Goal: Task Accomplishment & Management: Manage account settings

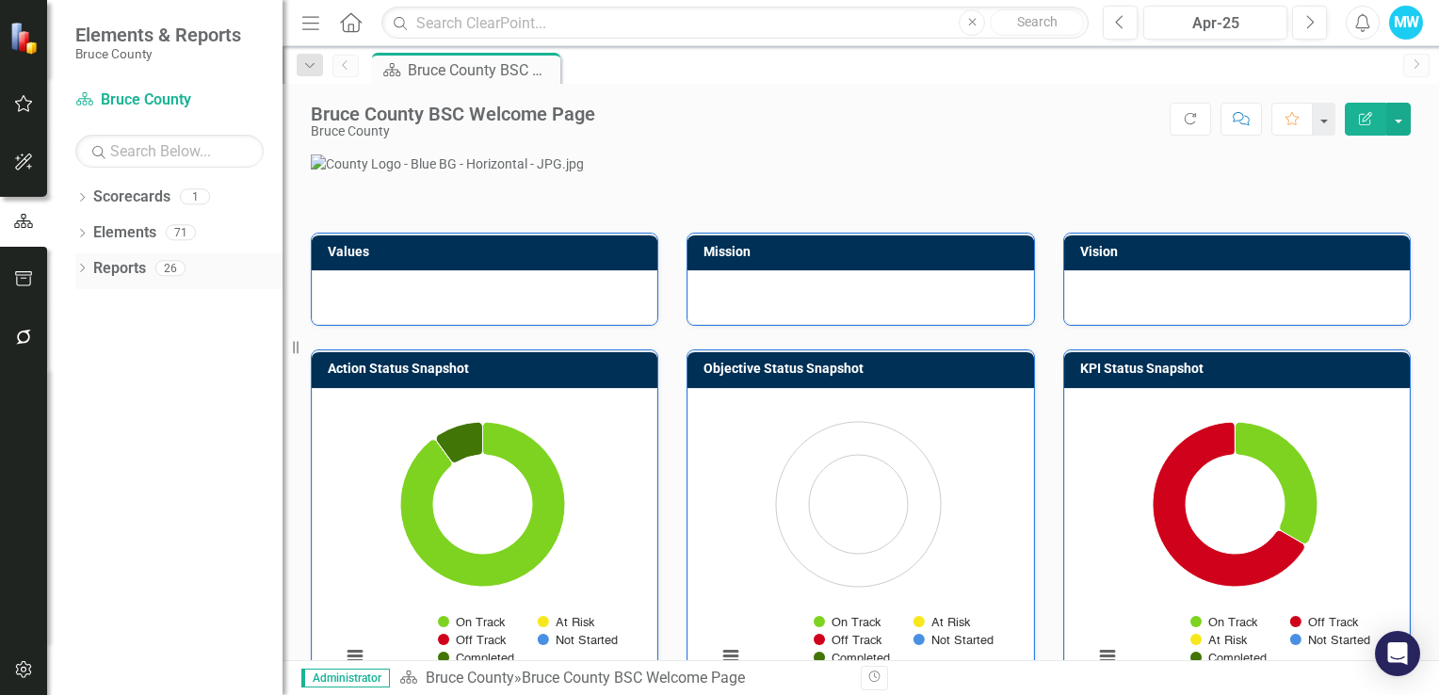
click at [83, 269] on icon at bounding box center [82, 268] width 5 height 8
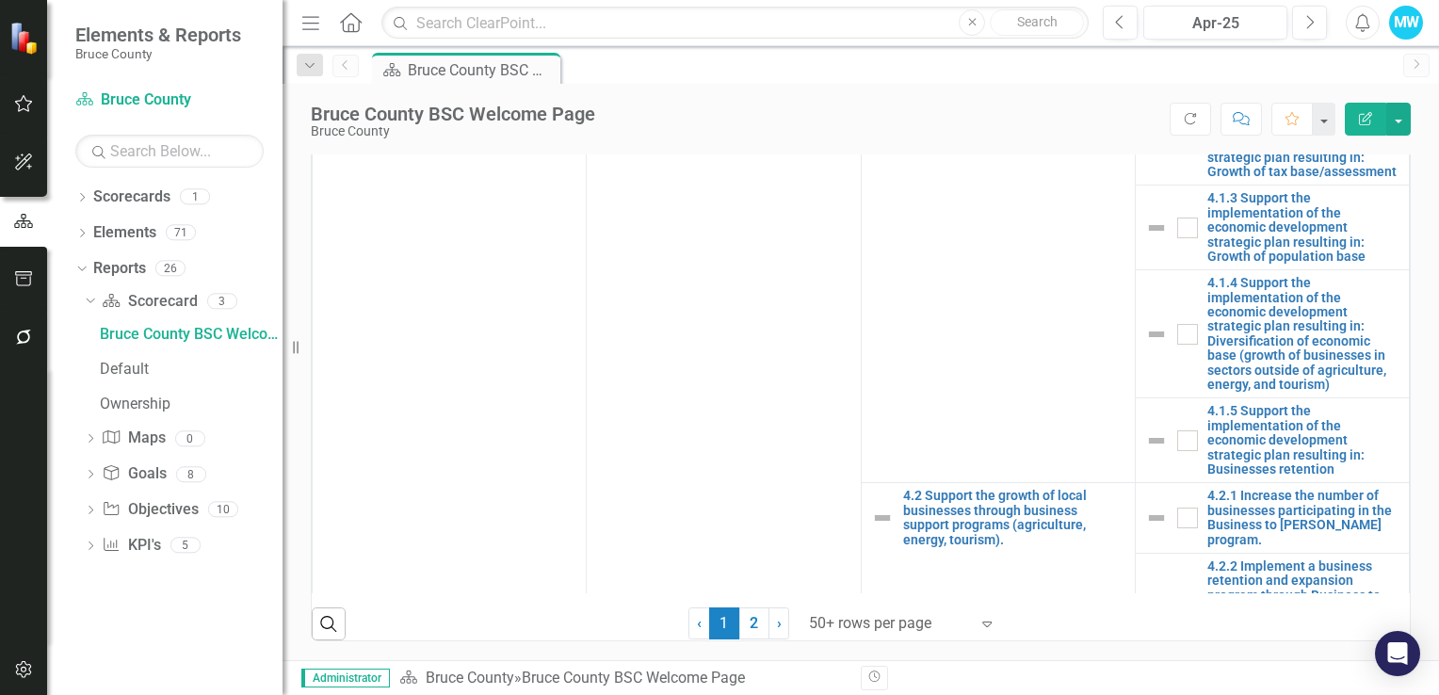
scroll to position [1228, 0]
click at [746, 624] on link "2" at bounding box center [754, 623] width 30 height 32
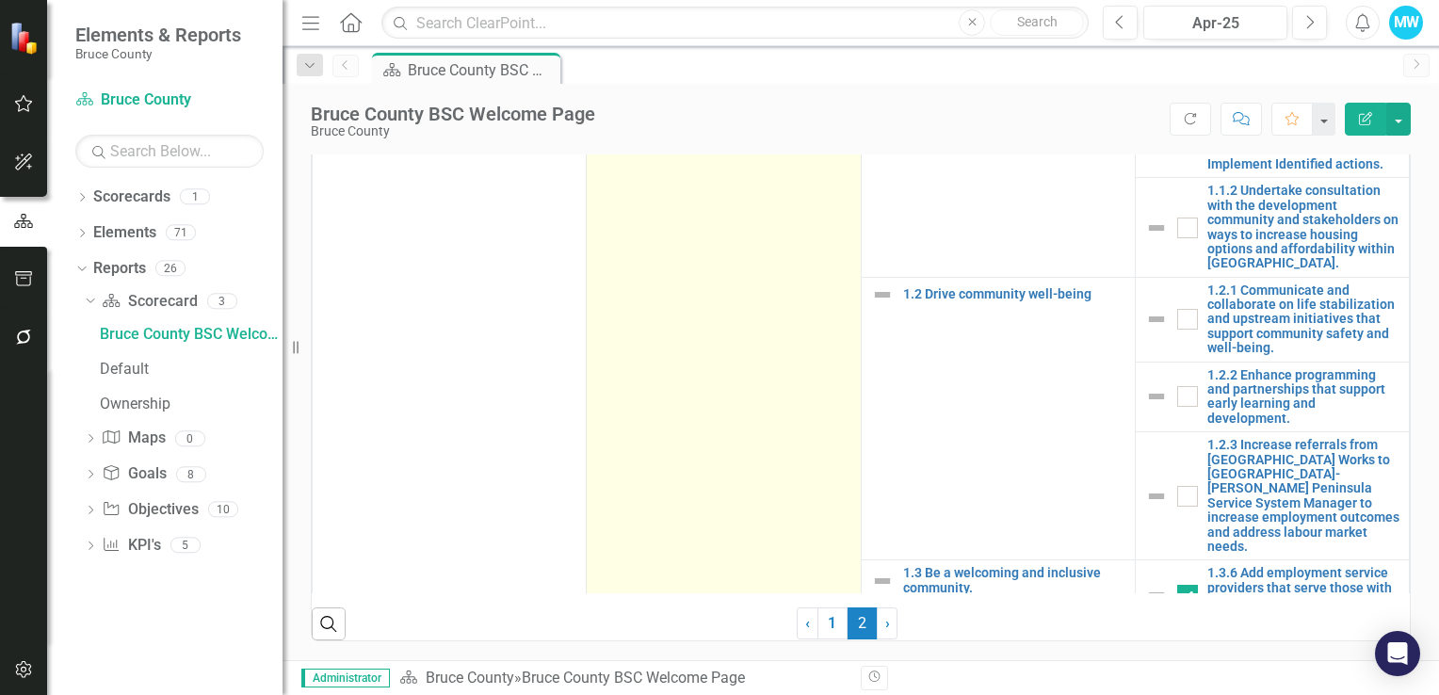
checkbox input "false"
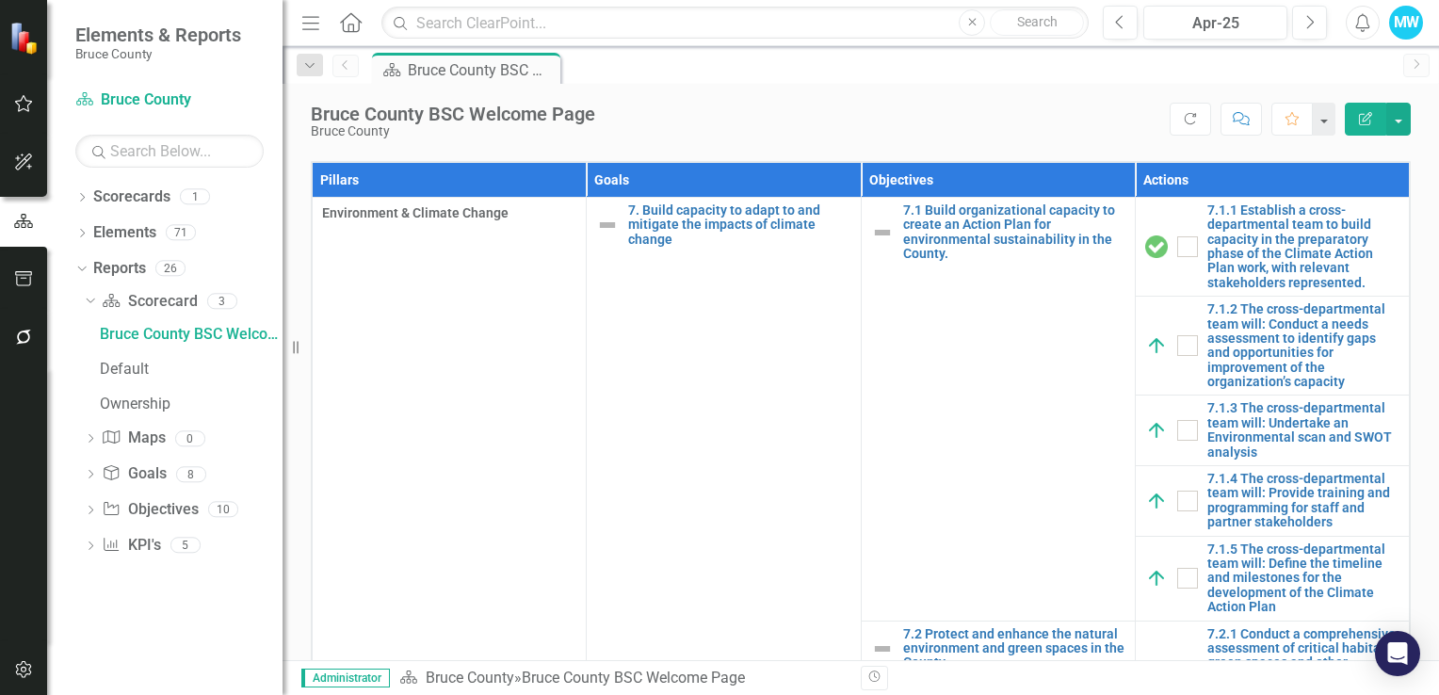
scroll to position [663, 0]
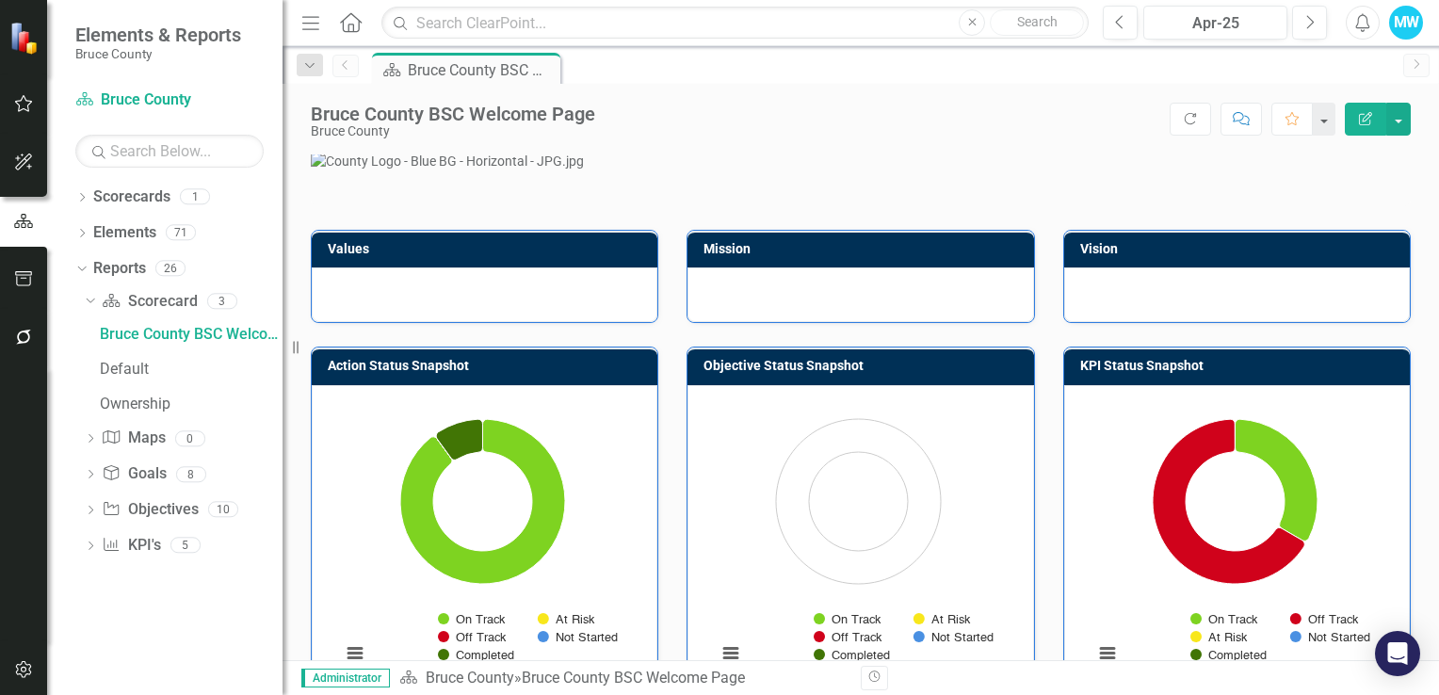
scroll to position [0, 0]
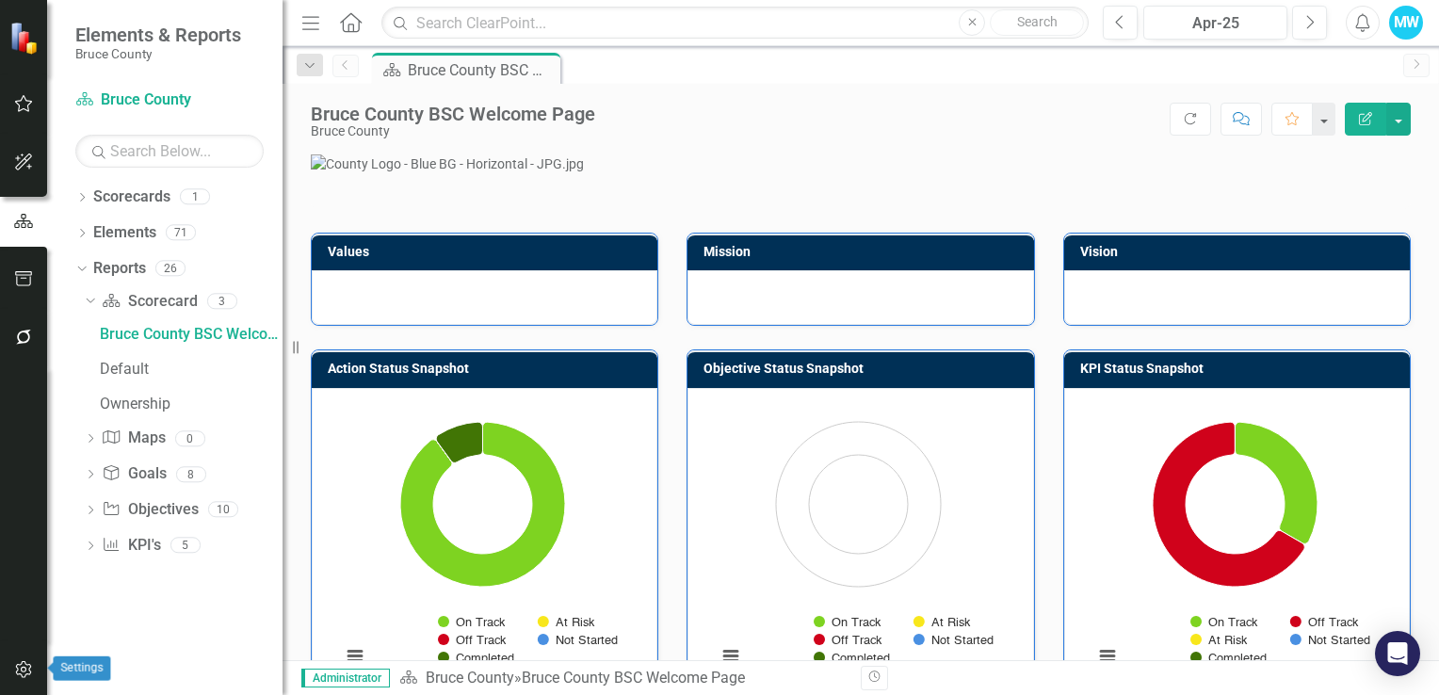
click at [24, 668] on icon "button" at bounding box center [24, 669] width 20 height 15
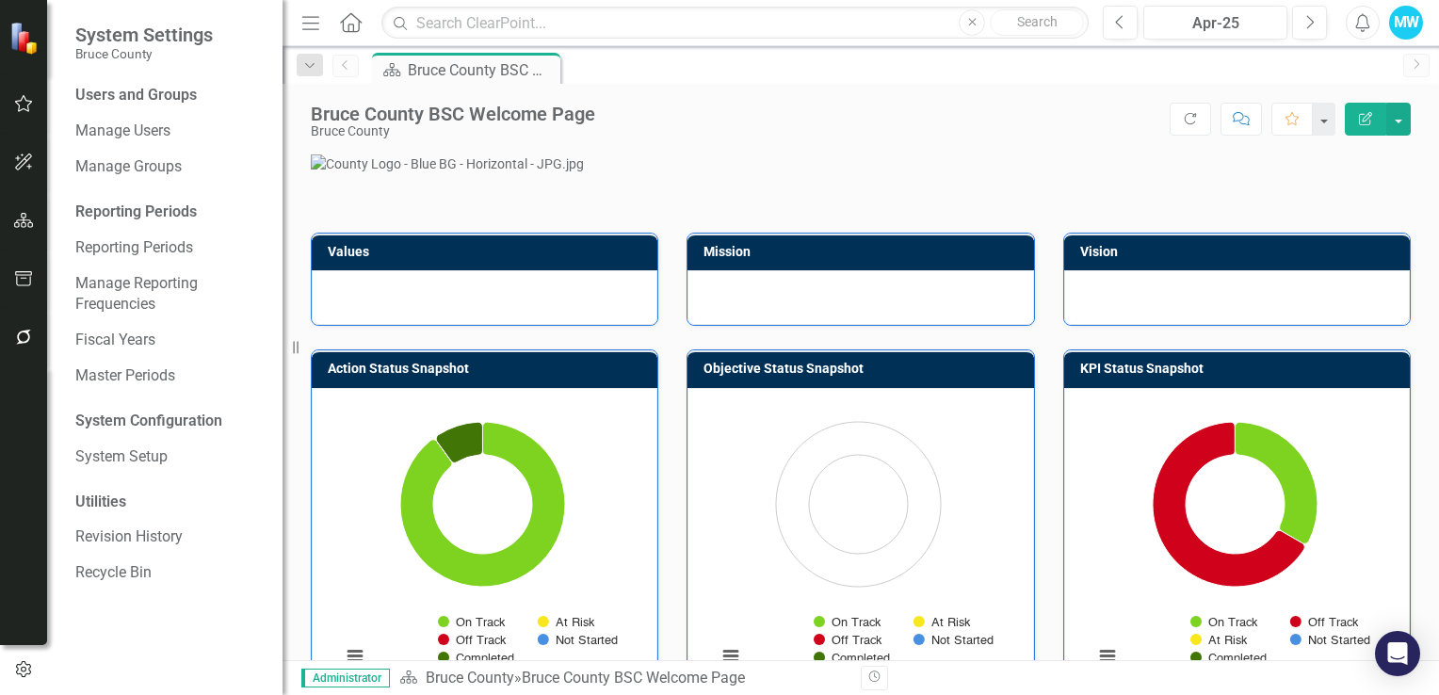
click at [137, 216] on div "Reporting Periods" at bounding box center [169, 212] width 188 height 22
click at [25, 222] on icon "button" at bounding box center [24, 220] width 20 height 15
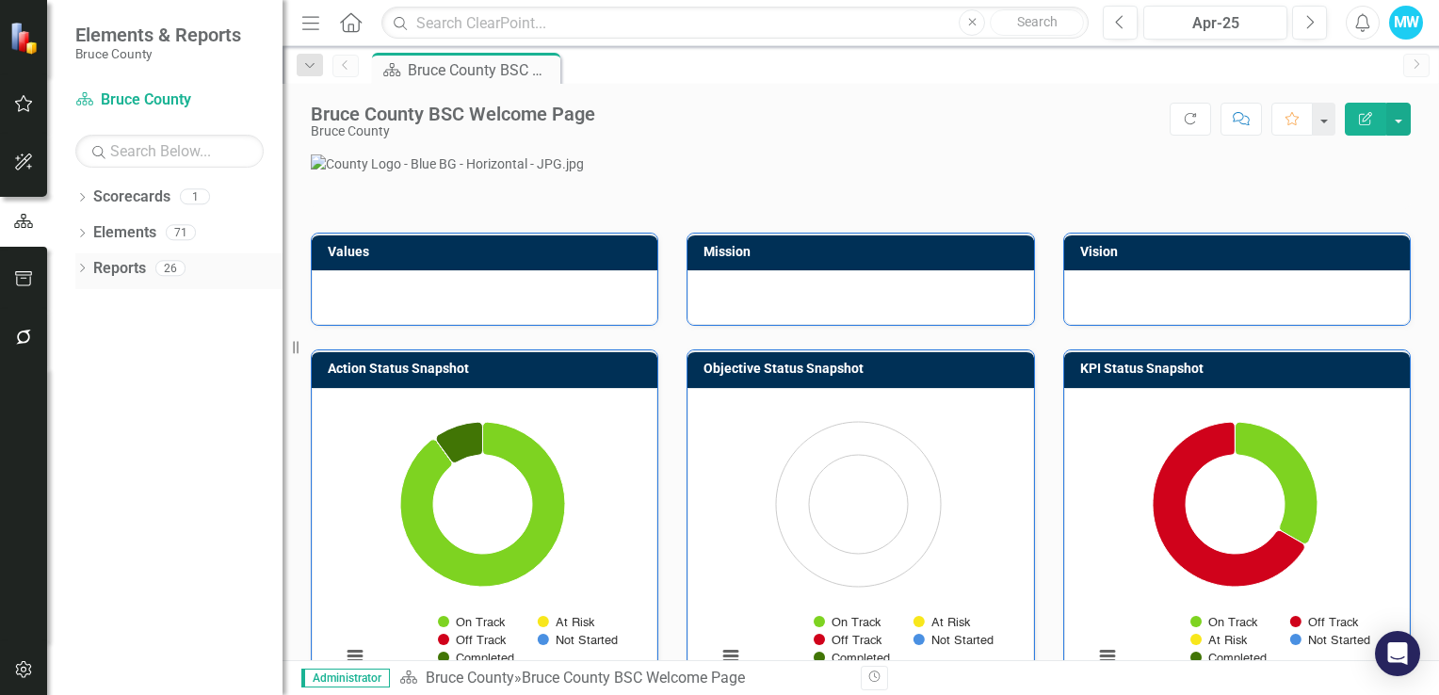
click at [81, 269] on icon "Dropdown" at bounding box center [81, 270] width 13 height 10
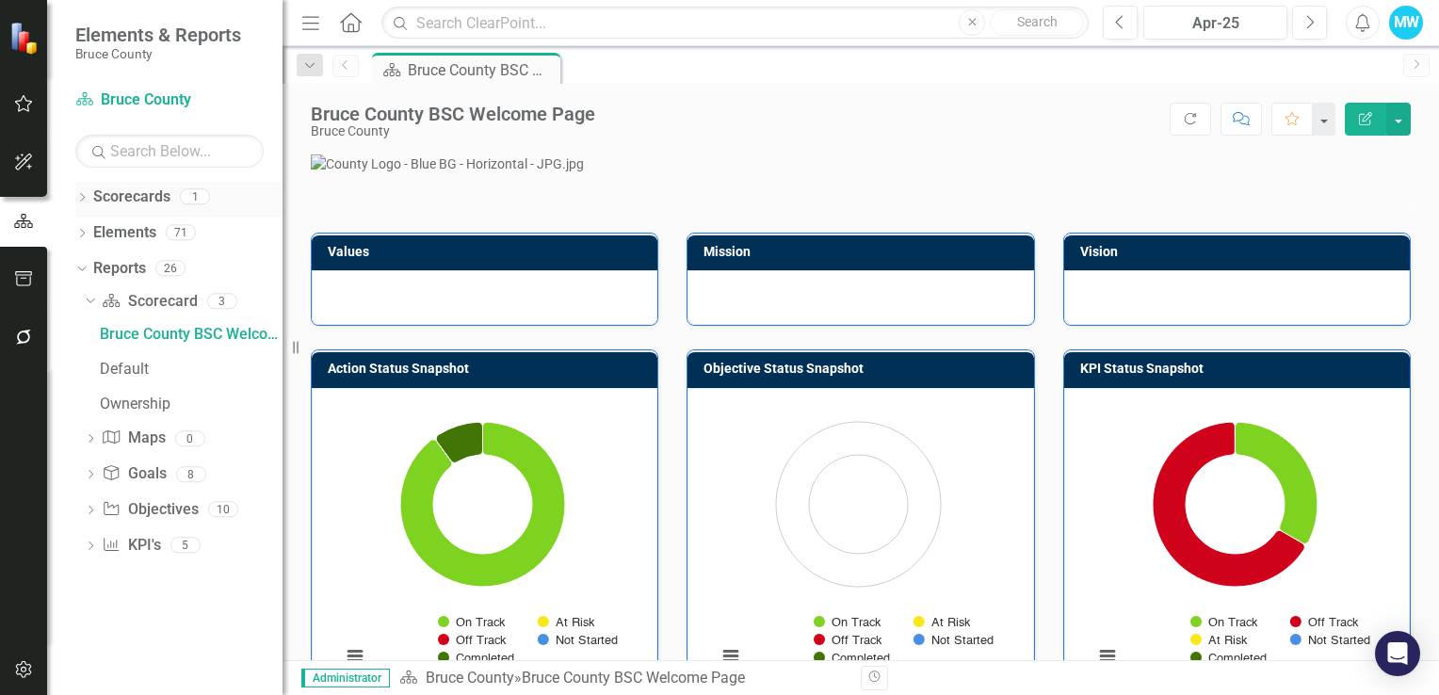
click at [84, 195] on icon "Dropdown" at bounding box center [81, 199] width 13 height 10
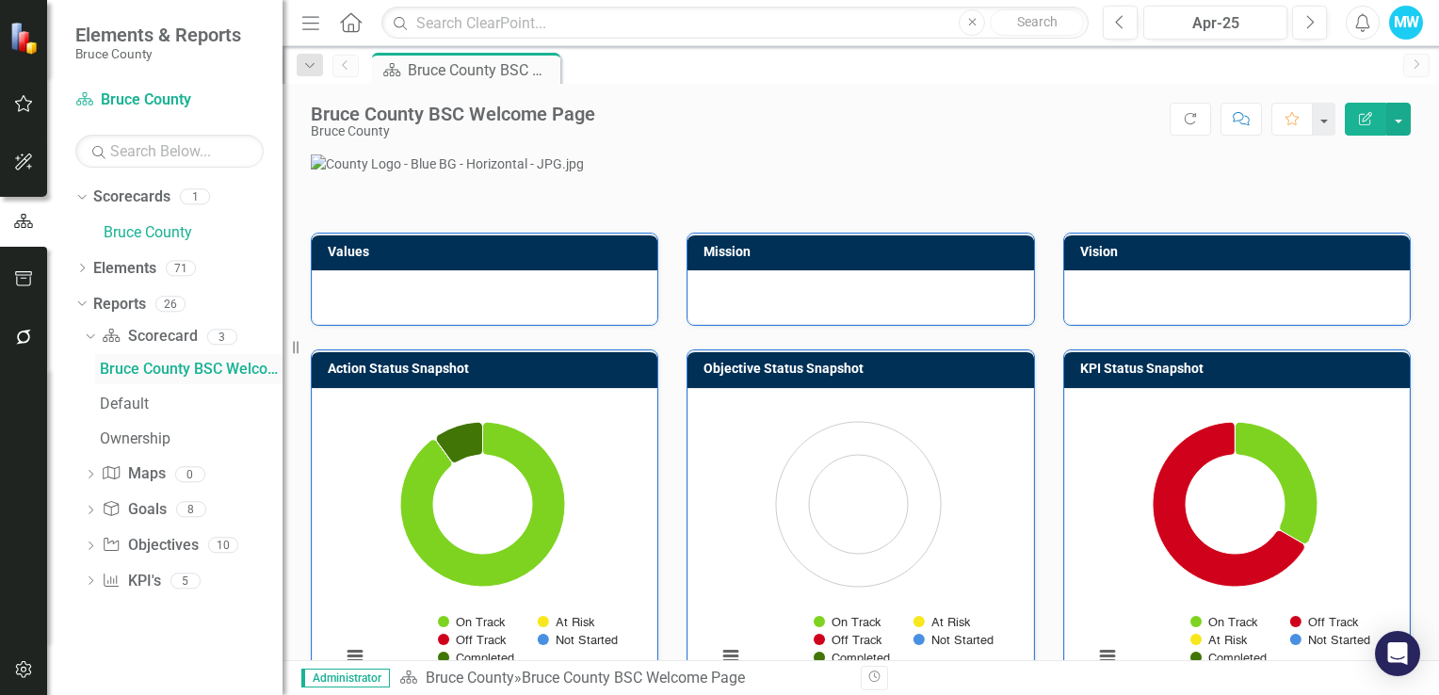
click at [147, 371] on div "Bruce County BSC Welcome Page" at bounding box center [191, 369] width 183 height 17
click at [148, 333] on link "Scorecard Scorecard" at bounding box center [149, 337] width 95 height 22
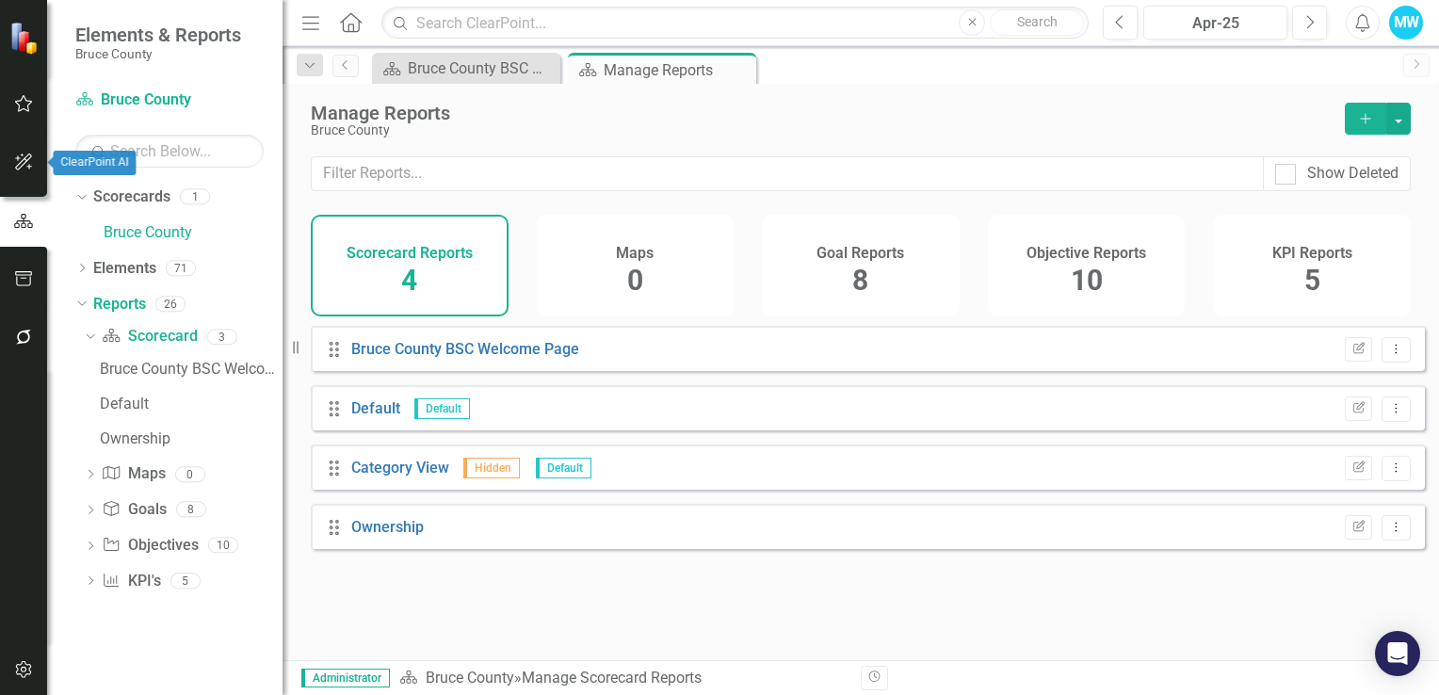
click at [29, 160] on icon "button" at bounding box center [24, 161] width 20 height 15
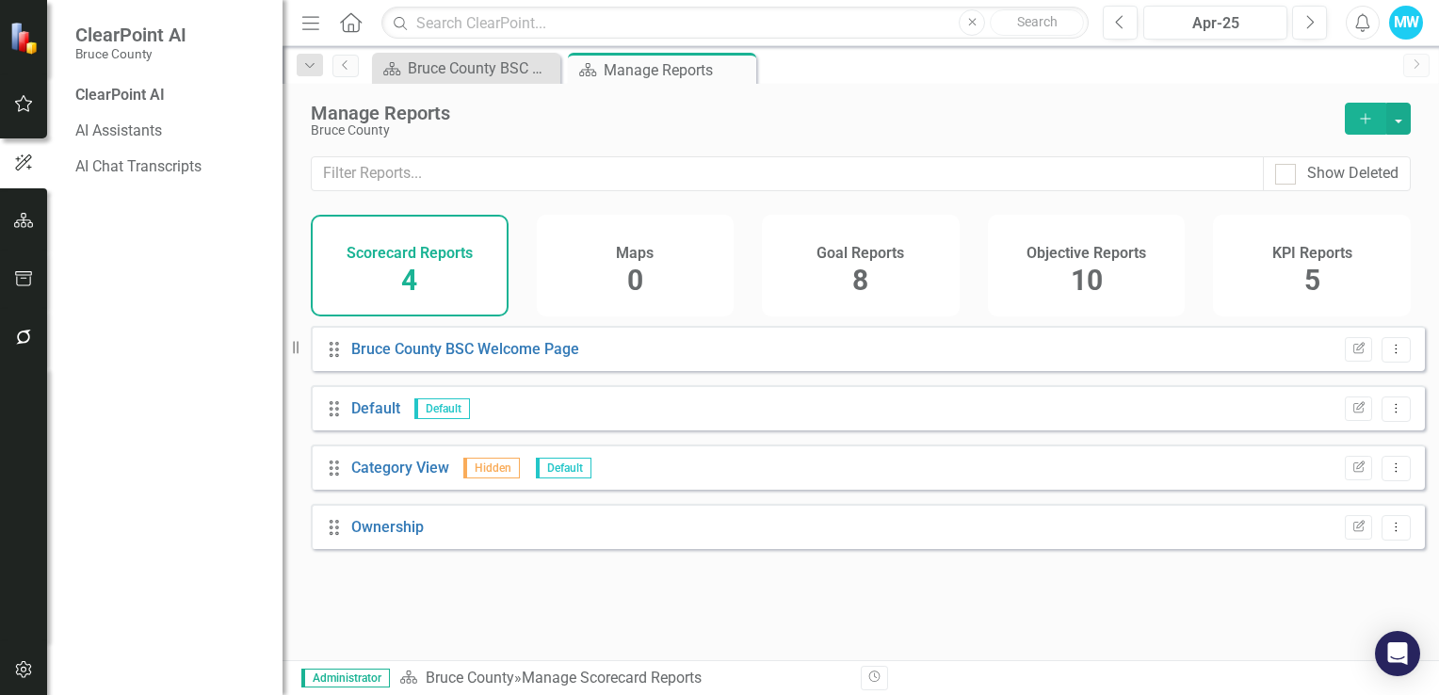
click at [26, 213] on icon "button" at bounding box center [24, 220] width 20 height 15
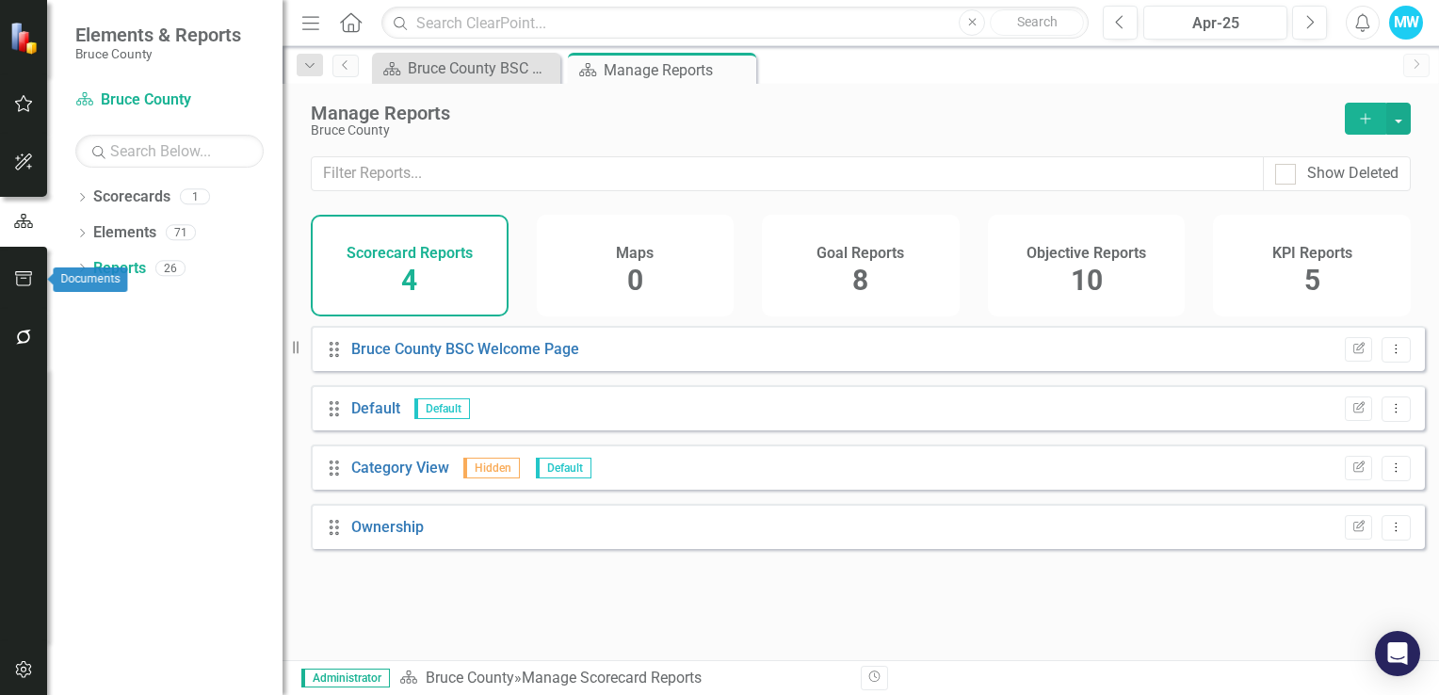
click at [29, 281] on icon "button" at bounding box center [24, 278] width 20 height 15
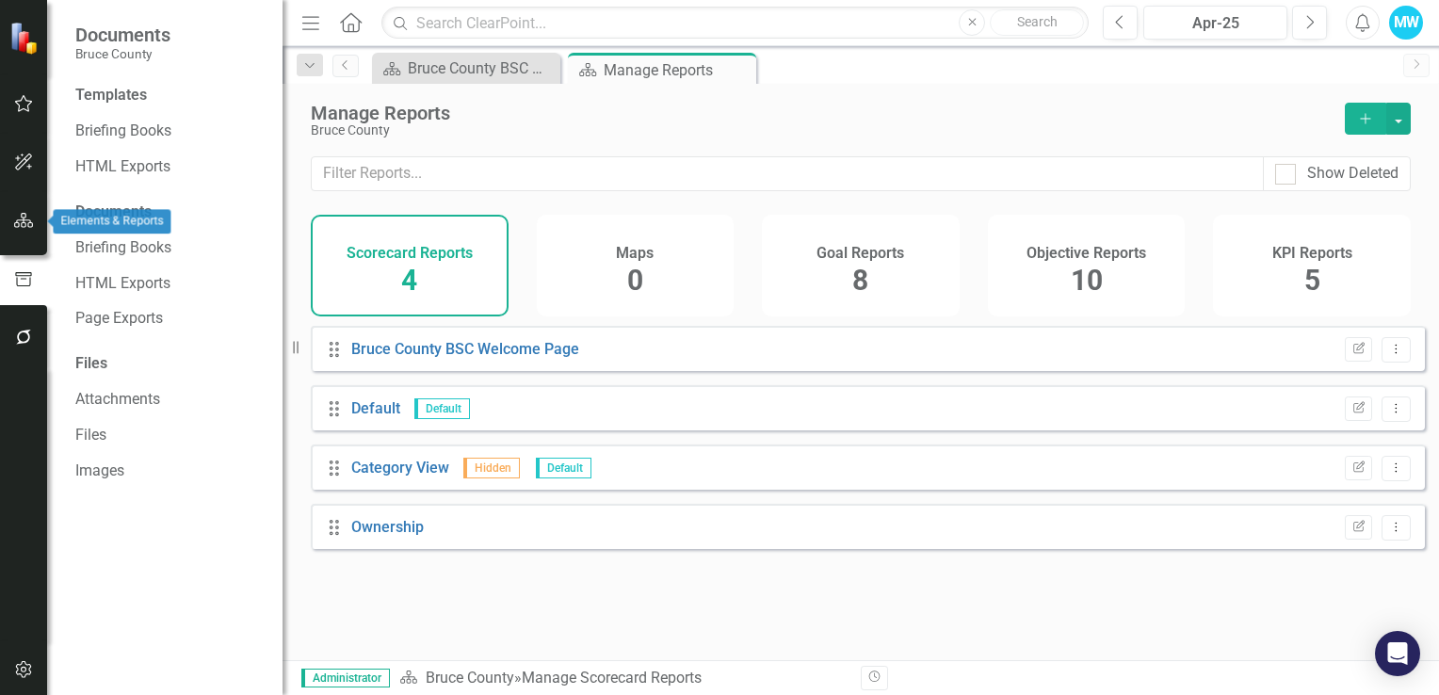
click at [26, 219] on icon "button" at bounding box center [24, 220] width 20 height 15
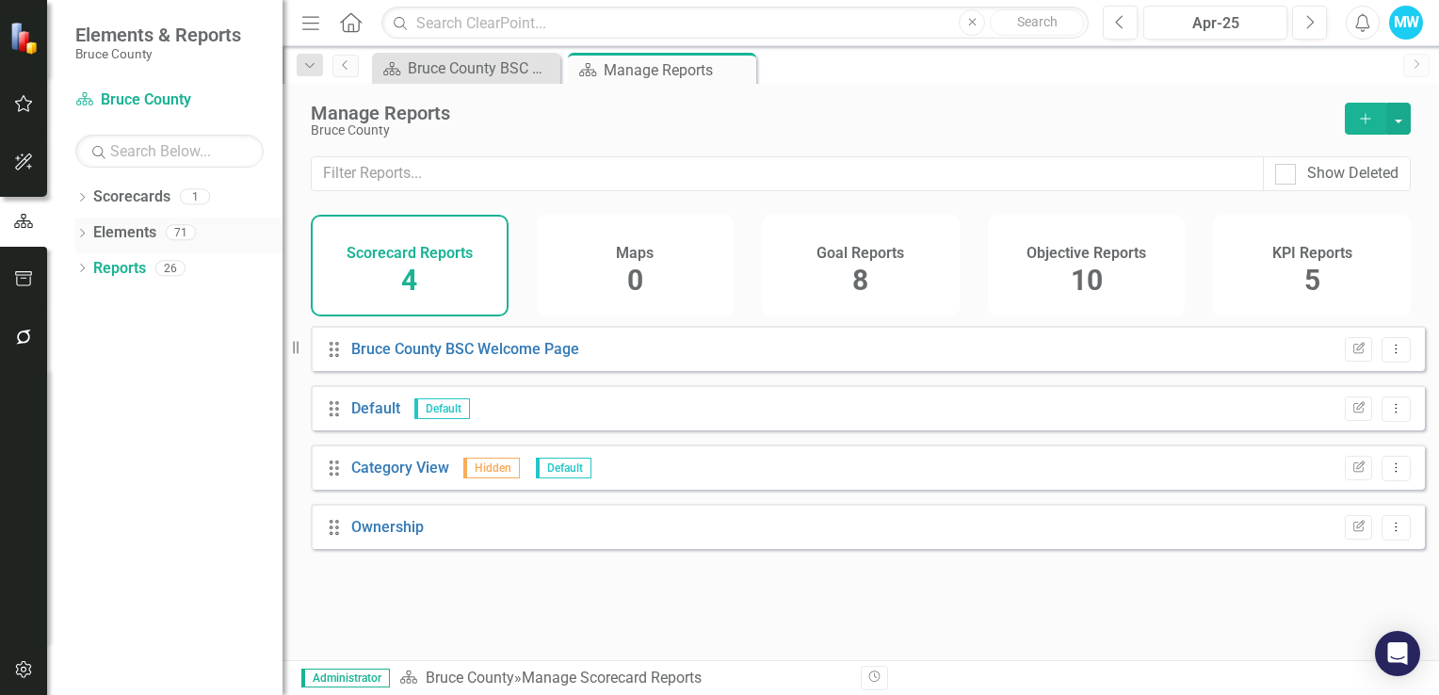
click at [80, 234] on icon "Dropdown" at bounding box center [81, 235] width 13 height 10
click at [88, 336] on icon "Dropdown" at bounding box center [91, 341] width 13 height 10
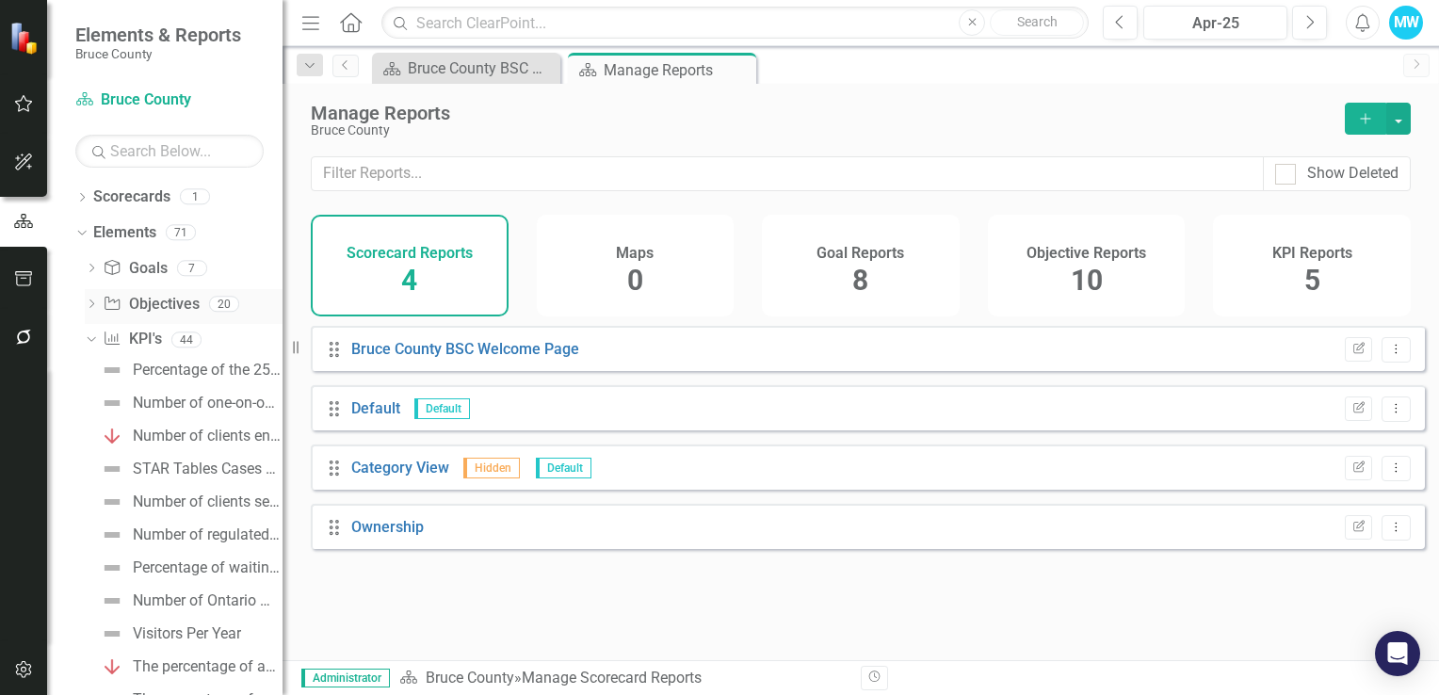
click at [89, 301] on icon "Dropdown" at bounding box center [91, 305] width 13 height 10
click at [92, 273] on icon "Dropdown" at bounding box center [91, 270] width 13 height 10
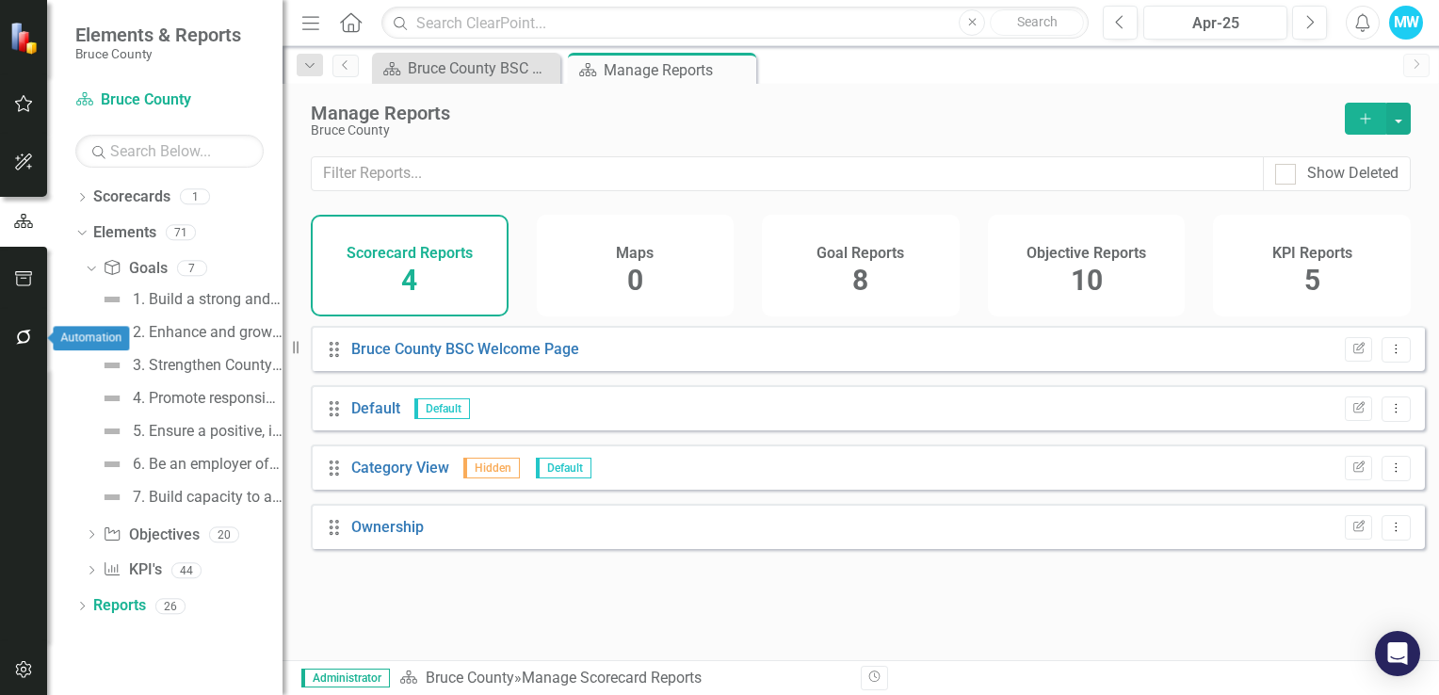
click at [26, 331] on icon "button" at bounding box center [23, 337] width 15 height 15
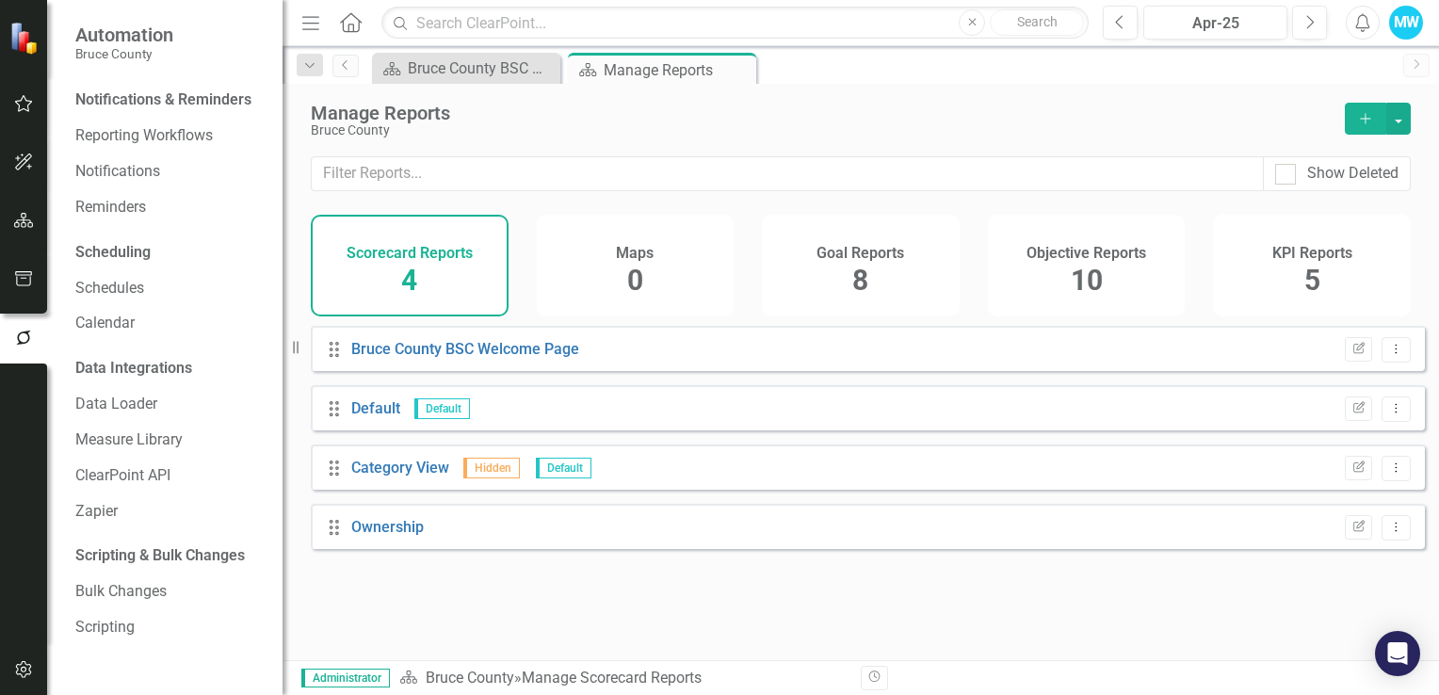
click at [188, 97] on div "Notifications & Reminders" at bounding box center [163, 100] width 176 height 22
click at [189, 96] on div "Notifications & Reminders" at bounding box center [163, 100] width 176 height 22
drag, startPoint x: 189, startPoint y: 96, endPoint x: 146, endPoint y: 169, distance: 84.4
click at [146, 169] on link "Notifications" at bounding box center [169, 172] width 188 height 22
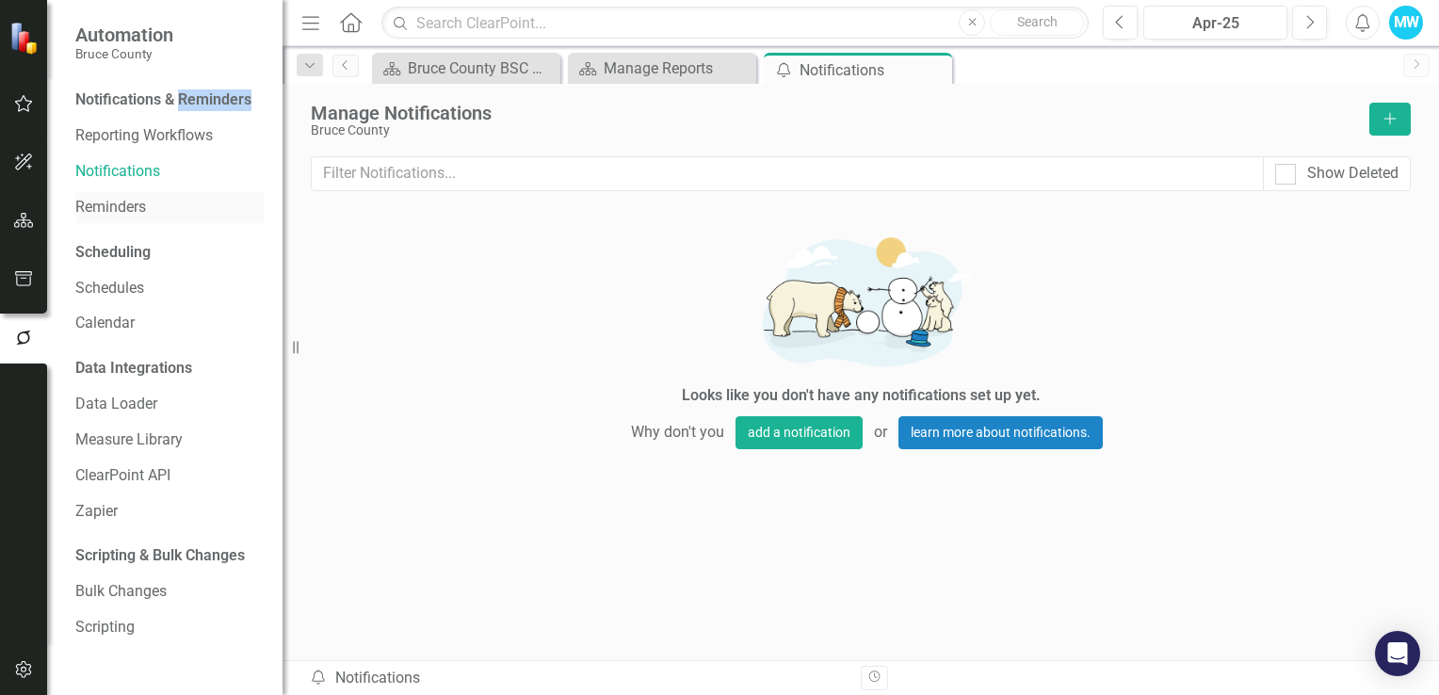
click at [126, 204] on link "Reminders" at bounding box center [169, 208] width 188 height 22
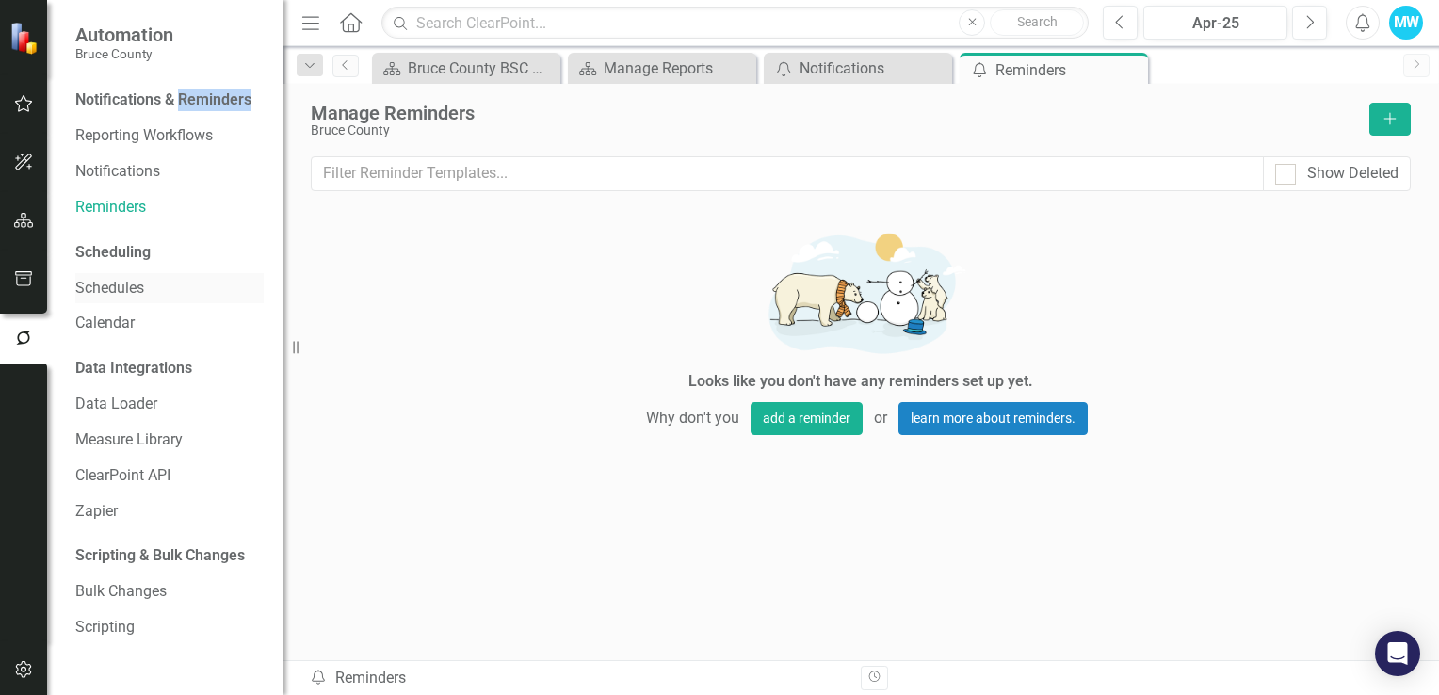
click at [88, 295] on link "Schedules" at bounding box center [169, 289] width 188 height 22
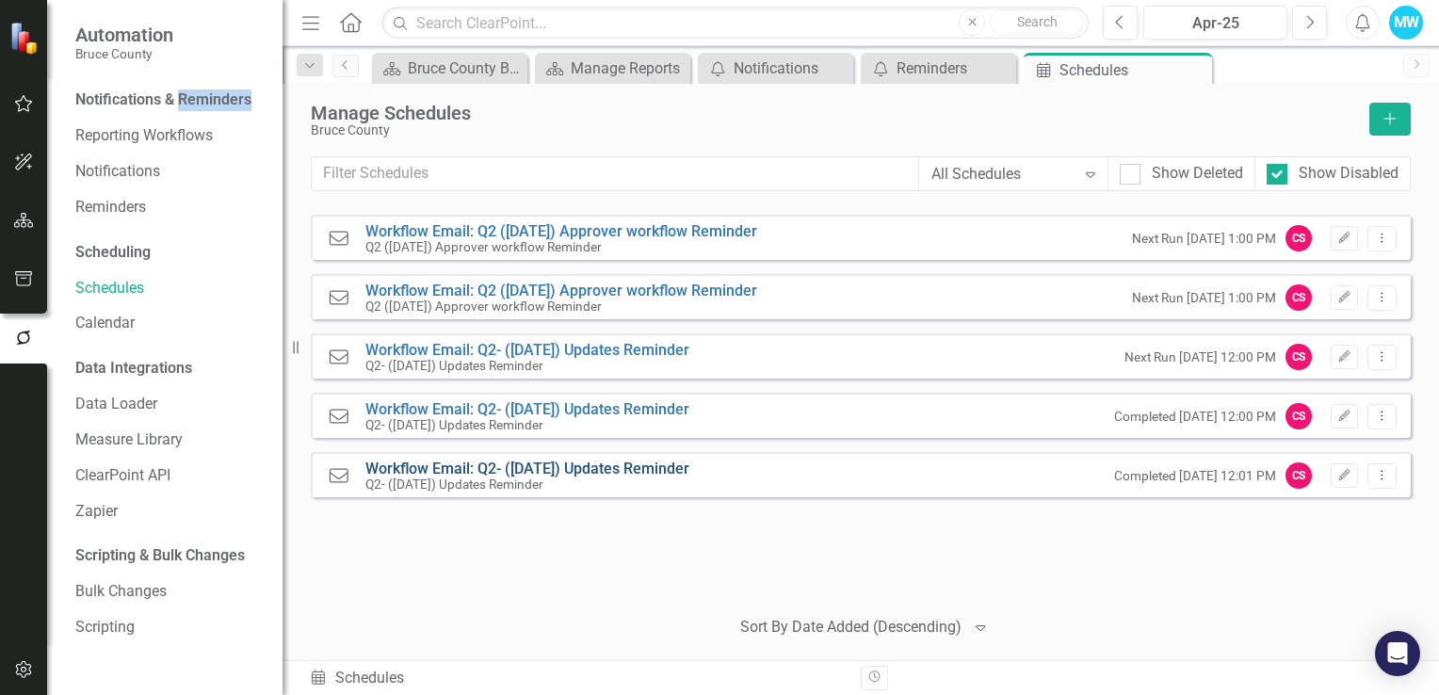
click at [534, 463] on link "Workflow Email: Q2- (June 25) Updates Reminder" at bounding box center [527, 468] width 324 height 18
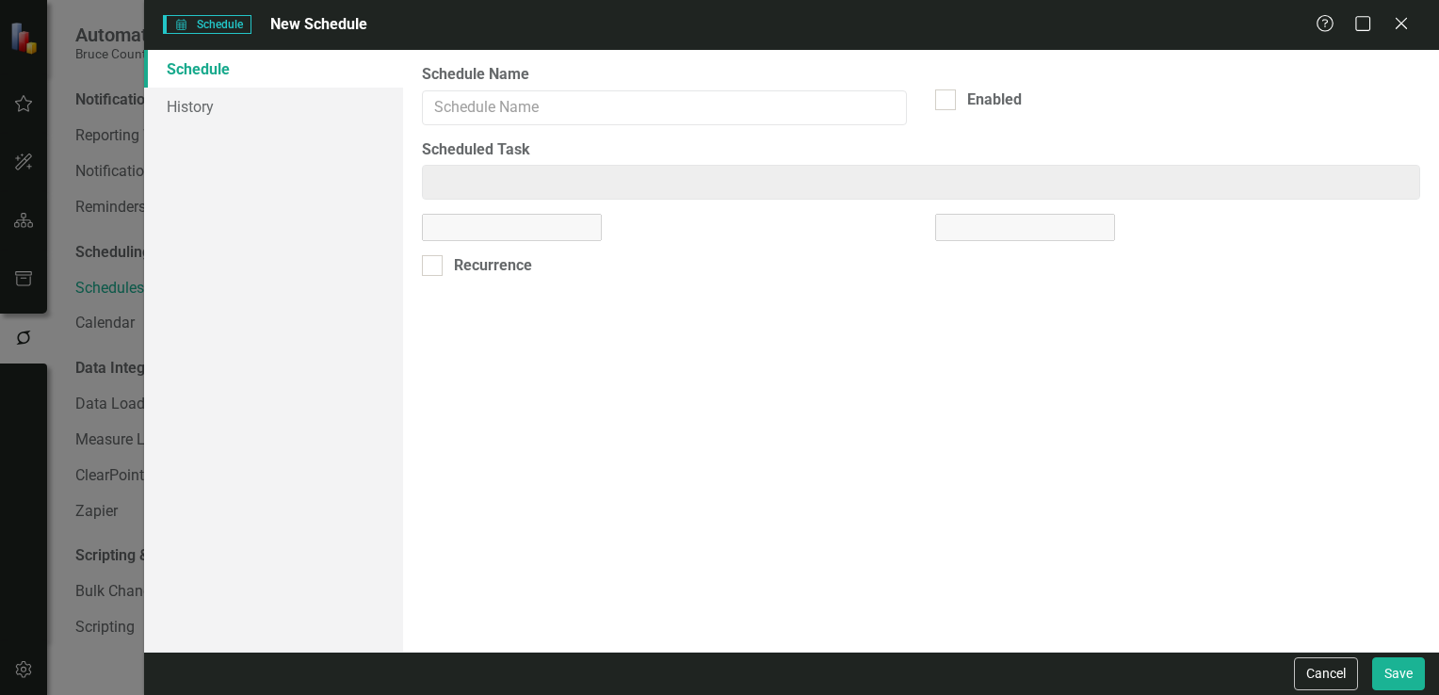
type input "Workflow Email: Q2- (June 25) Updates Reminder"
checkbox input "true"
type input "Workflow Email: Q2- (June25) Updates Reminder"
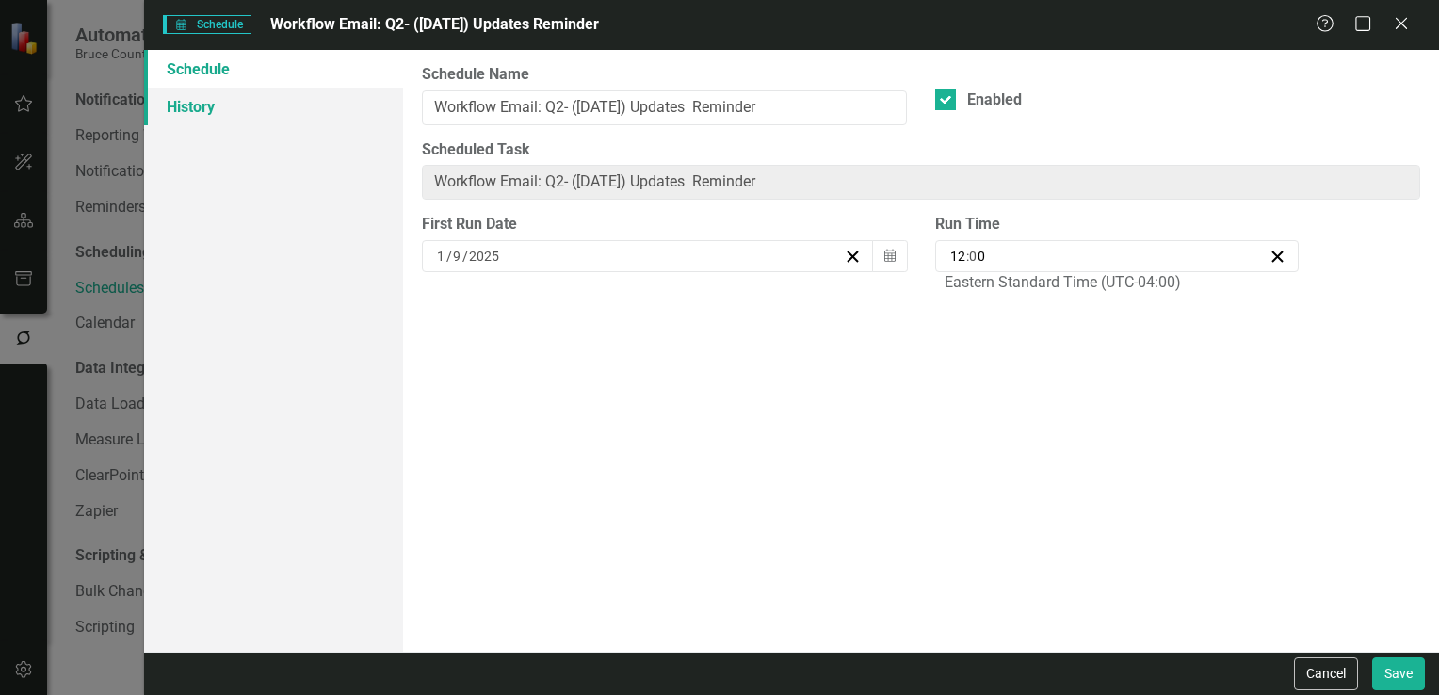
click at [201, 111] on link "History" at bounding box center [273, 107] width 259 height 38
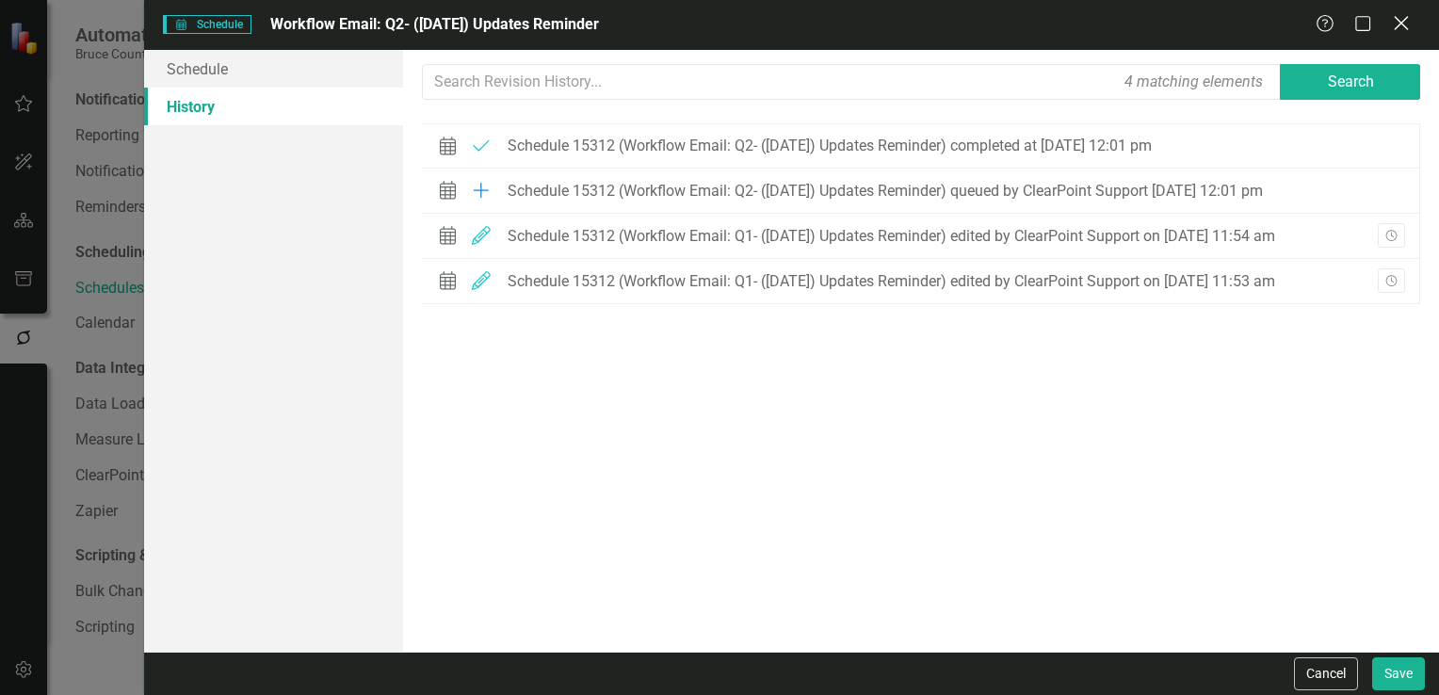
click at [1397, 26] on icon at bounding box center [1400, 23] width 14 height 14
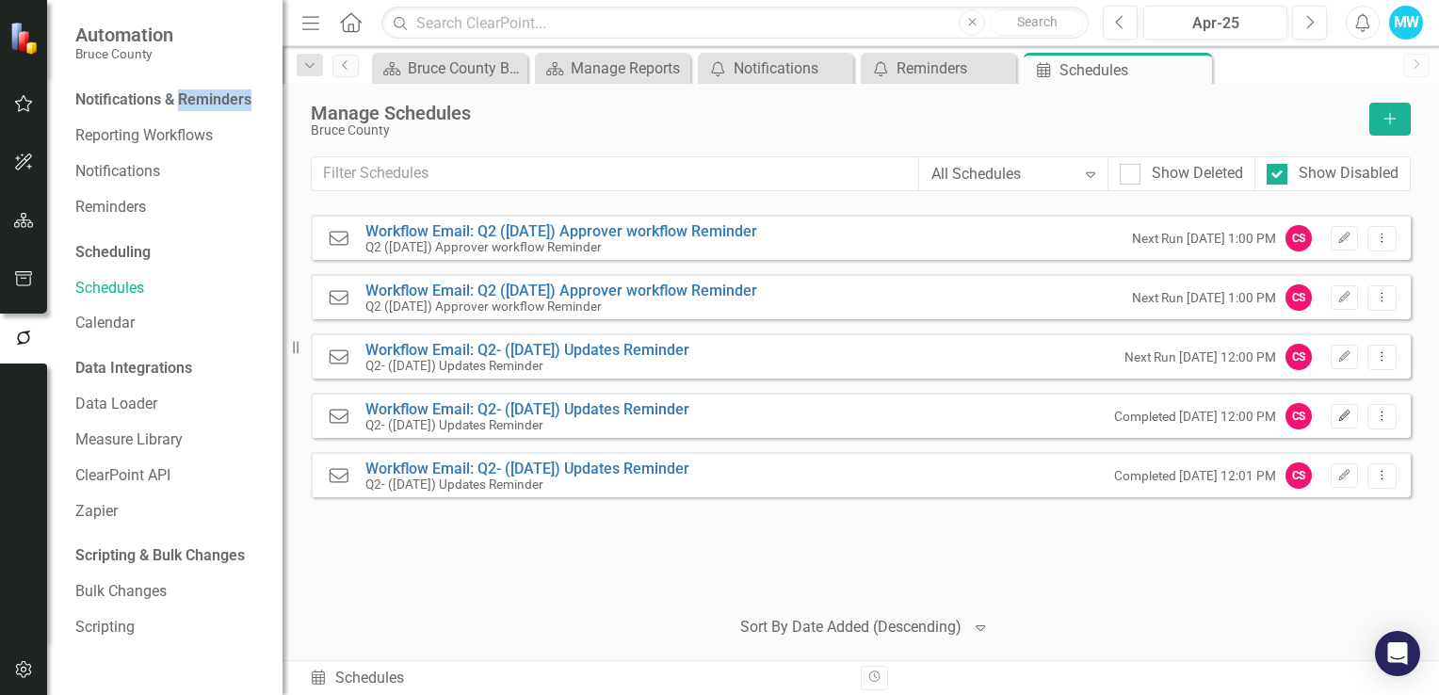
click at [1344, 420] on icon "Edit" at bounding box center [1344, 415] width 14 height 11
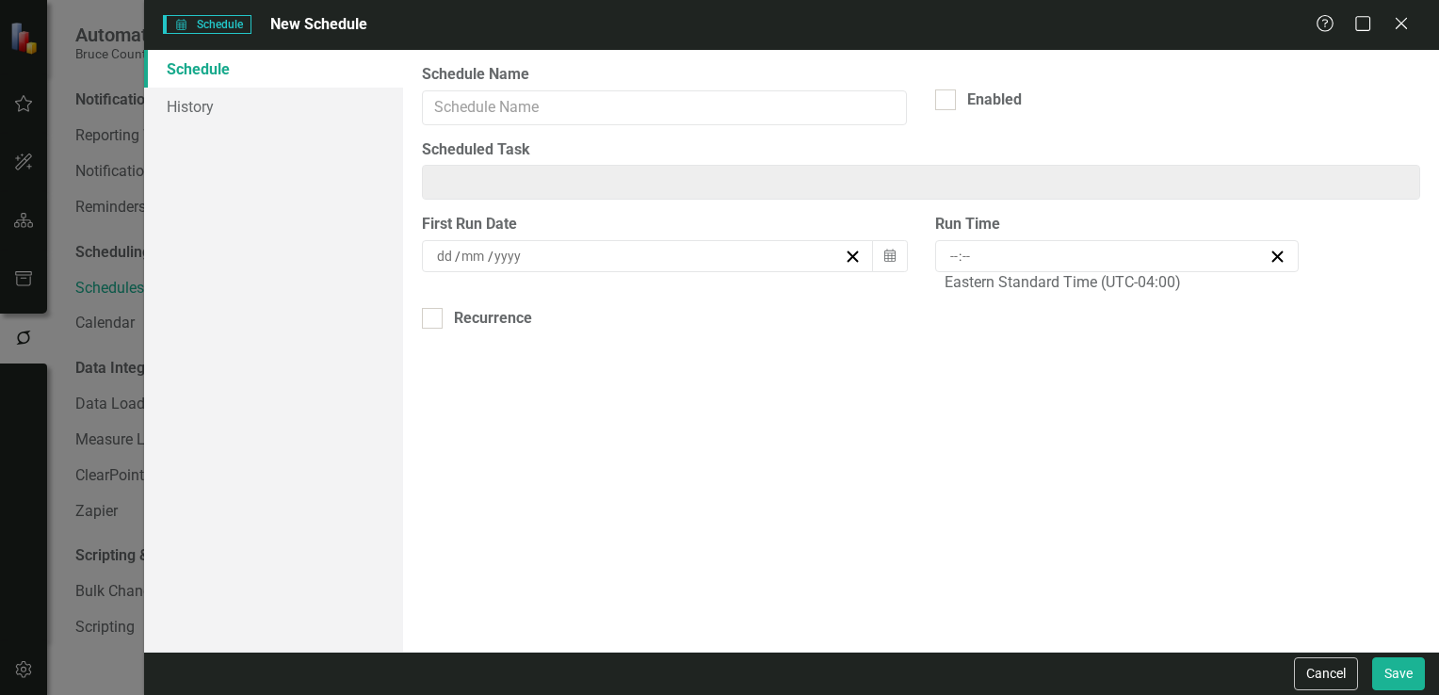
type input "Workflow Email: Q2- (June 25) Updates Reminder"
type input "12:00"
type input "12"
type input "0"
type input "25"
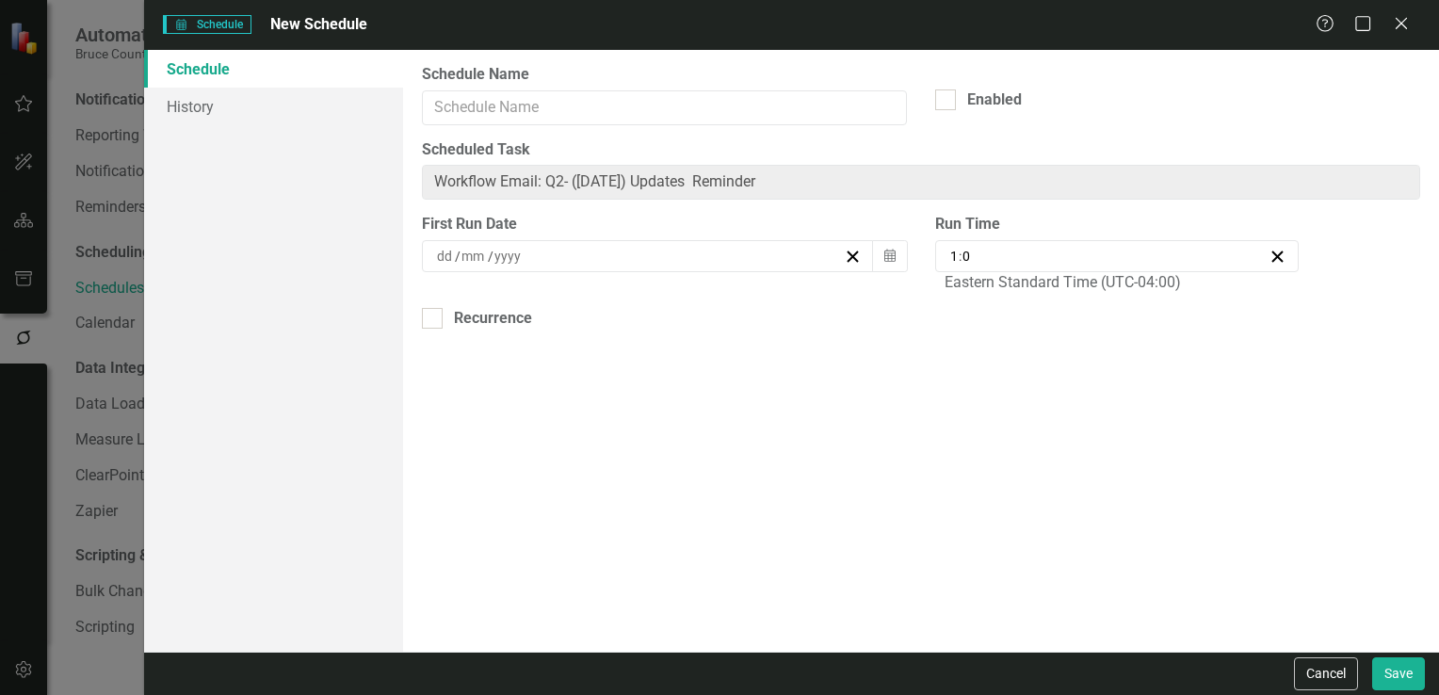
type input "8"
type input "2025"
type input "Workflow Email: Q2- (June 25) Updates Reminder"
checkbox input "true"
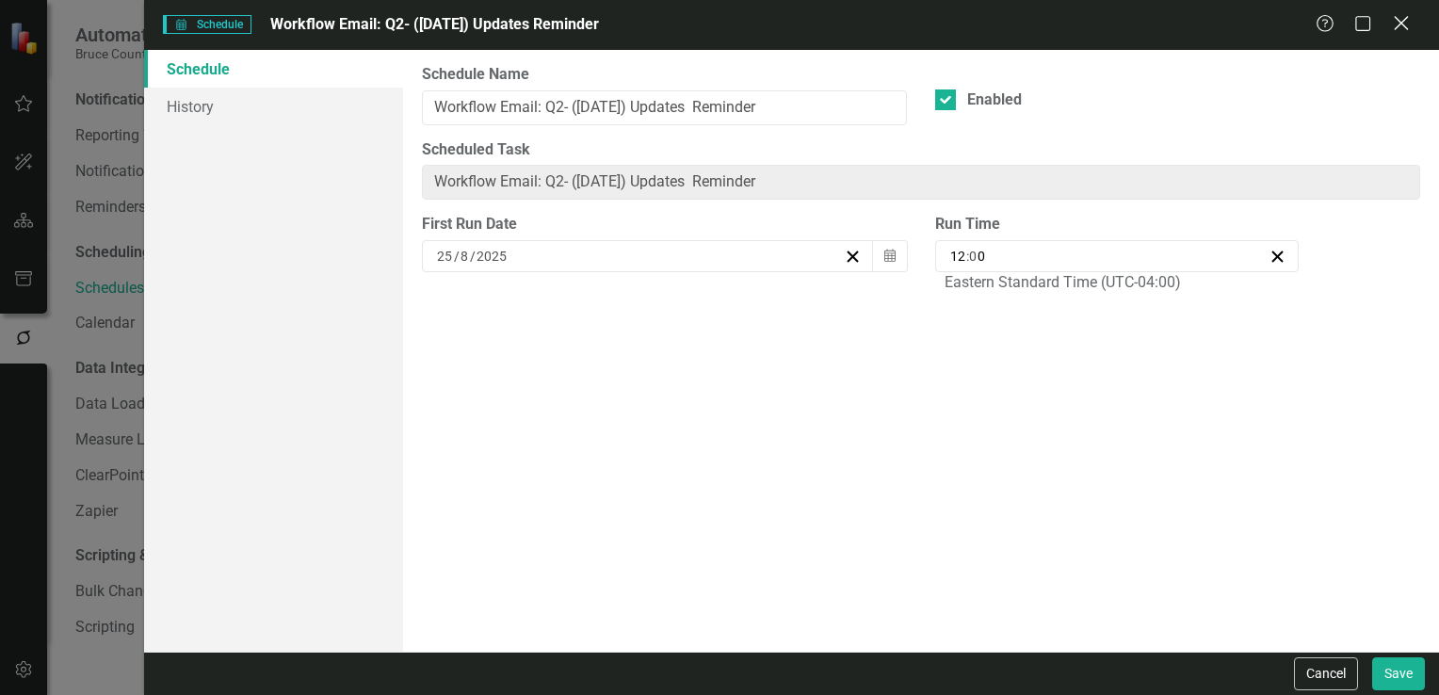
click at [1399, 26] on icon "Close" at bounding box center [1401, 23] width 24 height 18
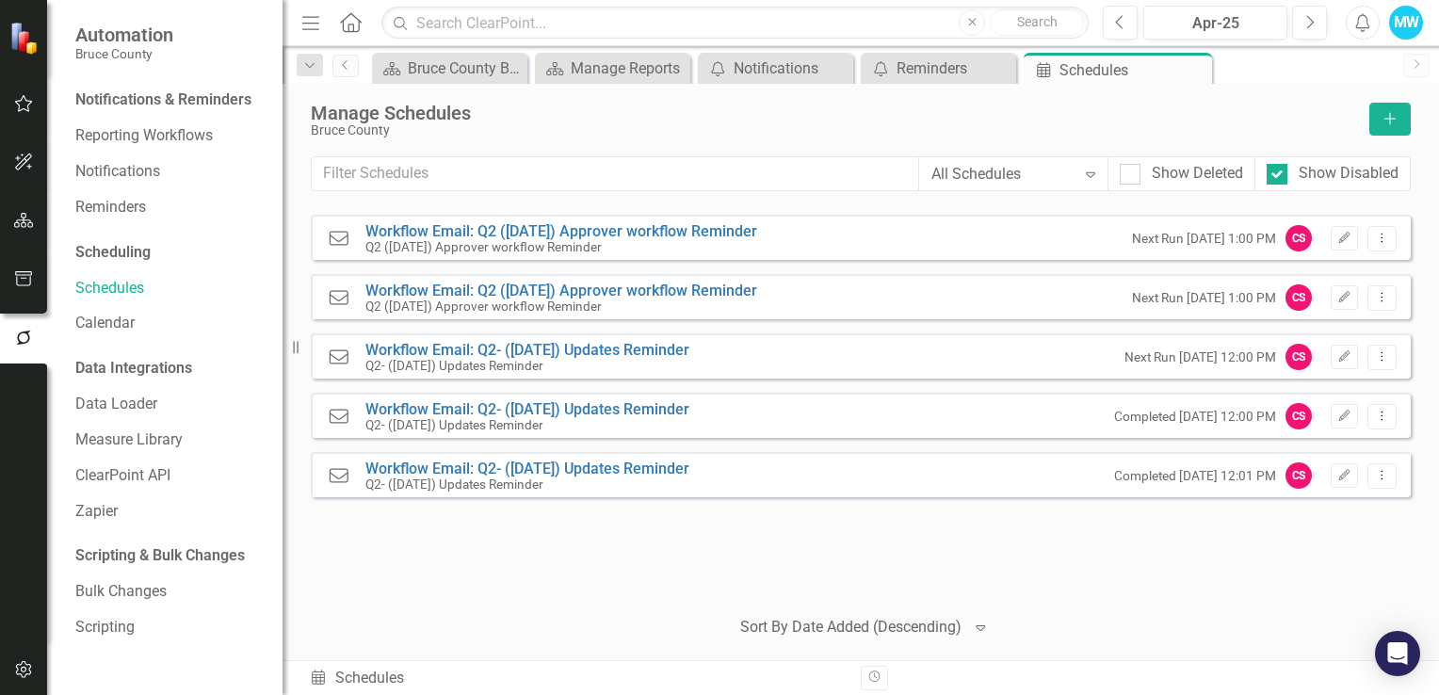
click at [132, 102] on div "Notifications & Reminders" at bounding box center [163, 100] width 176 height 22
click at [133, 137] on link "Reporting Workflows" at bounding box center [169, 136] width 188 height 22
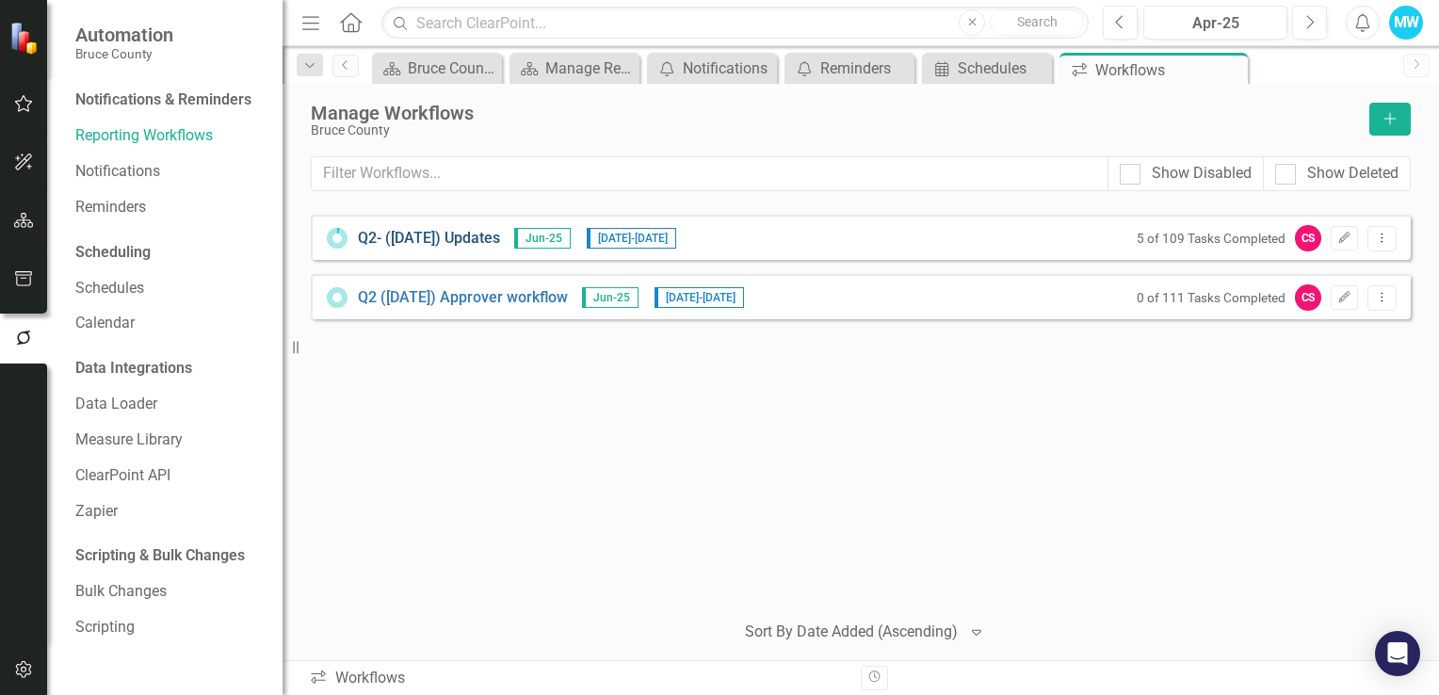
click at [460, 238] on link "Q2- (Jun 25) Updates" at bounding box center [429, 239] width 142 height 22
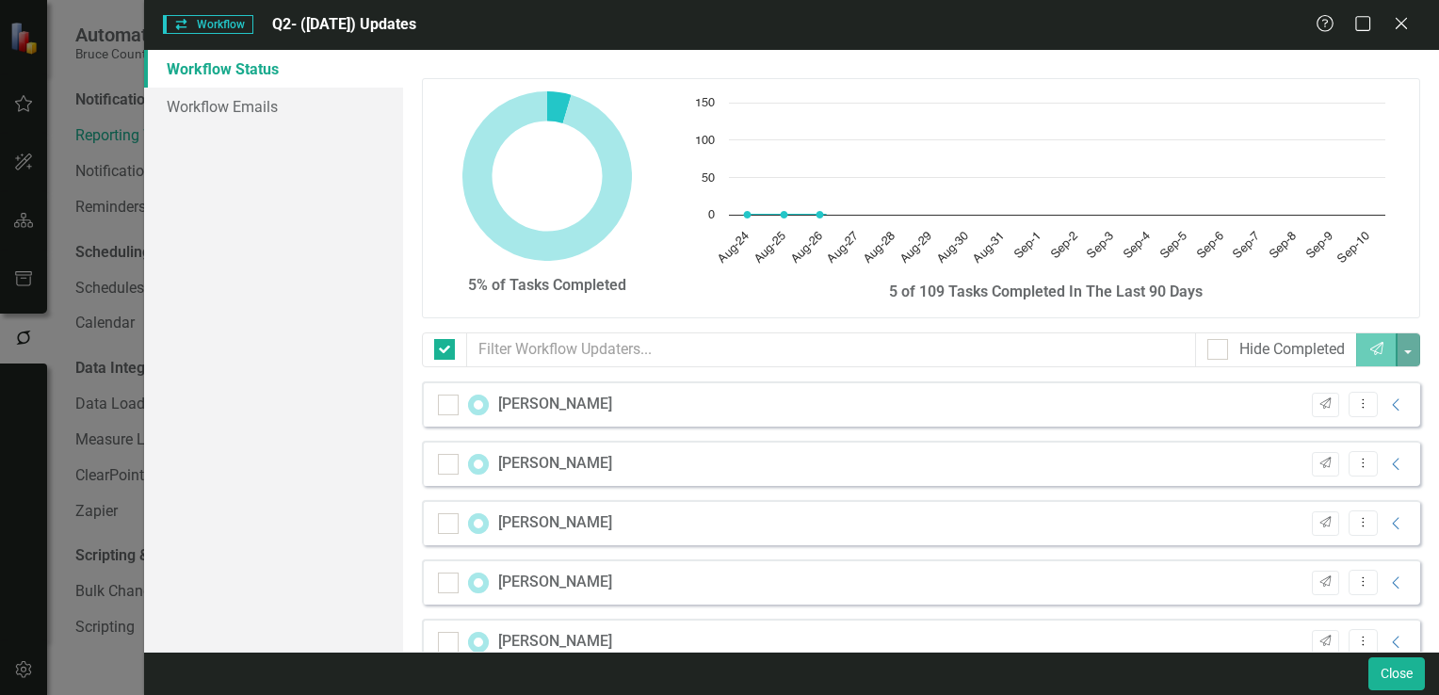
checkbox input "false"
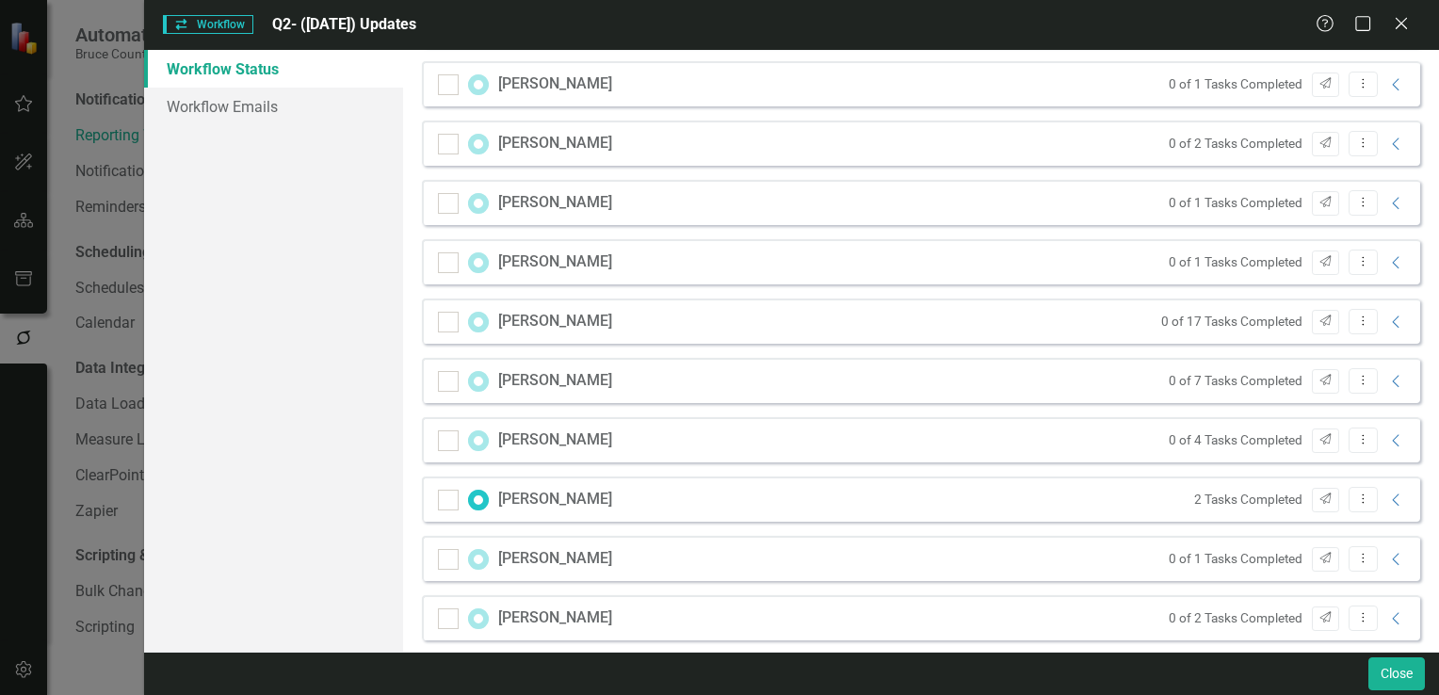
scroll to position [1067, 0]
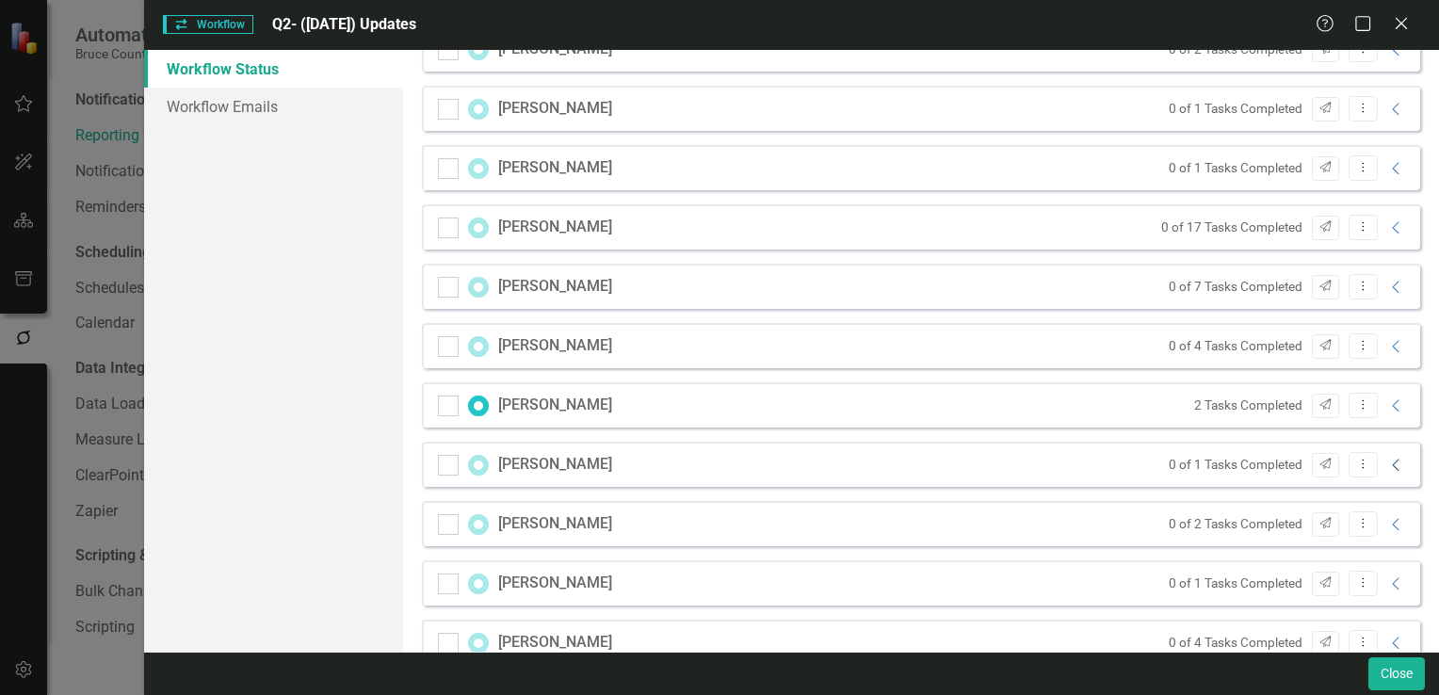
click at [1392, 461] on icon at bounding box center [1395, 465] width 7 height 12
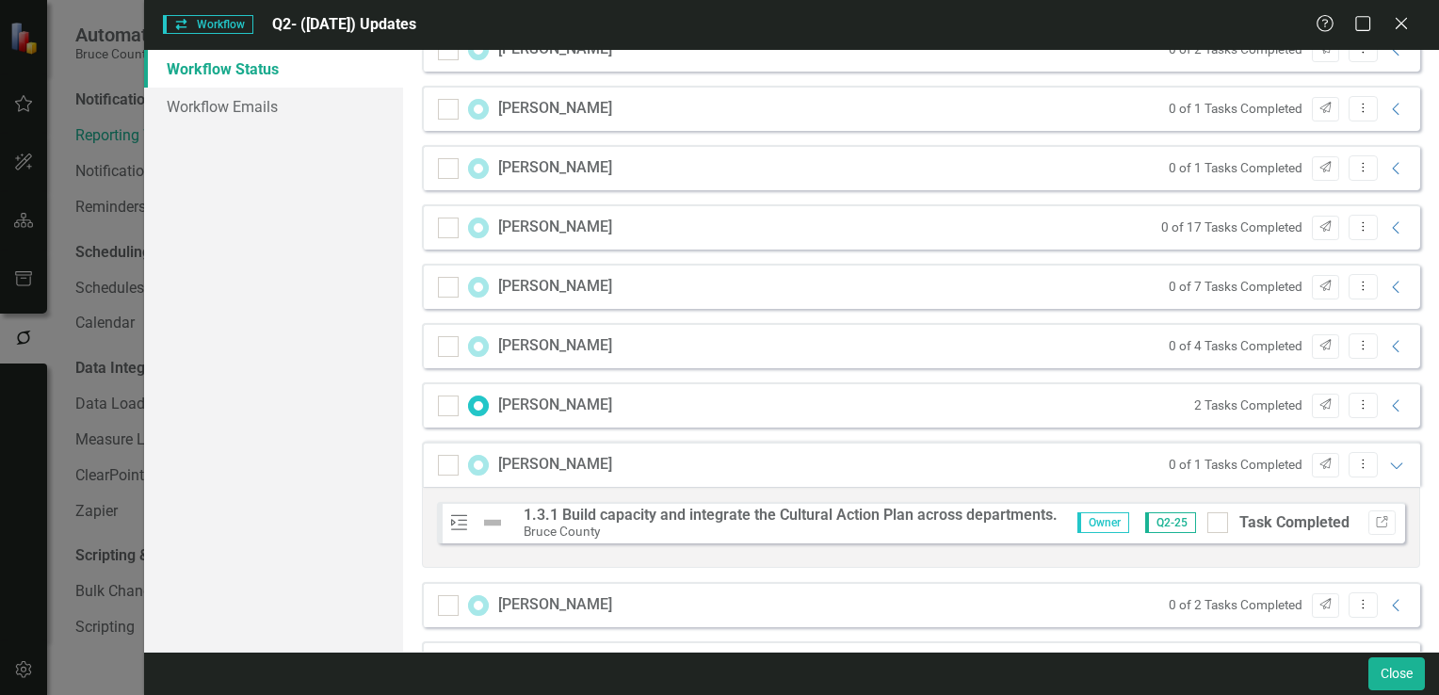
click at [96, 679] on div "Workflow Workflow Q2- (Jun 25) Updates Help Maximize Close Workflow Status Work…" at bounding box center [719, 347] width 1439 height 695
click at [1388, 465] on icon "Expanded" at bounding box center [1396, 465] width 19 height 15
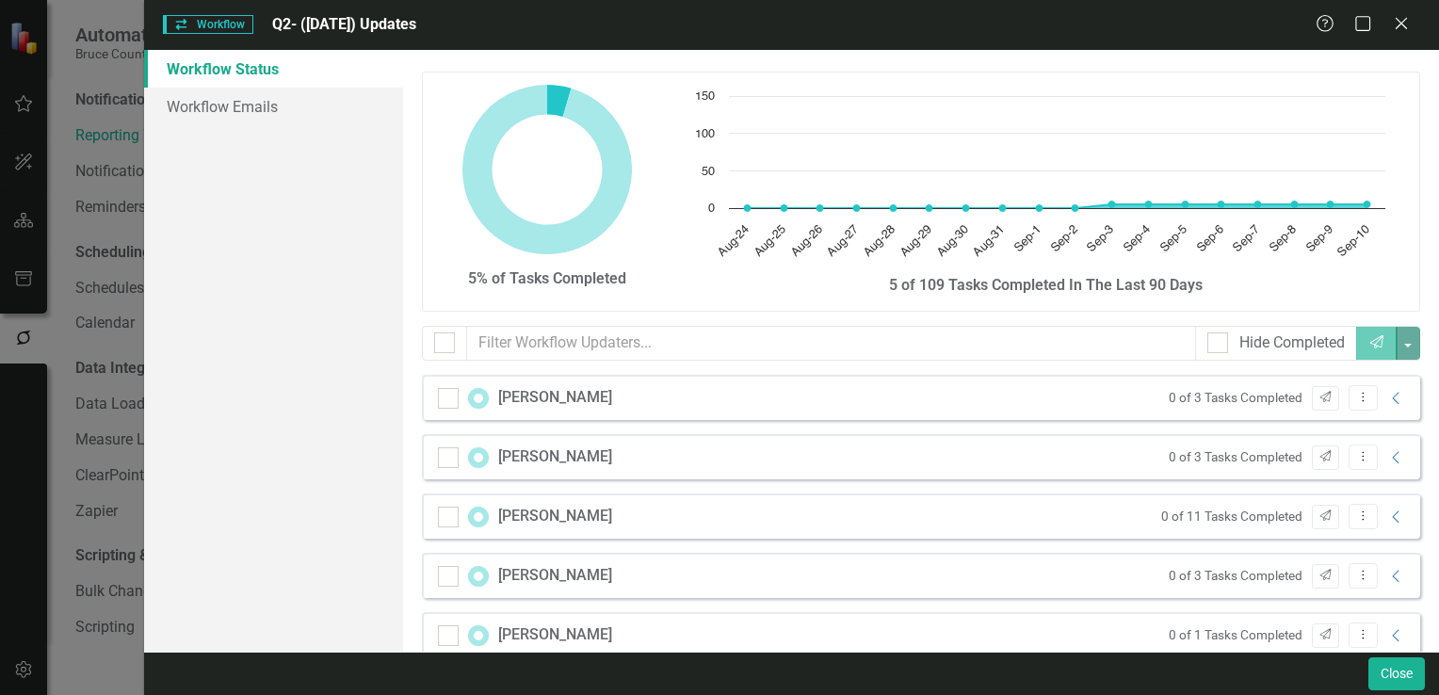
scroll to position [0, 0]
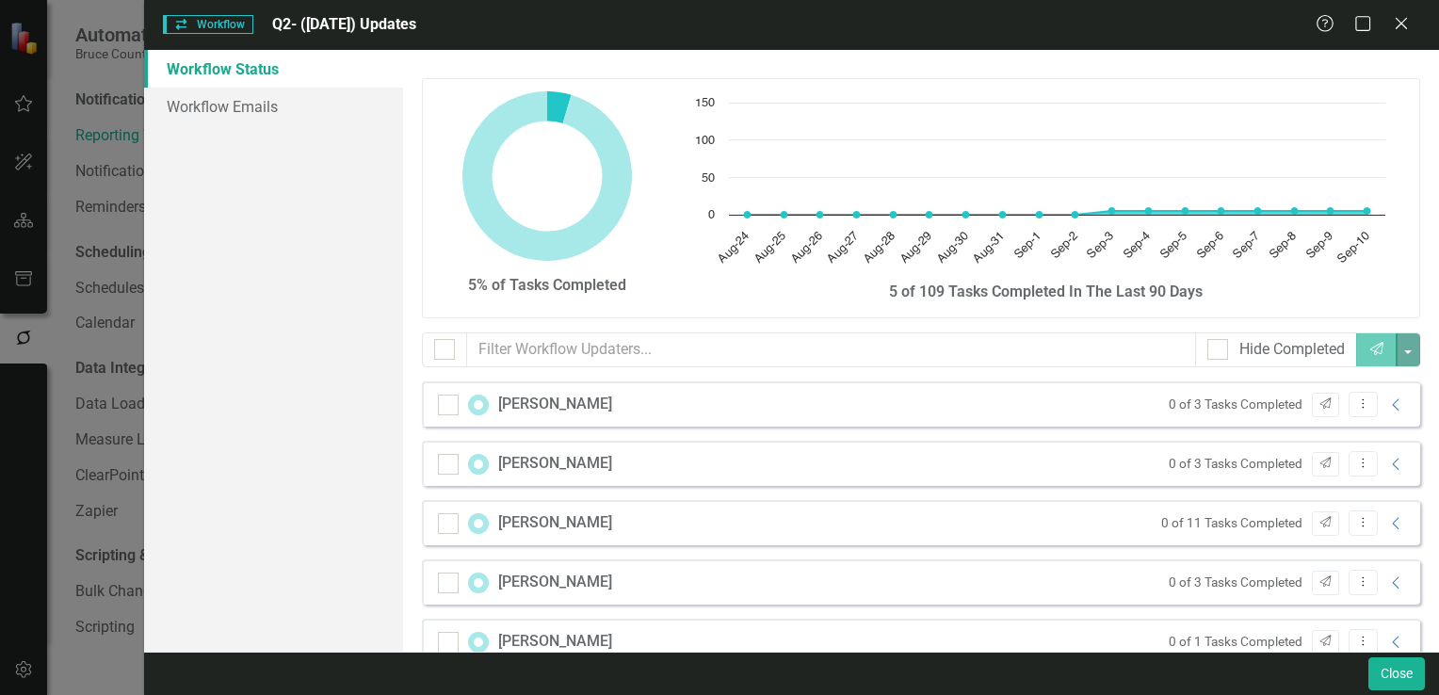
click at [57, 94] on div "Workflow Workflow Q2- (Jun 25) Updates Help Maximize Close Workflow Status Work…" at bounding box center [719, 347] width 1439 height 695
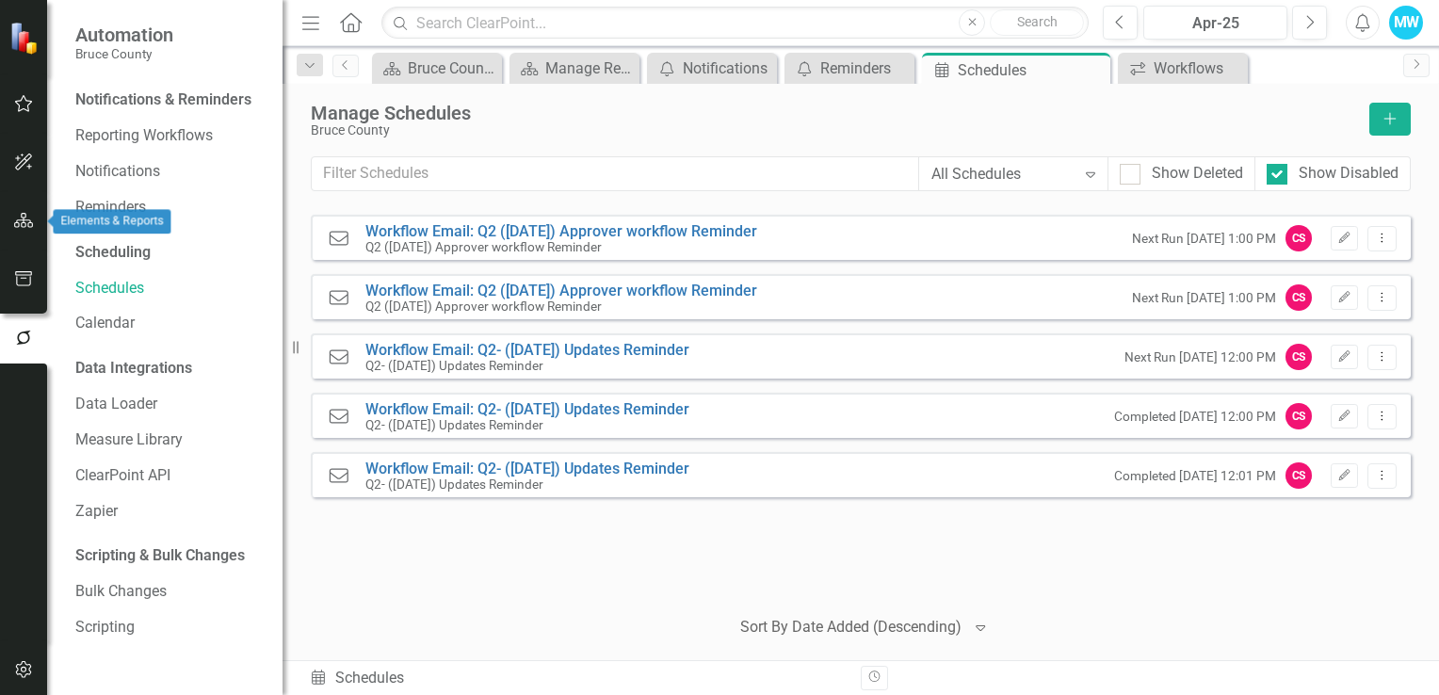
click at [19, 217] on icon "button" at bounding box center [24, 220] width 20 height 15
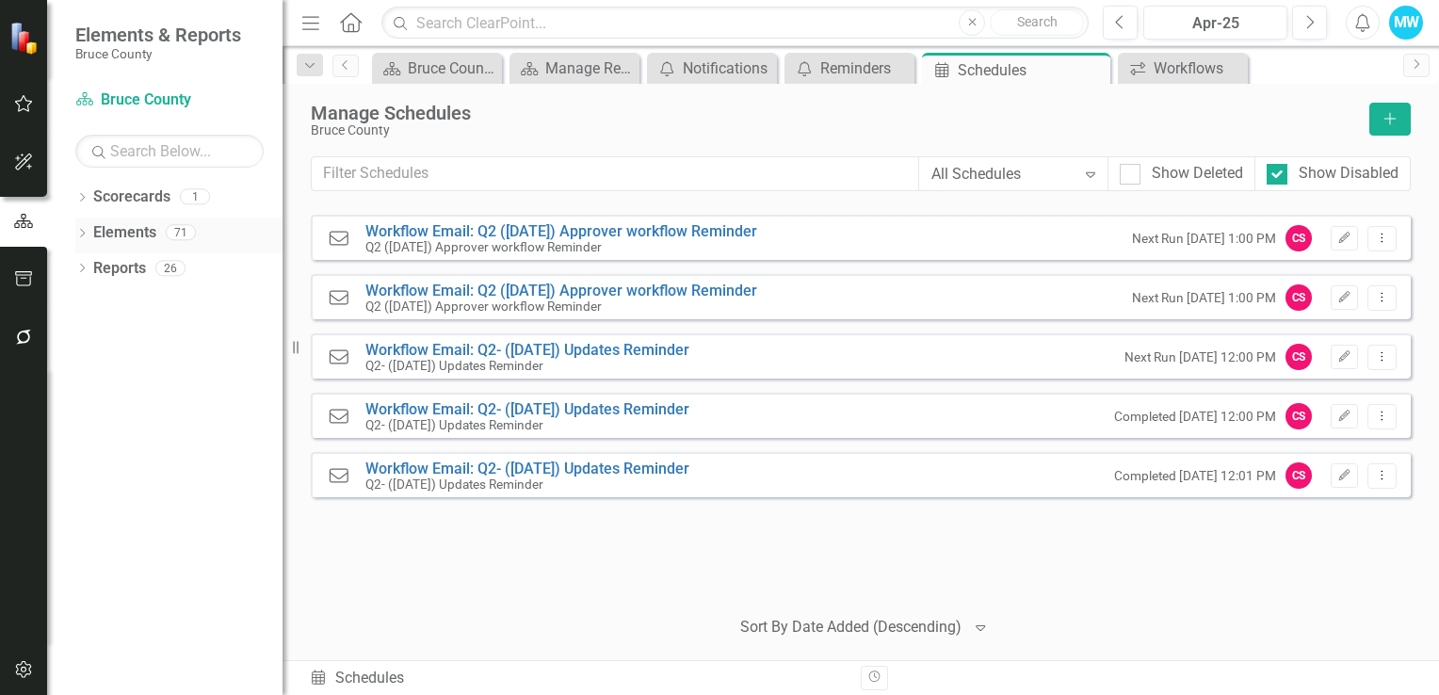
click at [84, 227] on div "Dropdown" at bounding box center [81, 235] width 13 height 16
click at [158, 306] on link "Objective Objectives" at bounding box center [151, 305] width 96 height 22
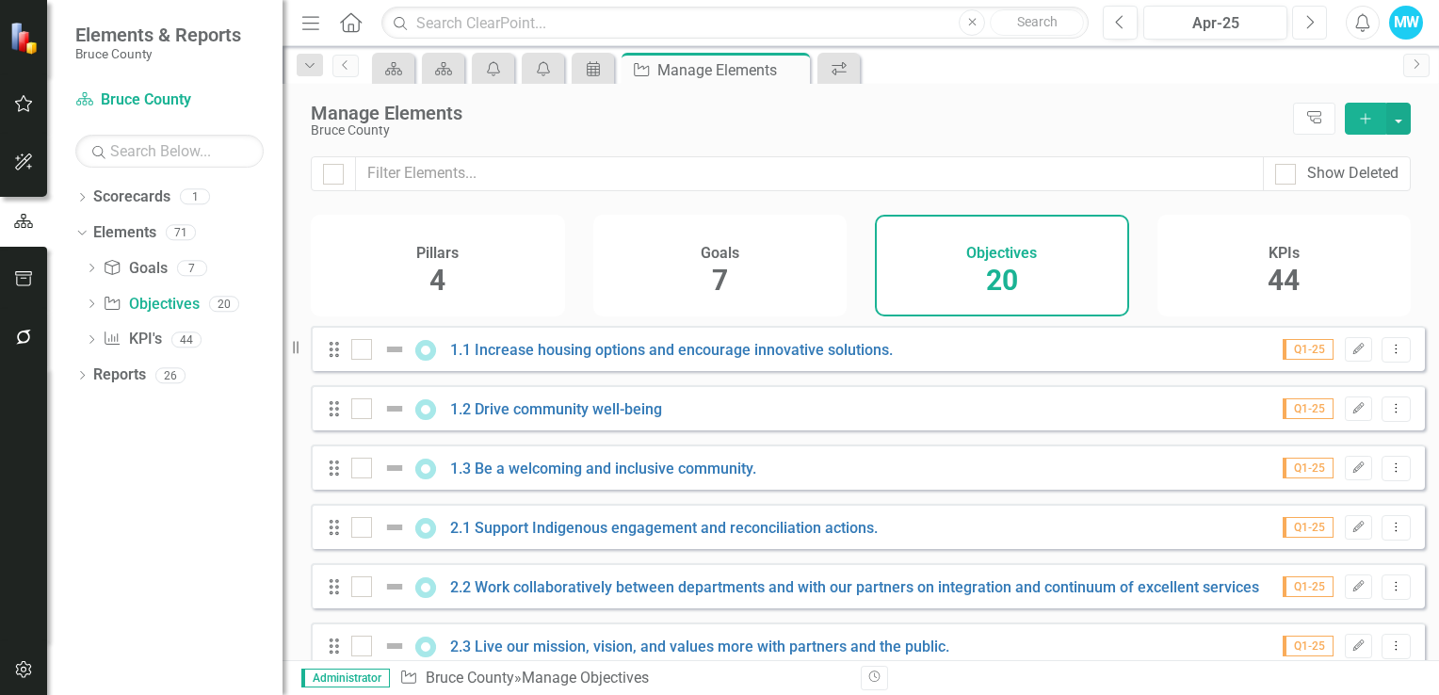
click at [1296, 26] on button "Next" at bounding box center [1309, 23] width 35 height 34
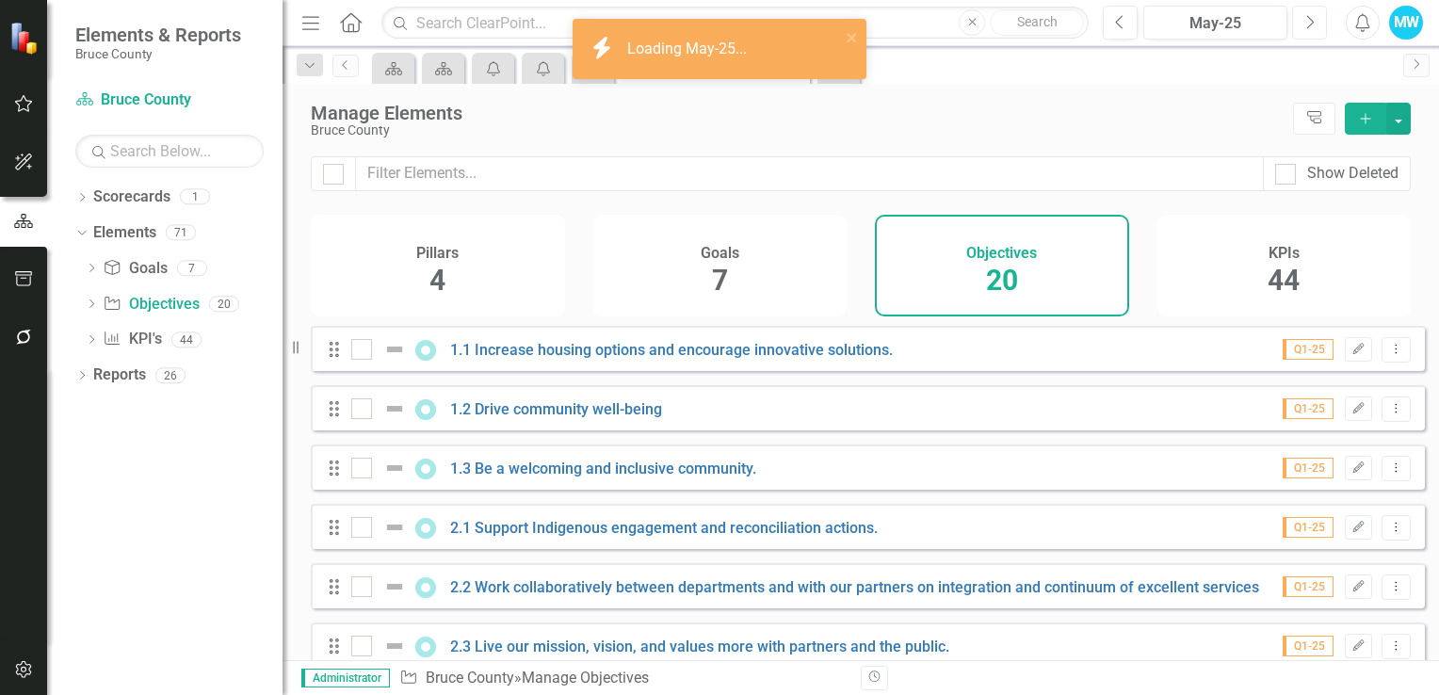
click at [1296, 26] on button "Next" at bounding box center [1309, 23] width 35 height 34
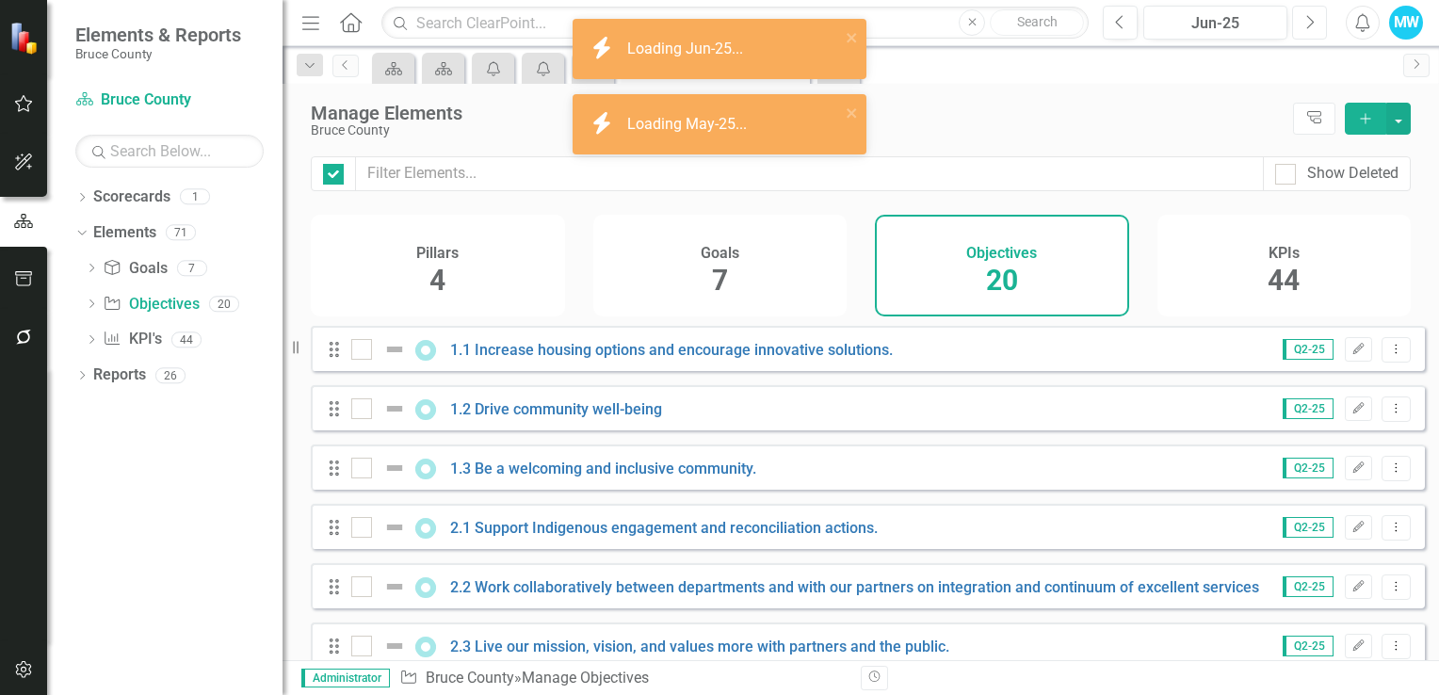
checkbox input "false"
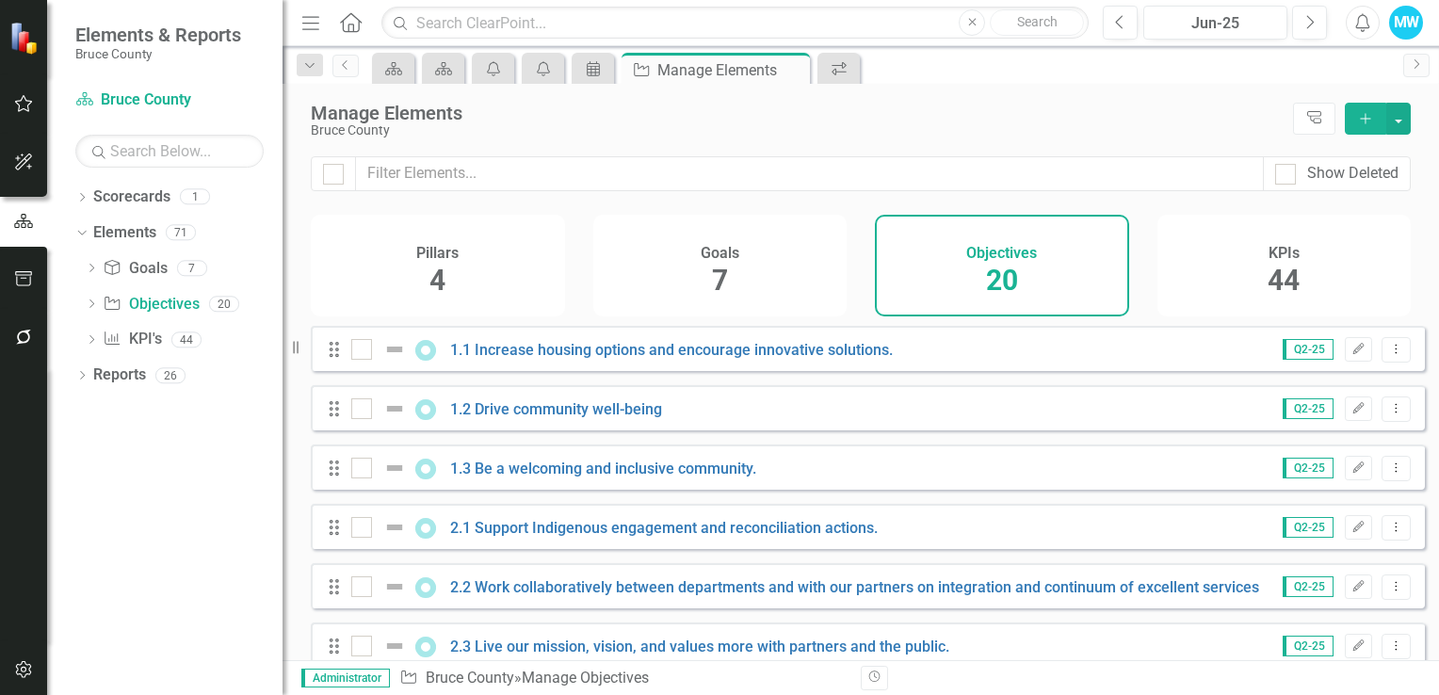
click at [298, 264] on div "Pillars 4 Goals 7 Objectives 20 KPIs 44" at bounding box center [860, 270] width 1156 height 111
click at [156, 108] on link "Scorecard Bruce County" at bounding box center [169, 100] width 188 height 22
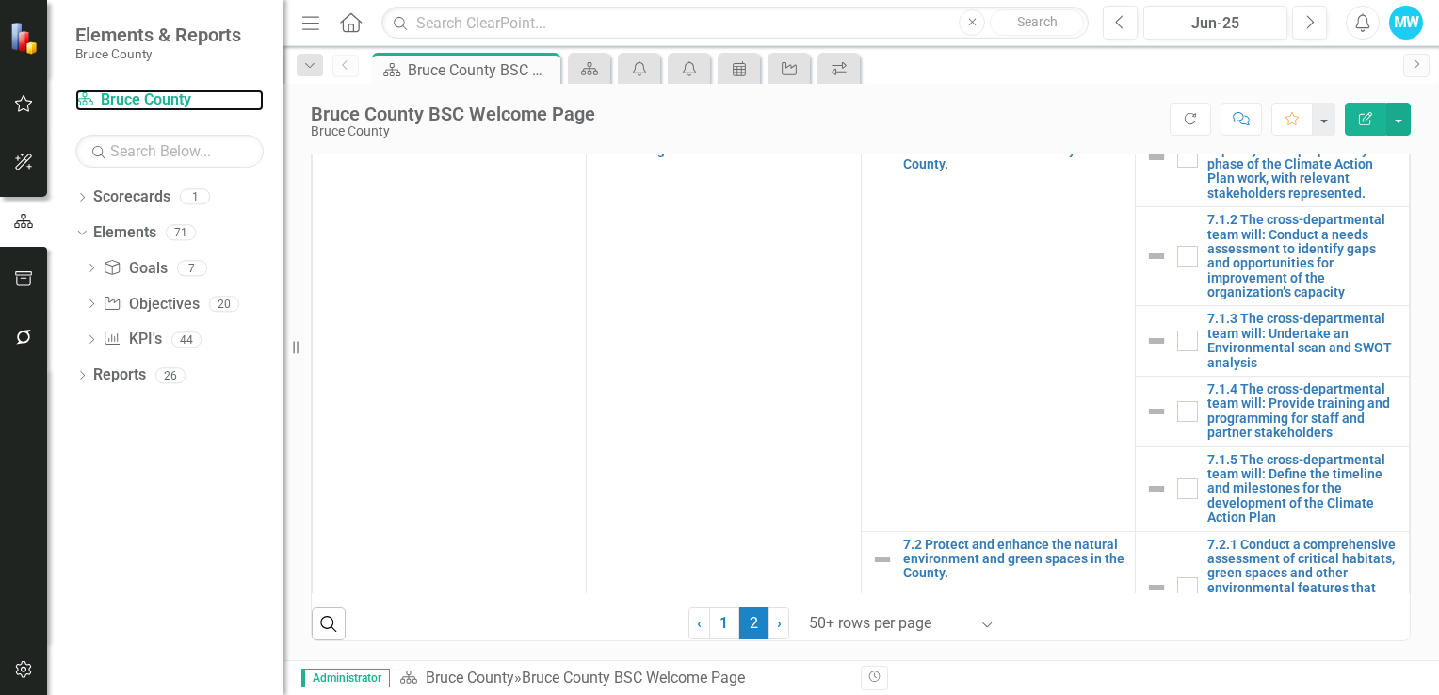
scroll to position [1228, 0]
click at [709, 628] on link "1" at bounding box center [724, 623] width 30 height 32
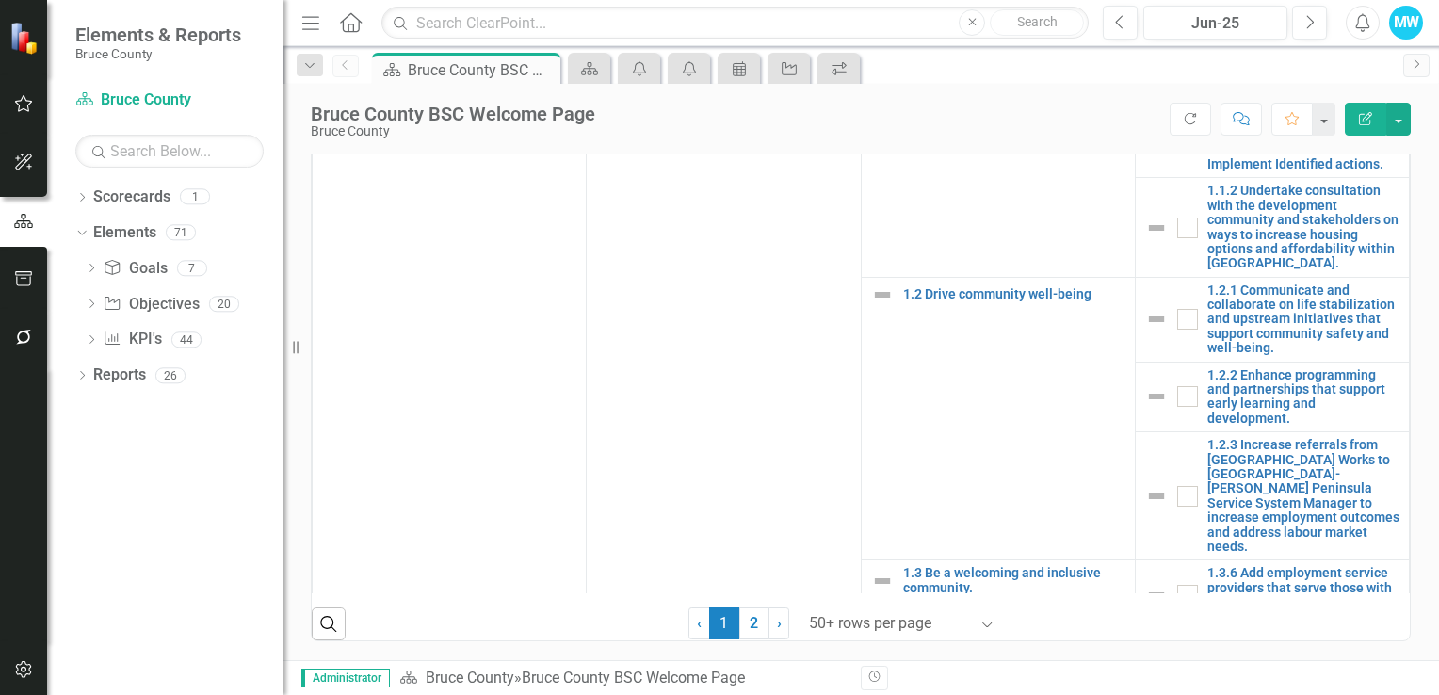
checkbox input "true"
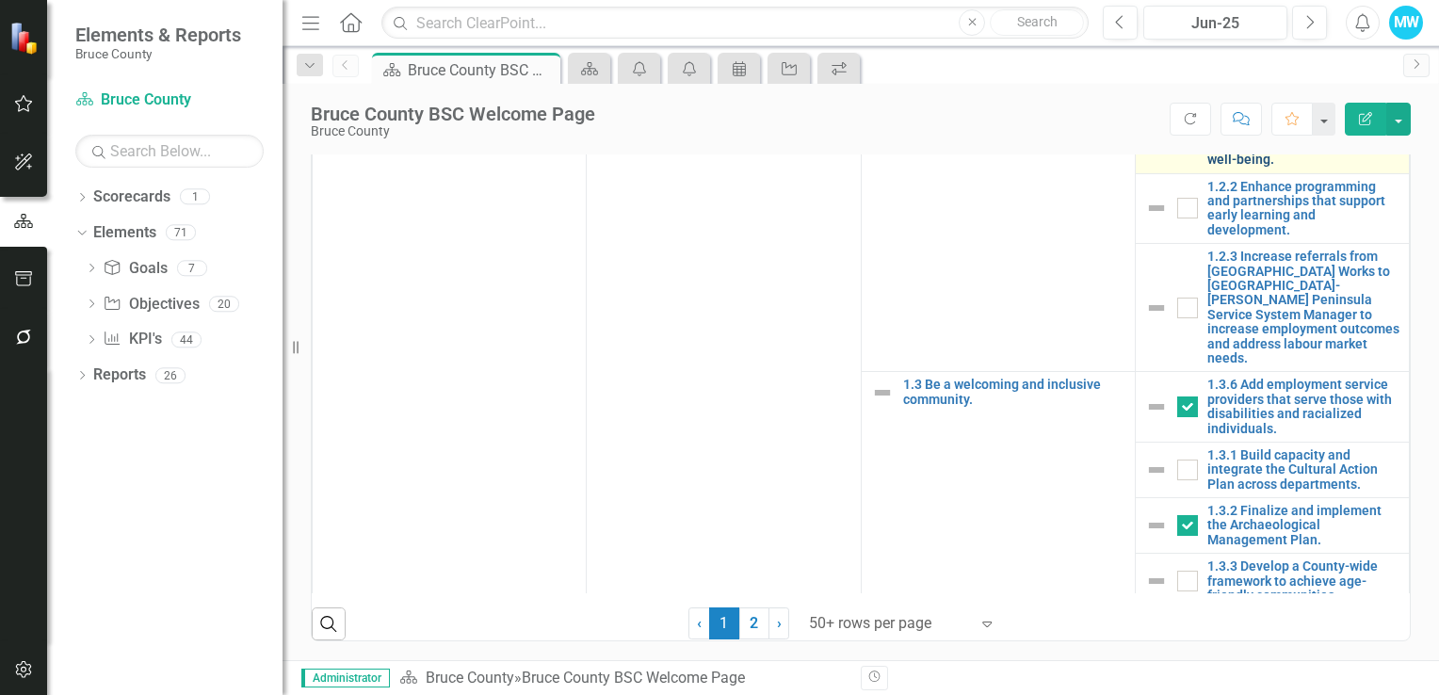
scroll to position [282, 0]
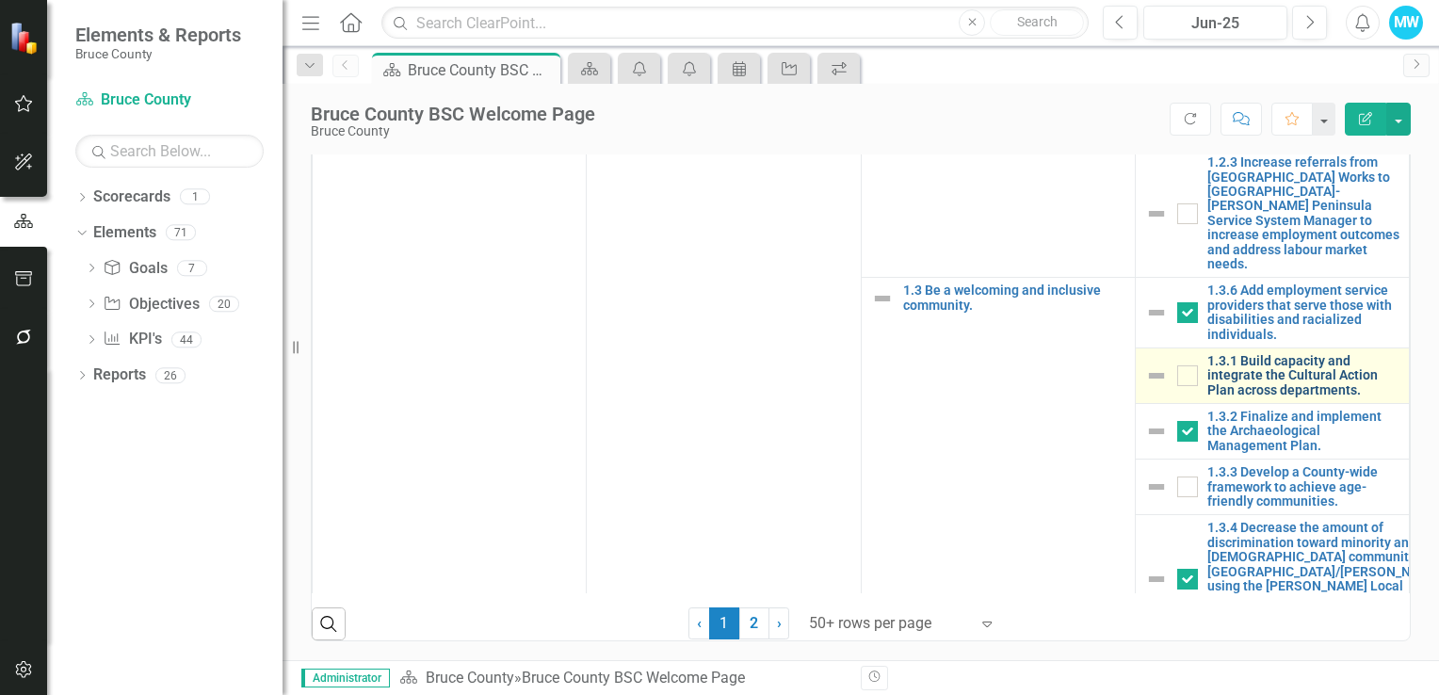
click at [1253, 397] on link "1.3.1 Build capacity and integrate the Cultural Action Plan across departments." at bounding box center [1303, 375] width 192 height 43
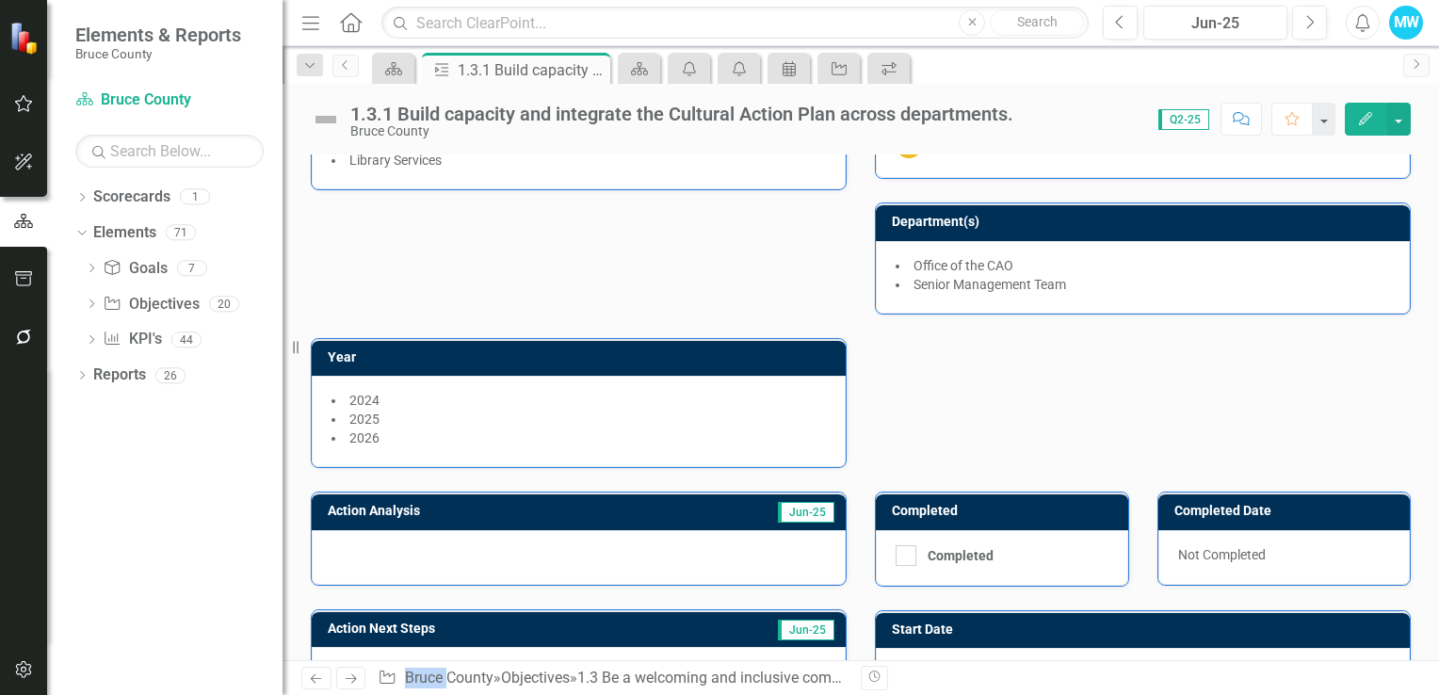
scroll to position [188, 0]
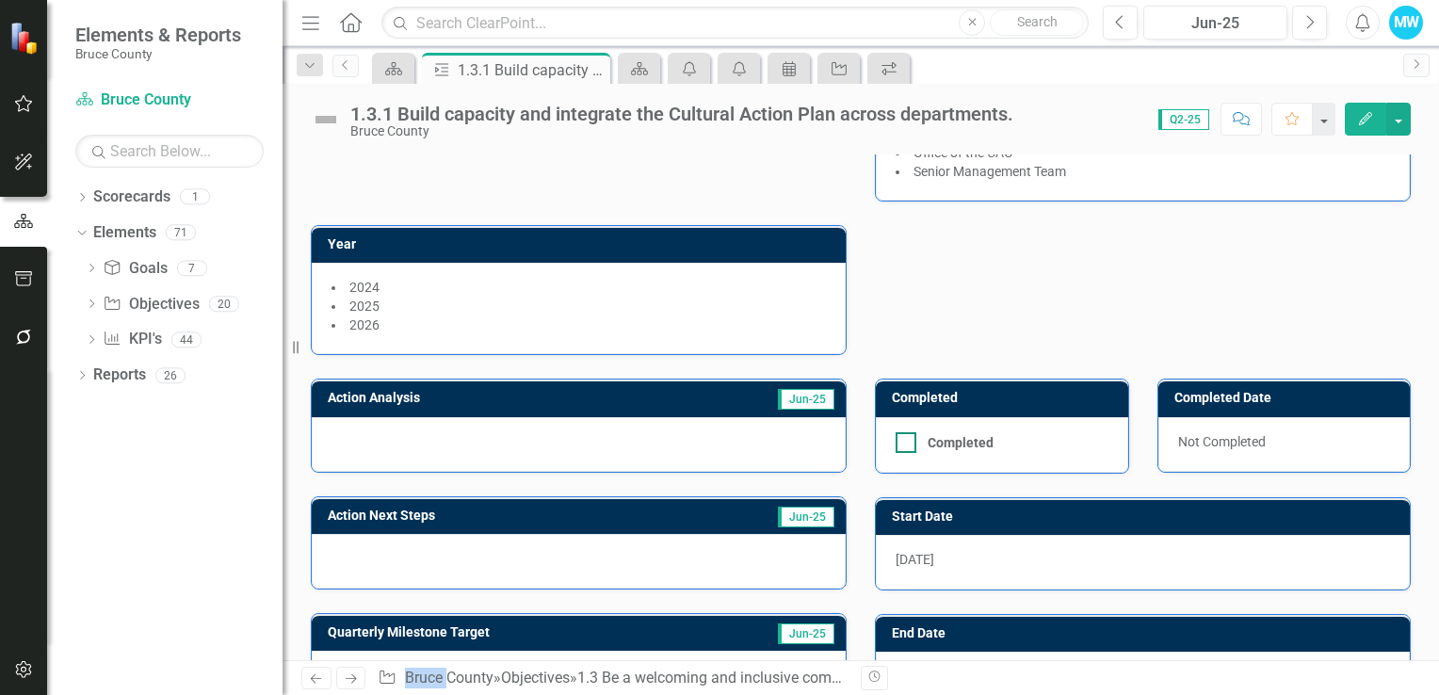
click at [901, 436] on div at bounding box center [905, 442] width 21 height 21
click at [901, 436] on input "Completed" at bounding box center [901, 438] width 12 height 12
checkbox input "true"
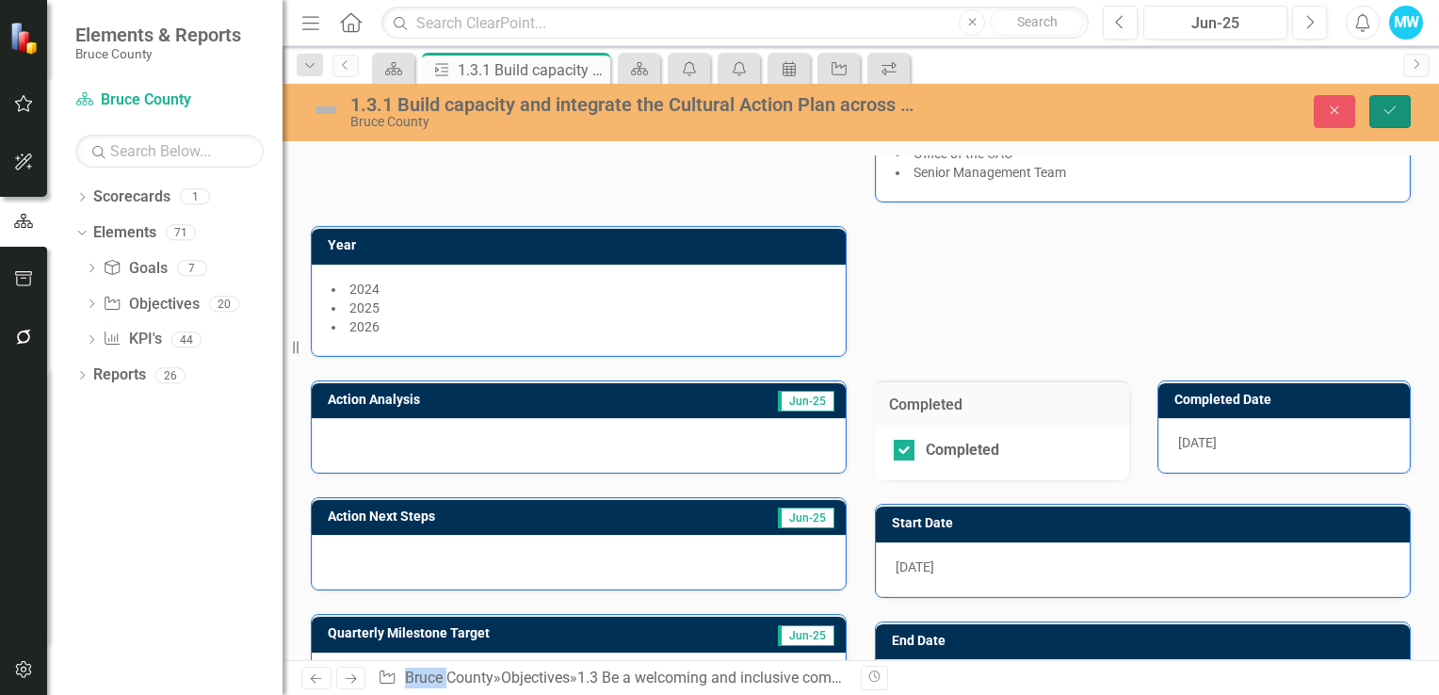
click at [1386, 113] on icon "Save" at bounding box center [1389, 110] width 17 height 13
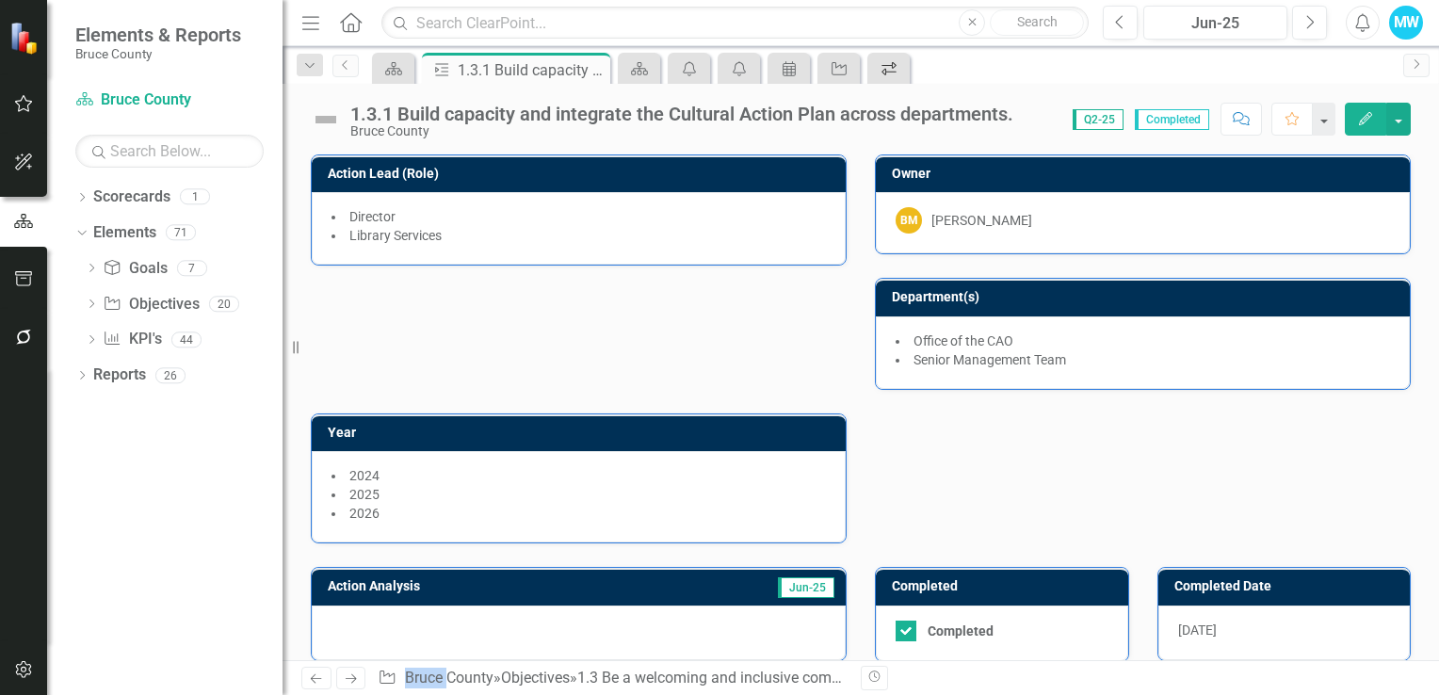
click at [882, 79] on div "Workflows" at bounding box center [885, 68] width 26 height 24
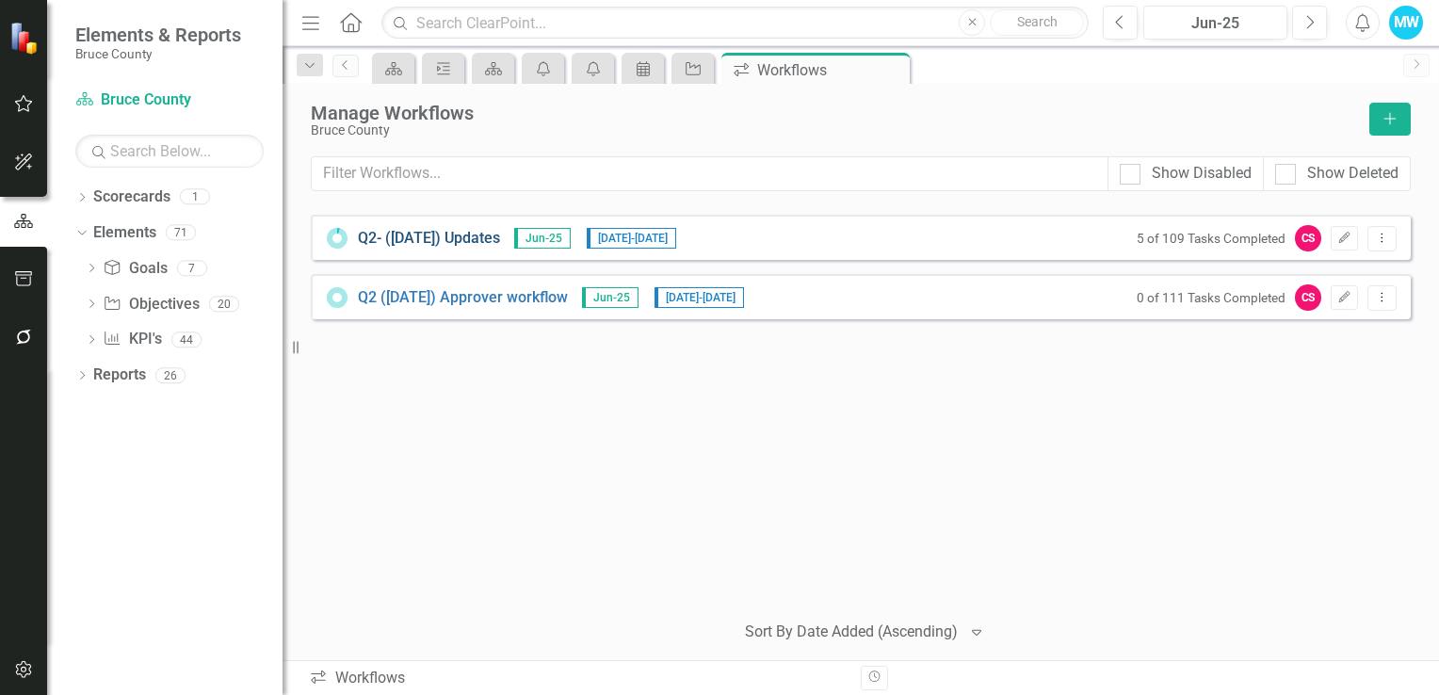
click at [447, 237] on link "Q2- (Jun 25) Updates" at bounding box center [429, 239] width 142 height 22
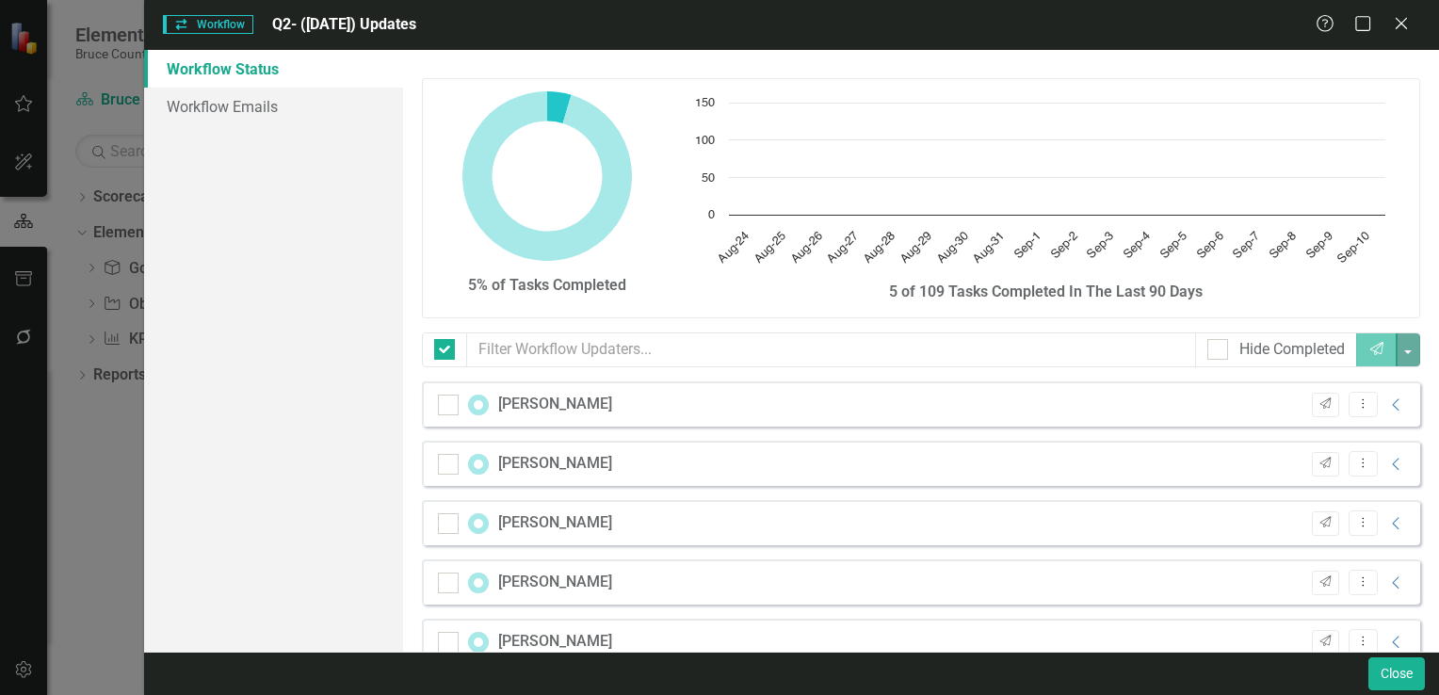
checkbox input "false"
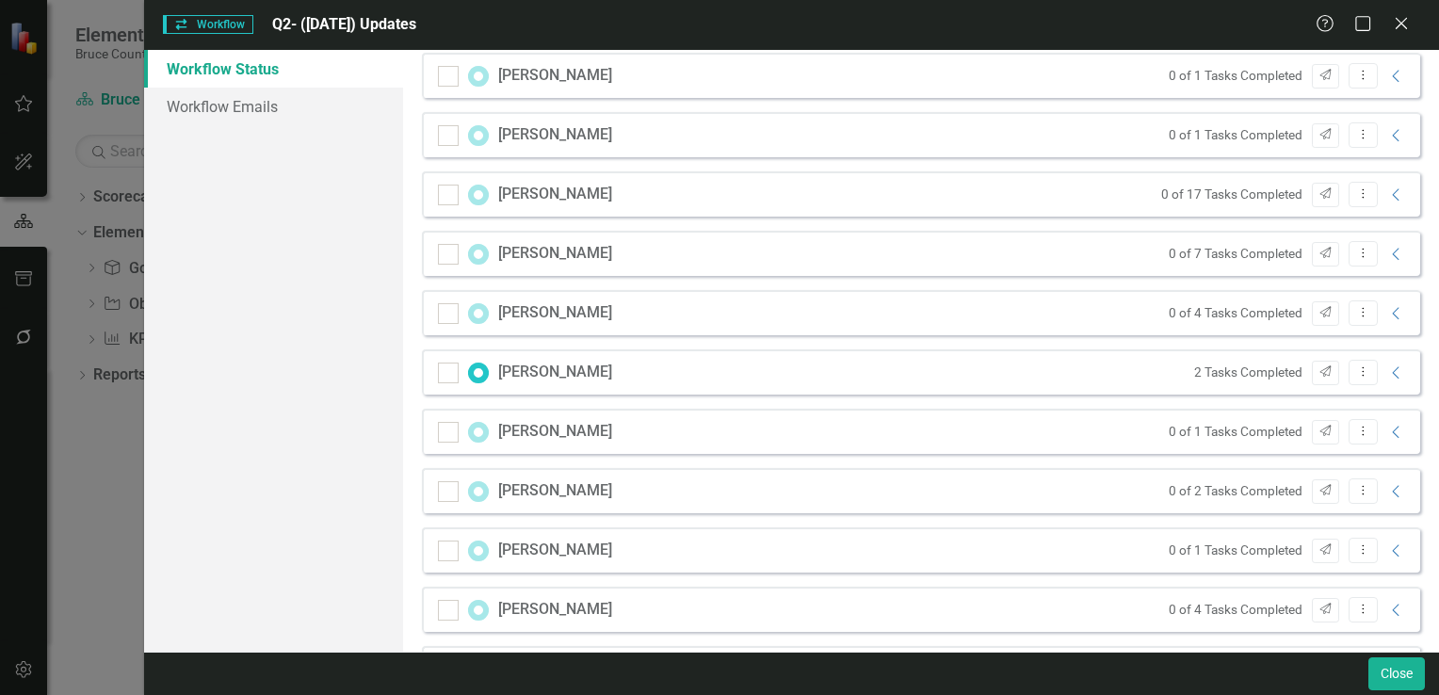
scroll to position [1105, 0]
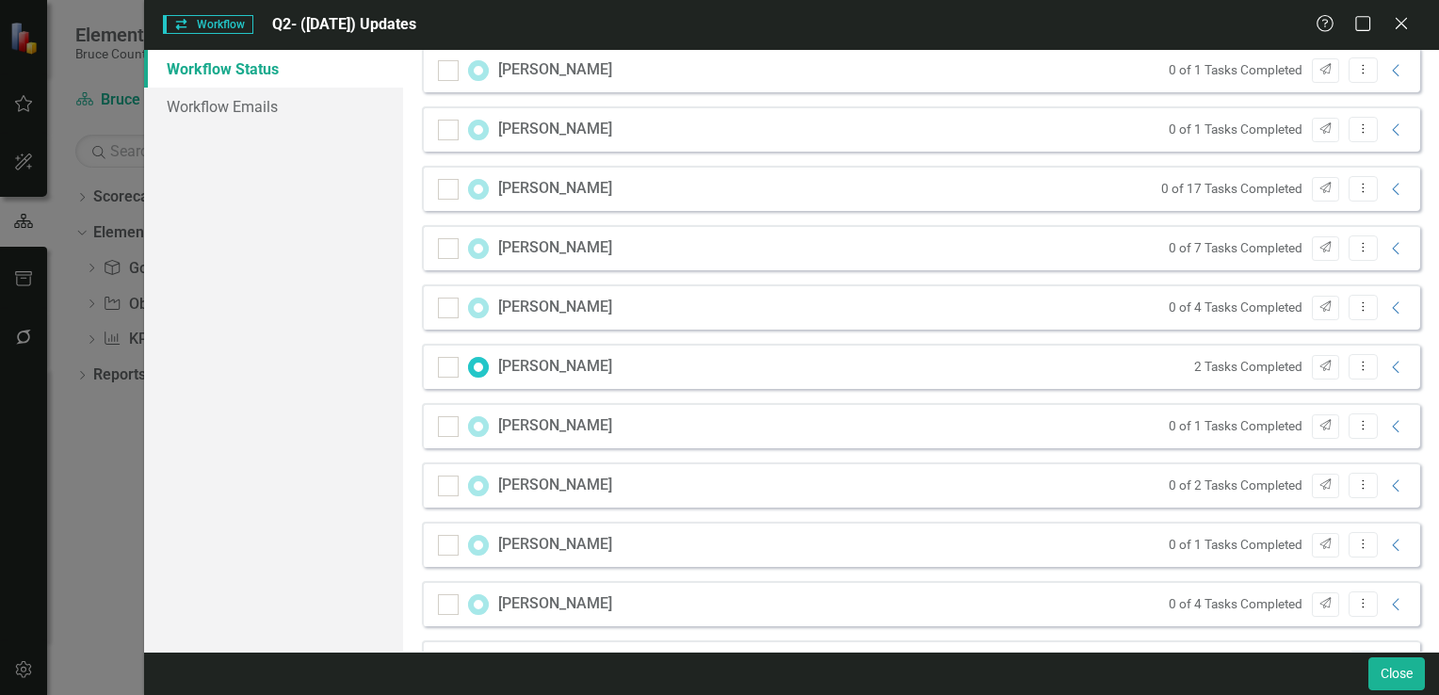
click at [574, 422] on div "[PERSON_NAME]" at bounding box center [555, 426] width 114 height 22
click at [1387, 431] on icon "Collapse" at bounding box center [1396, 426] width 19 height 15
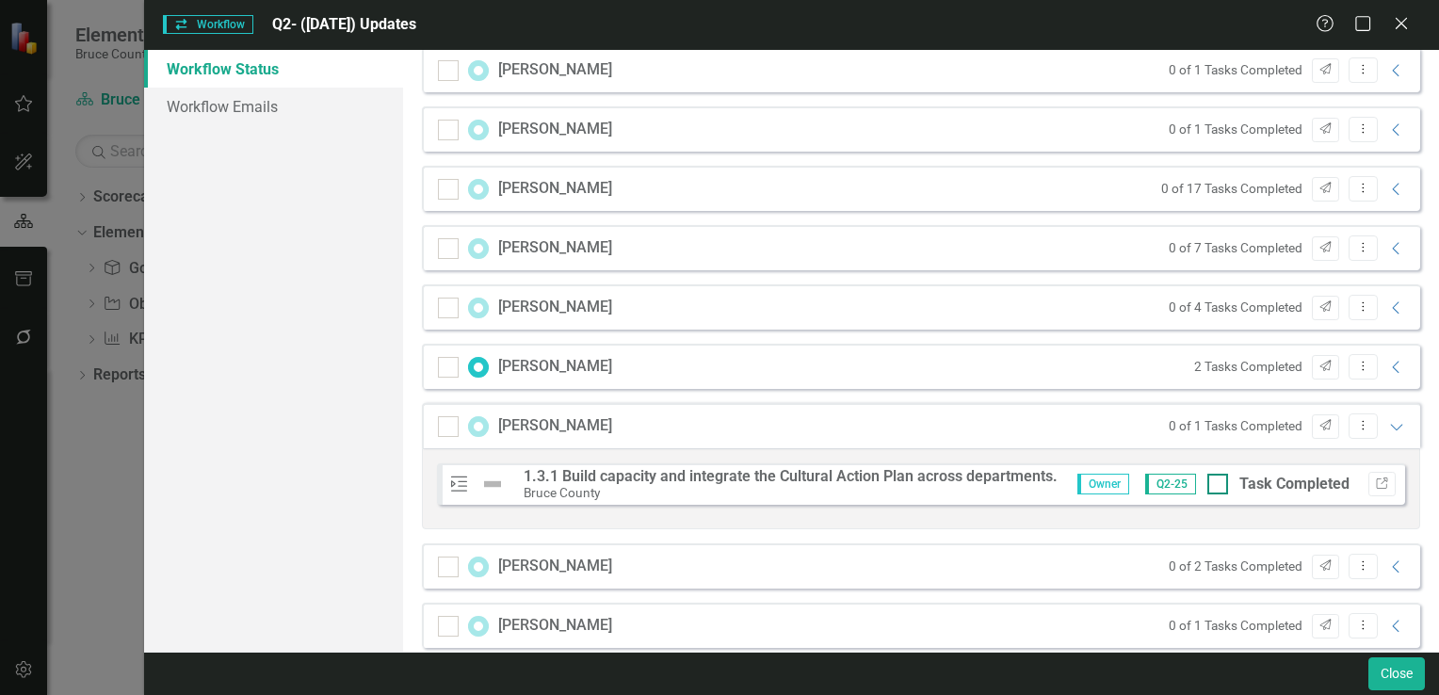
click at [1207, 484] on input "Task Completed" at bounding box center [1213, 480] width 12 height 12
click at [313, 442] on div "Workflow Status Workflow Emails" at bounding box center [273, 351] width 259 height 602
click at [1196, 487] on div at bounding box center [1206, 484] width 21 height 21
click at [1196, 486] on input "Completed 4/9/25" at bounding box center [1202, 480] width 12 height 12
checkbox input "false"
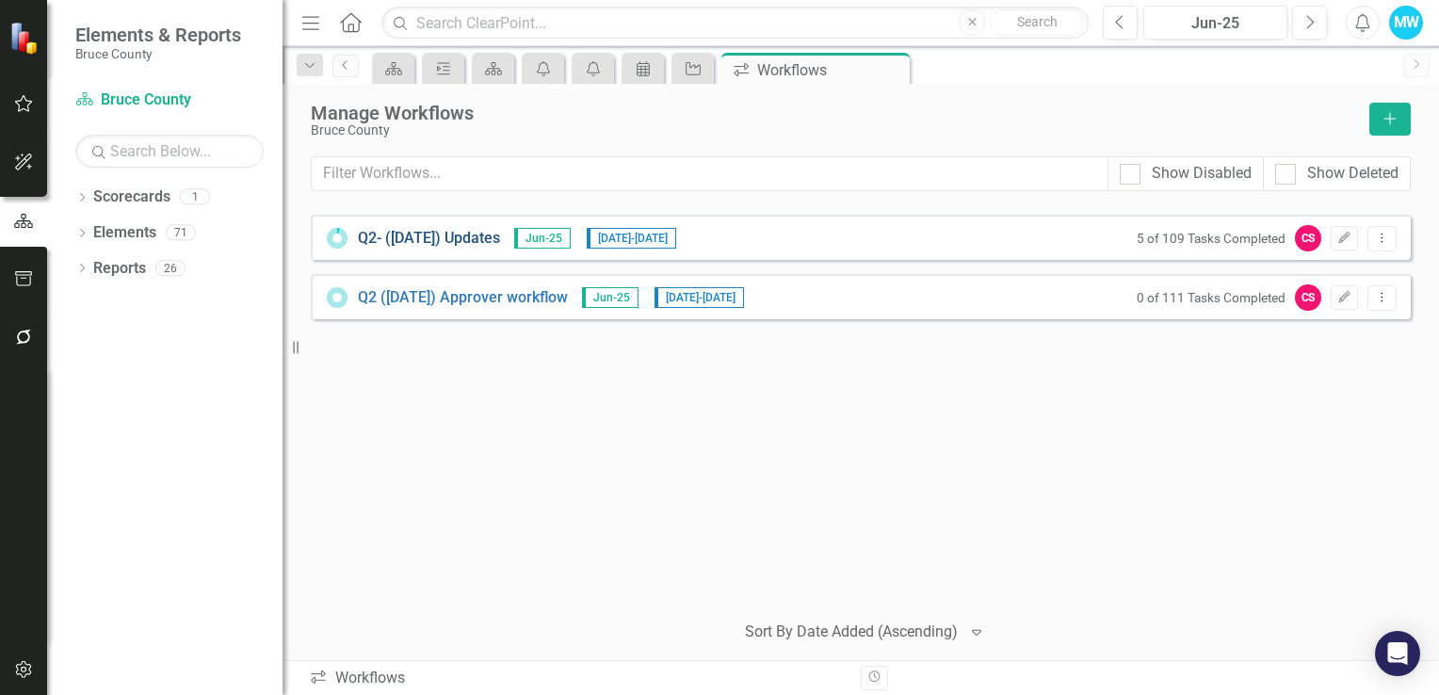
click at [475, 239] on link "Q2- ([DATE]) Updates" at bounding box center [429, 239] width 142 height 22
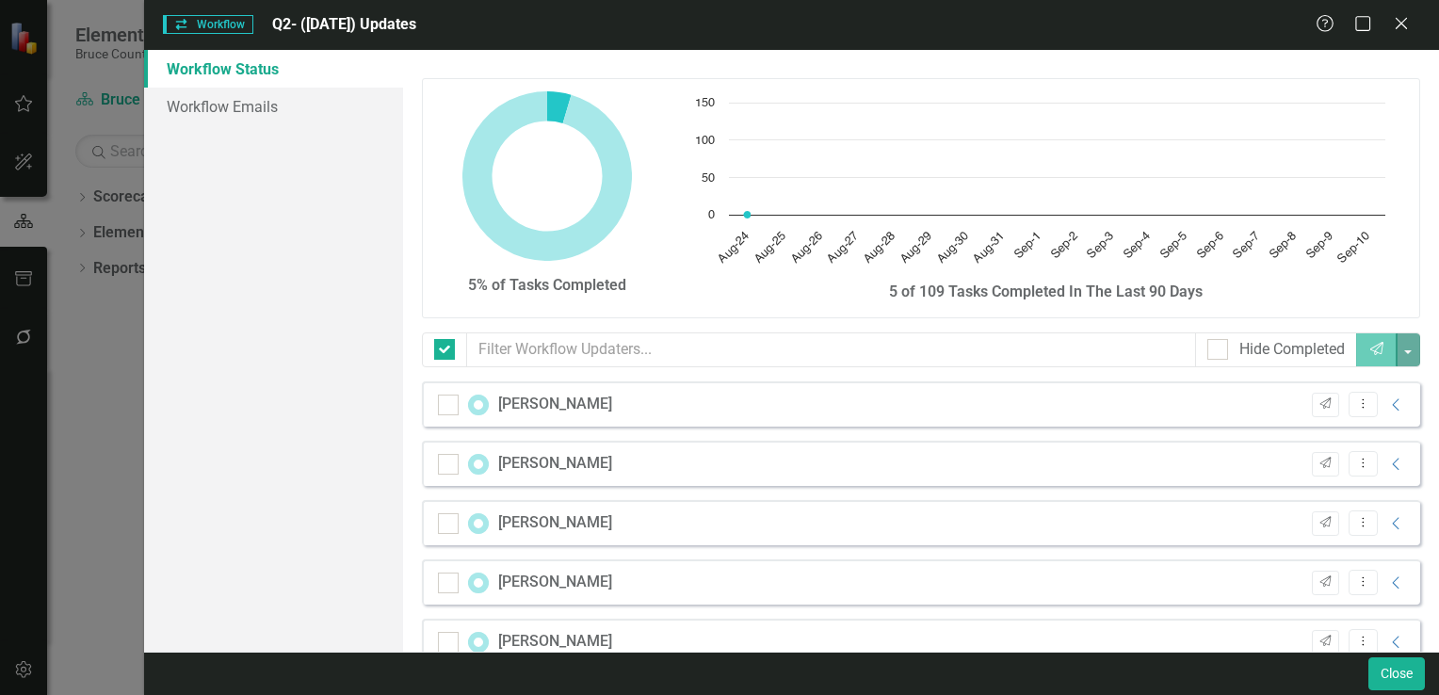
checkbox input "false"
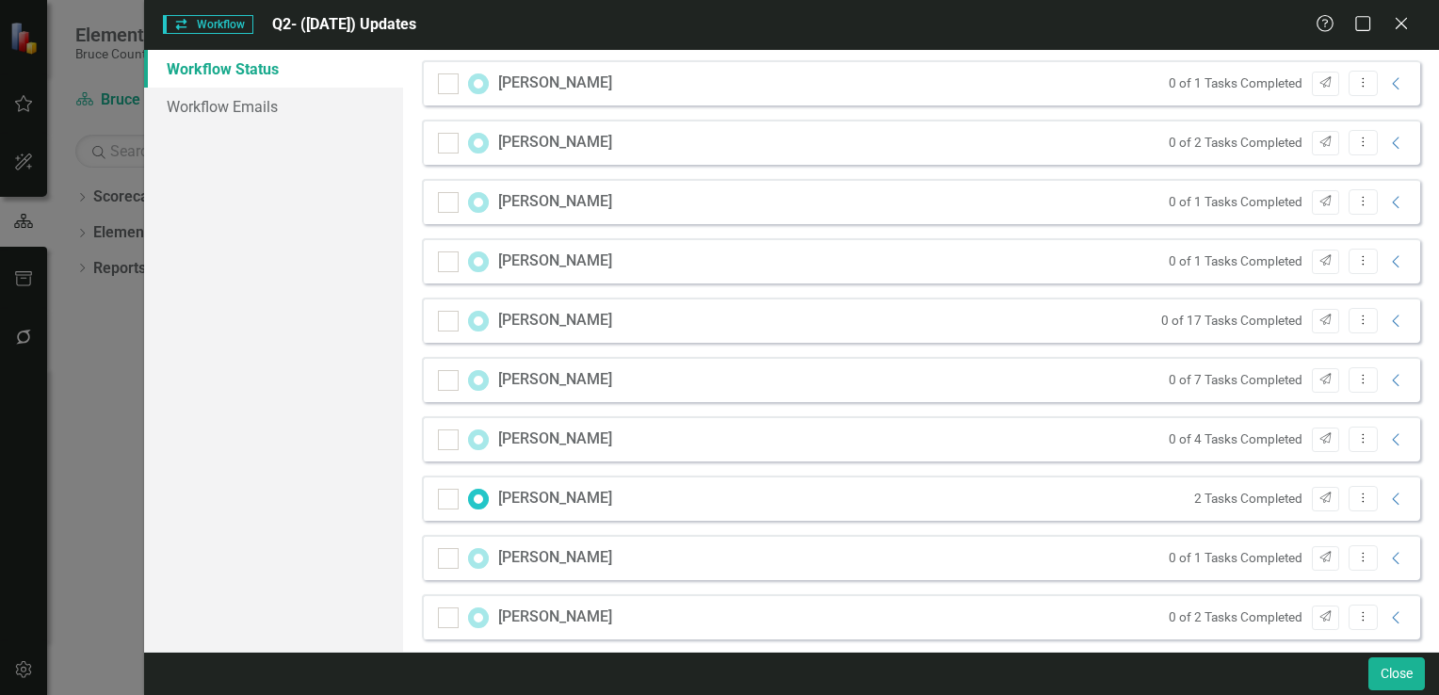
scroll to position [941, 0]
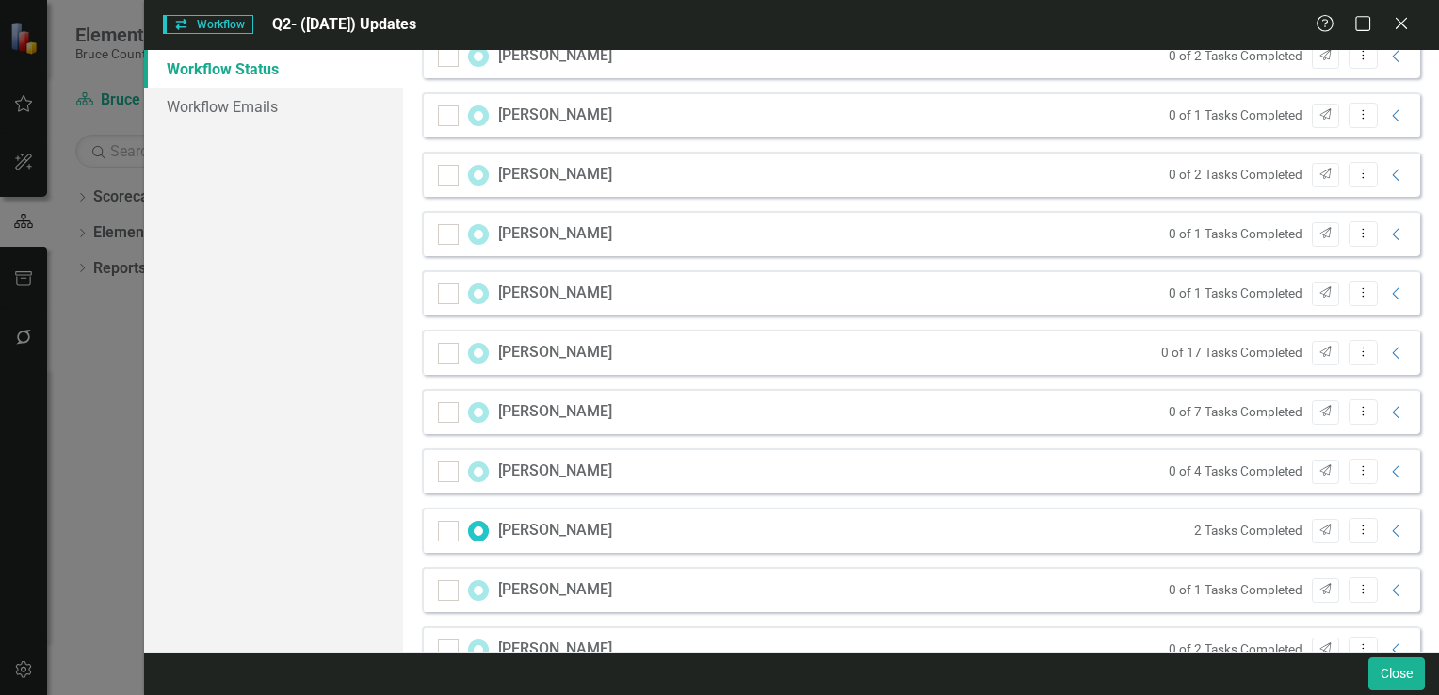
click at [94, 500] on div "Workflow Workflow Q2- (Jun 25) Updates Help Maximize Close Workflow Status Work…" at bounding box center [719, 347] width 1439 height 695
click at [75, 39] on div "Workflow Workflow Q2- (Jun 25) Updates Help Maximize Close Workflow Status Work…" at bounding box center [719, 347] width 1439 height 695
click at [51, 449] on div "Workflow Workflow Q2- ([DATE]) Updates Help Maximize Close Workflow Status Work…" at bounding box center [719, 347] width 1439 height 695
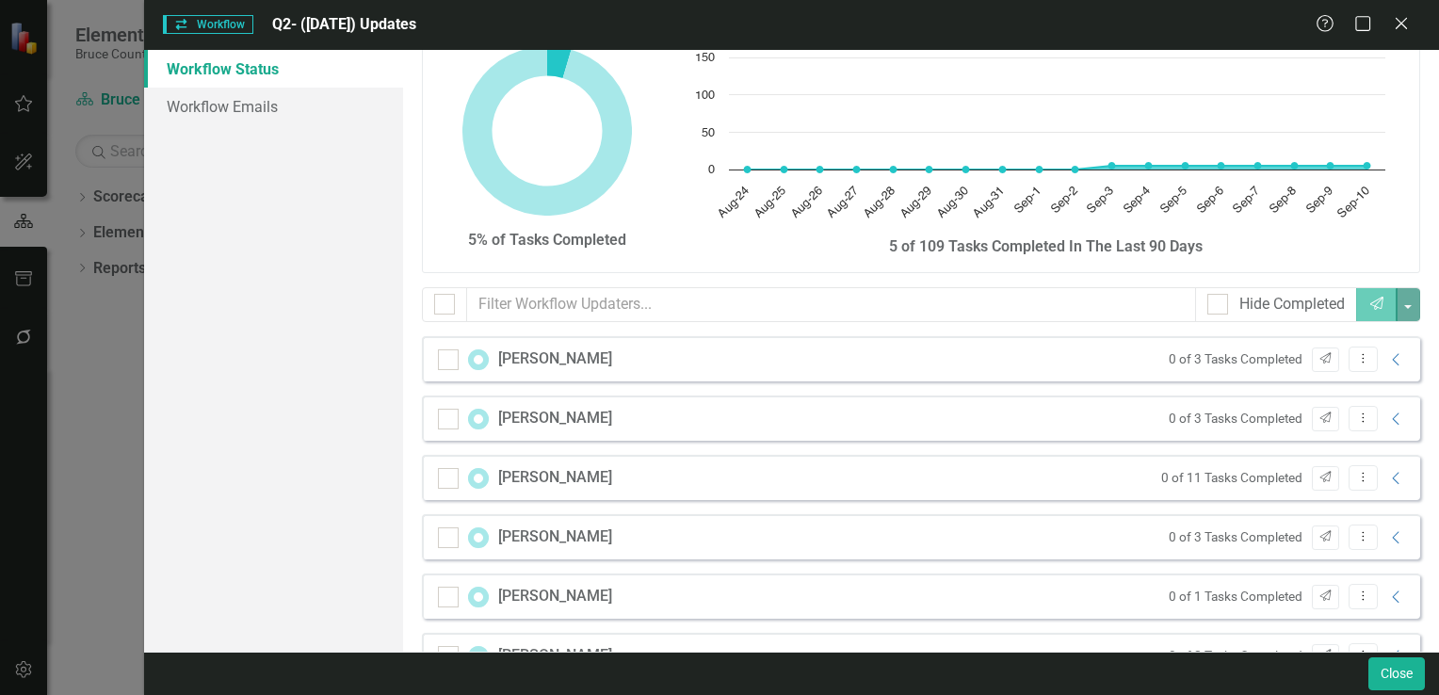
scroll to position [0, 0]
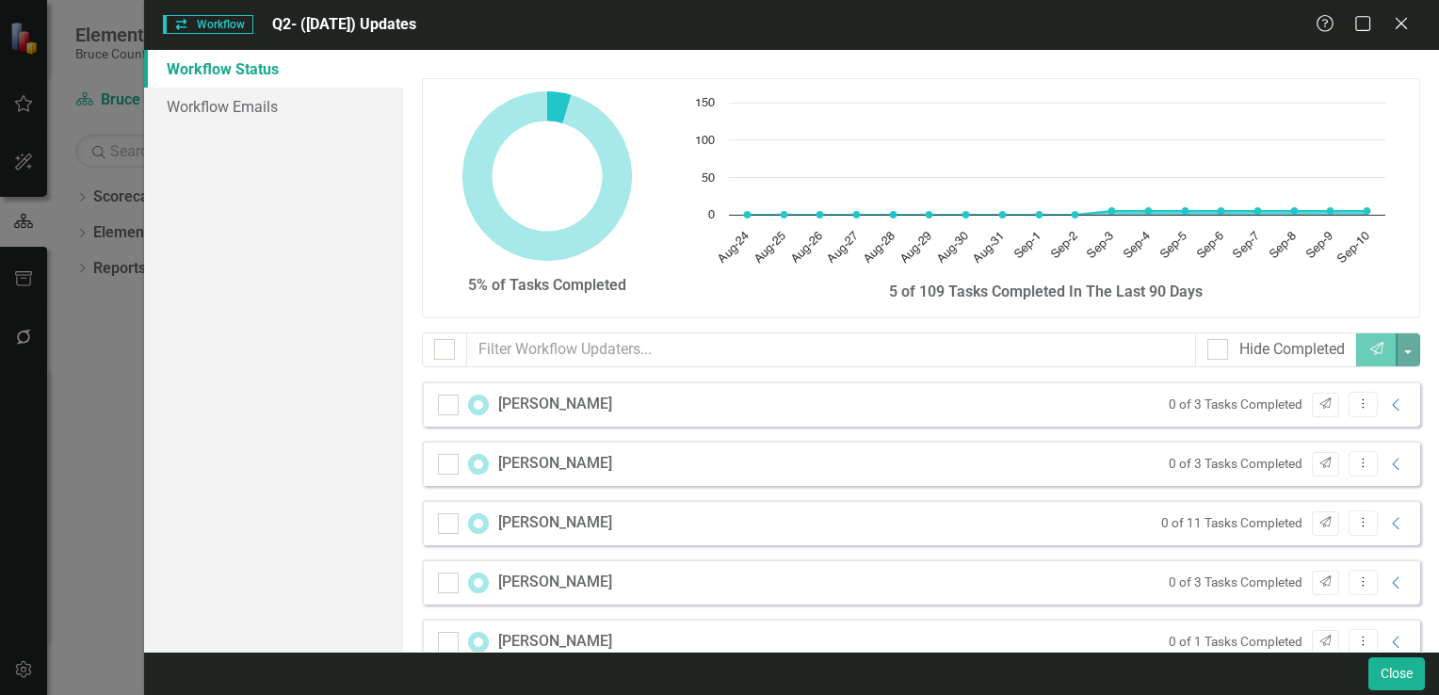
click at [70, 367] on div "Workflow Workflow Q2- ([DATE]) Updates Help Maximize Close Workflow Status Work…" at bounding box center [719, 347] width 1439 height 695
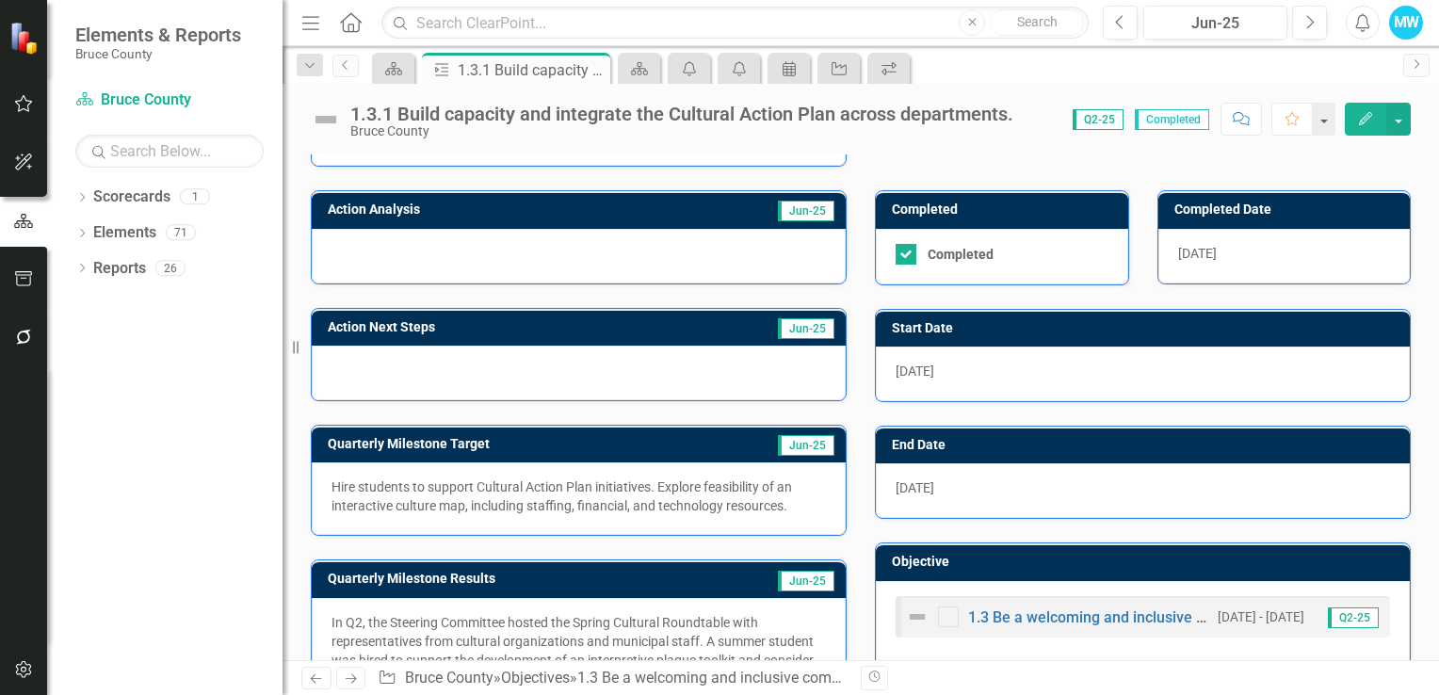
scroll to position [266, 0]
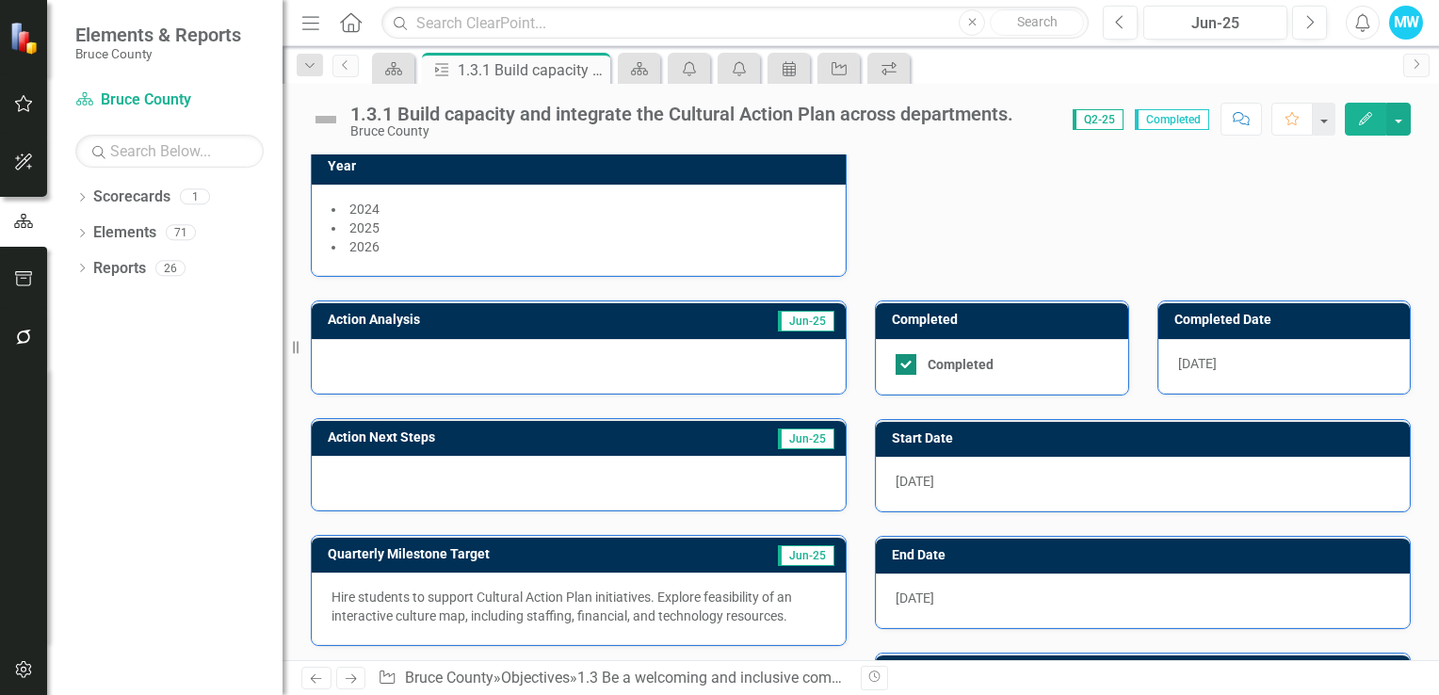
click at [895, 362] on div at bounding box center [905, 364] width 21 height 21
click at [895, 362] on input "Completed" at bounding box center [901, 360] width 12 height 12
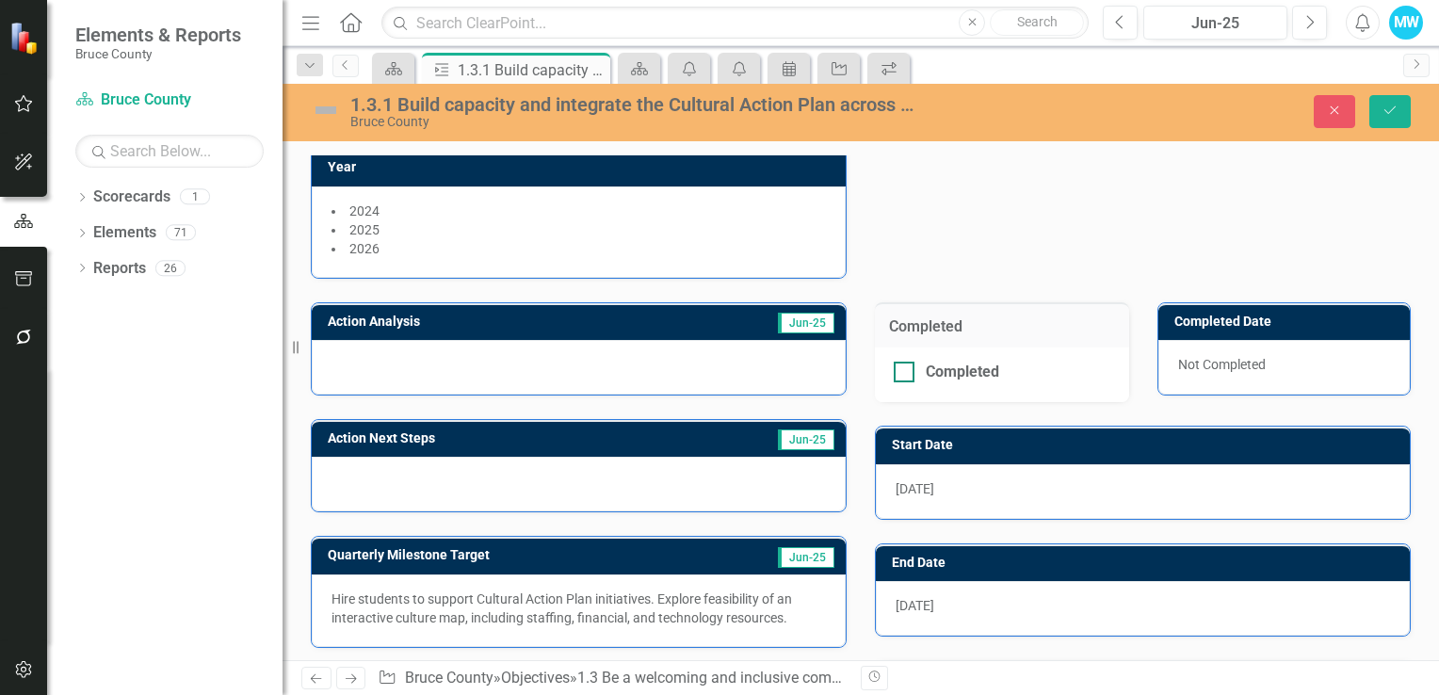
click at [898, 376] on div at bounding box center [903, 372] width 21 height 21
click at [898, 374] on input "Completed" at bounding box center [899, 368] width 12 height 12
checkbox input "true"
click at [1391, 115] on icon "Save" at bounding box center [1389, 110] width 17 height 13
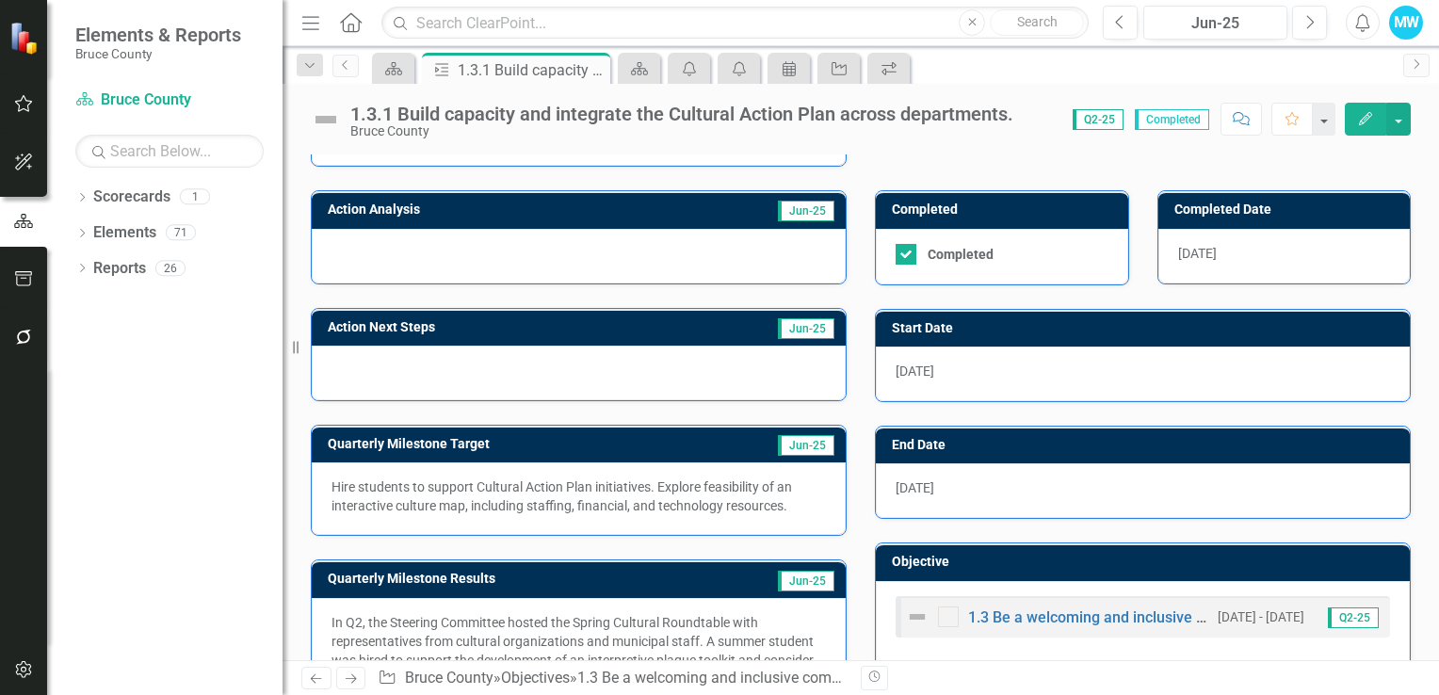
scroll to position [455, 0]
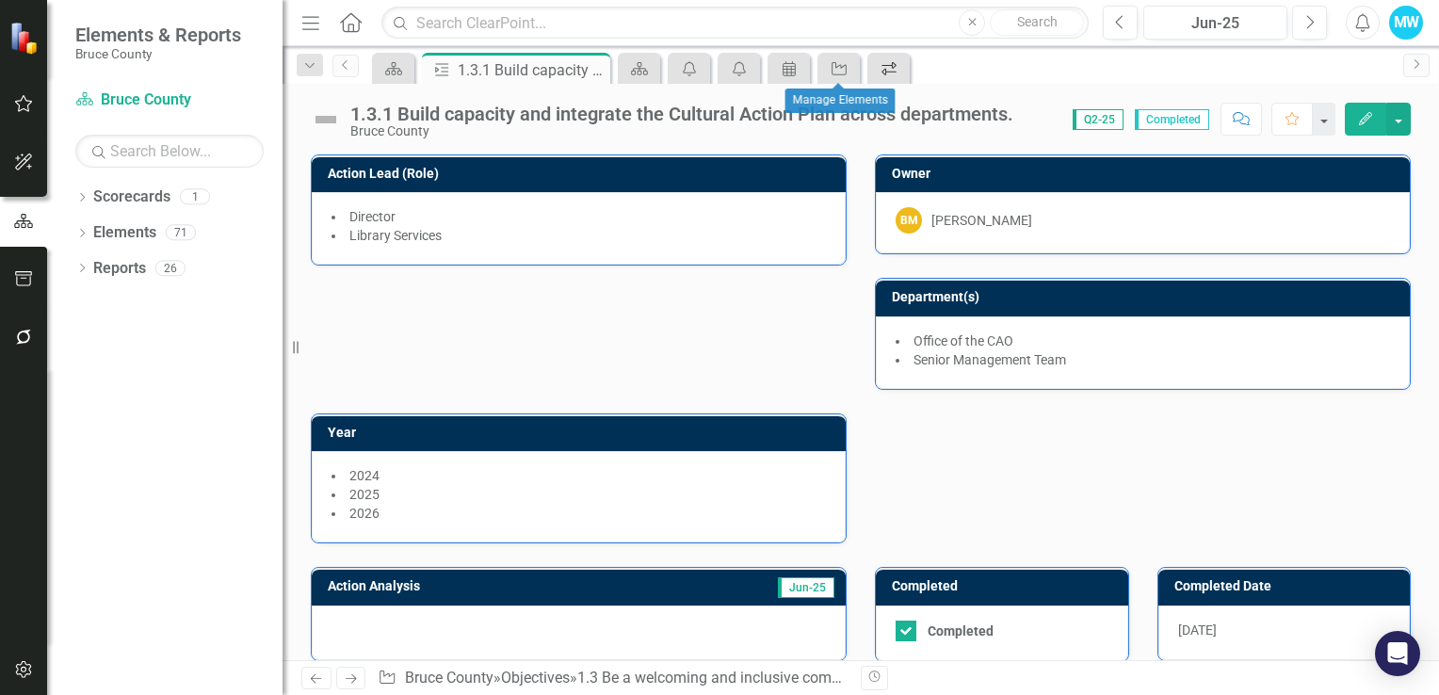
click at [900, 73] on link "Workflows" at bounding box center [888, 68] width 33 height 24
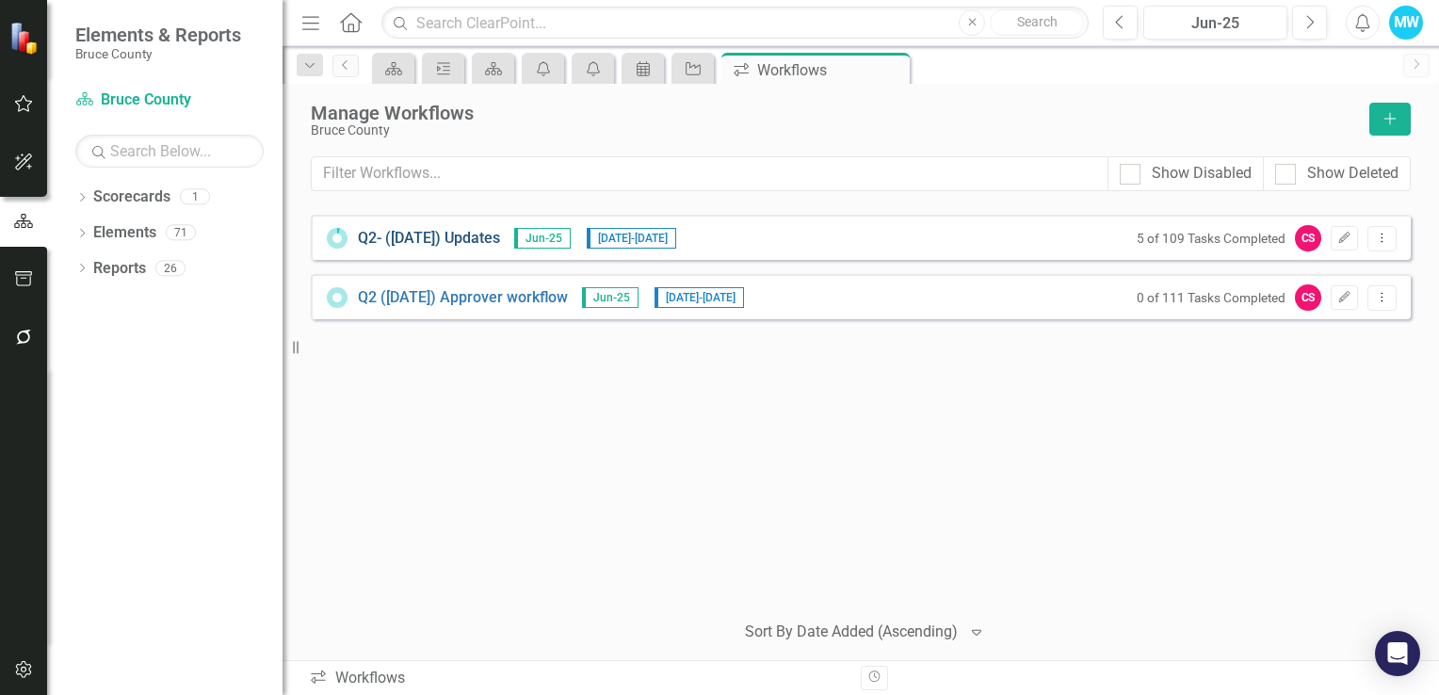
click at [468, 231] on link "Q2- ([DATE]) Updates" at bounding box center [429, 239] width 142 height 22
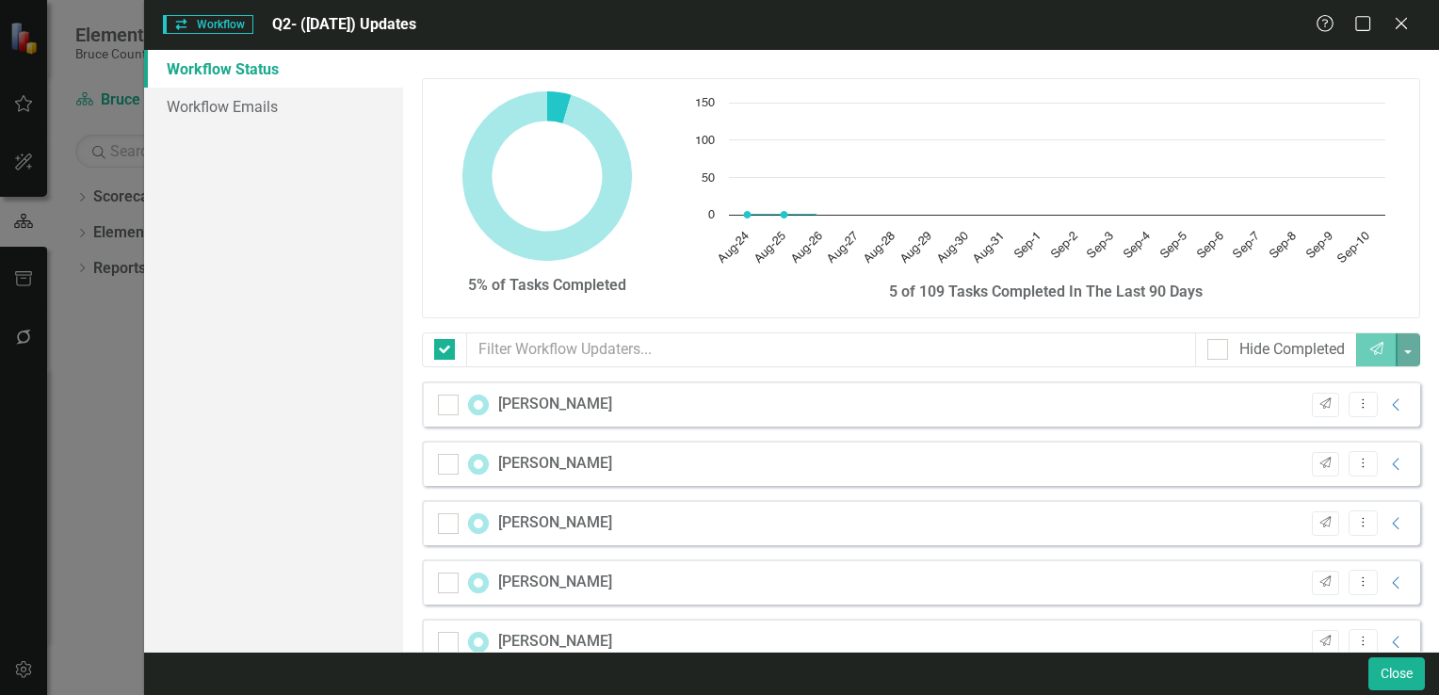
checkbox input "false"
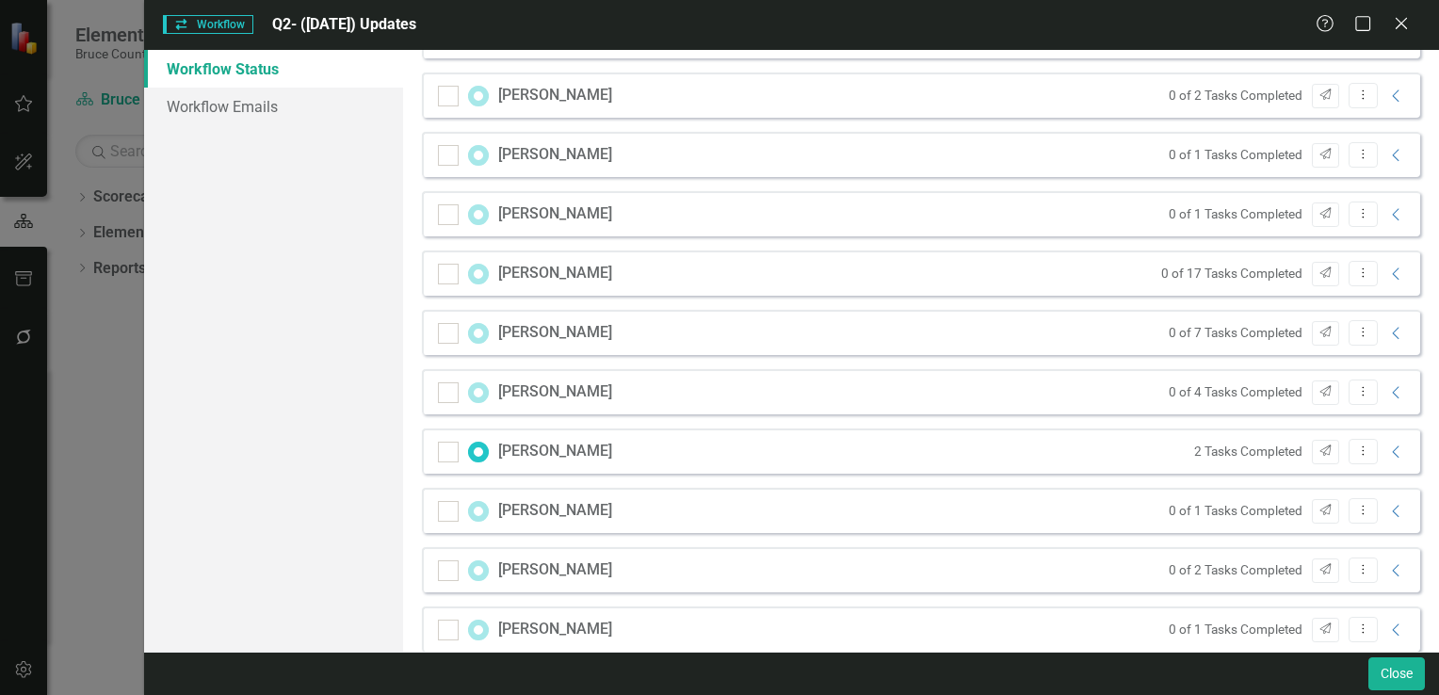
scroll to position [1130, 0]
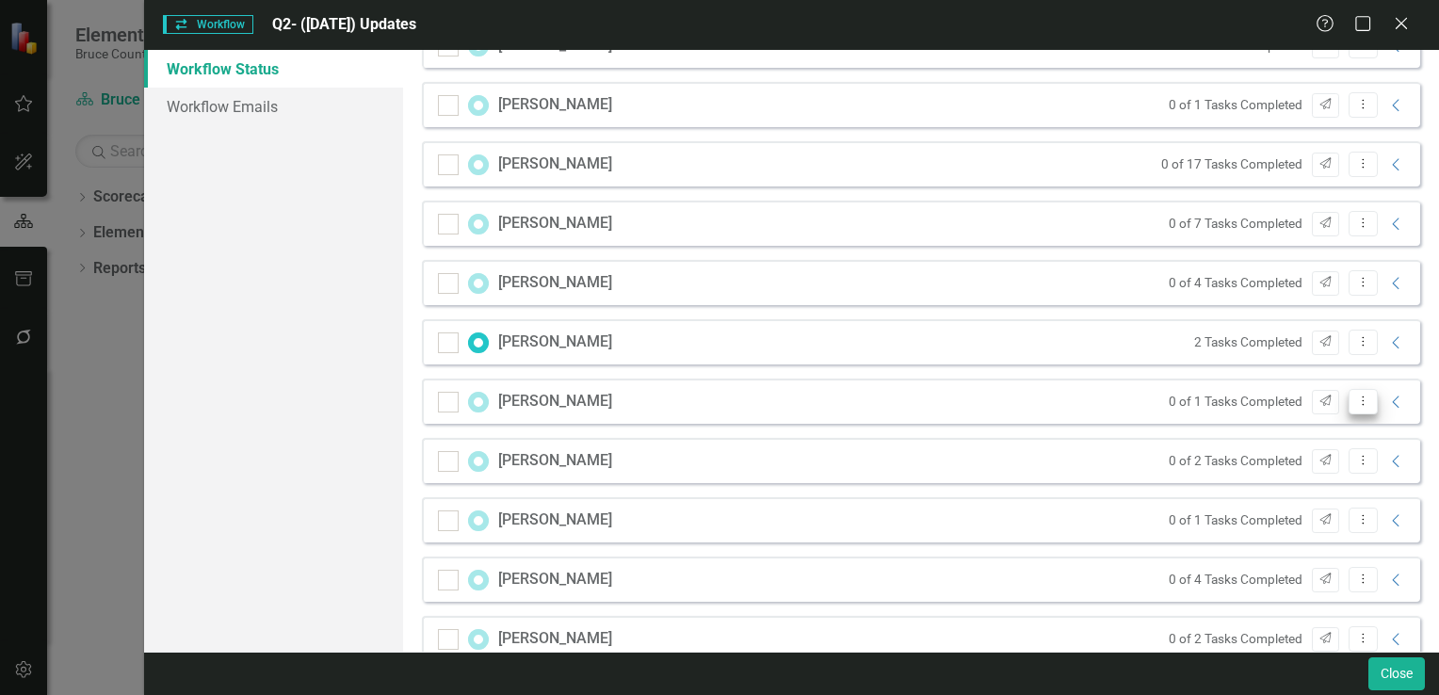
click at [1355, 400] on icon "Dropdown Menu" at bounding box center [1363, 400] width 16 height 12
click at [1355, 399] on icon "Dropdown Menu" at bounding box center [1363, 400] width 16 height 12
click at [83, 392] on div "Workflow Workflow Q2- ([DATE]) Updates Help Maximize Close Workflow Status Work…" at bounding box center [719, 347] width 1439 height 695
click at [58, 435] on div "Workflow Workflow Q2- ([DATE]) Updates Help Maximize Close Workflow Status Work…" at bounding box center [719, 347] width 1439 height 695
click at [69, 441] on div "Workflow Workflow Q2- ([DATE]) Updates Help Maximize Close Workflow Status Work…" at bounding box center [719, 347] width 1439 height 695
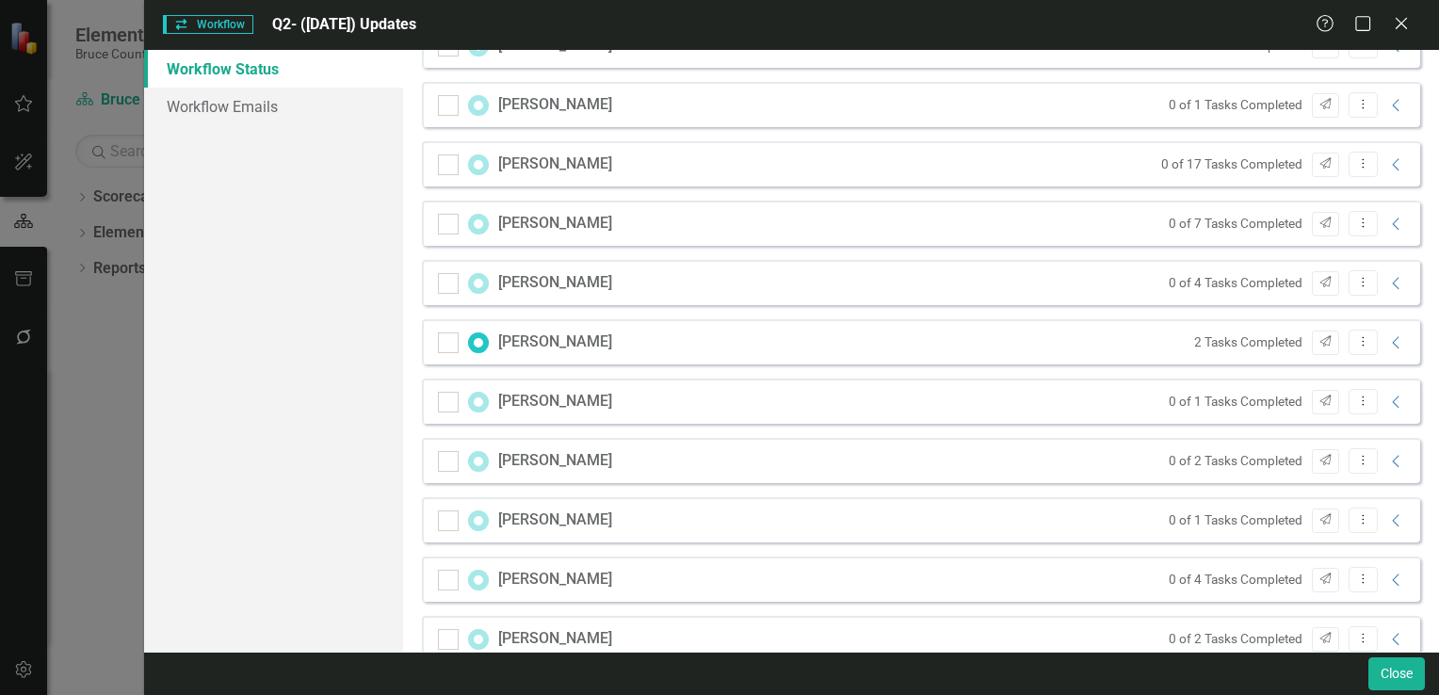
click at [72, 441] on div "Workflow Workflow Q2- ([DATE]) Updates Help Maximize Close Workflow Status Work…" at bounding box center [719, 347] width 1439 height 695
click at [66, 510] on div "Workflow Workflow Q2- ([DATE]) Updates Help Maximize Close Workflow Status Work…" at bounding box center [719, 347] width 1439 height 695
click at [97, 330] on div "Workflow Workflow Q2- ([DATE]) Updates Help Maximize Close Workflow Status Work…" at bounding box center [719, 347] width 1439 height 695
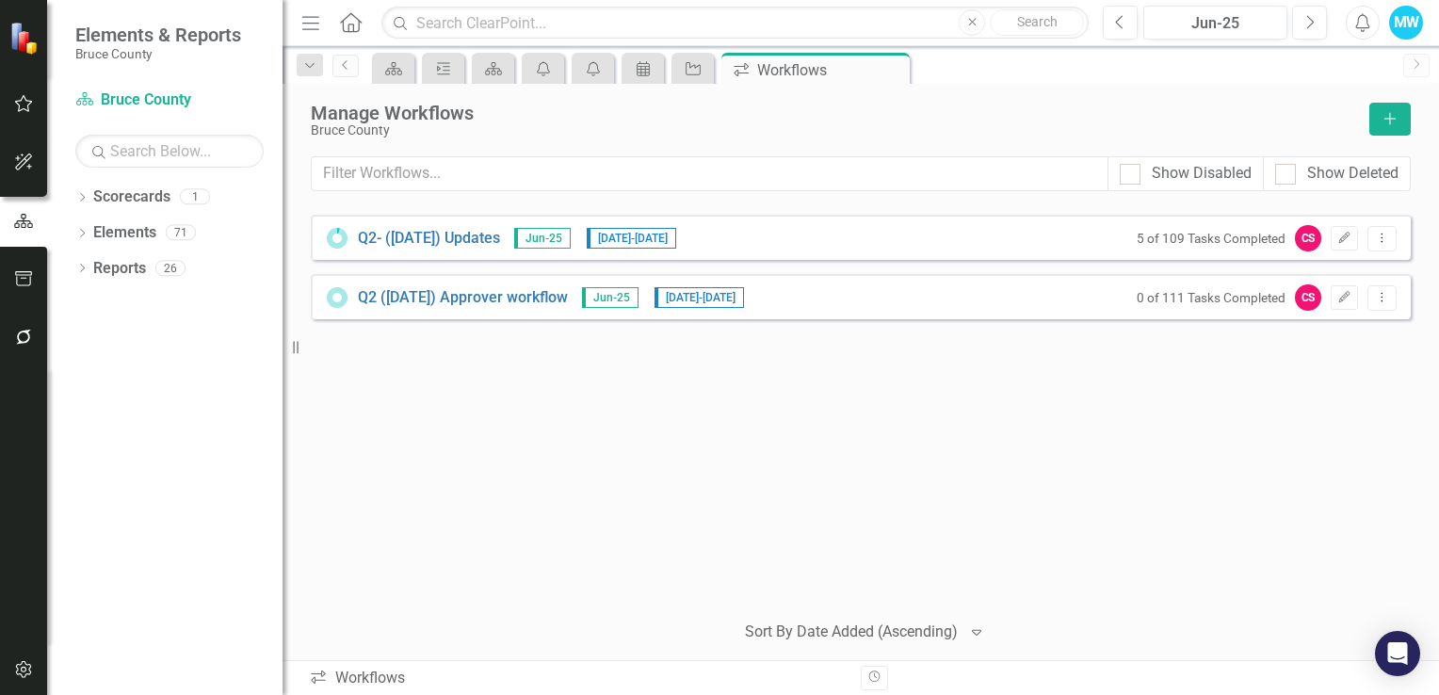
click at [1186, 243] on small "5 of 109 Tasks Completed" at bounding box center [1210, 238] width 149 height 15
click at [1382, 239] on icon "Dropdown Menu" at bounding box center [1382, 238] width 16 height 12
click at [1360, 272] on link "Preview Preview Workflow" at bounding box center [1308, 268] width 174 height 35
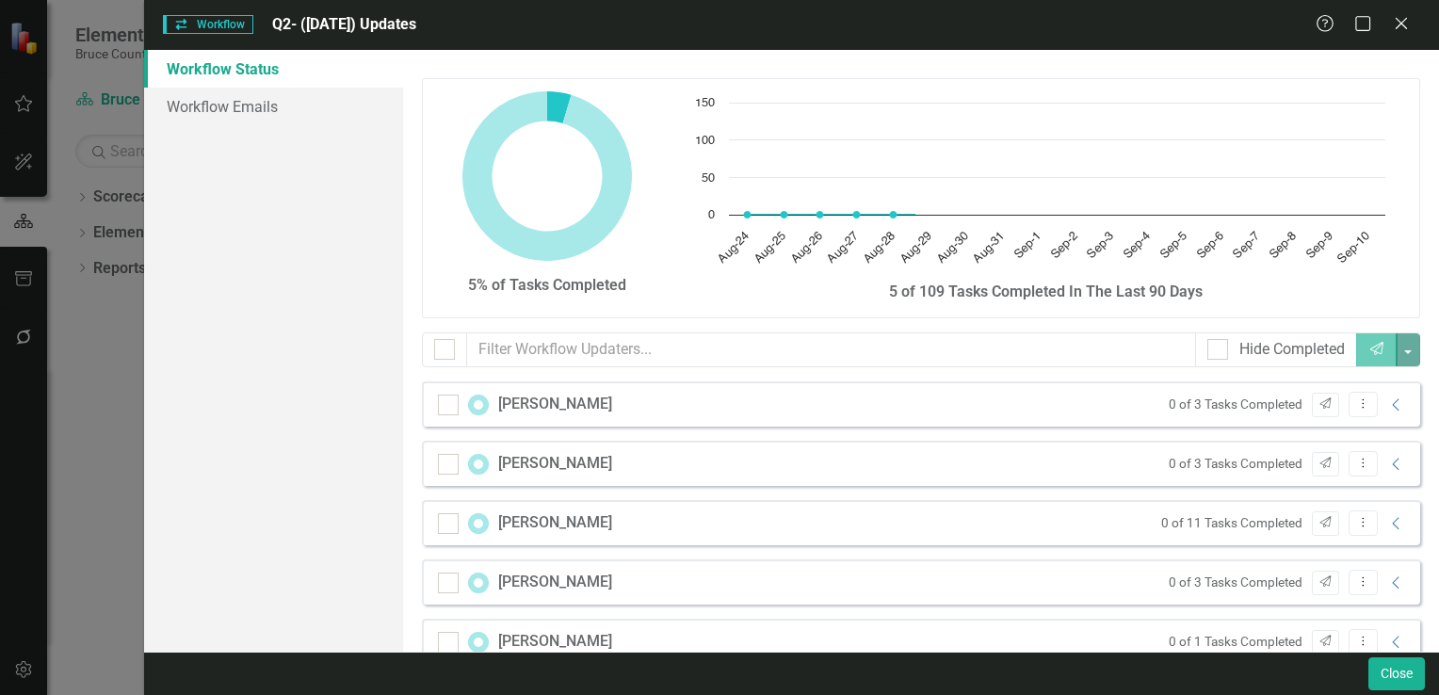
checkbox input "false"
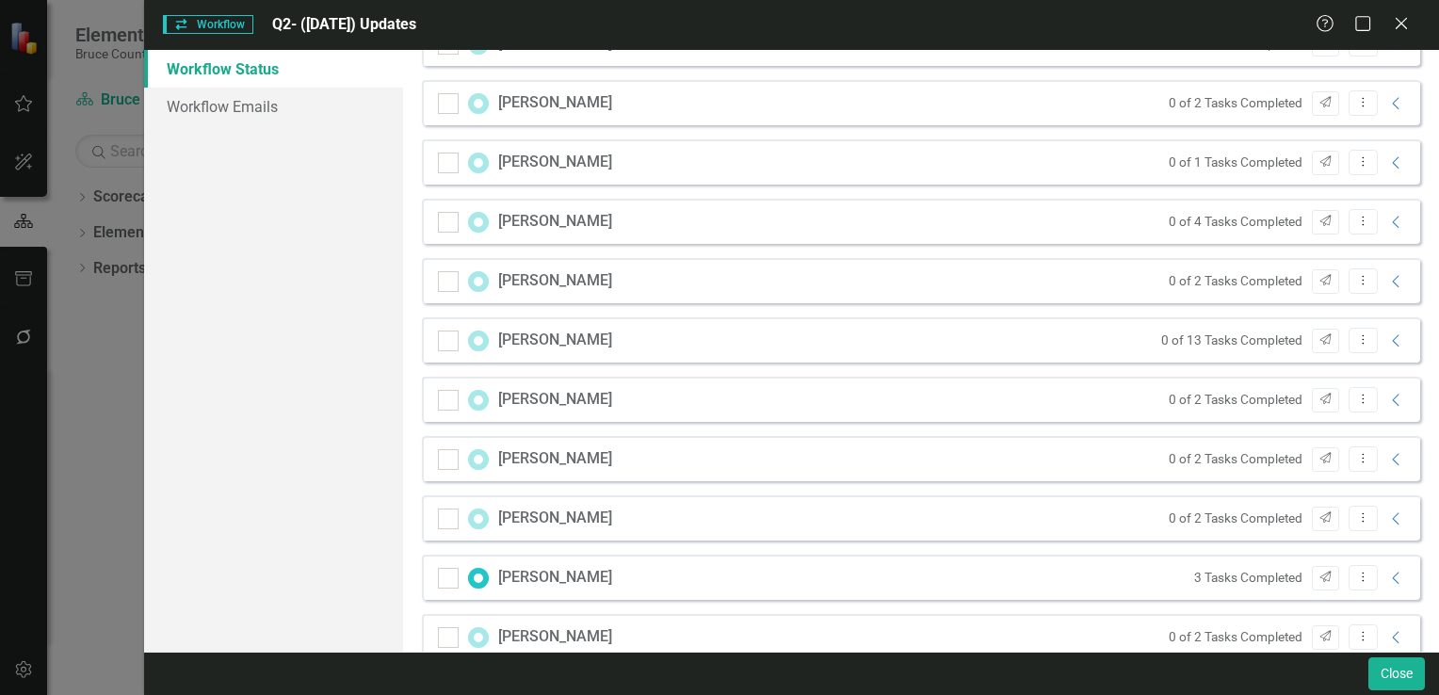
scroll to position [1521, 0]
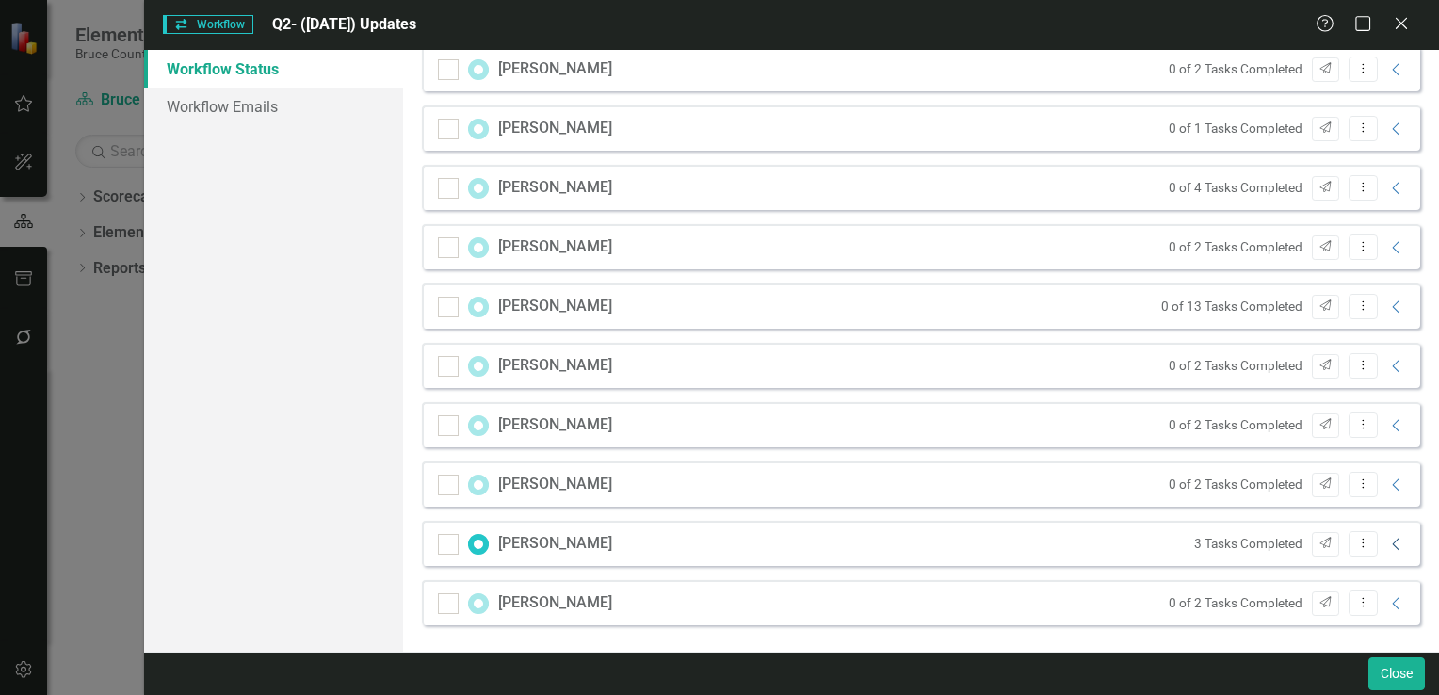
click at [1387, 542] on icon "Collapse" at bounding box center [1396, 544] width 19 height 15
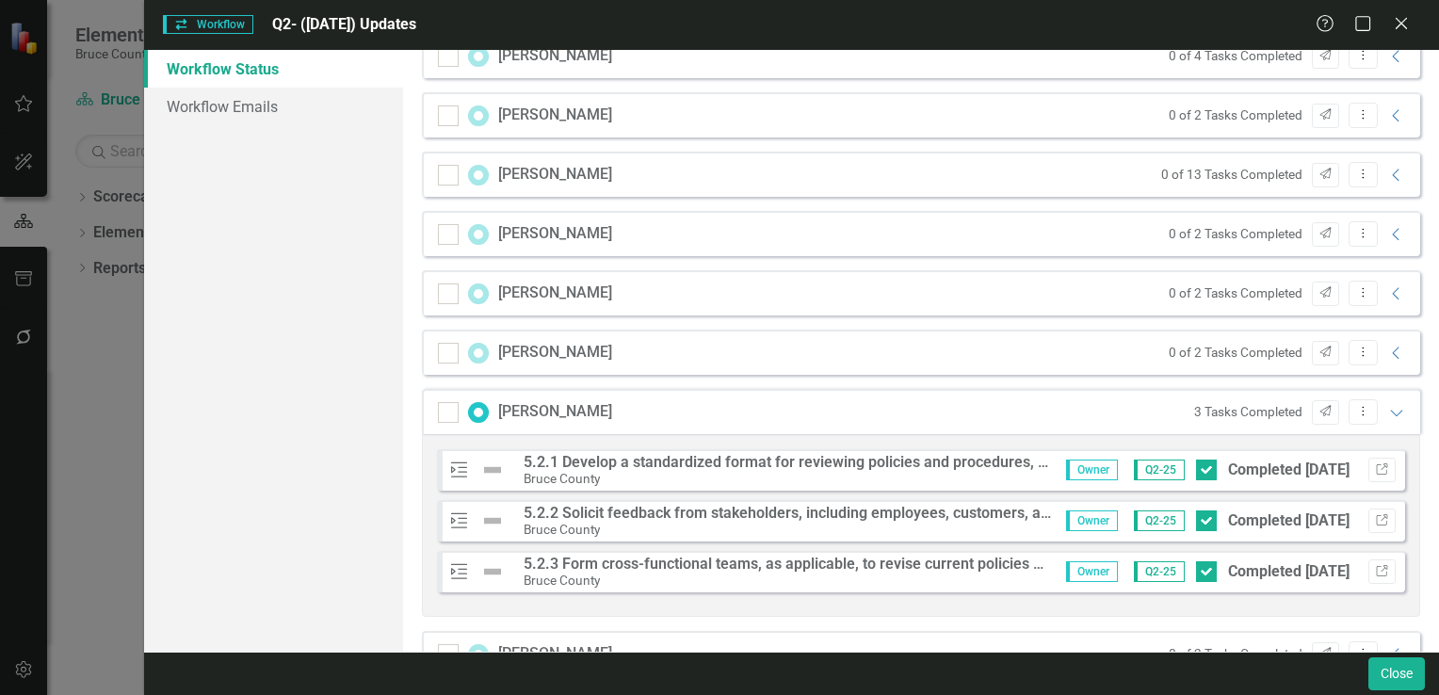
scroll to position [1704, 0]
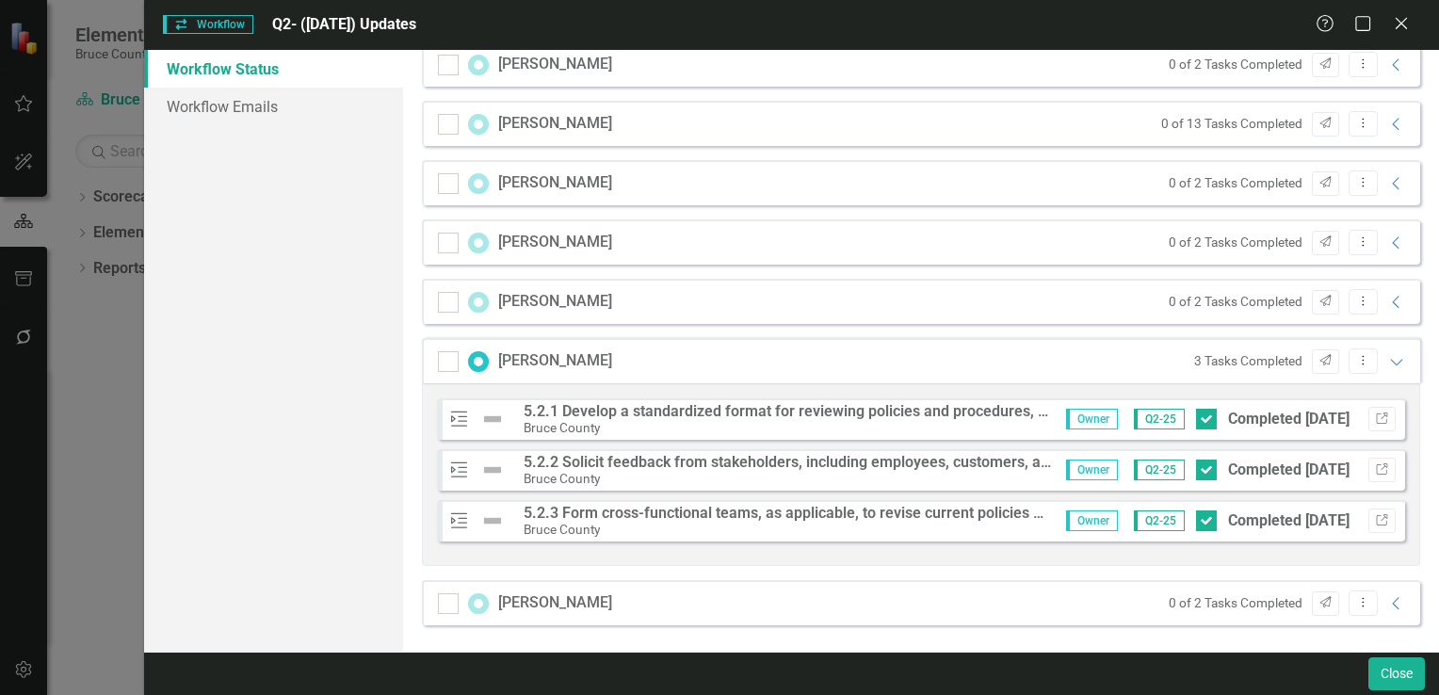
click at [253, 411] on div "Workflow Status Workflow Emails" at bounding box center [273, 351] width 259 height 602
click at [98, 477] on div "Workflow Workflow Q2- (Jun 25) Updates Help Maximize Close Workflow Status Work…" at bounding box center [719, 347] width 1439 height 695
click at [1386, 673] on button "Close" at bounding box center [1396, 673] width 56 height 33
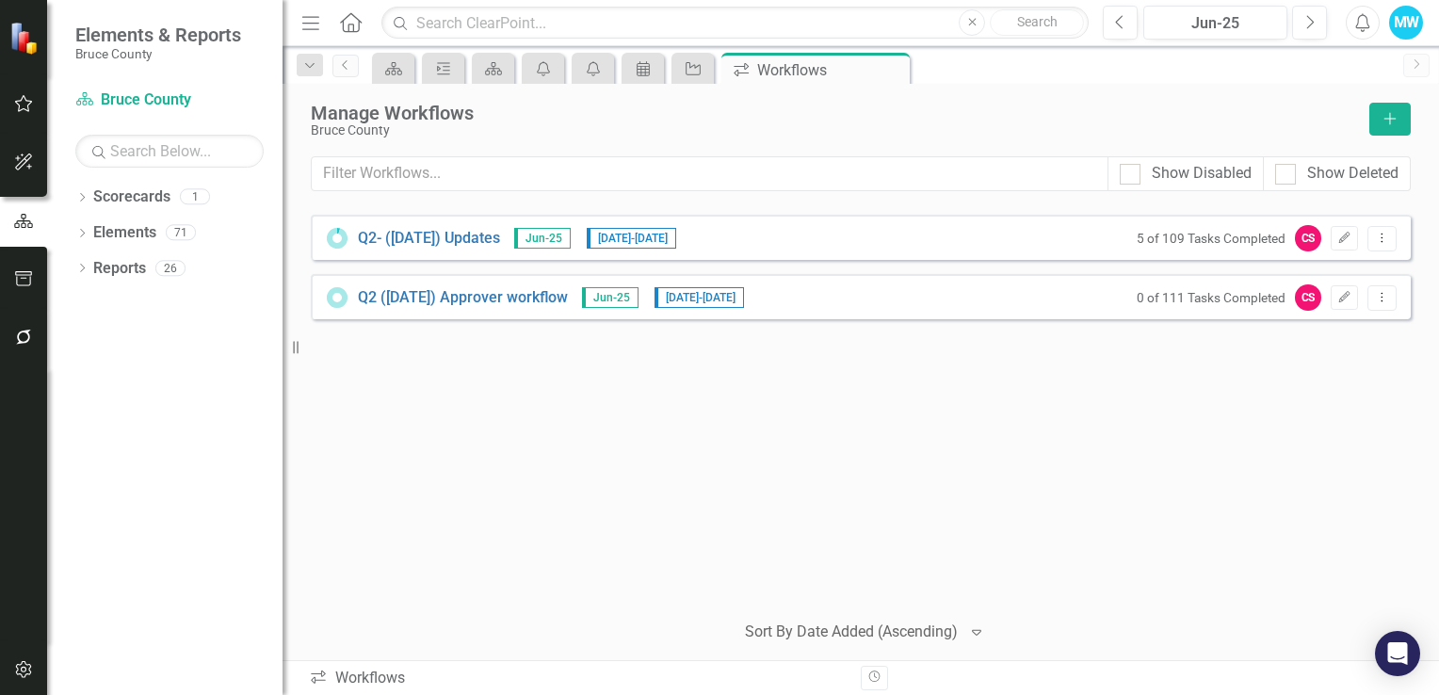
click at [168, 459] on div "Dropdown Scorecards 1 Bruce County Dropdown Elements 71 Dropdown Goal Goals 7 1…" at bounding box center [164, 438] width 235 height 513
drag, startPoint x: 127, startPoint y: 103, endPoint x: 129, endPoint y: 119, distance: 16.1
click at [127, 103] on link "Scorecard Bruce County" at bounding box center [169, 100] width 188 height 22
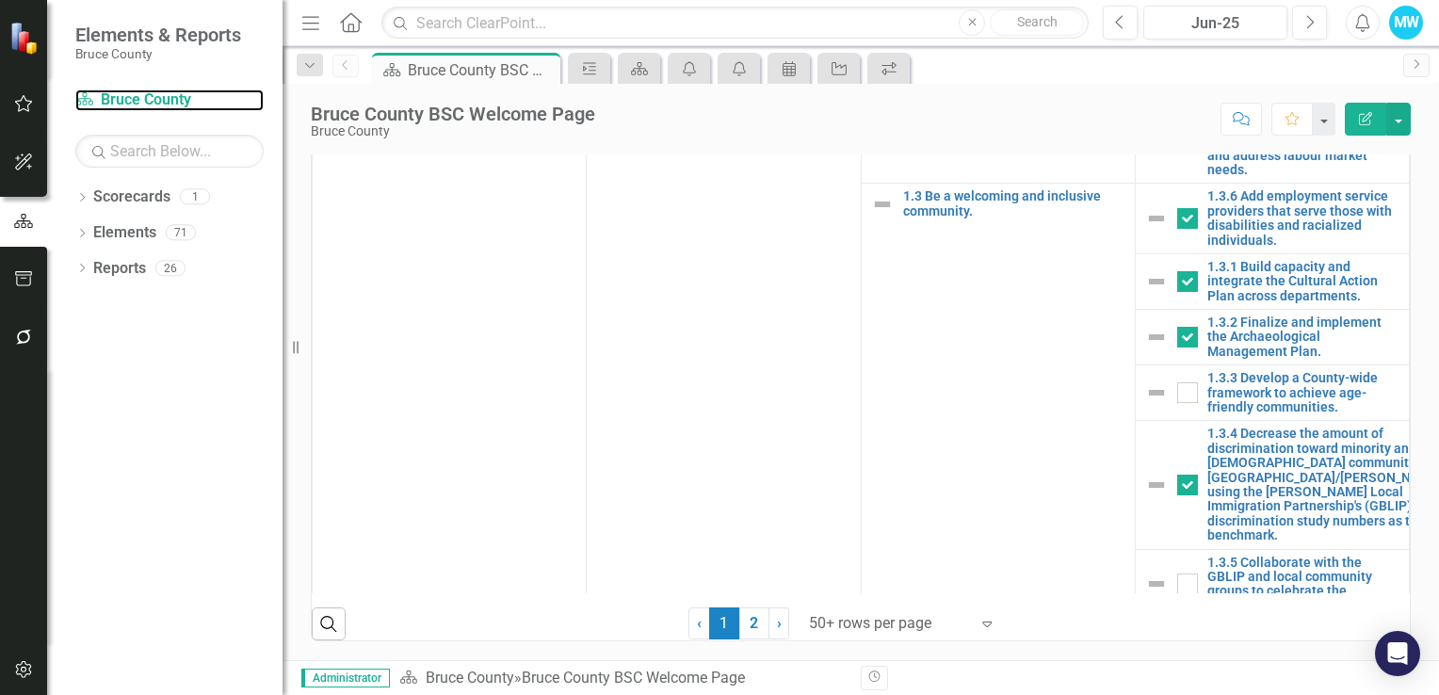
scroll to position [1175, 0]
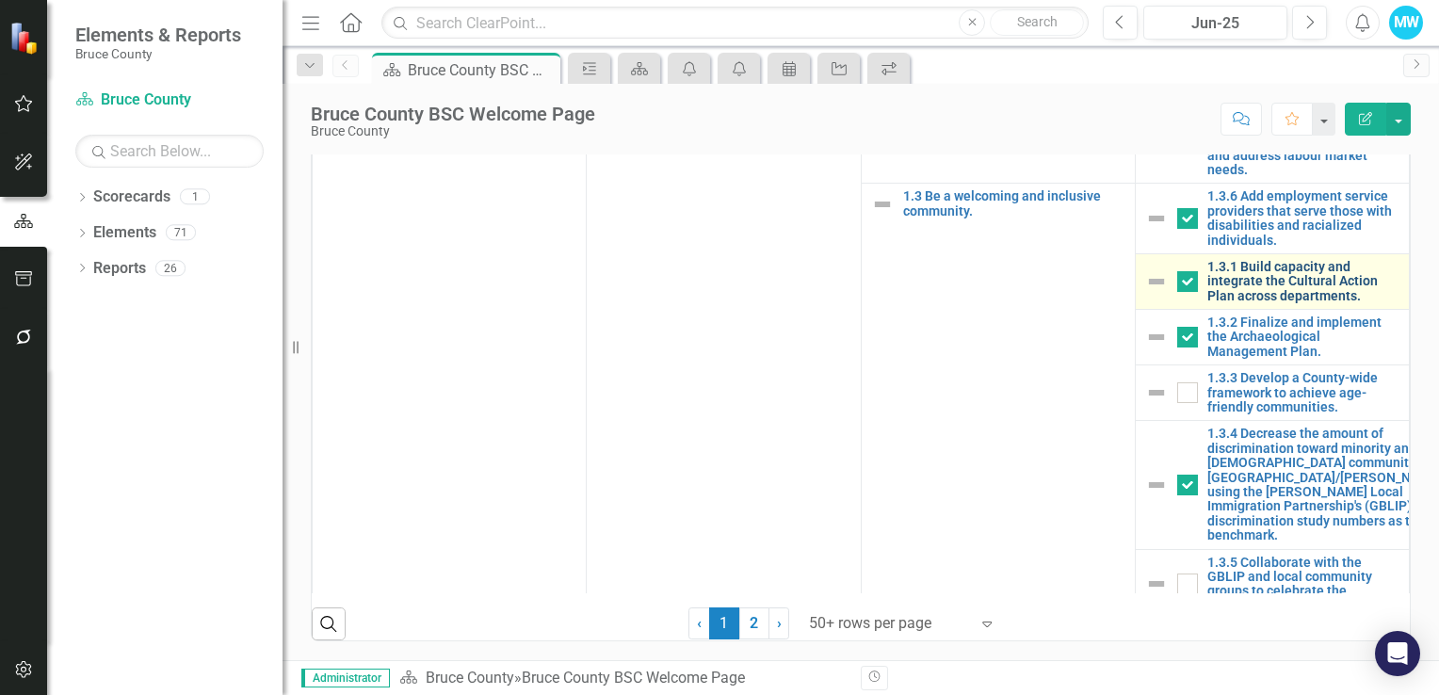
click at [1263, 299] on link "1.3.1 Build capacity and integrate the Cultural Action Plan across departments." at bounding box center [1303, 281] width 192 height 43
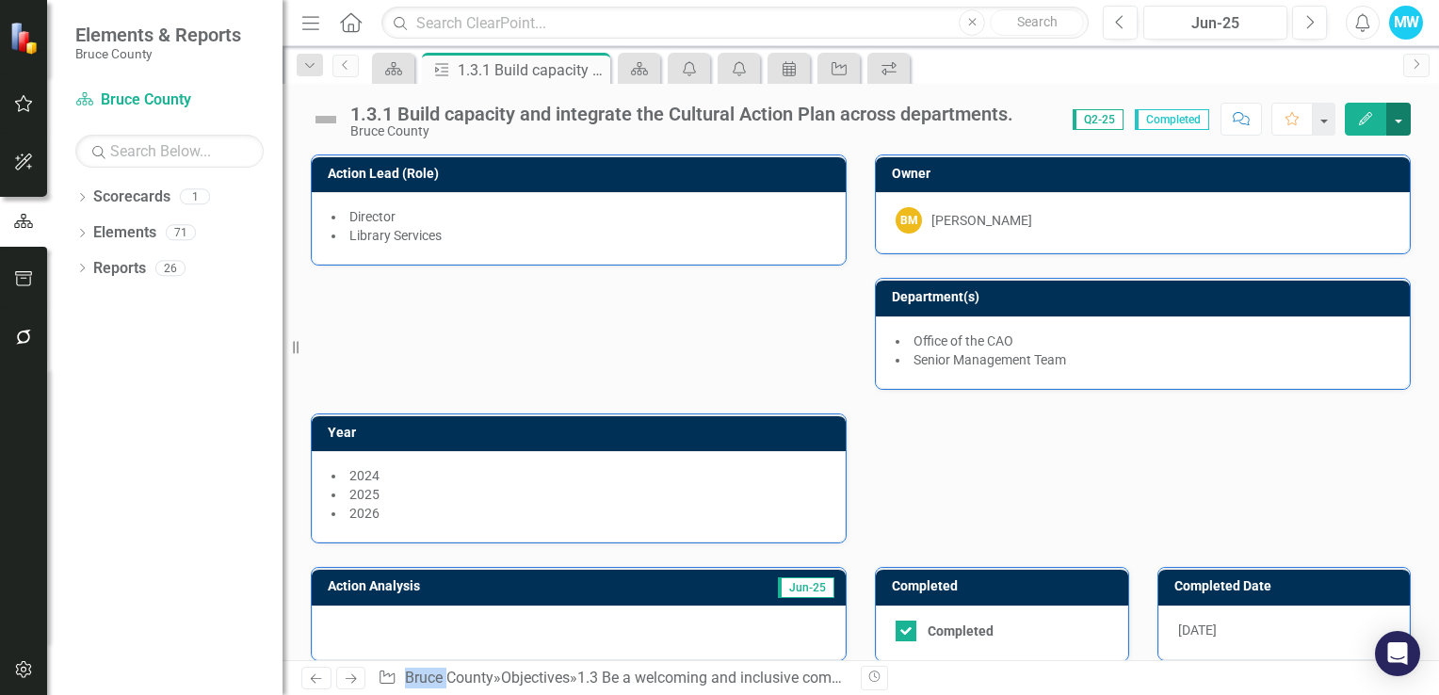
click at [1398, 118] on button "button" at bounding box center [1398, 119] width 24 height 33
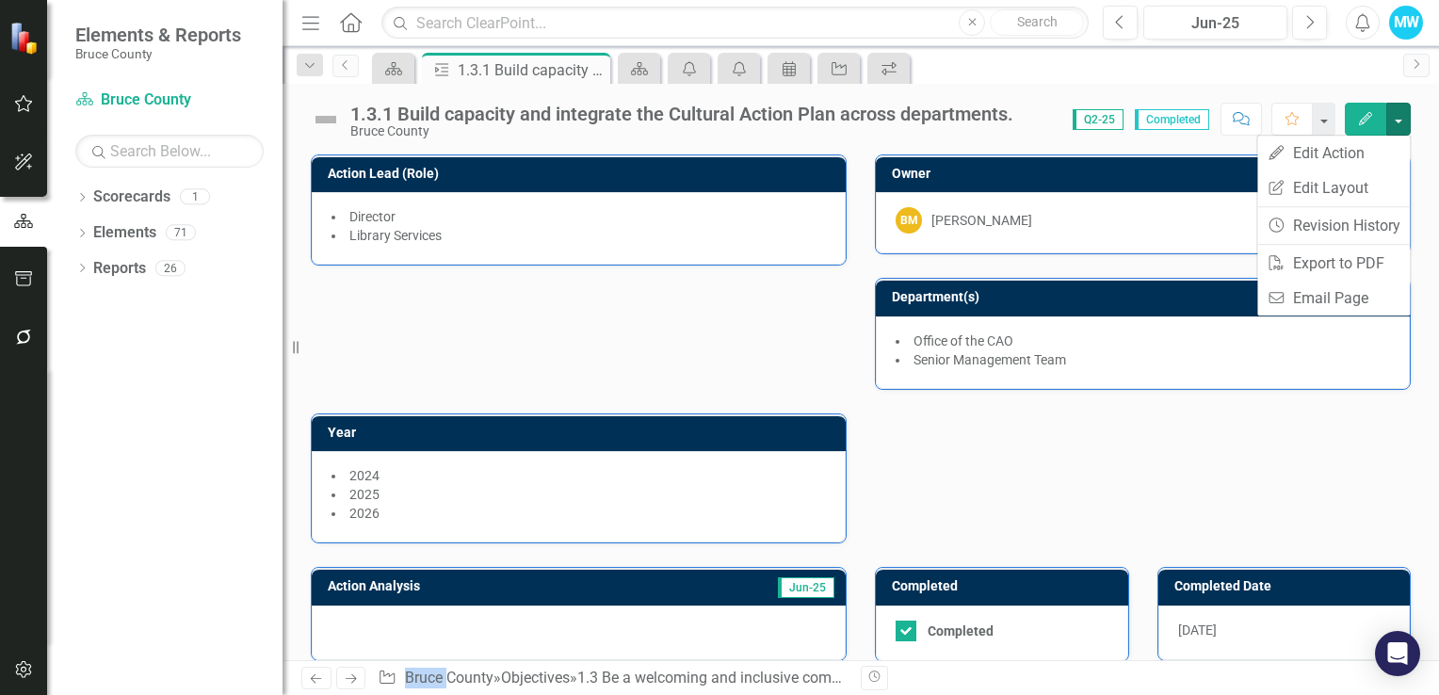
click at [1118, 495] on div "Action Lead (Role) Director Library Services Owner BM Brooke McLean Department(…" at bounding box center [861, 337] width 1128 height 412
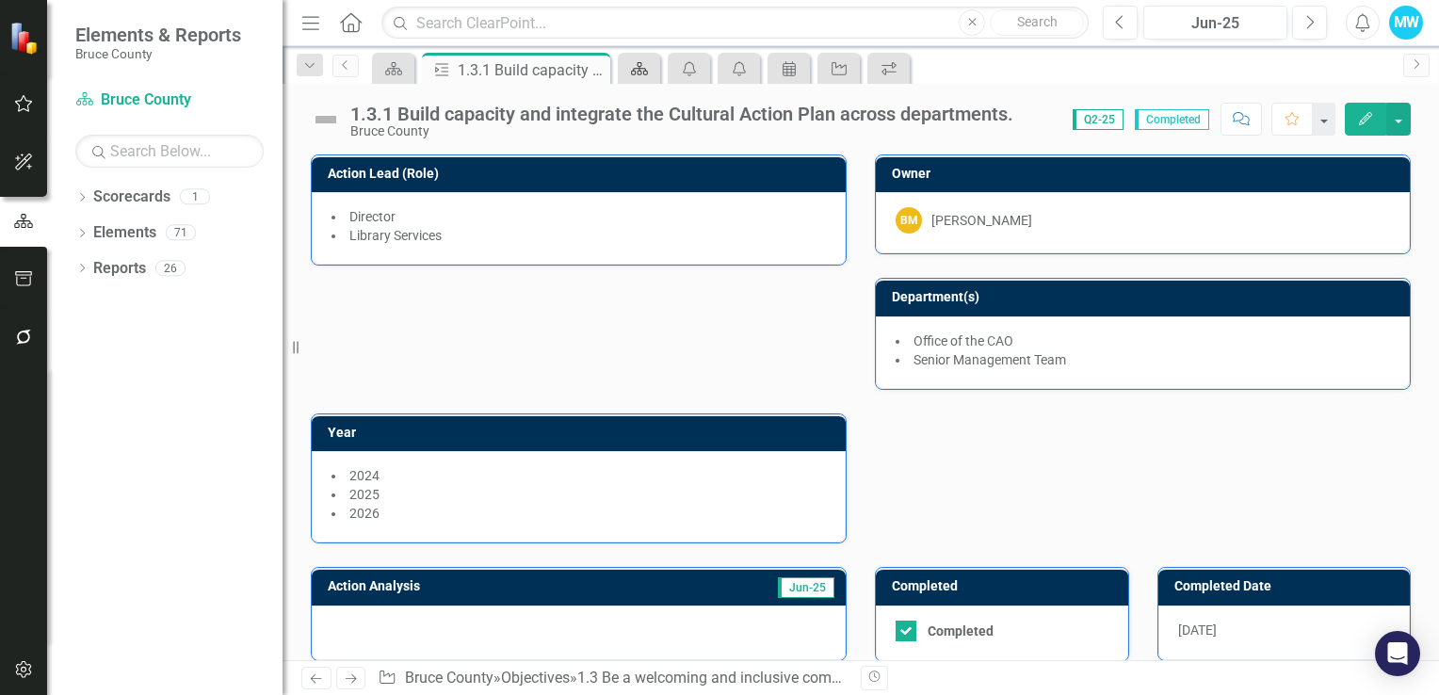
click at [644, 76] on div "Scorecard" at bounding box center [635, 68] width 26 height 24
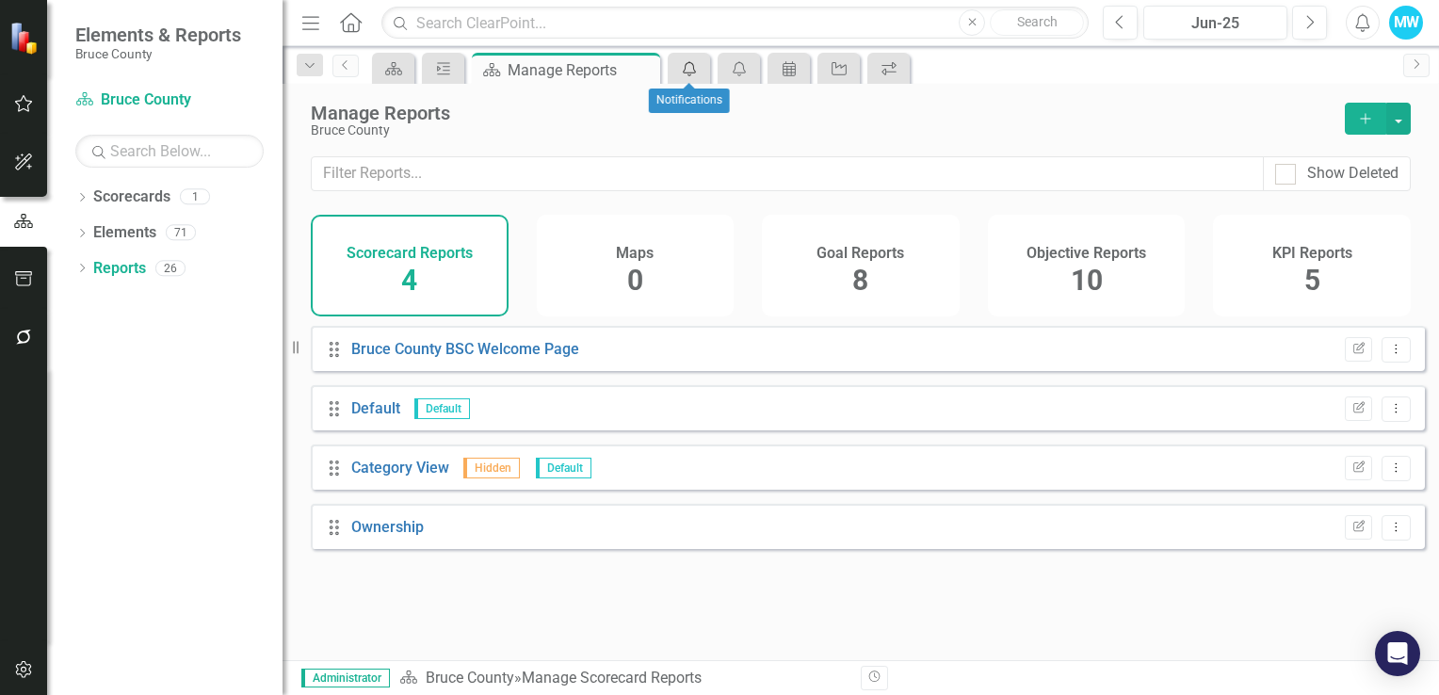
click at [688, 73] on icon at bounding box center [689, 68] width 13 height 15
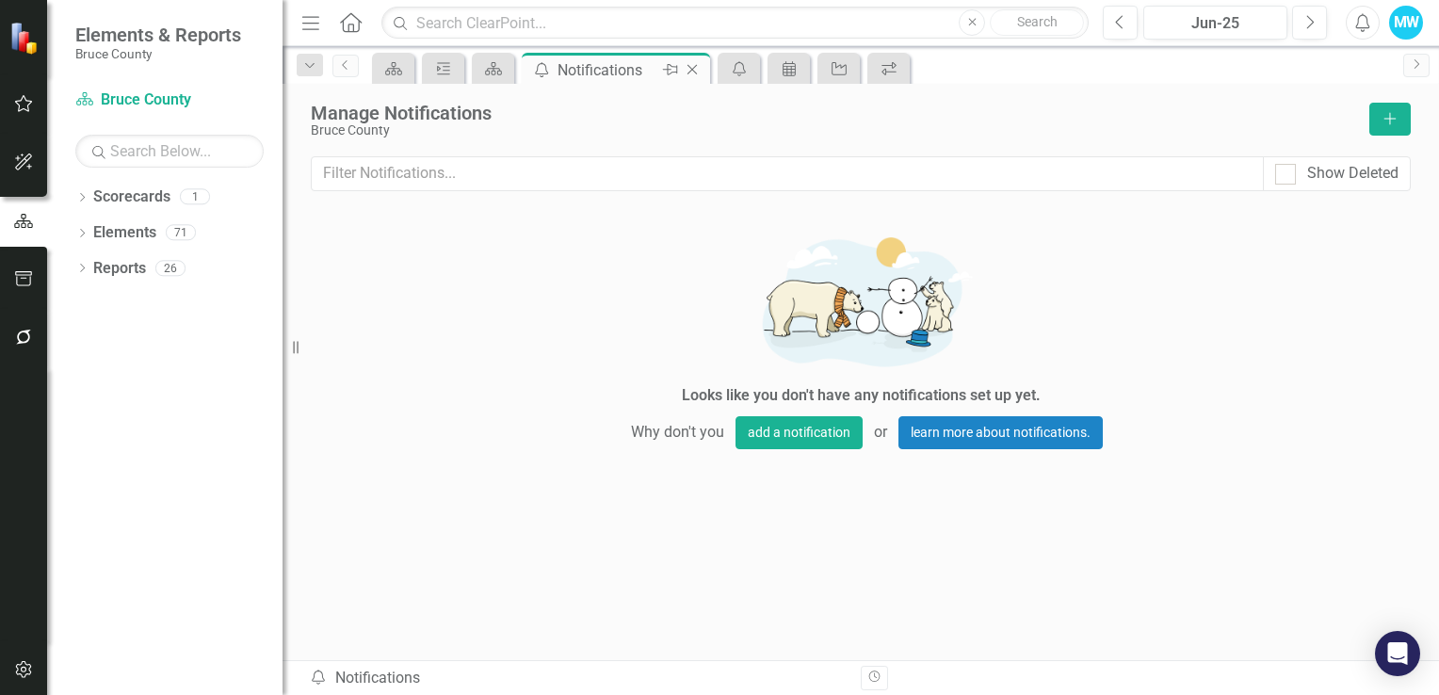
click at [692, 66] on icon "Close" at bounding box center [692, 69] width 19 height 15
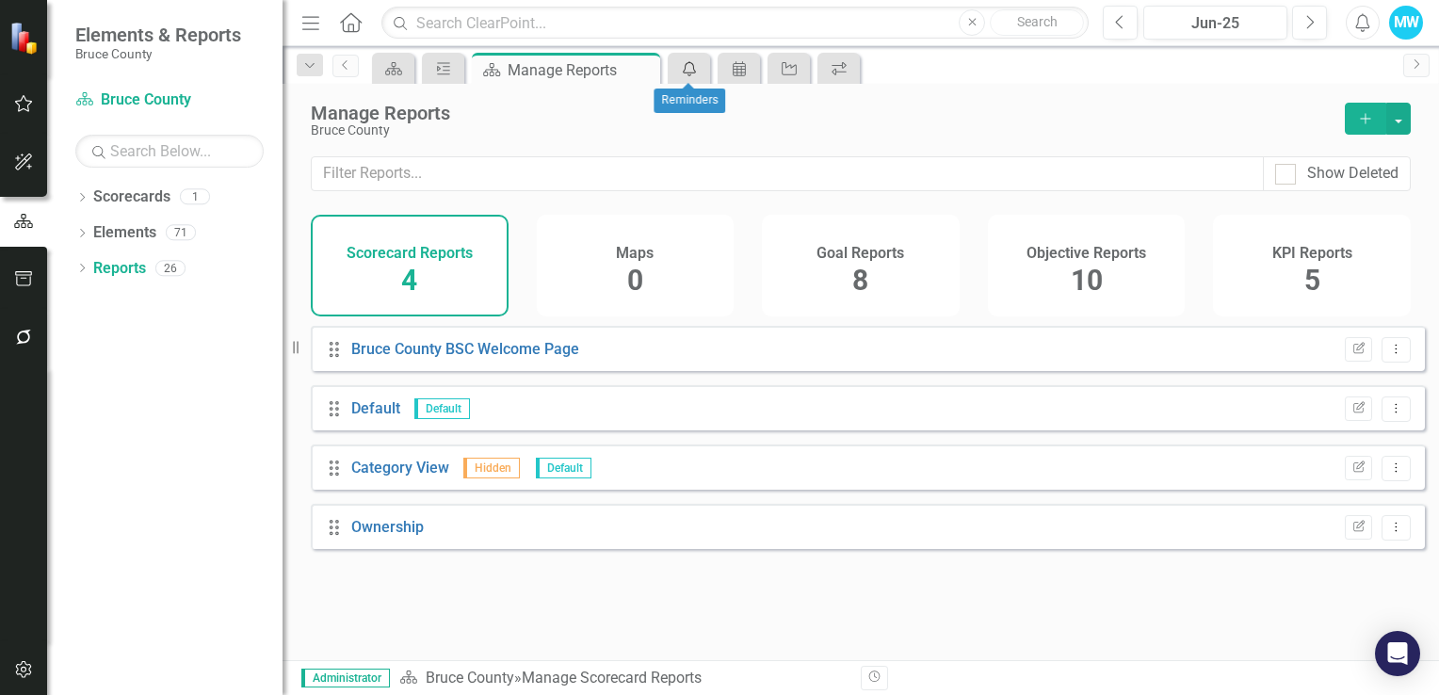
click at [683, 73] on icon "Send Reminders" at bounding box center [689, 68] width 19 height 15
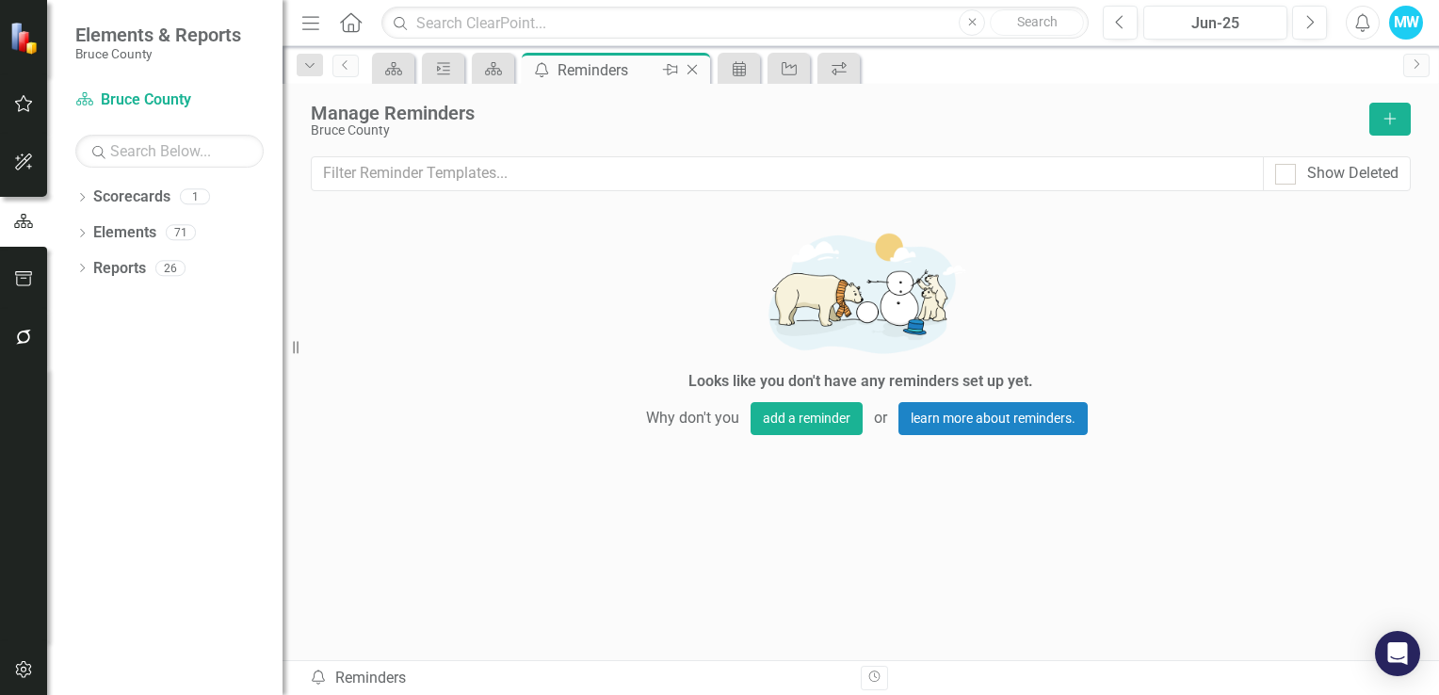
click at [691, 67] on icon "Close" at bounding box center [692, 69] width 19 height 15
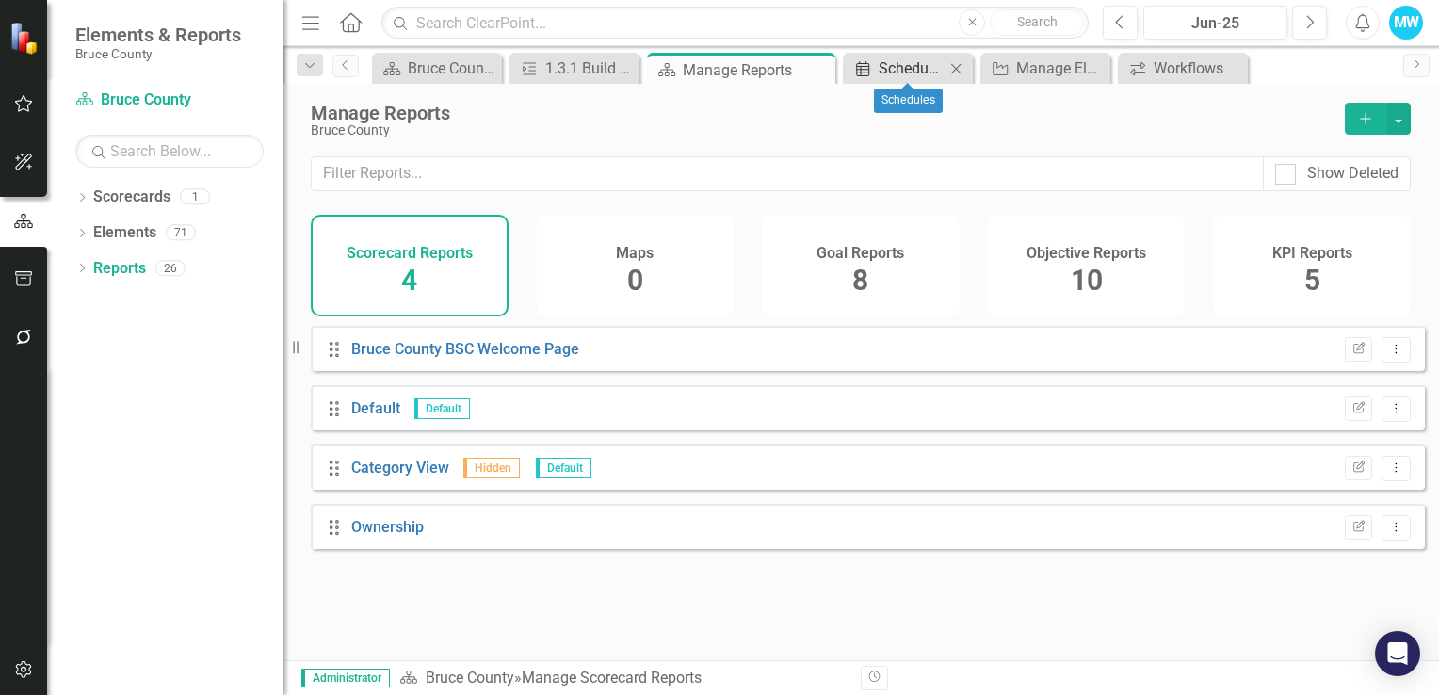
click at [909, 72] on div "Schedules" at bounding box center [911, 68] width 66 height 24
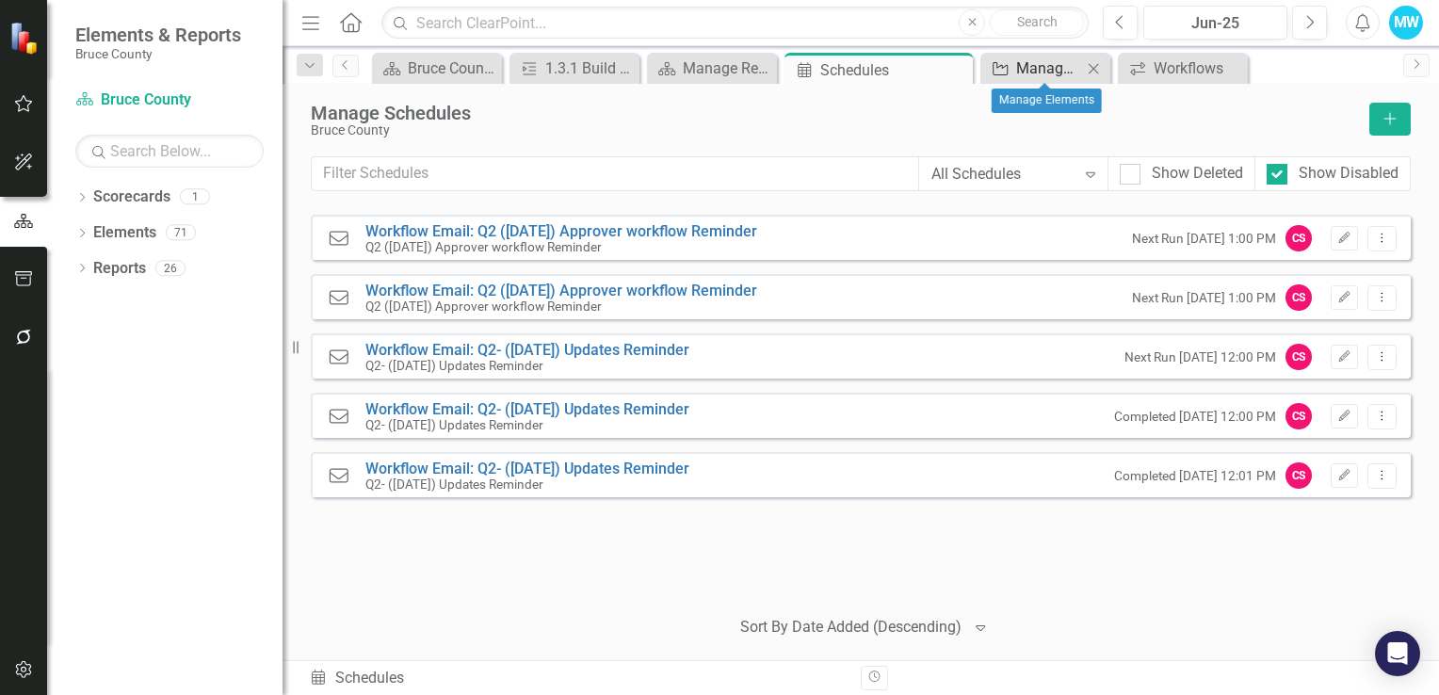
click at [1050, 68] on div "Manage Elements" at bounding box center [1049, 68] width 66 height 24
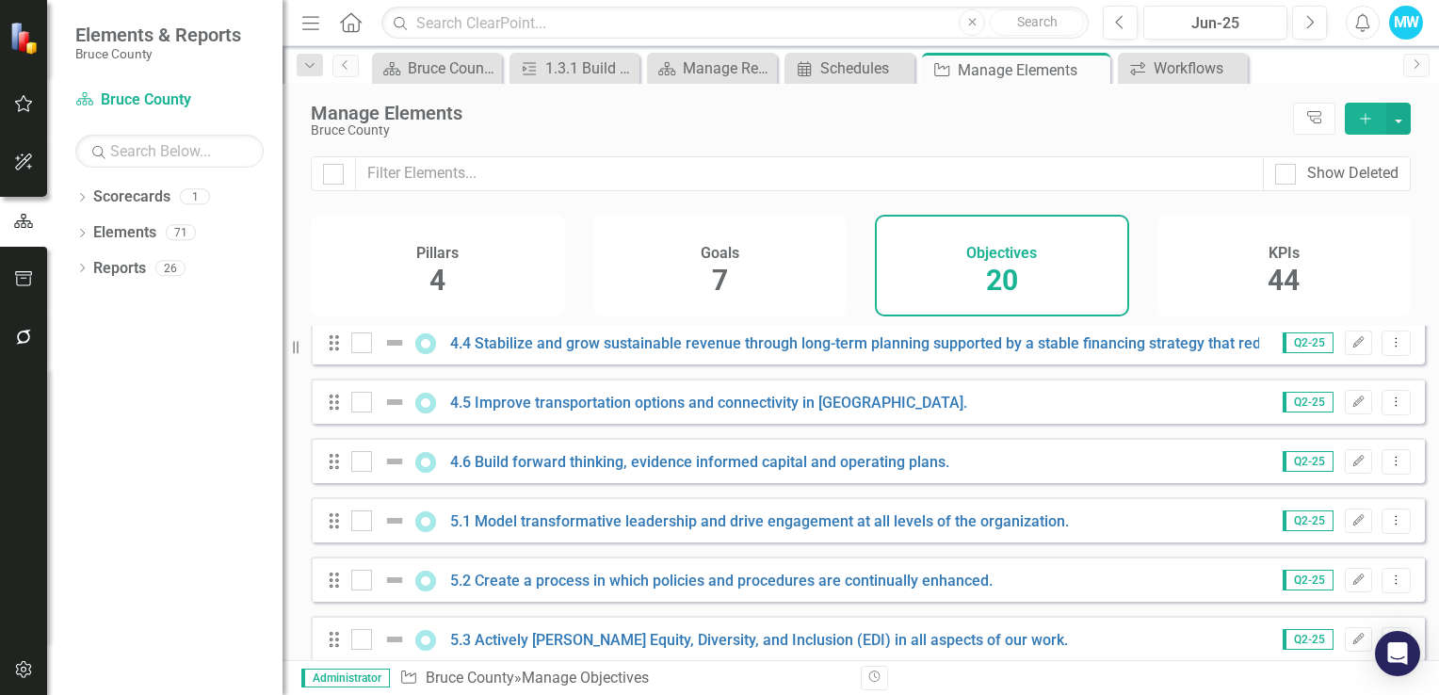
scroll to position [864, 0]
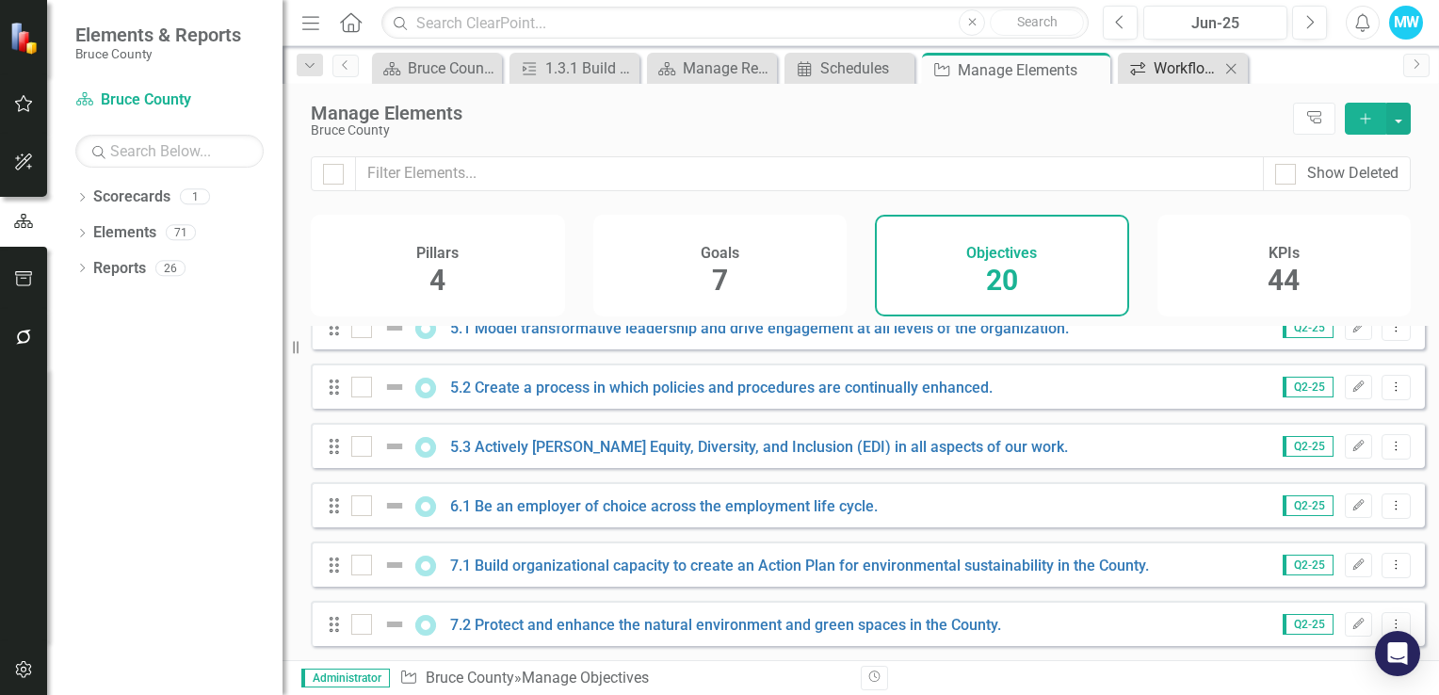
click at [1156, 70] on div "Workflows" at bounding box center [1186, 68] width 66 height 24
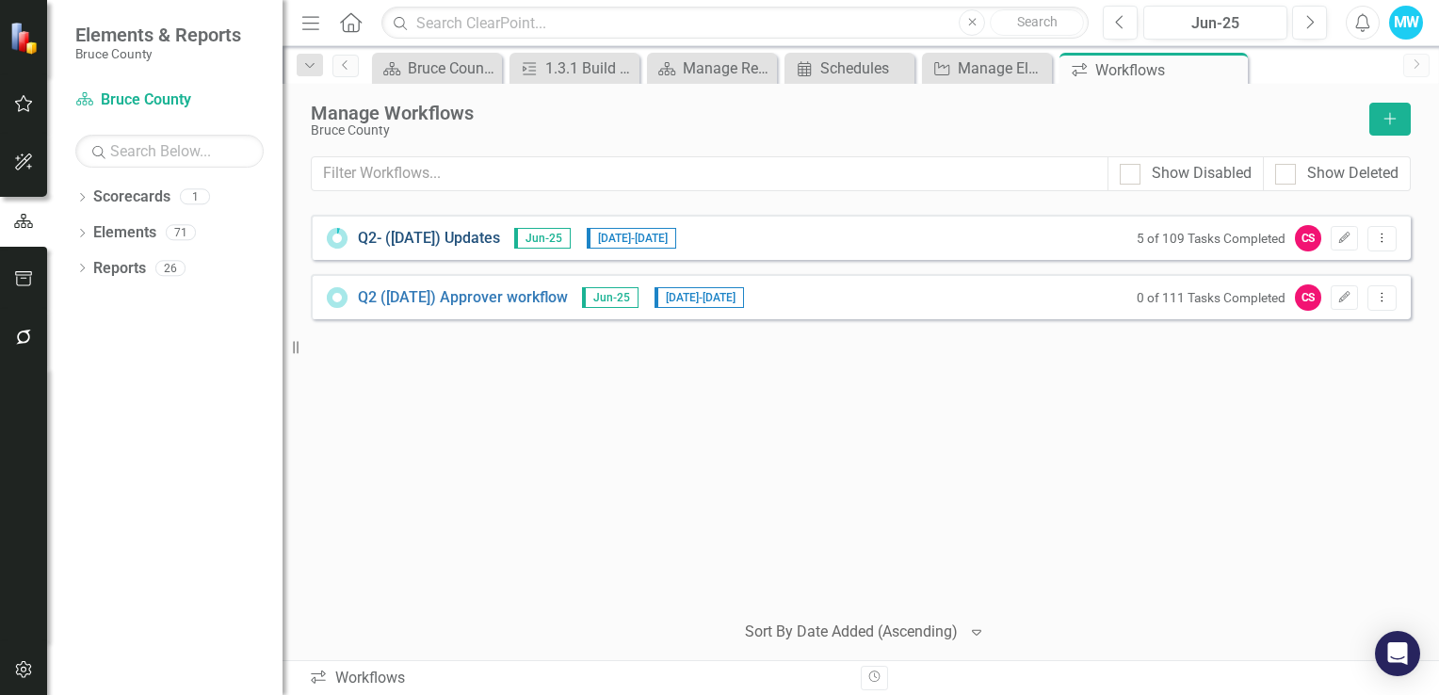
click at [448, 235] on link "Q2- (Jun 25) Updates" at bounding box center [429, 239] width 142 height 22
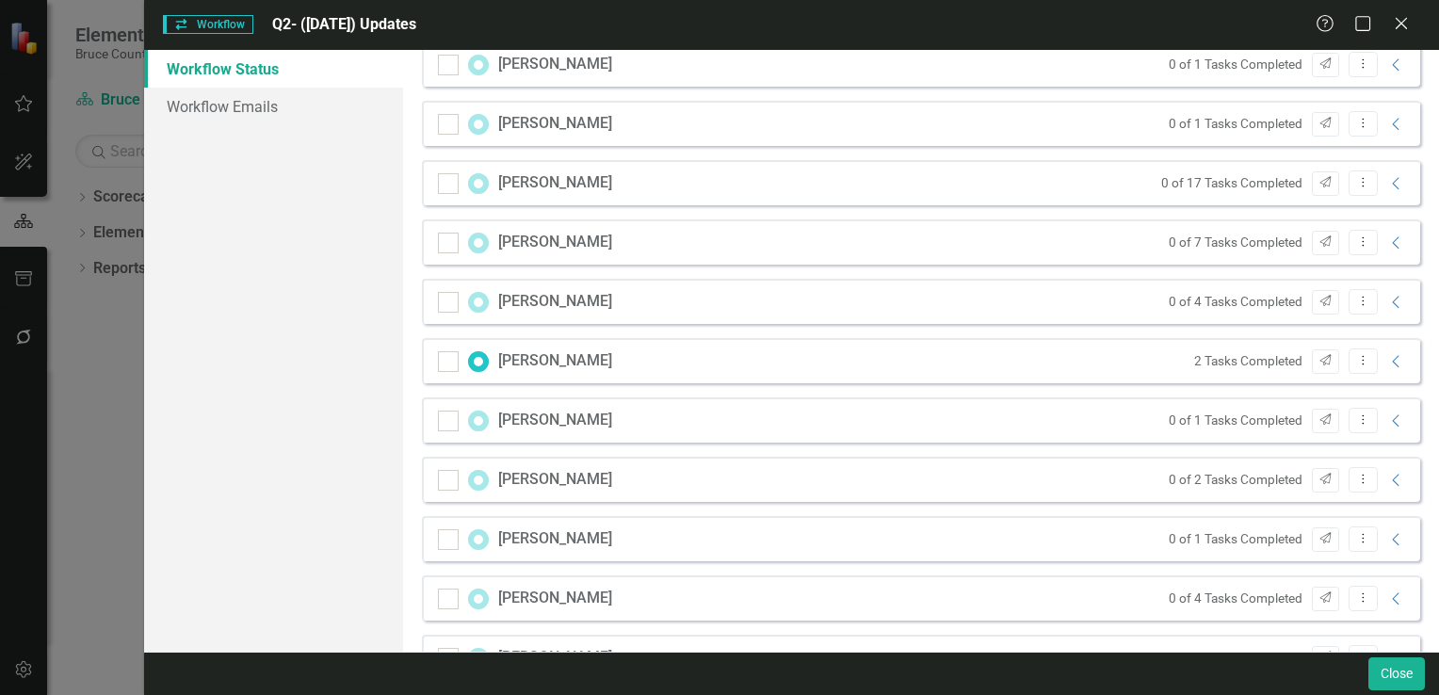
scroll to position [1114, 0]
click at [1387, 423] on icon "Collapse" at bounding box center [1396, 417] width 19 height 15
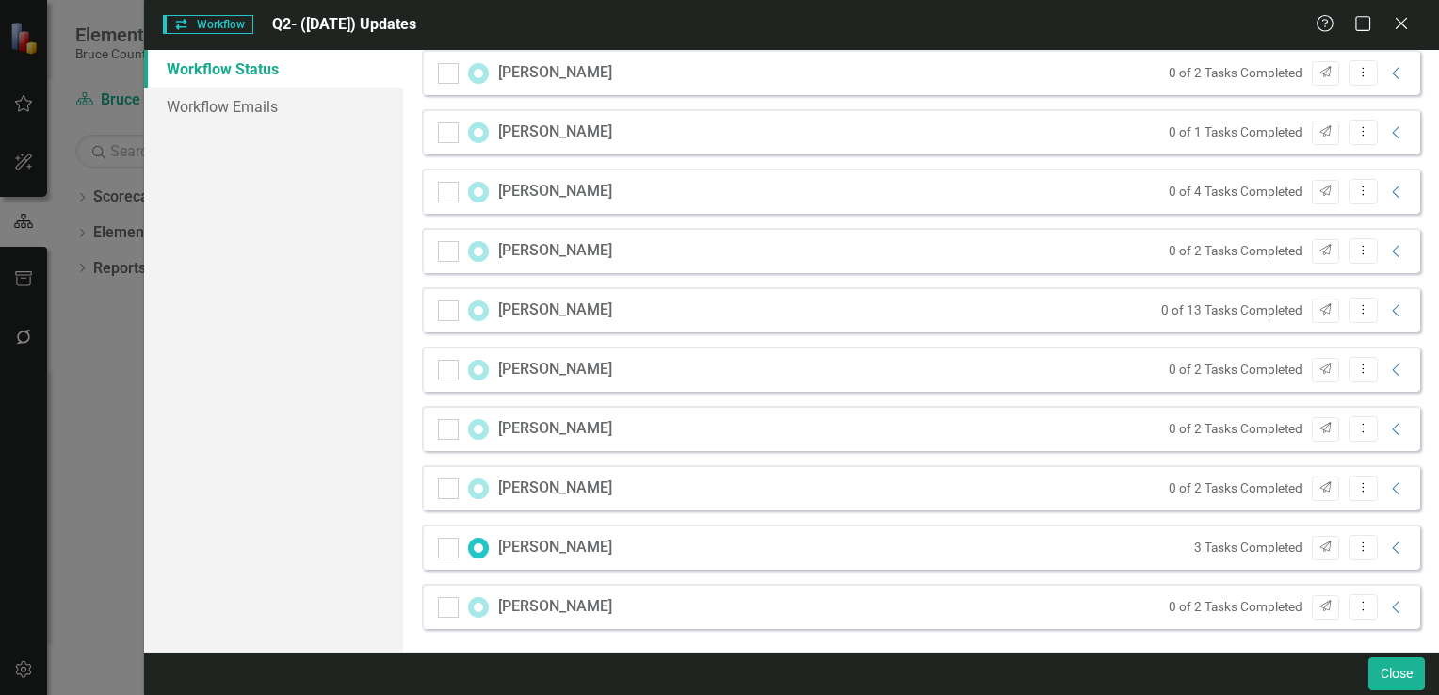
scroll to position [1602, 0]
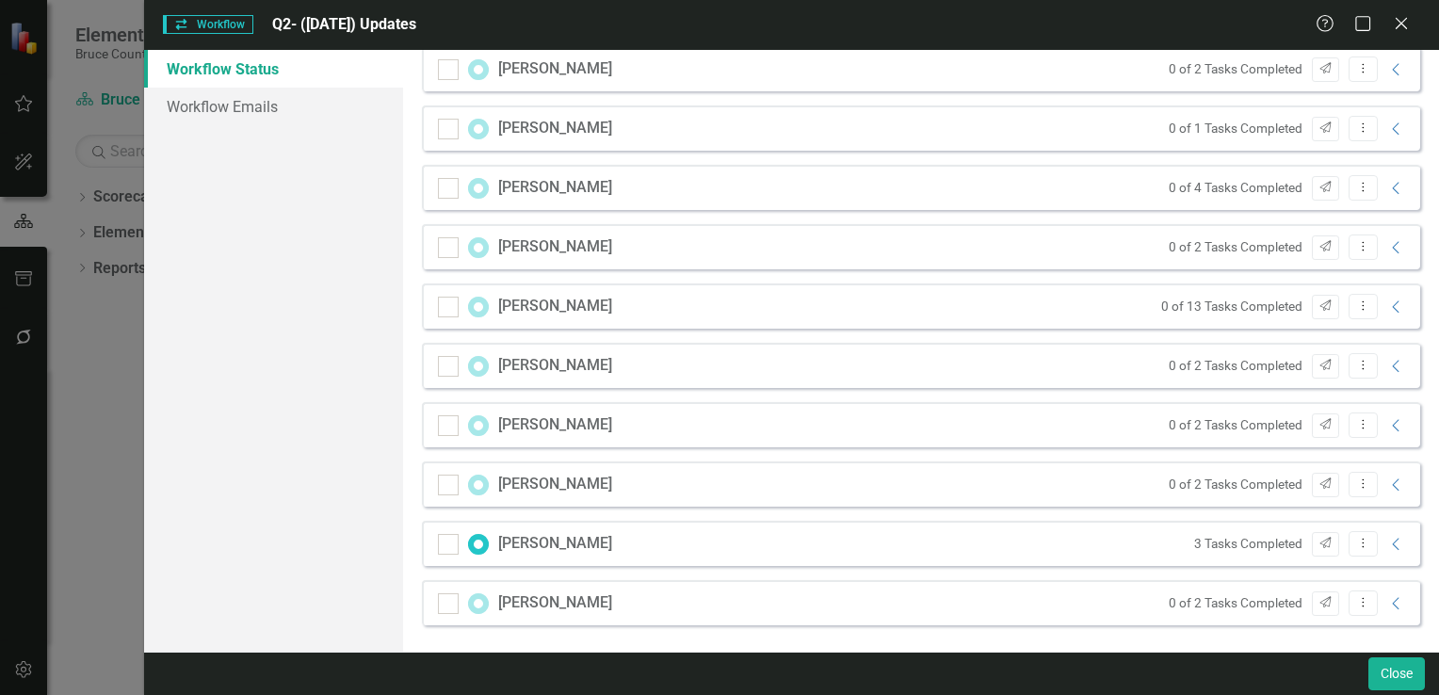
click at [535, 542] on div "[PERSON_NAME]" at bounding box center [555, 544] width 114 height 22
click at [542, 542] on div "[PERSON_NAME]" at bounding box center [555, 544] width 114 height 22
click at [1387, 544] on icon "Collapse" at bounding box center [1396, 544] width 19 height 15
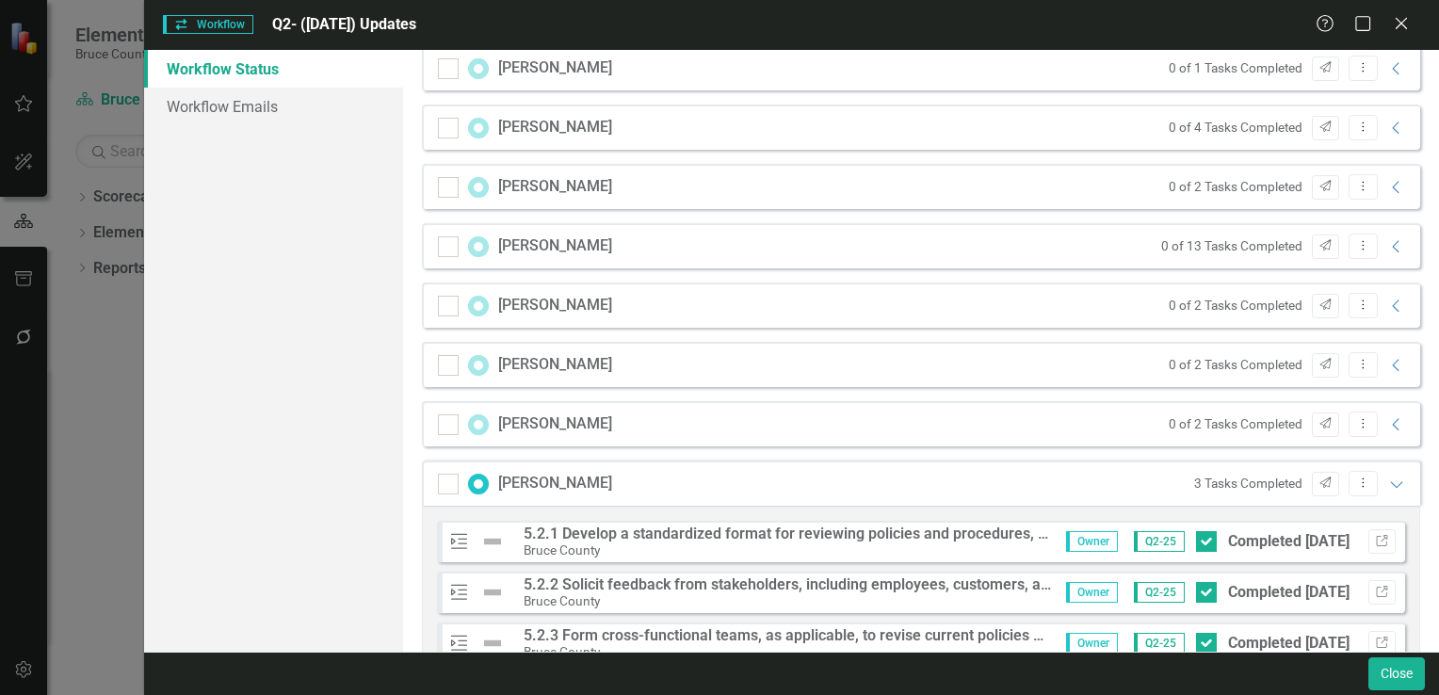
scroll to position [1785, 0]
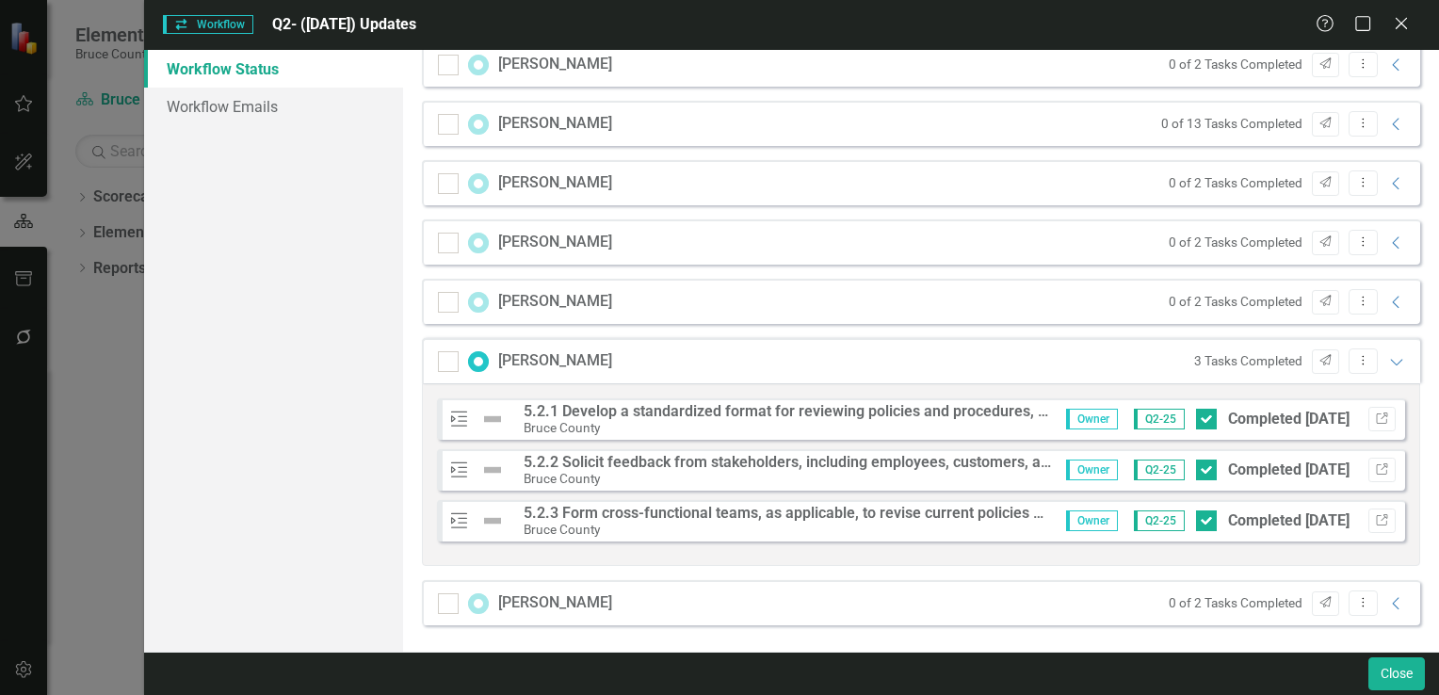
click at [749, 431] on div "Bruce County" at bounding box center [787, 427] width 528 height 17
click at [753, 431] on div "Bruce County" at bounding box center [787, 427] width 528 height 17
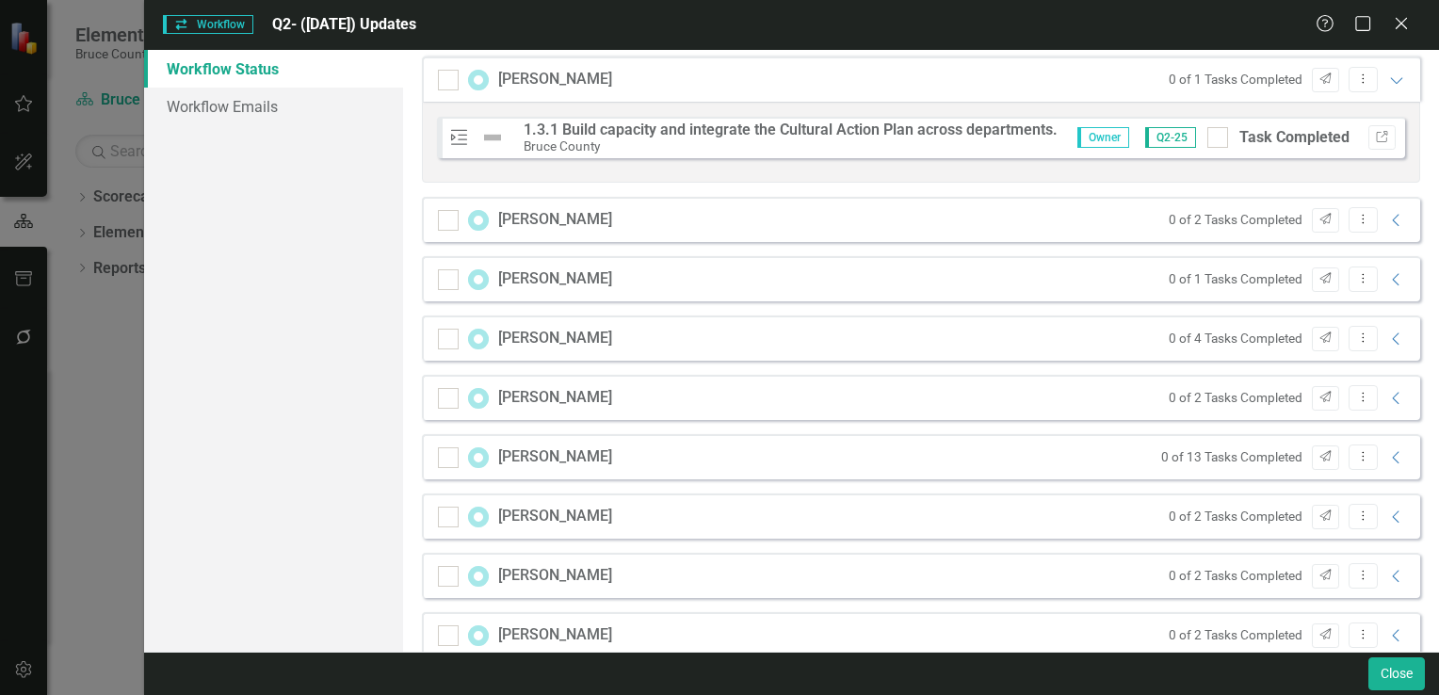
scroll to position [1408, 0]
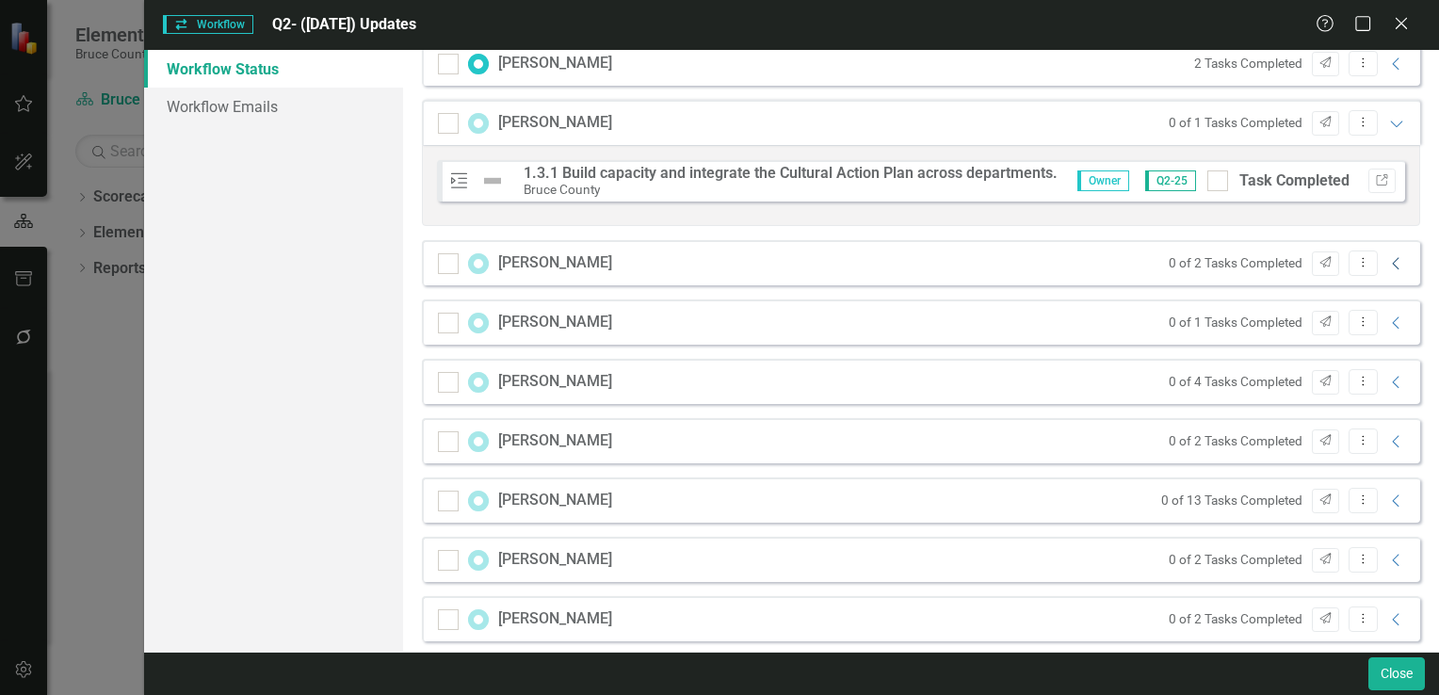
click at [1387, 256] on icon "Collapse" at bounding box center [1396, 263] width 19 height 15
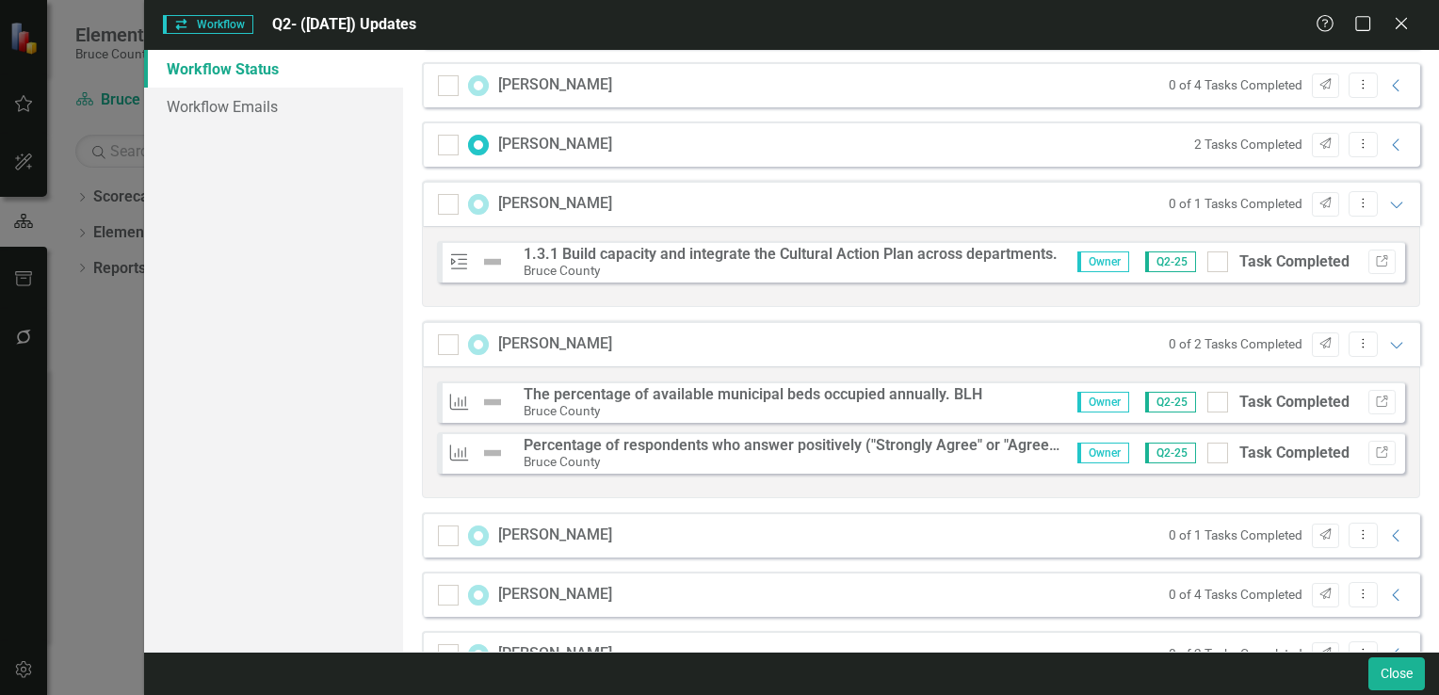
scroll to position [1322, 0]
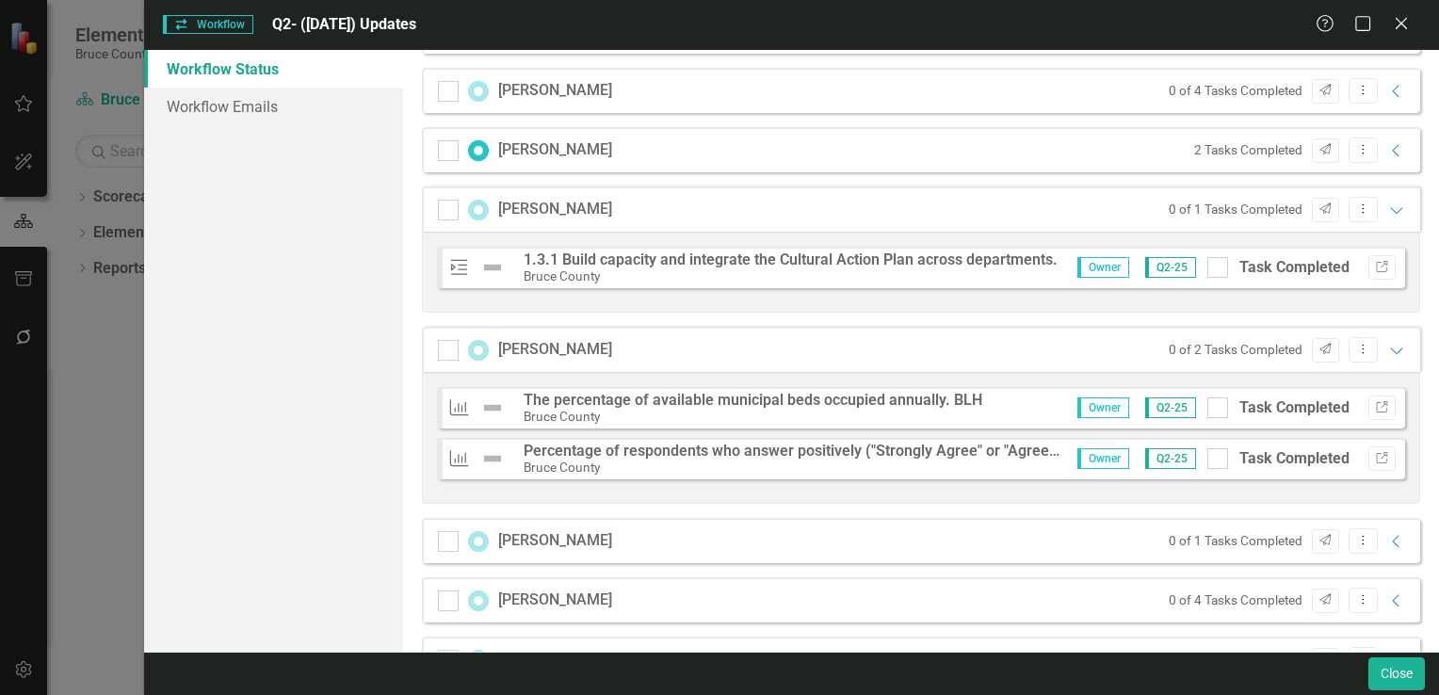
click at [894, 408] on div "Bruce County" at bounding box center [752, 416] width 459 height 17
click at [901, 404] on strong "The percentage of available municipal beds occupied annually. BLH" at bounding box center [752, 400] width 459 height 18
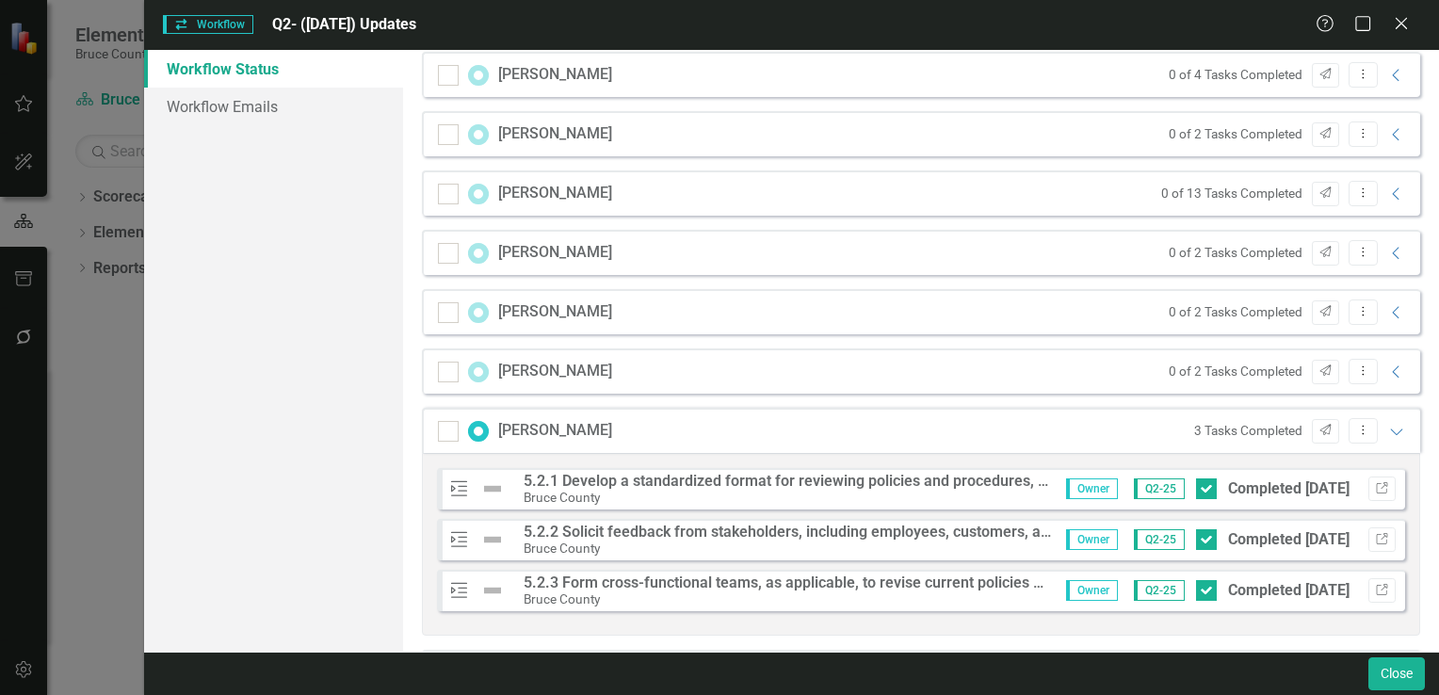
scroll to position [1907, 0]
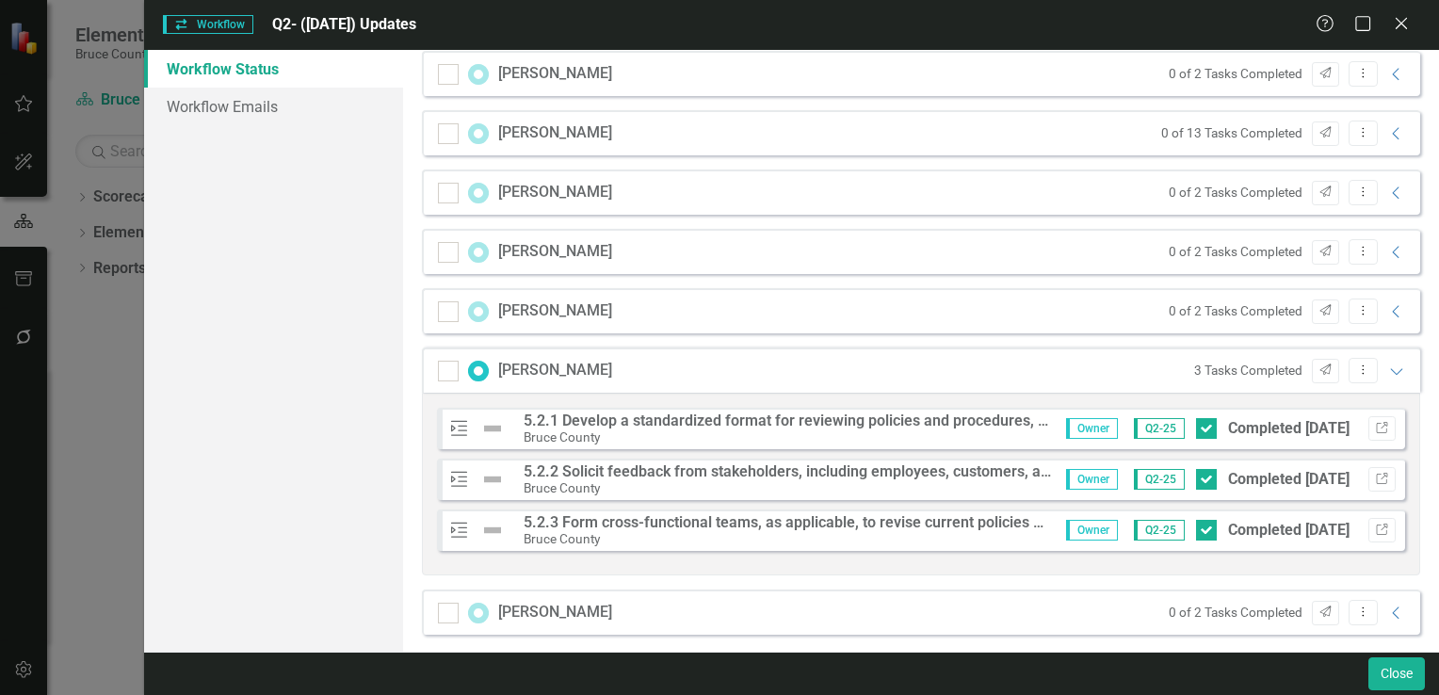
click at [105, 377] on div "Workflow Workflow Q2- (Jun 25) Updates Help Maximize Close Workflow Status Work…" at bounding box center [719, 347] width 1439 height 695
click at [1401, 25] on icon "Close" at bounding box center [1401, 23] width 24 height 18
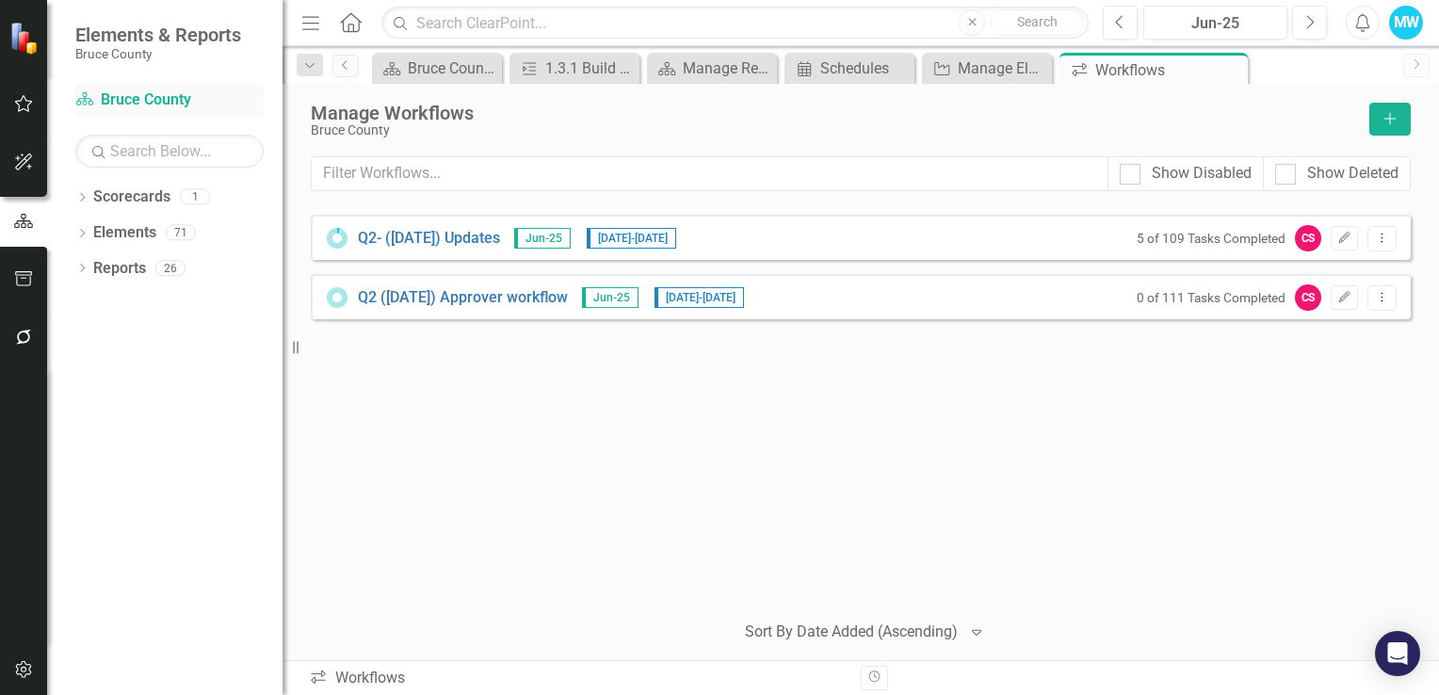
click at [137, 104] on link "Scorecard Bruce County" at bounding box center [169, 100] width 188 height 22
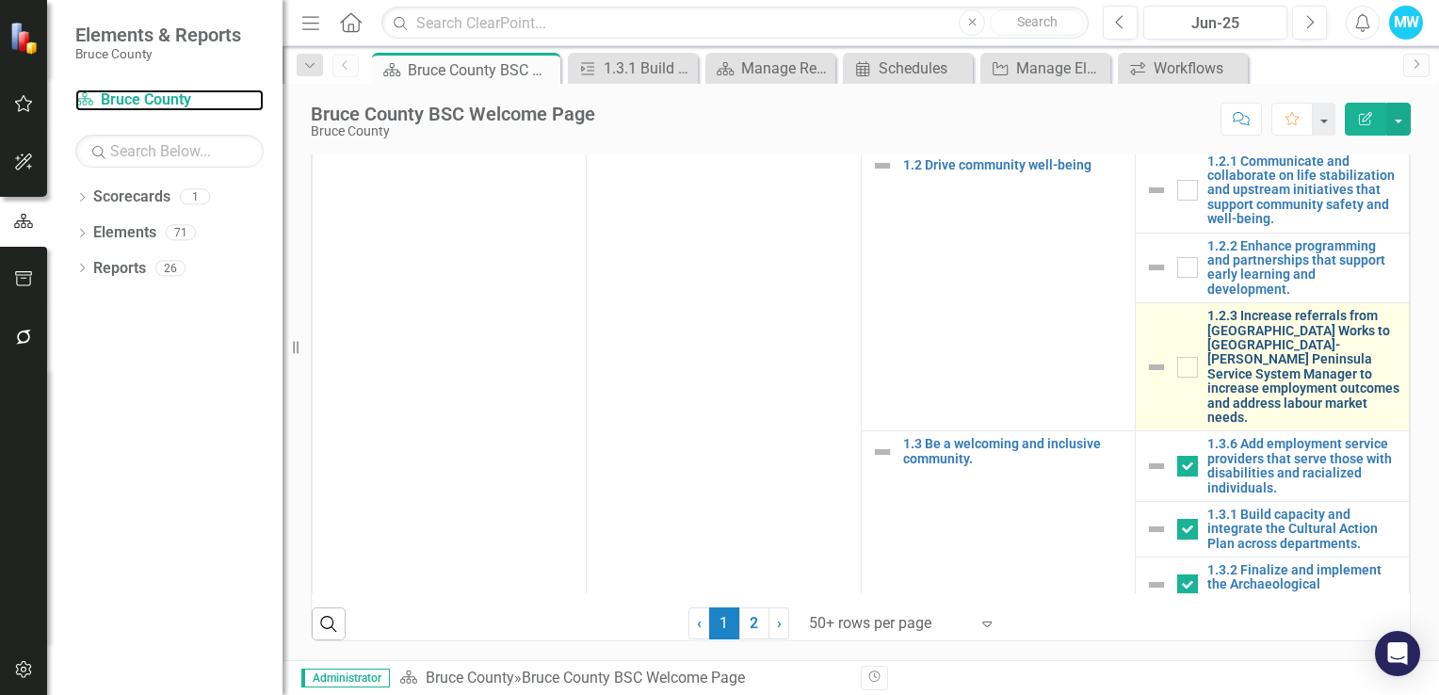
scroll to position [188, 0]
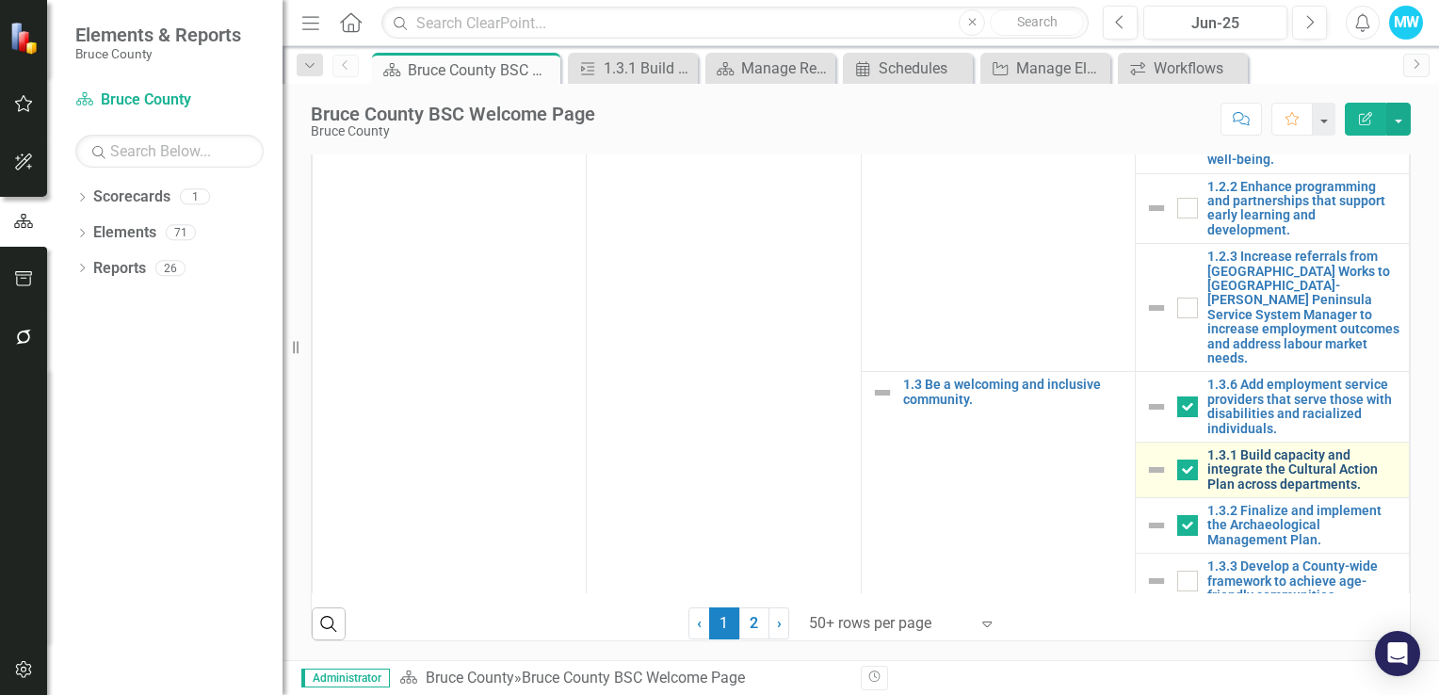
click at [1244, 449] on link "1.3.1 Build capacity and integrate the Cultural Action Plan across departments." at bounding box center [1303, 469] width 192 height 43
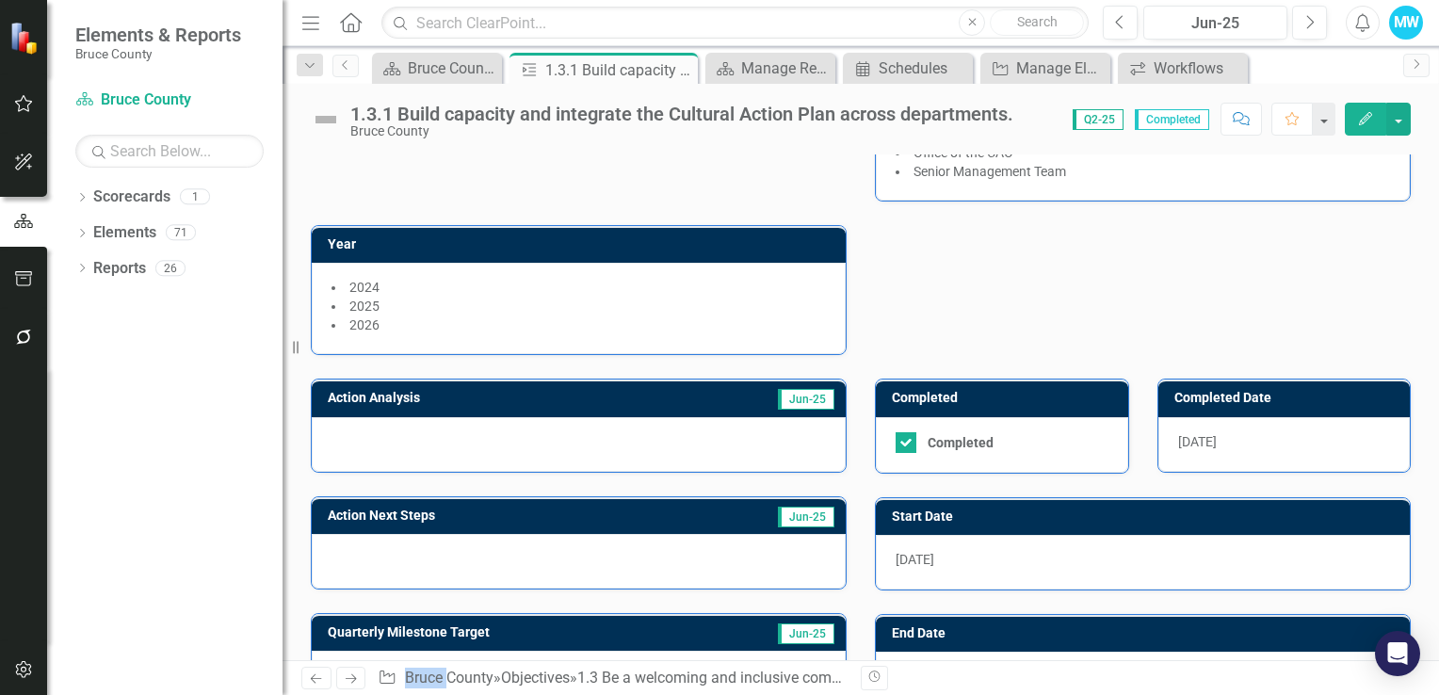
scroll to position [455, 0]
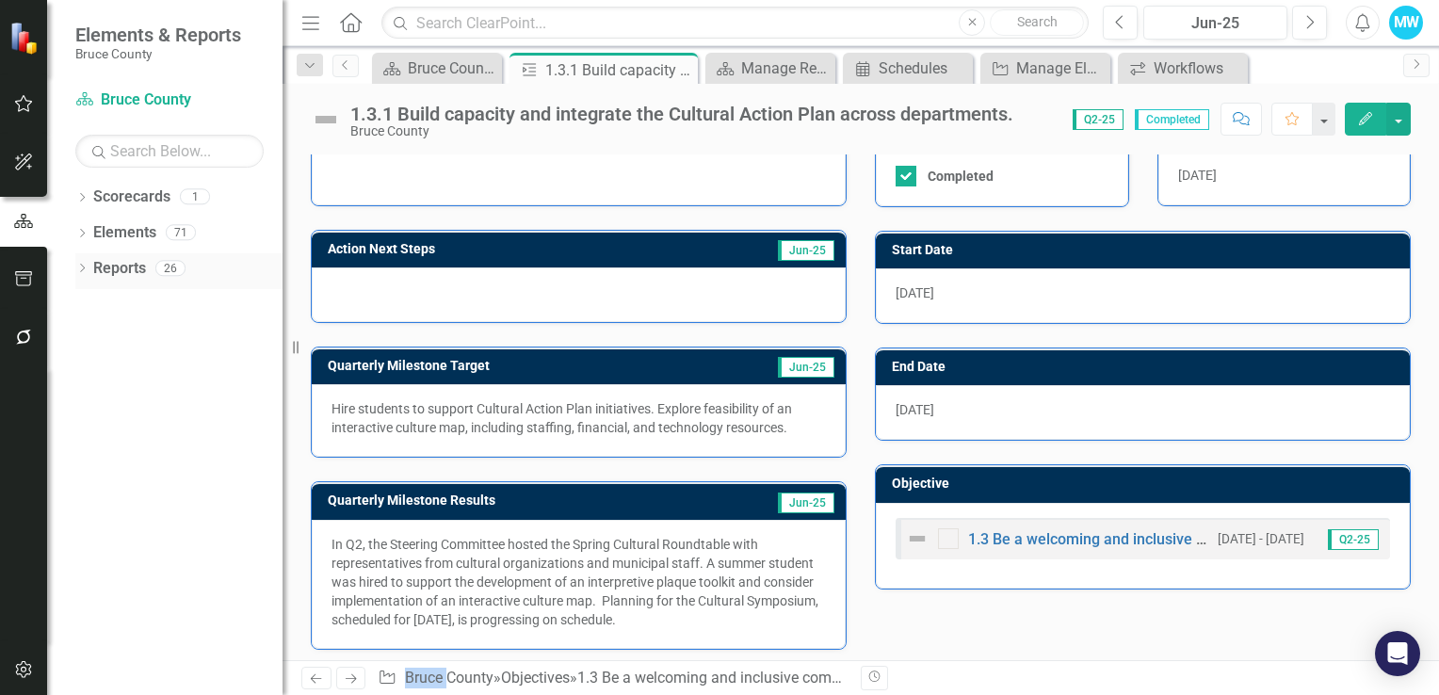
click at [78, 268] on icon "Dropdown" at bounding box center [81, 270] width 13 height 10
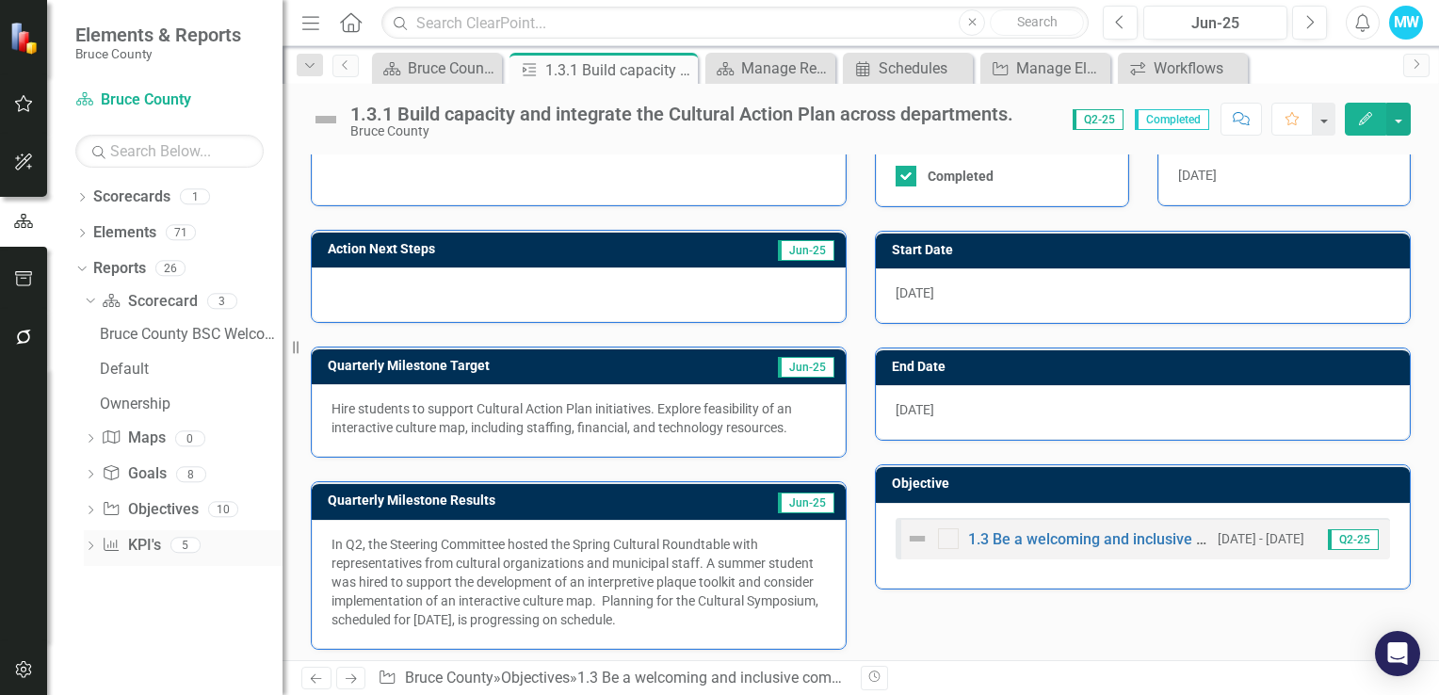
click at [137, 548] on link "KPI KPI's" at bounding box center [131, 546] width 58 height 22
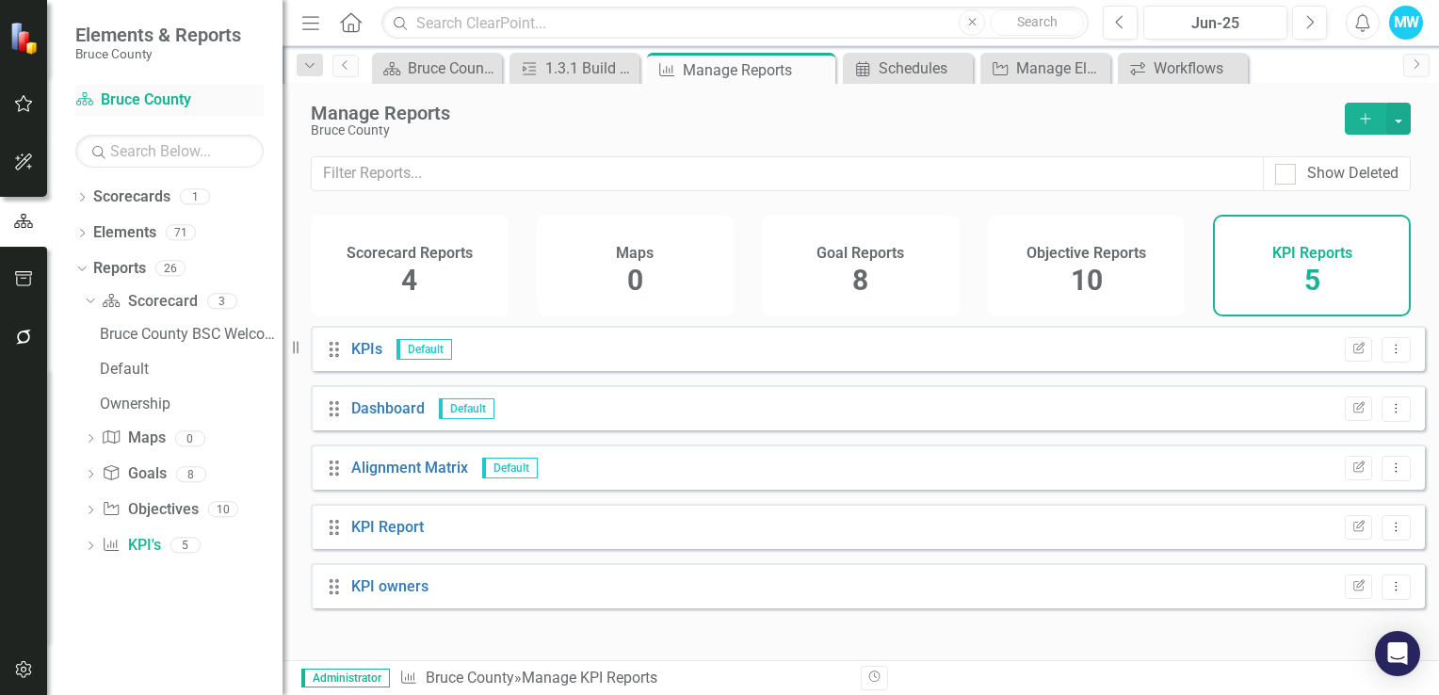
click at [158, 99] on link "Scorecard Bruce County" at bounding box center [169, 100] width 188 height 22
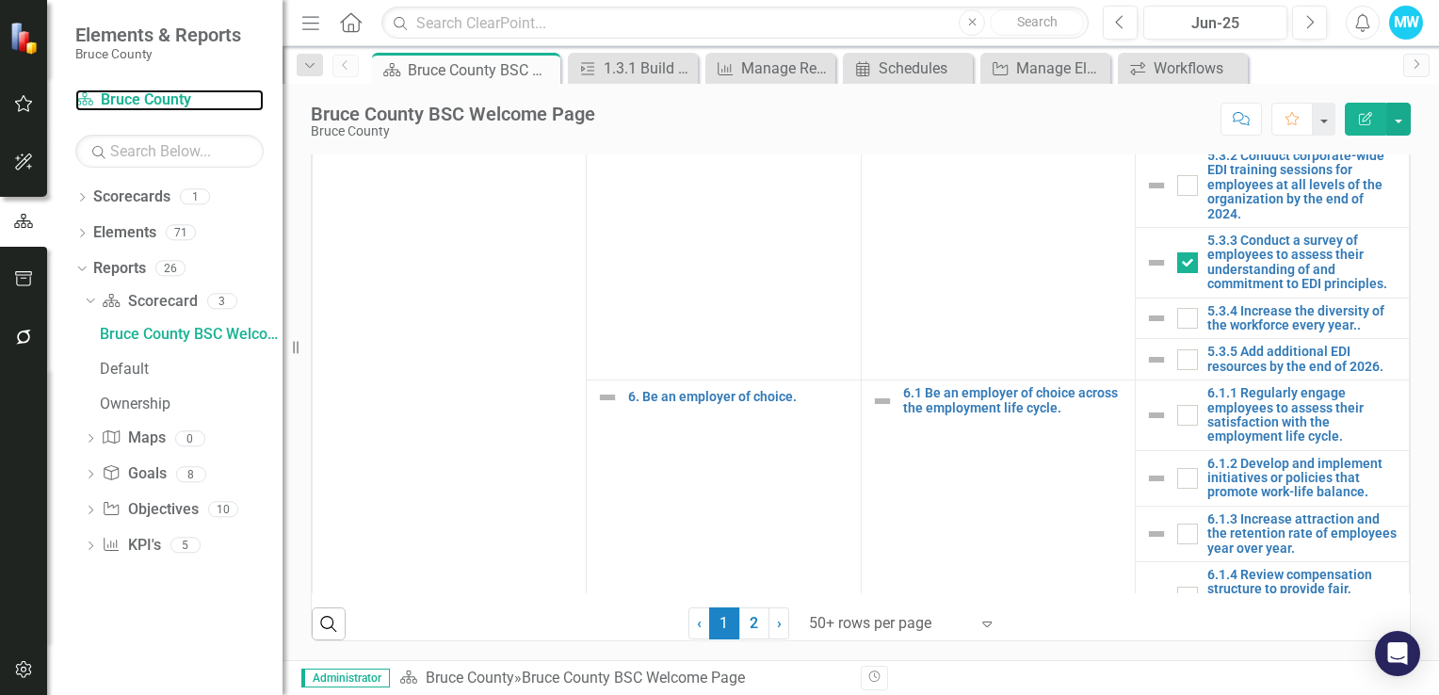
scroll to position [1228, 0]
click at [128, 402] on div "Ownership" at bounding box center [191, 403] width 183 height 17
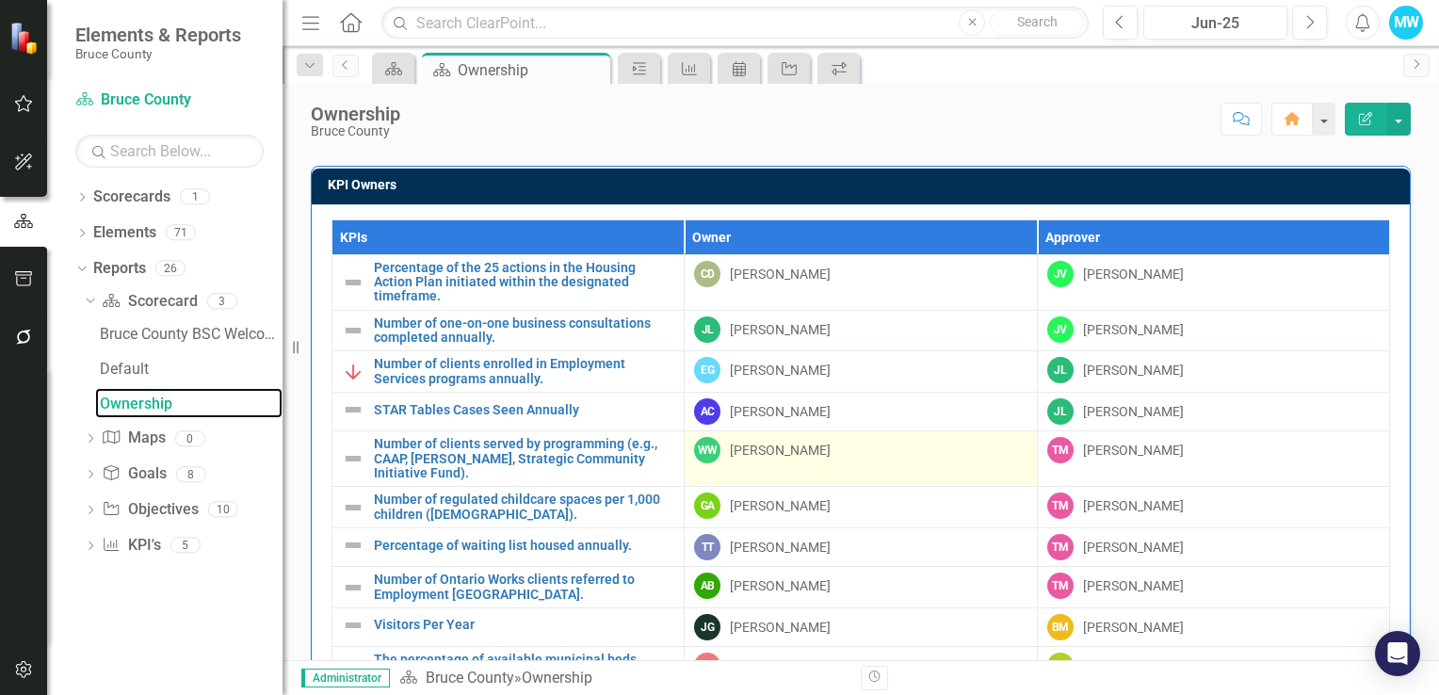
scroll to position [94, 0]
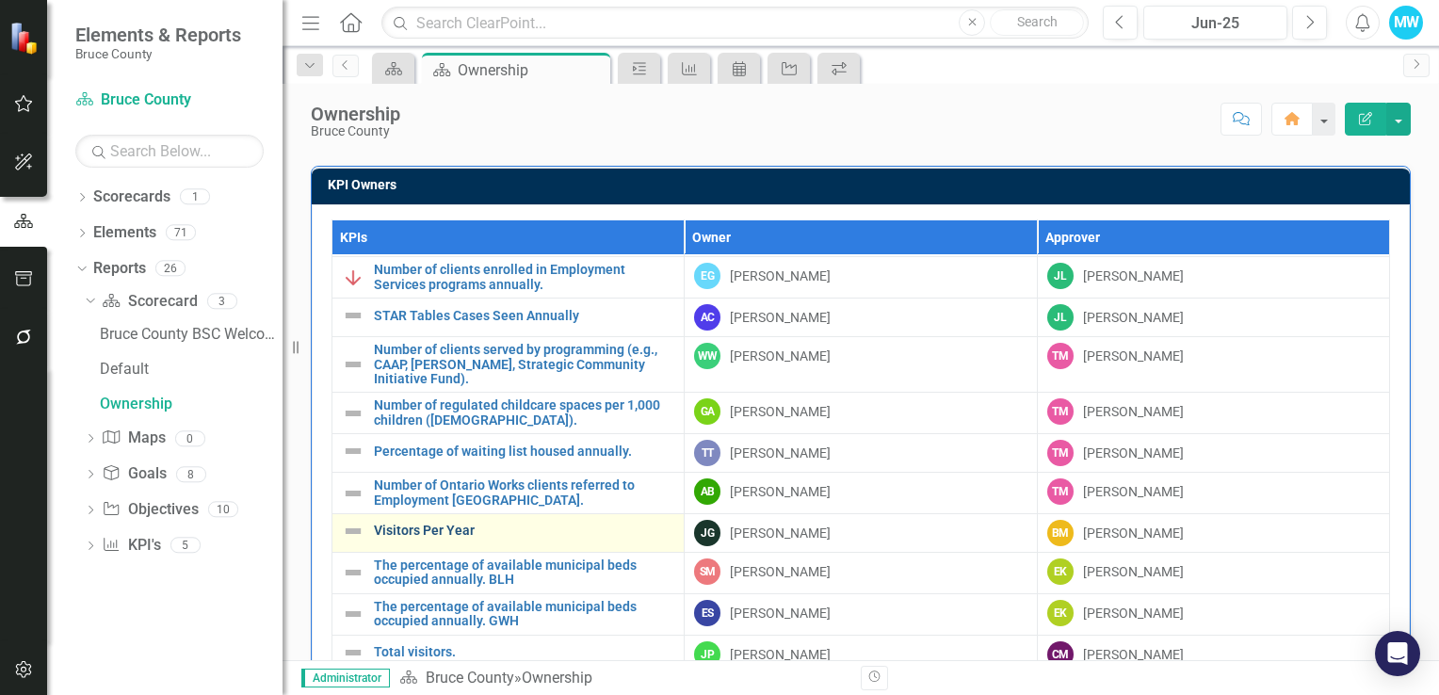
click at [573, 525] on link "Visitors Per Year" at bounding box center [524, 530] width 300 height 14
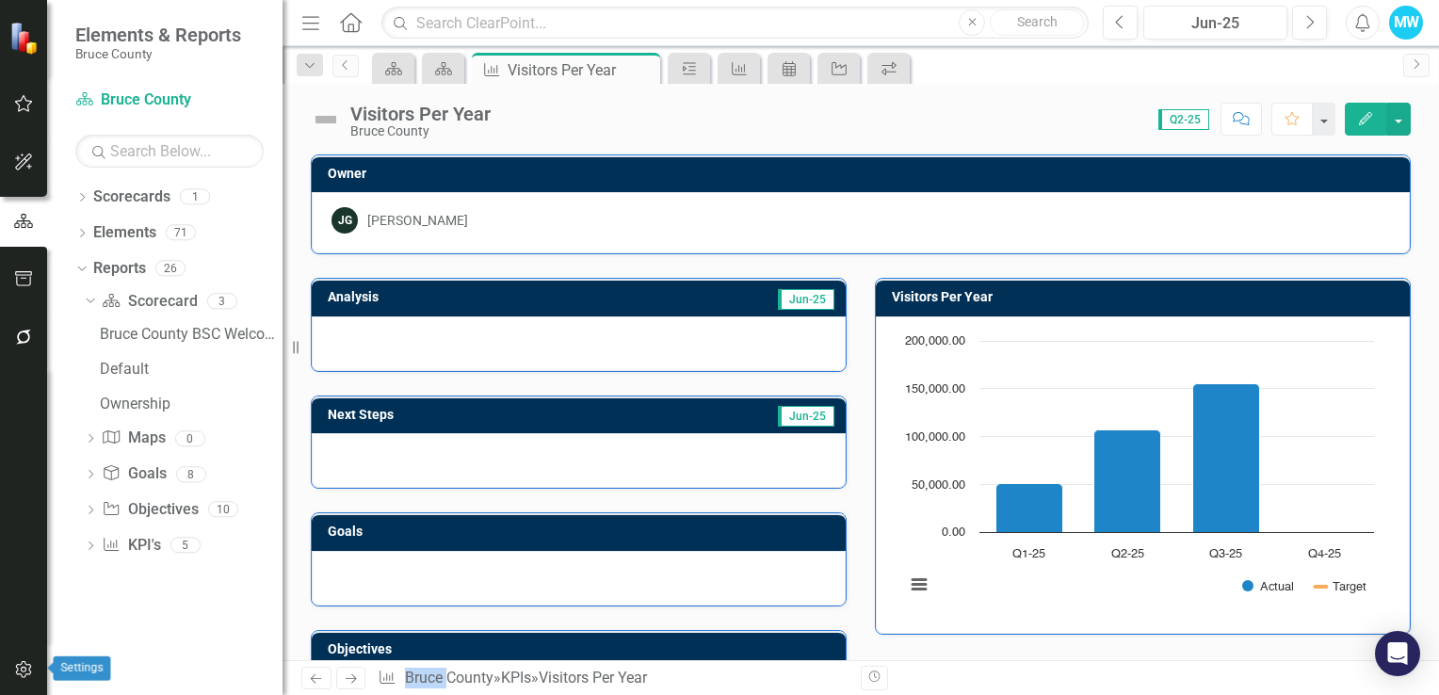
click at [26, 667] on icon "button" at bounding box center [24, 669] width 20 height 15
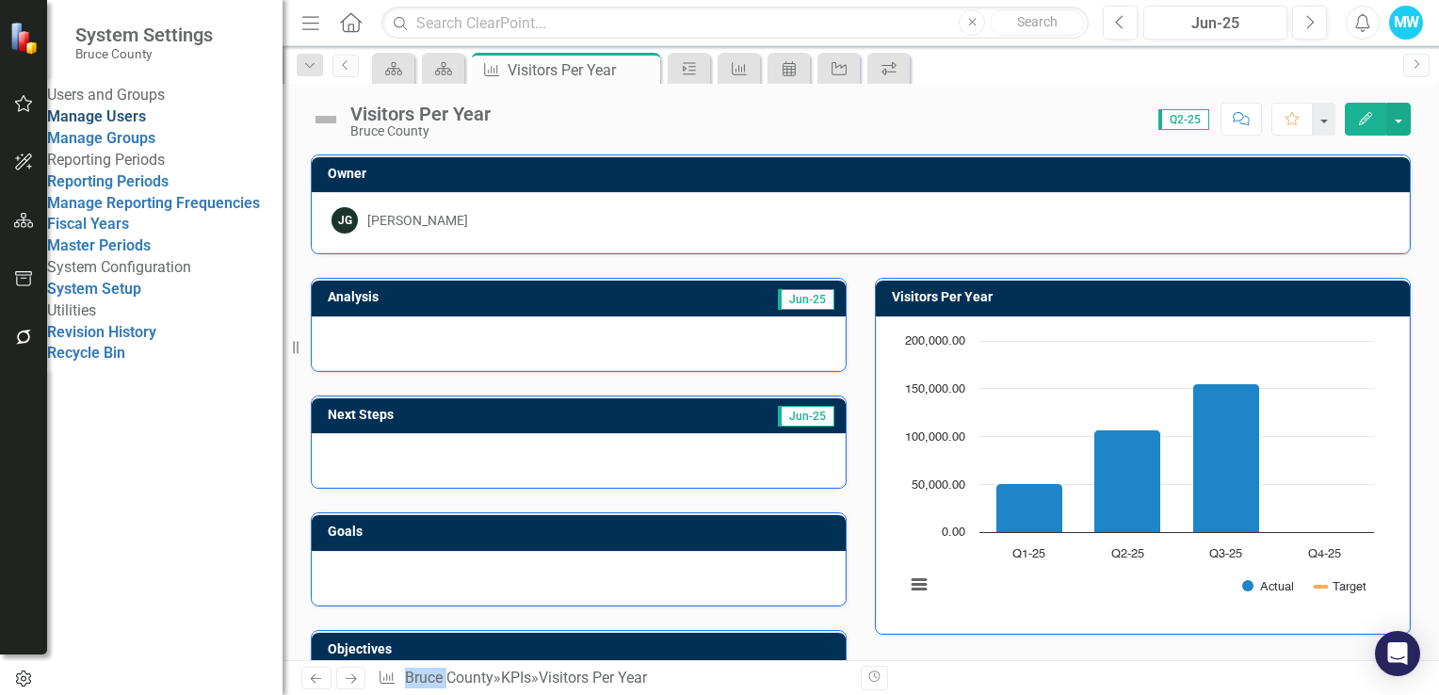
click at [146, 125] on link "Manage Users" at bounding box center [96, 116] width 99 height 18
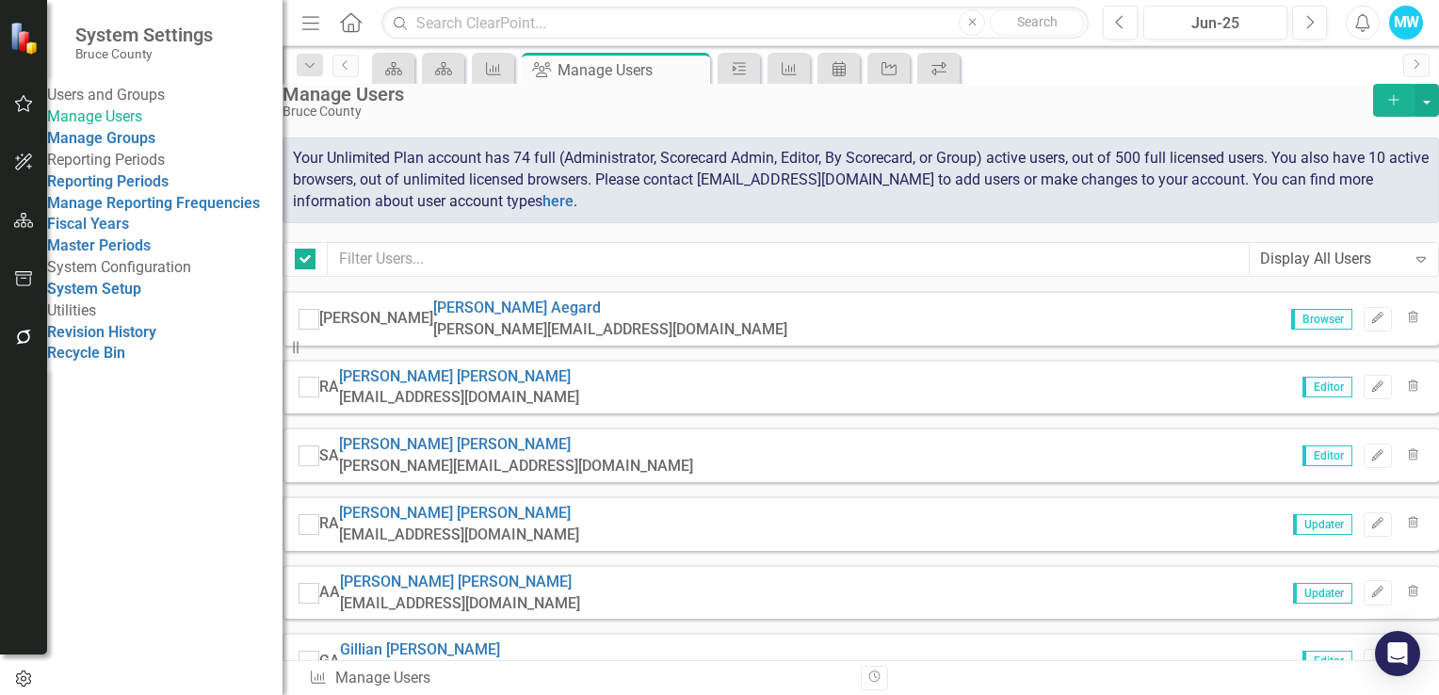
checkbox input "false"
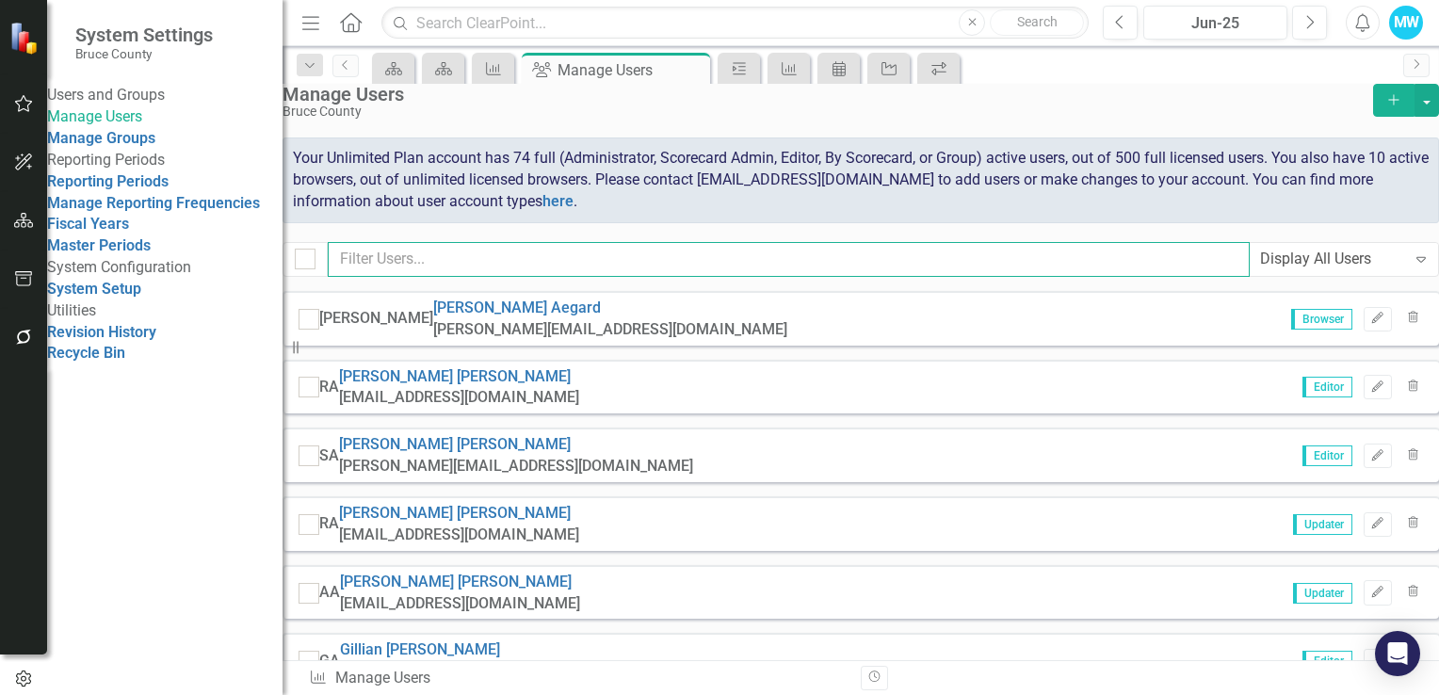
click at [475, 277] on input "text" at bounding box center [789, 259] width 922 height 35
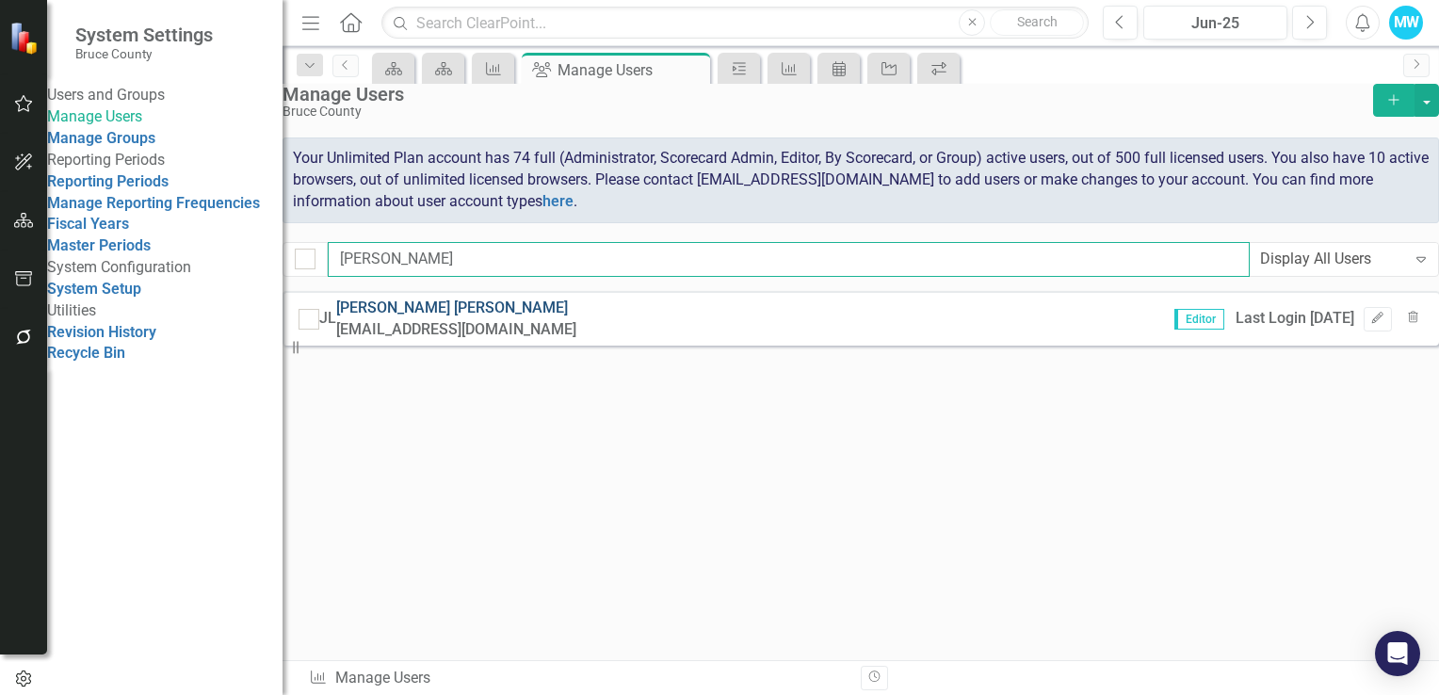
type input "[PERSON_NAME]"
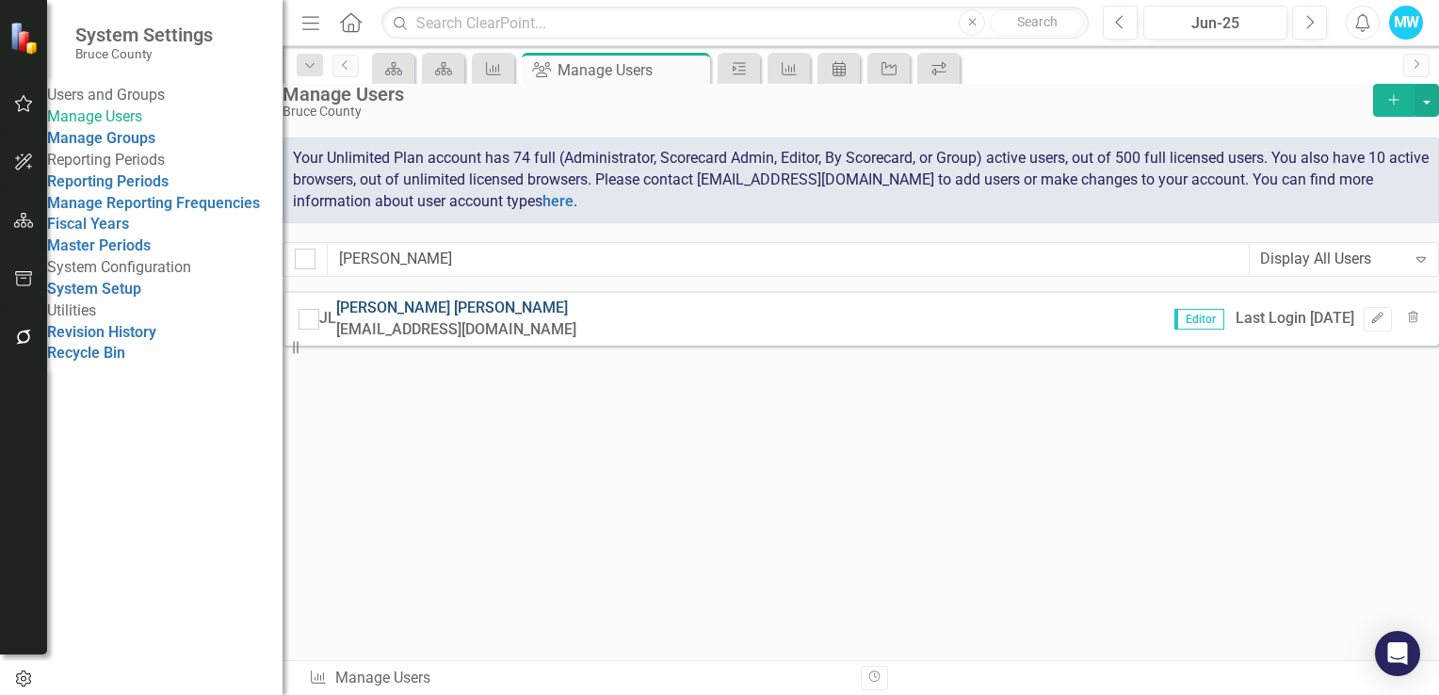
click at [538, 316] on link "Jeffrey Loney" at bounding box center [452, 307] width 232 height 18
click at [538, 330] on body "System Settings Bruce County Users and Groups Manage Users Manage Groups Report…" at bounding box center [719, 347] width 1439 height 695
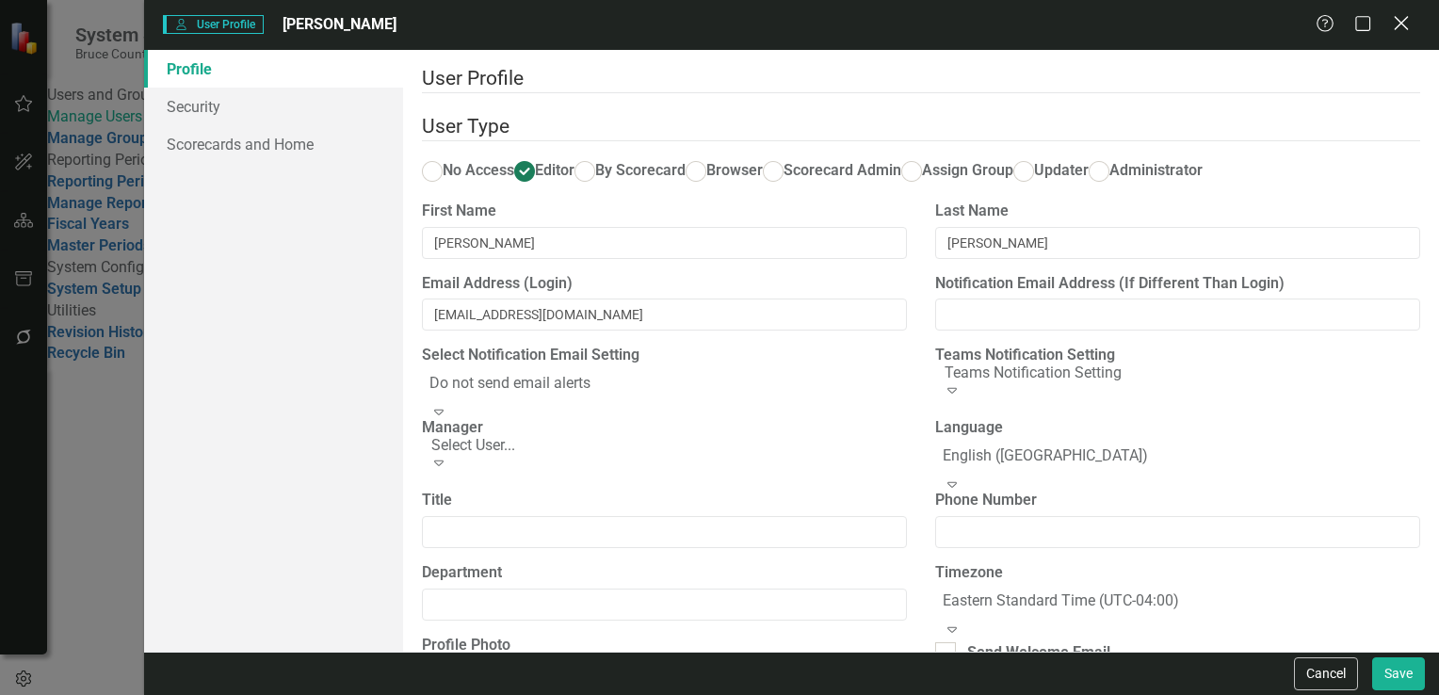
click at [1398, 24] on icon "Close" at bounding box center [1401, 23] width 24 height 18
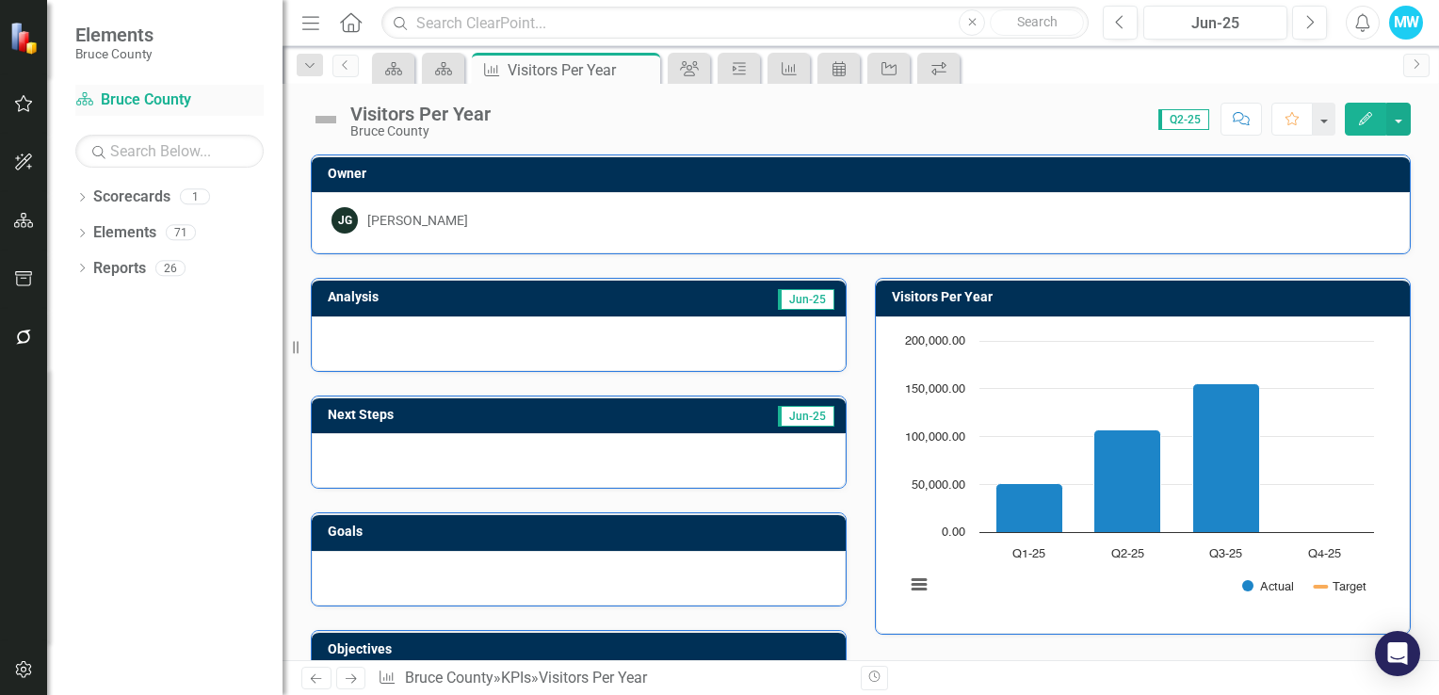
click at [151, 96] on link "Scorecard Bruce County" at bounding box center [169, 100] width 188 height 22
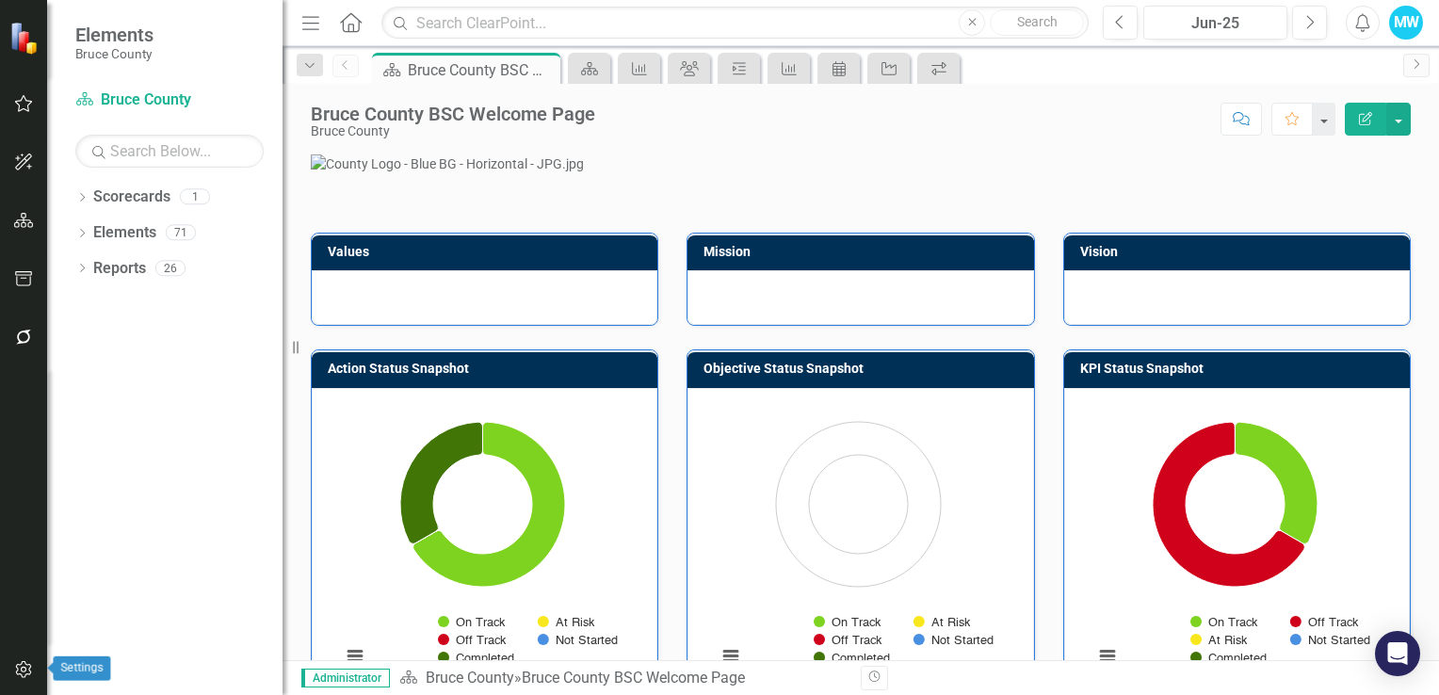
click at [20, 668] on icon "button" at bounding box center [24, 669] width 20 height 15
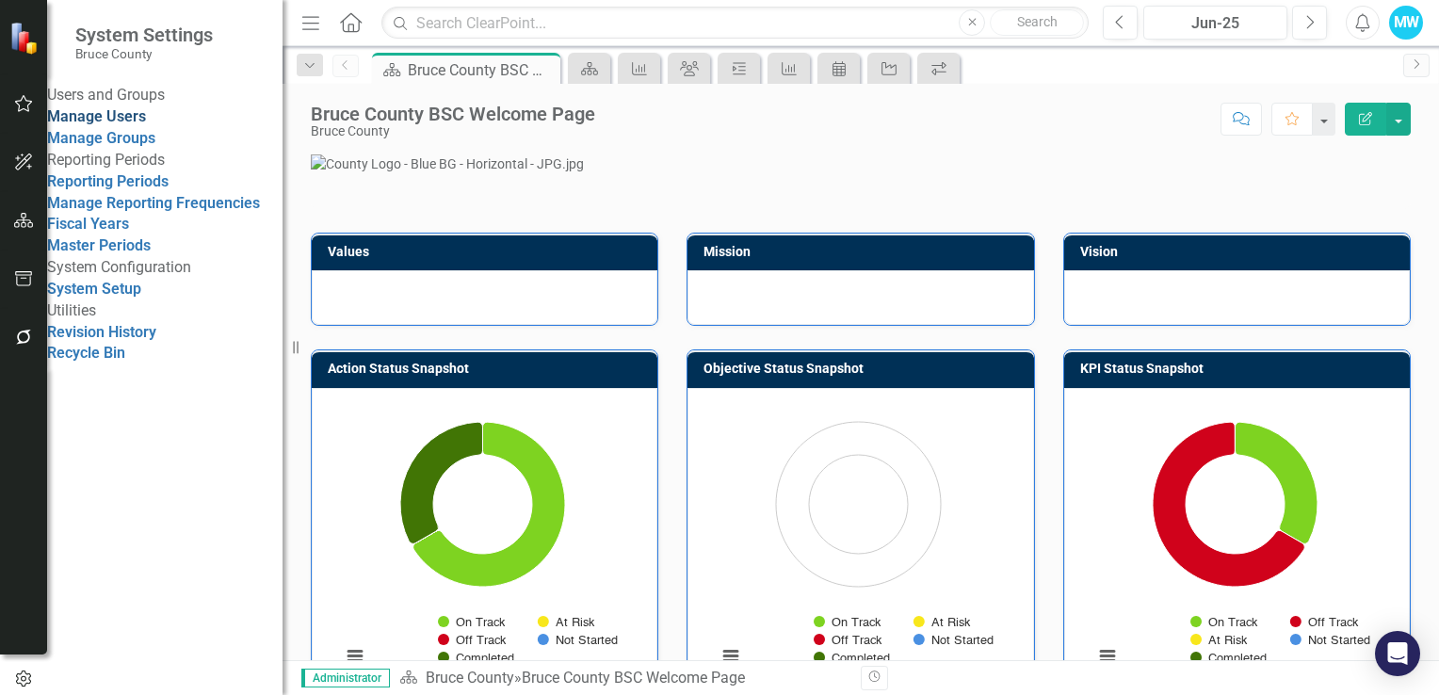
click at [137, 125] on link "Manage Users" at bounding box center [96, 116] width 99 height 18
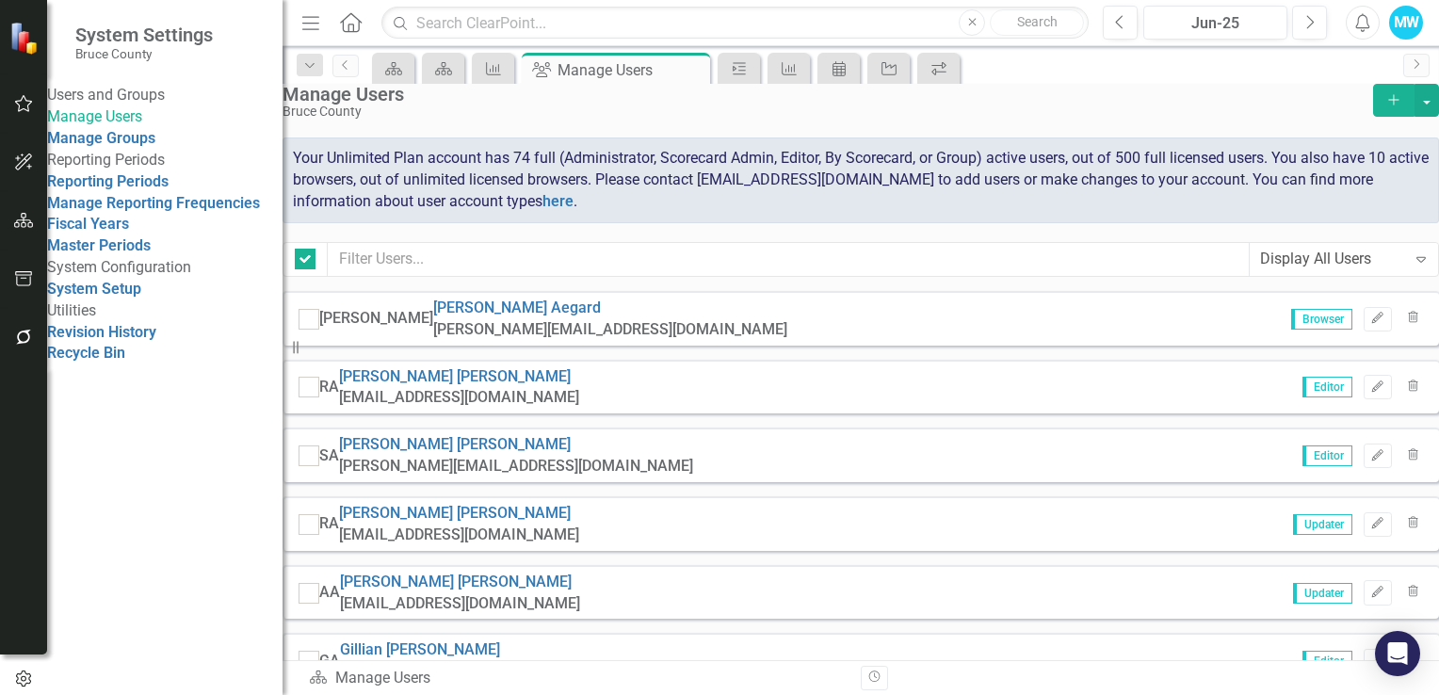
checkbox input "false"
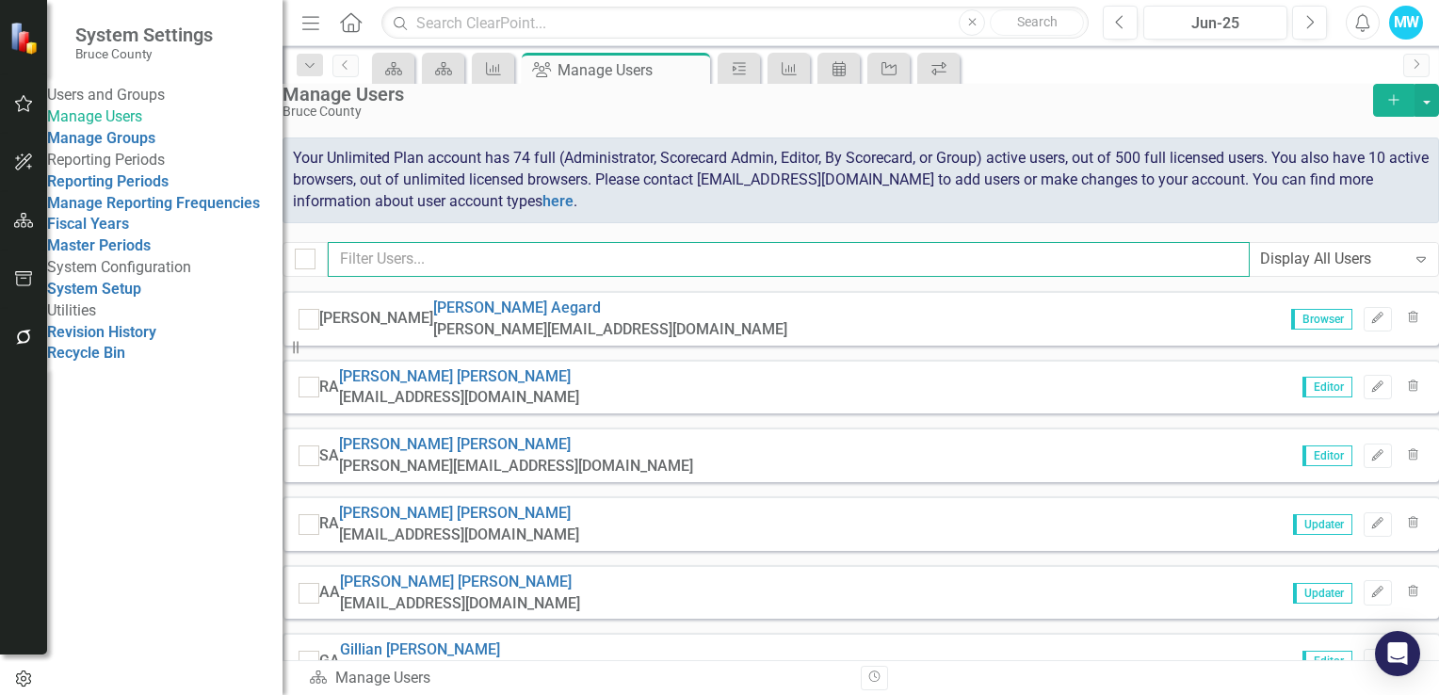
click at [387, 277] on input "text" at bounding box center [789, 259] width 922 height 35
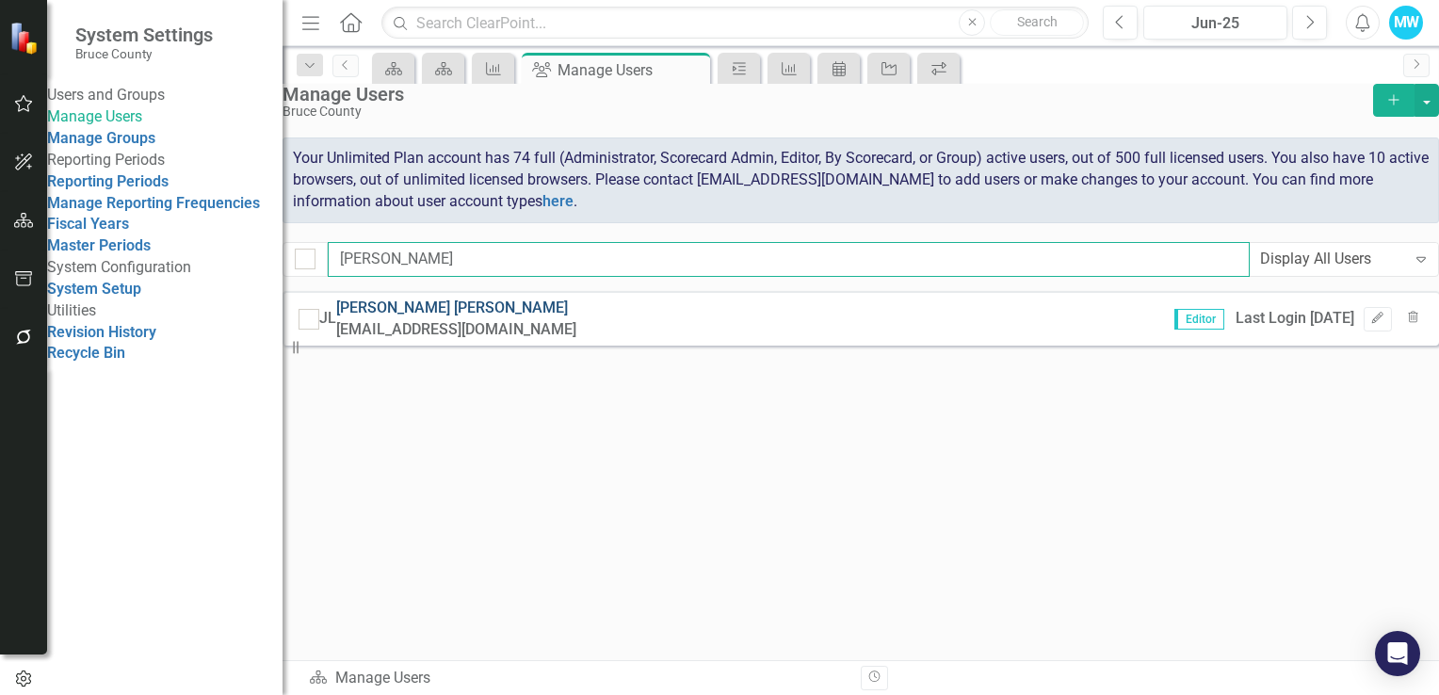
type input "[PERSON_NAME]"
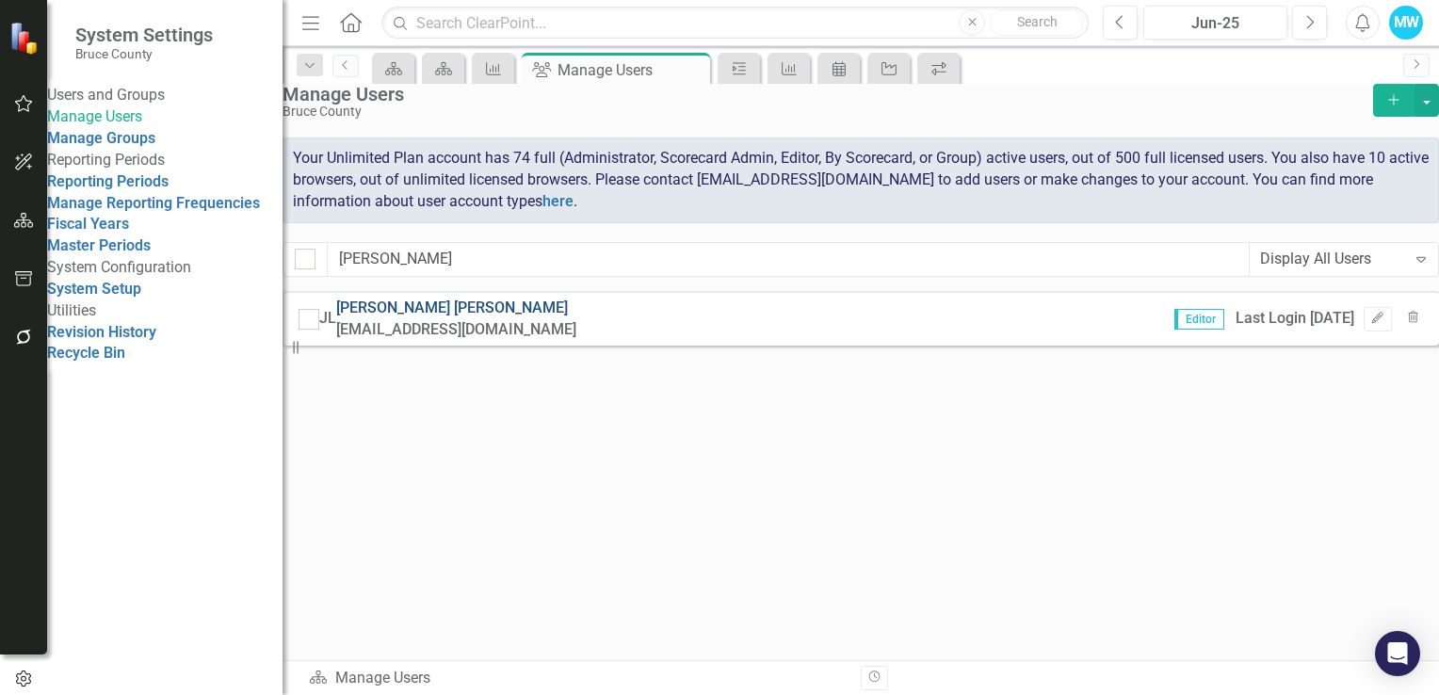
click at [516, 316] on link "Jeffrey Loney" at bounding box center [452, 307] width 232 height 18
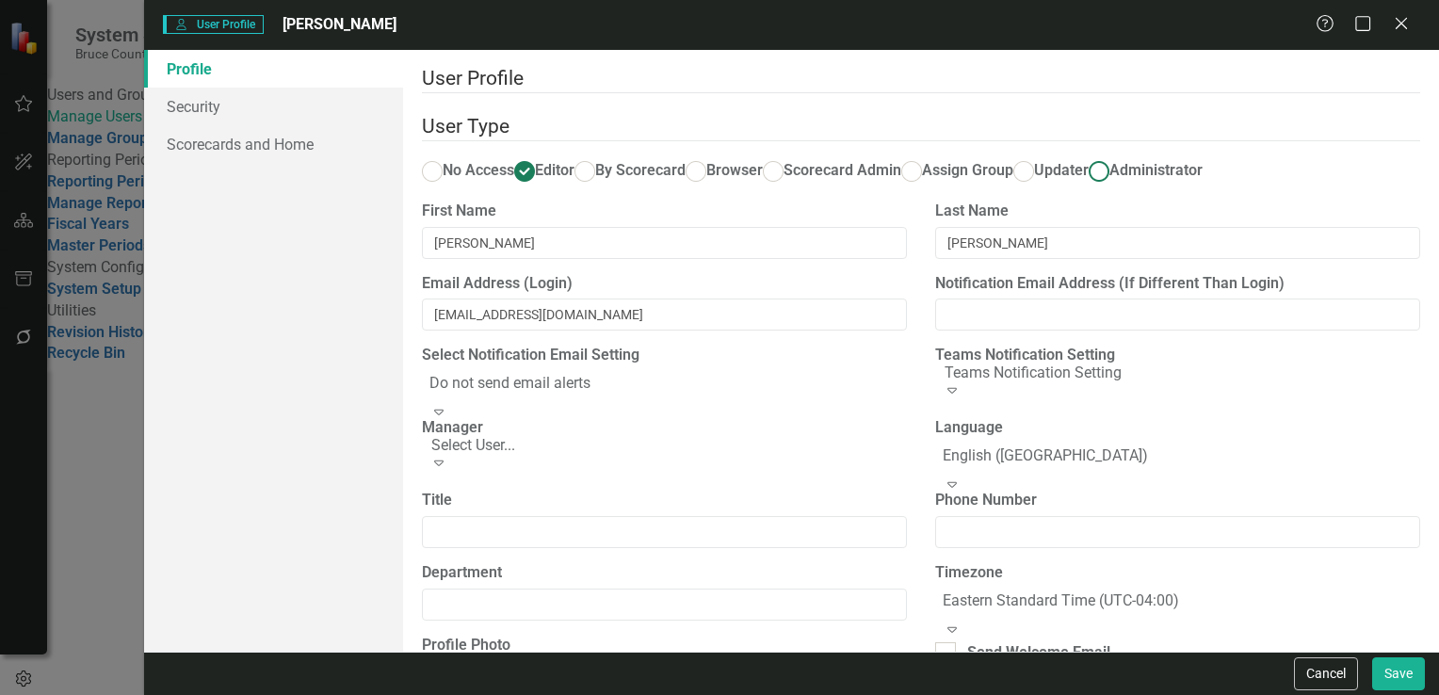
click at [1084, 185] on ins at bounding box center [1098, 170] width 29 height 29
click at [1084, 185] on input "Administrator" at bounding box center [1098, 170] width 29 height 29
radio input "true"
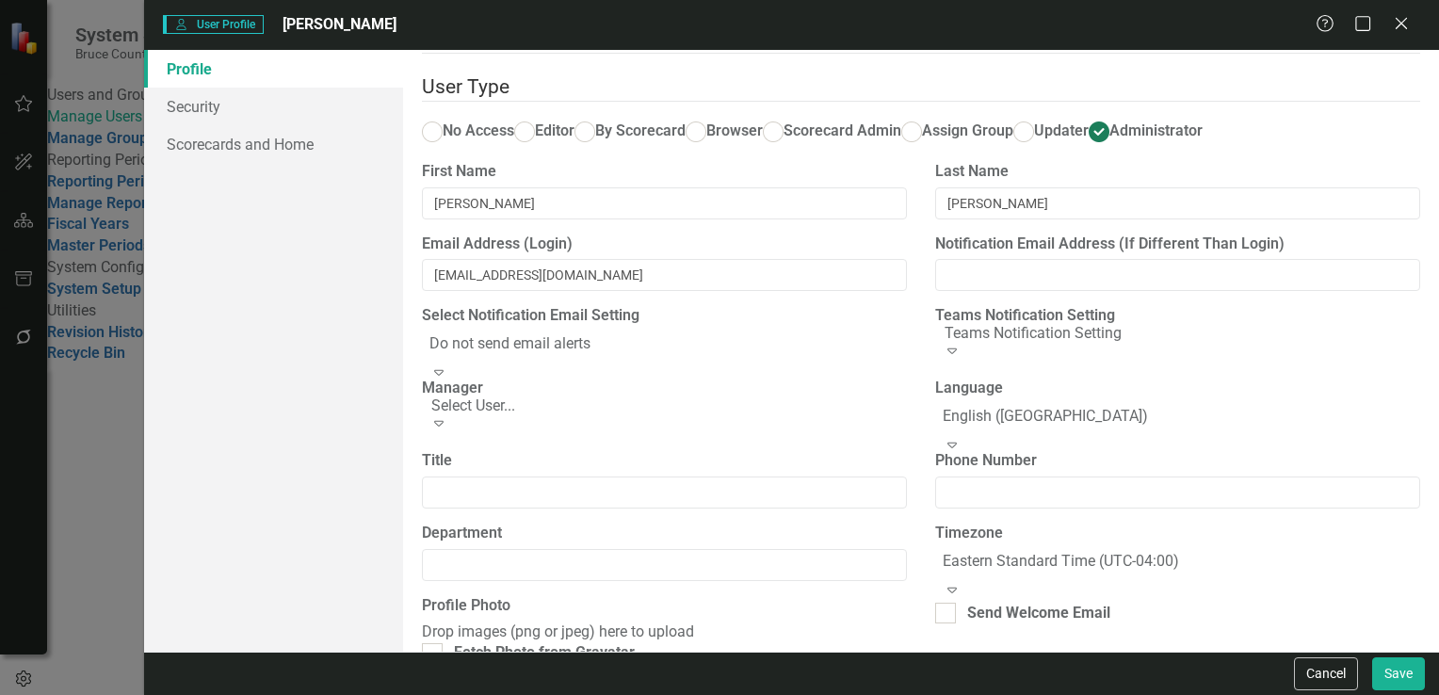
scroll to position [42, 0]
click at [1400, 675] on button "Save" at bounding box center [1398, 673] width 53 height 33
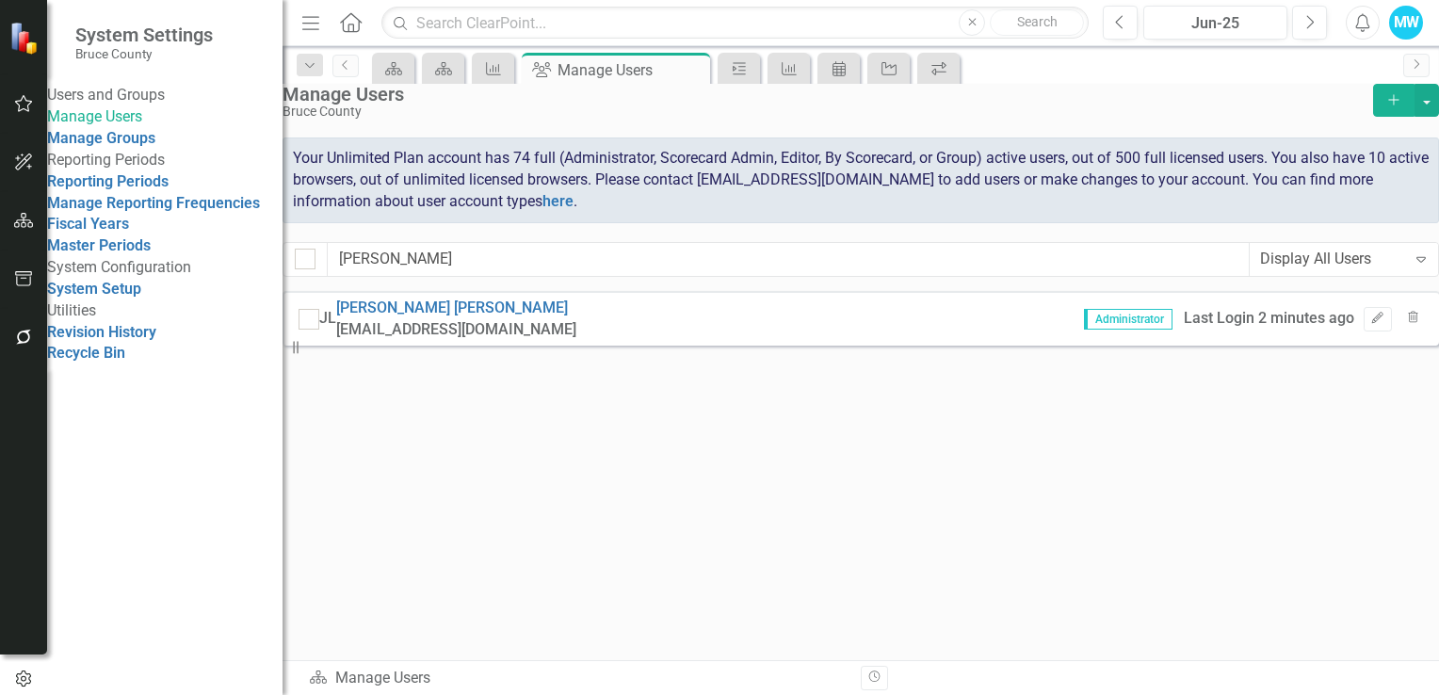
click at [34, 371] on div at bounding box center [23, 508] width 47 height 282
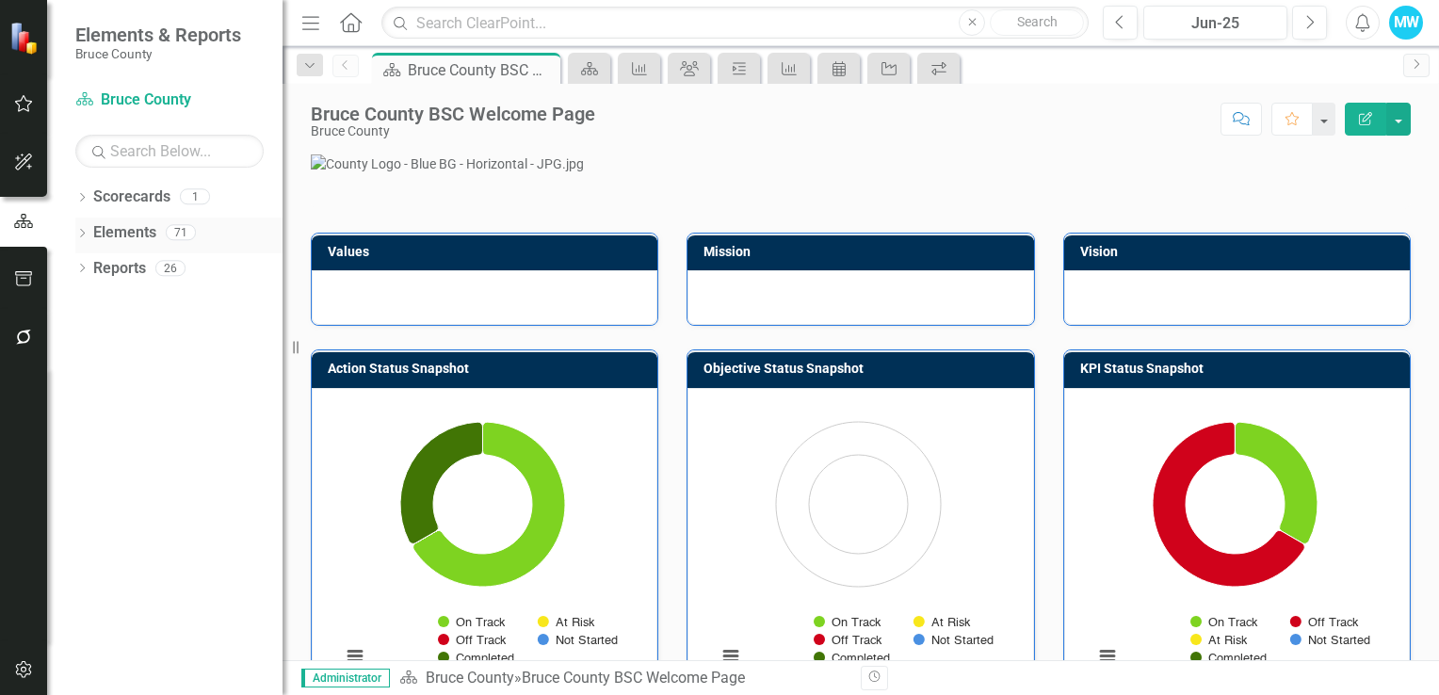
click at [78, 235] on icon "Dropdown" at bounding box center [81, 235] width 13 height 10
click at [80, 374] on icon "Dropdown" at bounding box center [81, 377] width 13 height 10
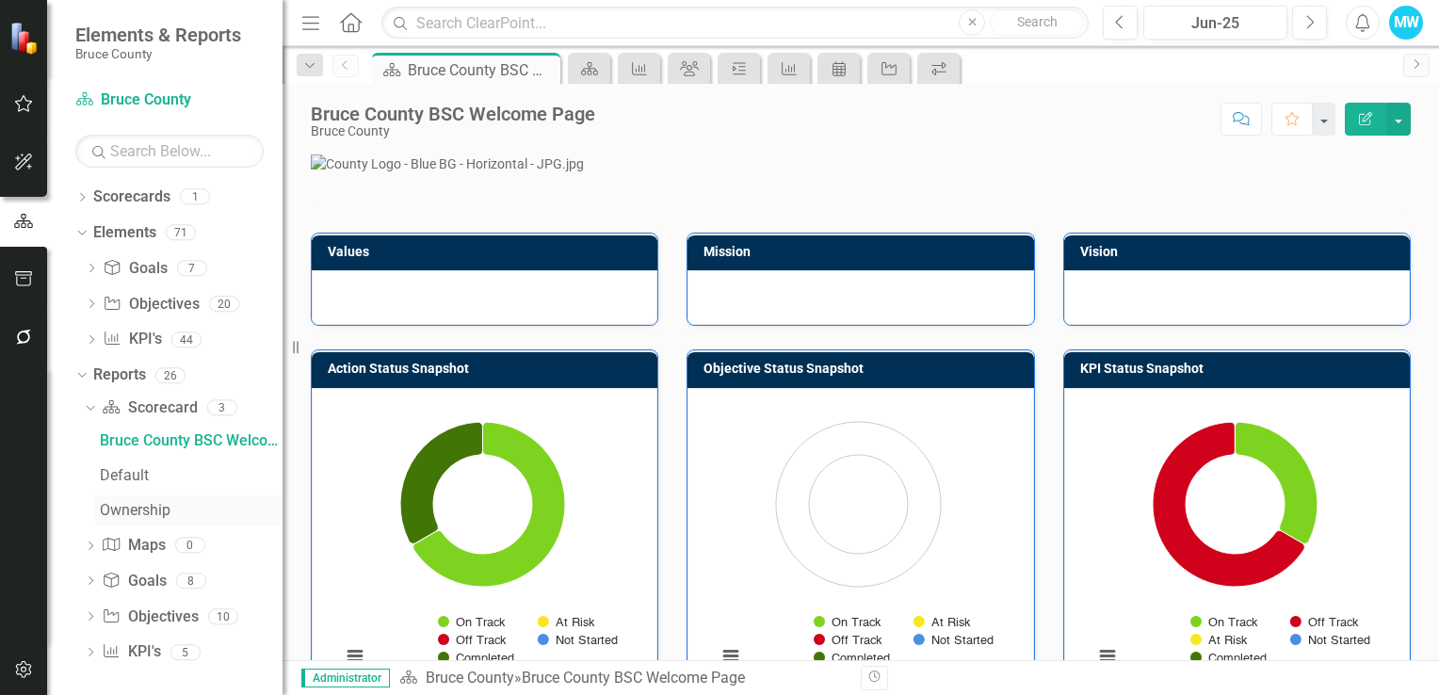
click at [111, 512] on div "Ownership" at bounding box center [191, 510] width 183 height 17
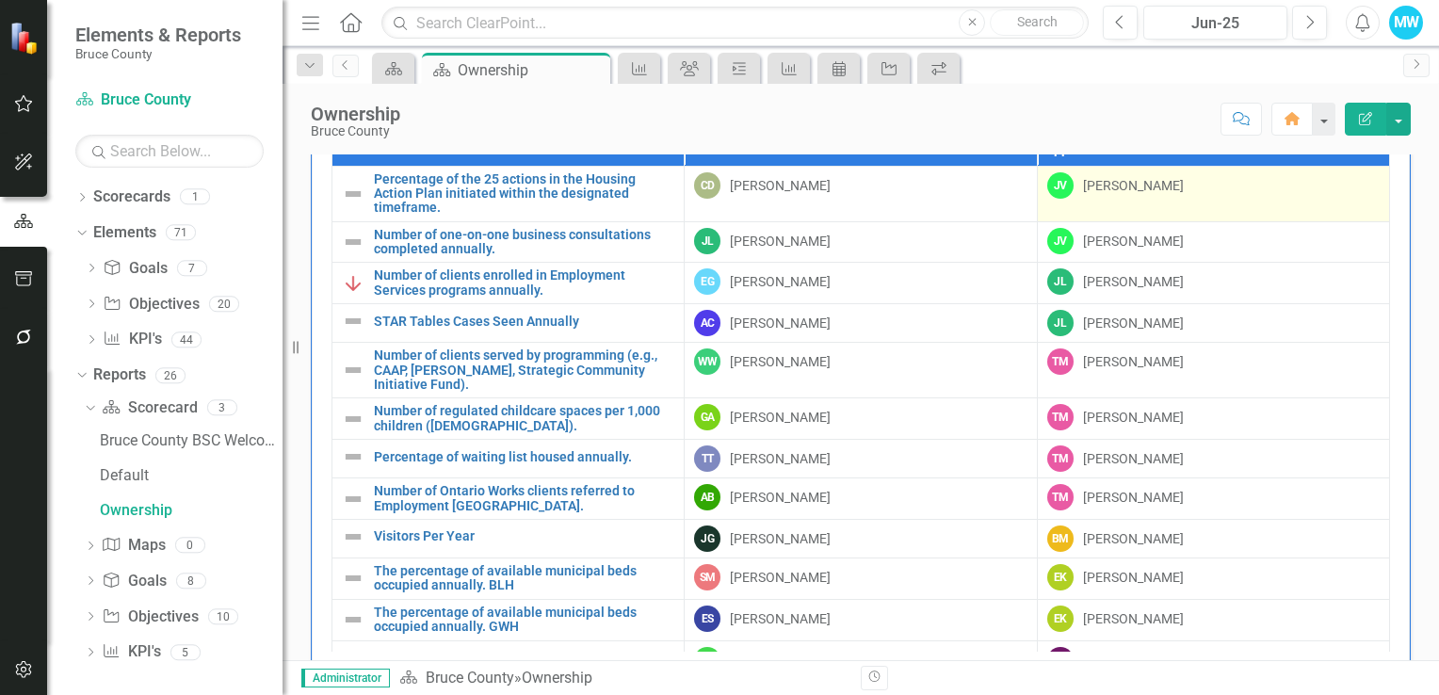
click at [1124, 192] on div "[PERSON_NAME]" at bounding box center [1213, 185] width 332 height 26
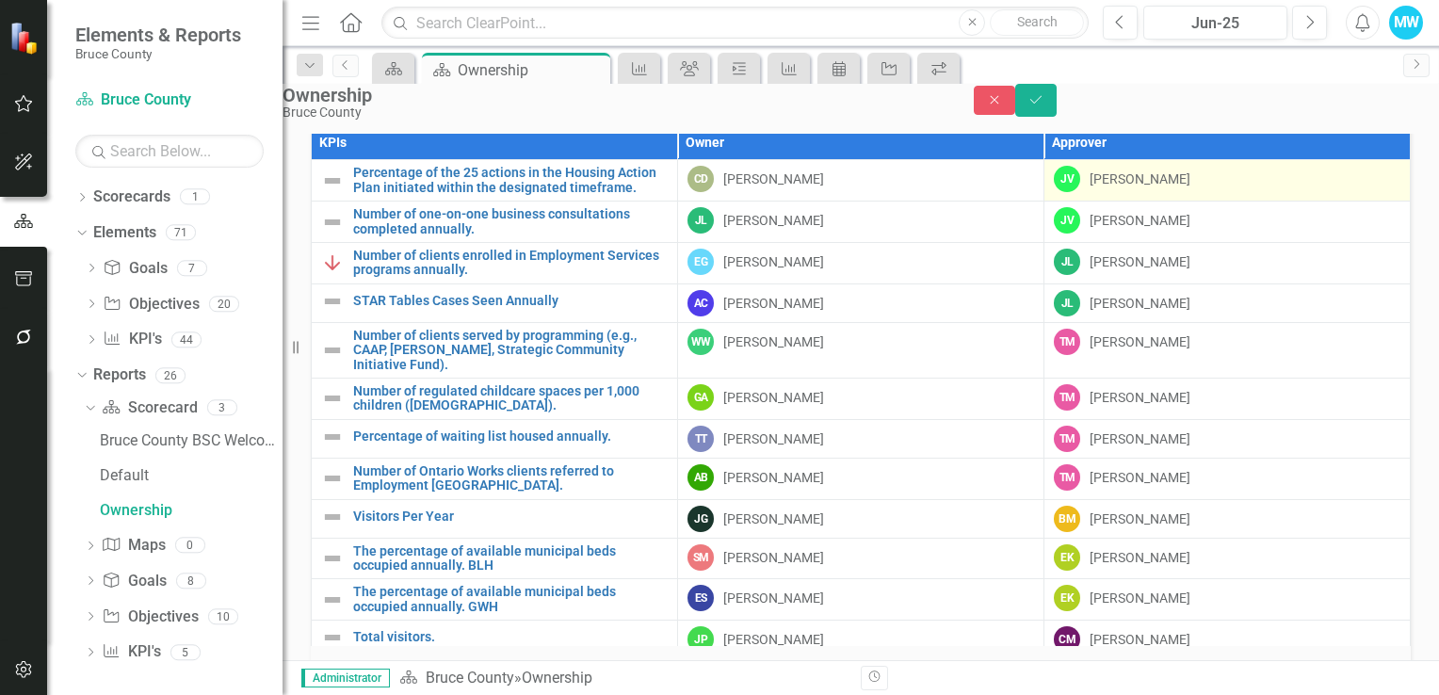
scroll to position [1192, 0]
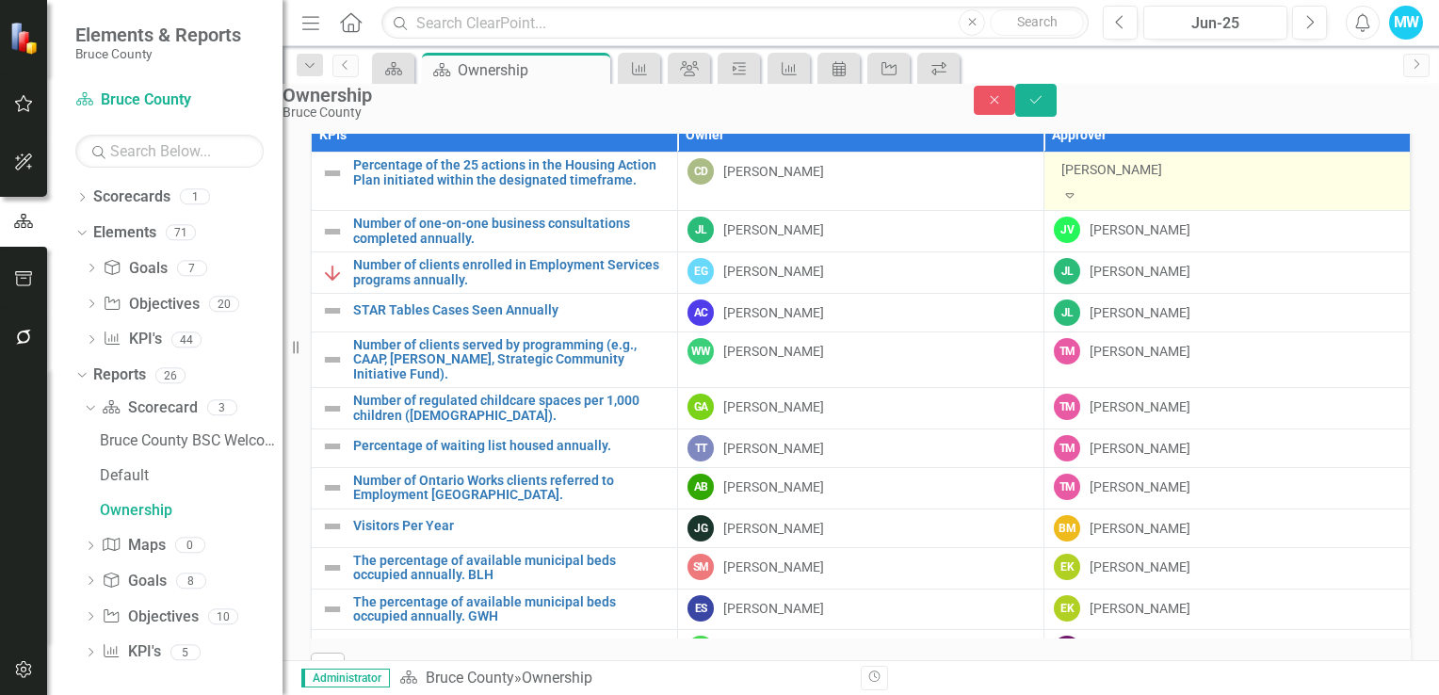
click at [1078, 188] on icon "Expand" at bounding box center [1069, 194] width 17 height 13
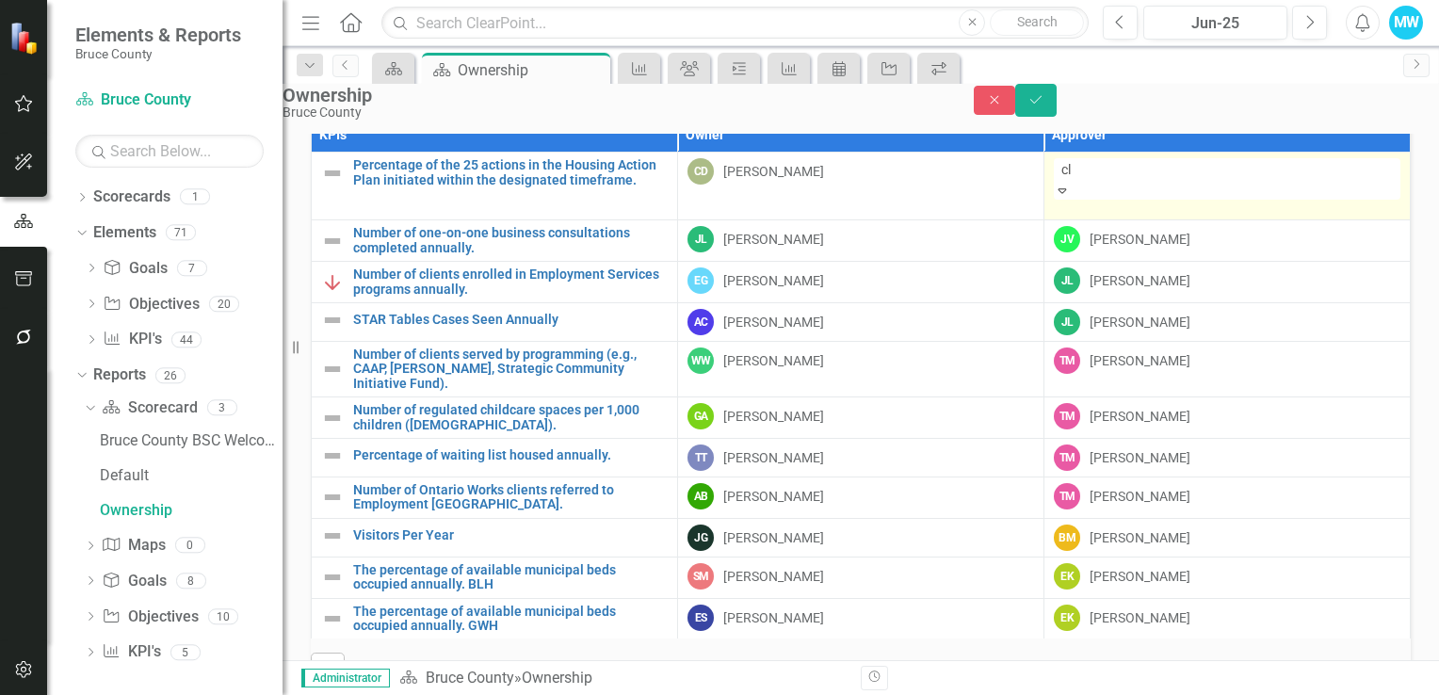
scroll to position [0, 0]
type input "claire"
click at [1276, 694] on div "[PERSON_NAME]" at bounding box center [719, 706] width 1439 height 22
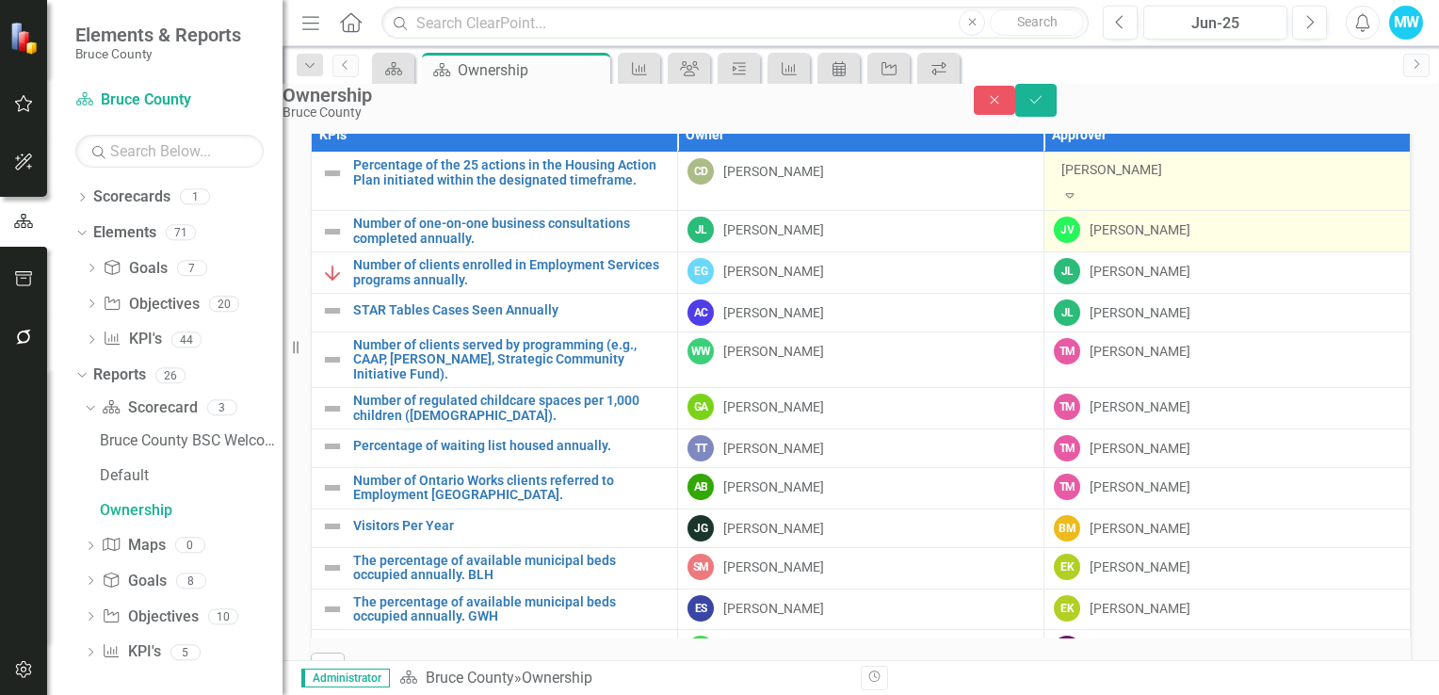
click at [1279, 241] on div "[PERSON_NAME]" at bounding box center [1227, 230] width 346 height 26
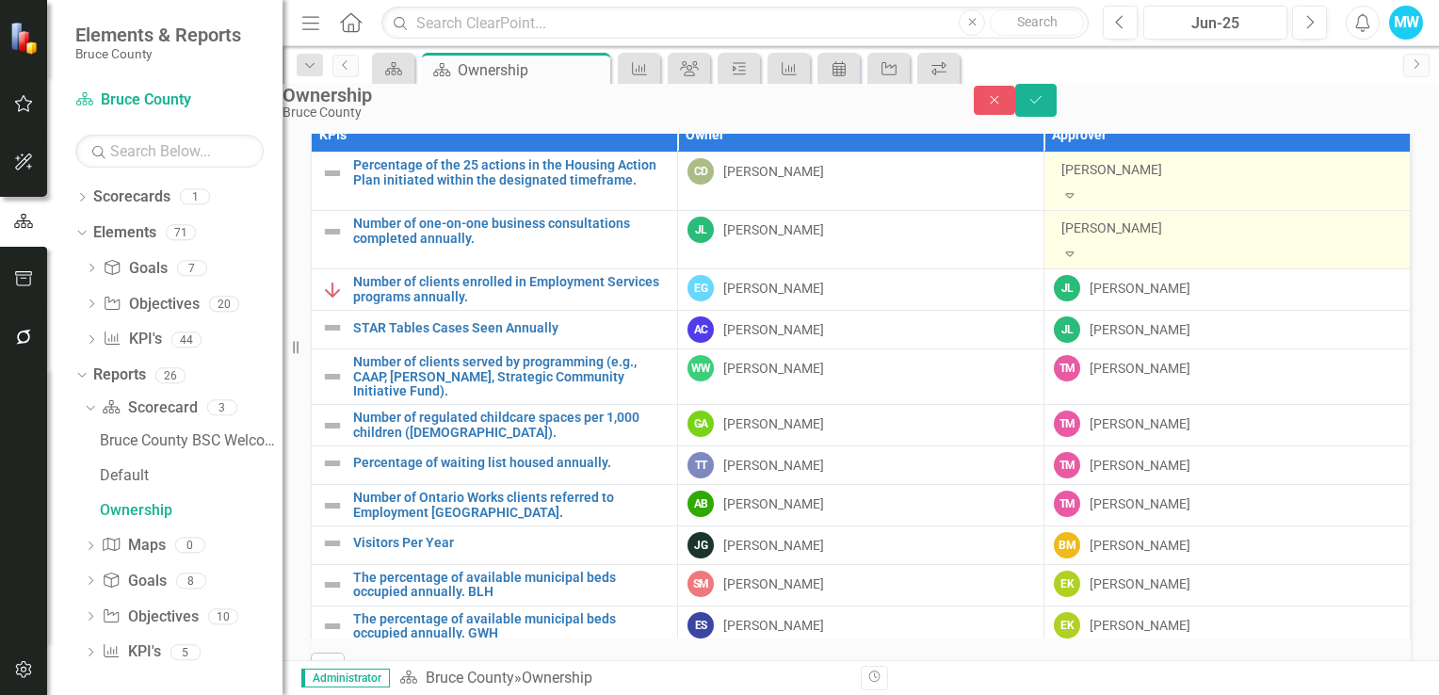
click at [1078, 247] on icon "Expand" at bounding box center [1069, 253] width 17 height 13
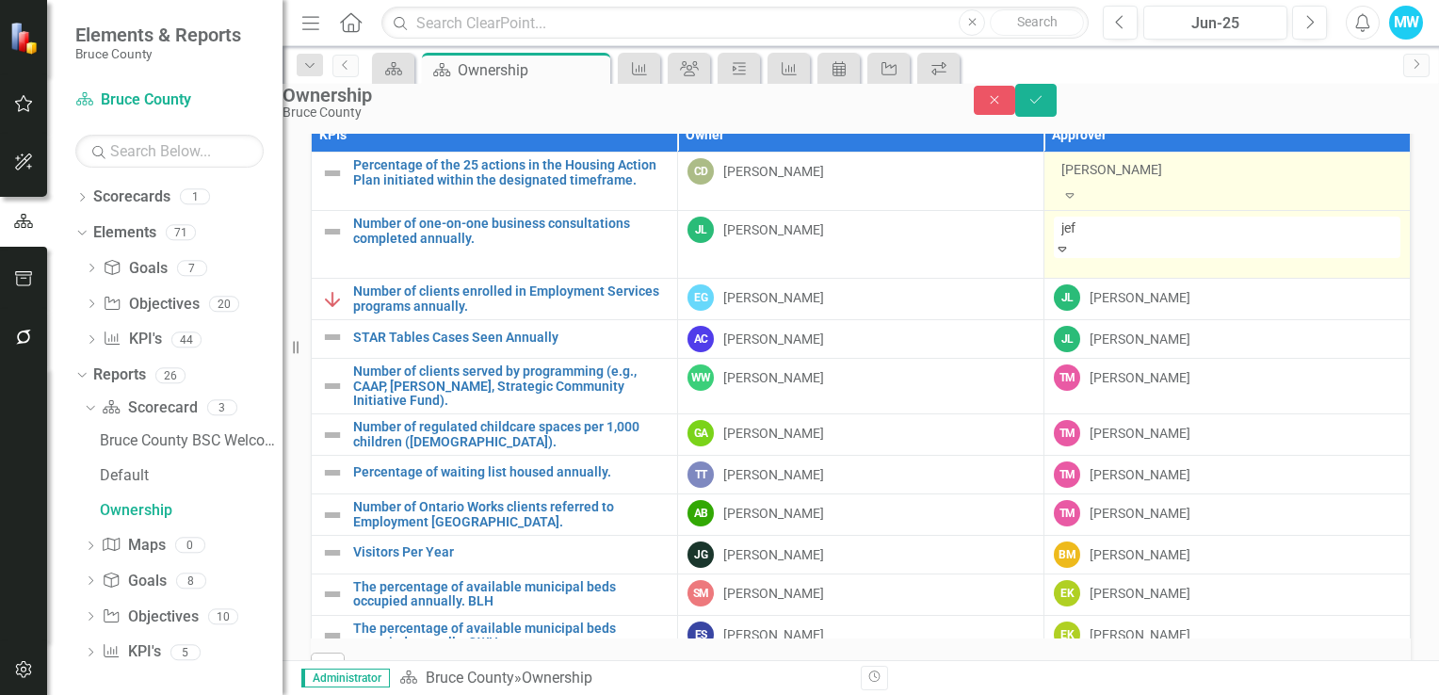
type input "[PERSON_NAME]"
click at [1271, 694] on div "[PERSON_NAME] [PERSON_NAME]" at bounding box center [719, 706] width 1439 height 22
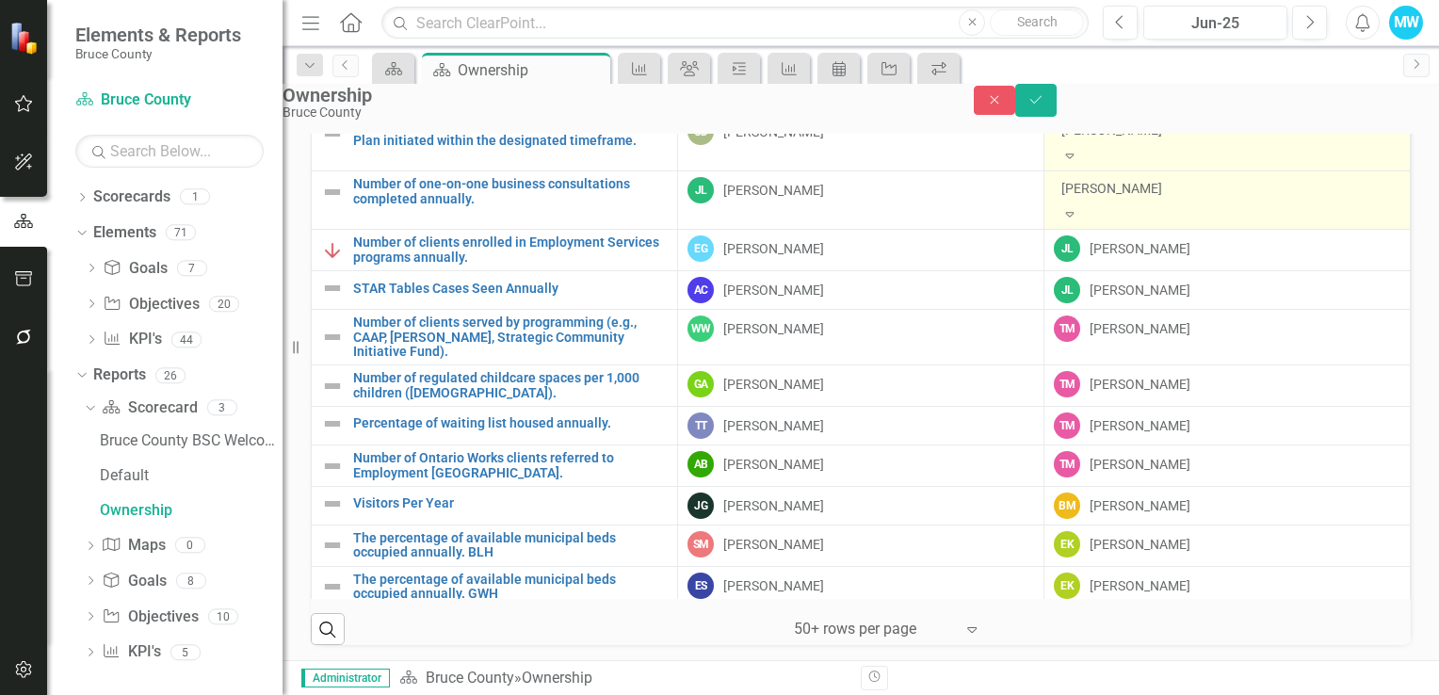
scroll to position [1263, 0]
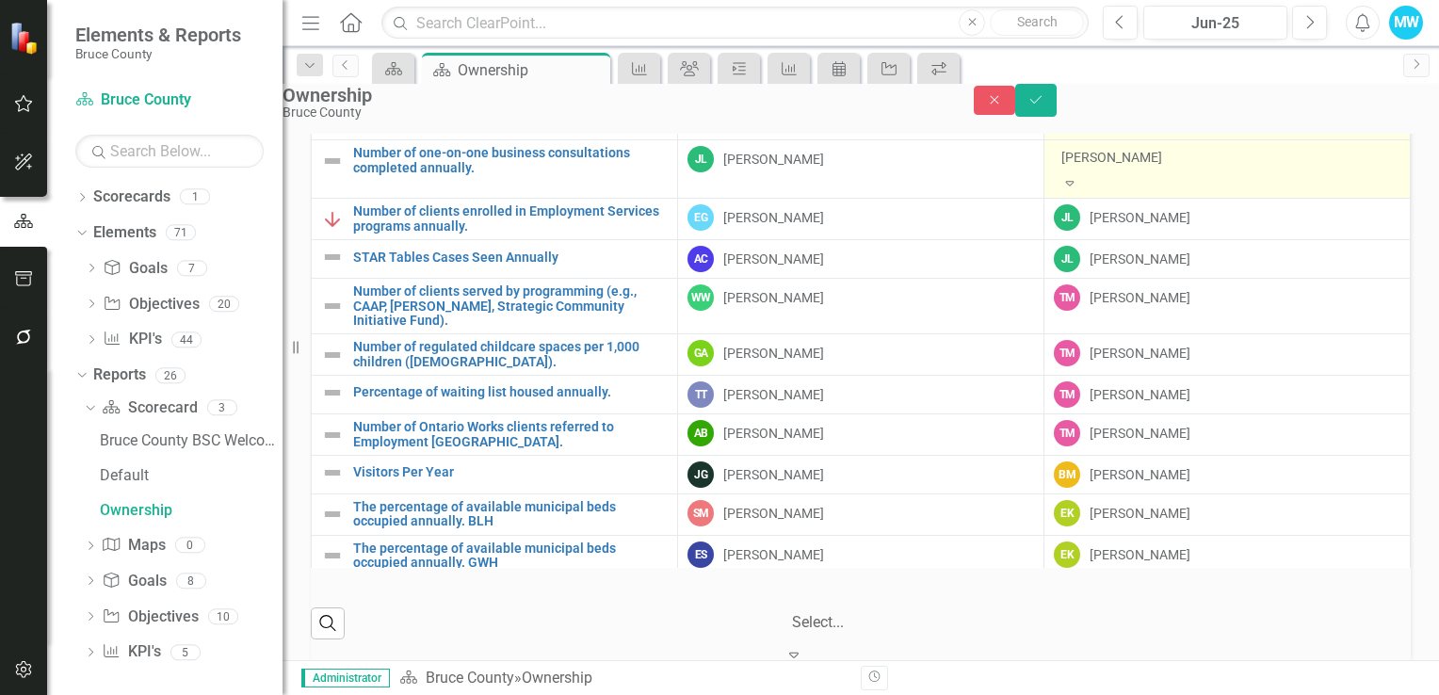
click at [803, 647] on icon "Expand" at bounding box center [793, 654] width 19 height 15
click at [803, 625] on icon "Expand" at bounding box center [793, 632] width 19 height 15
click at [803, 647] on icon "Expand" at bounding box center [793, 654] width 19 height 15
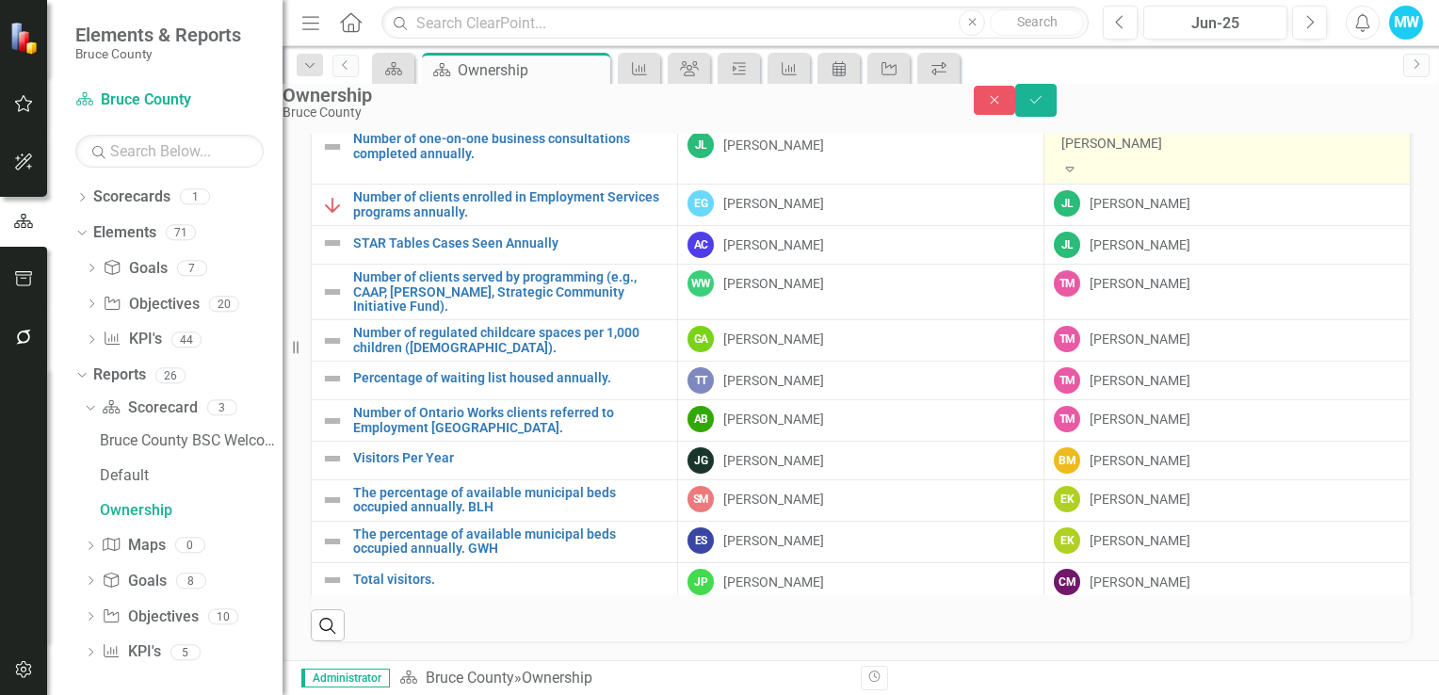
scroll to position [42, 0]
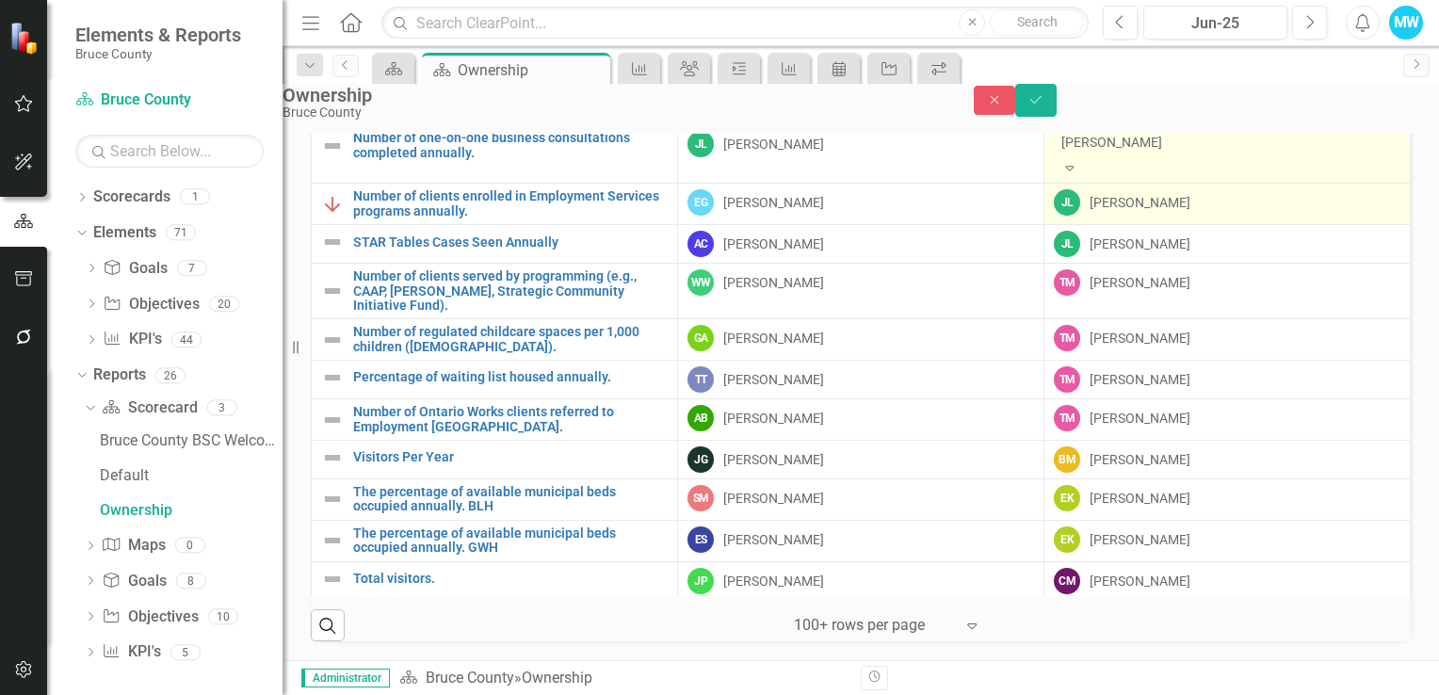
click at [1360, 184] on td "JL Jeffrey Loney" at bounding box center [1227, 204] width 366 height 41
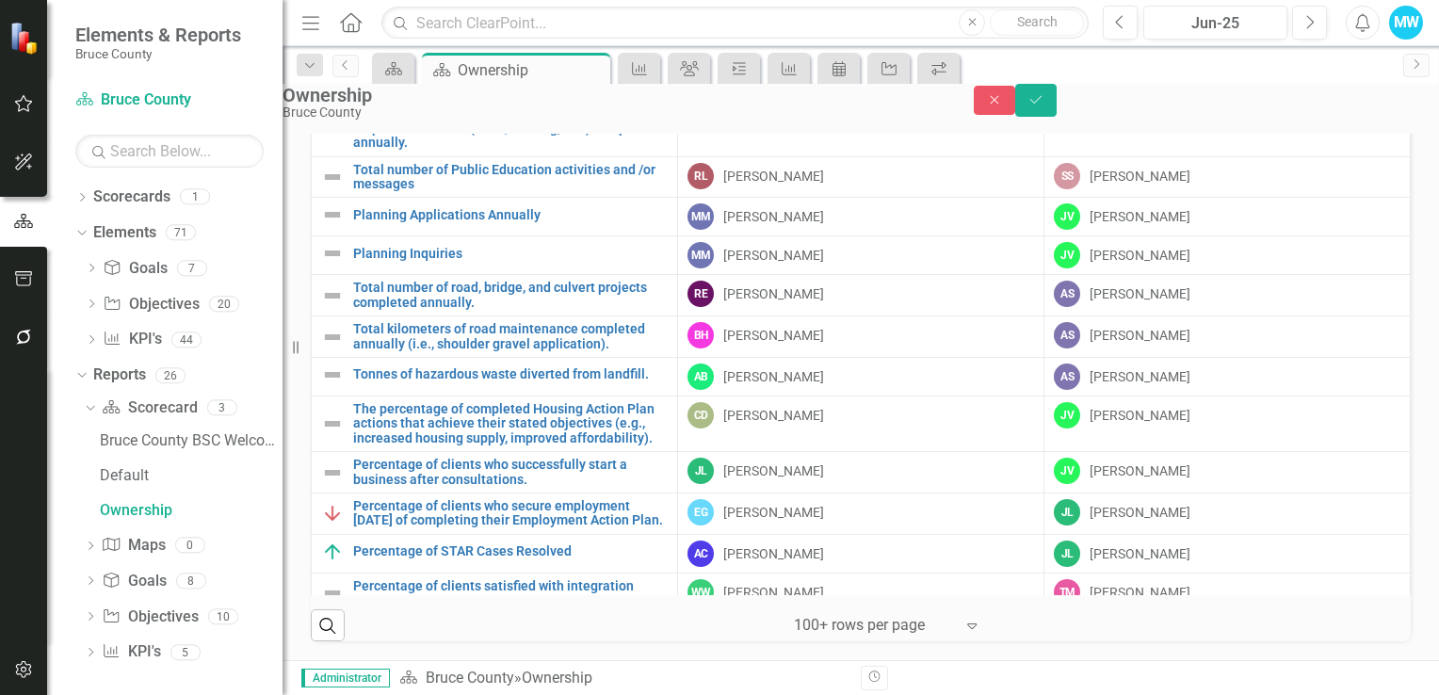
scroll to position [661, 0]
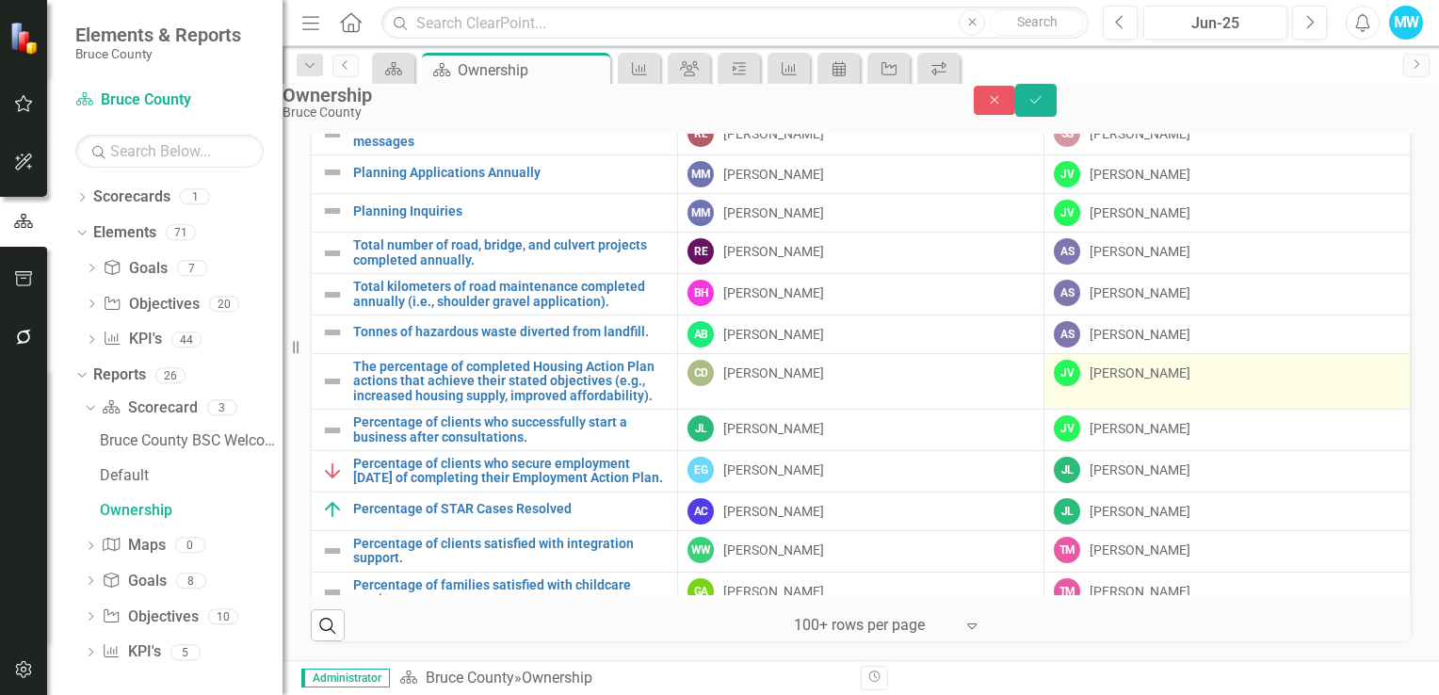
click at [1148, 363] on div "[PERSON_NAME]" at bounding box center [1139, 372] width 101 height 19
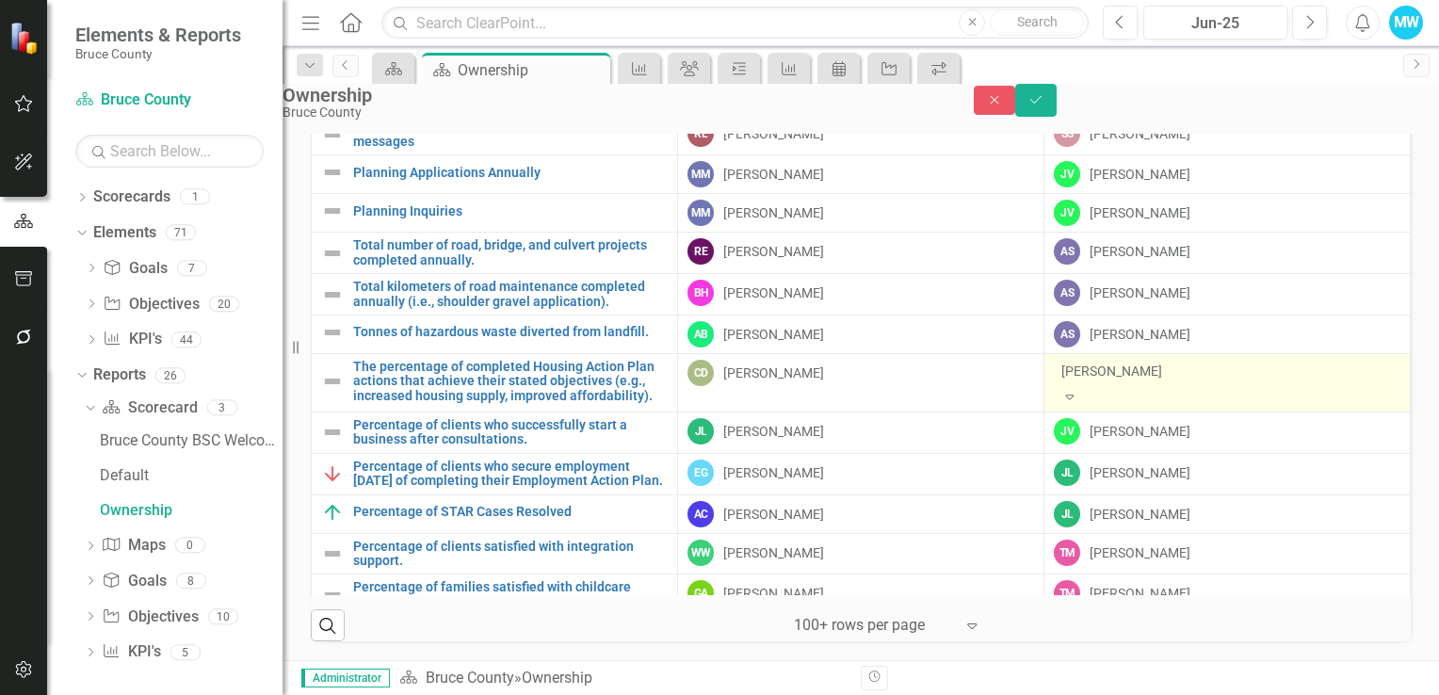
click at [1078, 390] on icon "Expand" at bounding box center [1069, 396] width 17 height 13
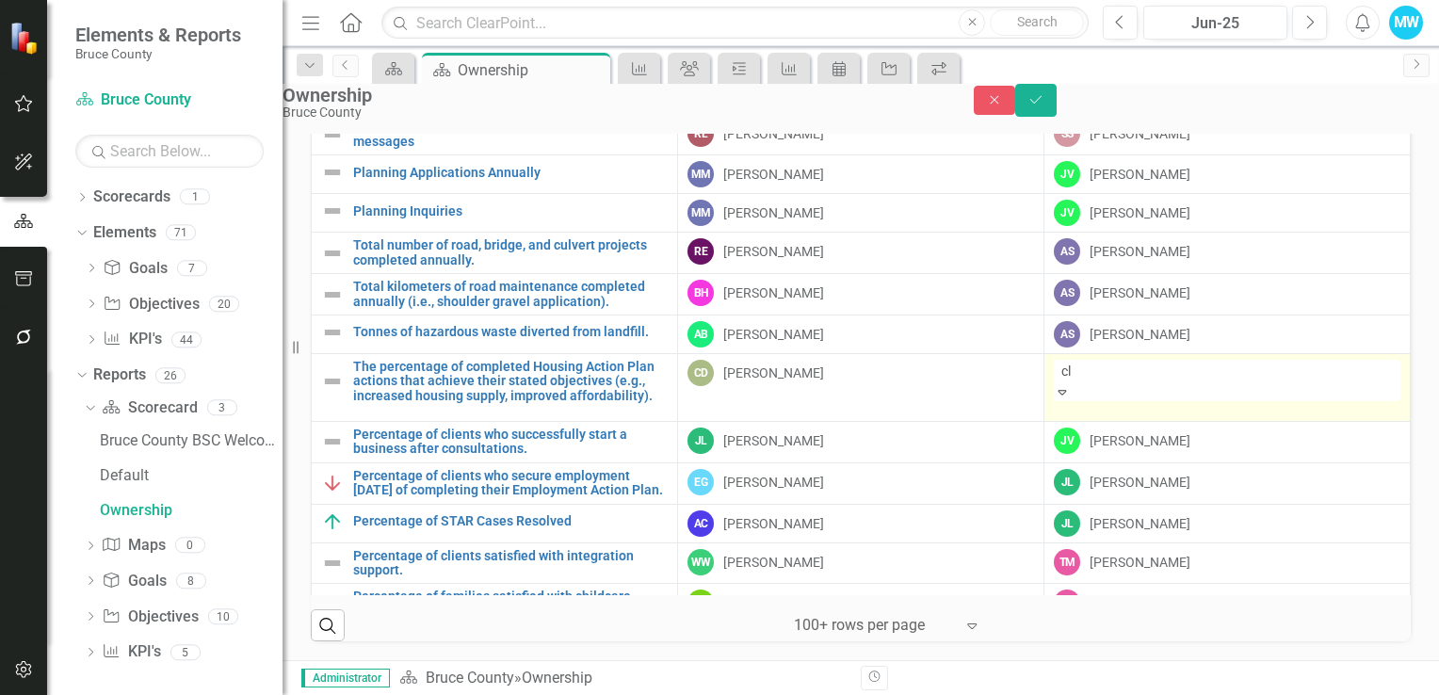
scroll to position [0, 0]
type input "claire"
click at [1275, 694] on div "[PERSON_NAME]" at bounding box center [719, 706] width 1439 height 22
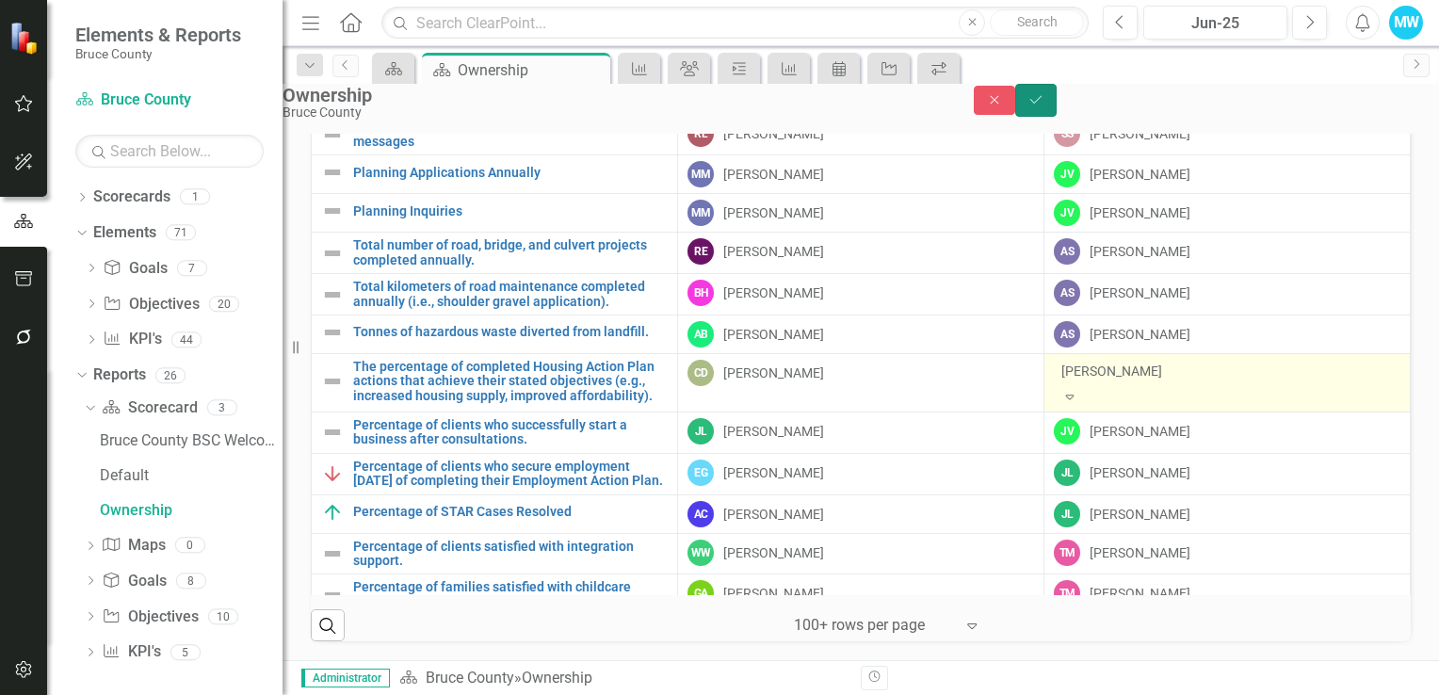
click at [1044, 106] on icon "Save" at bounding box center [1035, 99] width 17 height 13
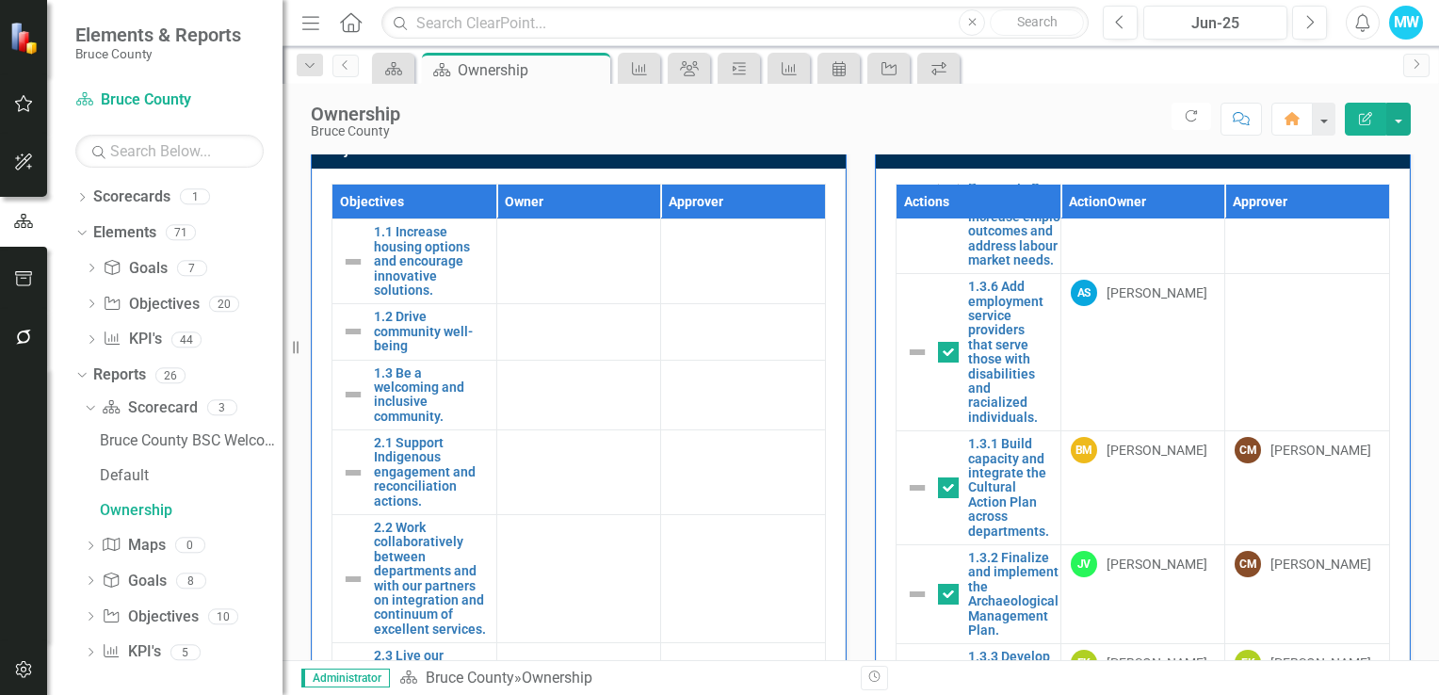
scroll to position [785, 0]
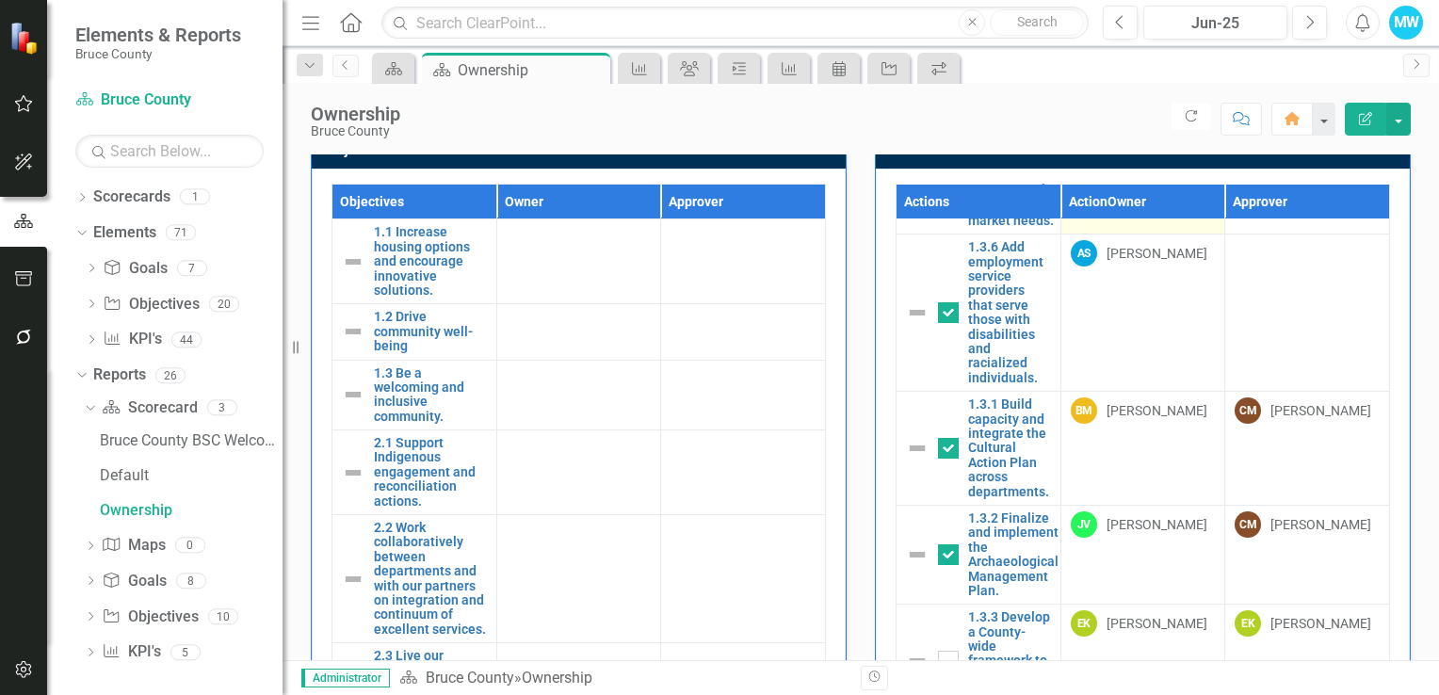
drag, startPoint x: 1269, startPoint y: 303, endPoint x: 1123, endPoint y: 360, distance: 156.5
click at [1123, 234] on tr "1.2.3 Increase referrals from Ontario Works to Stratford-Bruce Peninsula Servic…" at bounding box center [1142, 141] width 493 height 186
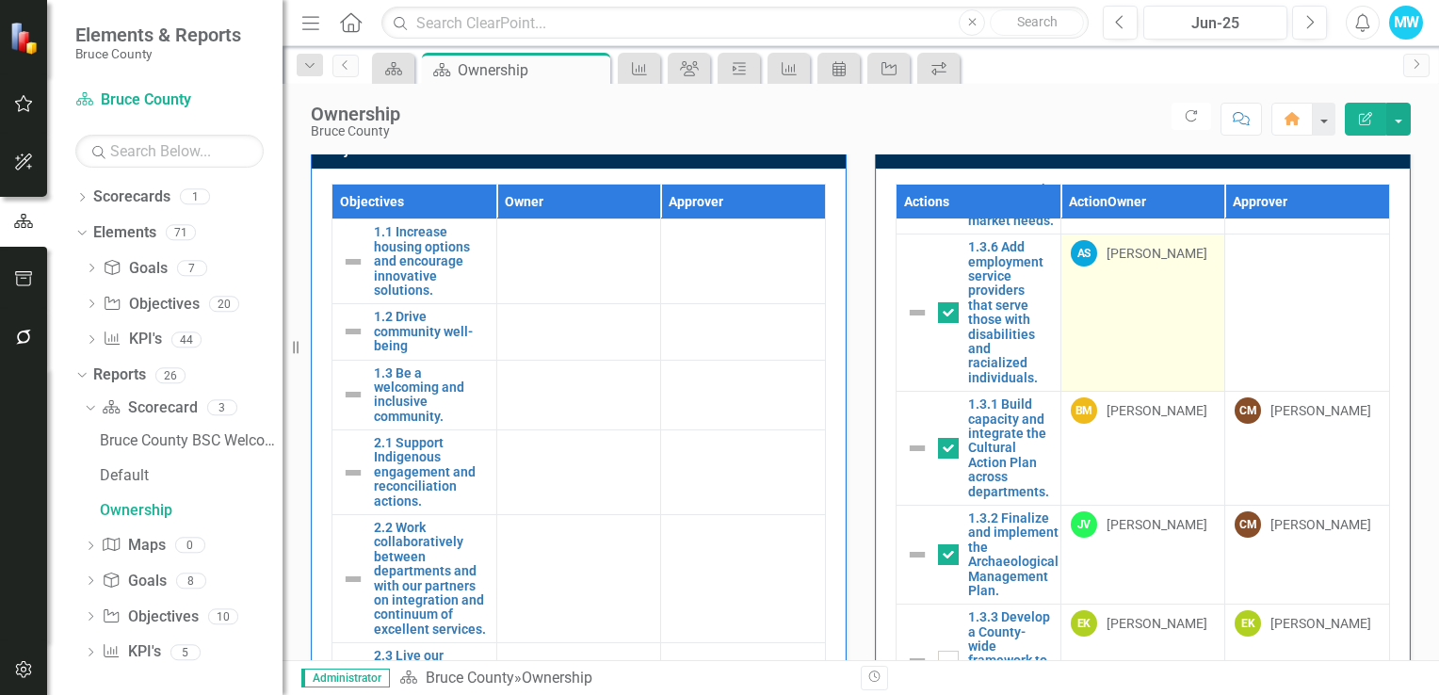
click at [1133, 263] on div "[PERSON_NAME]" at bounding box center [1156, 253] width 101 height 19
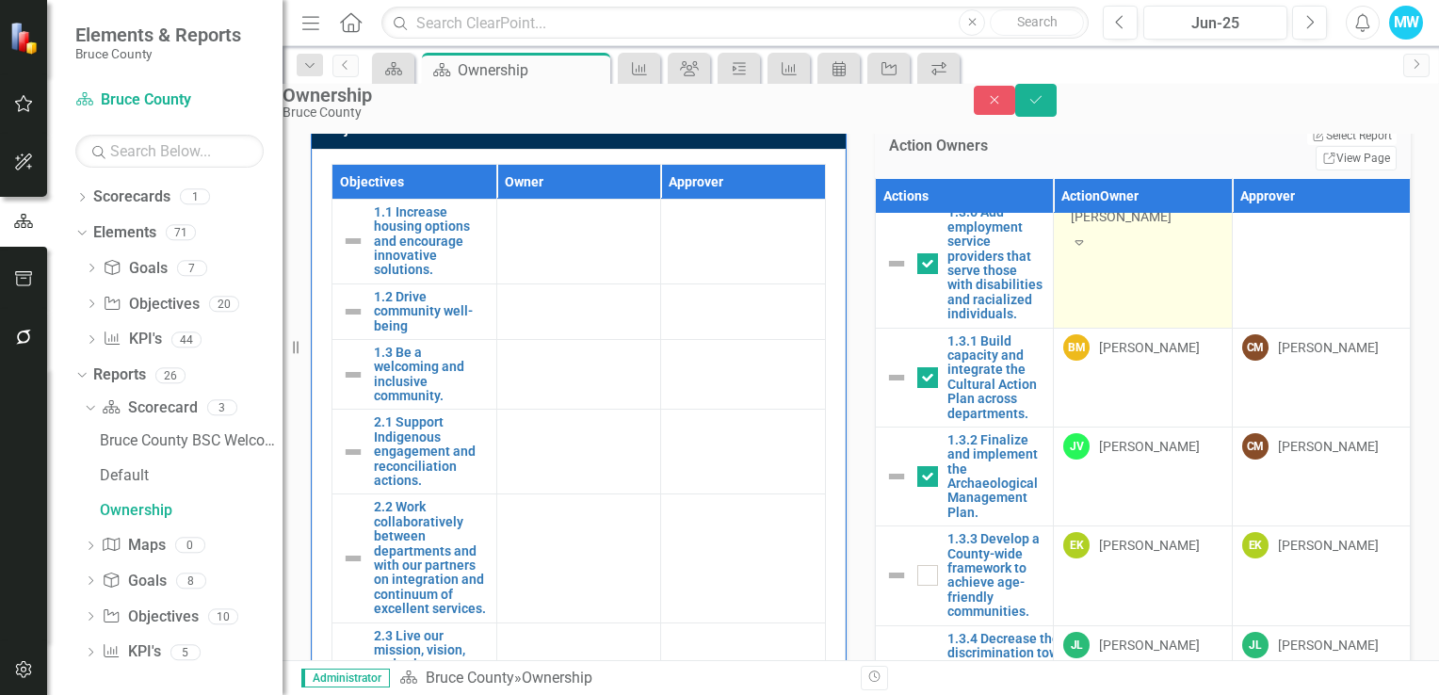
click at [1095, 256] on div "Expand" at bounding box center [1079, 242] width 32 height 28
type input "ellen"
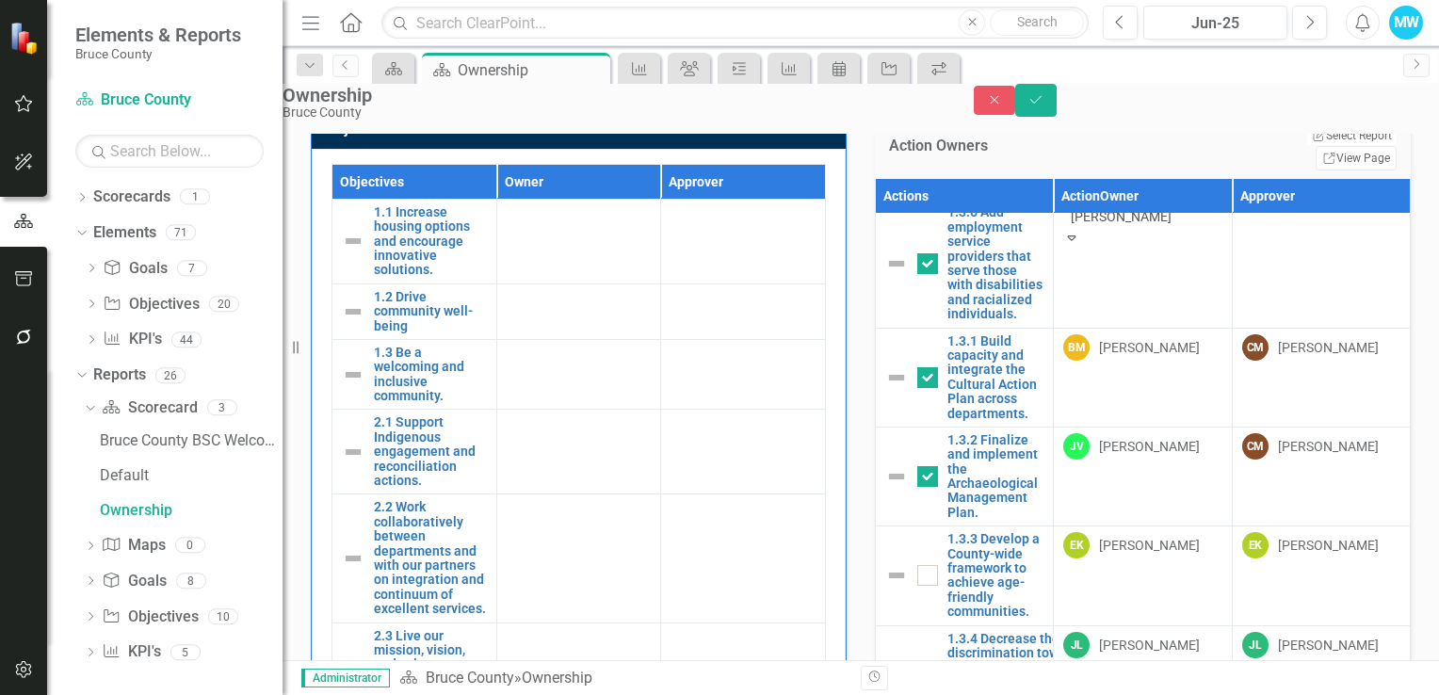
click at [226, 694] on span "Ellen Gregg" at bounding box center [113, 705] width 226 height 18
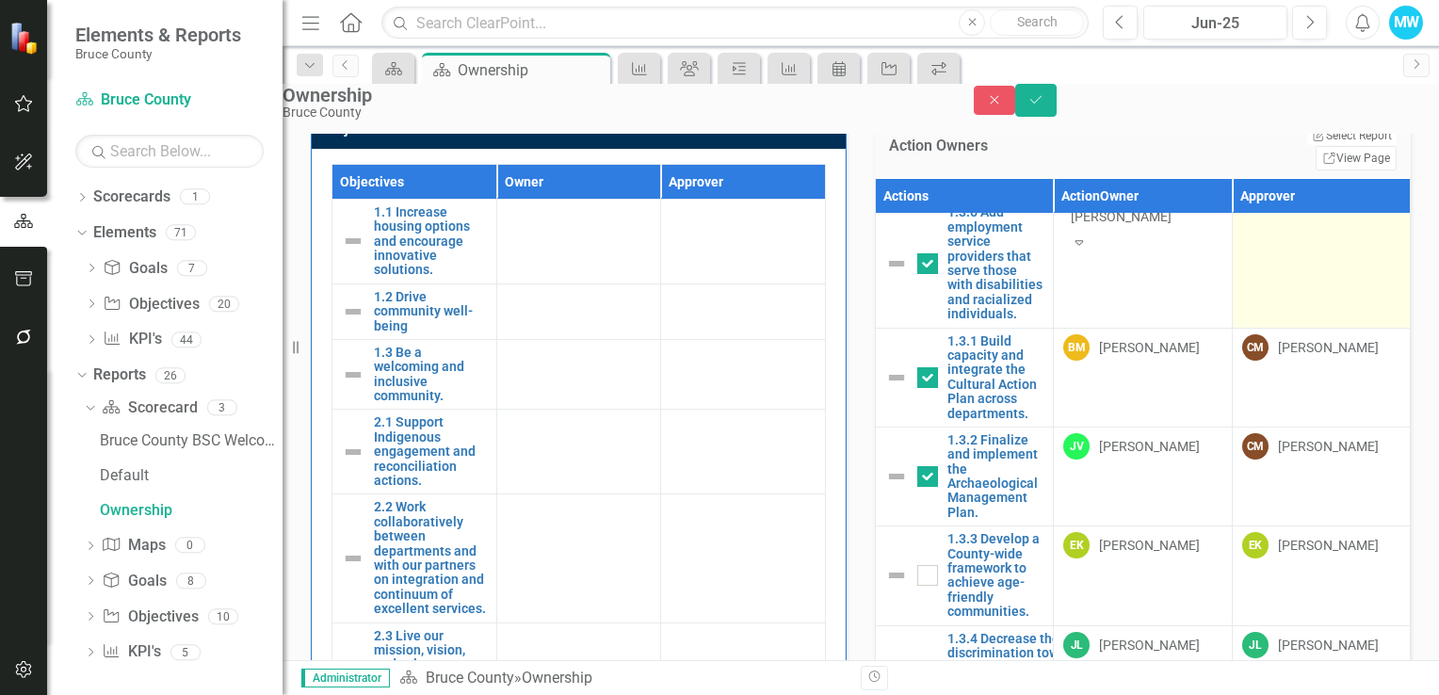
click at [1277, 328] on td at bounding box center [1320, 264] width 178 height 128
click at [1266, 249] on icon "Expand" at bounding box center [1257, 241] width 17 height 13
type input "[PERSON_NAME]"
click at [226, 694] on span "[PERSON_NAME] [PERSON_NAME]" at bounding box center [113, 705] width 226 height 18
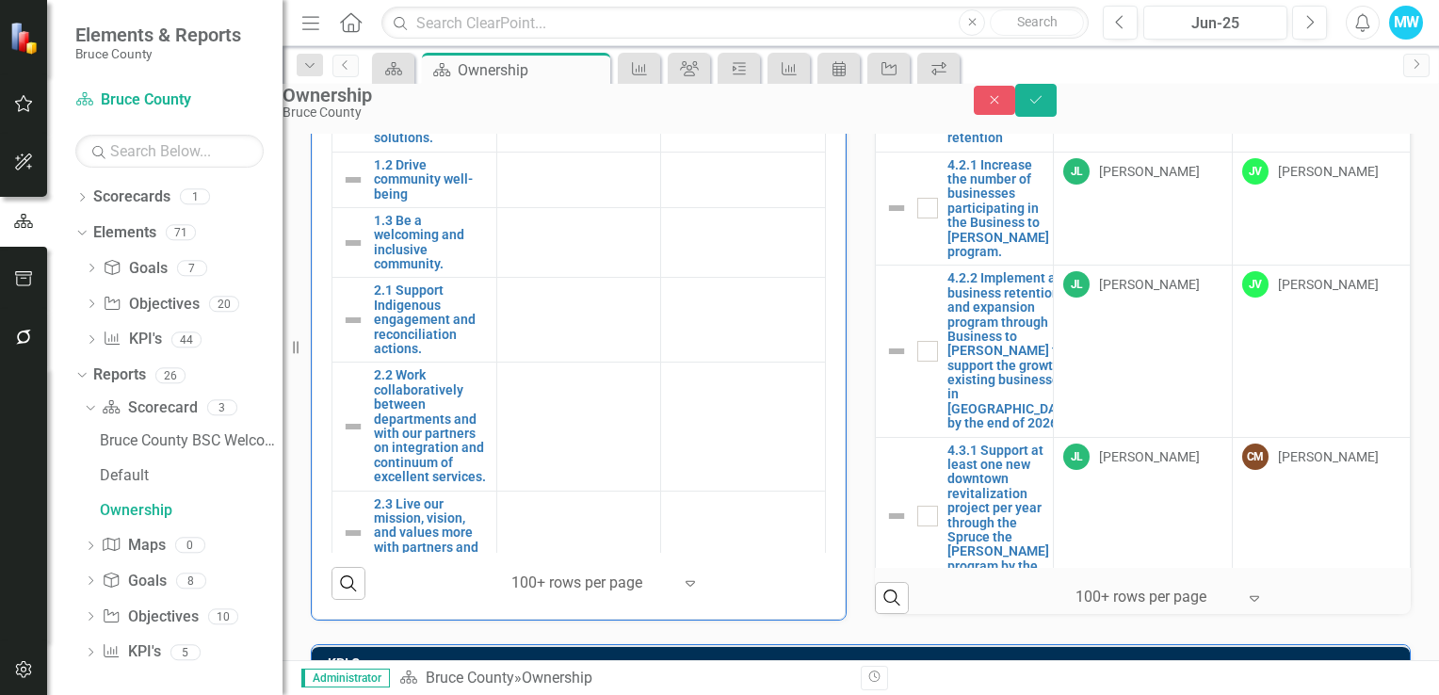
scroll to position [4447, 0]
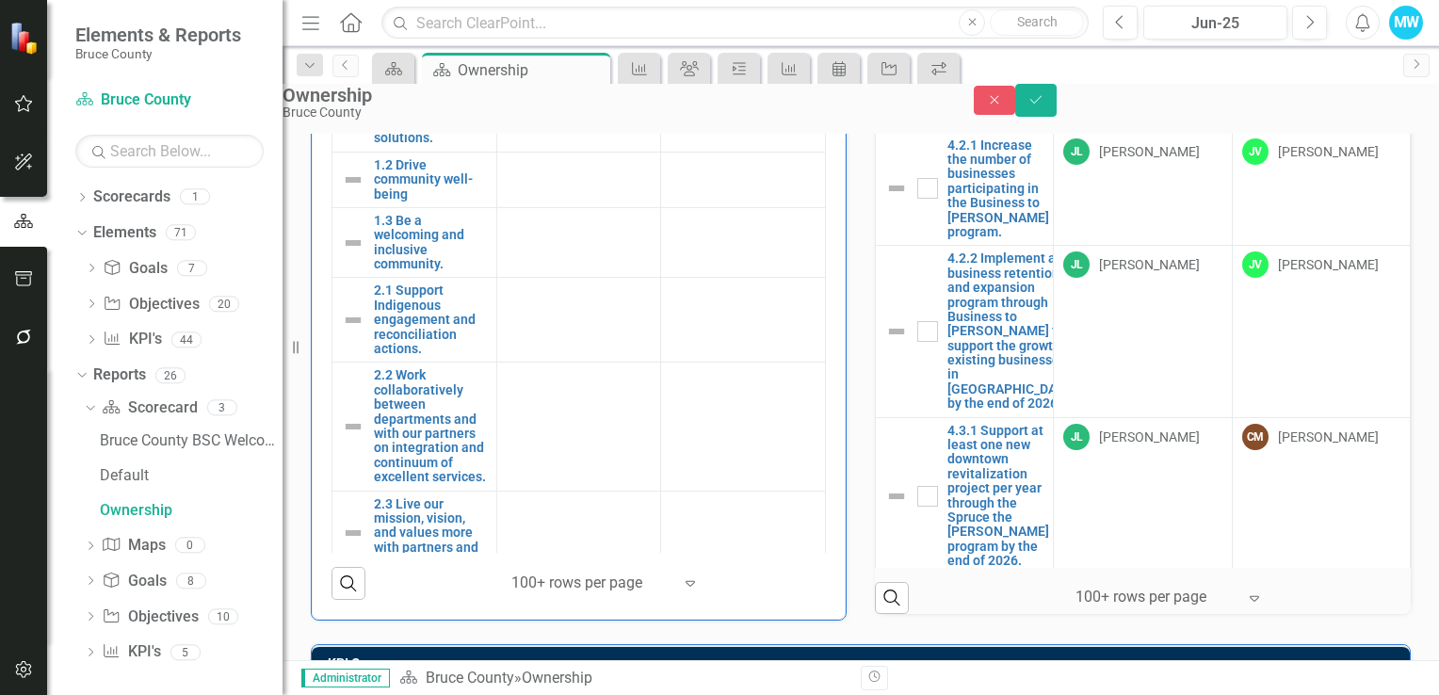
type input "[PERSON_NAME]"
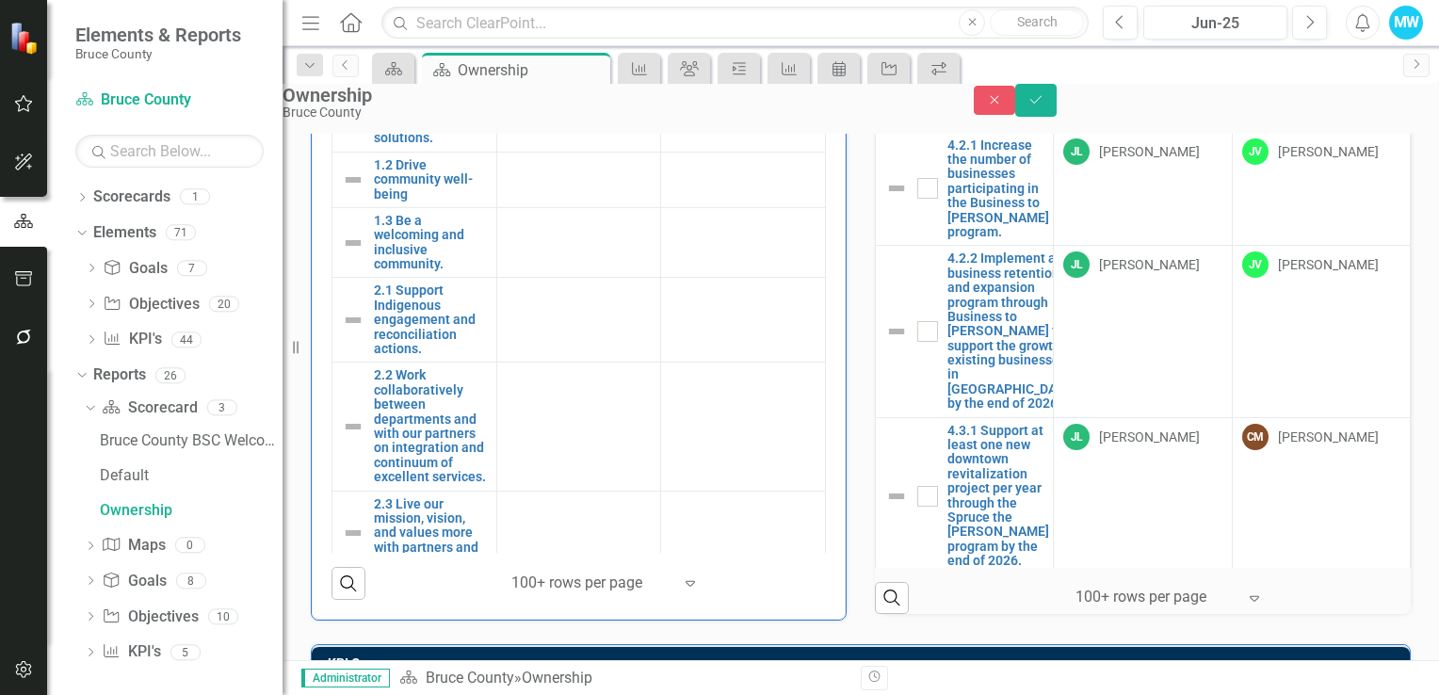
click at [226, 694] on span "[PERSON_NAME] [PERSON_NAME]" at bounding box center [113, 705] width 226 height 18
type input "[PERSON_NAME]"
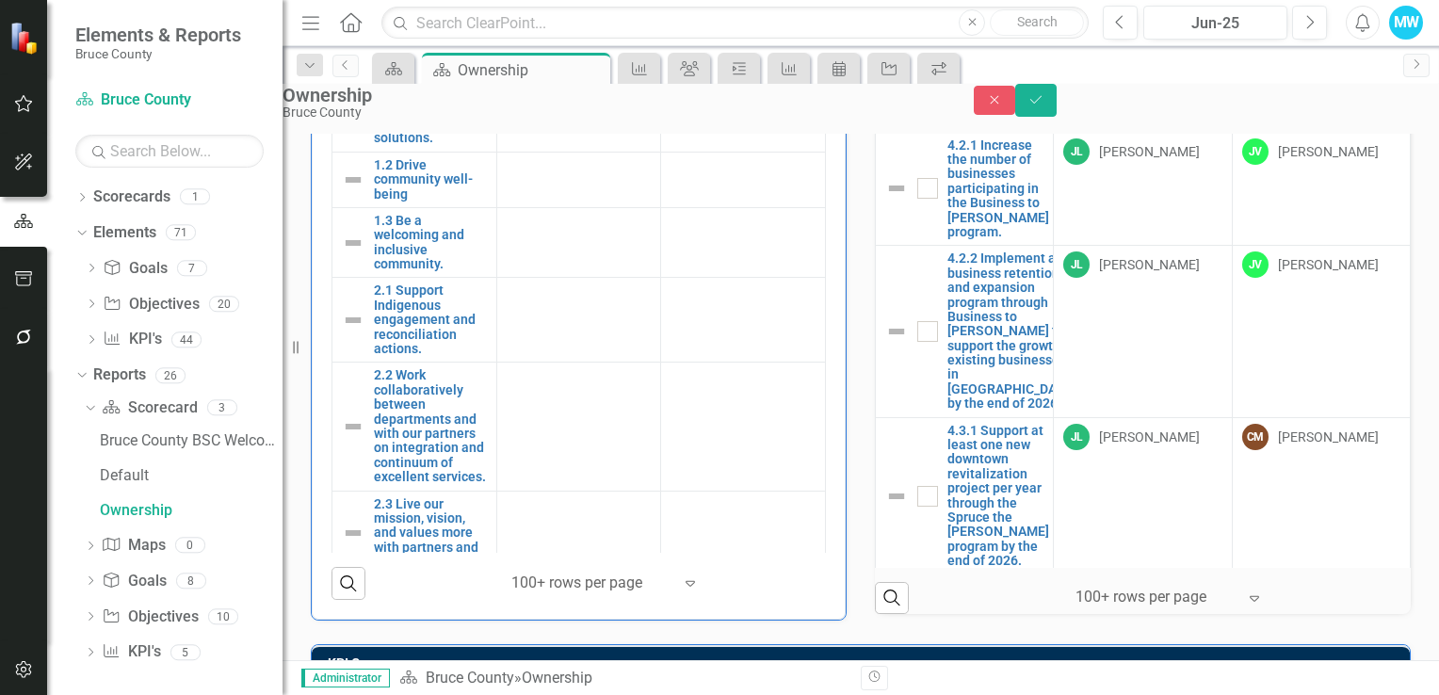
click at [226, 694] on span "[PERSON_NAME] [PERSON_NAME]" at bounding box center [113, 705] width 226 height 18
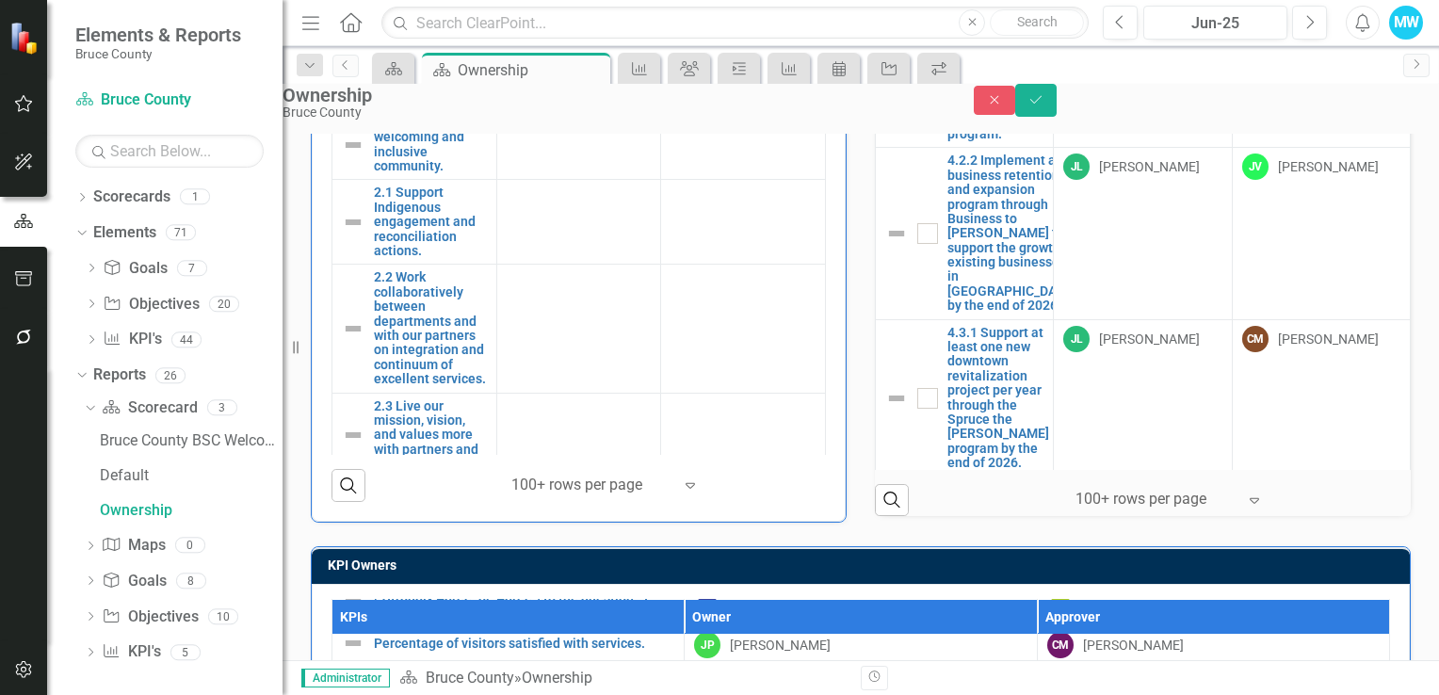
scroll to position [704, 0]
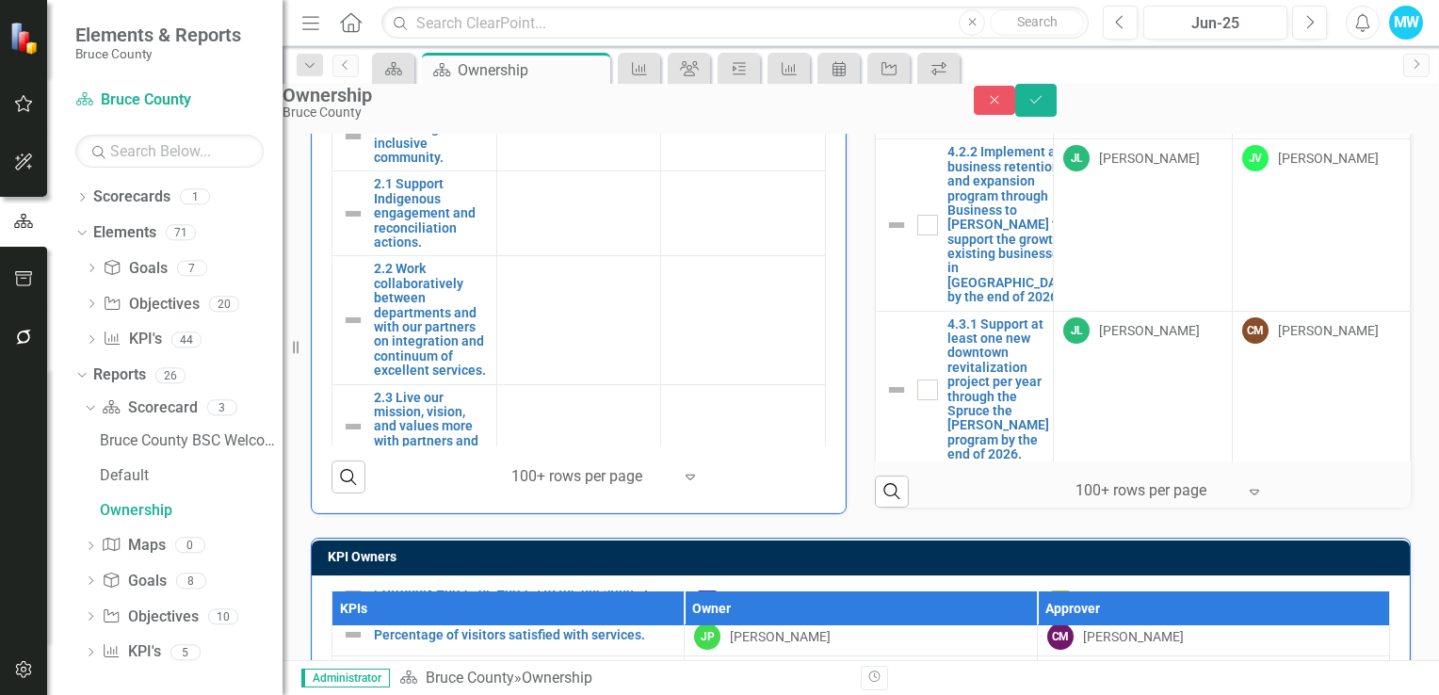
type input "[PERSON_NAME]"
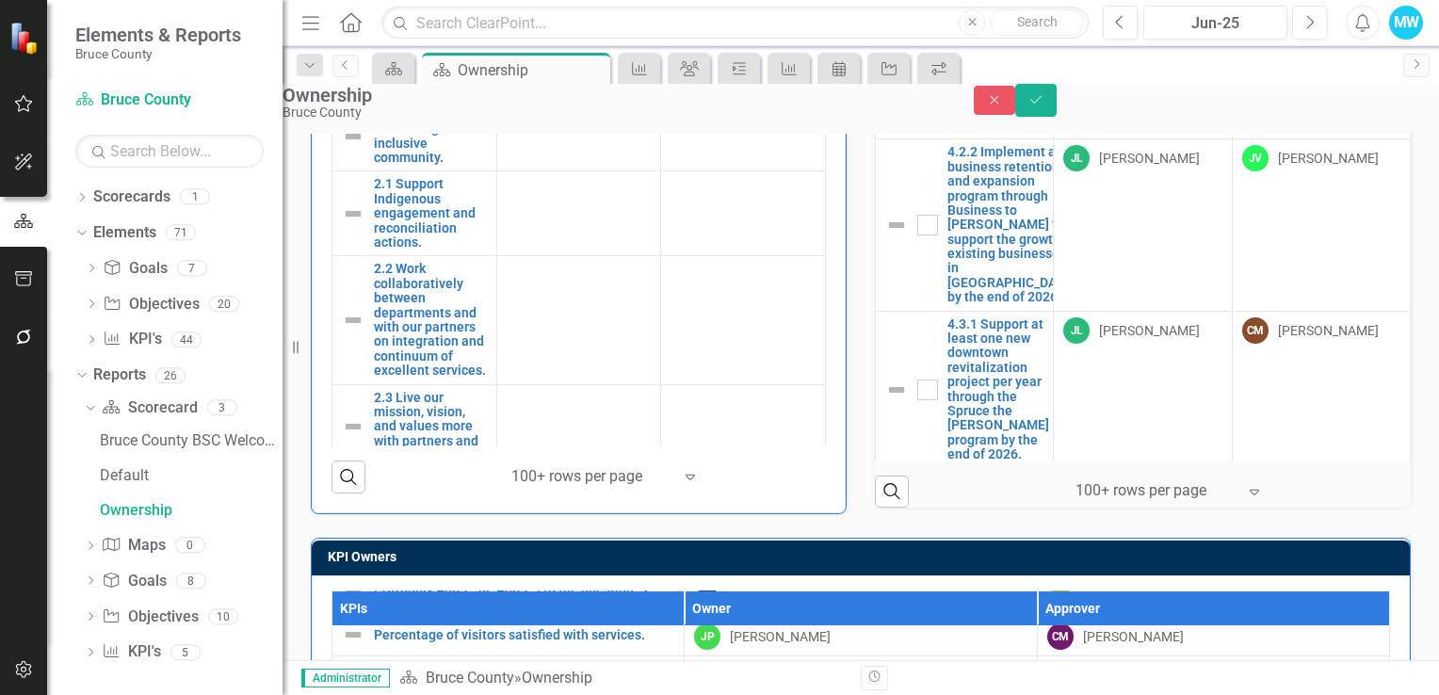
click at [226, 694] on span "[PERSON_NAME] [PERSON_NAME]" at bounding box center [113, 705] width 226 height 18
click at [1044, 105] on icon "Save" at bounding box center [1035, 99] width 17 height 13
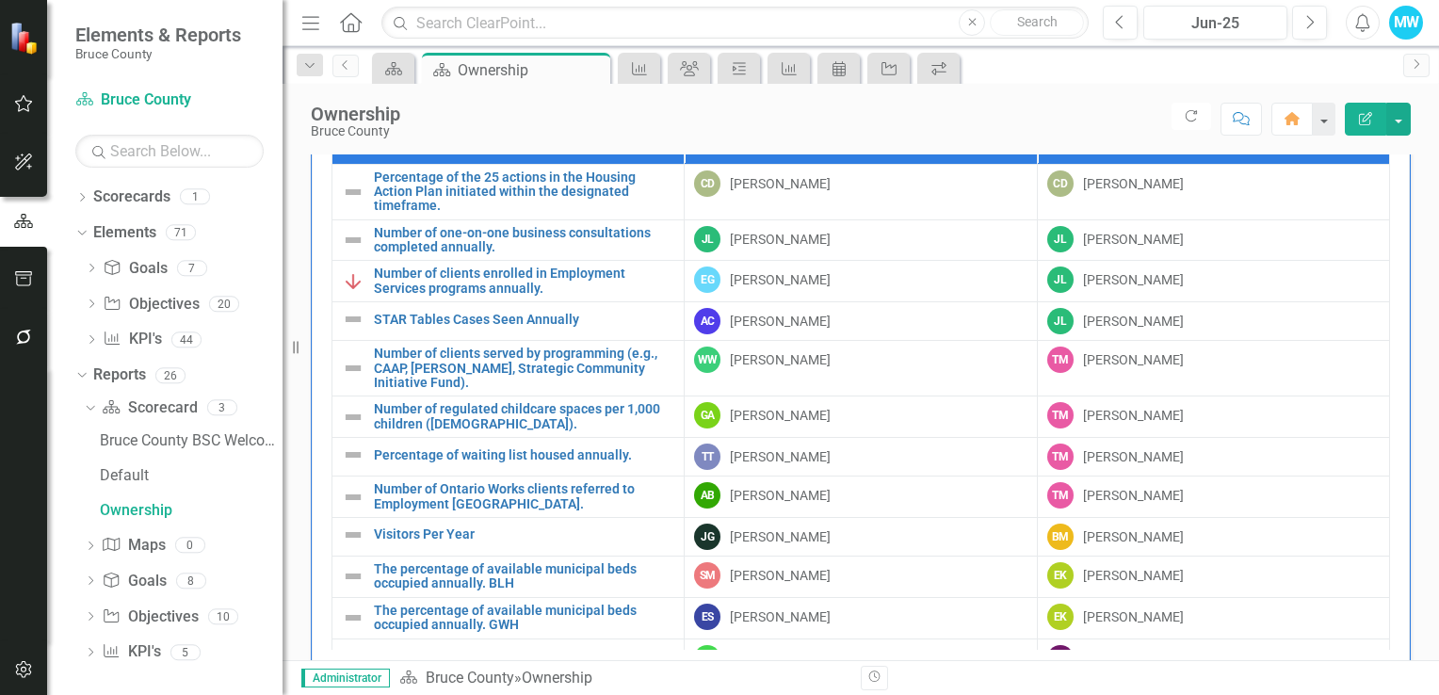
scroll to position [1255, 0]
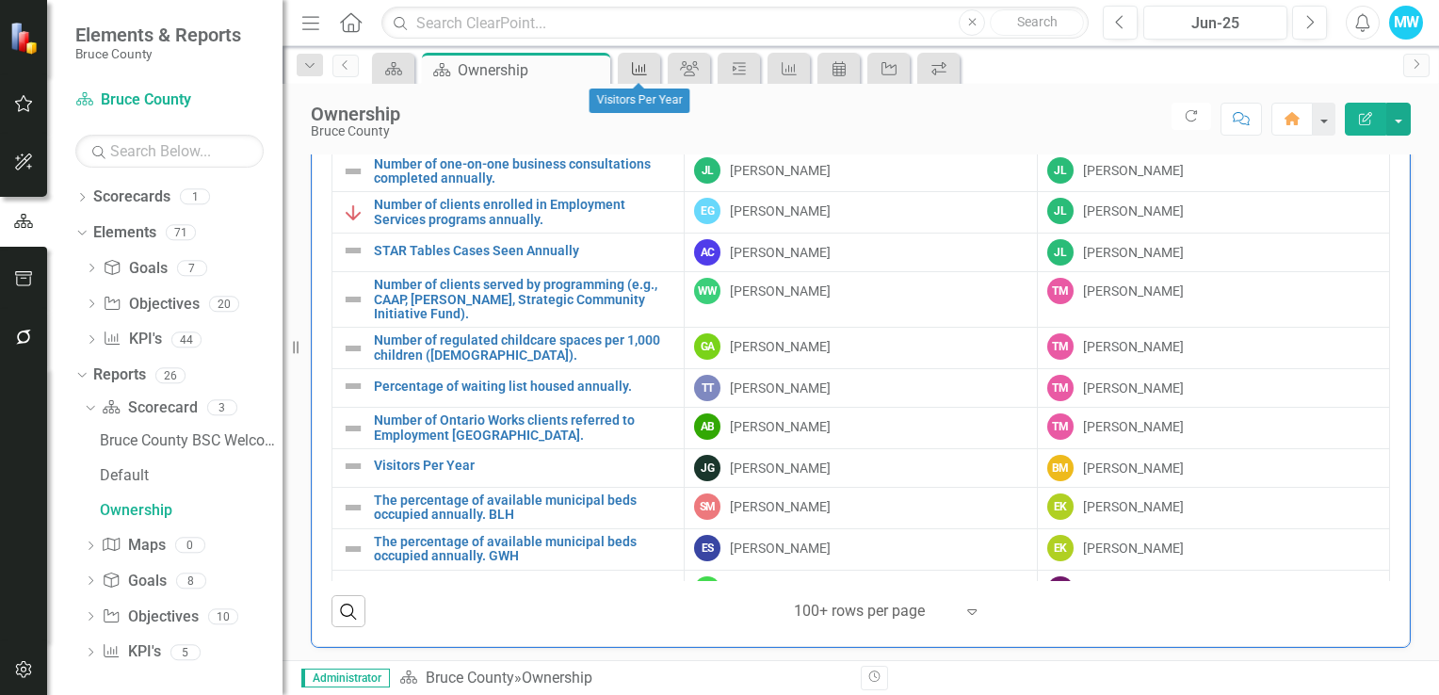
click at [631, 72] on icon "KPI" at bounding box center [639, 68] width 19 height 15
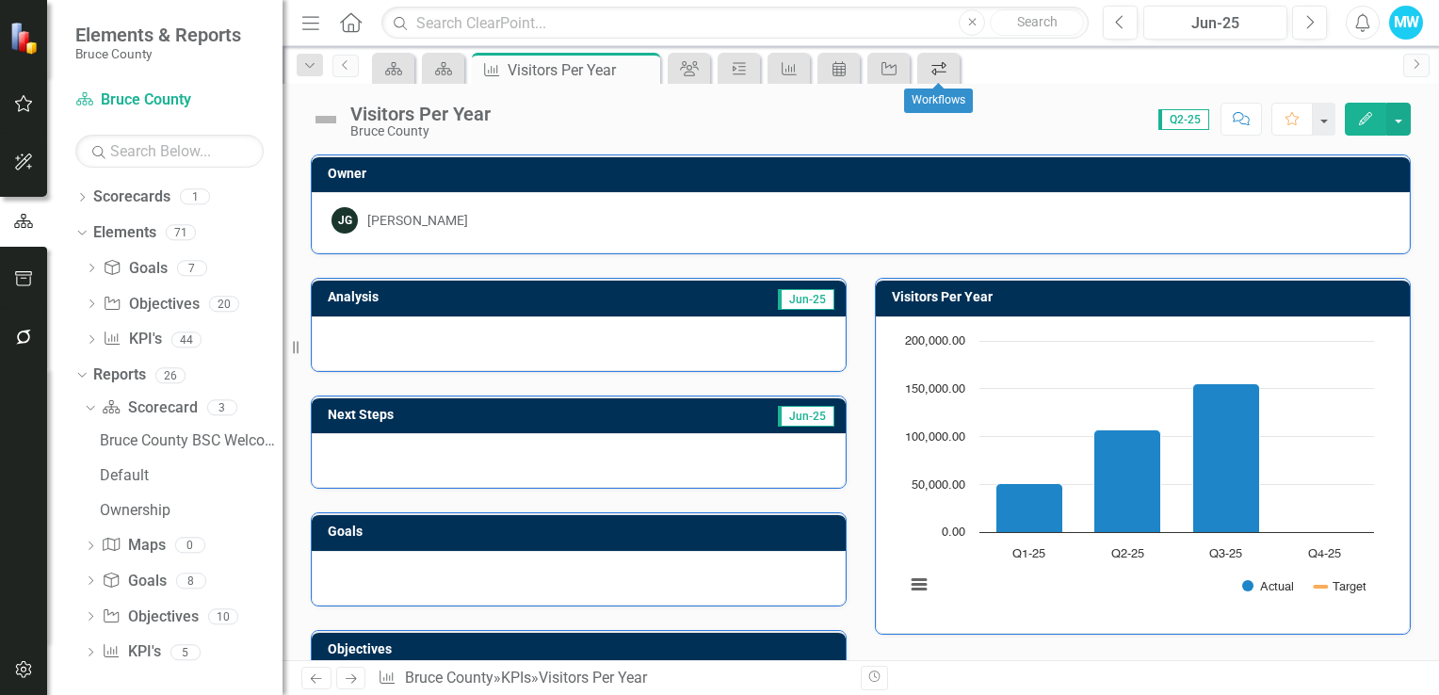
click at [938, 74] on icon "Workflows" at bounding box center [938, 68] width 19 height 15
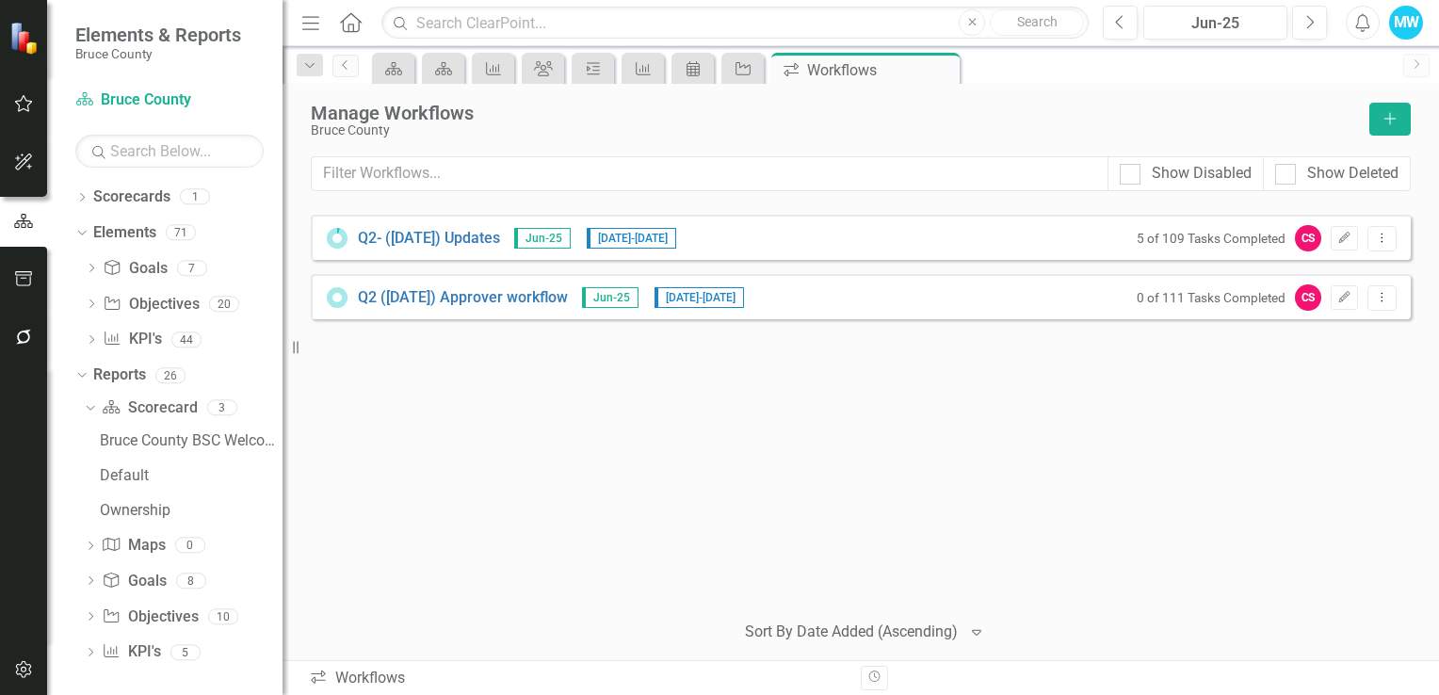
scroll to position [5, 0]
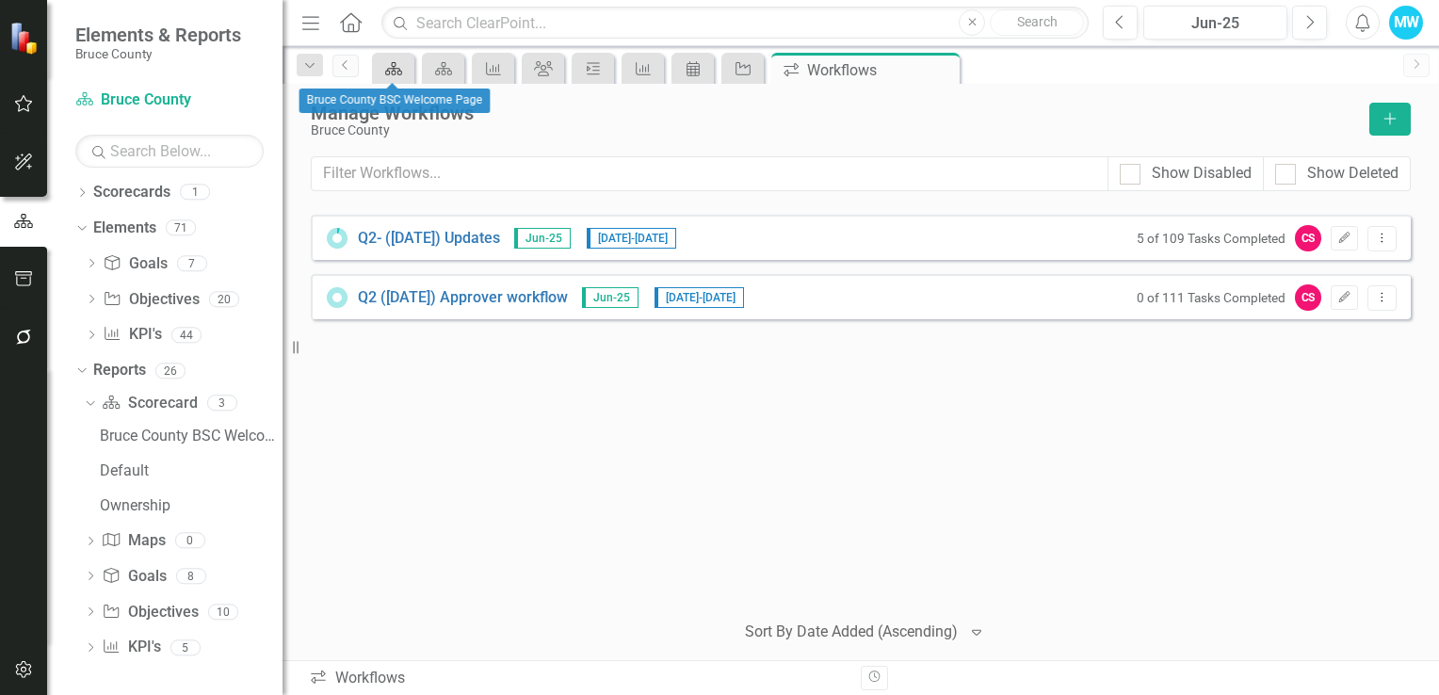
click at [394, 70] on icon at bounding box center [393, 68] width 17 height 13
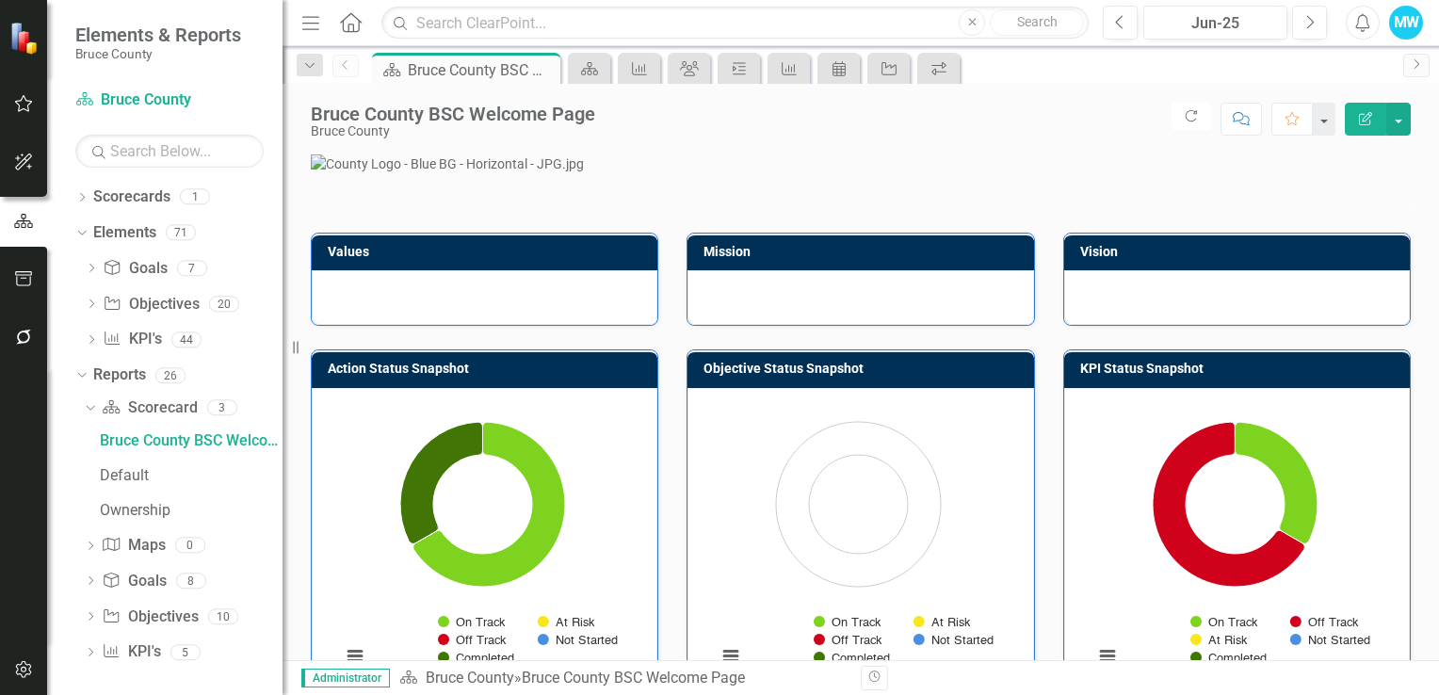
scroll to position [5, 0]
click at [83, 194] on icon "Dropdown" at bounding box center [81, 194] width 13 height 10
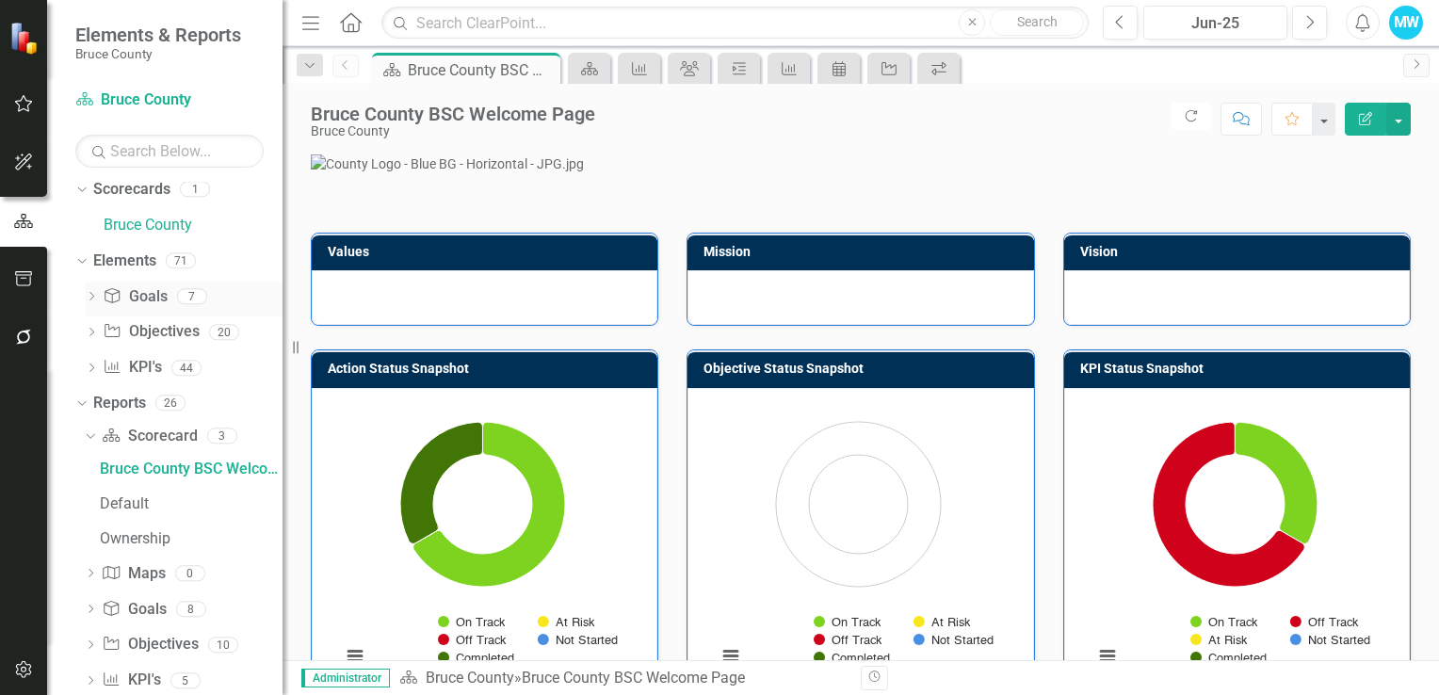
click at [90, 291] on div "Dropdown" at bounding box center [91, 299] width 13 height 16
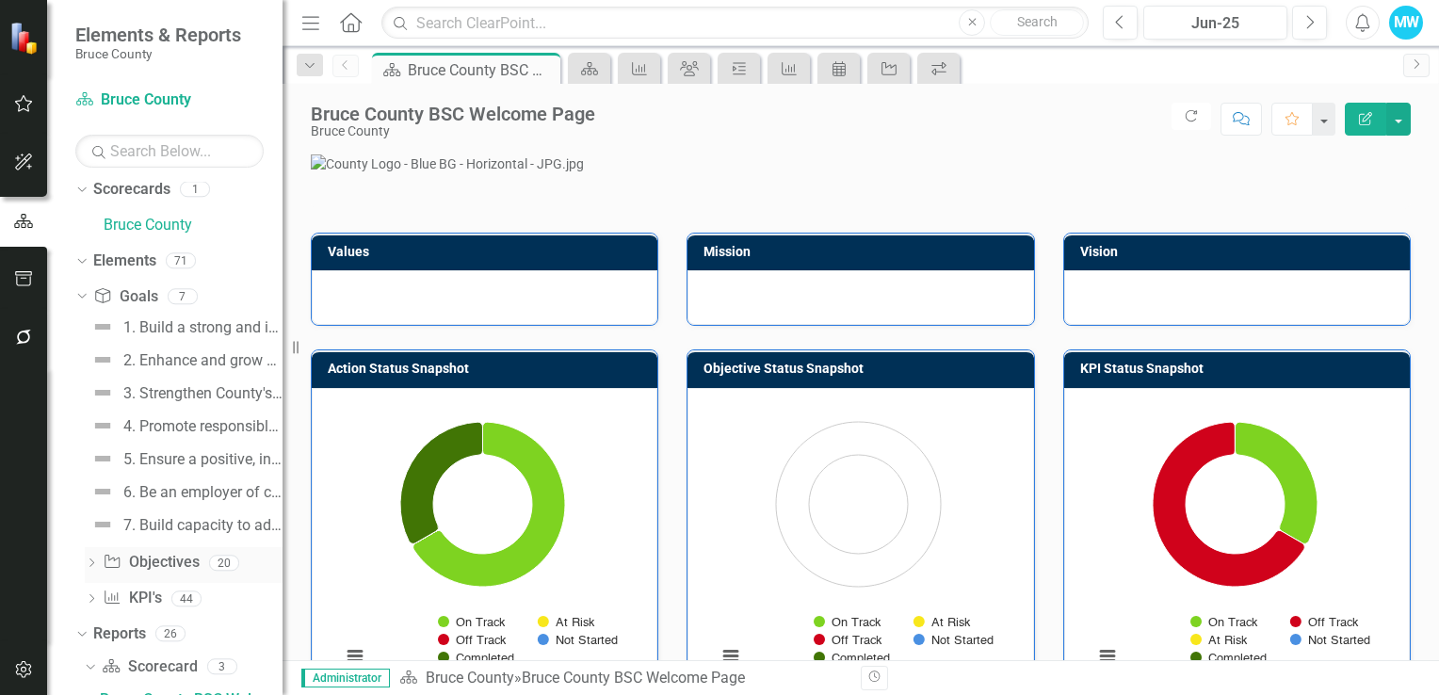
click at [93, 566] on icon "Dropdown" at bounding box center [91, 564] width 13 height 10
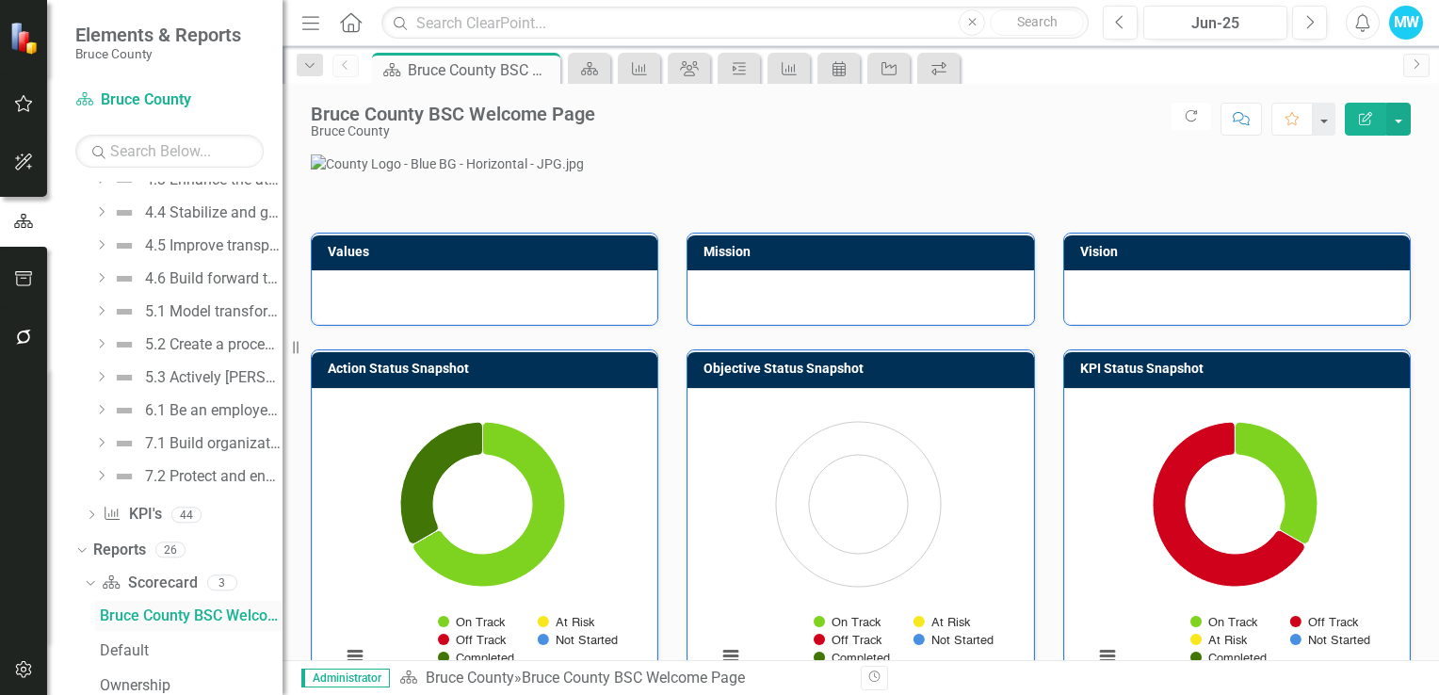
scroll to position [529, 0]
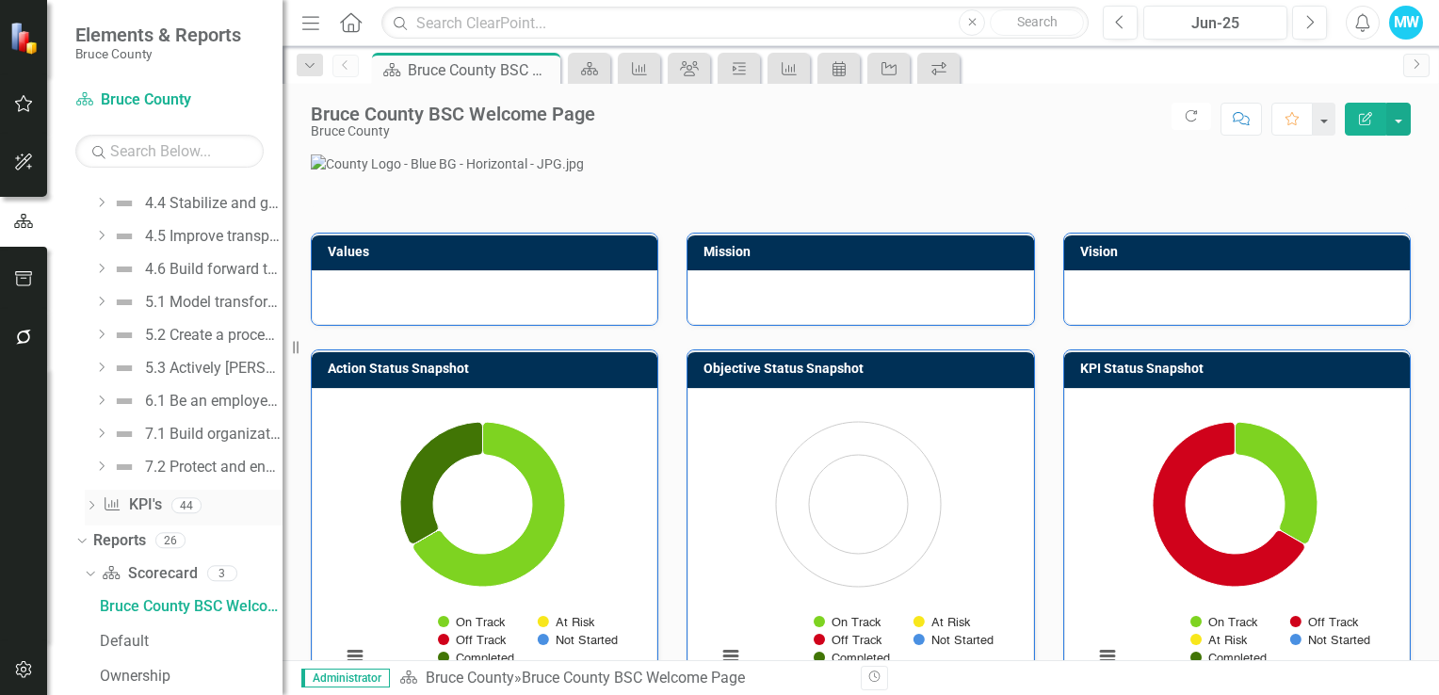
click at [94, 511] on div "Dropdown" at bounding box center [91, 508] width 13 height 16
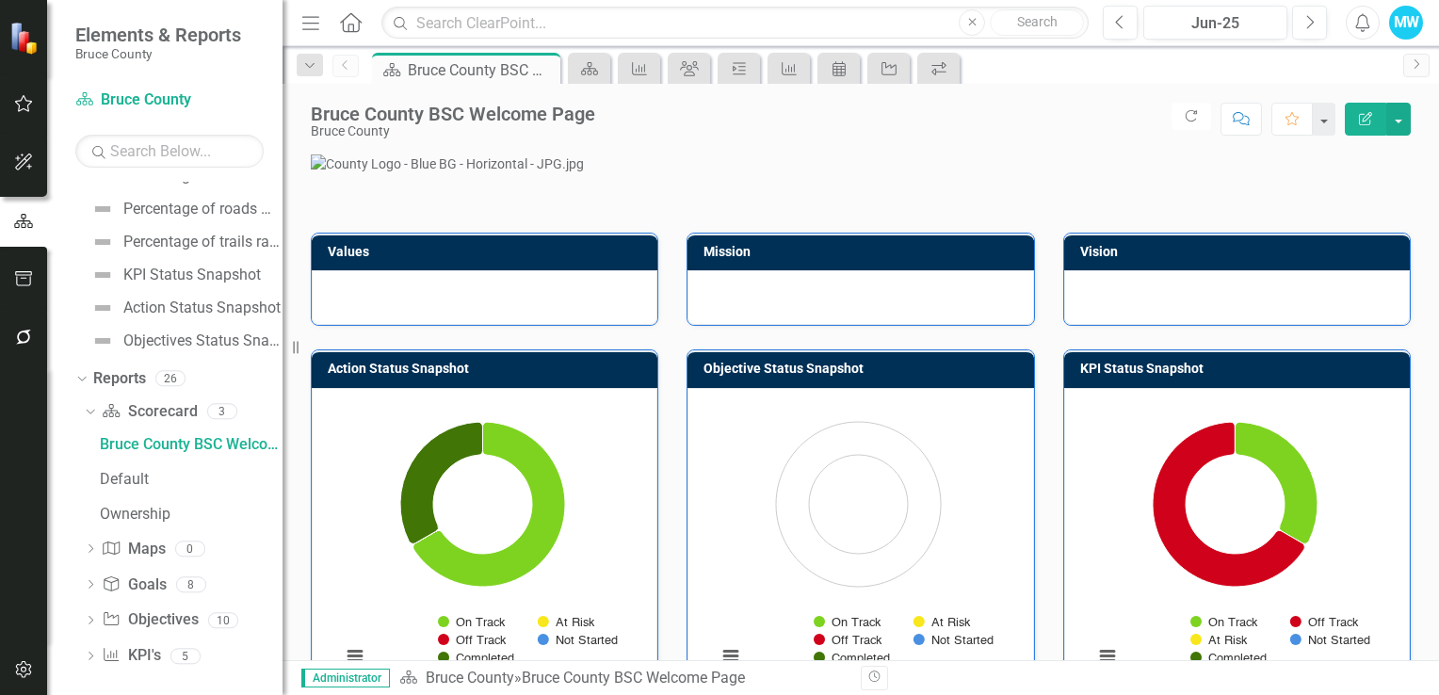
scroll to position [1490, 0]
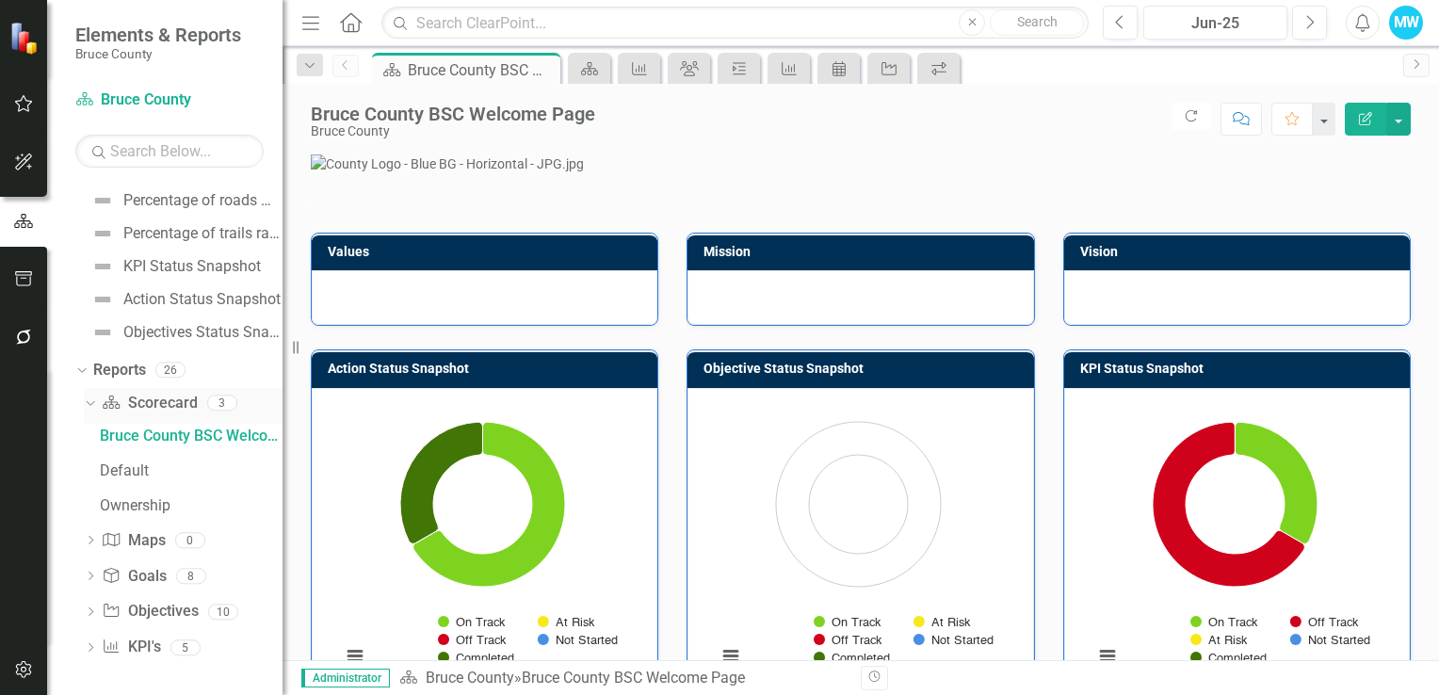
click at [90, 401] on icon "Dropdown" at bounding box center [88, 401] width 10 height 13
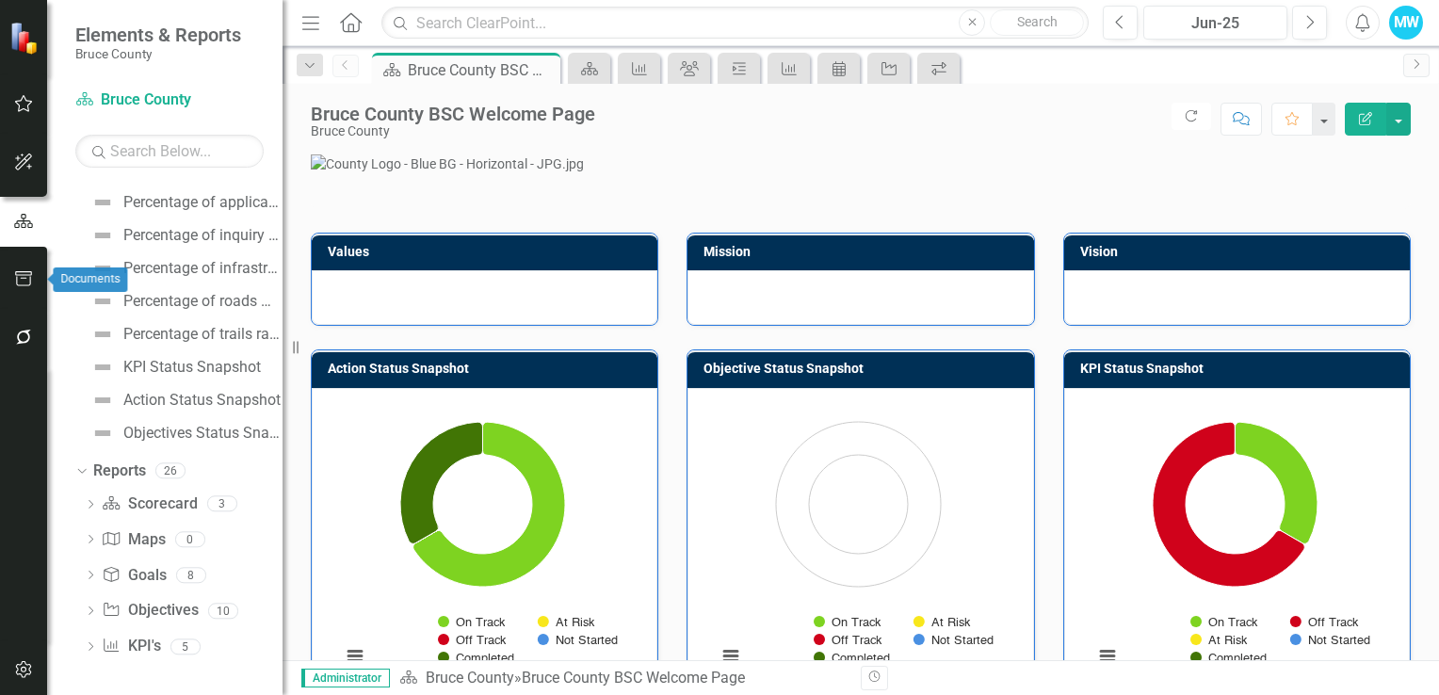
click at [25, 276] on icon "button" at bounding box center [24, 278] width 20 height 15
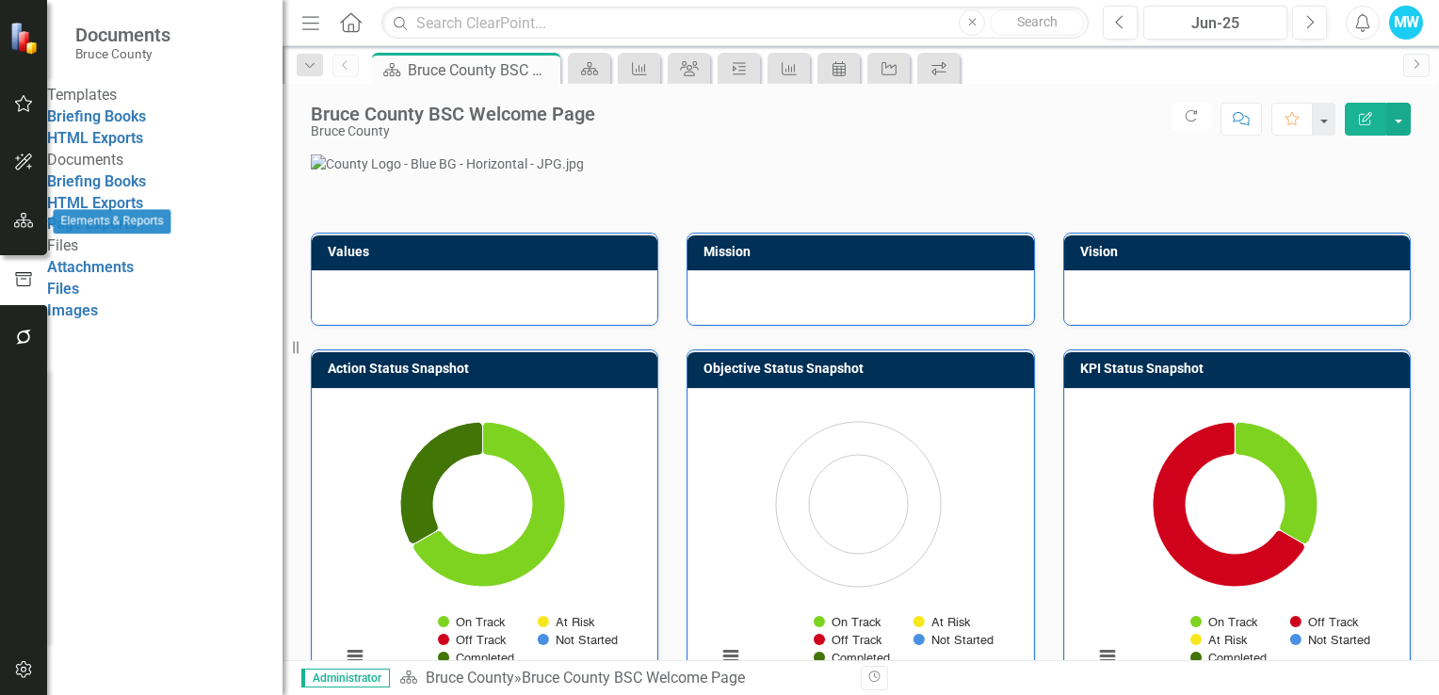
click at [23, 218] on icon "button" at bounding box center [24, 220] width 20 height 15
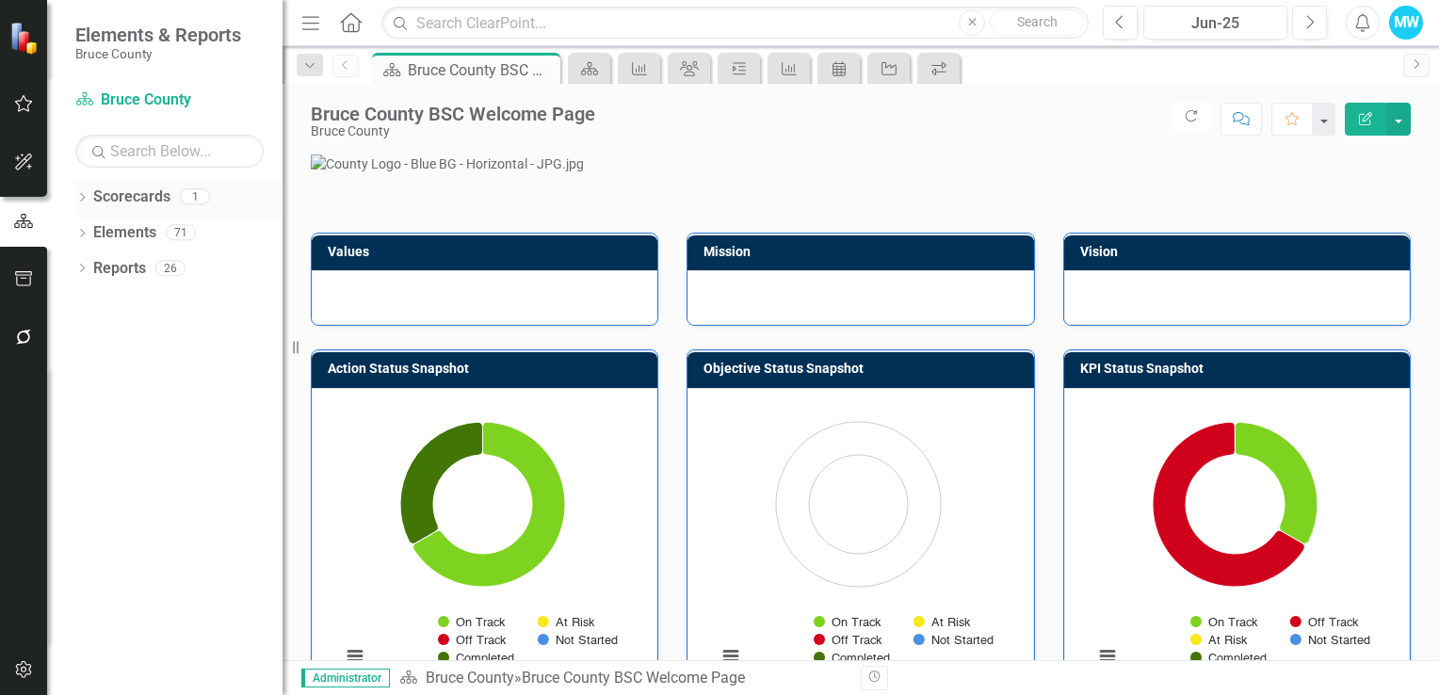
click at [79, 194] on icon "Dropdown" at bounding box center [81, 199] width 13 height 10
click at [83, 269] on icon "Dropdown" at bounding box center [81, 270] width 13 height 10
click at [79, 409] on icon "Dropdown" at bounding box center [81, 413] width 13 height 10
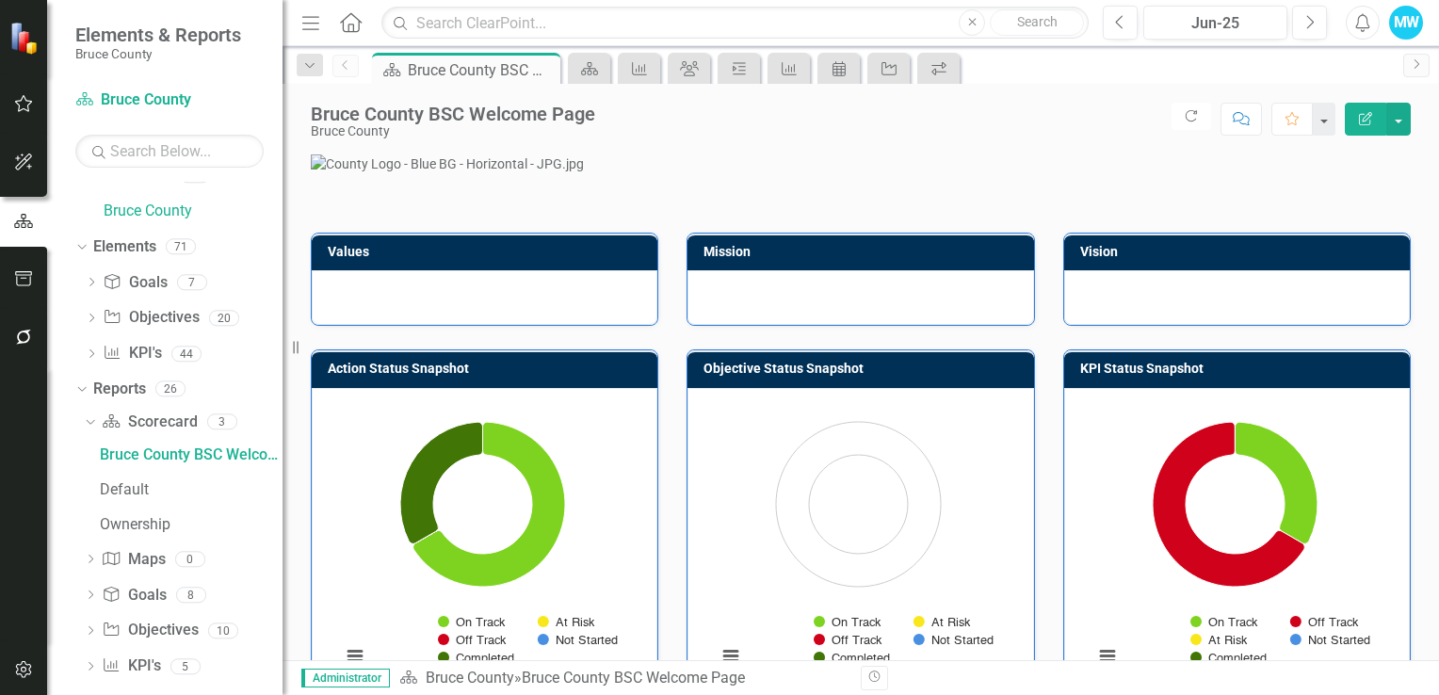
scroll to position [40, 0]
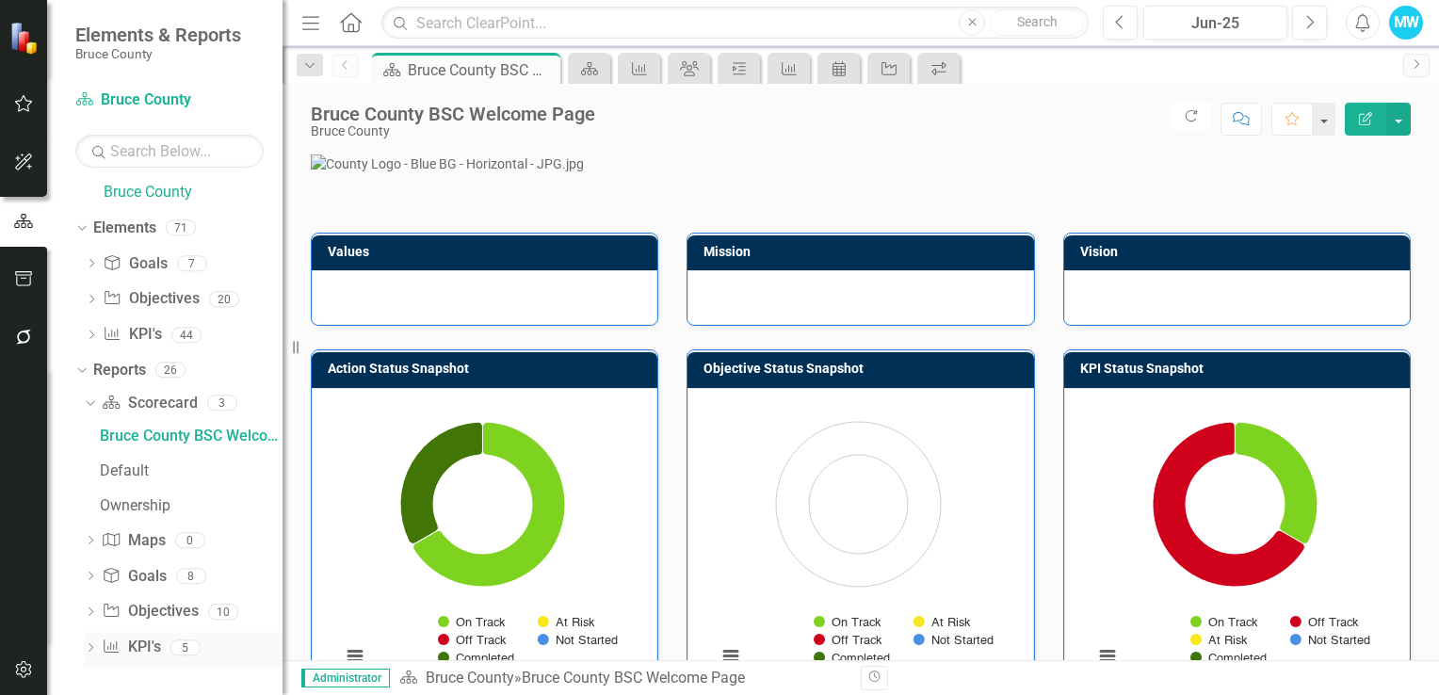
click at [89, 644] on icon "Dropdown" at bounding box center [90, 649] width 13 height 10
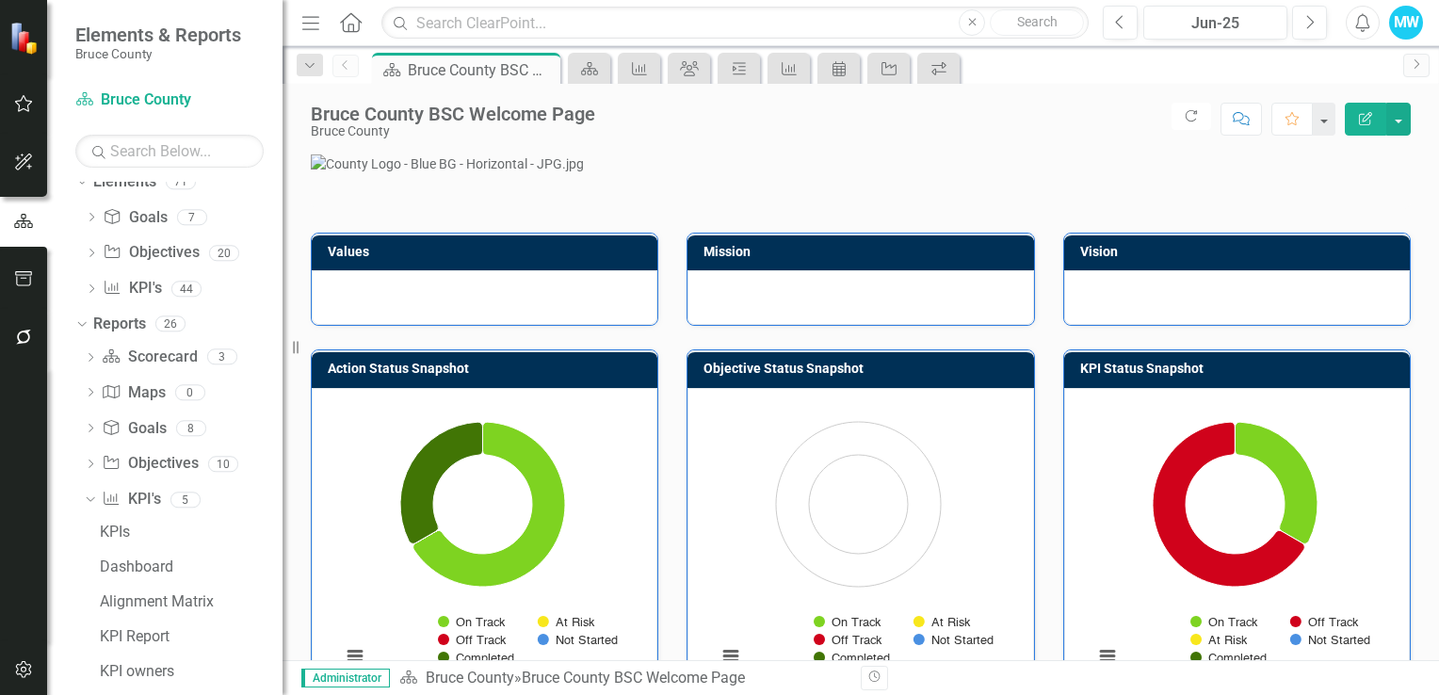
scroll to position [110, 0]
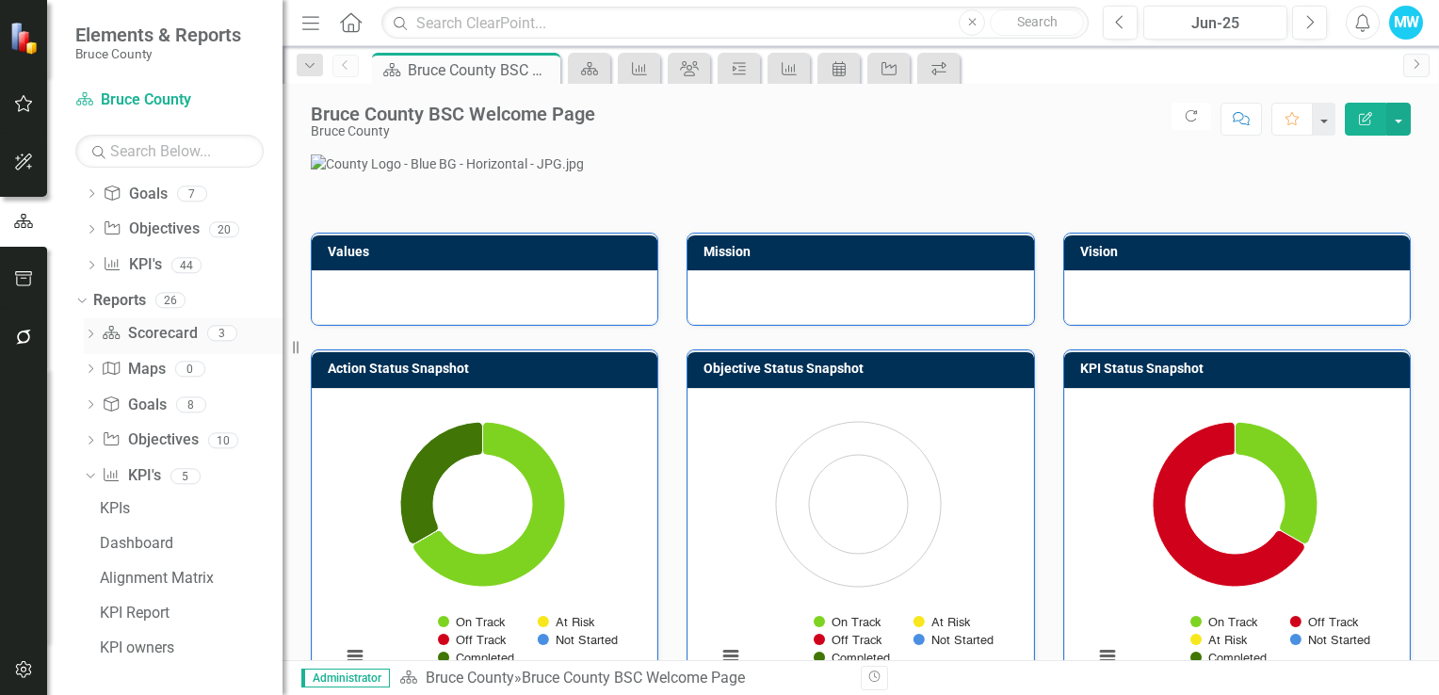
click at [88, 332] on icon "Dropdown" at bounding box center [90, 335] width 13 height 10
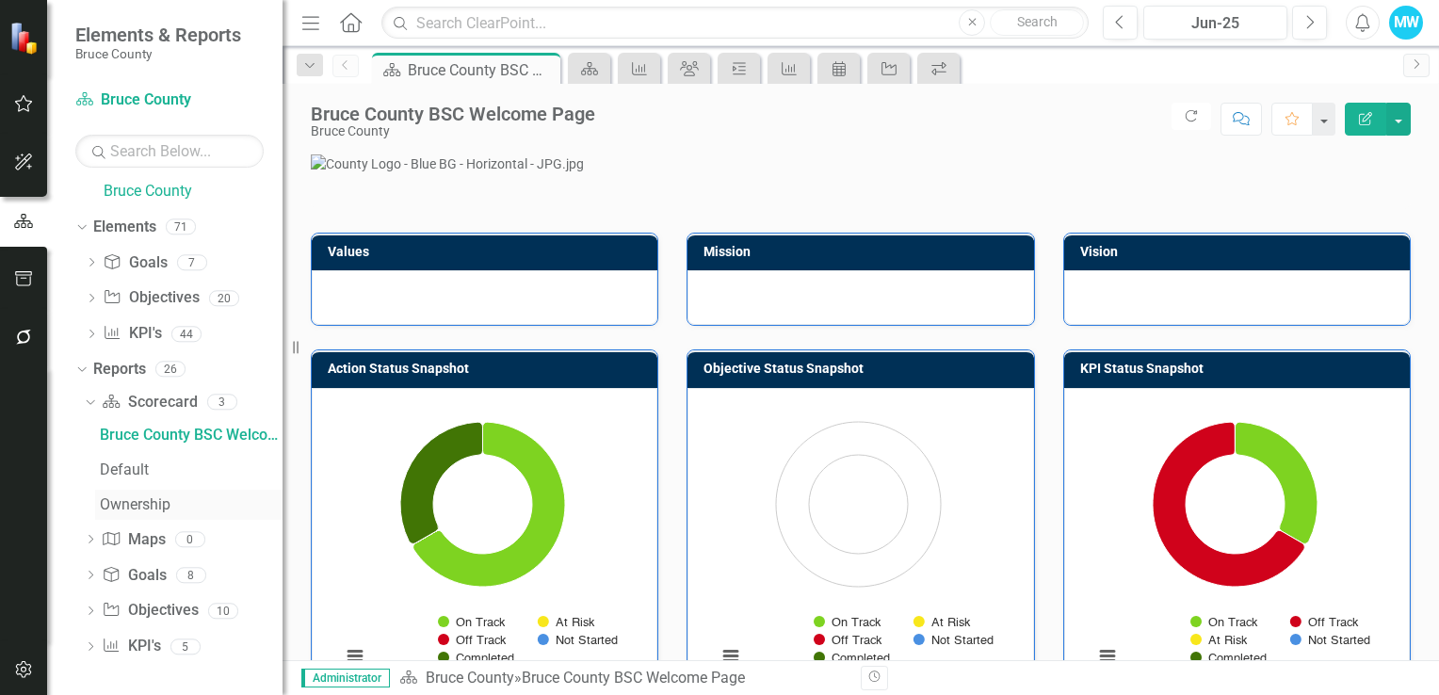
click at [105, 503] on div "Ownership" at bounding box center [191, 504] width 183 height 17
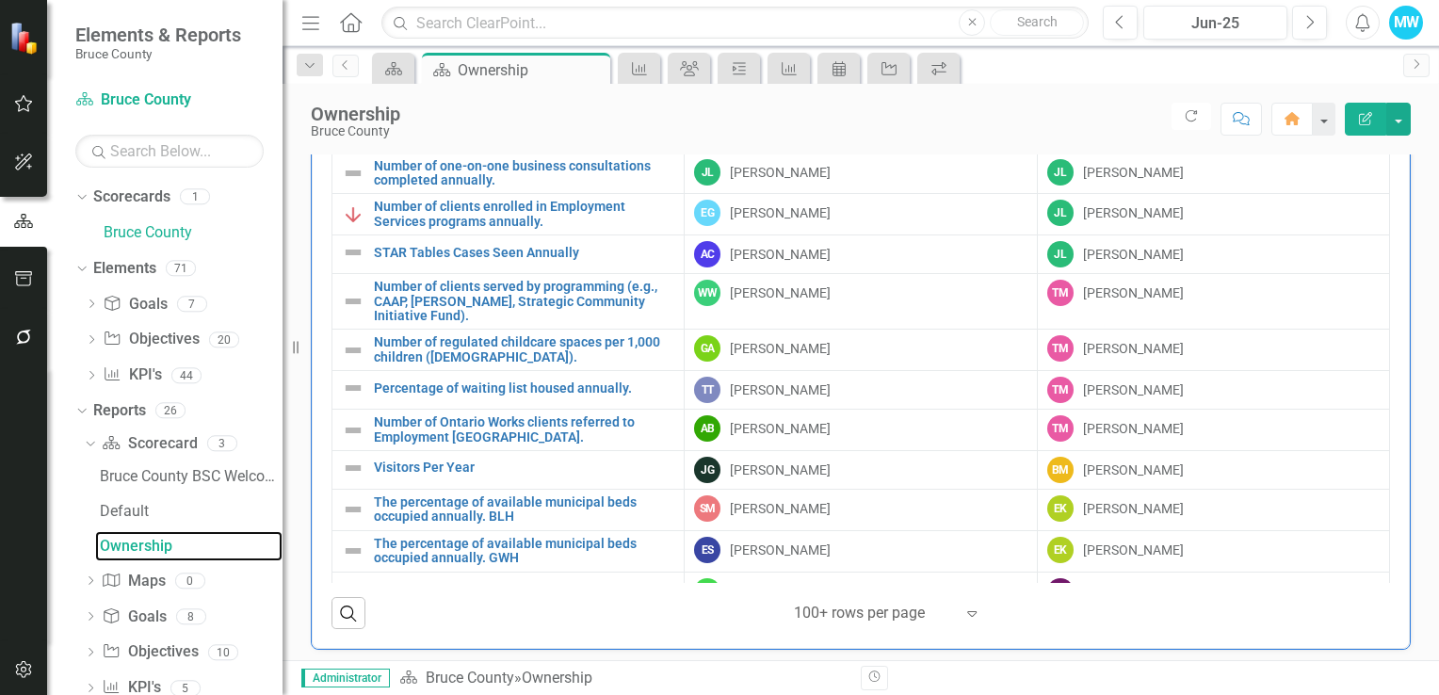
scroll to position [1255, 0]
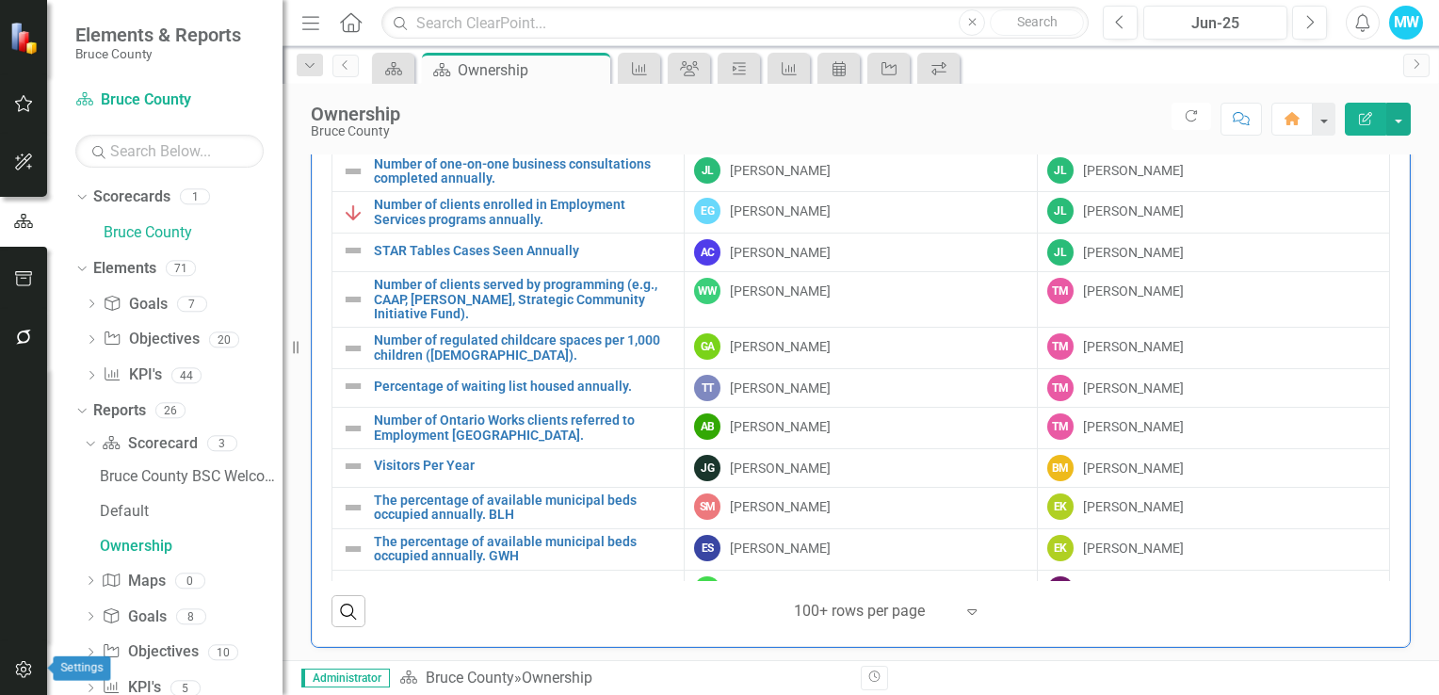
click at [22, 671] on icon "button" at bounding box center [23, 669] width 16 height 17
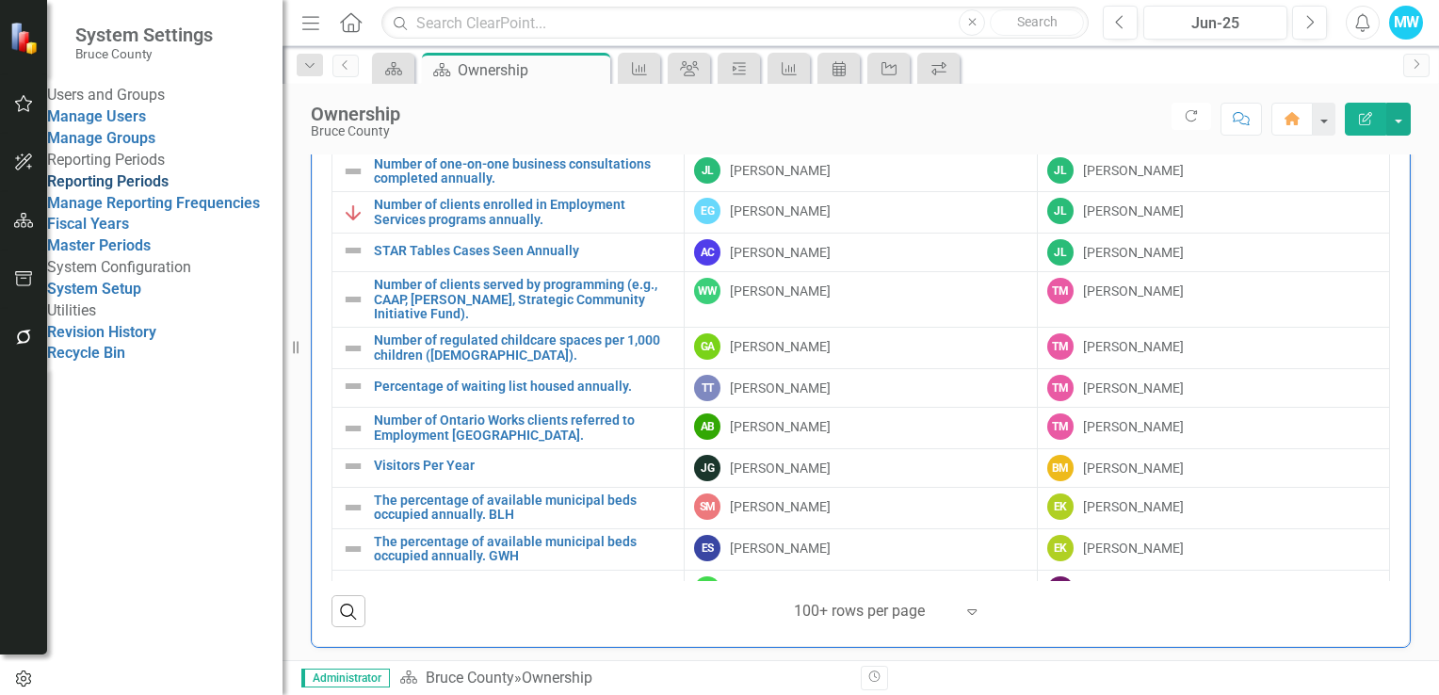
click at [163, 190] on link "Reporting Periods" at bounding box center [107, 181] width 121 height 18
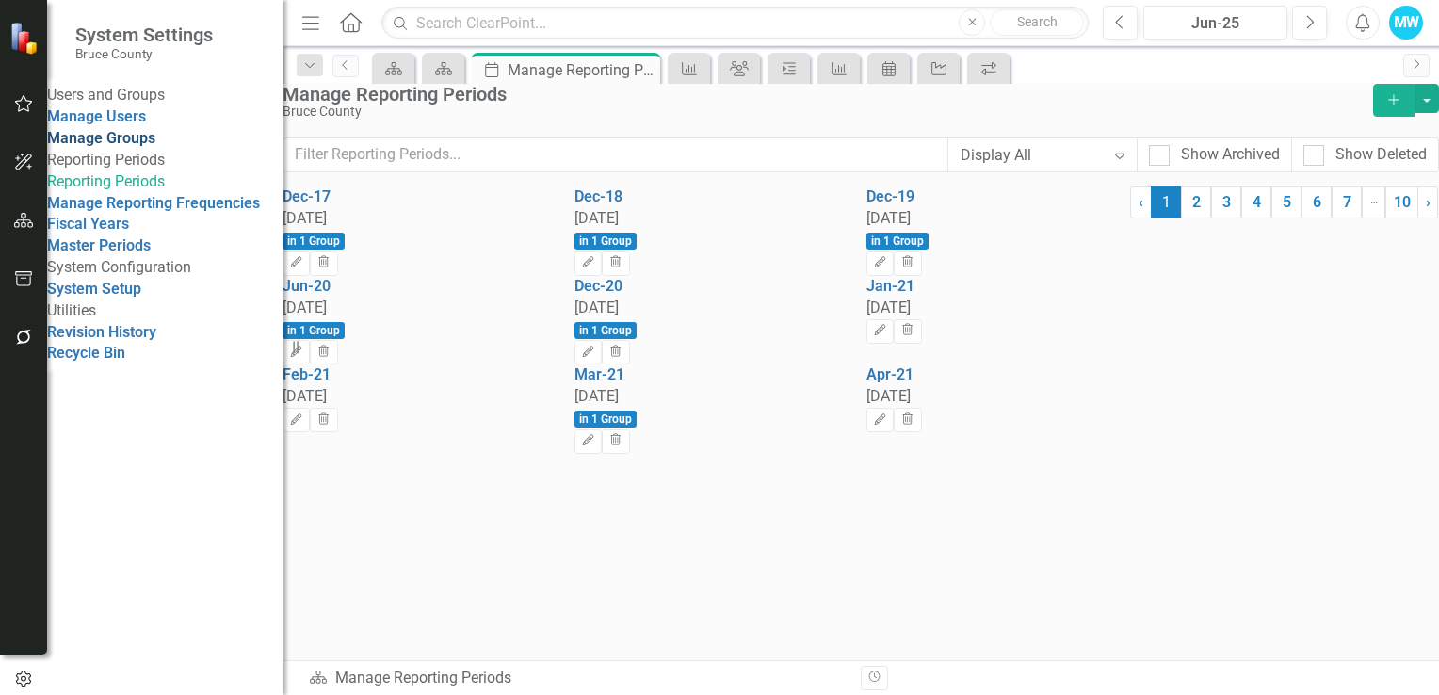
click at [142, 147] on link "Manage Groups" at bounding box center [101, 138] width 108 height 18
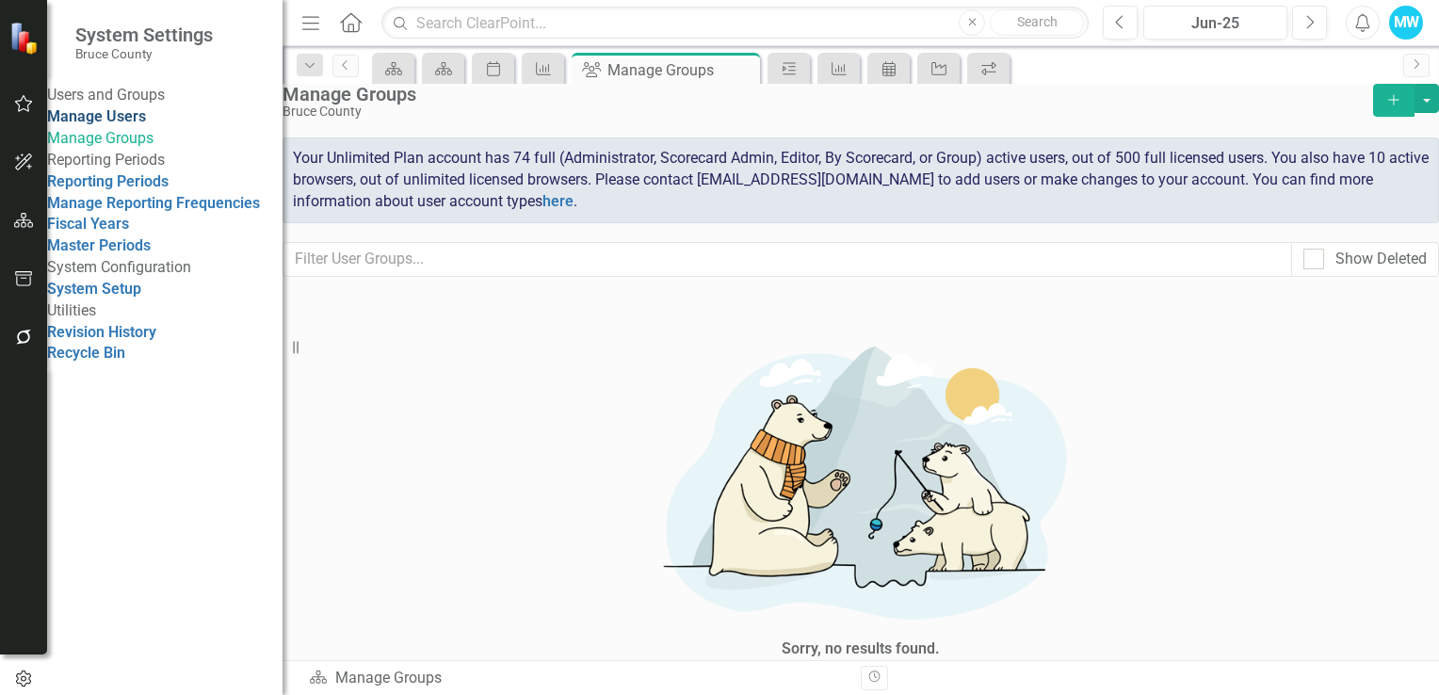
click at [139, 125] on link "Manage Users" at bounding box center [96, 116] width 99 height 18
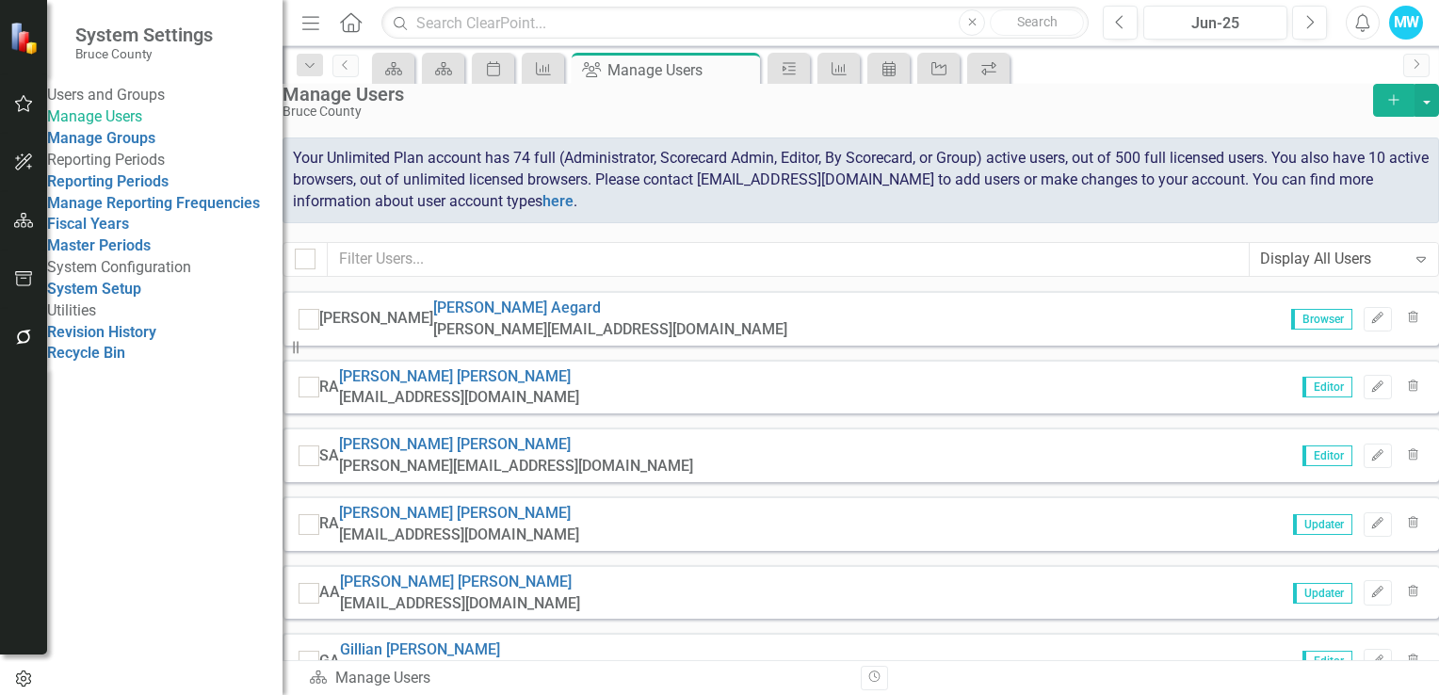
checkbox input "false"
click at [132, 96] on div "Users and Groups" at bounding box center [164, 96] width 235 height 22
click at [144, 91] on div "Users and Groups" at bounding box center [164, 96] width 235 height 22
click at [24, 224] on icon "button" at bounding box center [24, 220] width 20 height 15
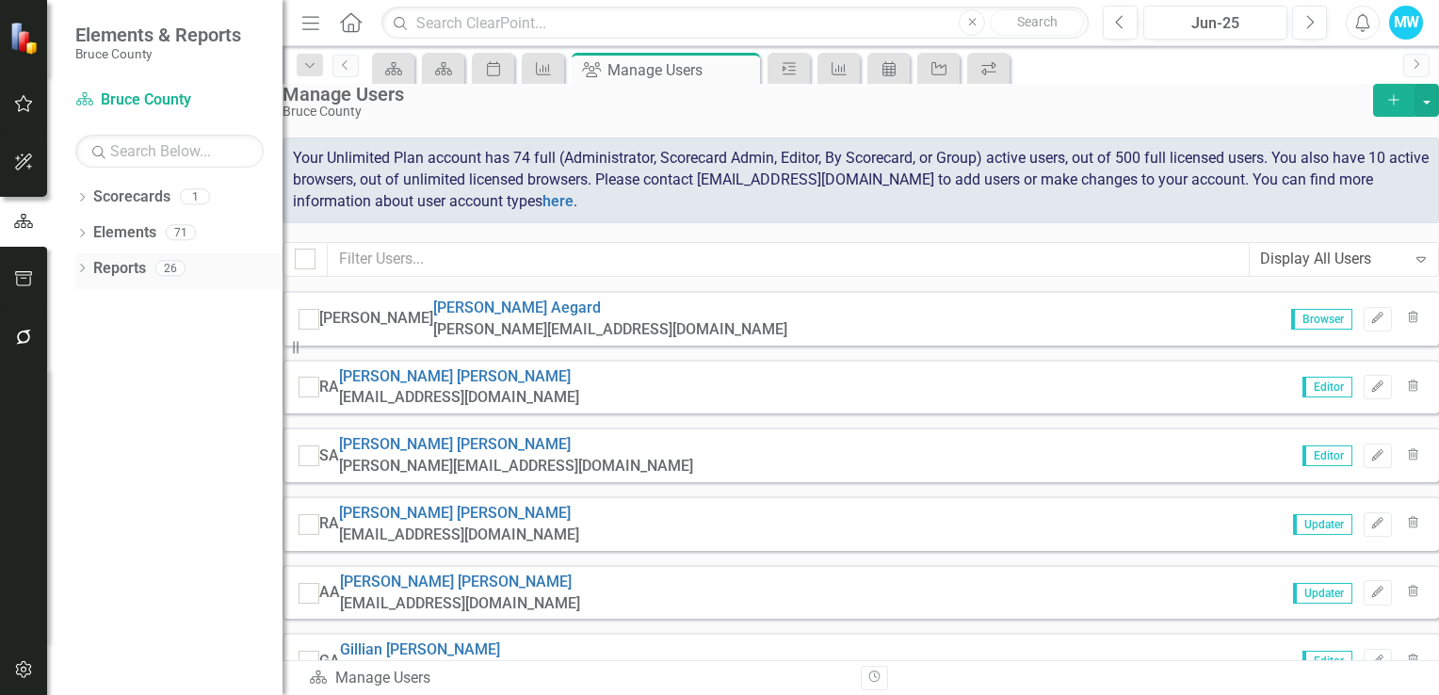
click at [84, 266] on icon "Dropdown" at bounding box center [81, 270] width 13 height 10
click at [148, 305] on link "Scorecard Scorecard" at bounding box center [149, 302] width 95 height 22
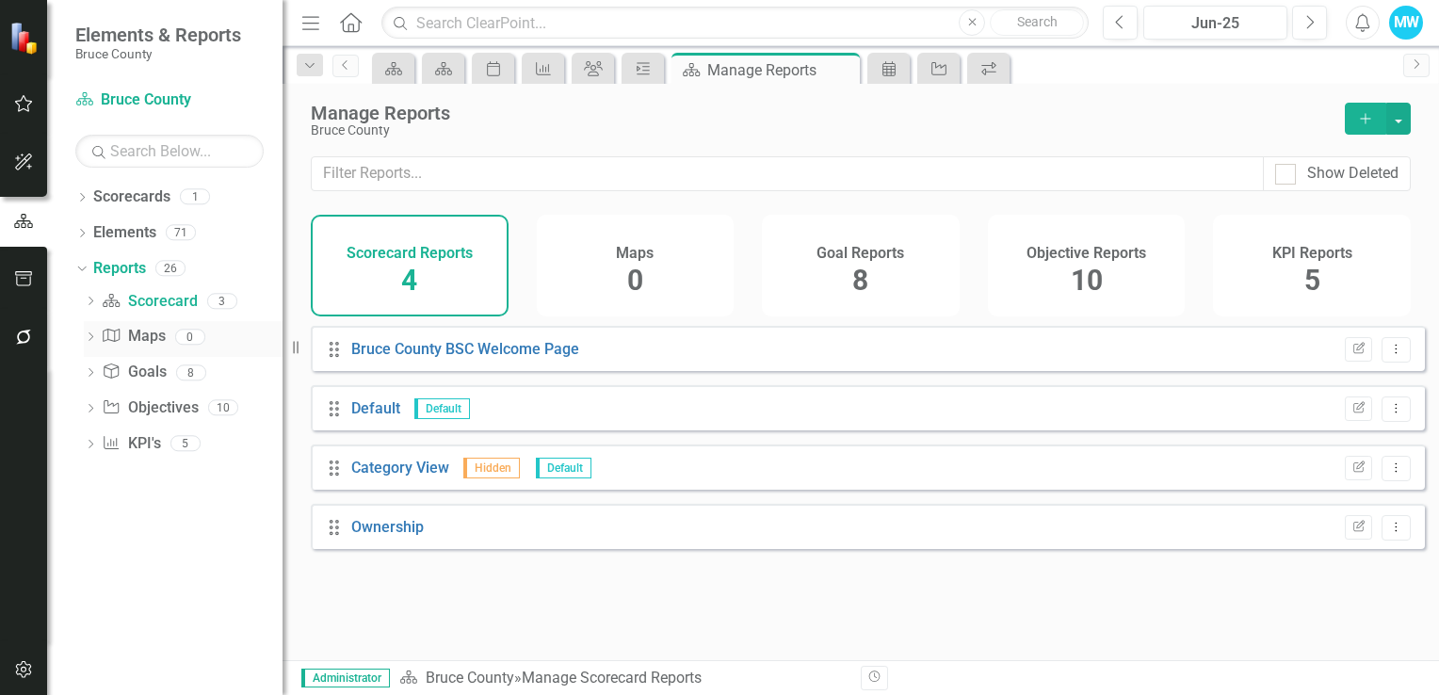
click at [148, 330] on link "Map Maps" at bounding box center [133, 337] width 63 height 22
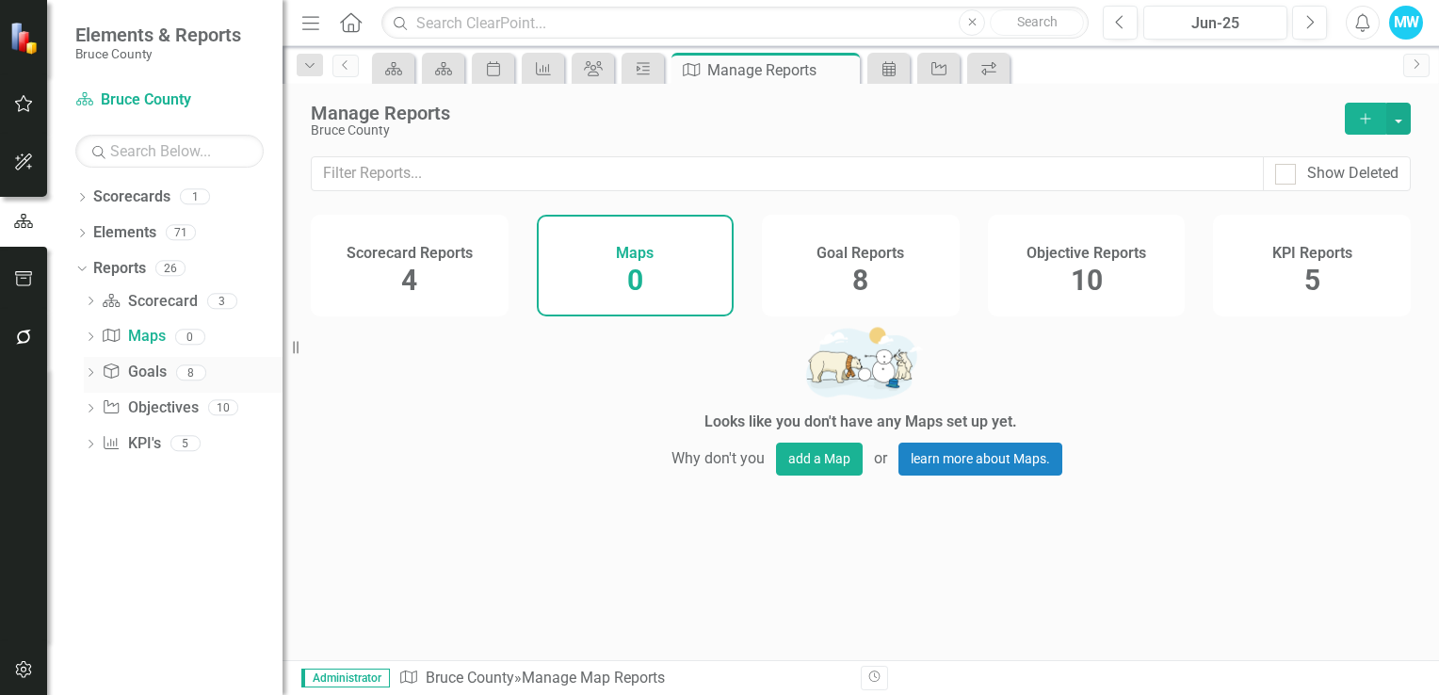
click at [149, 376] on link "Goal Goals" at bounding box center [134, 373] width 64 height 22
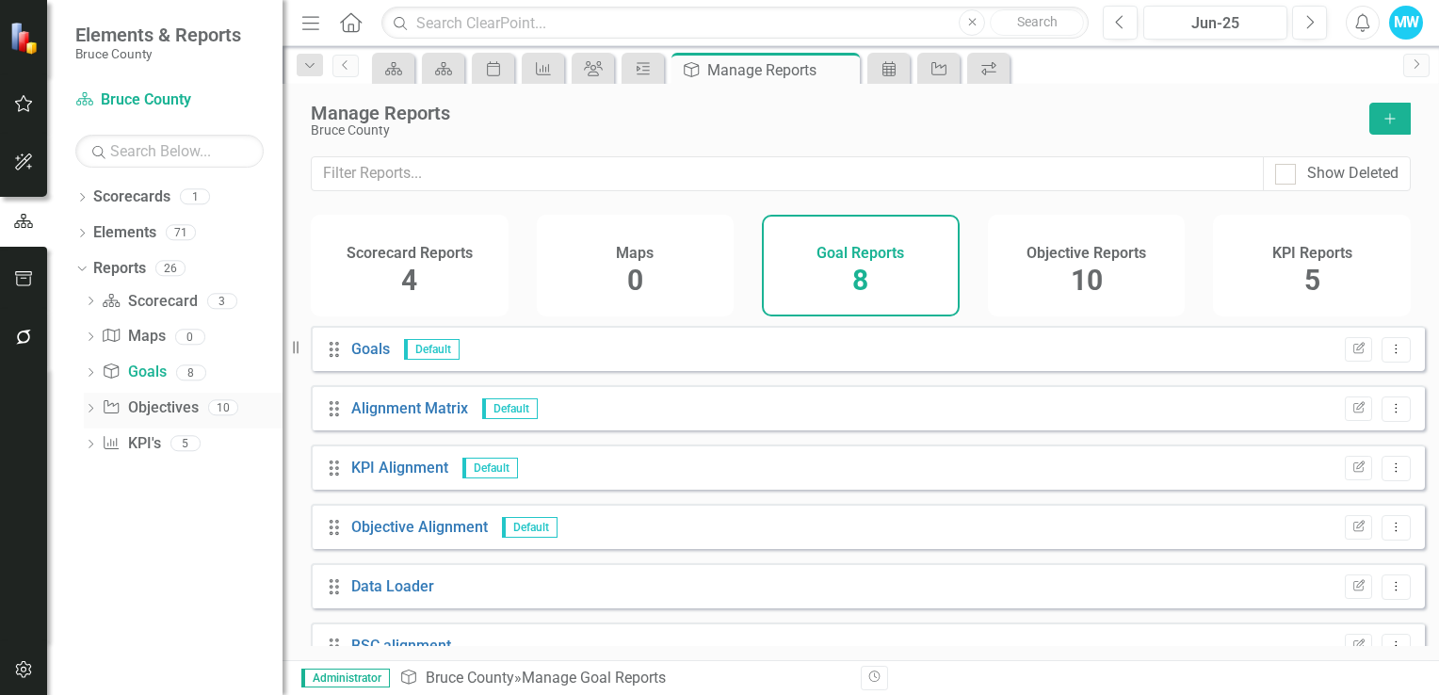
click at [155, 405] on link "Objective Objectives" at bounding box center [150, 408] width 96 height 22
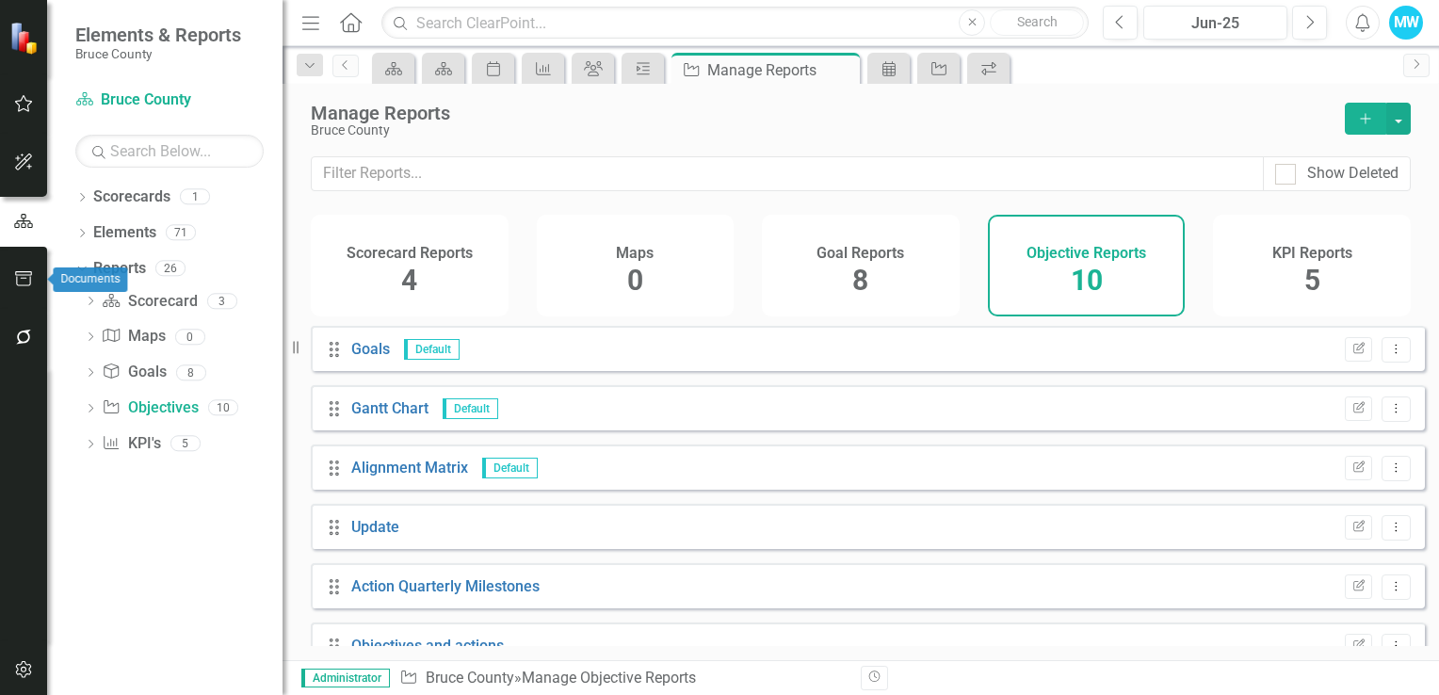
click at [22, 273] on icon "button" at bounding box center [24, 278] width 20 height 15
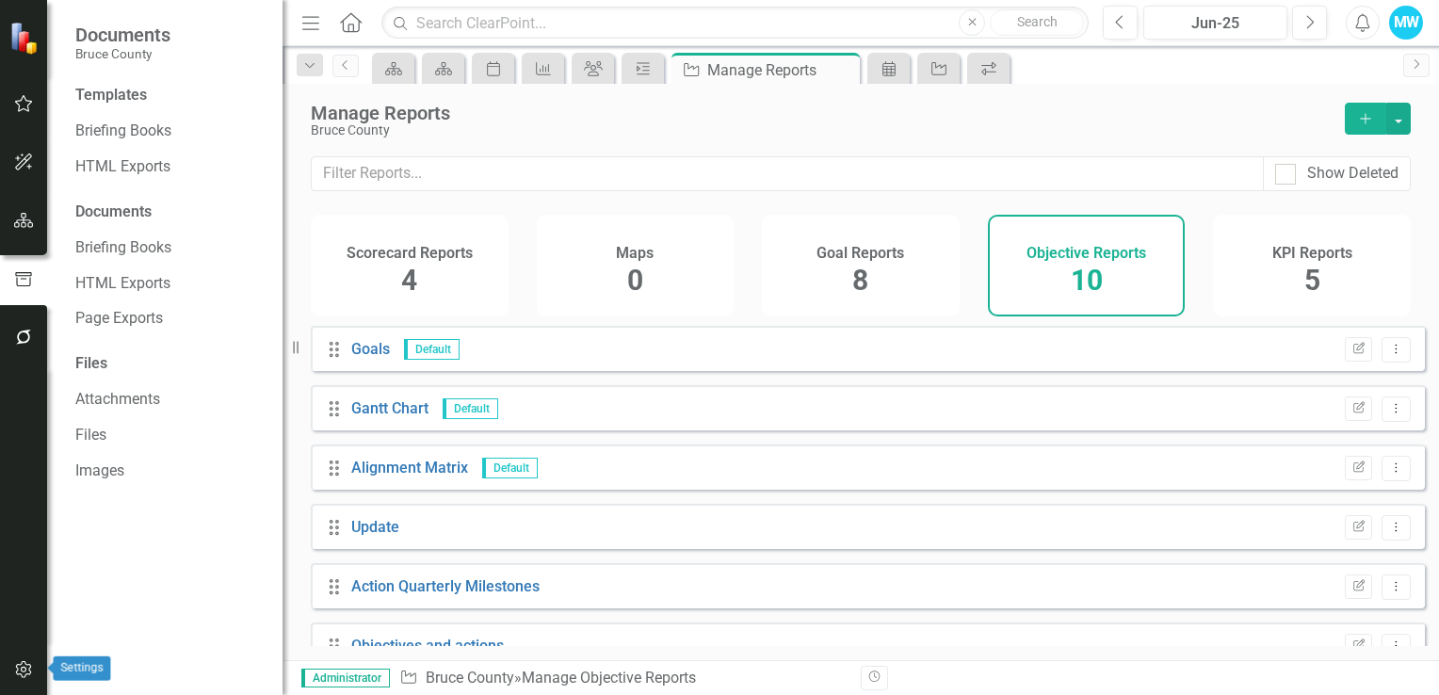
click at [26, 666] on icon "button" at bounding box center [24, 669] width 20 height 15
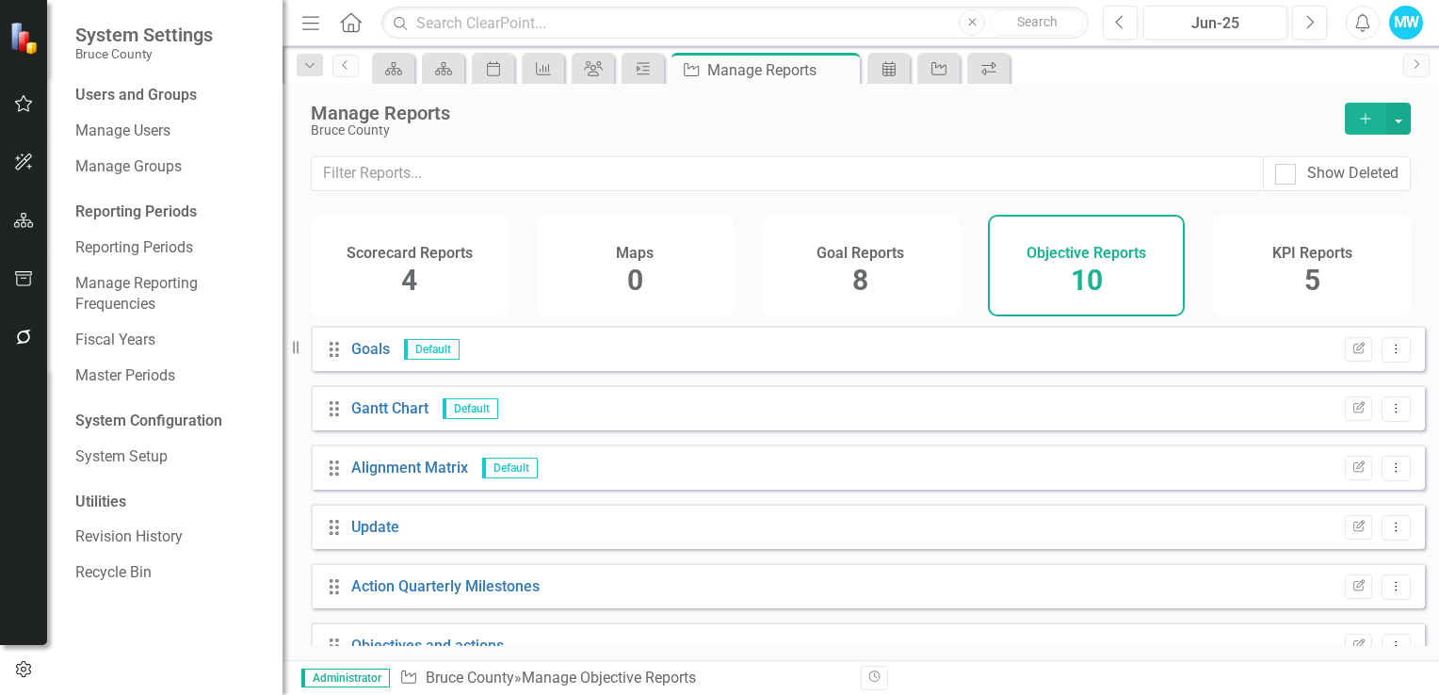
click at [161, 206] on div "Reporting Periods" at bounding box center [169, 212] width 188 height 22
click at [22, 228] on icon "button" at bounding box center [24, 220] width 20 height 15
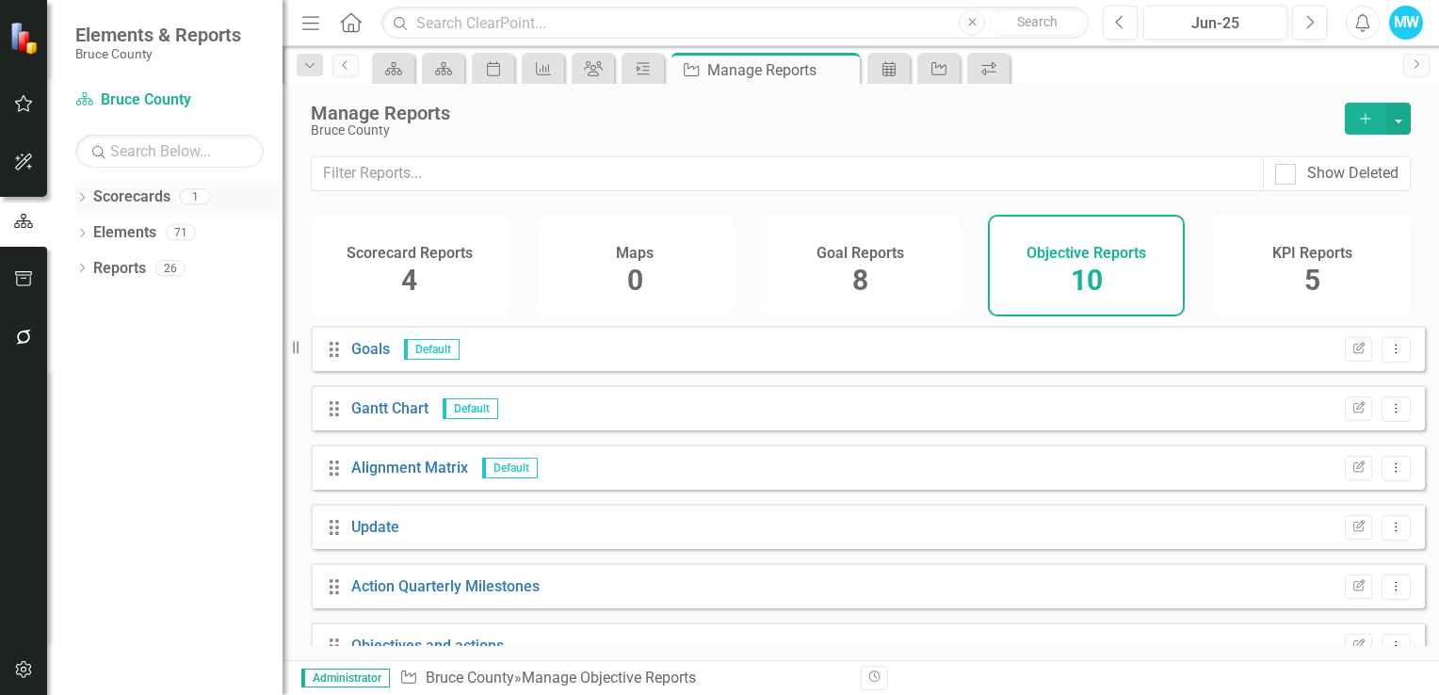
click at [83, 199] on icon "Dropdown" at bounding box center [81, 199] width 13 height 10
click at [79, 265] on icon "Dropdown" at bounding box center [81, 270] width 13 height 10
click at [79, 409] on icon "Dropdown" at bounding box center [81, 413] width 13 height 10
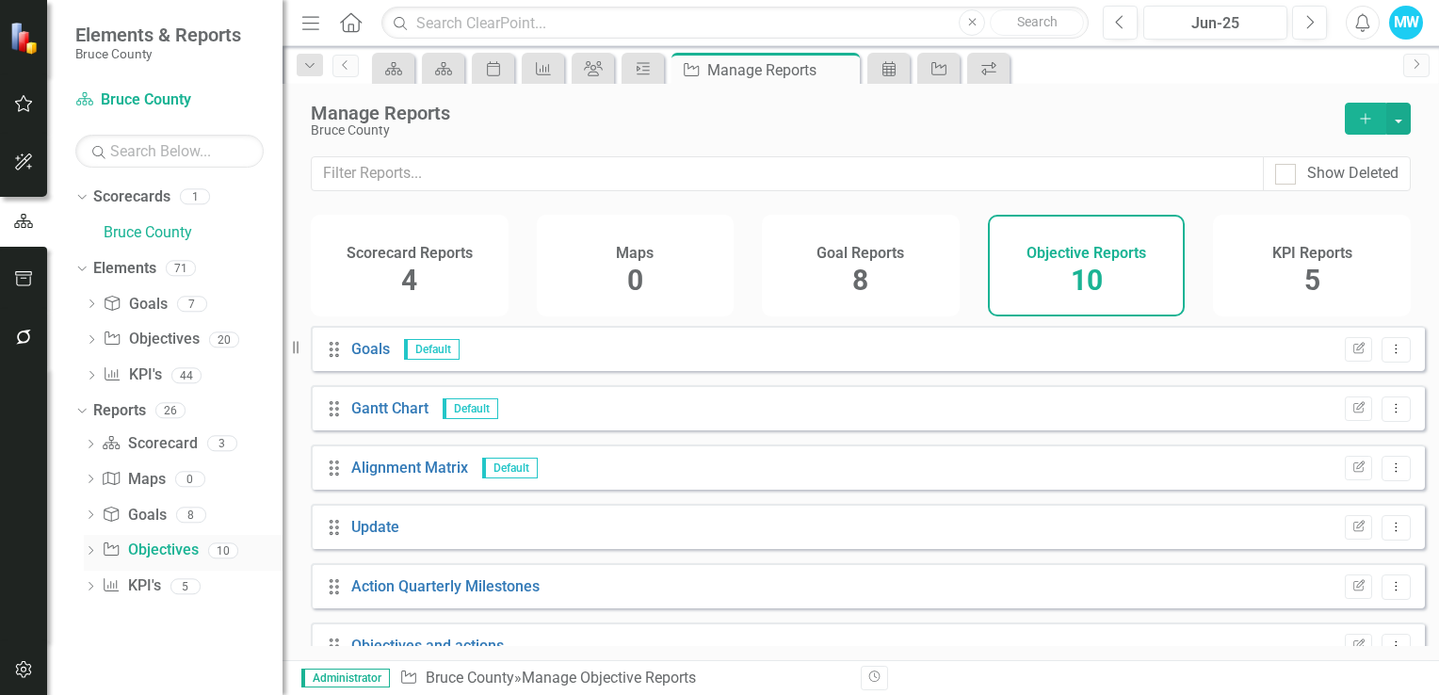
click at [90, 551] on icon "Dropdown" at bounding box center [90, 552] width 13 height 10
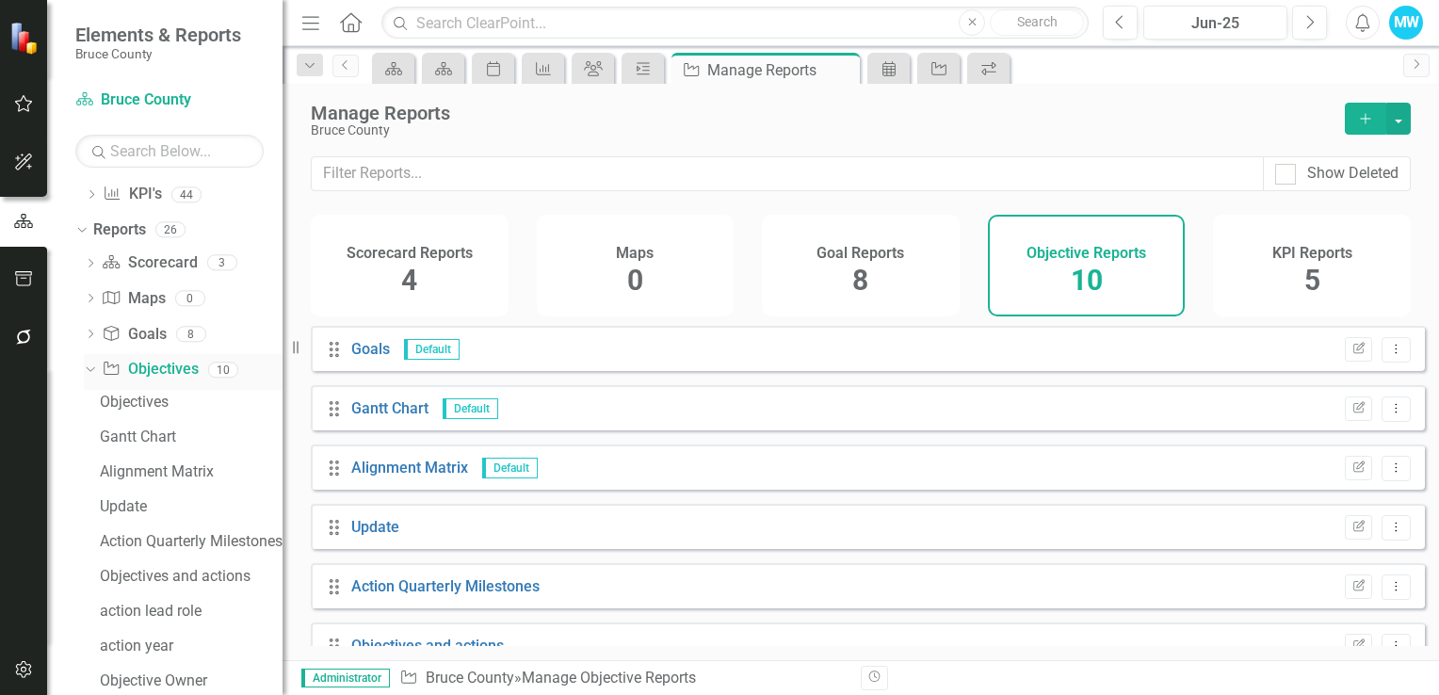
scroll to position [184, 0]
click at [136, 330] on link "Goal Goals" at bounding box center [134, 332] width 64 height 22
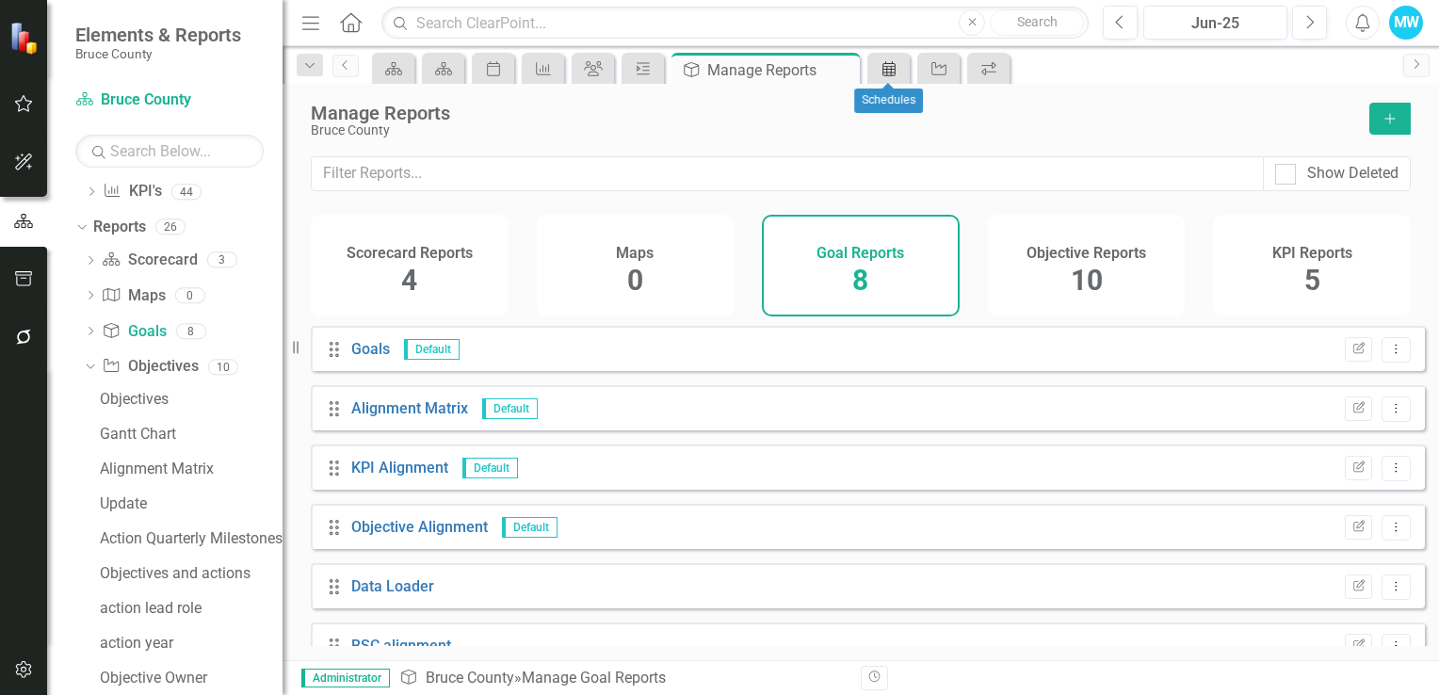
click at [892, 66] on icon "Schedules" at bounding box center [888, 68] width 19 height 15
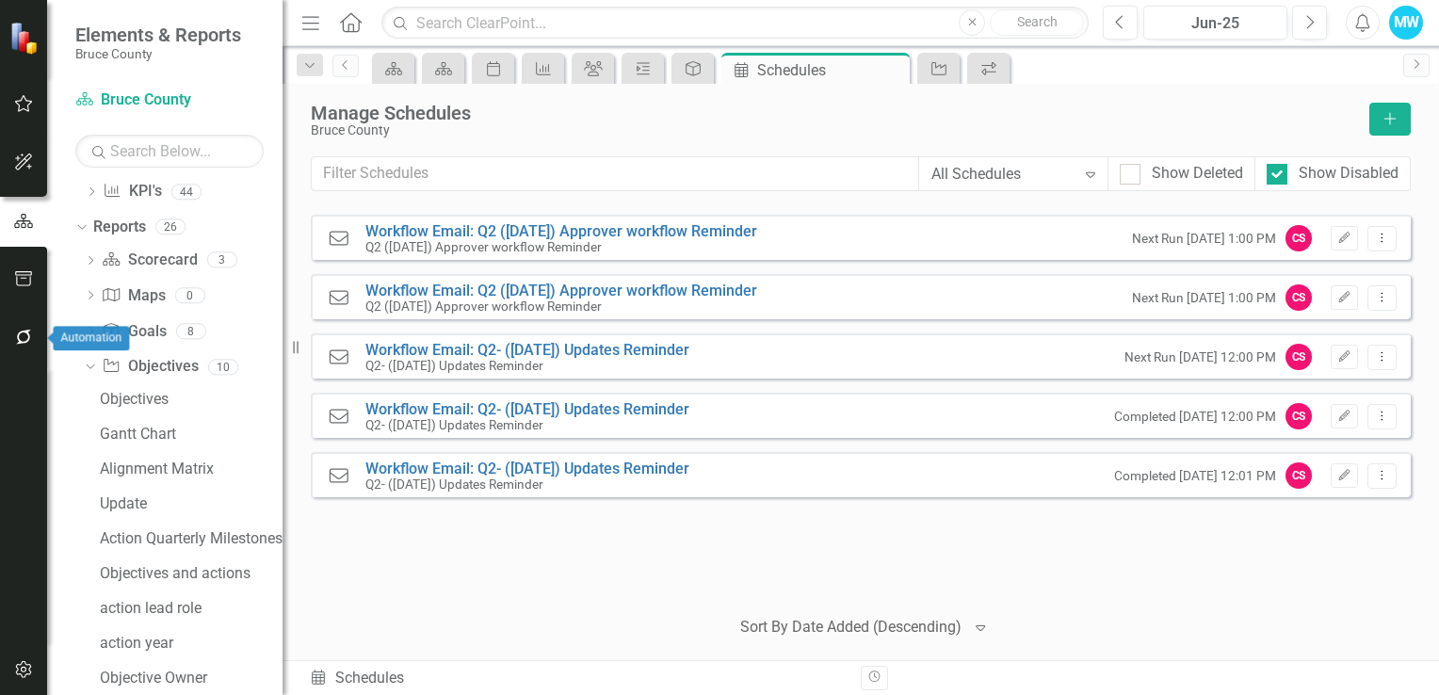
click at [24, 336] on icon "button" at bounding box center [24, 337] width 20 height 15
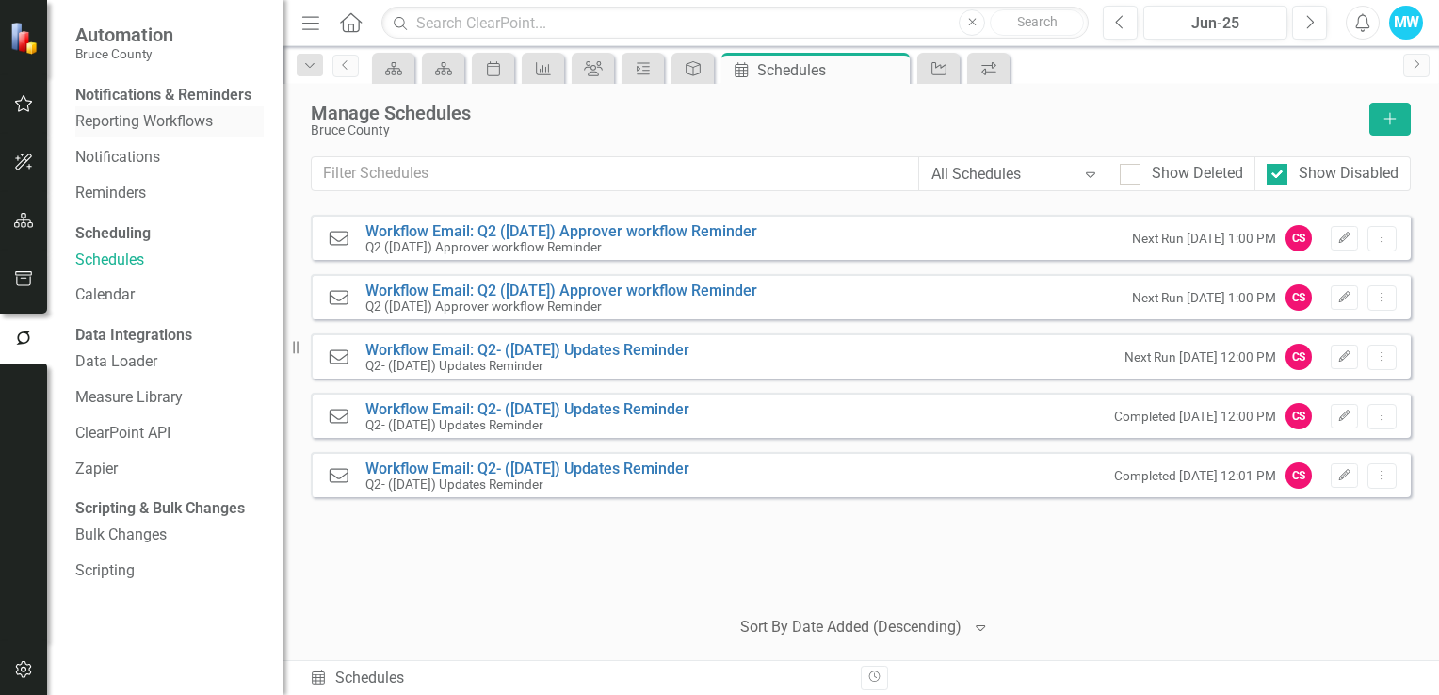
click at [177, 130] on link "Reporting Workflows" at bounding box center [169, 122] width 188 height 22
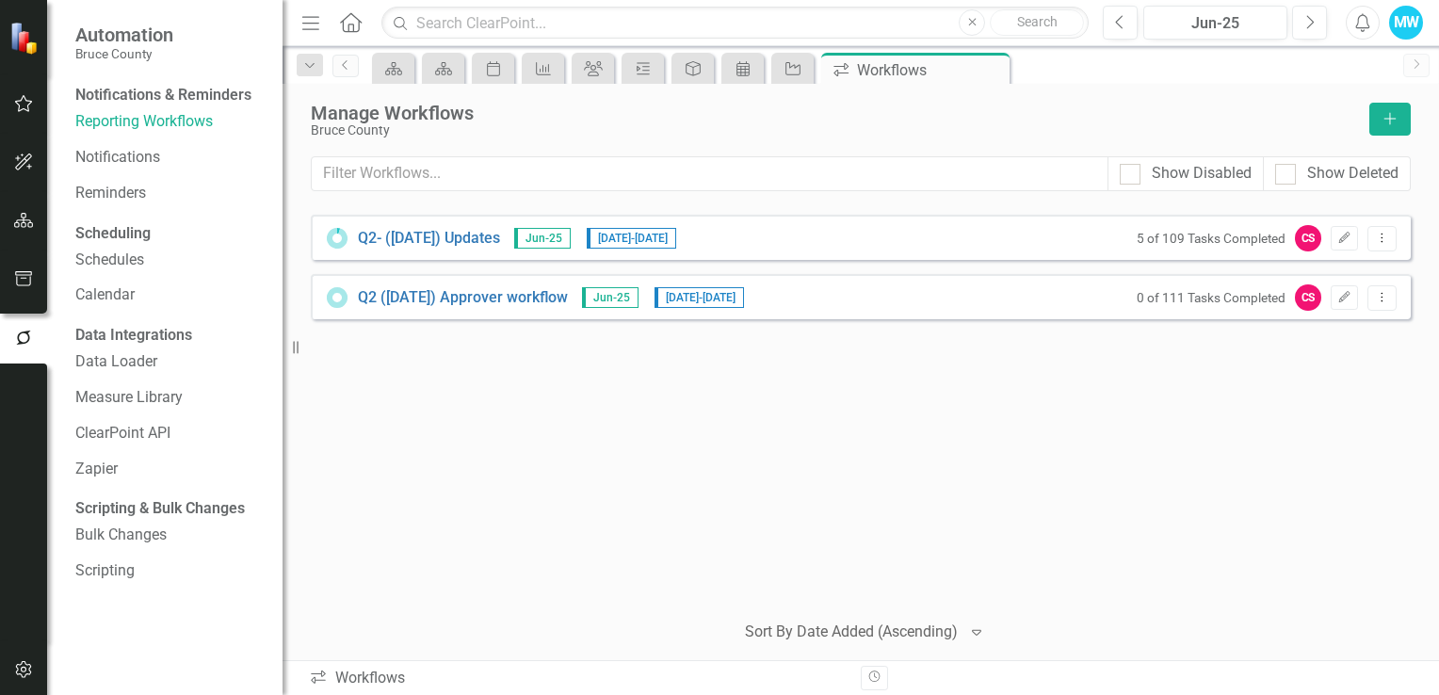
click at [893, 238] on div "Q2- (Jun 25) Updates Jun-25 25/8/25 - 11/9/25 5 of 109 Tasks Completed CS Edit …" at bounding box center [861, 237] width 1100 height 45
click at [459, 239] on link "Q2- (Jun 25) Updates" at bounding box center [429, 239] width 142 height 22
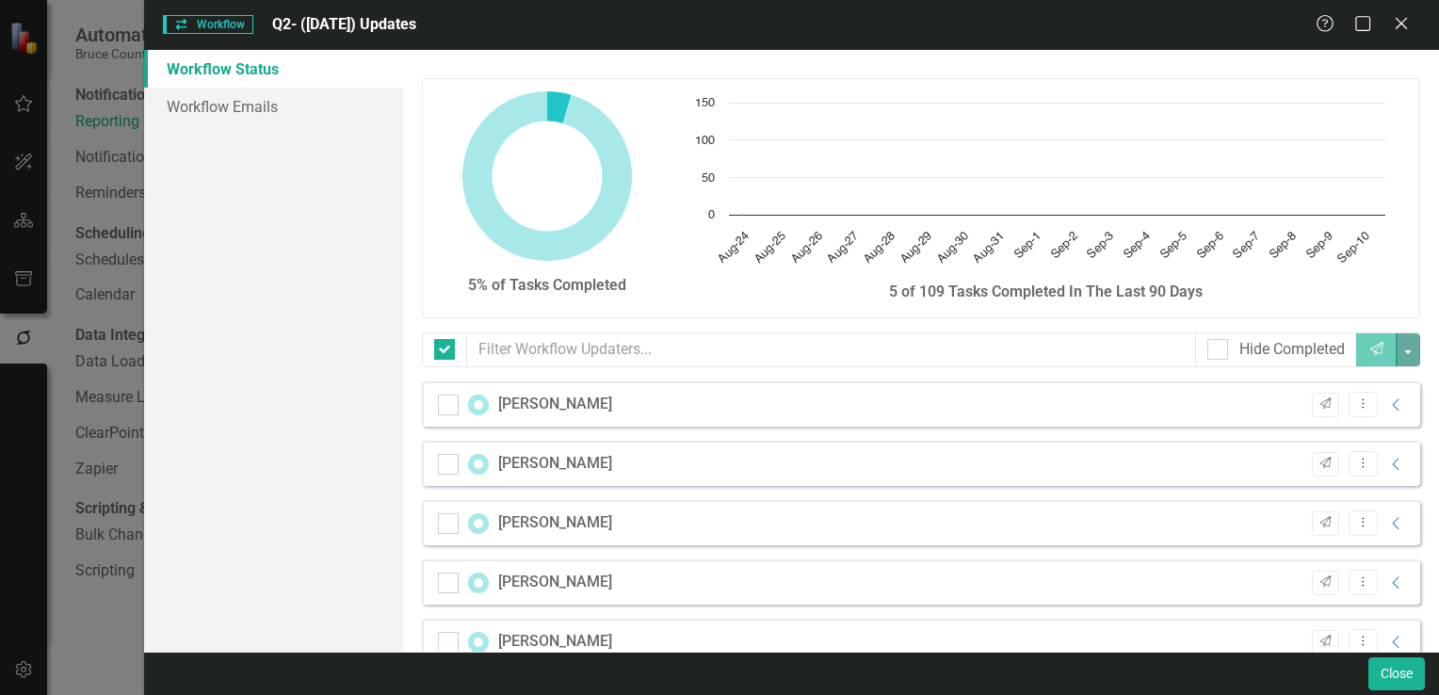
checkbox input "false"
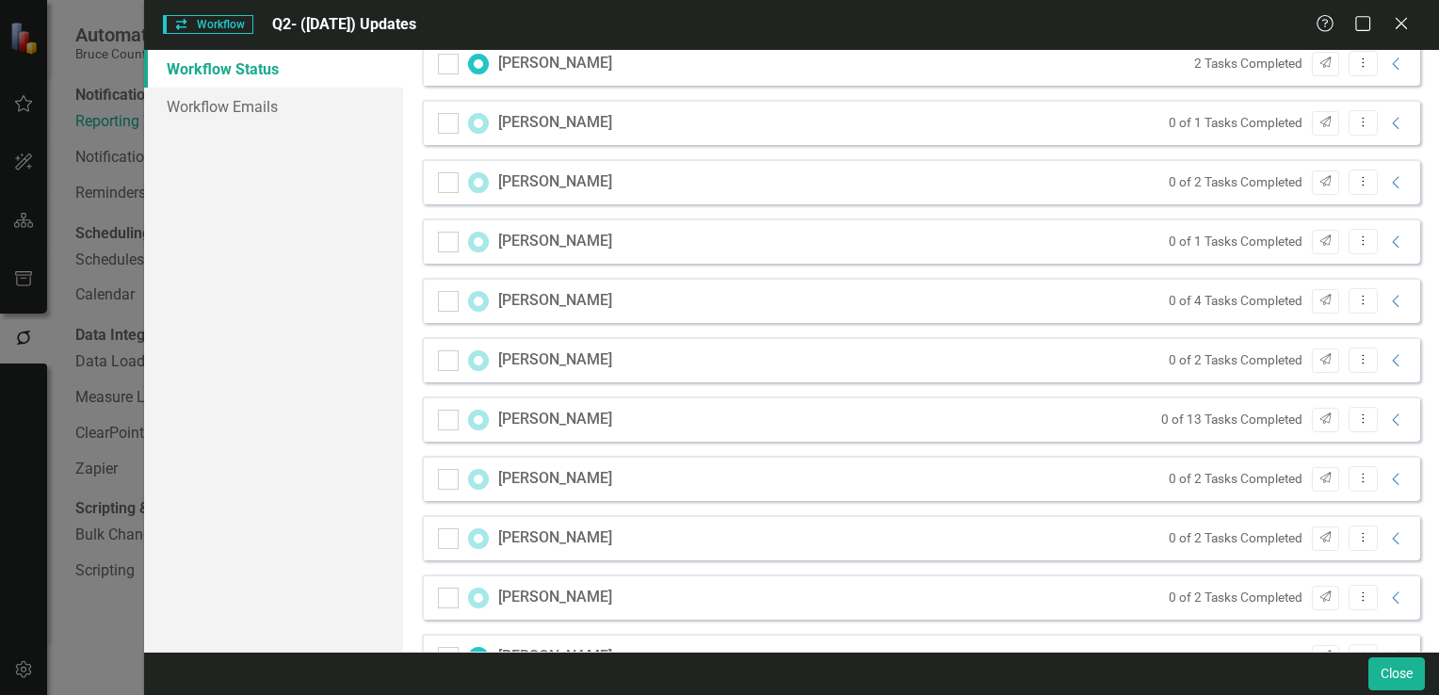
scroll to position [1382, 0]
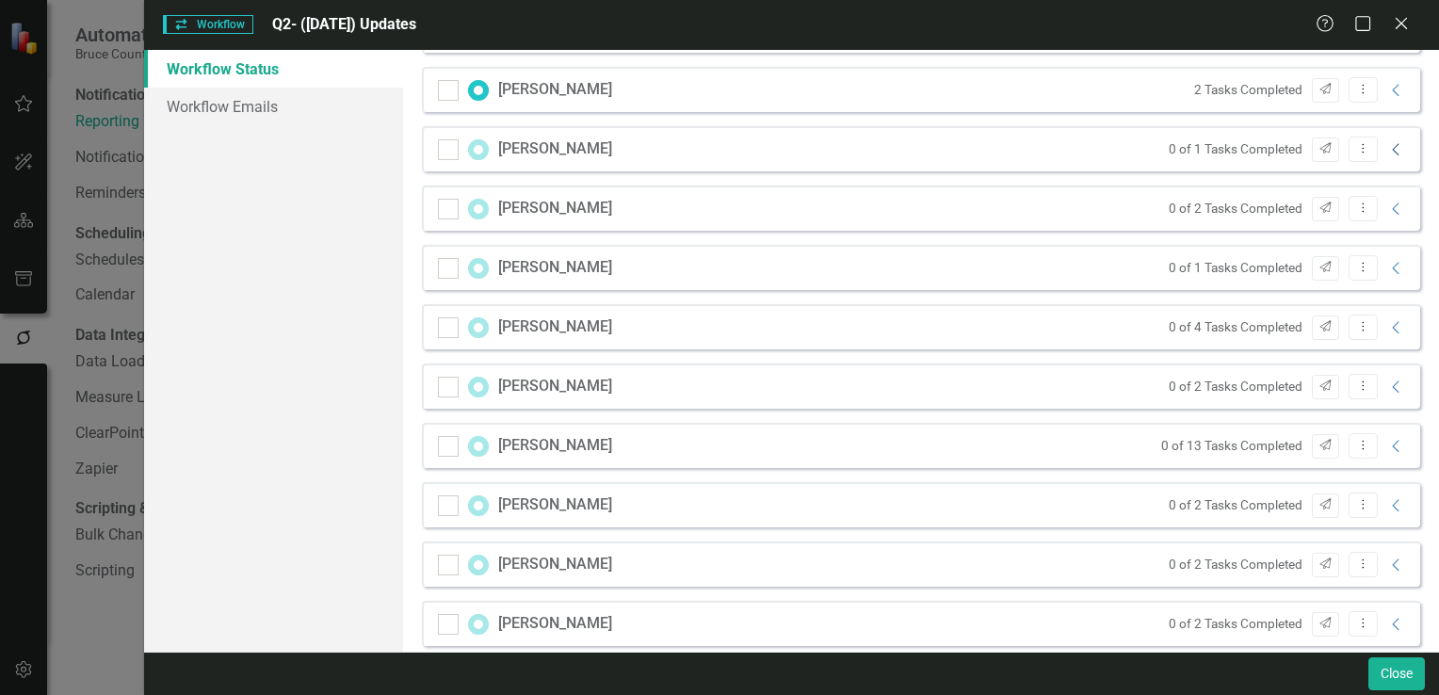
click at [1392, 153] on icon at bounding box center [1395, 149] width 7 height 12
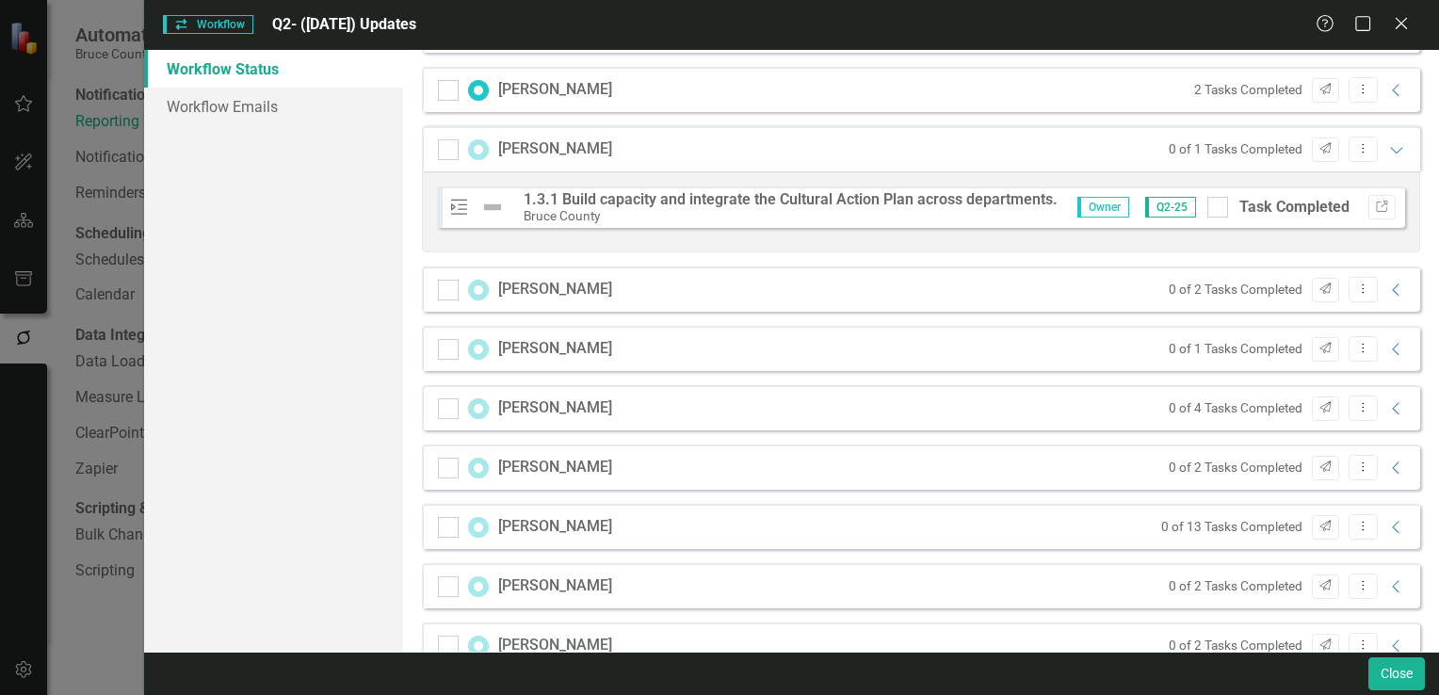
click at [50, 409] on div "Workflow Workflow Q2- (Jun 25) Updates Help Maximize Close Workflow Status Work…" at bounding box center [719, 347] width 1439 height 695
click at [1399, 24] on icon at bounding box center [1400, 23] width 14 height 14
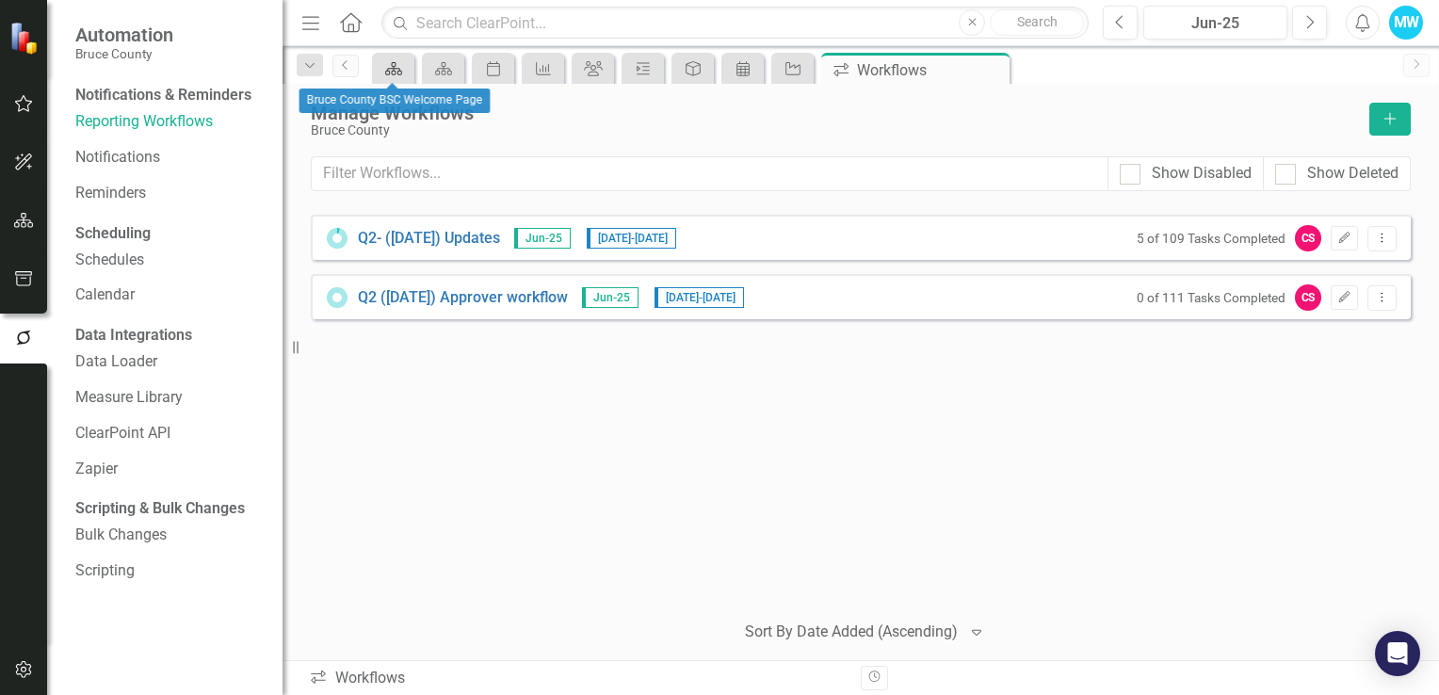
click at [396, 68] on icon at bounding box center [393, 68] width 17 height 13
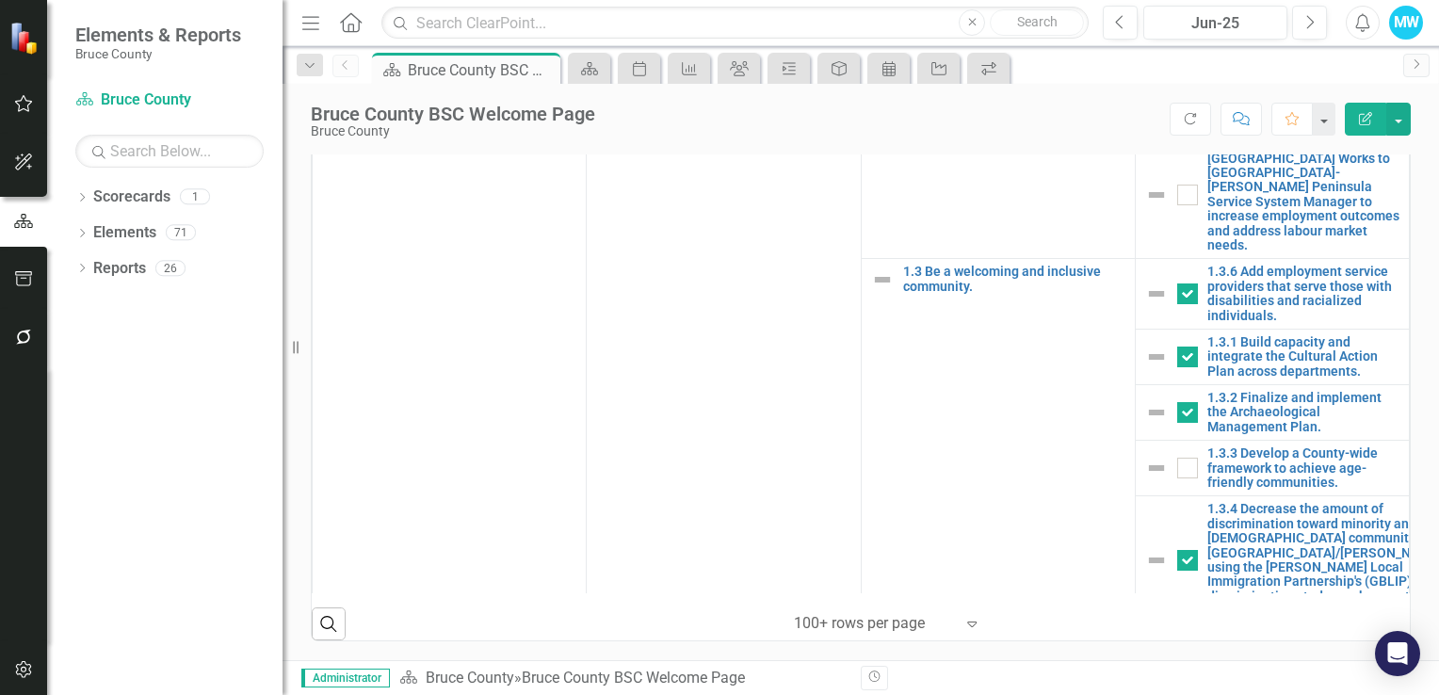
scroll to position [327, 0]
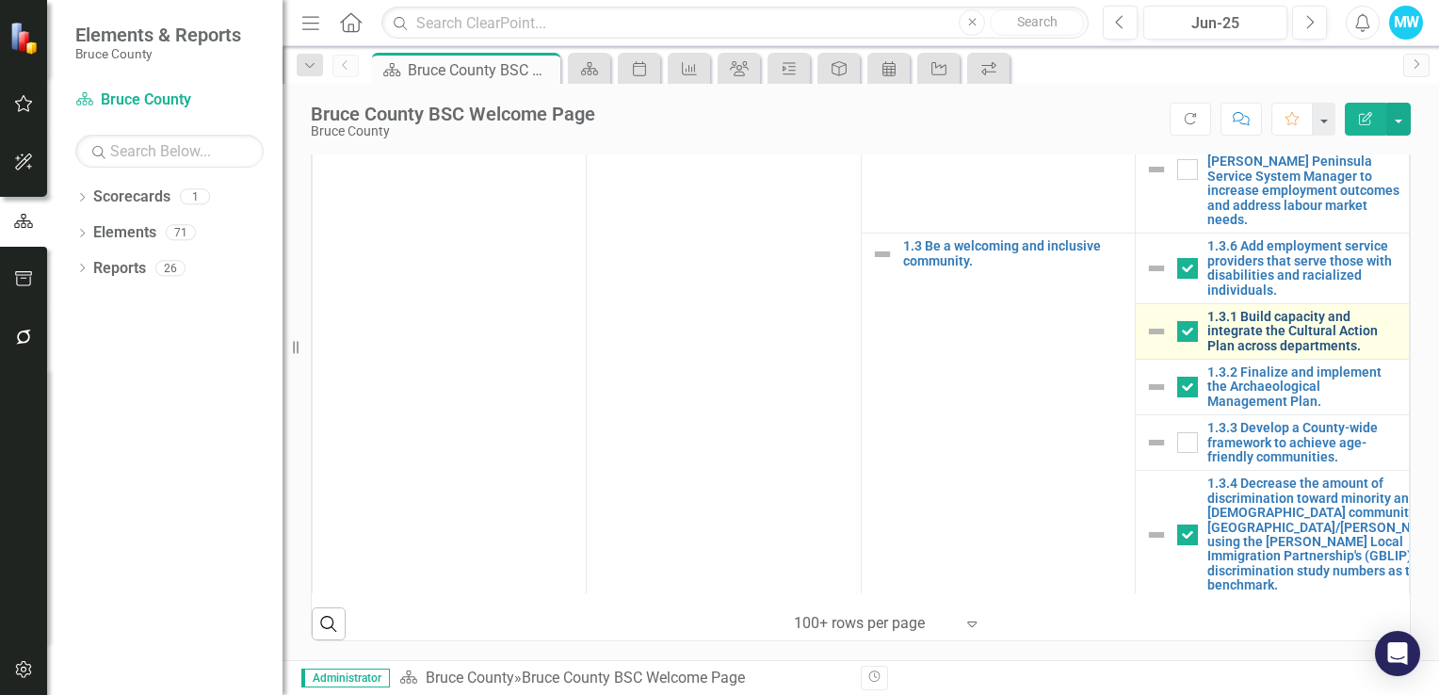
click at [1247, 353] on link "1.3.1 Build capacity and integrate the Cultural Action Plan across departments." at bounding box center [1303, 331] width 192 height 43
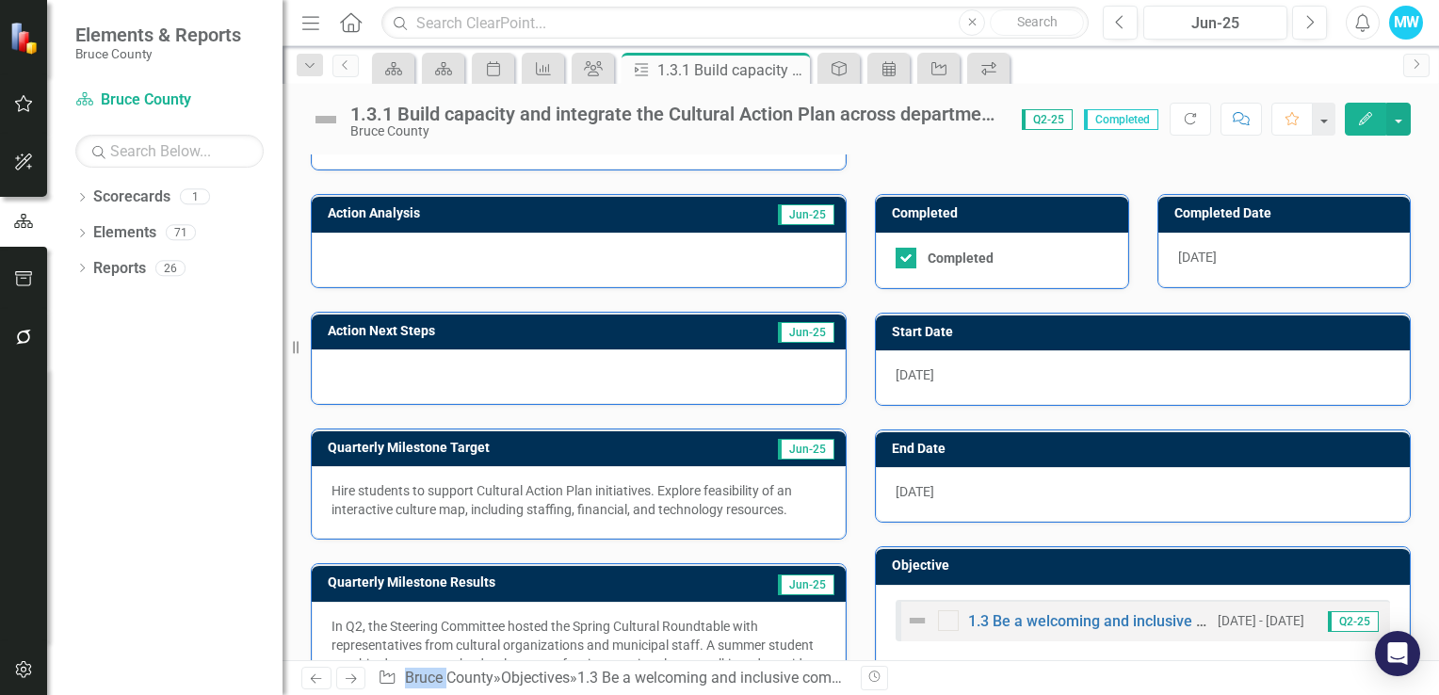
scroll to position [370, 0]
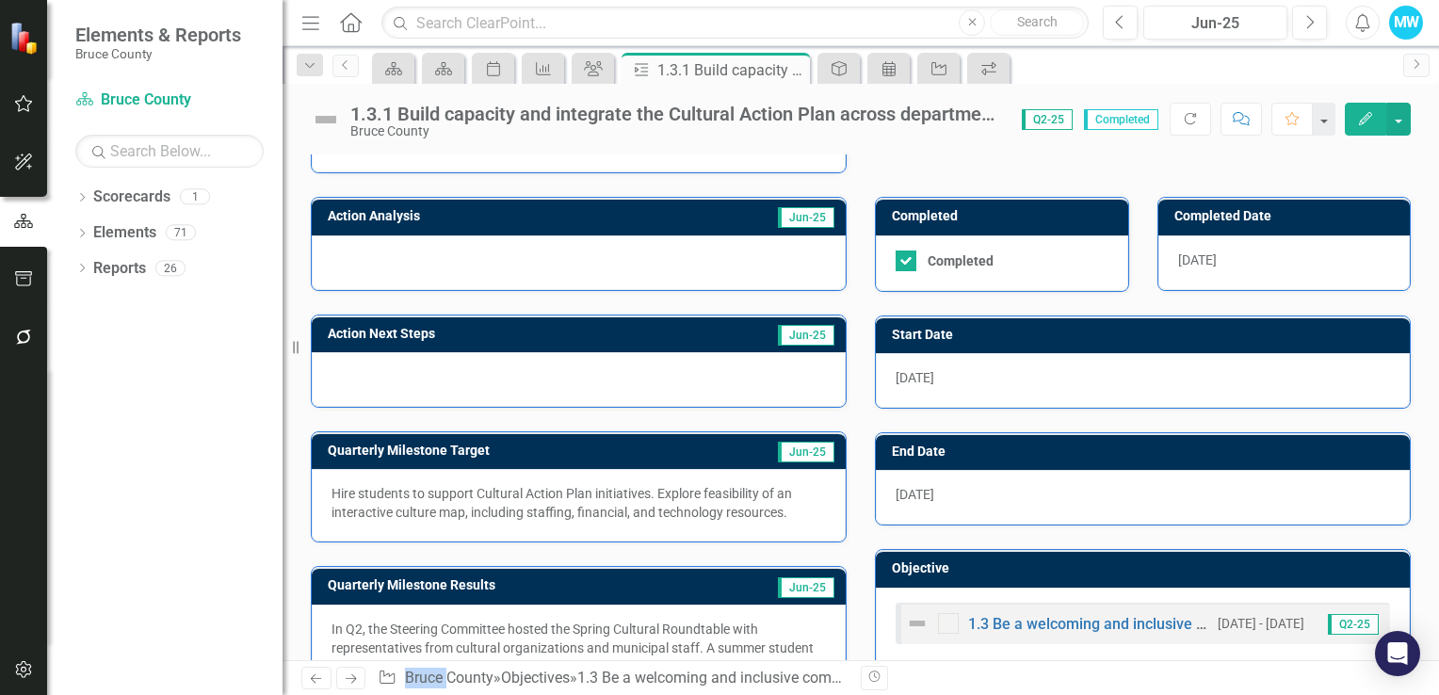
click at [1030, 141] on div "1.3.1 Build capacity and integrate the Cultural Action Plan across departments.…" at bounding box center [860, 372] width 1156 height 576
click at [1239, 28] on div "Jun-25" at bounding box center [1215, 23] width 131 height 23
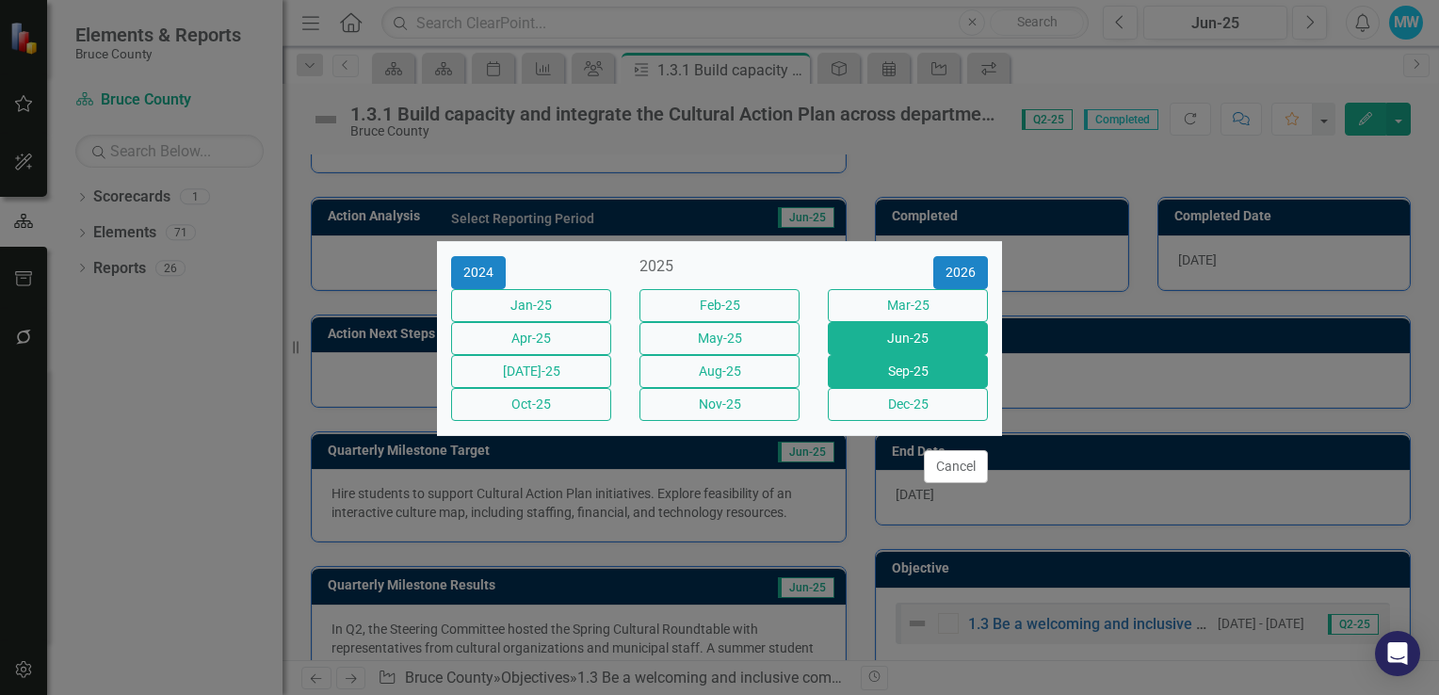
click at [898, 380] on button "Sep-25" at bounding box center [908, 371] width 160 height 33
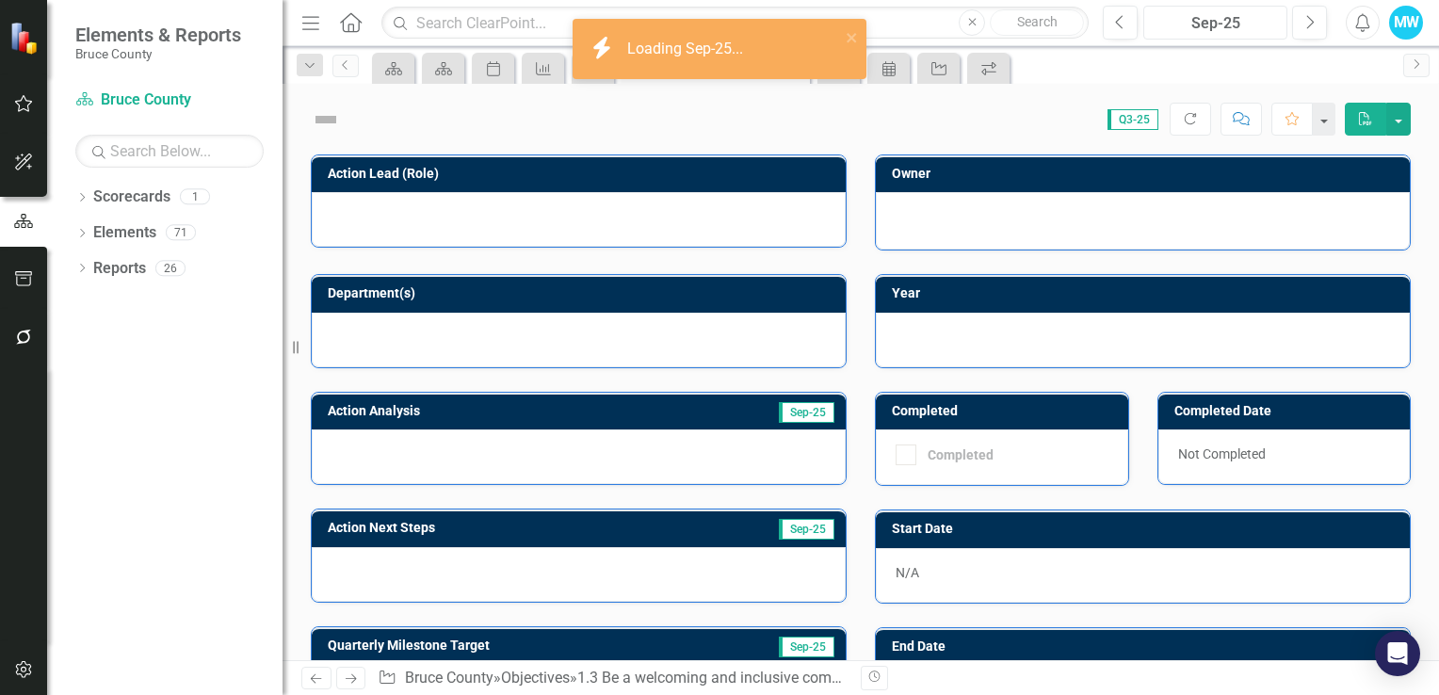
checkbox input "true"
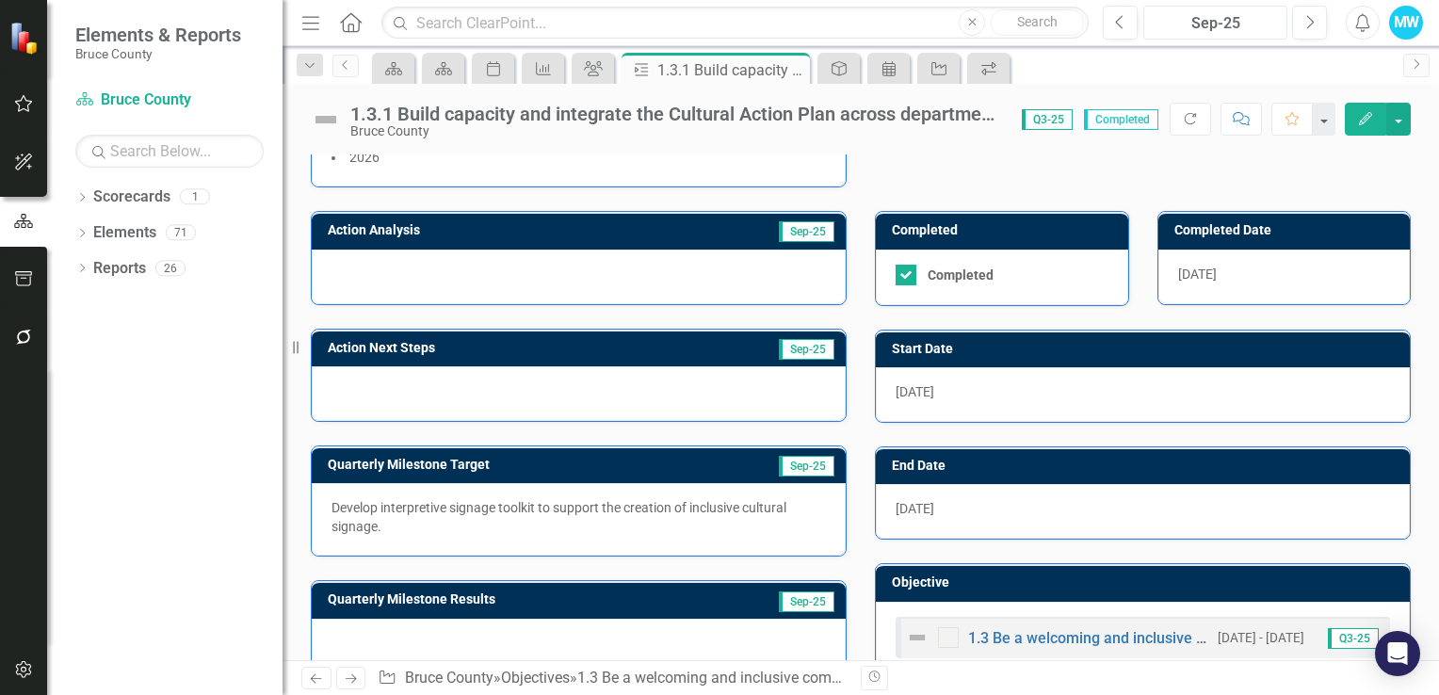
scroll to position [394, 0]
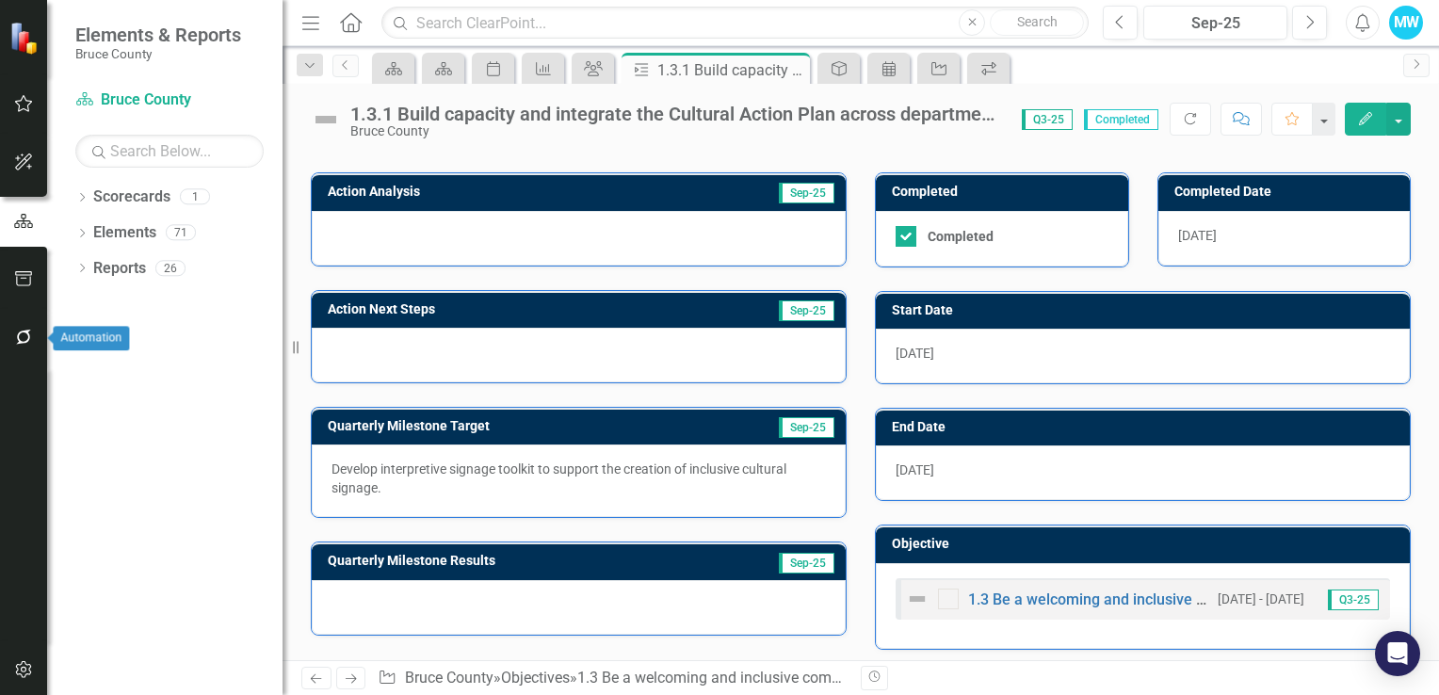
click at [17, 334] on icon "button" at bounding box center [24, 337] width 20 height 15
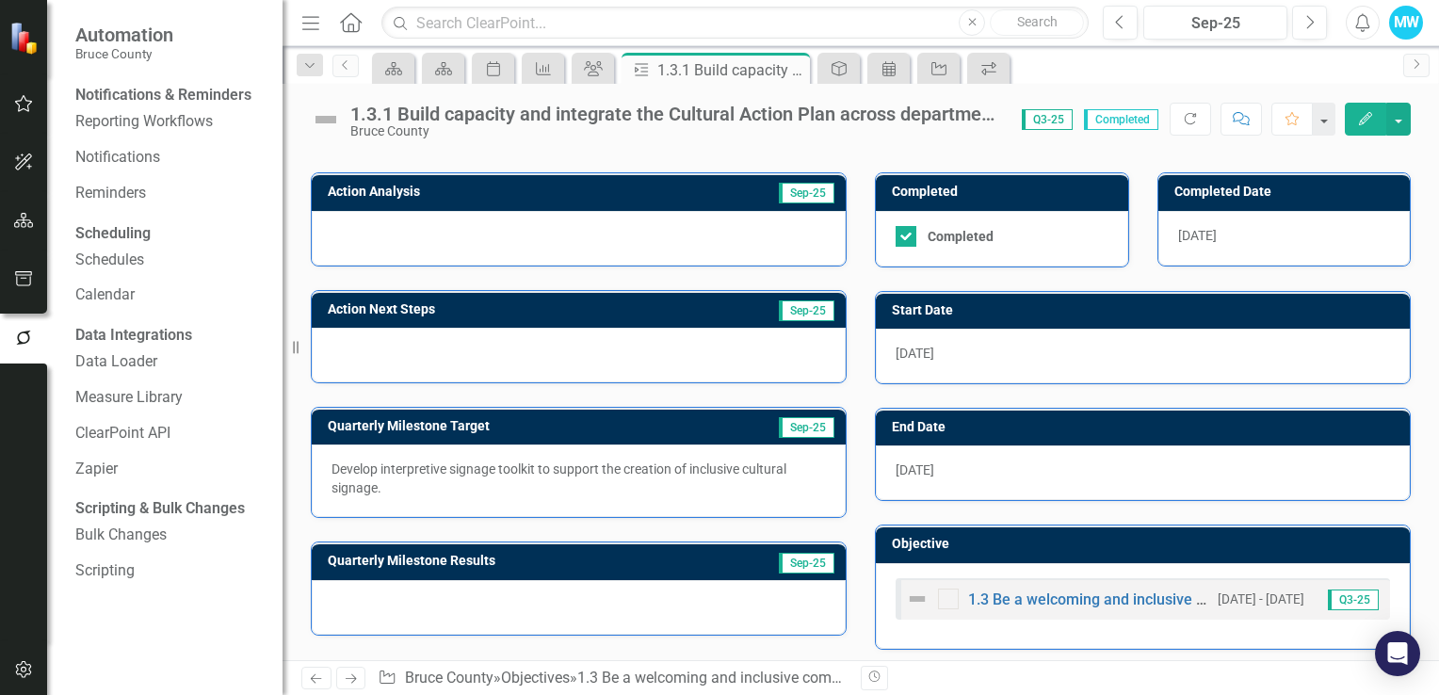
click at [158, 100] on div "Notifications & Reminders" at bounding box center [163, 96] width 176 height 22
click at [161, 96] on div "Notifications & Reminders" at bounding box center [163, 96] width 176 height 22
click at [149, 133] on link "Reporting Workflows" at bounding box center [169, 122] width 188 height 22
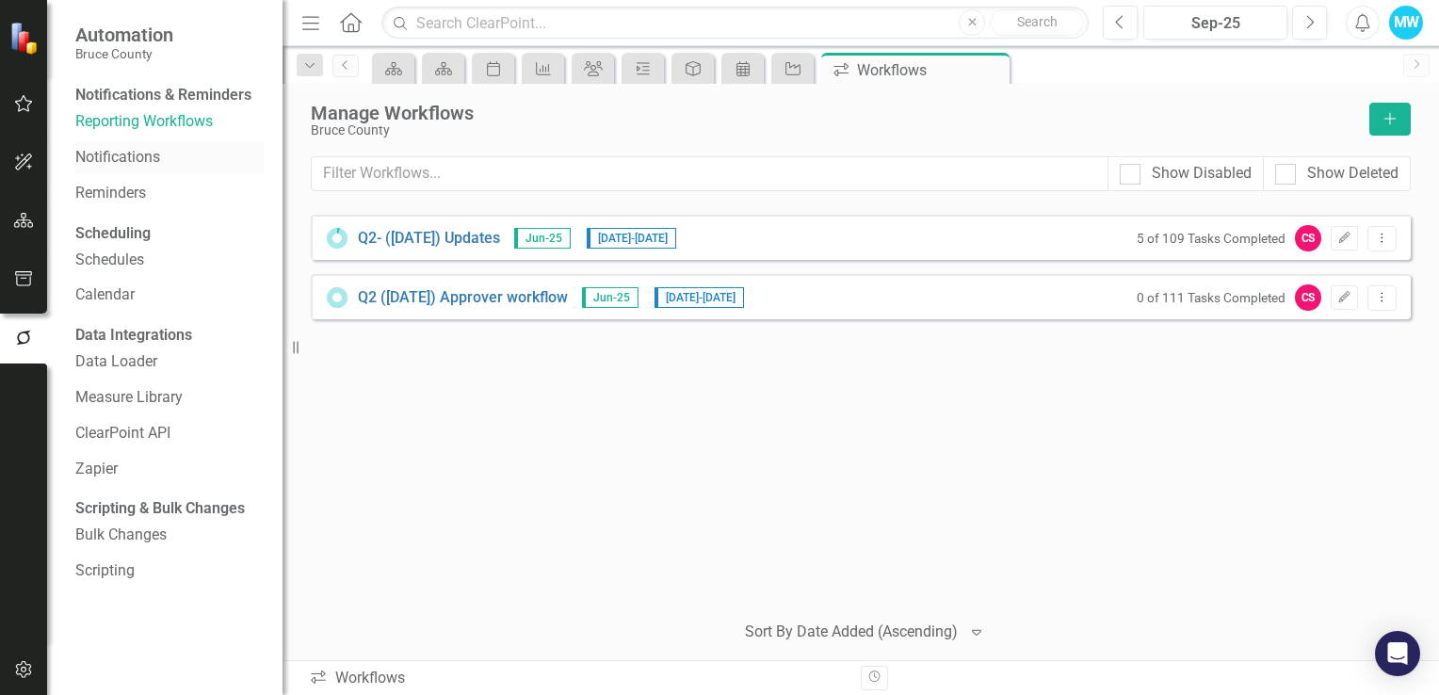
click at [139, 169] on link "Notifications" at bounding box center [169, 158] width 188 height 22
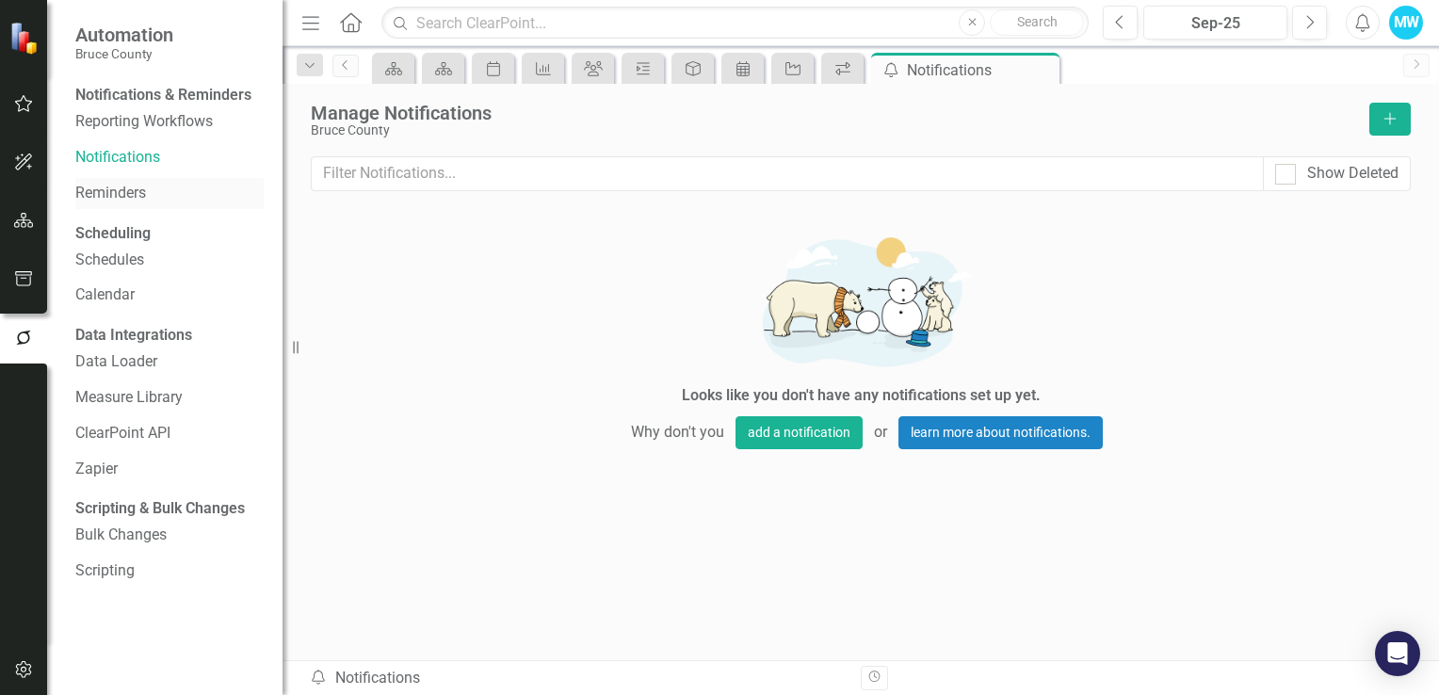
click at [128, 204] on link "Reminders" at bounding box center [169, 194] width 188 height 22
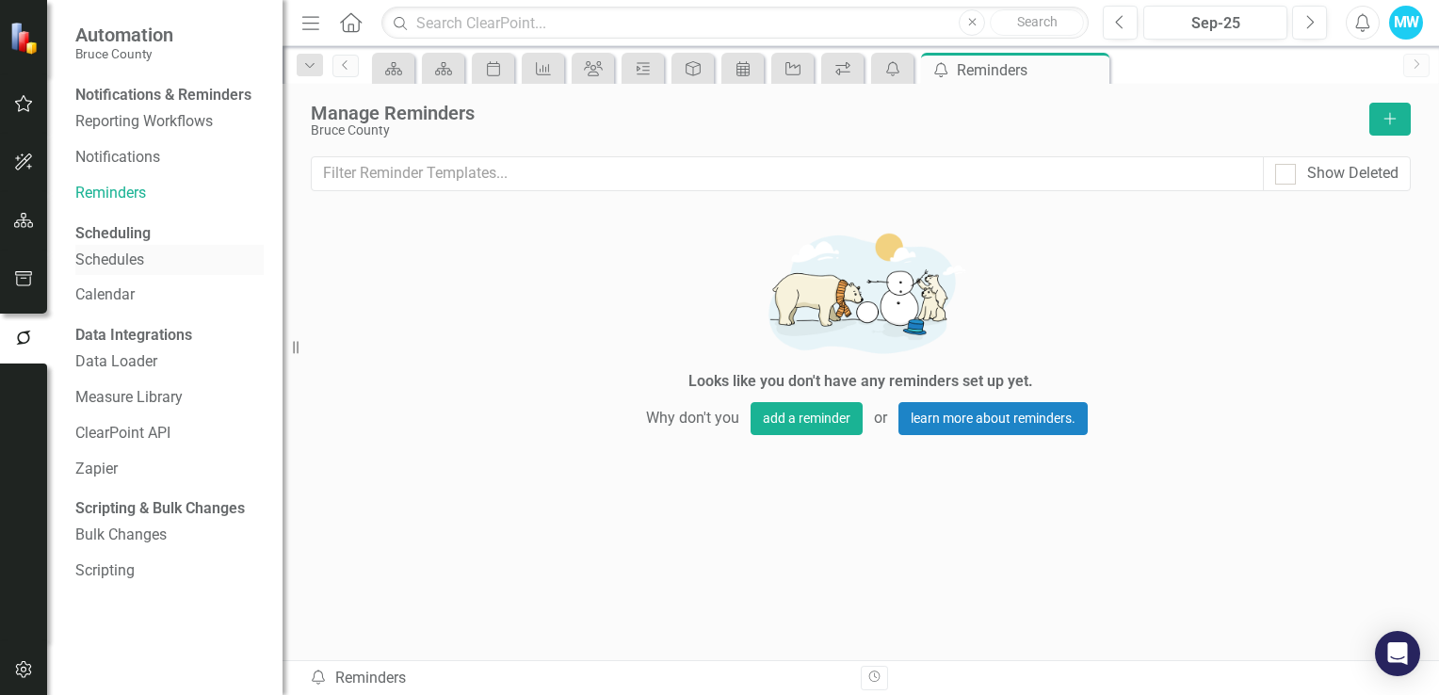
click at [124, 271] on link "Schedules" at bounding box center [169, 260] width 188 height 22
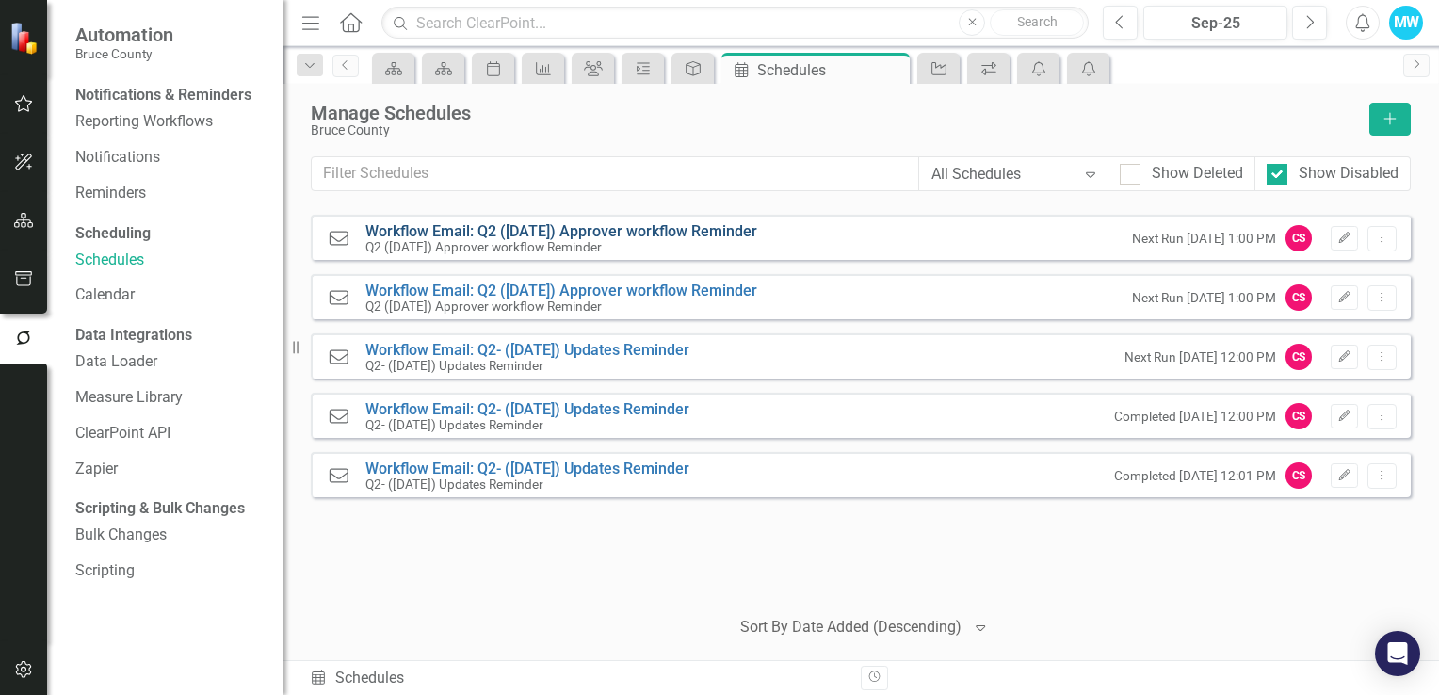
click at [633, 231] on link "Workflow Email: Q2 (June 25) Approver workflow Reminder" at bounding box center [561, 231] width 392 height 18
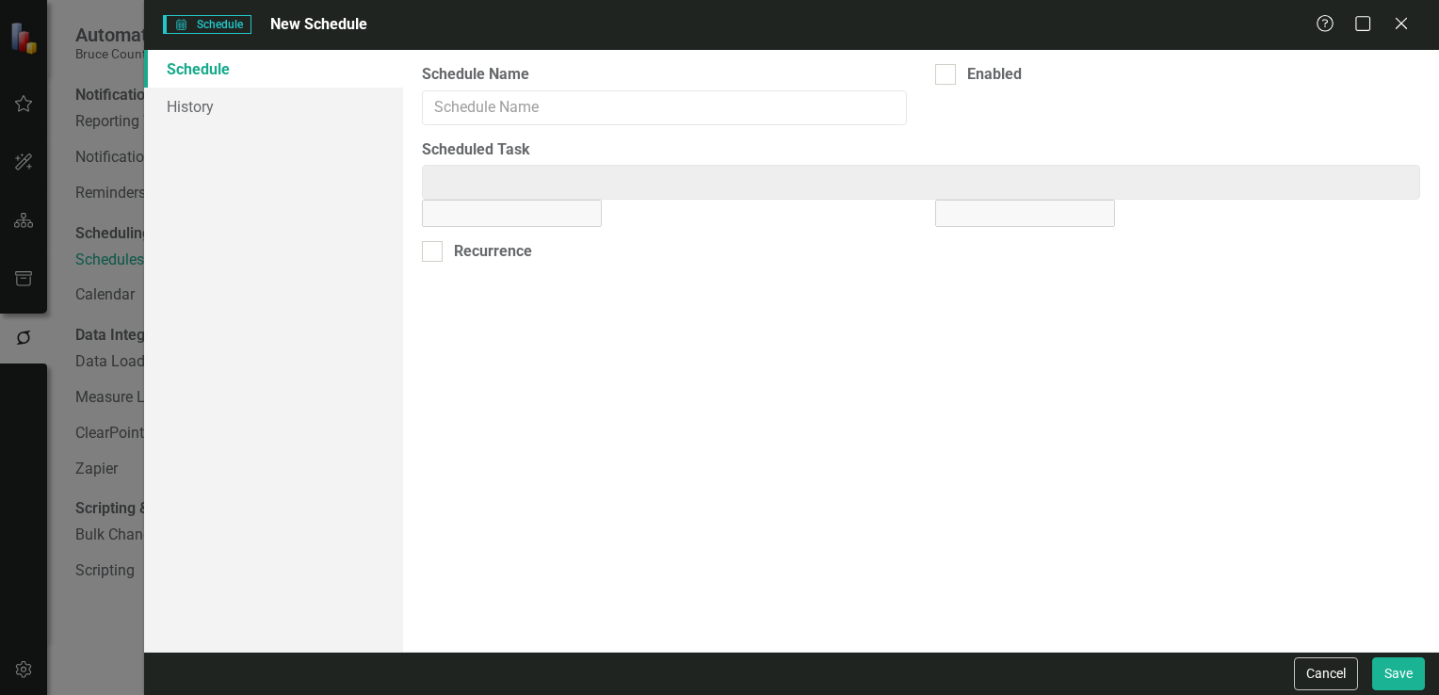
type input "Workflow Email: Q2 (June 25) Approver workflow Reminder"
checkbox input "true"
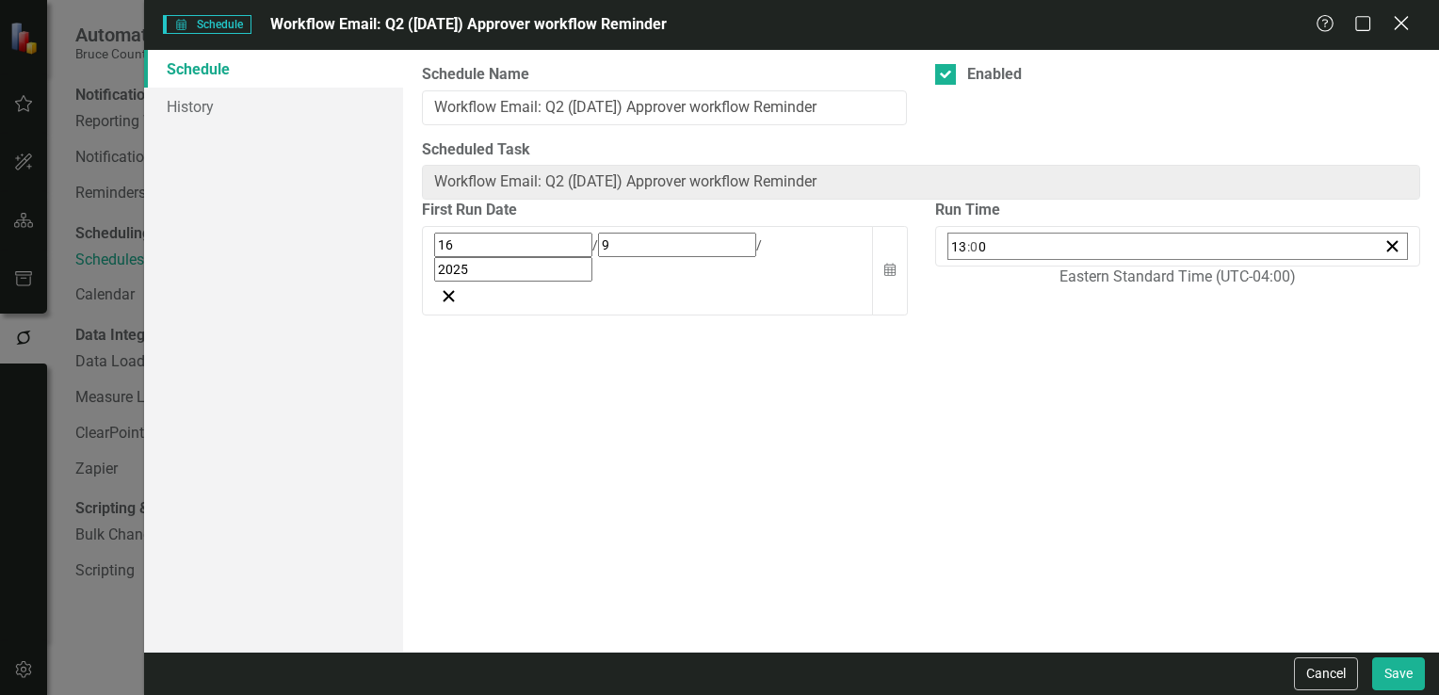
click at [1408, 24] on icon "Close" at bounding box center [1401, 23] width 24 height 18
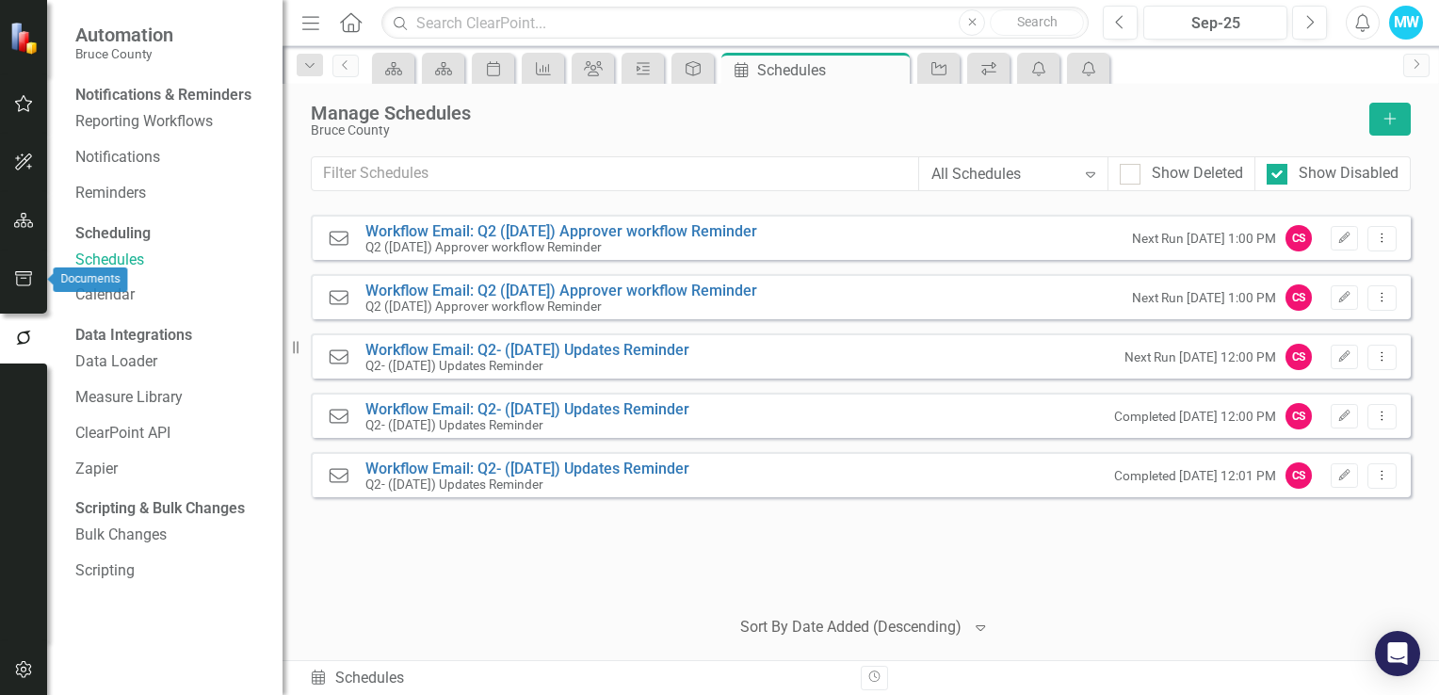
click at [23, 284] on icon "button" at bounding box center [24, 278] width 20 height 15
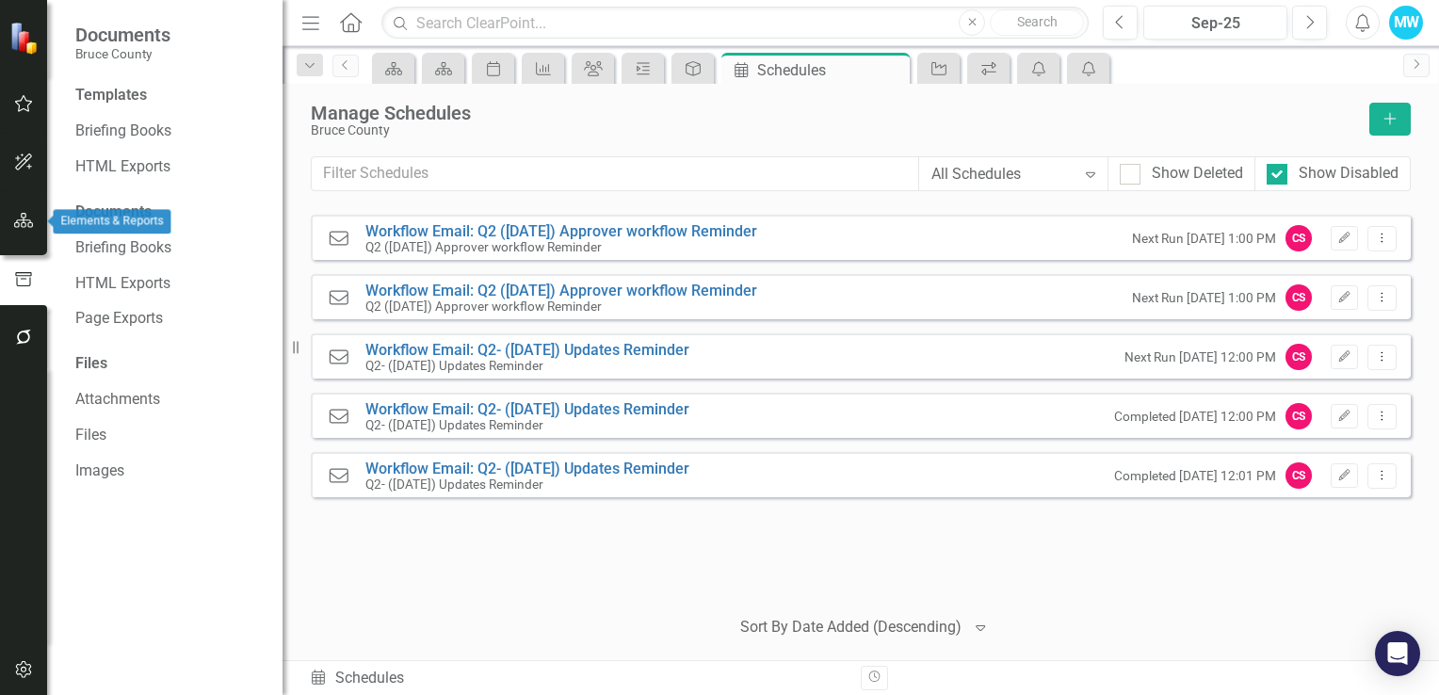
click at [24, 228] on button "button" at bounding box center [24, 221] width 42 height 40
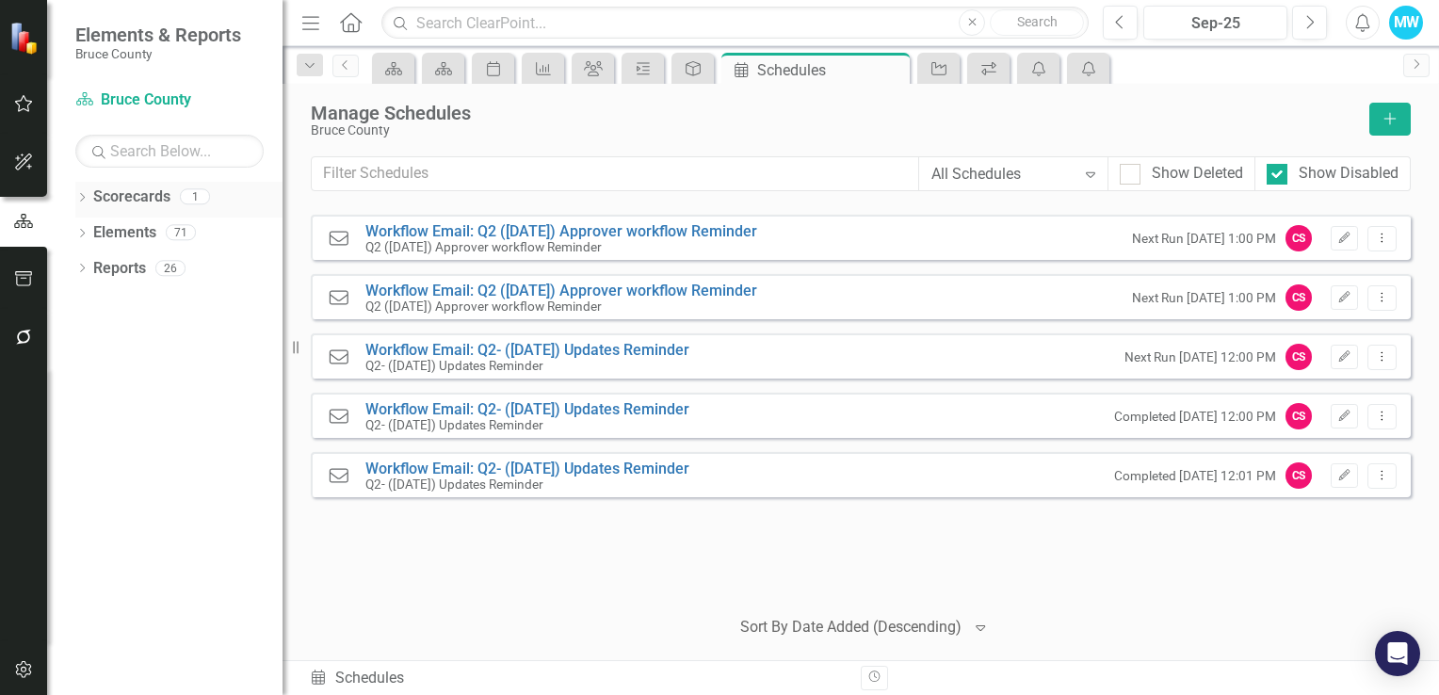
click at [83, 198] on icon "Dropdown" at bounding box center [81, 199] width 13 height 10
click at [77, 267] on icon "Dropdown" at bounding box center [81, 270] width 13 height 10
click at [83, 408] on icon "Dropdown" at bounding box center [81, 413] width 13 height 10
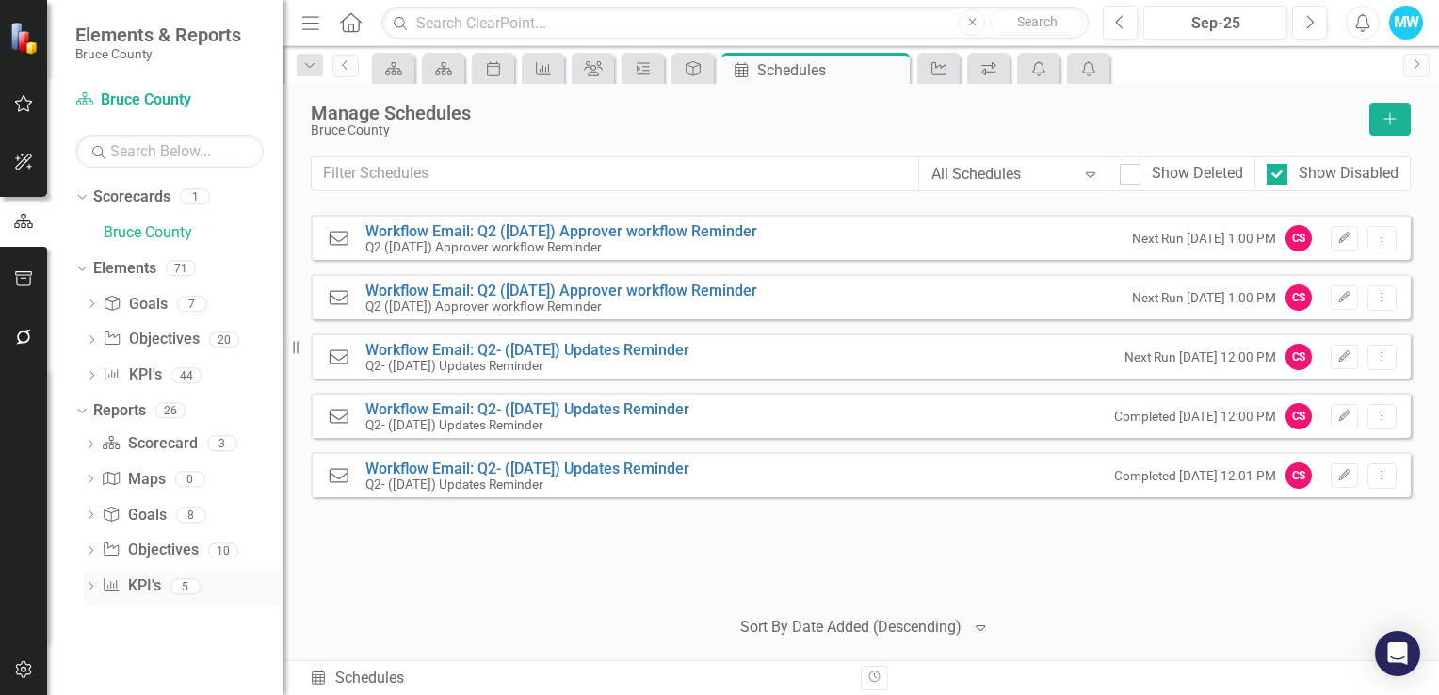
click at [84, 585] on icon "Dropdown" at bounding box center [90, 588] width 13 height 10
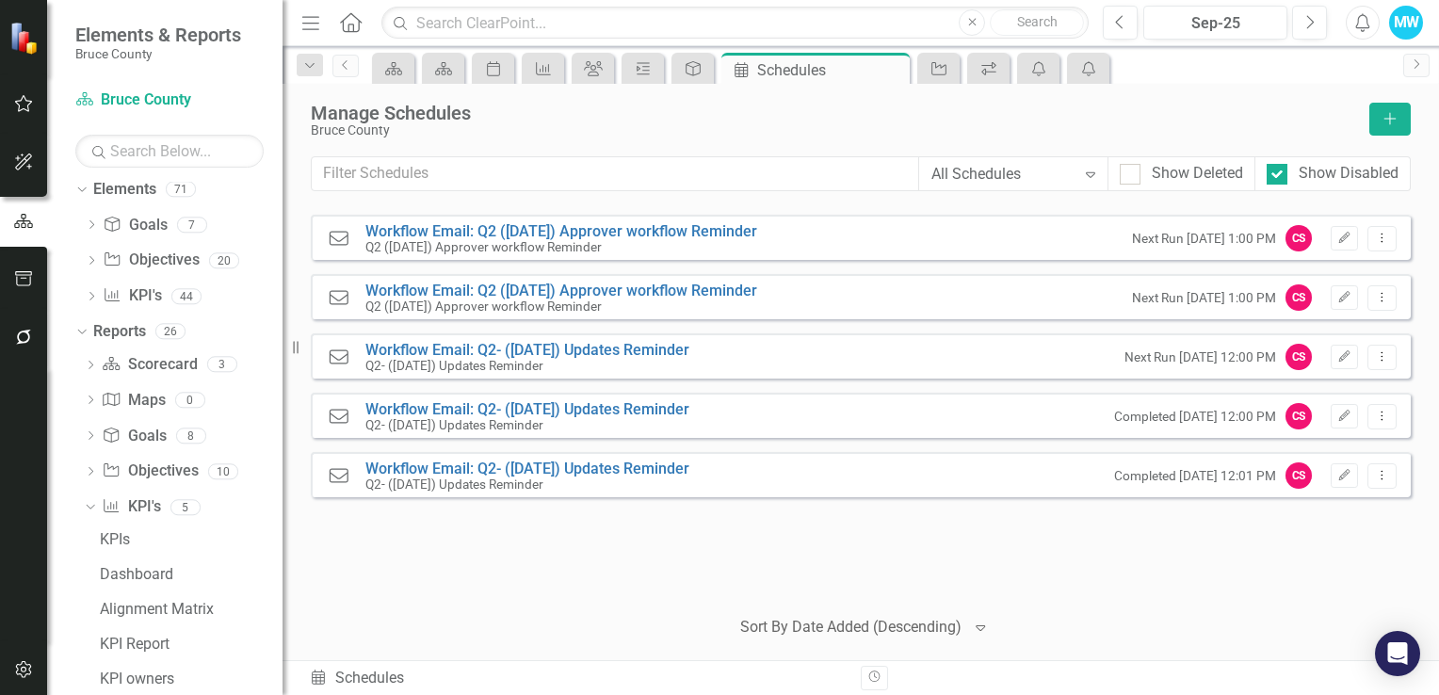
scroll to position [110, 0]
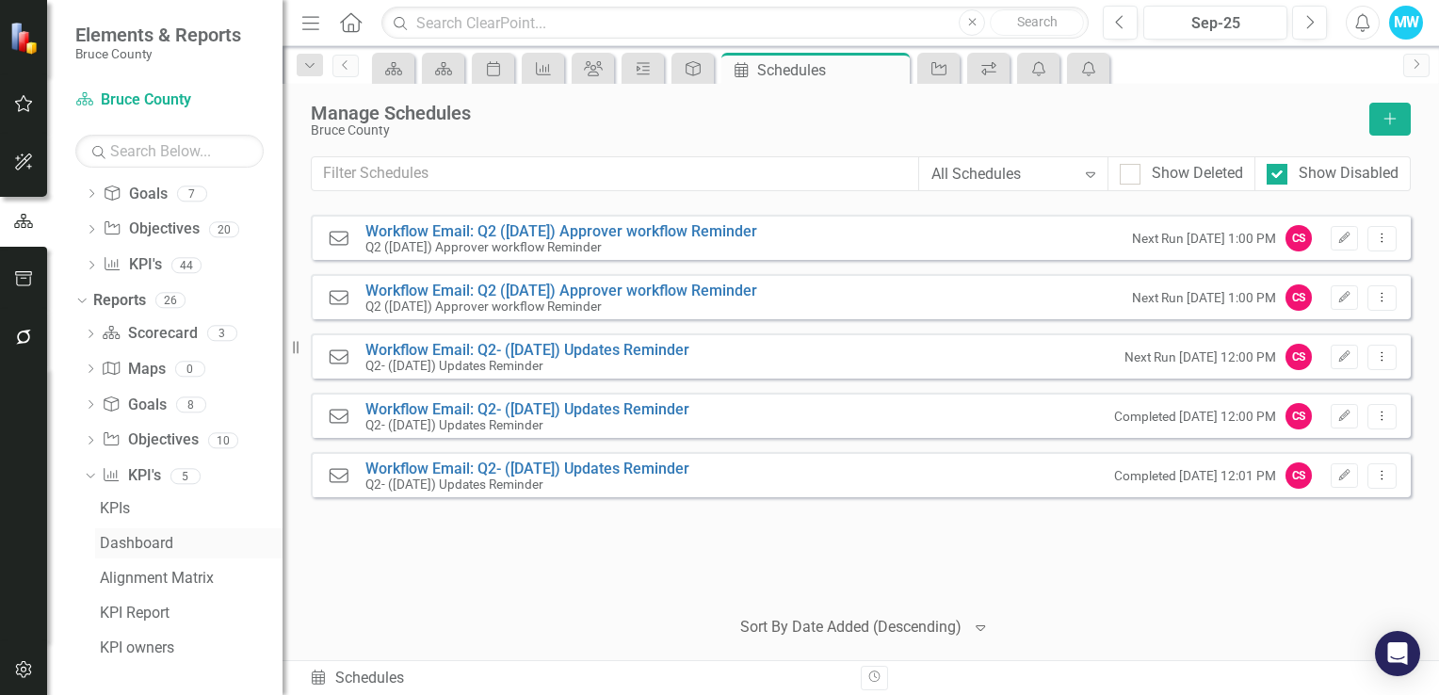
click at [141, 541] on div "Dashboard" at bounding box center [191, 543] width 183 height 17
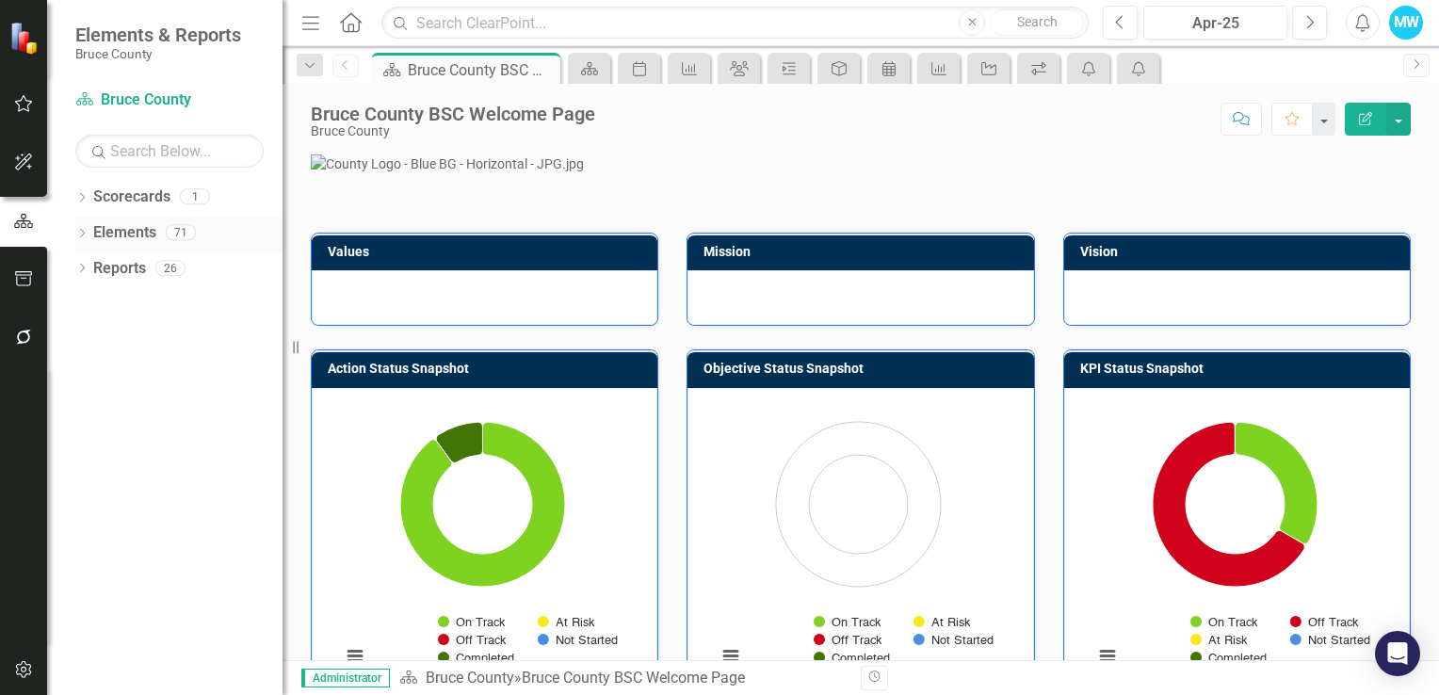
click at [80, 236] on icon "Dropdown" at bounding box center [81, 235] width 13 height 10
click at [79, 377] on icon "Dropdown" at bounding box center [81, 377] width 13 height 10
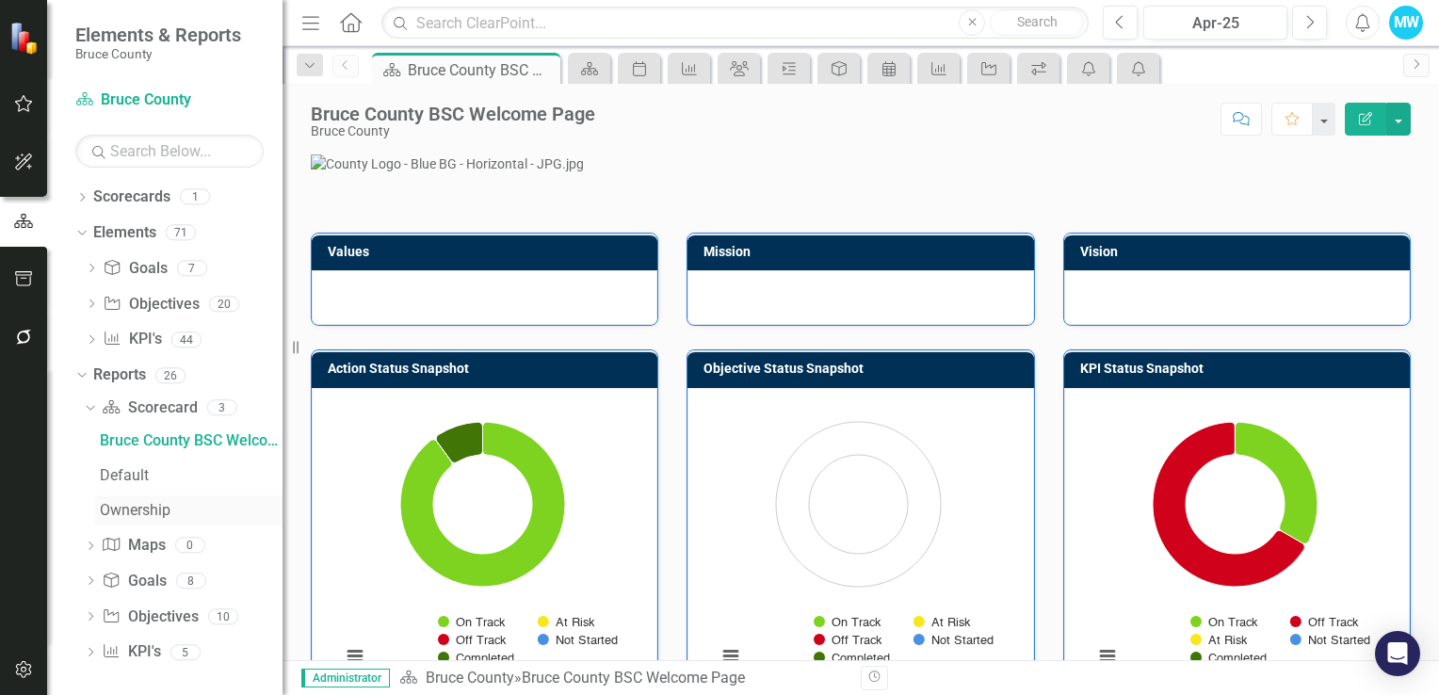
click at [150, 514] on div "Ownership" at bounding box center [191, 510] width 183 height 17
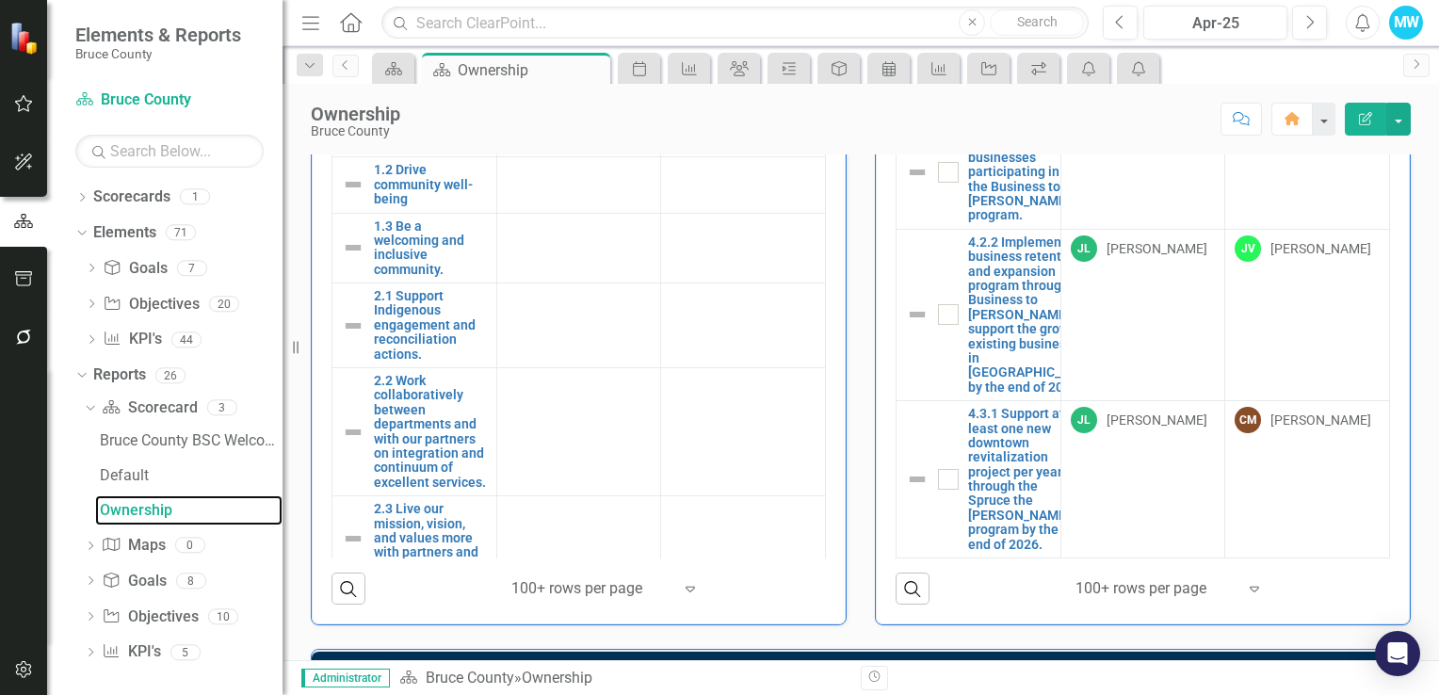
scroll to position [4896, 0]
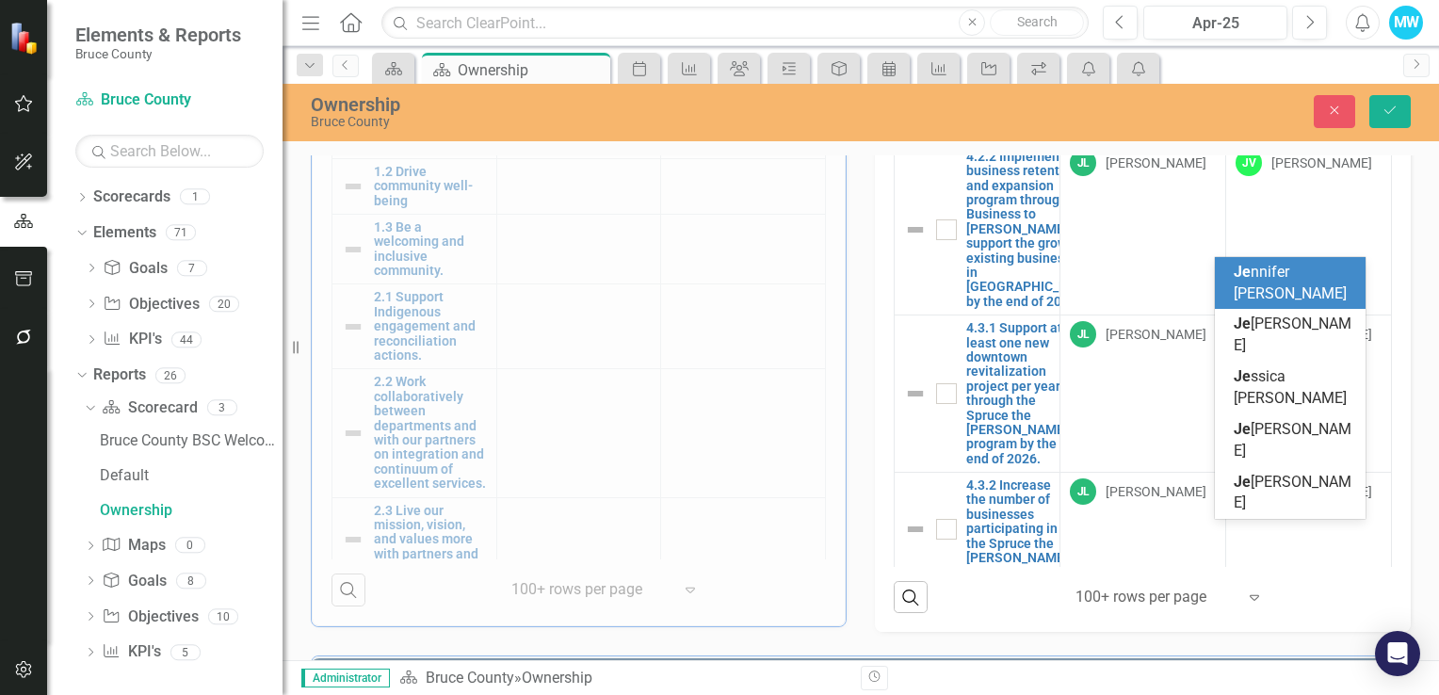
scroll to position [0, 0]
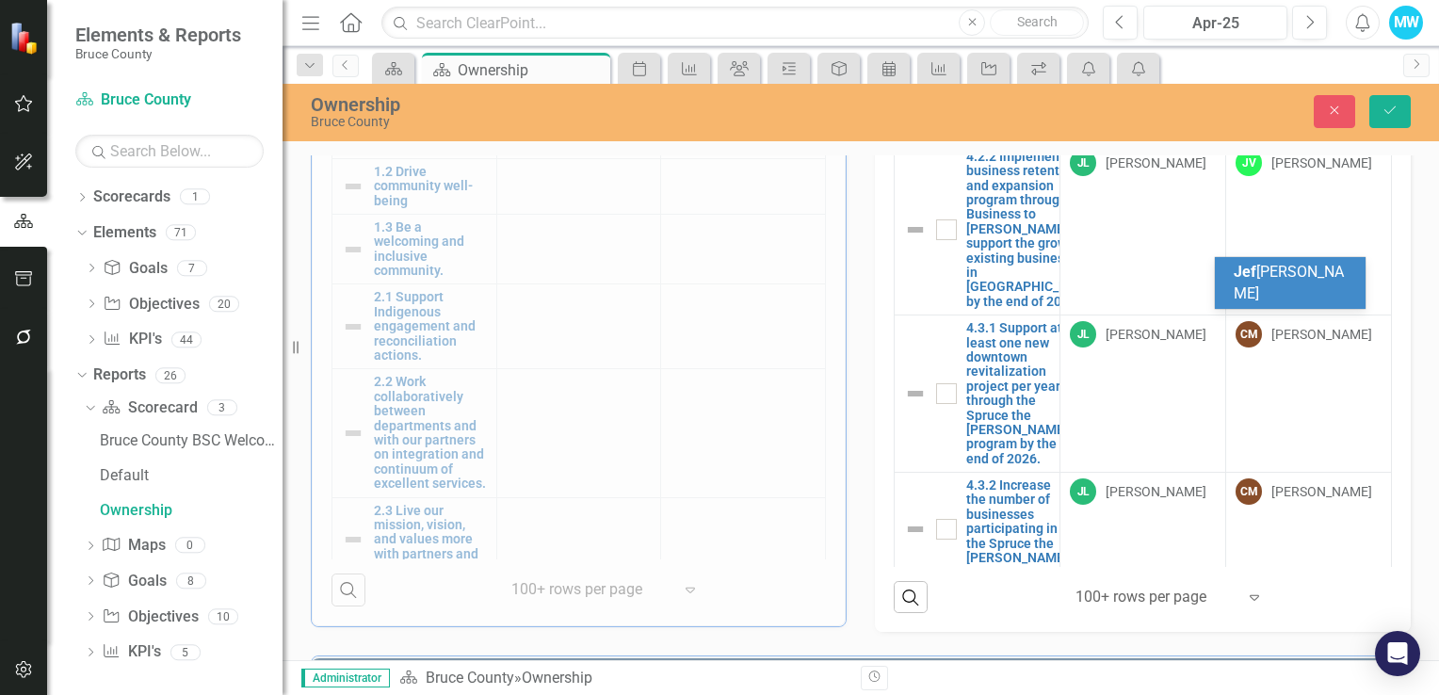
type input "[PERSON_NAME]"
click at [1273, 278] on span "[PERSON_NAME] [PERSON_NAME]" at bounding box center [1290, 283] width 114 height 40
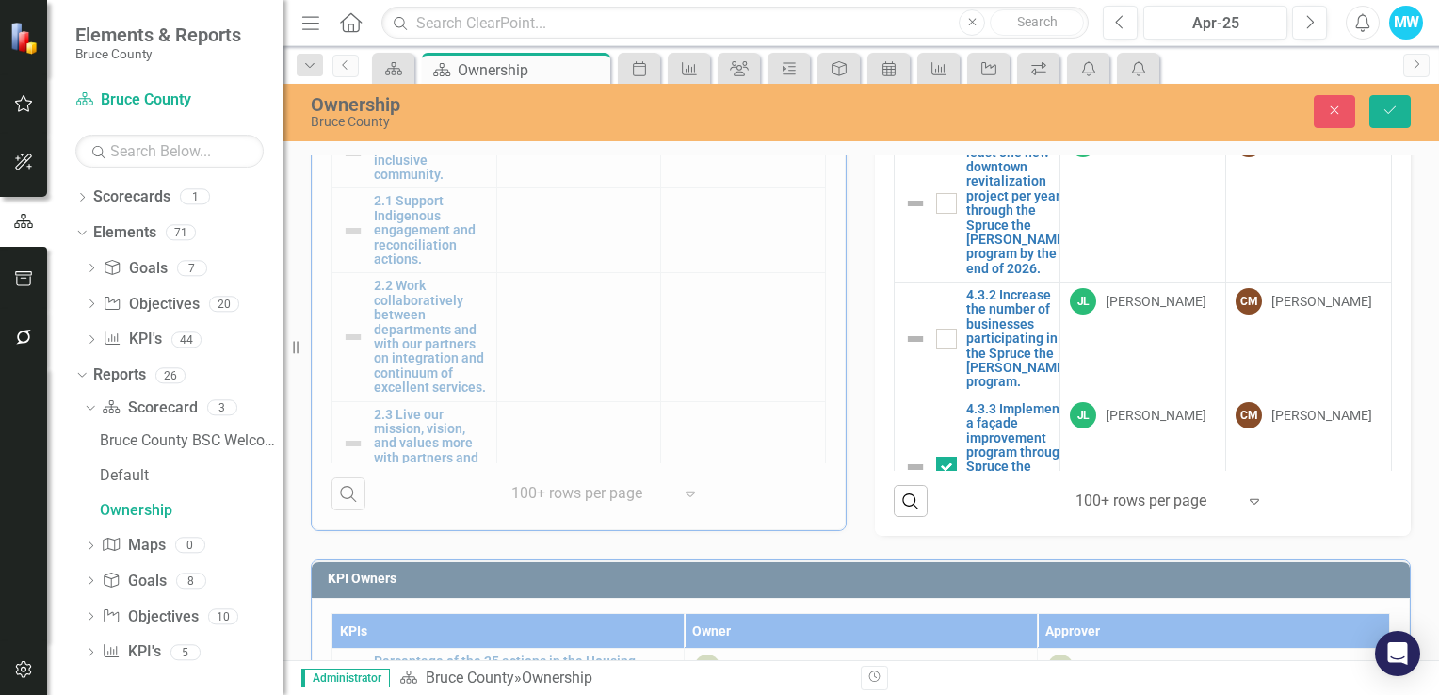
scroll to position [5084, 0]
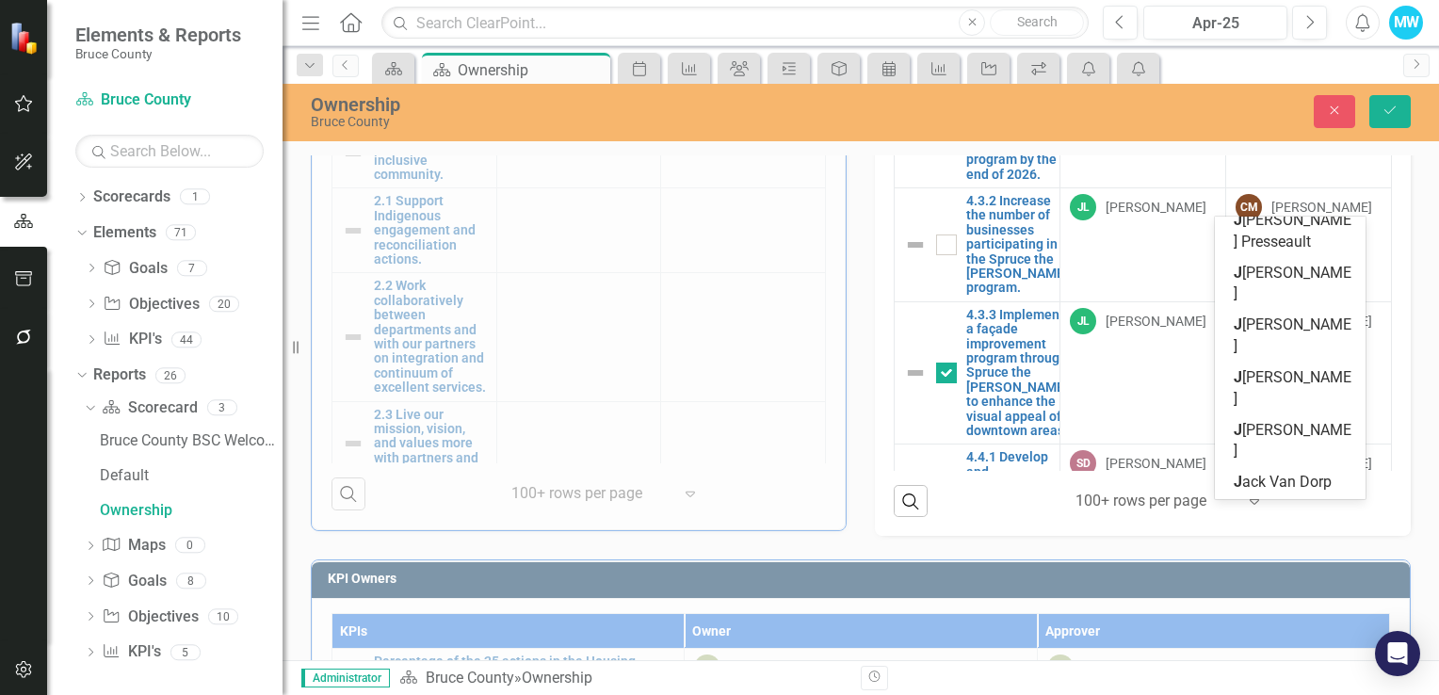
scroll to position [0, 0]
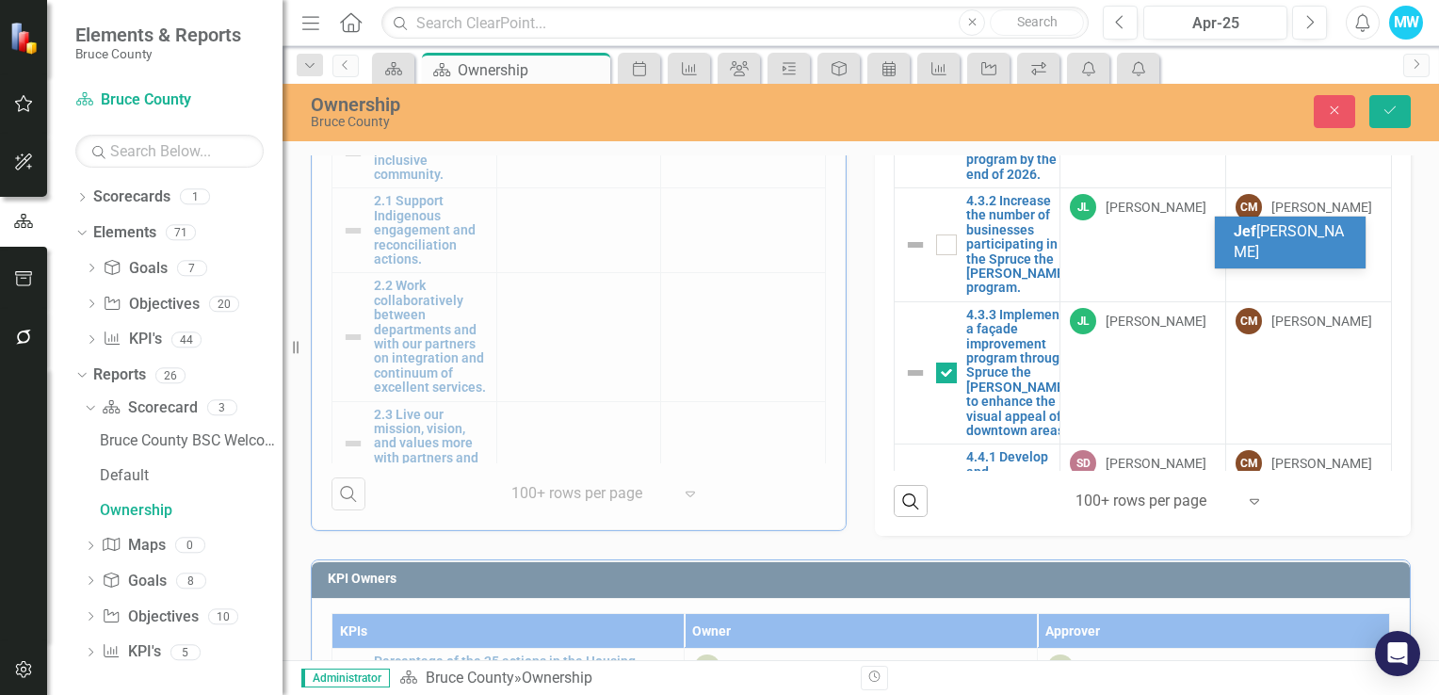
type input "[PERSON_NAME]"
click at [1283, 229] on span "[PERSON_NAME] [PERSON_NAME]" at bounding box center [1290, 242] width 114 height 40
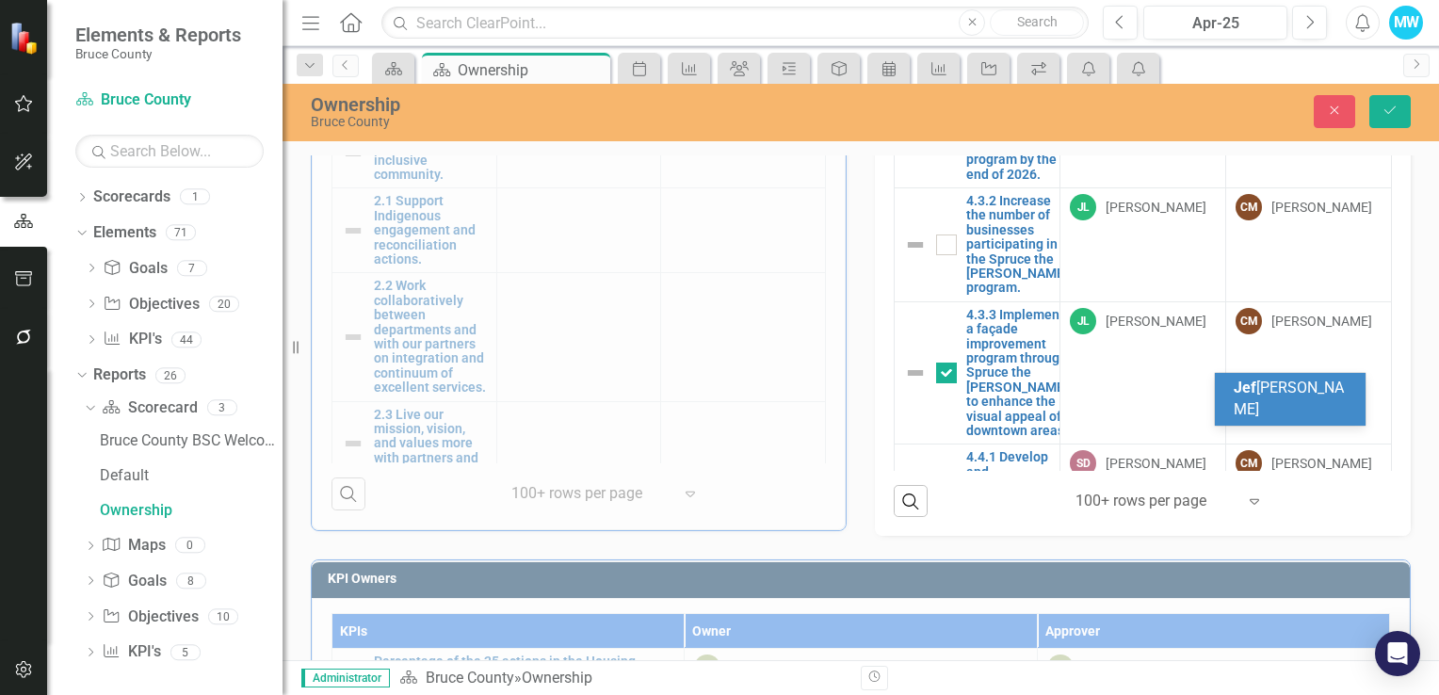
type input "[PERSON_NAME]"
click at [1296, 383] on span "[PERSON_NAME] [PERSON_NAME]" at bounding box center [1290, 398] width 114 height 40
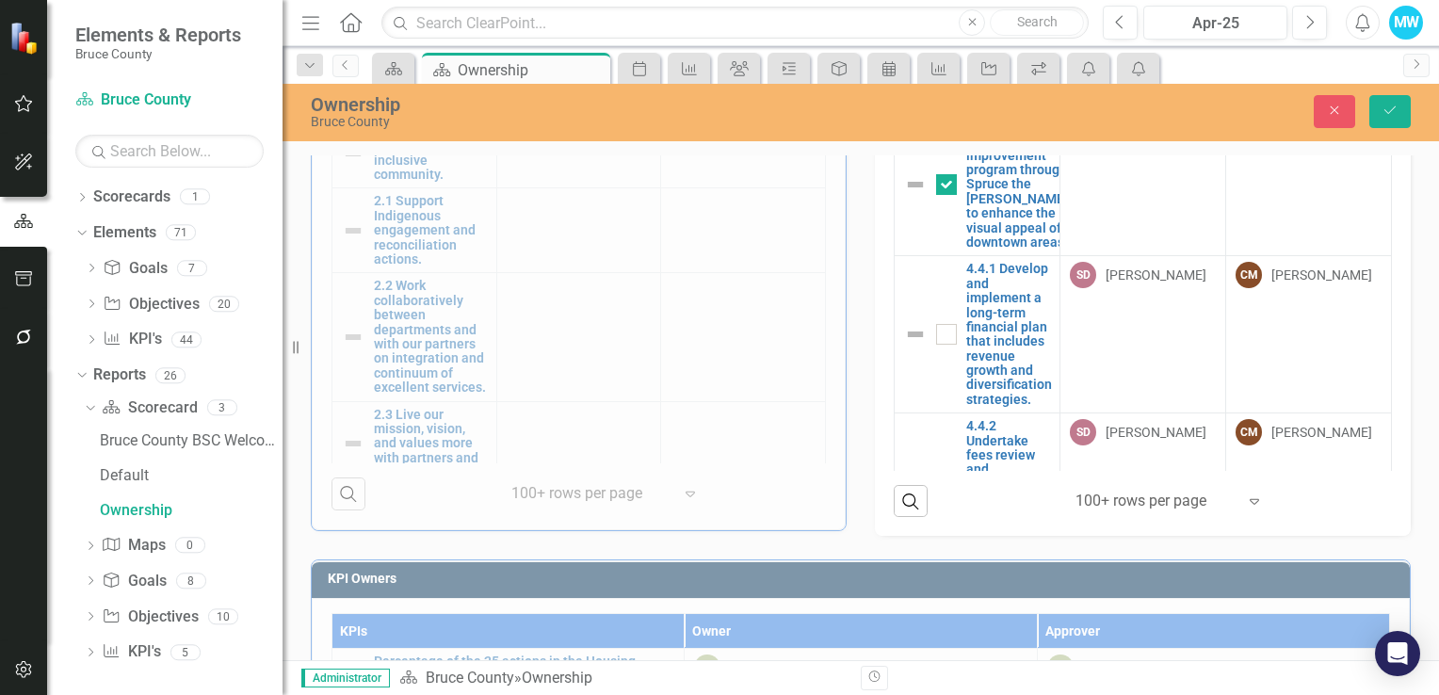
scroll to position [5367, 0]
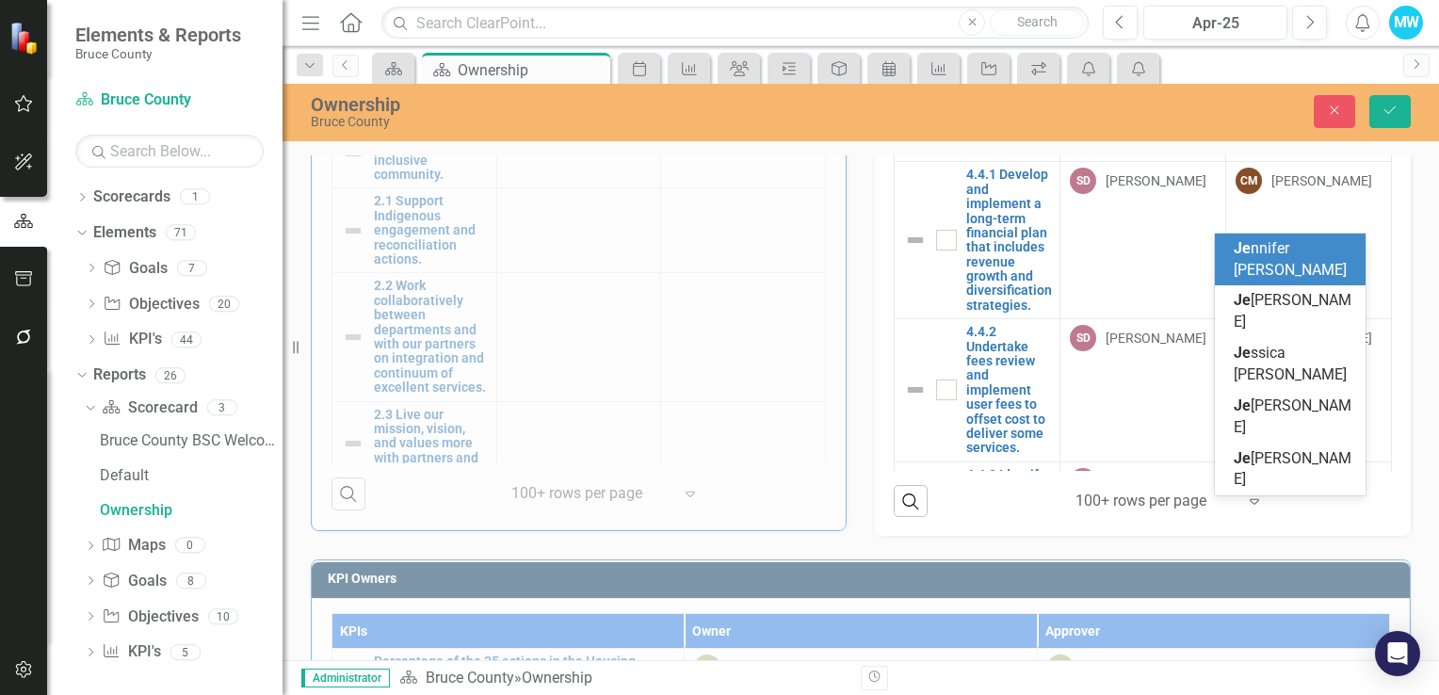
scroll to position [0, 0]
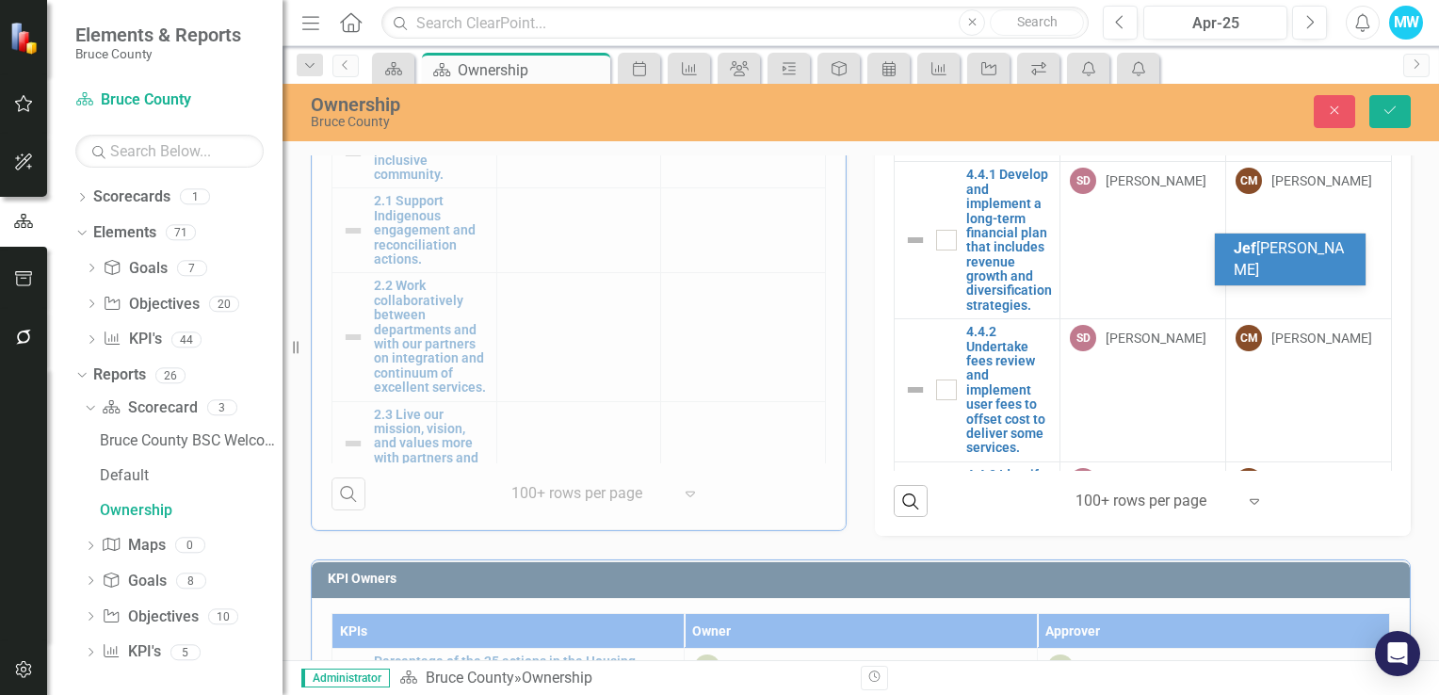
type input "[PERSON_NAME]"
click at [1271, 250] on span "[PERSON_NAME] [PERSON_NAME]" at bounding box center [1290, 259] width 114 height 40
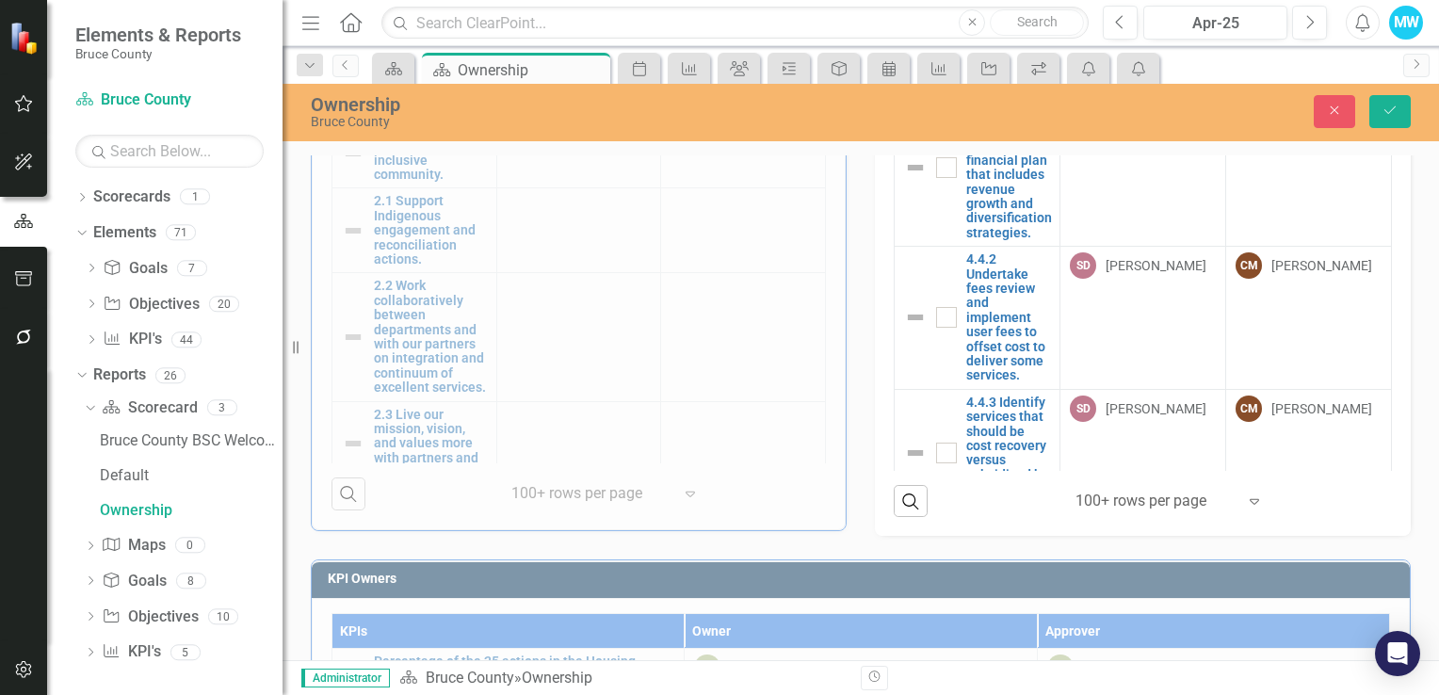
scroll to position [5305, 0]
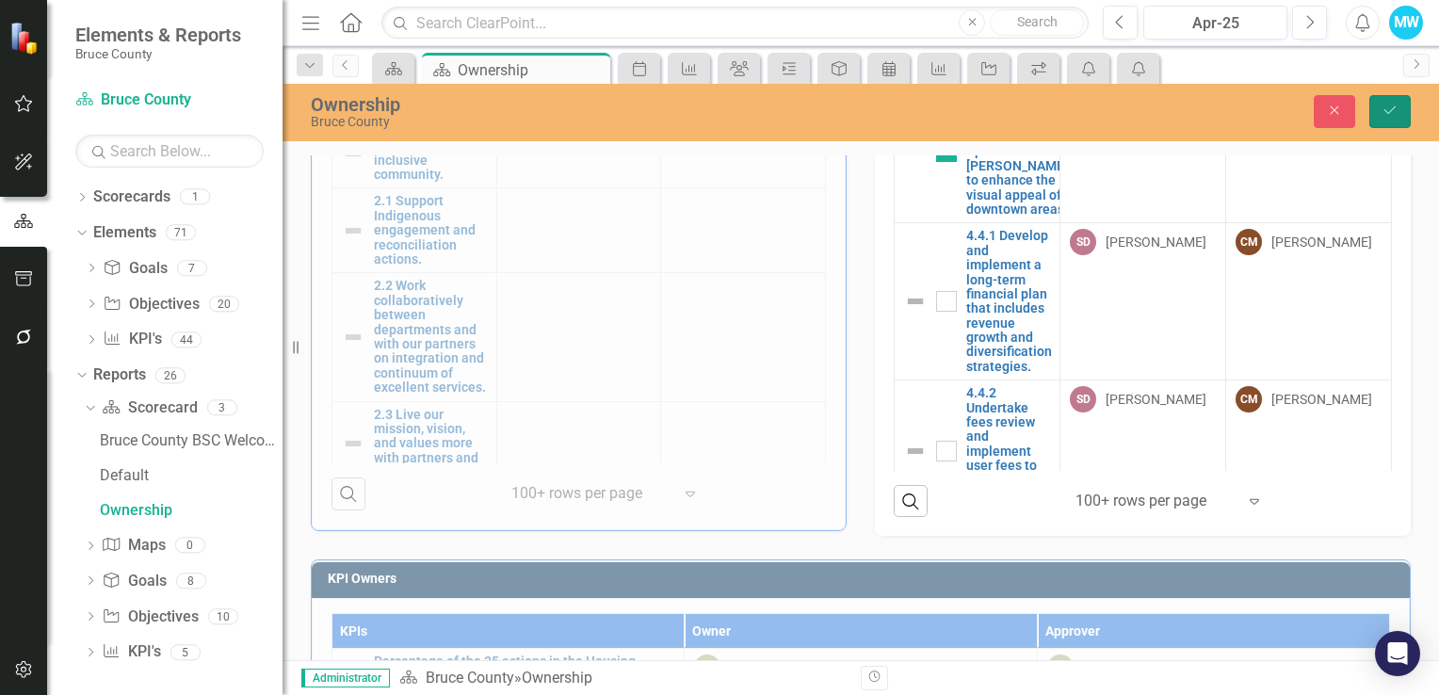
click at [1383, 109] on icon "Save" at bounding box center [1389, 110] width 17 height 13
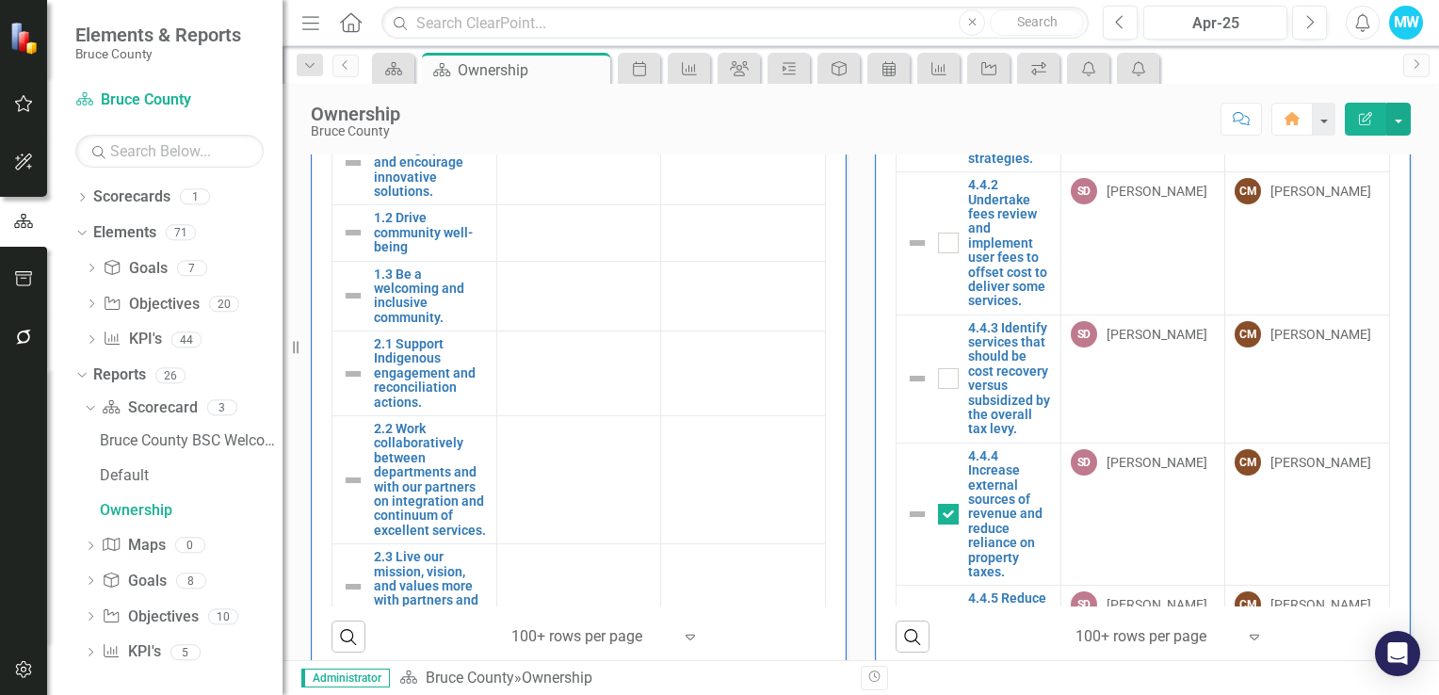
scroll to position [659, 0]
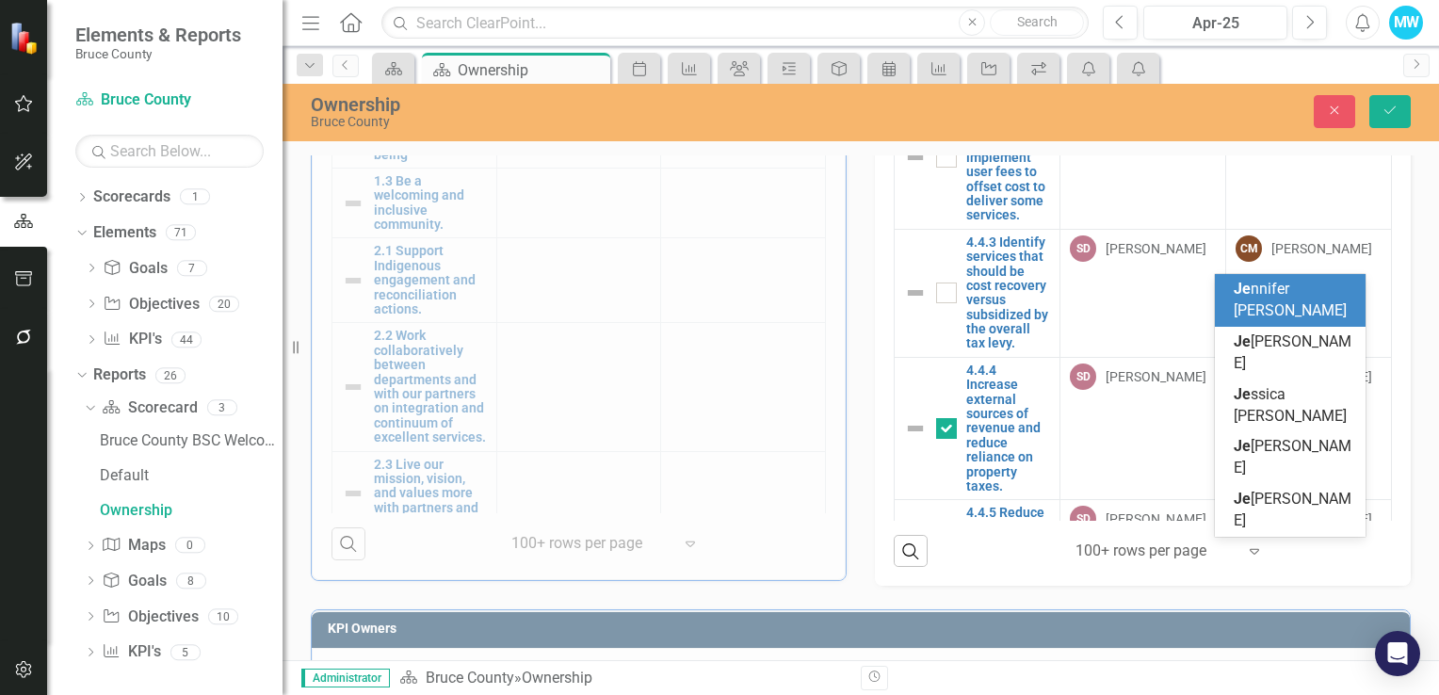
scroll to position [0, 0]
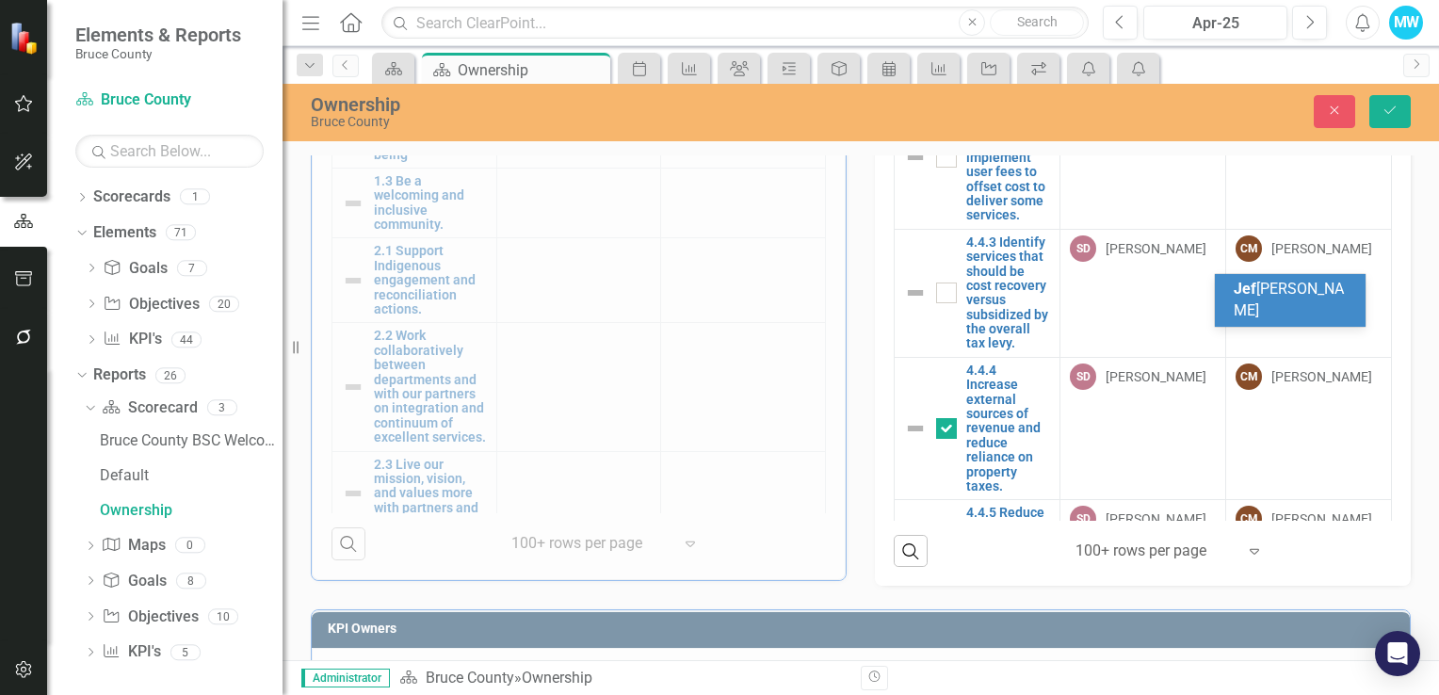
type input "[PERSON_NAME]"
click at [1253, 286] on span "[PERSON_NAME]" at bounding box center [1290, 289] width 114 height 18
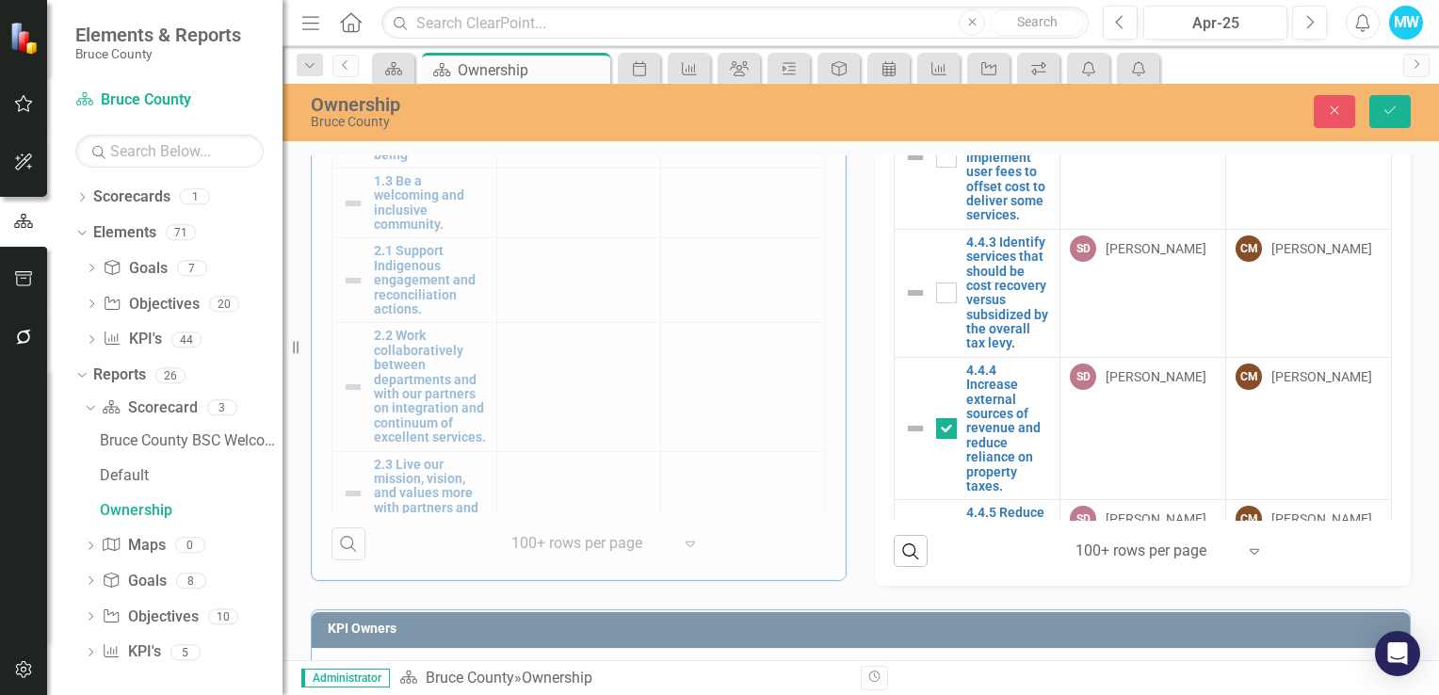
type input "[PERSON_NAME]"
click at [1318, 424] on span "[PERSON_NAME] [PERSON_NAME]" at bounding box center [1290, 414] width 114 height 40
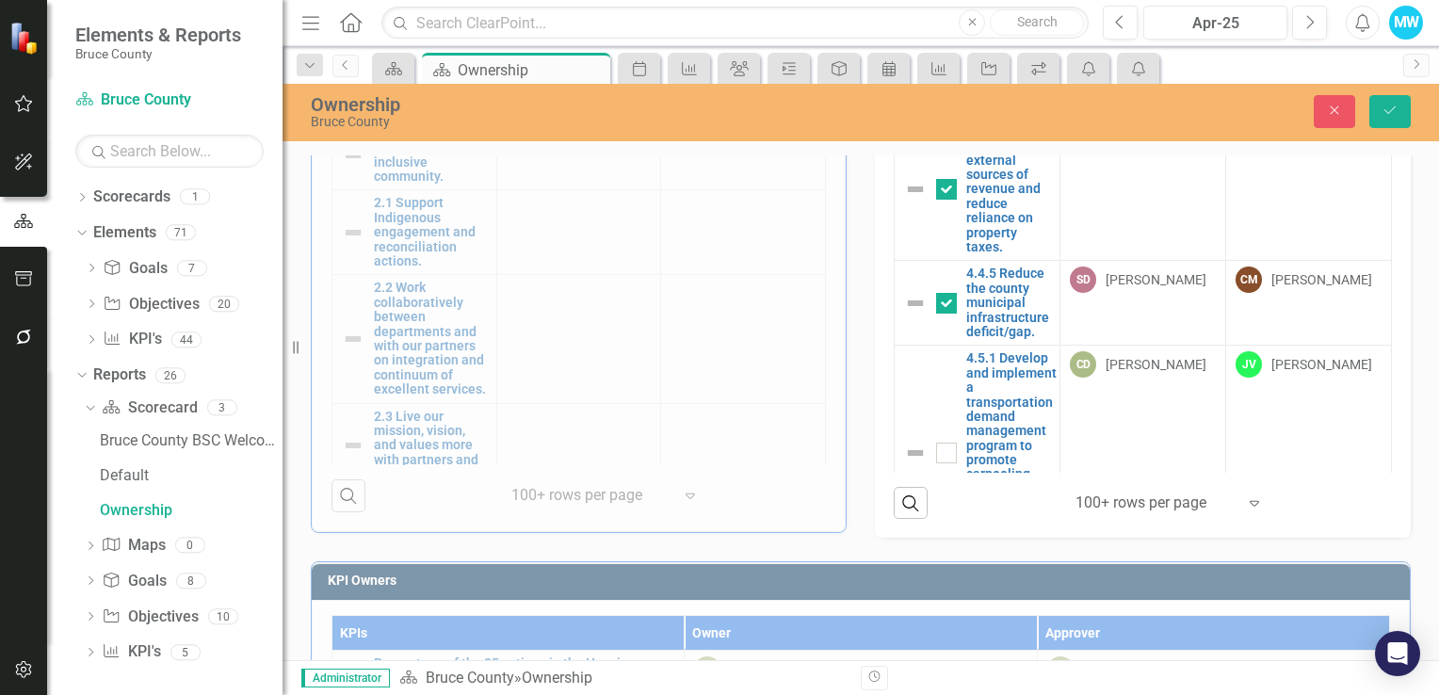
scroll to position [6011, 0]
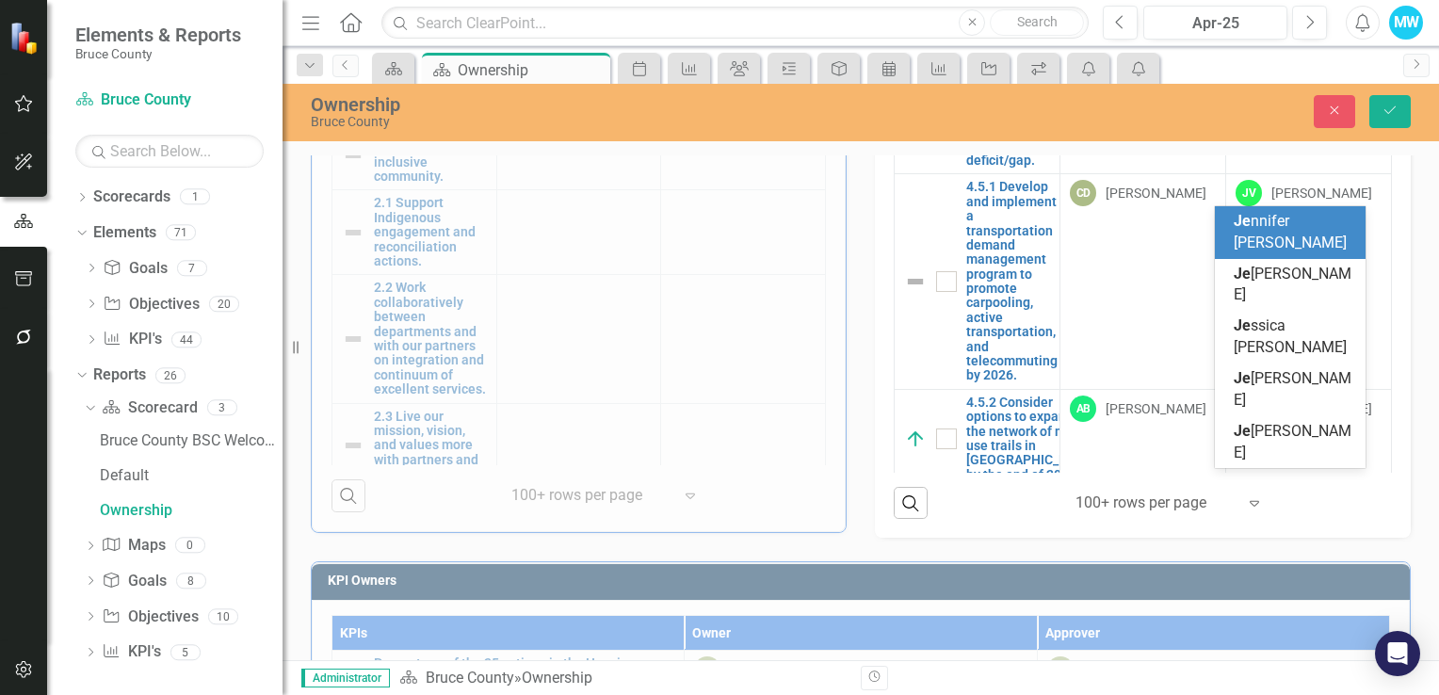
scroll to position [0, 0]
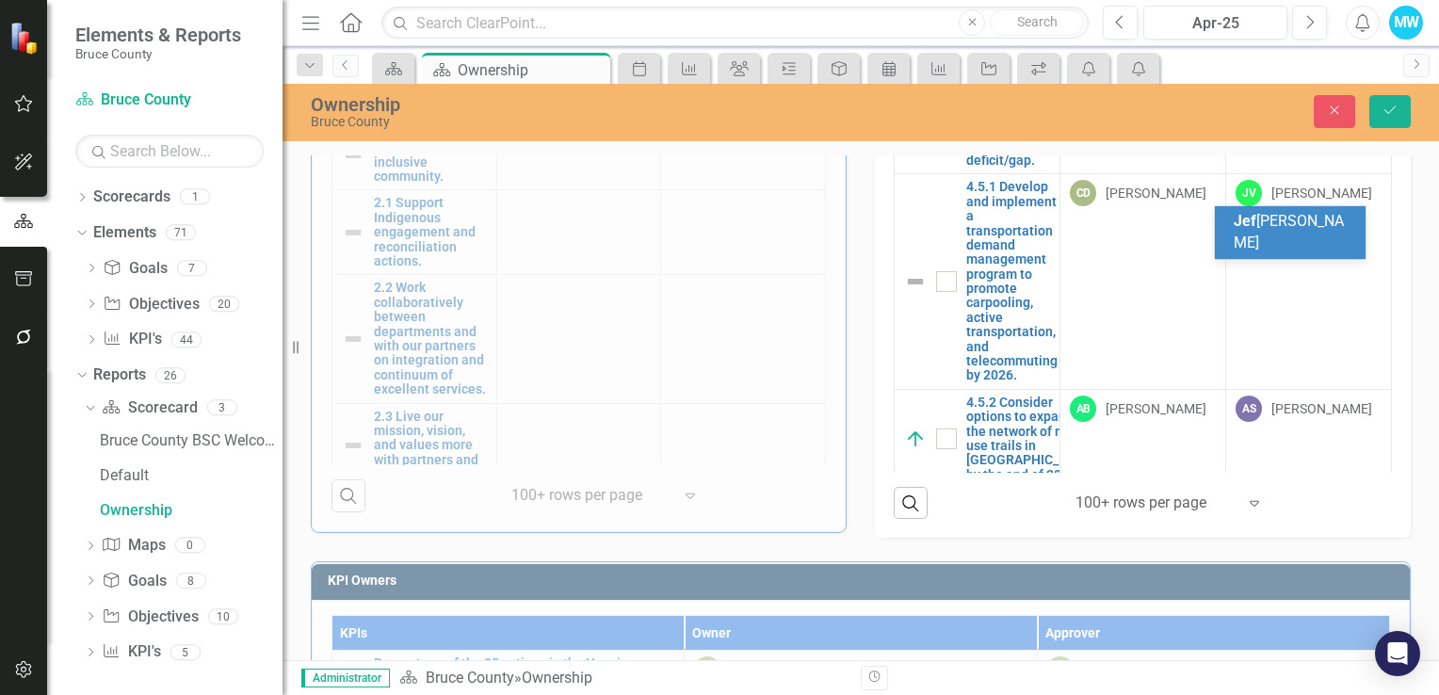
type input "[PERSON_NAME]"
click at [1323, 218] on span "[PERSON_NAME] [PERSON_NAME]" at bounding box center [1290, 232] width 114 height 40
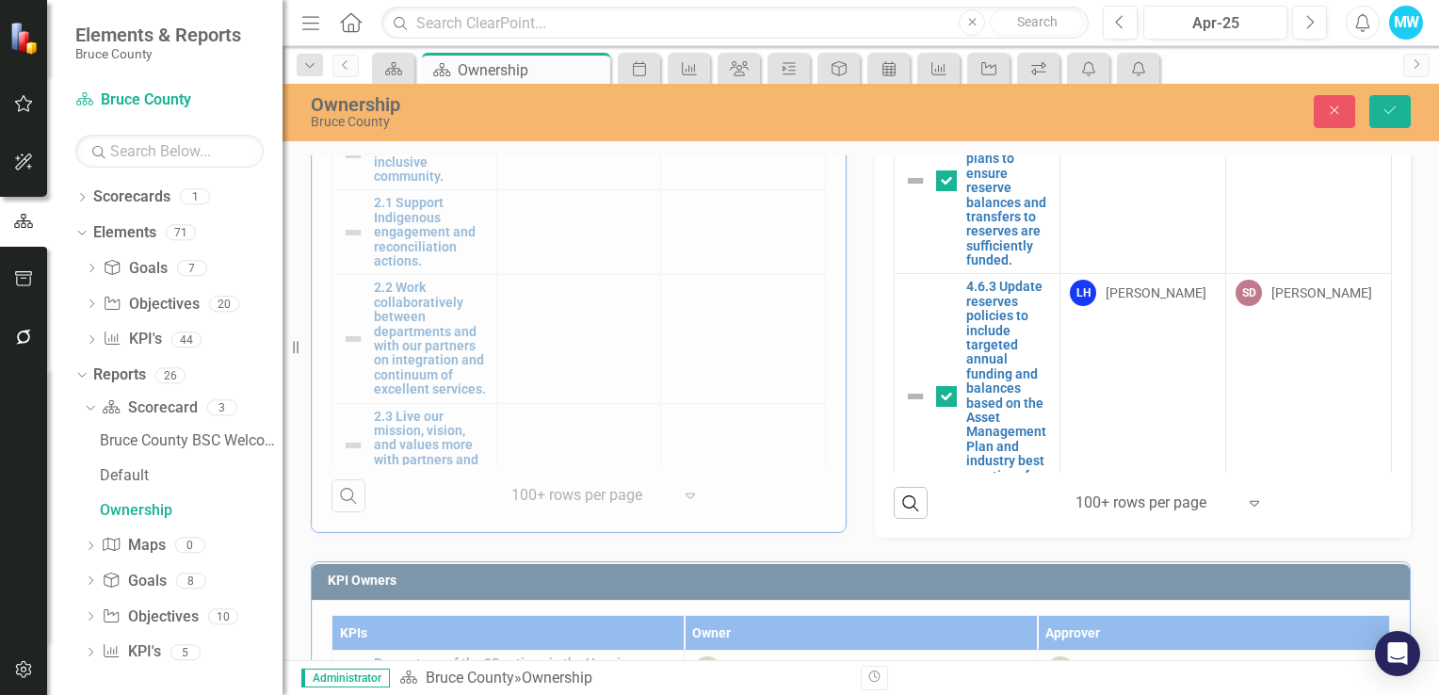
scroll to position [6859, 0]
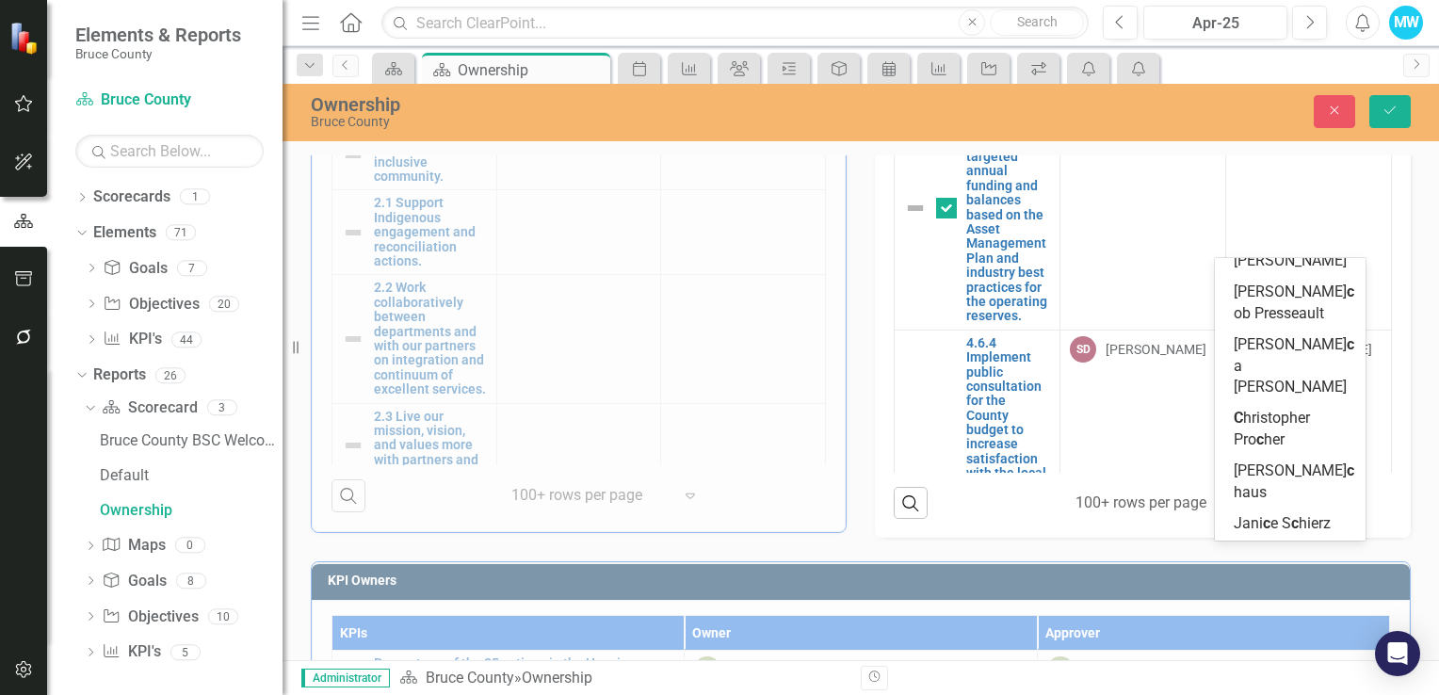
scroll to position [0, 0]
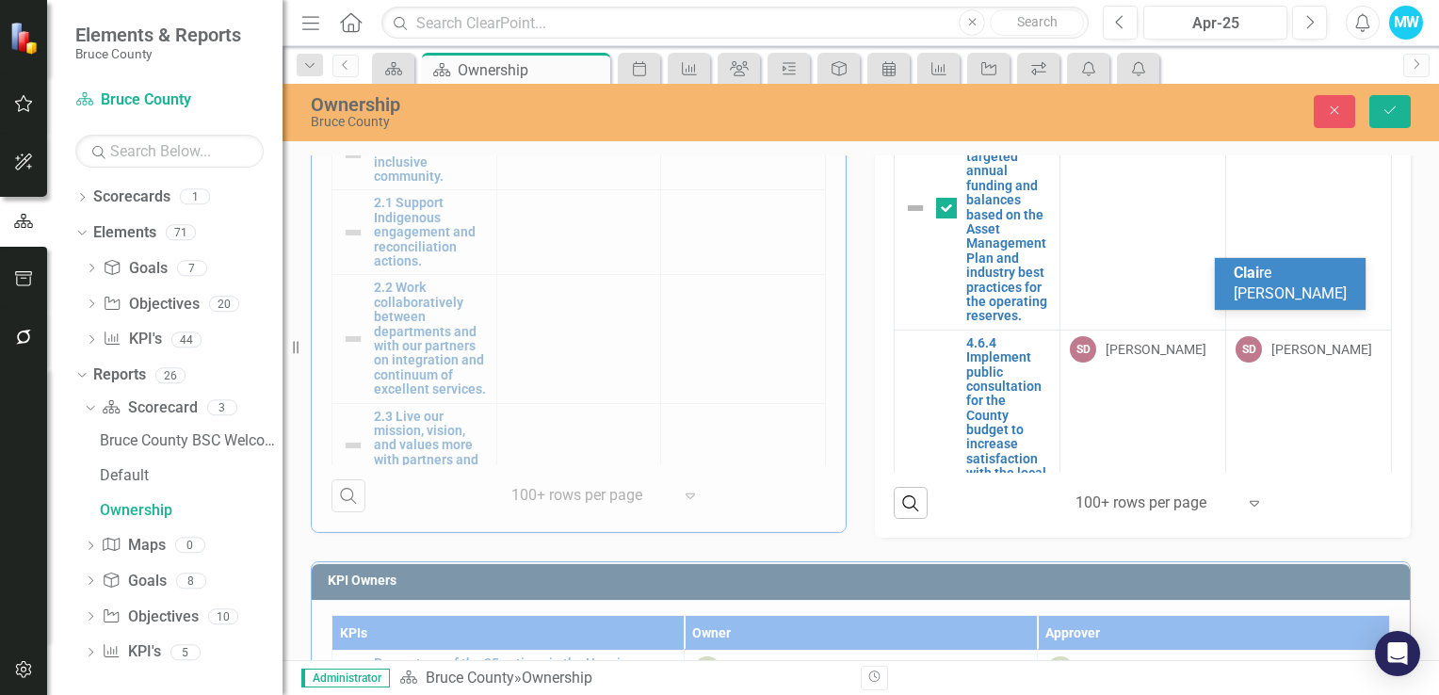
type input "claire"
click at [1327, 273] on div "[PERSON_NAME]" at bounding box center [1293, 284] width 121 height 43
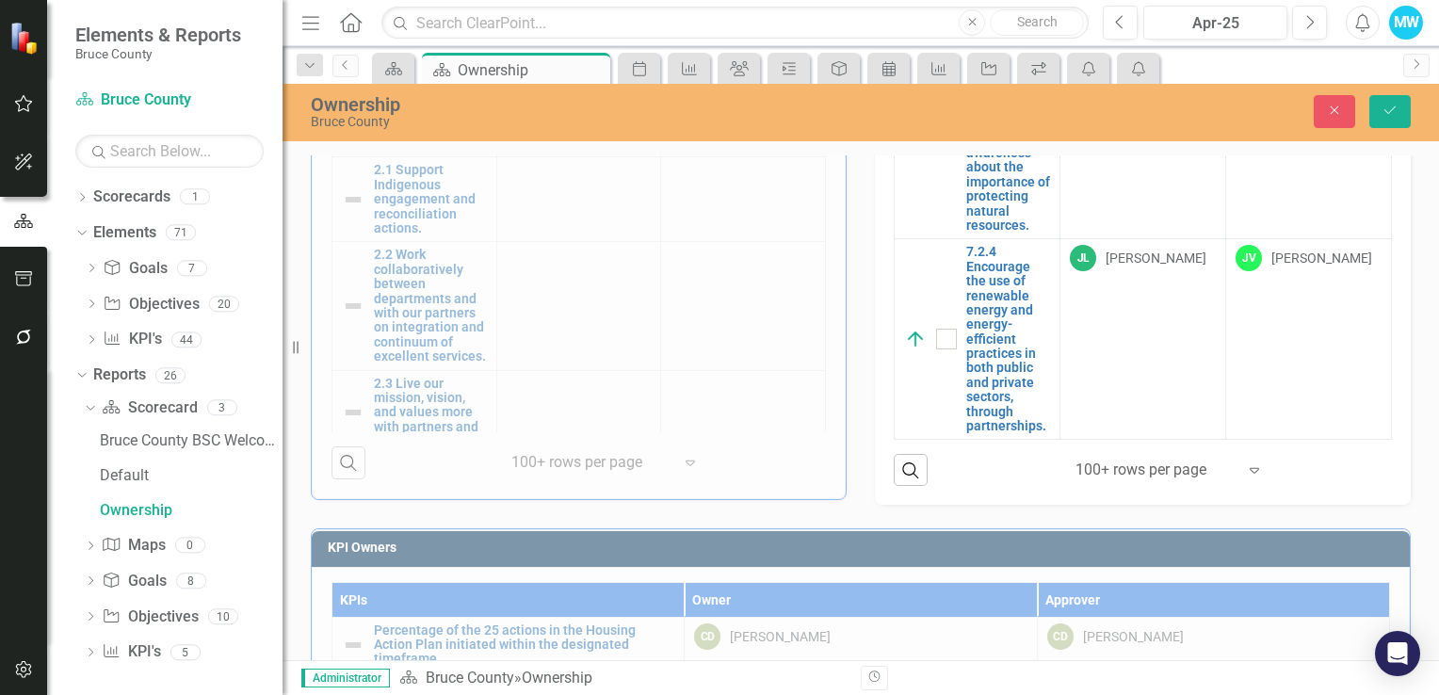
scroll to position [12691, 0]
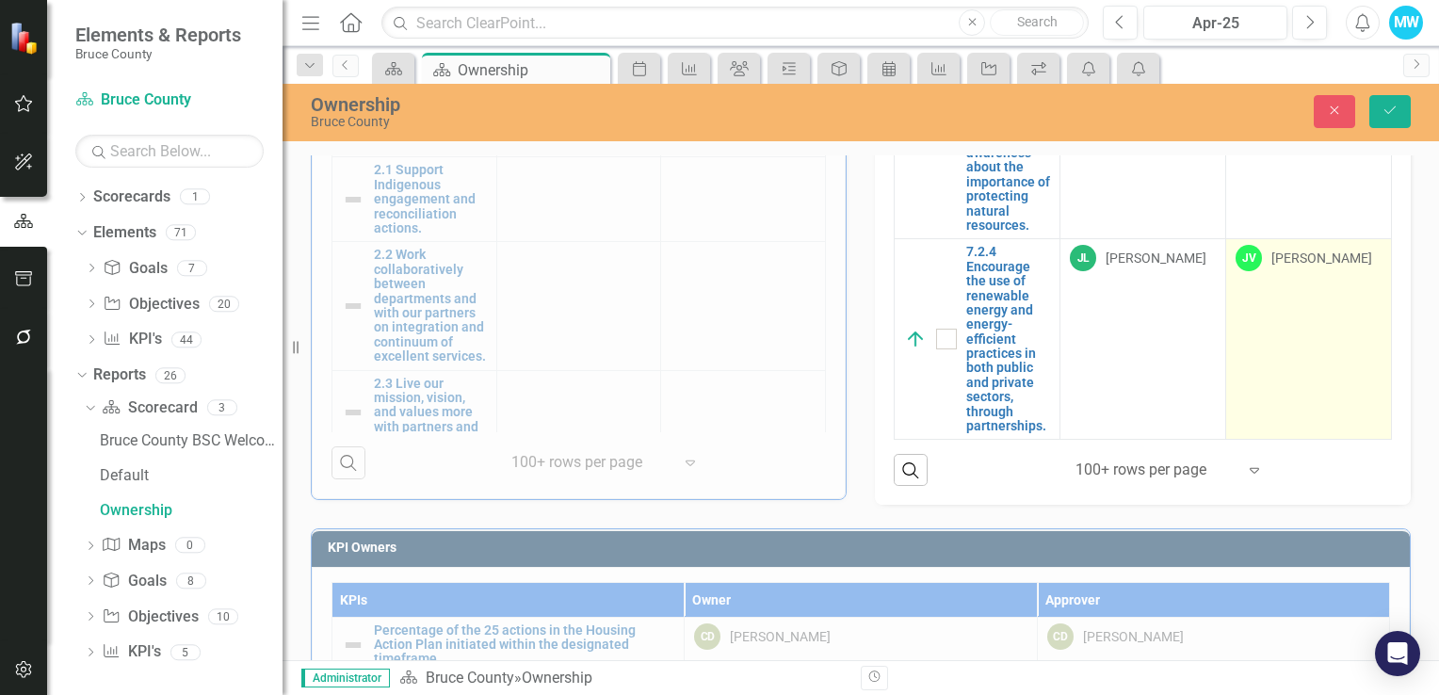
click at [1286, 325] on td "[PERSON_NAME]" at bounding box center [1309, 339] width 166 height 201
click at [1359, 260] on icon at bounding box center [1363, 263] width 9 height 6
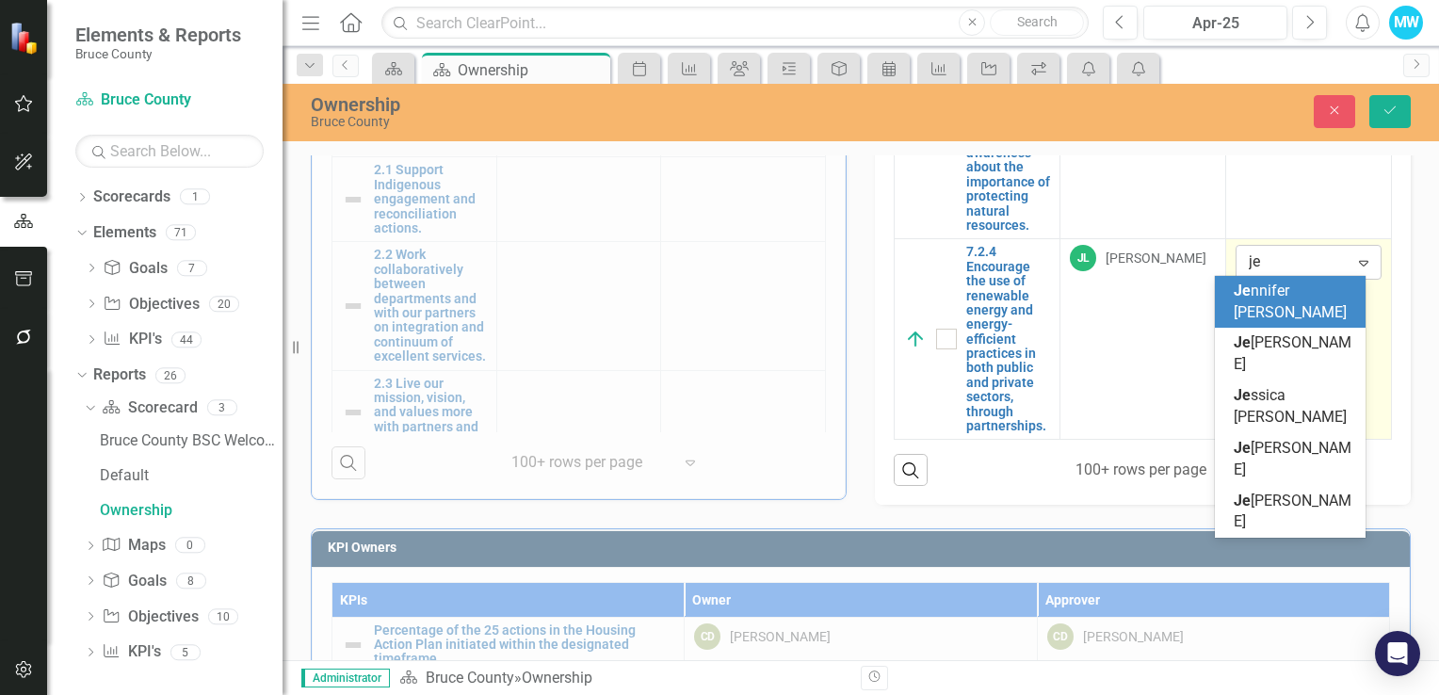
scroll to position [0, 0]
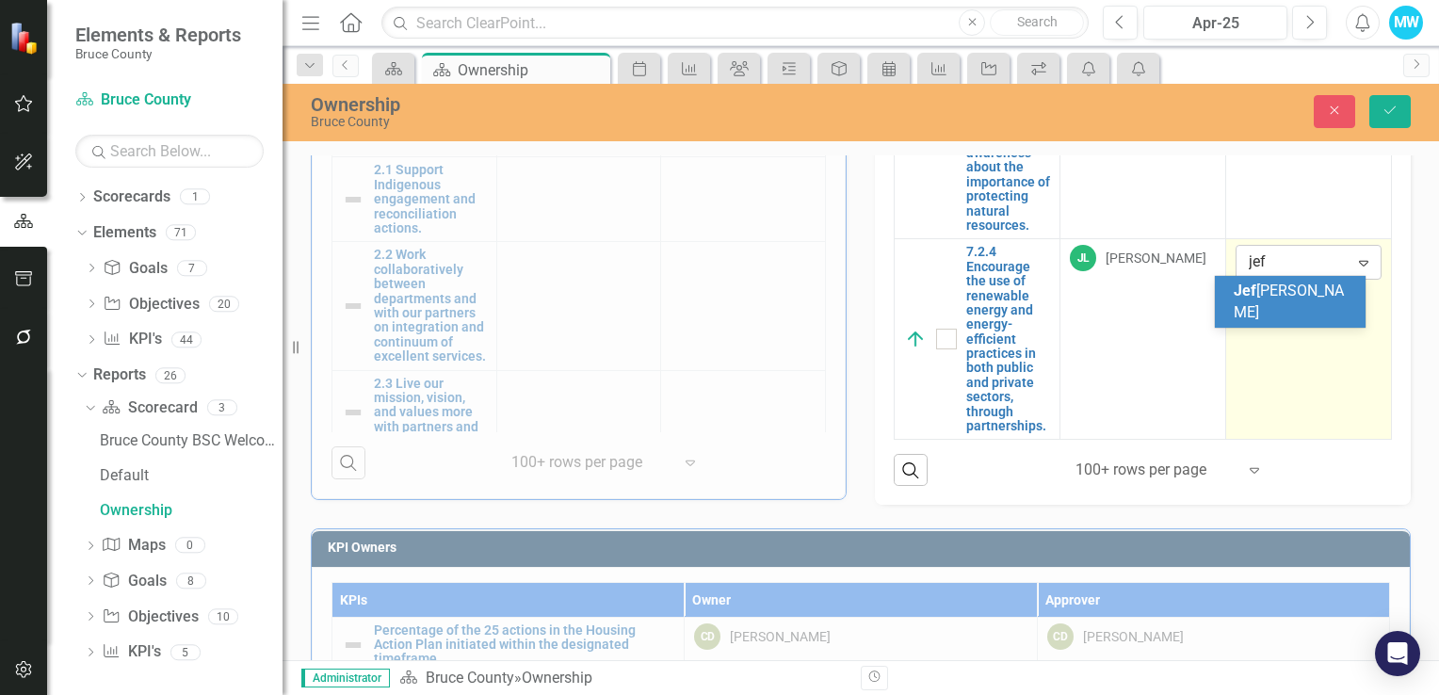
type input "[PERSON_NAME]"
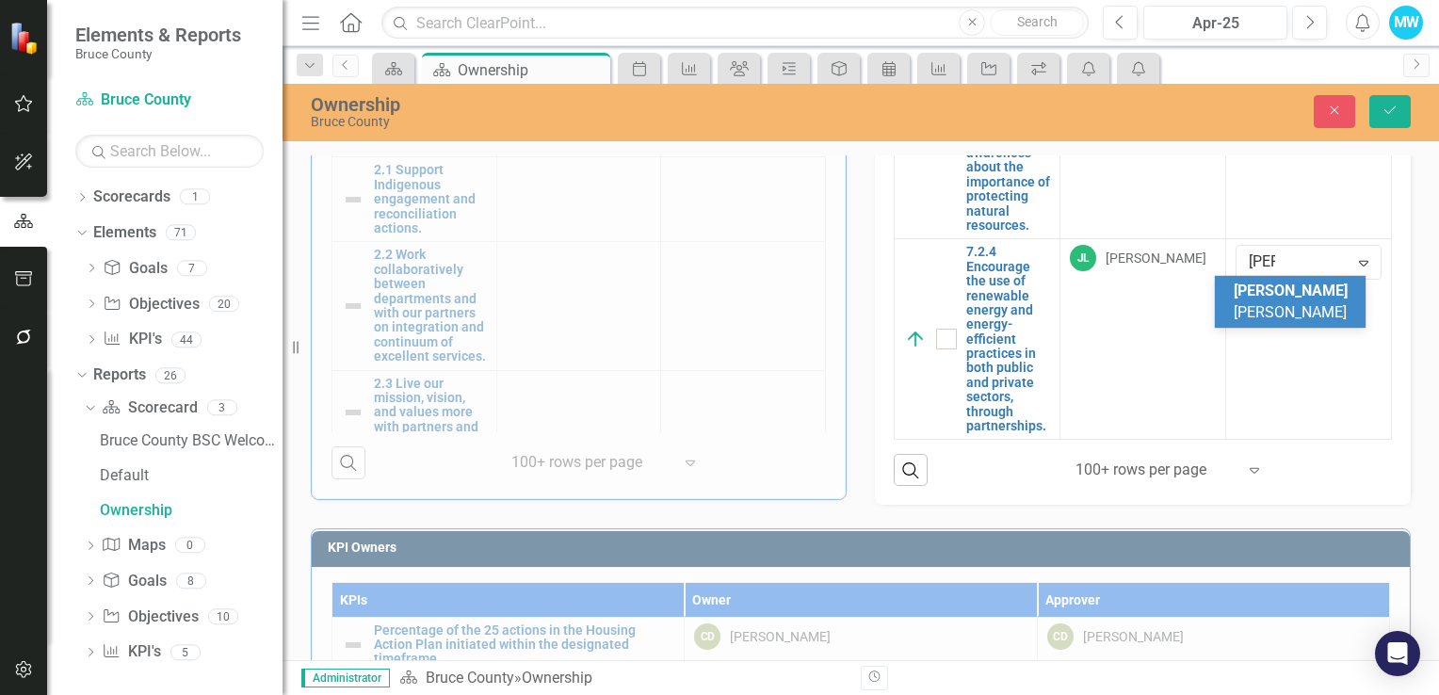
click at [1290, 295] on span "[PERSON_NAME] [PERSON_NAME]" at bounding box center [1290, 302] width 114 height 40
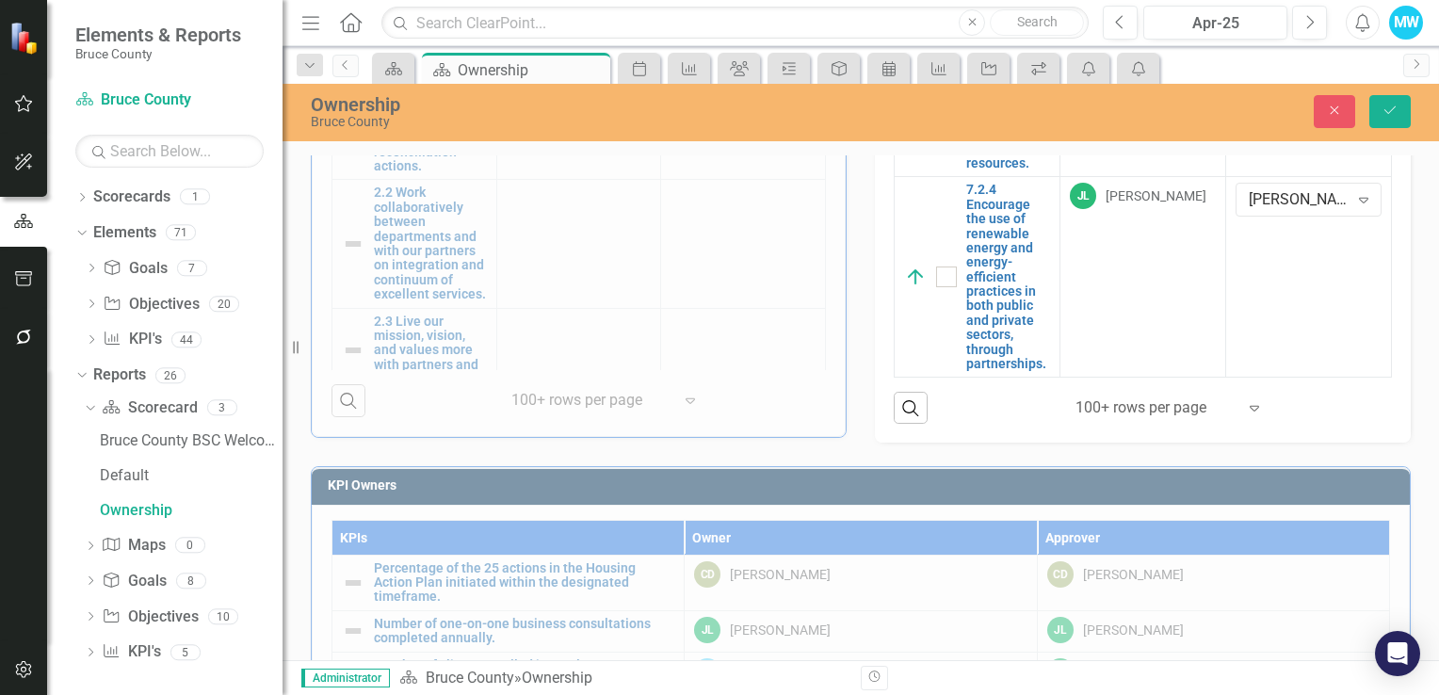
scroll to position [834, 0]
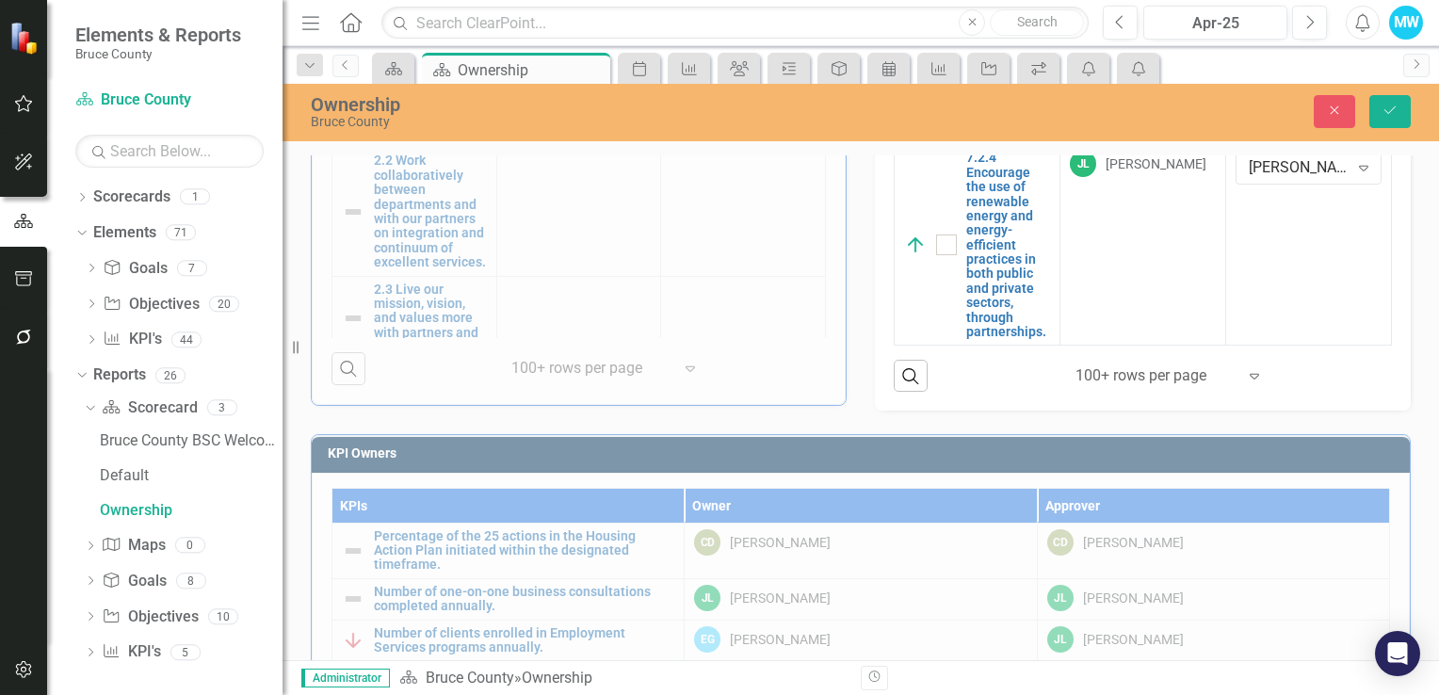
click at [1245, 373] on icon "Expand" at bounding box center [1254, 375] width 19 height 15
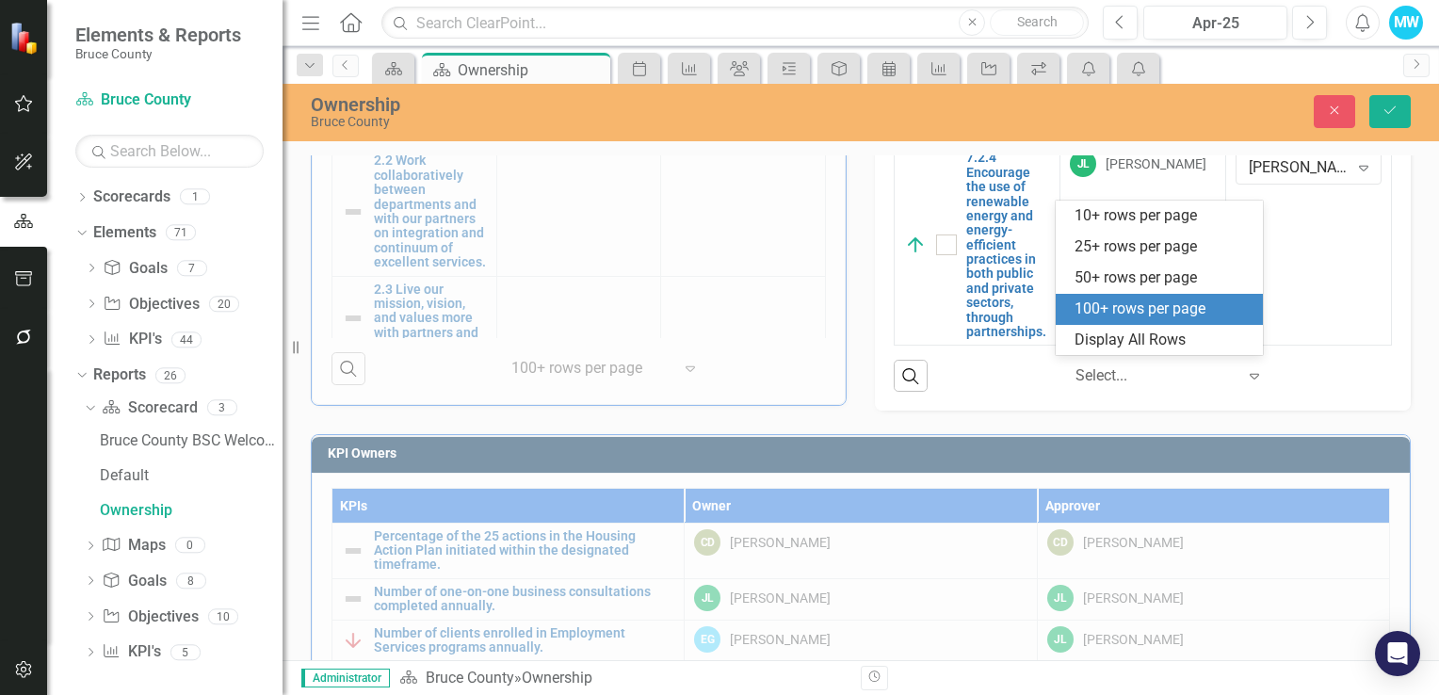
click at [1191, 316] on div "100+ rows per page" at bounding box center [1162, 309] width 177 height 22
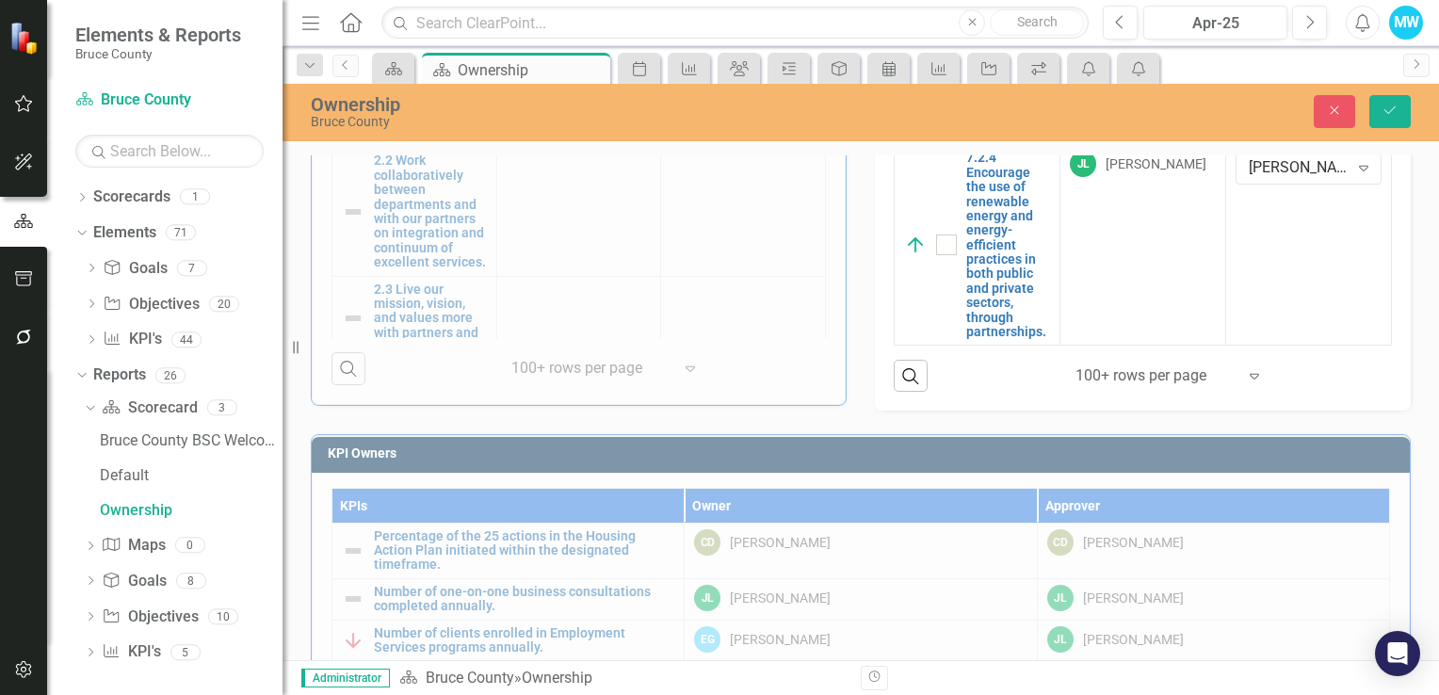
click at [1245, 378] on icon "Expand" at bounding box center [1254, 375] width 19 height 15
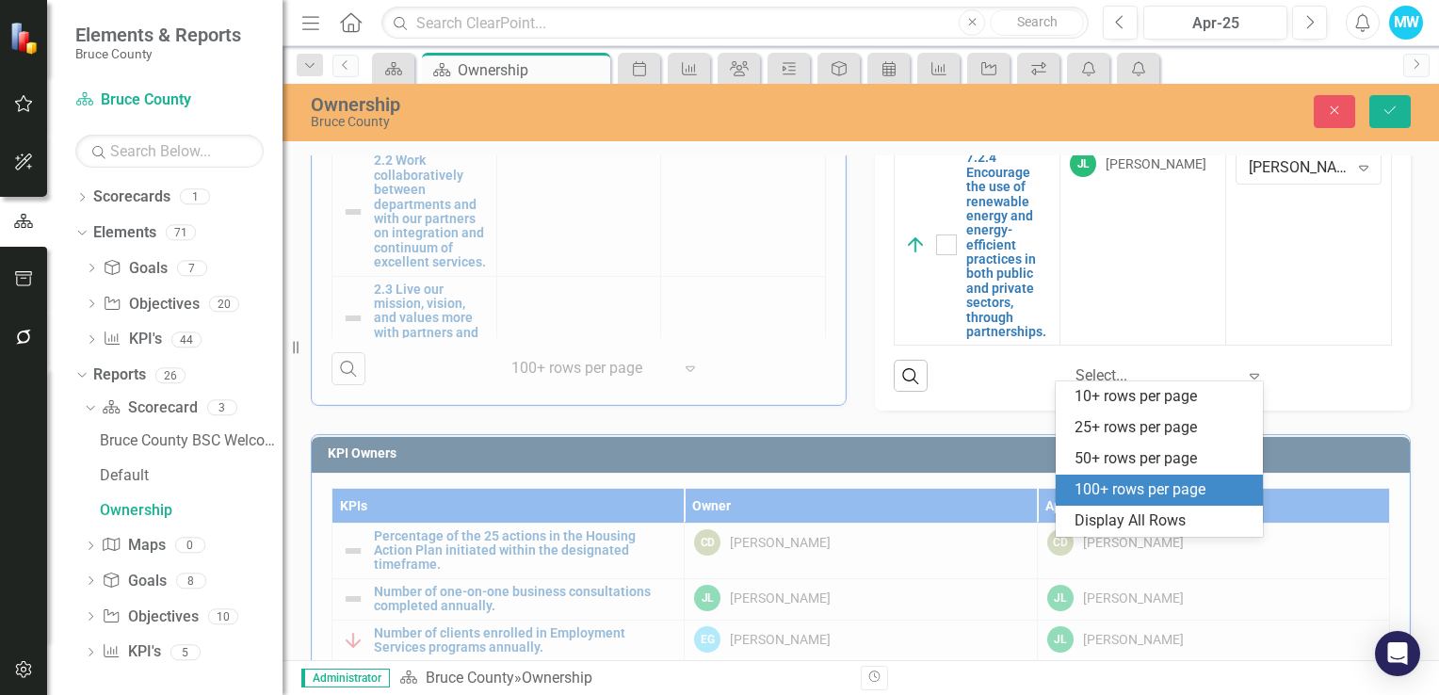
click at [1198, 491] on div "100+ rows per page" at bounding box center [1162, 490] width 177 height 22
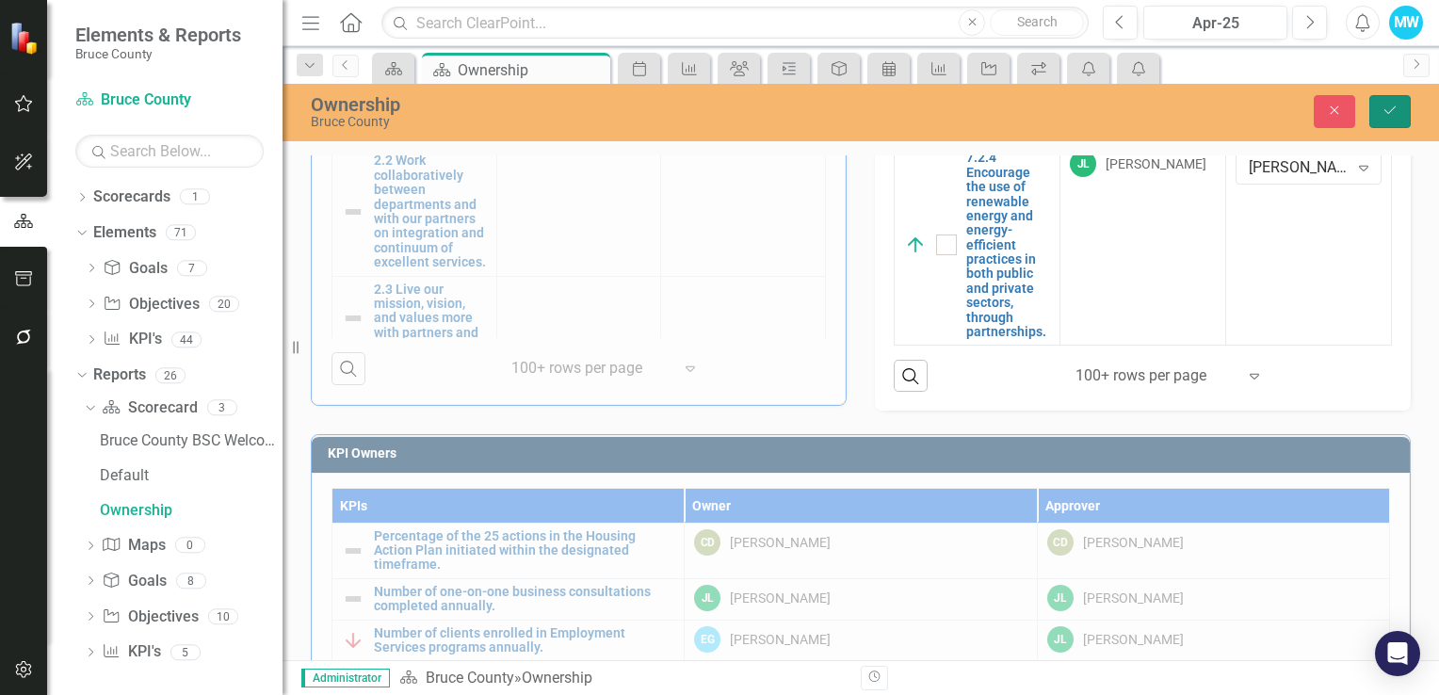
drag, startPoint x: 1384, startPoint y: 106, endPoint x: 1384, endPoint y: 136, distance: 29.2
click at [1384, 107] on icon "Save" at bounding box center [1389, 110] width 17 height 13
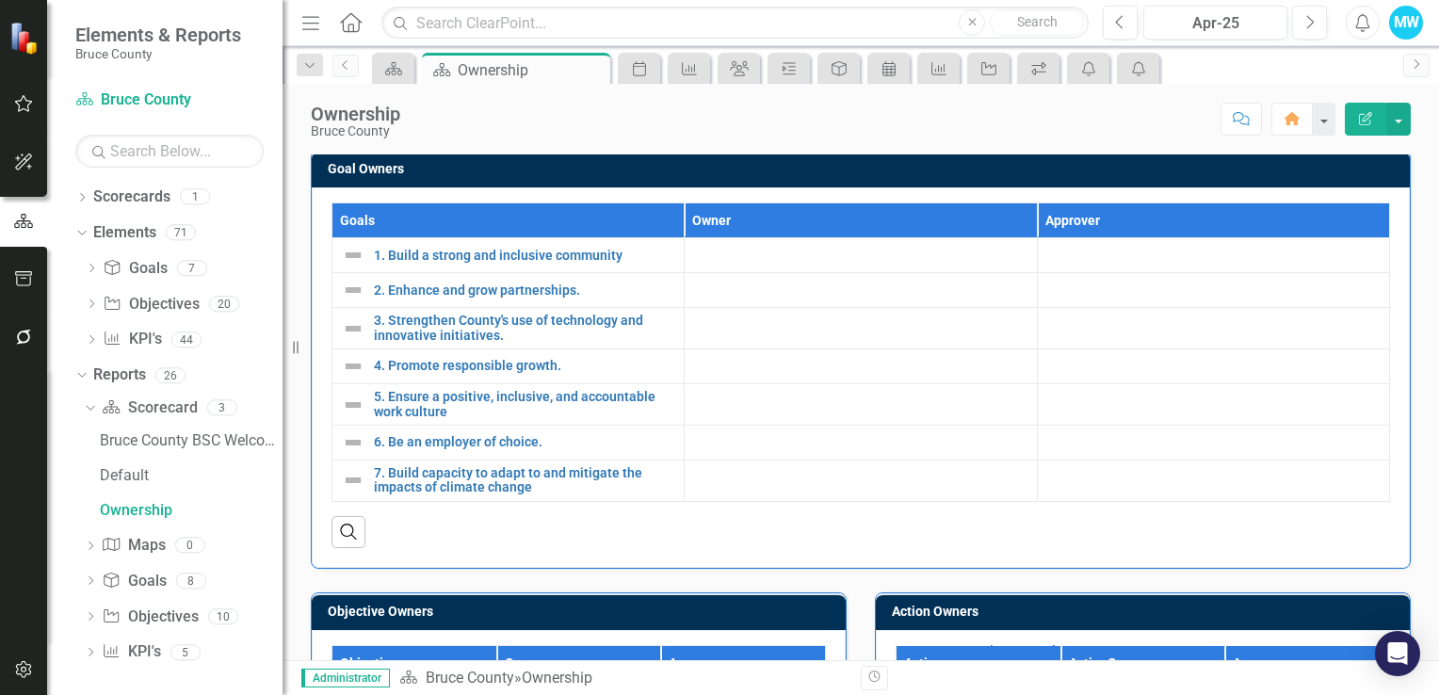
scroll to position [0, 0]
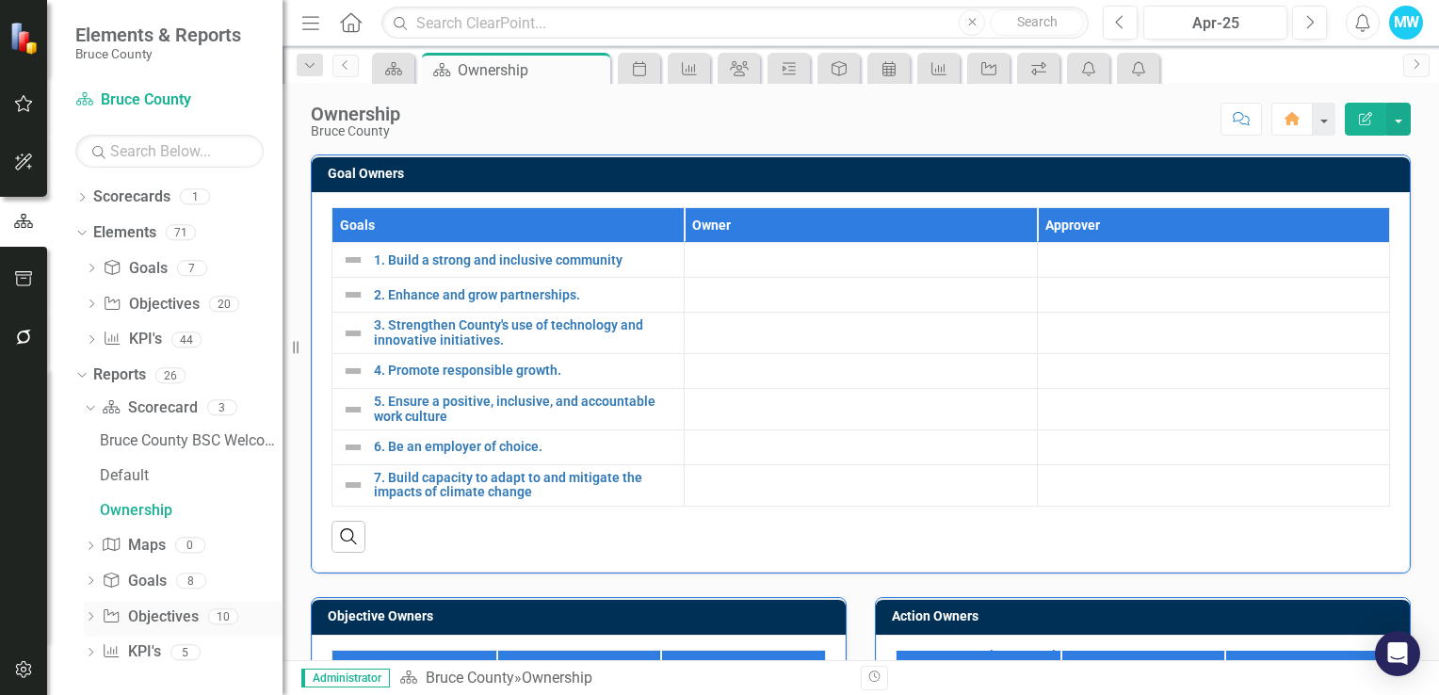
click at [90, 615] on icon "Dropdown" at bounding box center [90, 618] width 13 height 10
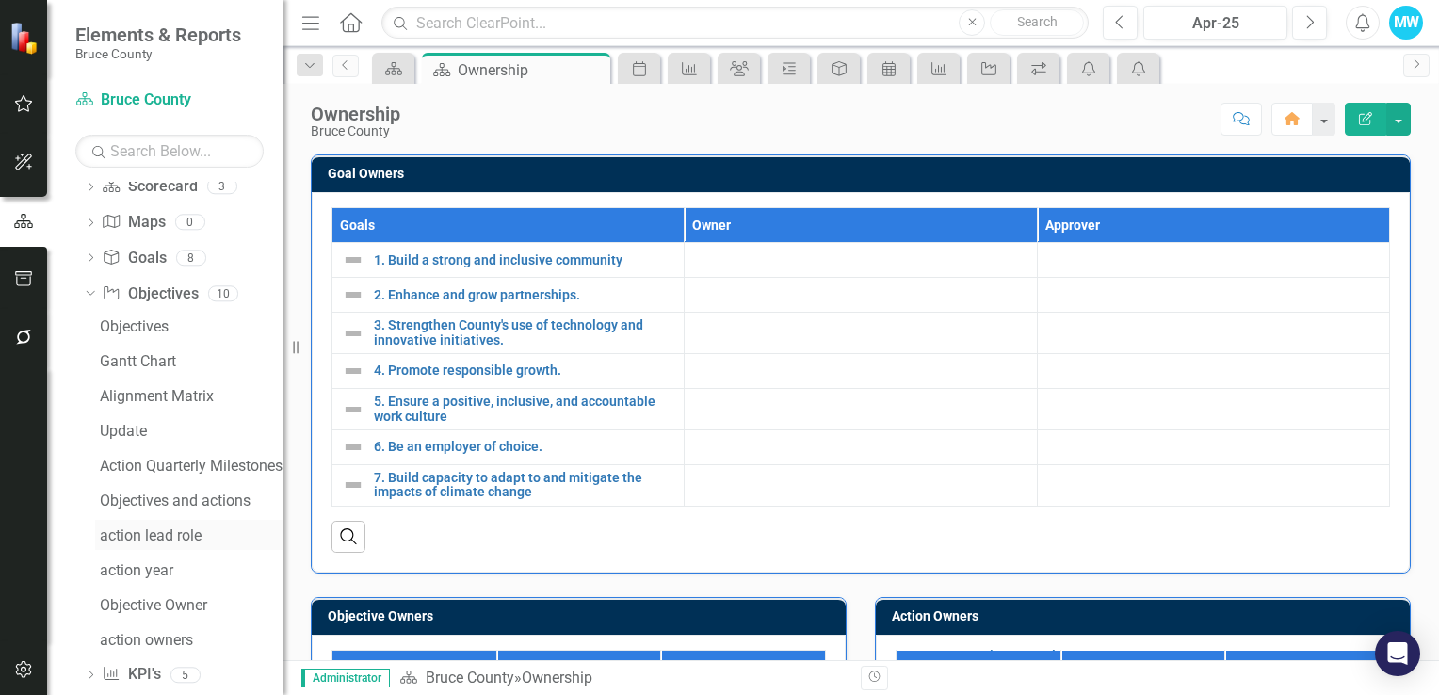
scroll to position [249, 0]
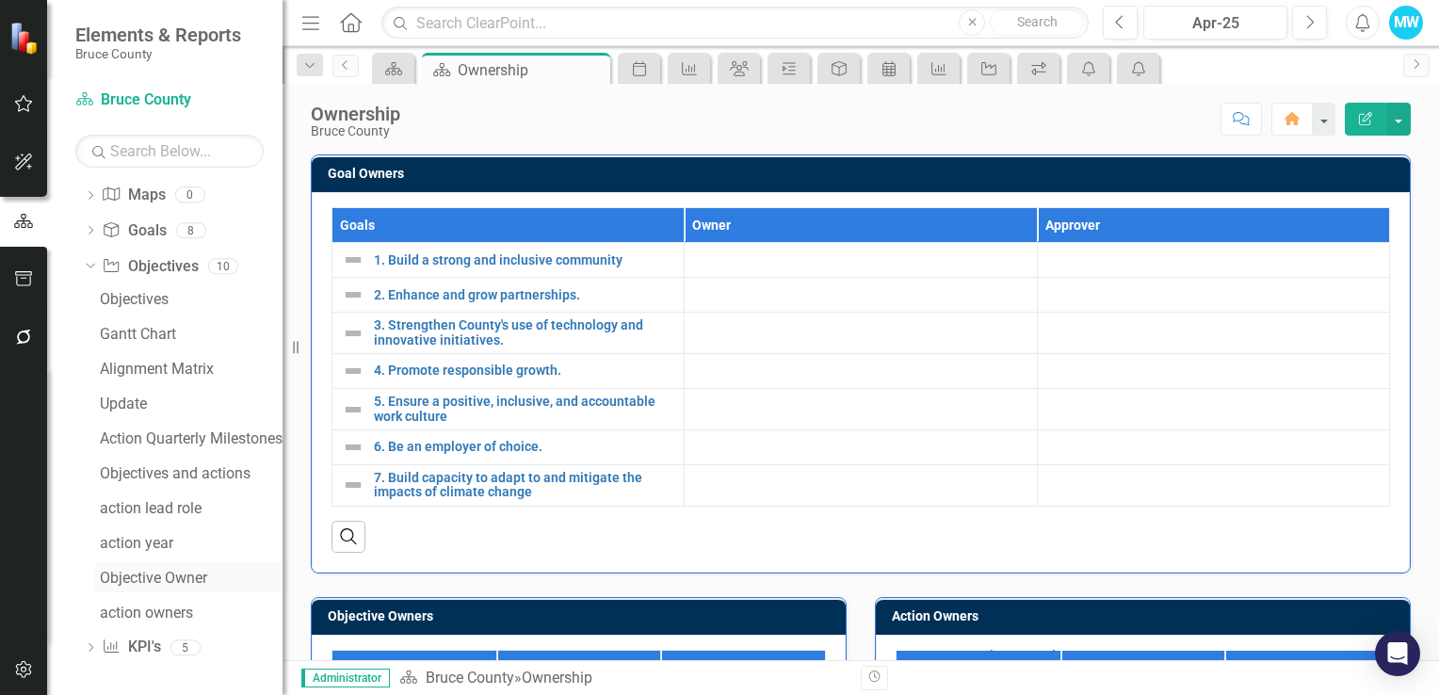
click at [196, 577] on div "Objective Owner" at bounding box center [191, 578] width 183 height 17
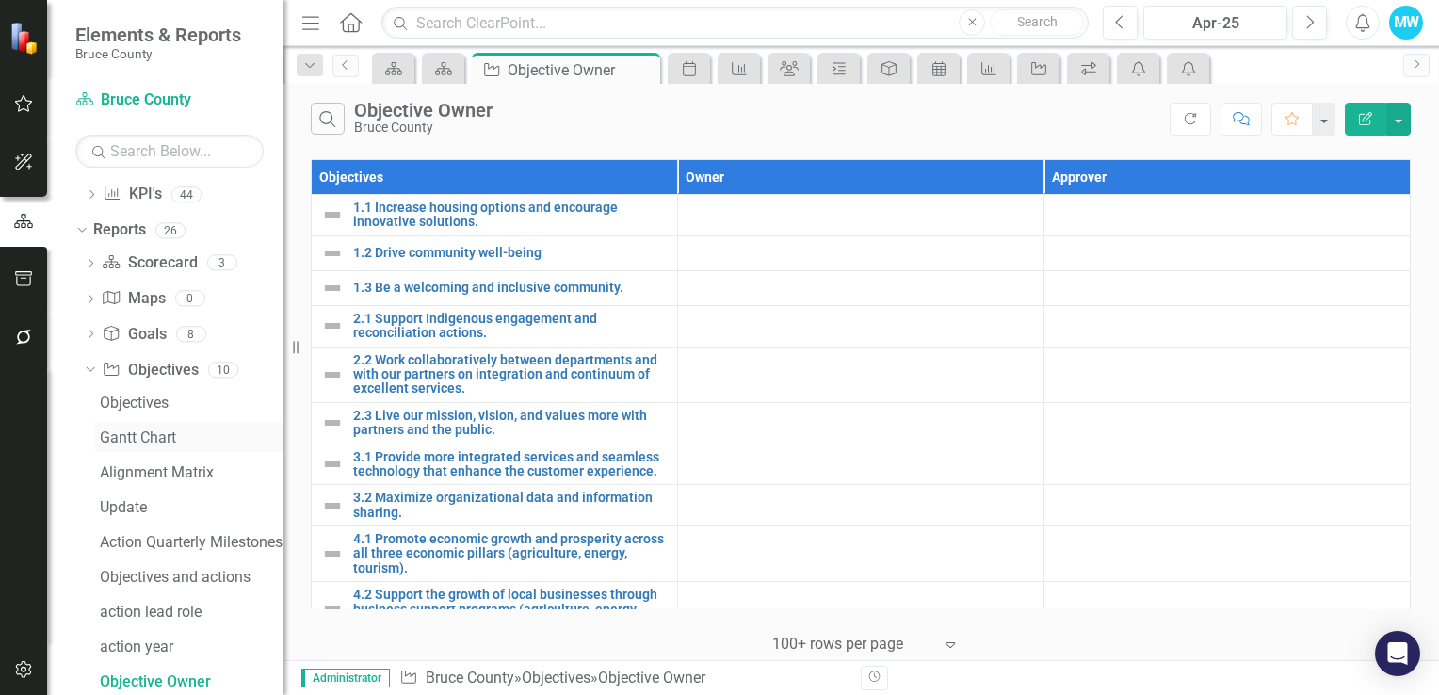
click at [169, 444] on div "Gantt Chart" at bounding box center [191, 437] width 183 height 17
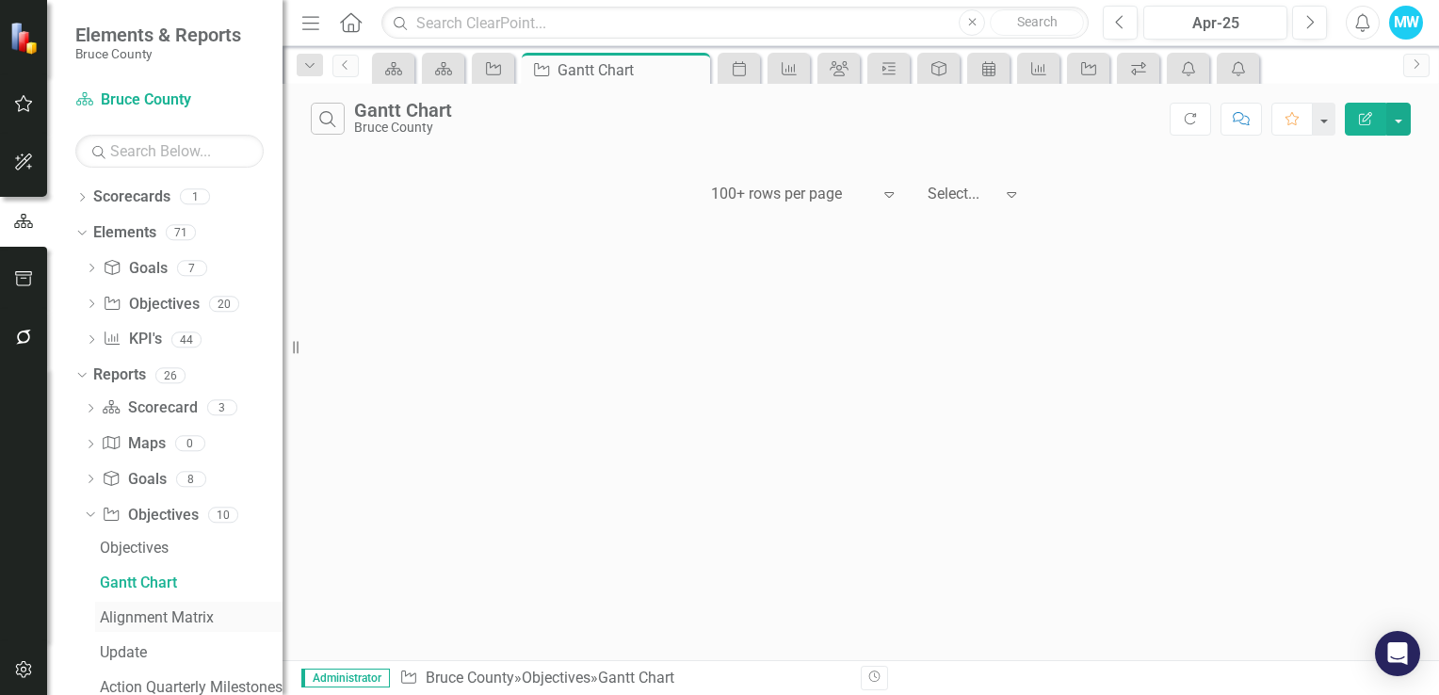
click at [174, 622] on div "Alignment Matrix" at bounding box center [191, 617] width 183 height 17
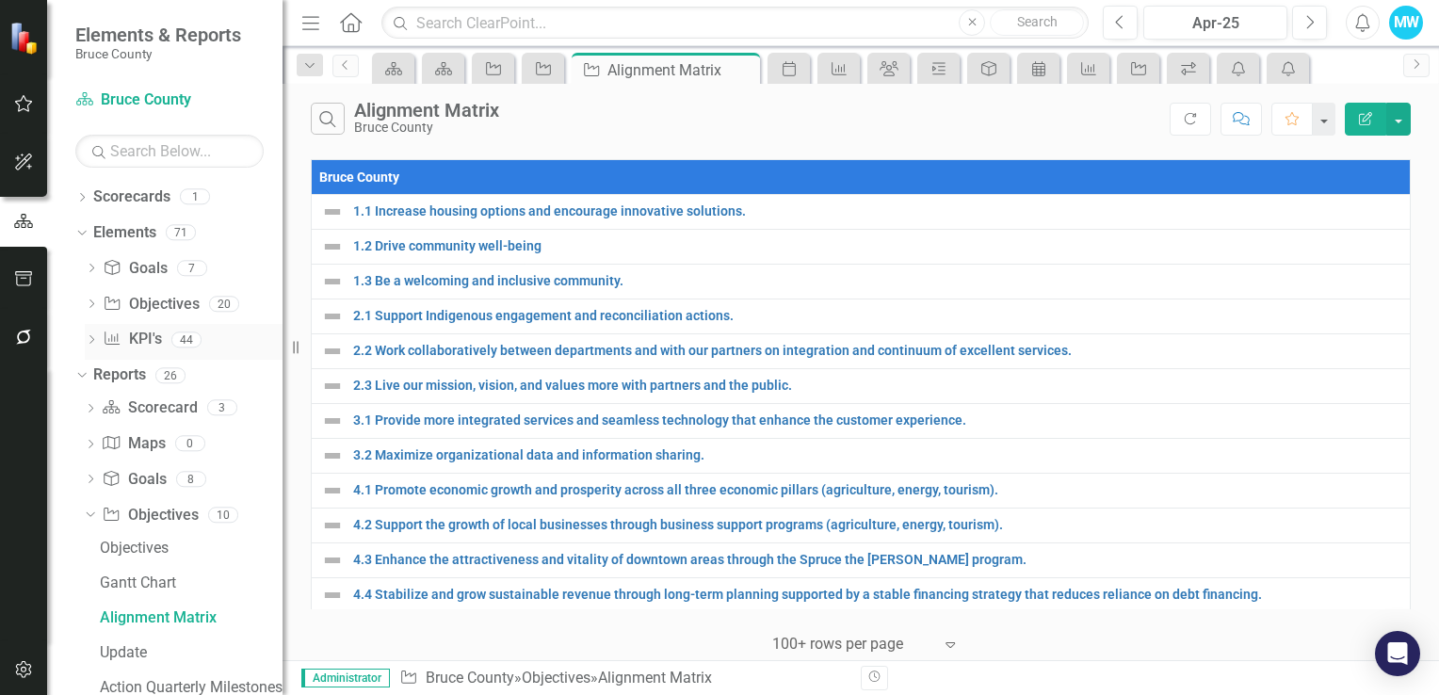
click at [90, 340] on icon "Dropdown" at bounding box center [91, 341] width 13 height 10
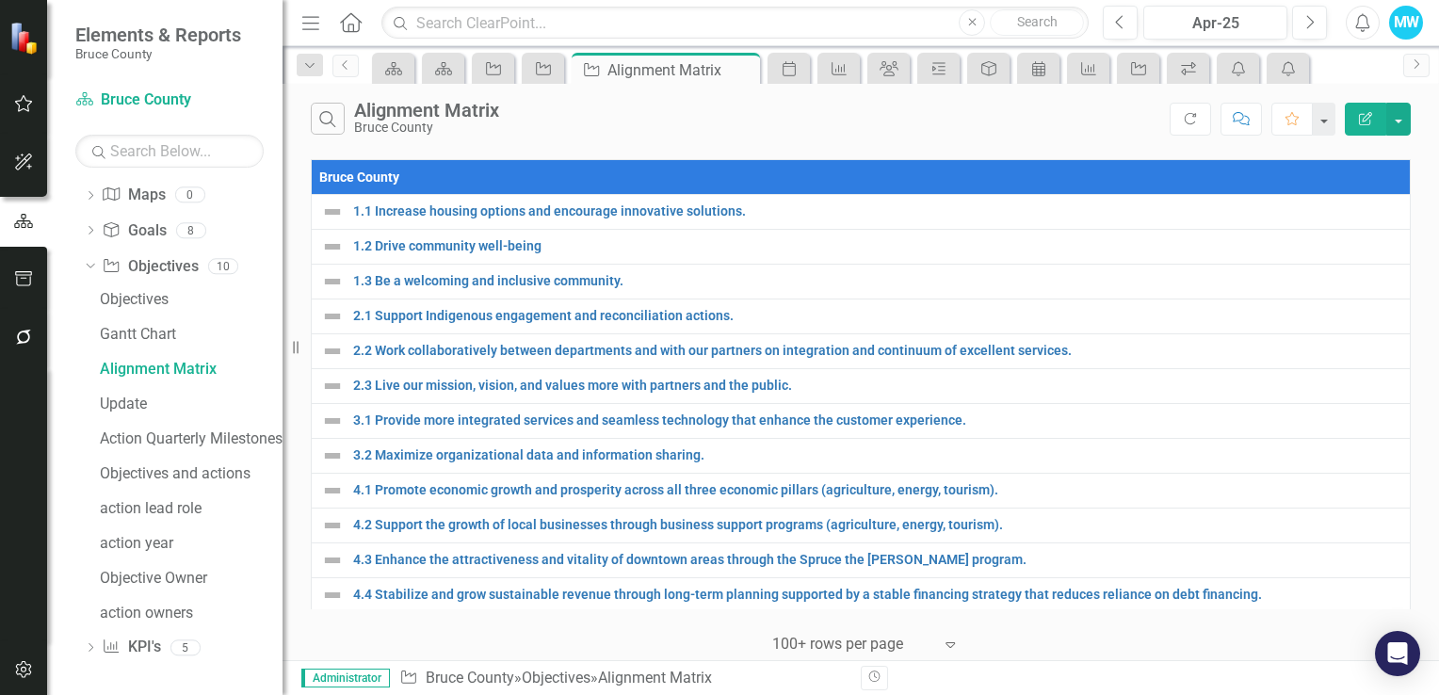
scroll to position [1661, 0]
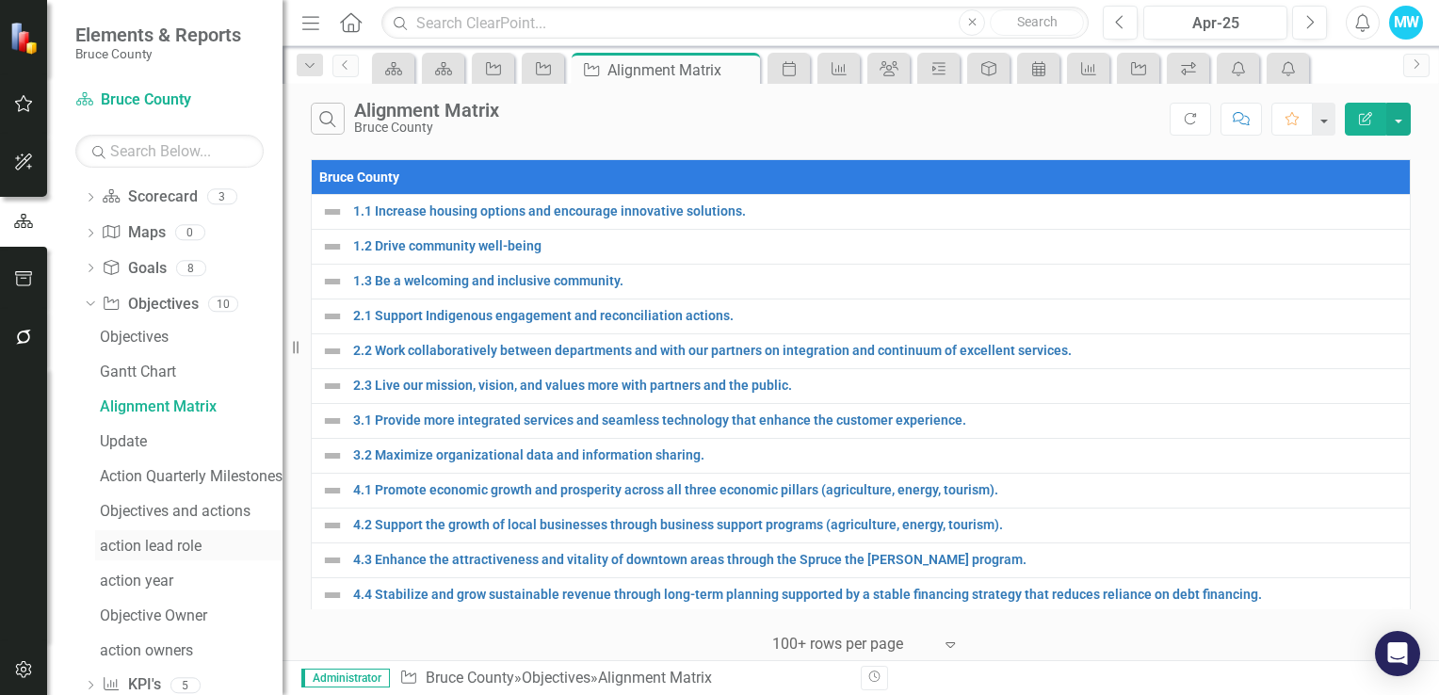
click at [156, 541] on div "action lead role" at bounding box center [191, 546] width 183 height 17
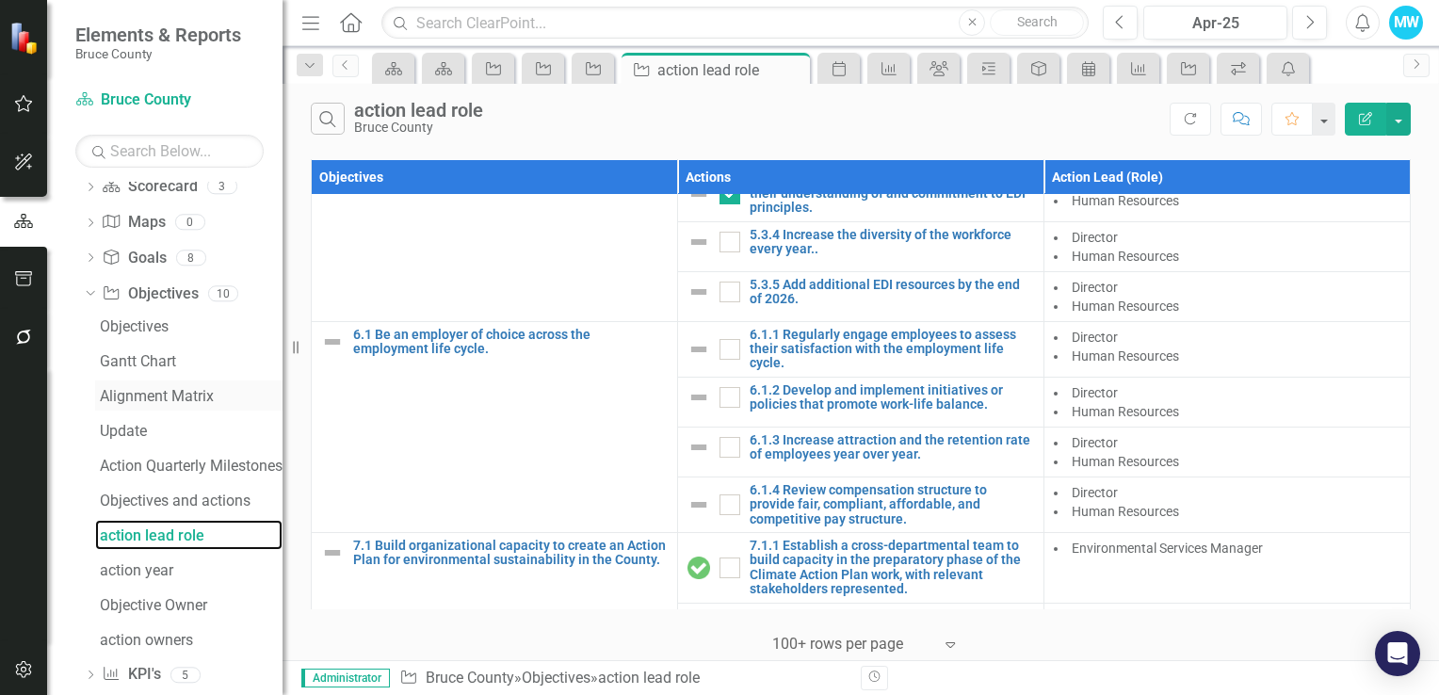
scroll to position [1698, 0]
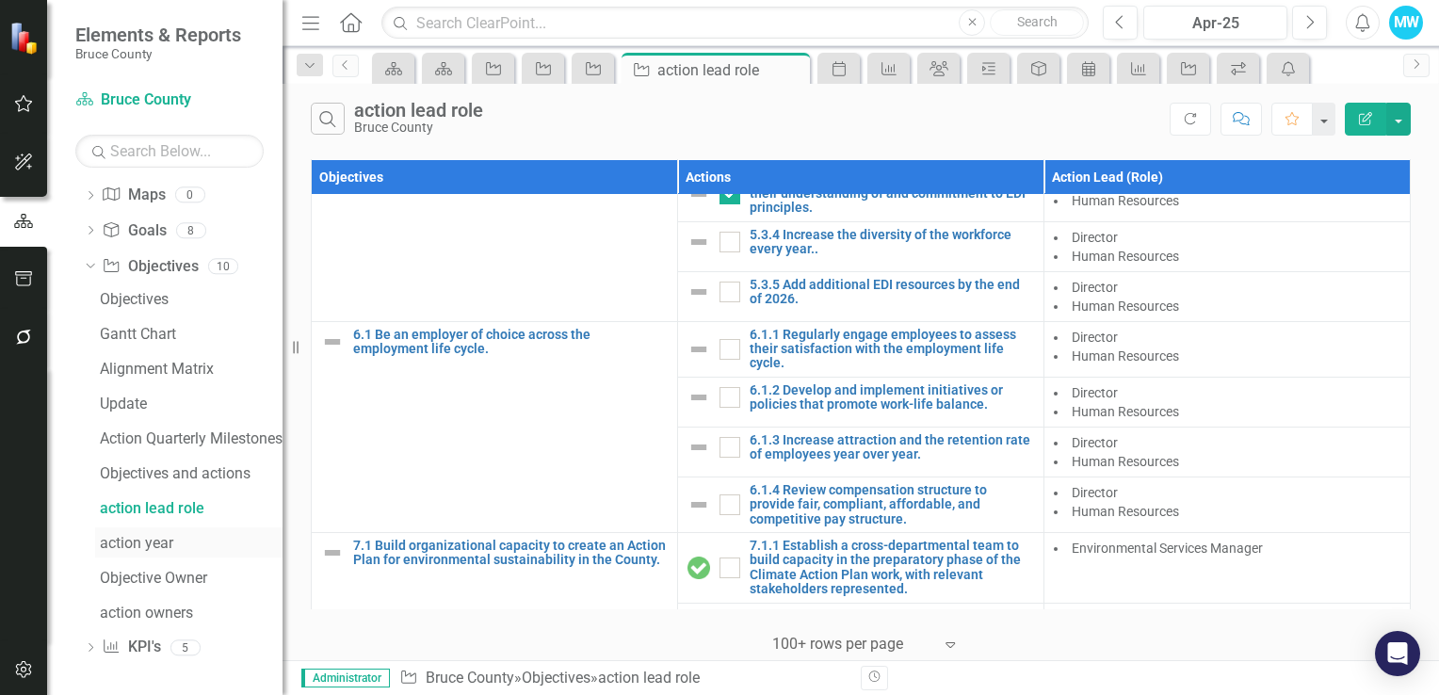
click at [167, 536] on div "action year" at bounding box center [191, 543] width 183 height 17
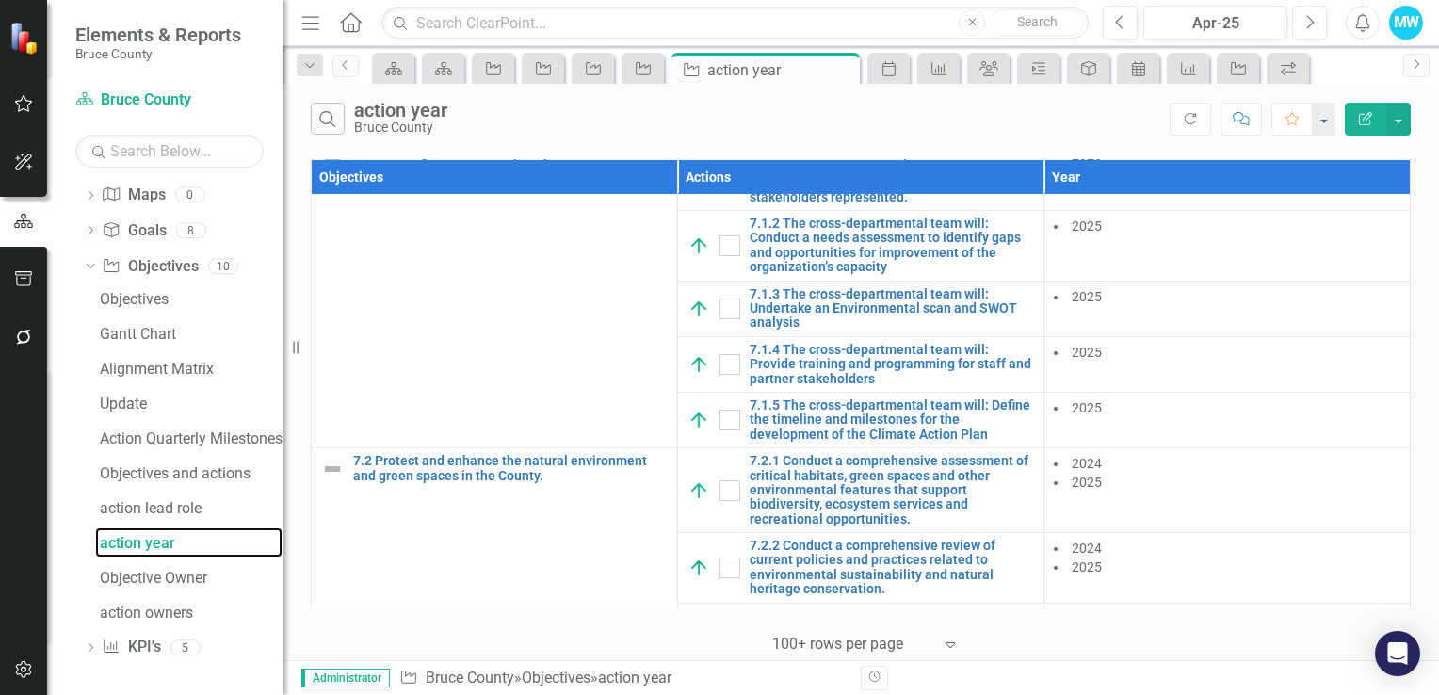
scroll to position [4482, 0]
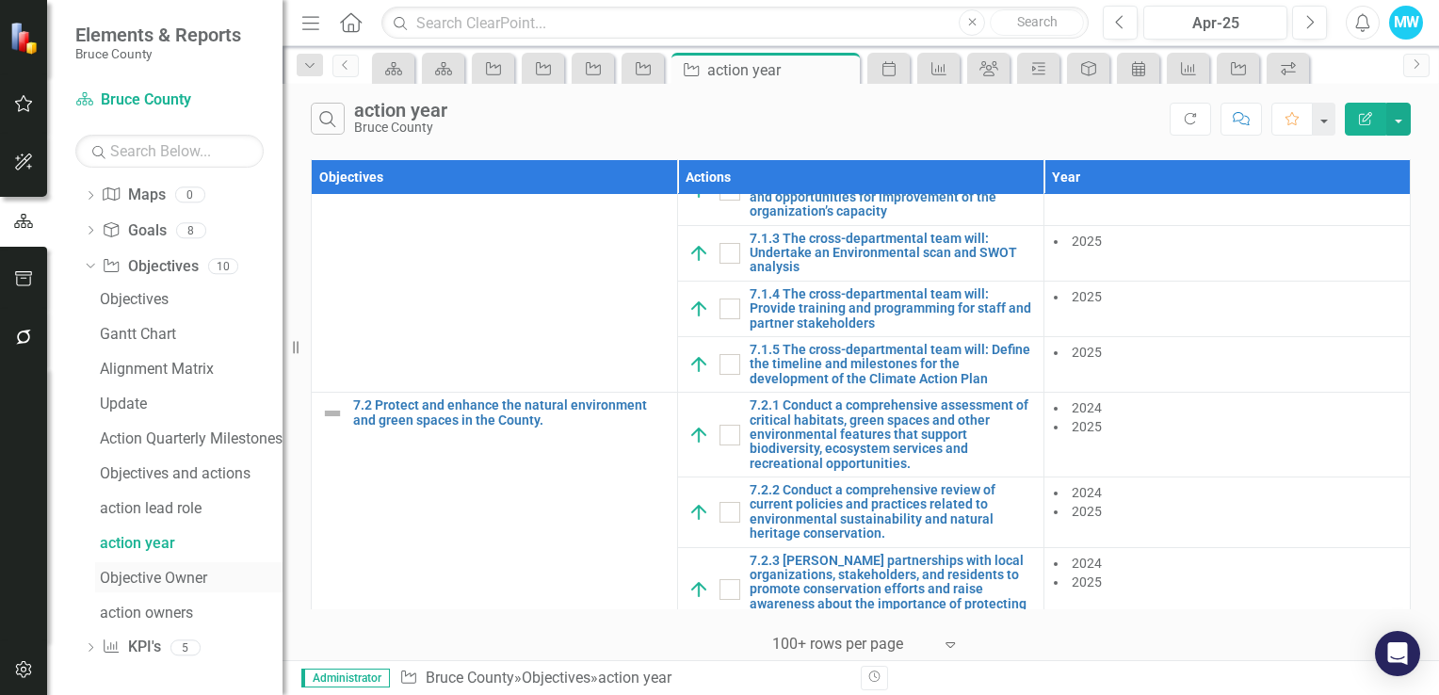
click at [169, 583] on div "Objective Owner" at bounding box center [191, 578] width 183 height 17
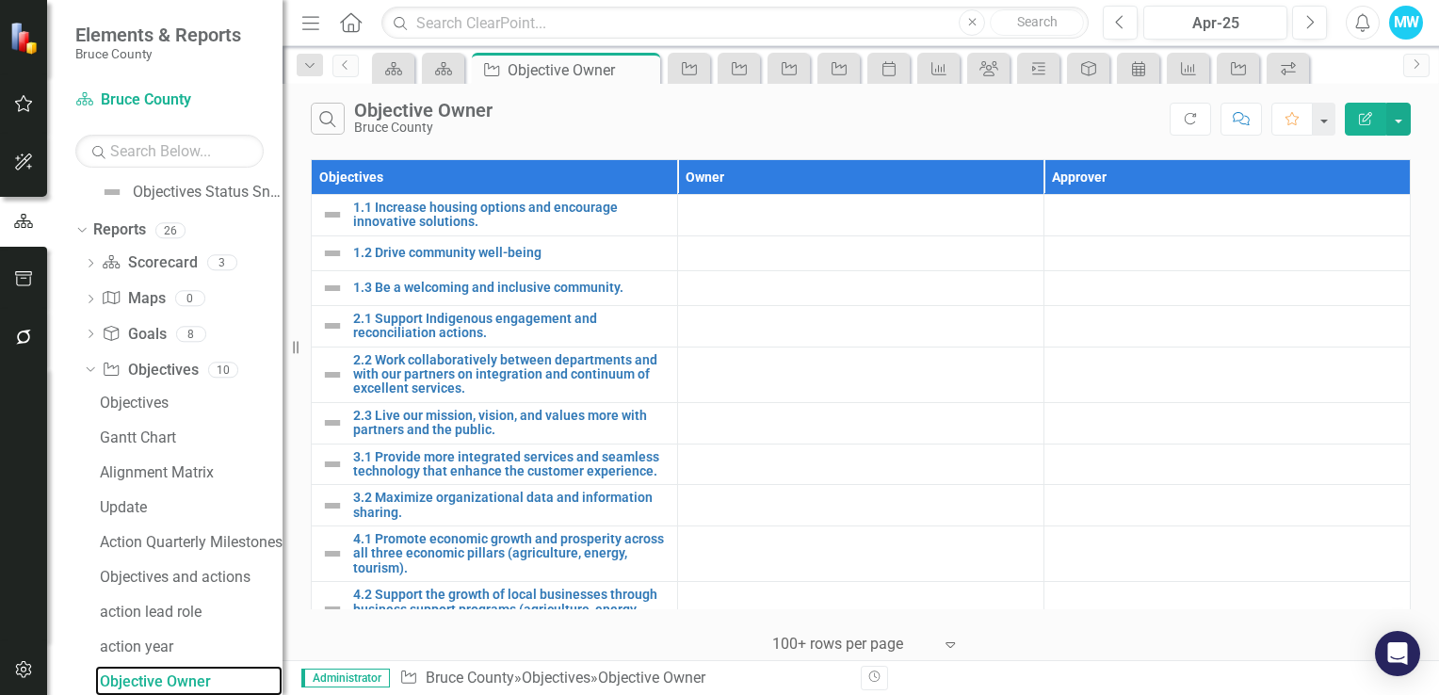
scroll to position [1698, 0]
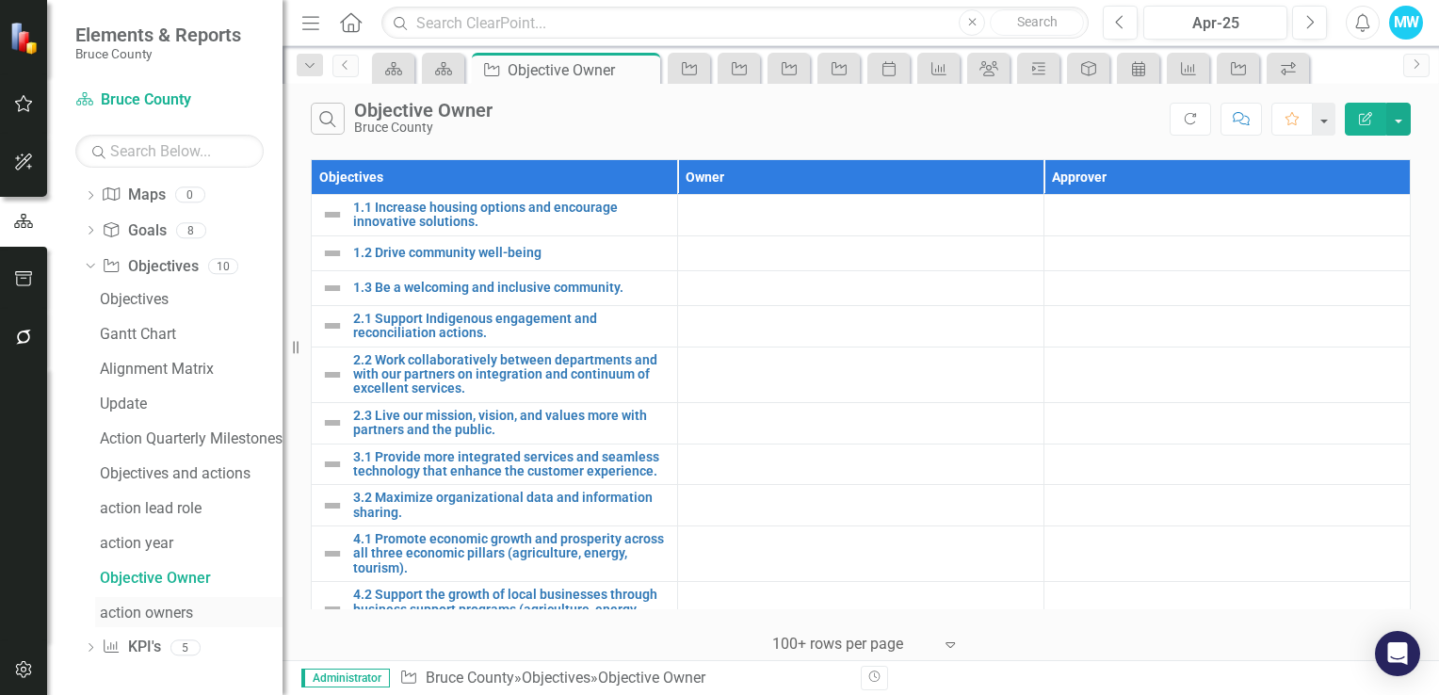
click at [147, 613] on div "action owners" at bounding box center [191, 612] width 183 height 17
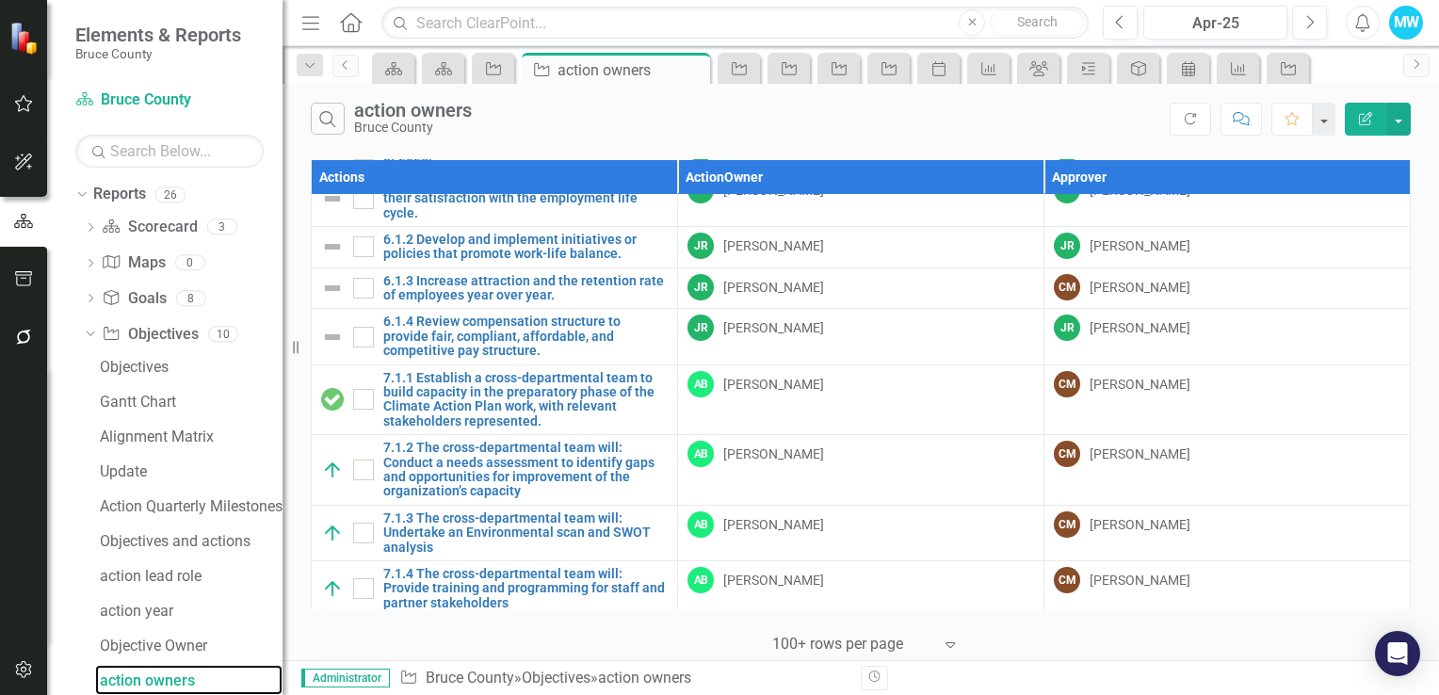
scroll to position [3844, 0]
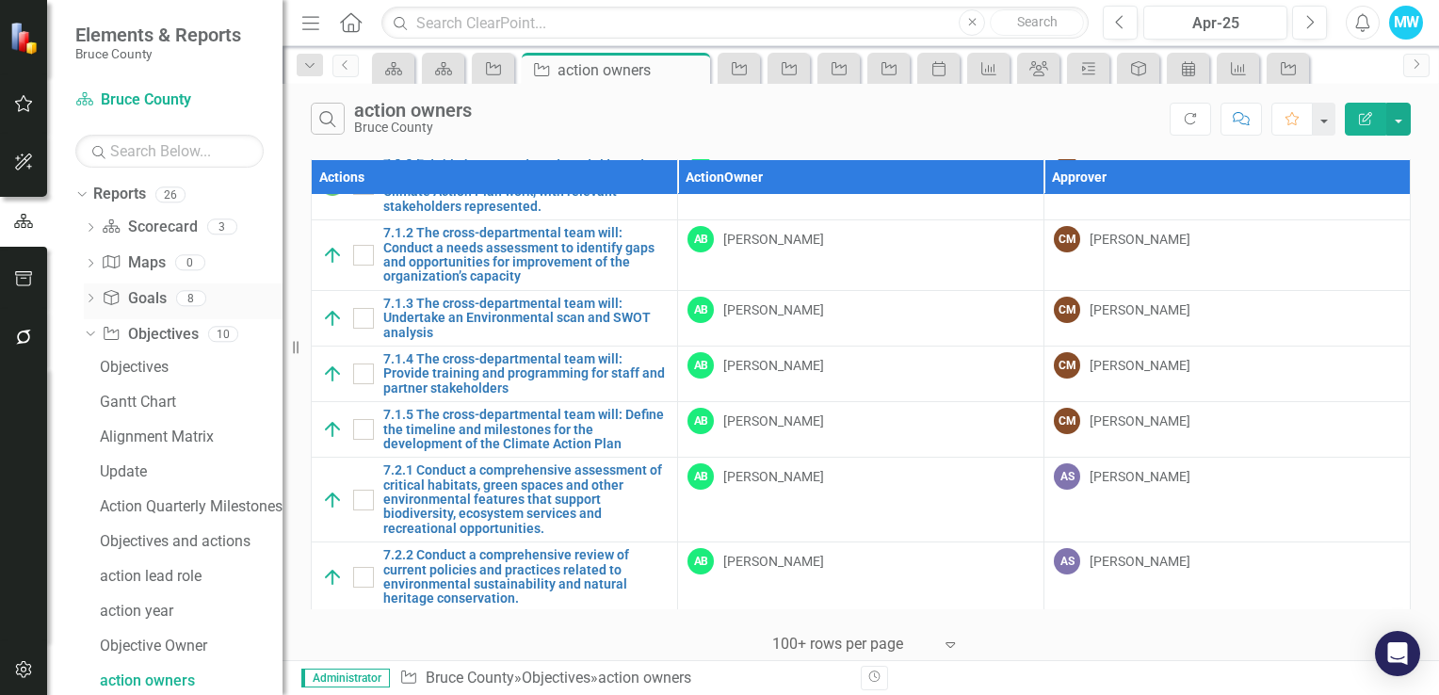
click at [92, 302] on icon "Dropdown" at bounding box center [90, 300] width 13 height 10
click at [178, 505] on div "Data Loader" at bounding box center [191, 507] width 183 height 17
